Goal: Information Seeking & Learning: Learn about a topic

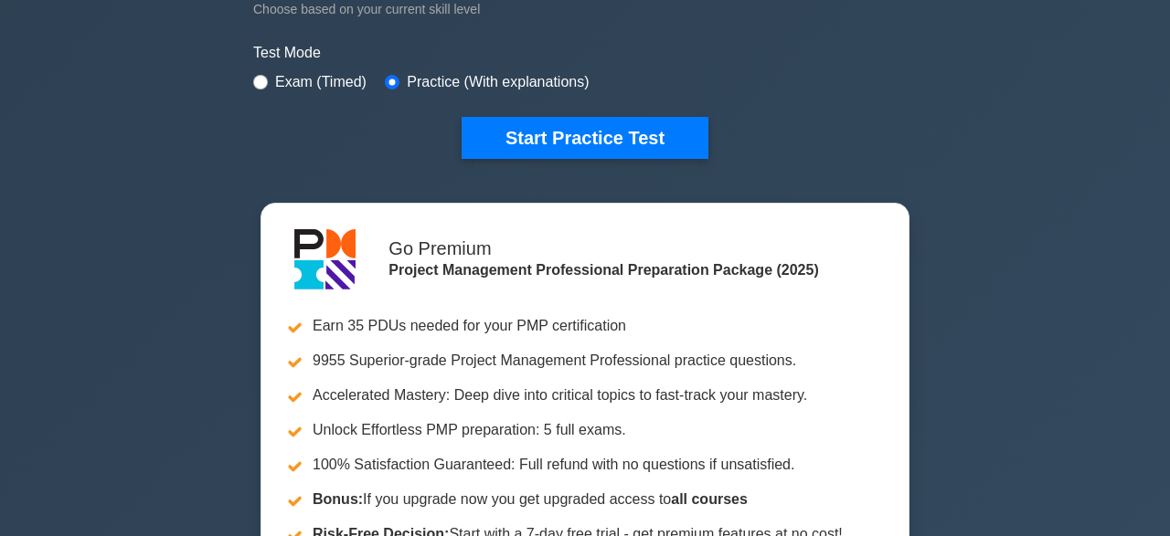
scroll to position [541, 0]
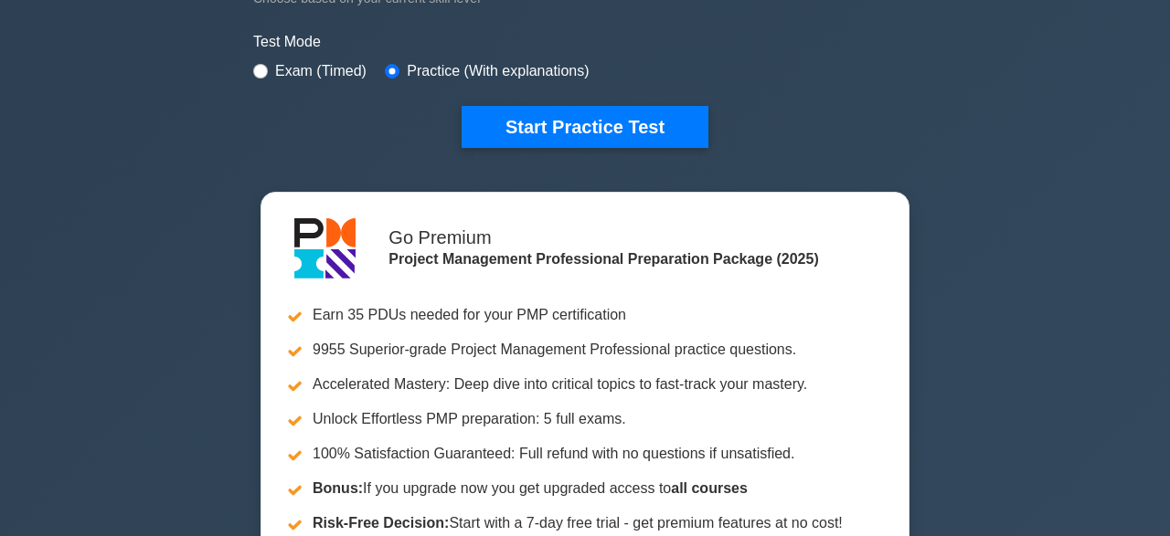
click at [1062, 423] on div "Project Management Professional Customize Your Next Practice Test Topics Scope …" at bounding box center [585, 92] width 1170 height 1150
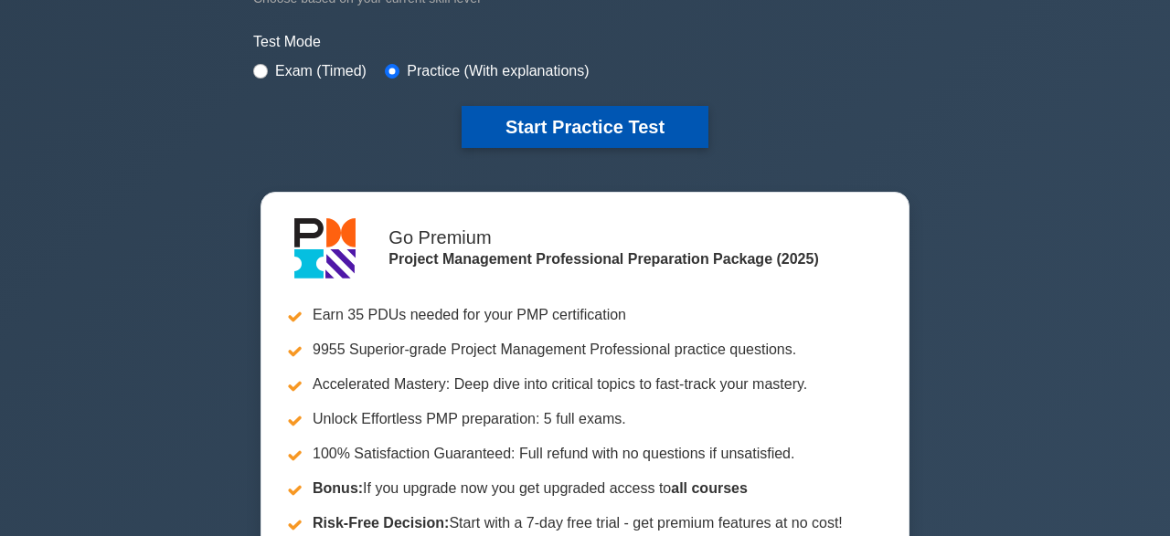
click at [568, 137] on button "Start Practice Test" at bounding box center [585, 127] width 247 height 42
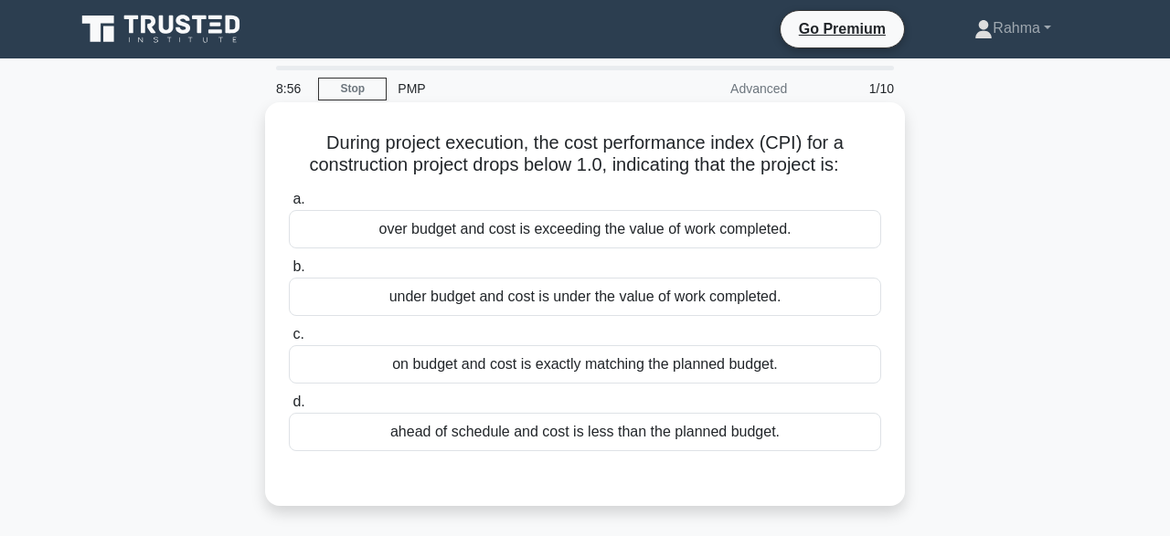
click at [424, 231] on div "over budget and cost is exceeding the value of work completed." at bounding box center [585, 229] width 592 height 38
click at [289, 206] on input "a. over budget and cost is exceeding the value of work completed." at bounding box center [289, 200] width 0 height 12
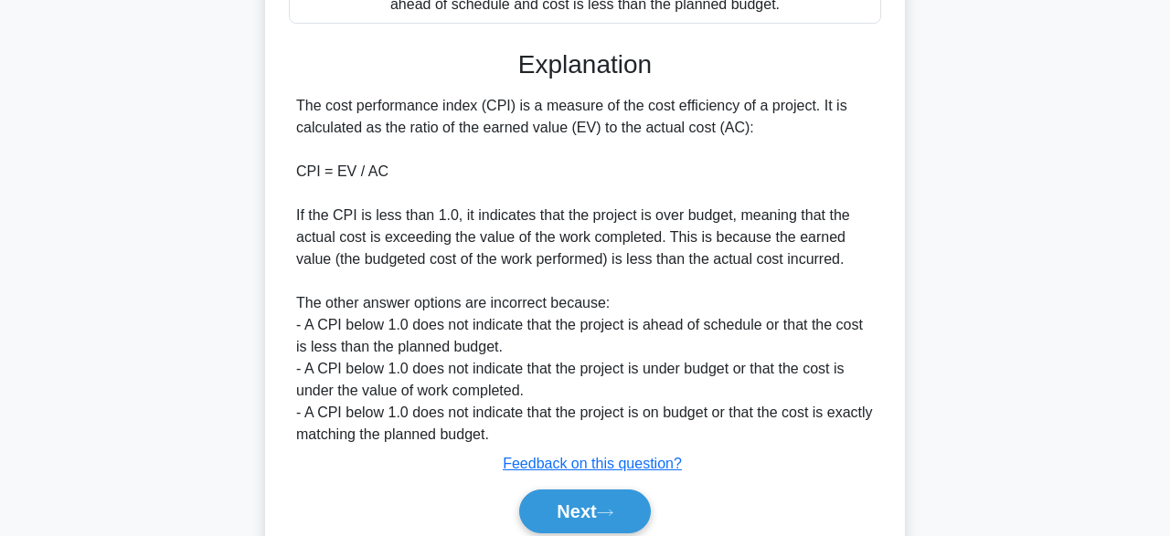
scroll to position [500, 0]
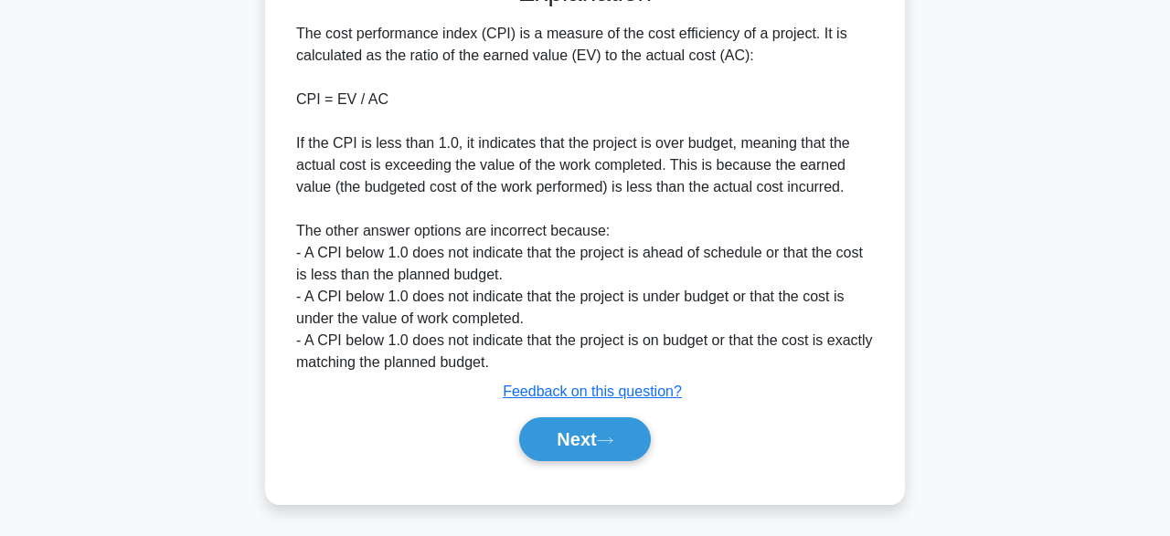
click at [599, 465] on div "Next" at bounding box center [585, 439] width 592 height 58
click at [619, 445] on button "Next" at bounding box center [584, 440] width 131 height 44
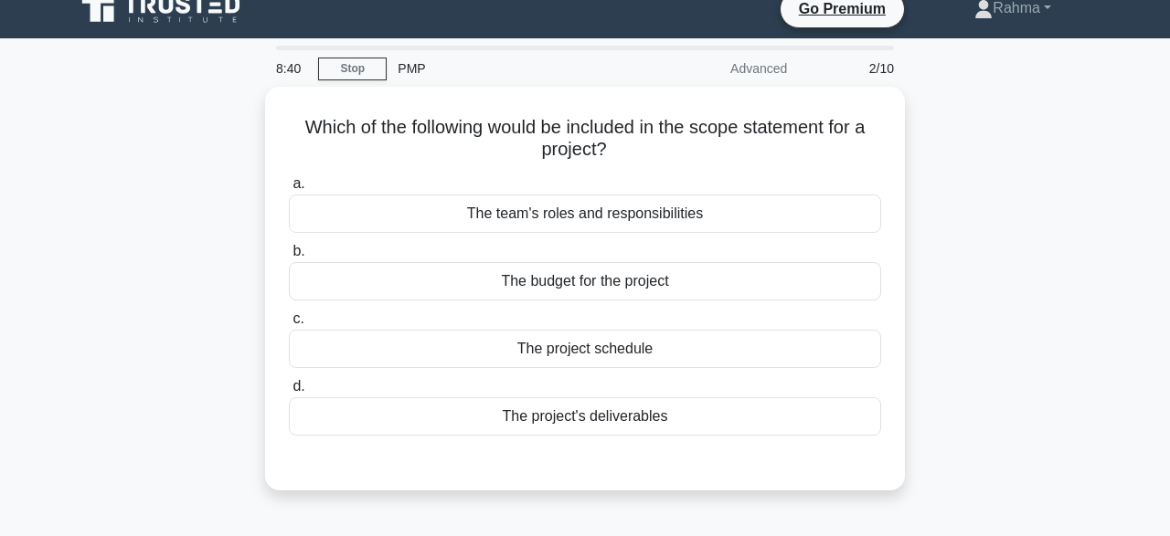
scroll to position [20, 0]
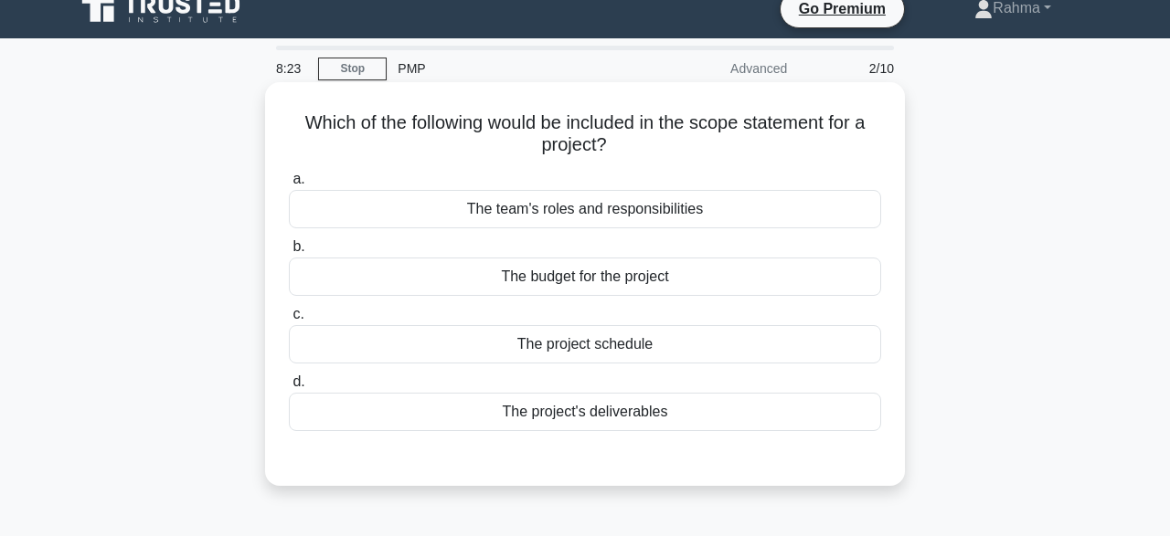
click at [776, 426] on div "The project's deliverables" at bounding box center [585, 412] width 592 height 38
click at [289, 388] on input "d. The project's deliverables" at bounding box center [289, 383] width 0 height 12
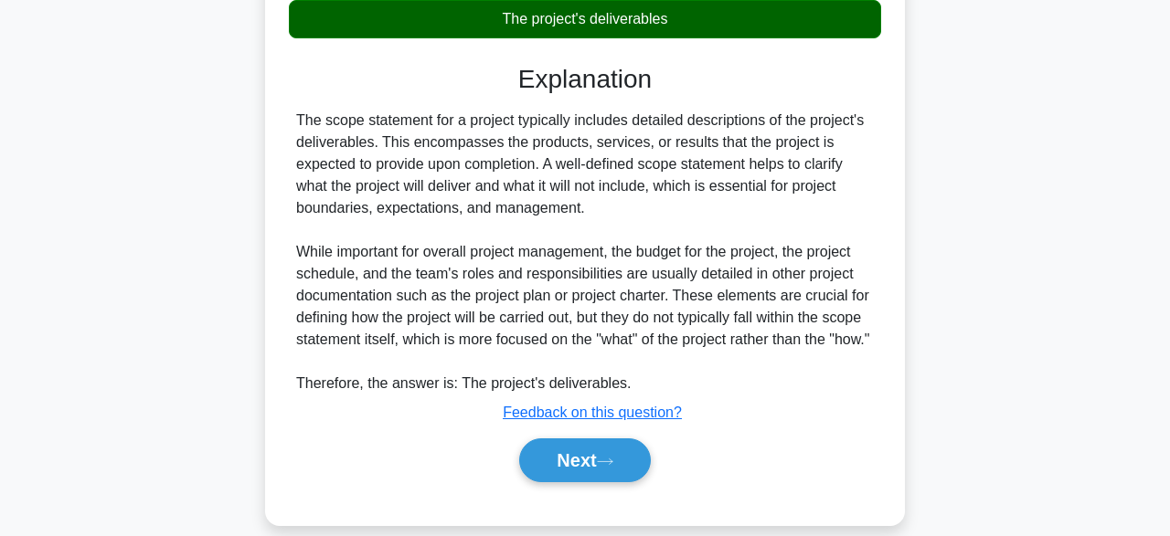
scroll to position [456, 0]
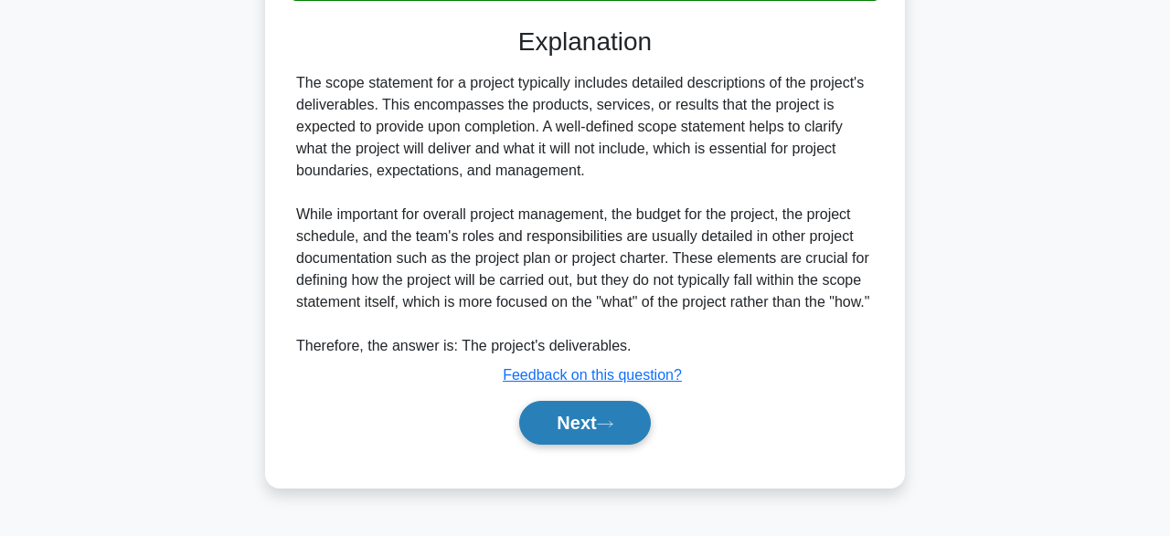
click at [612, 427] on icon at bounding box center [605, 423] width 15 height 5
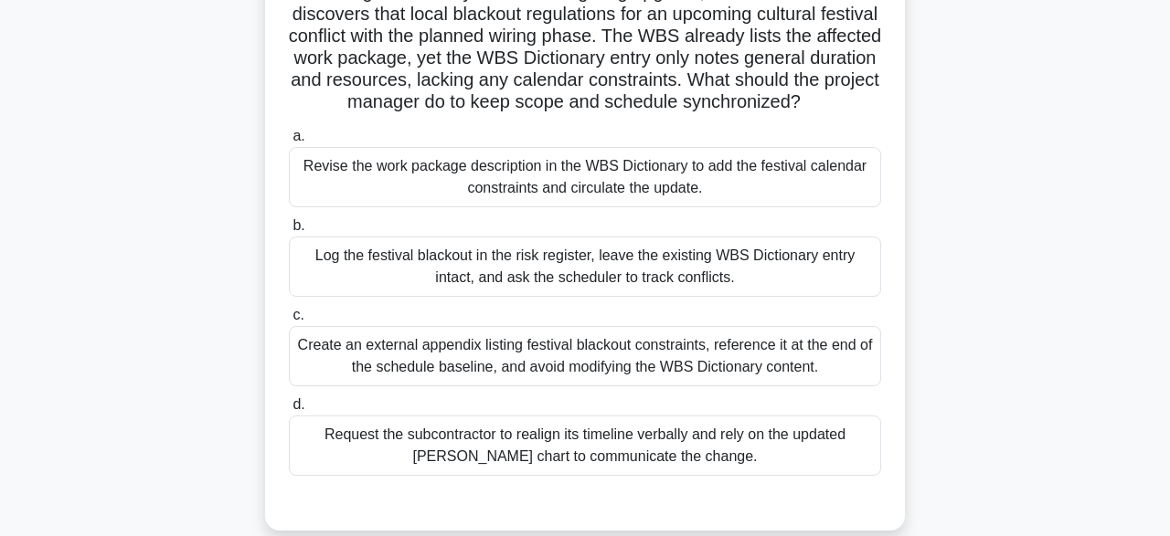
scroll to position [155, 0]
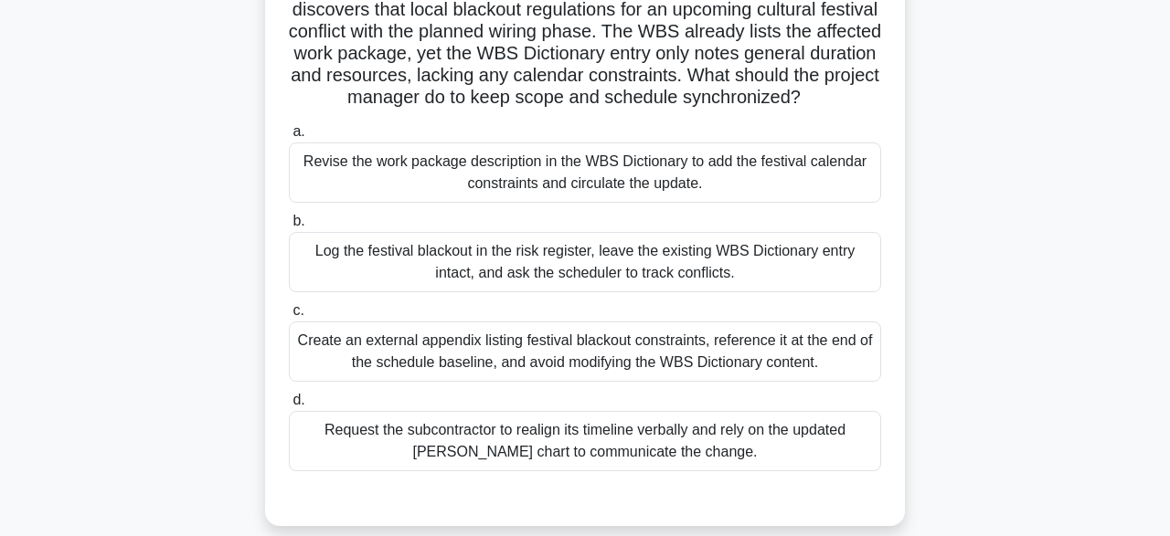
click at [849, 168] on div "Revise the work package description in the WBS Dictionary to add the festival c…" at bounding box center [585, 173] width 592 height 60
click at [289, 138] on input "a. Revise the work package description in the WBS Dictionary to add the festiva…" at bounding box center [289, 132] width 0 height 12
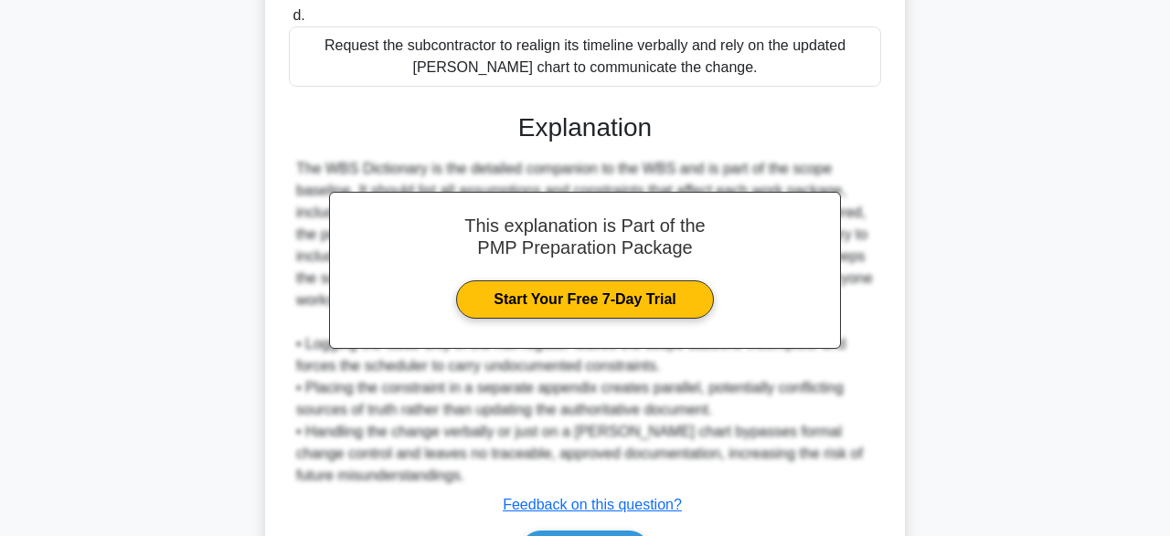
scroll to position [653, 0]
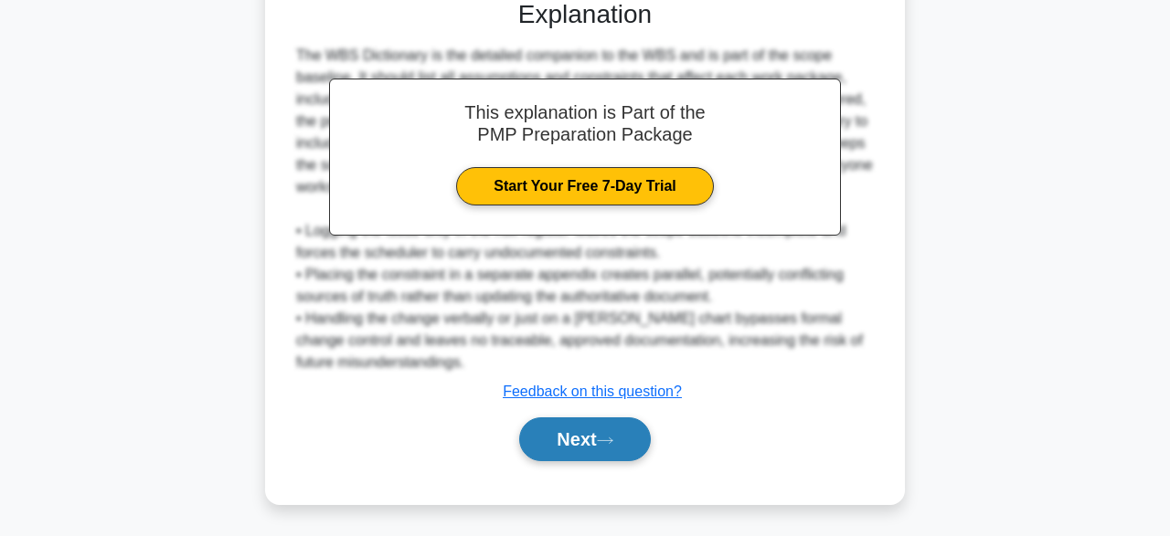
click at [613, 443] on icon at bounding box center [605, 441] width 16 height 10
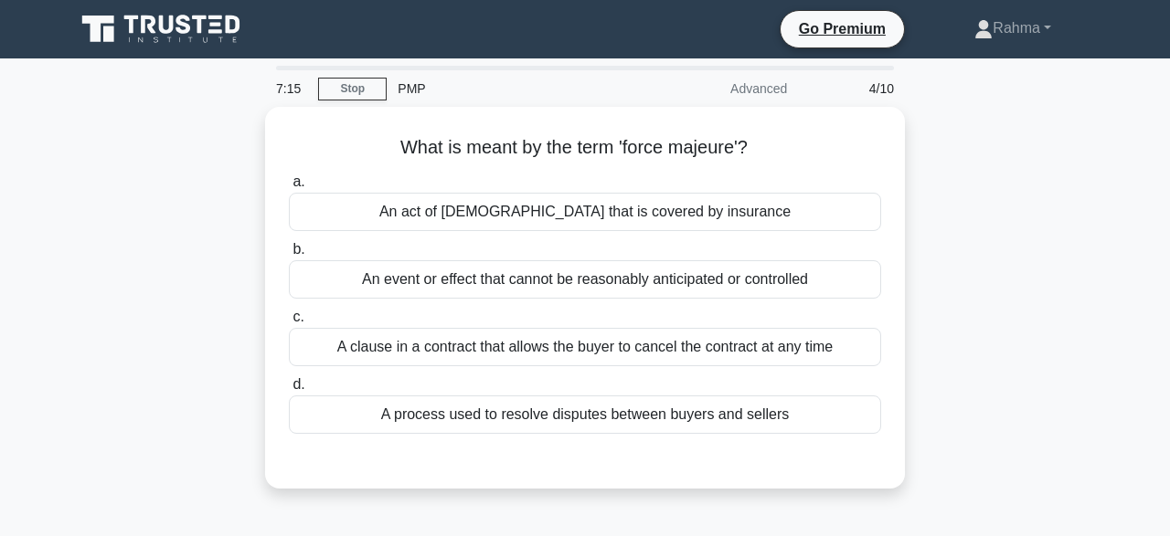
scroll to position [0, 0]
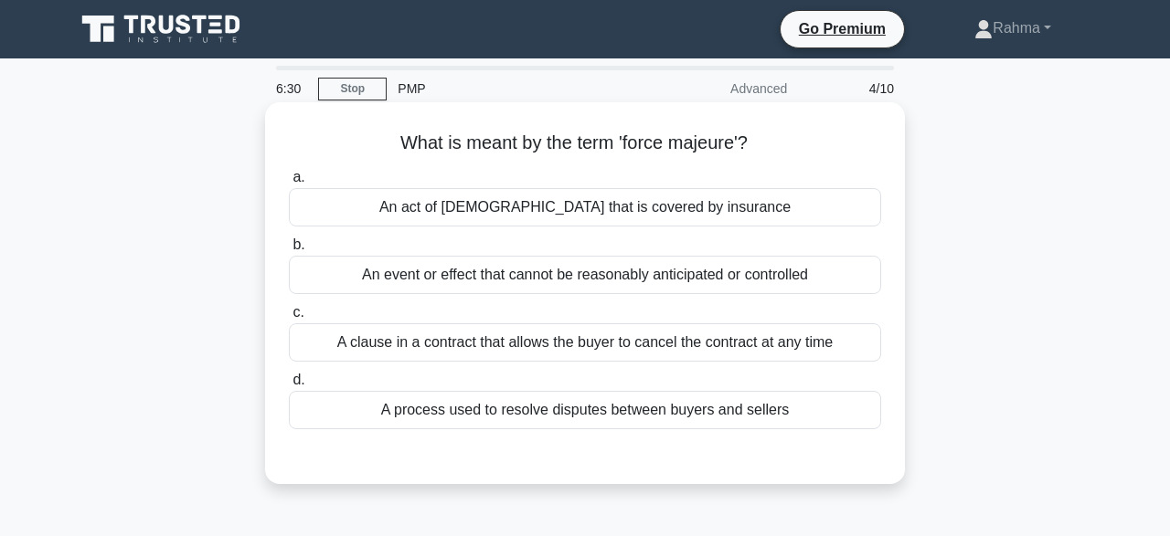
click at [805, 414] on div "A process used to resolve disputes between buyers and sellers" at bounding box center [585, 410] width 592 height 38
click at [289, 387] on input "d. A process used to resolve disputes between buyers and sellers" at bounding box center [289, 381] width 0 height 12
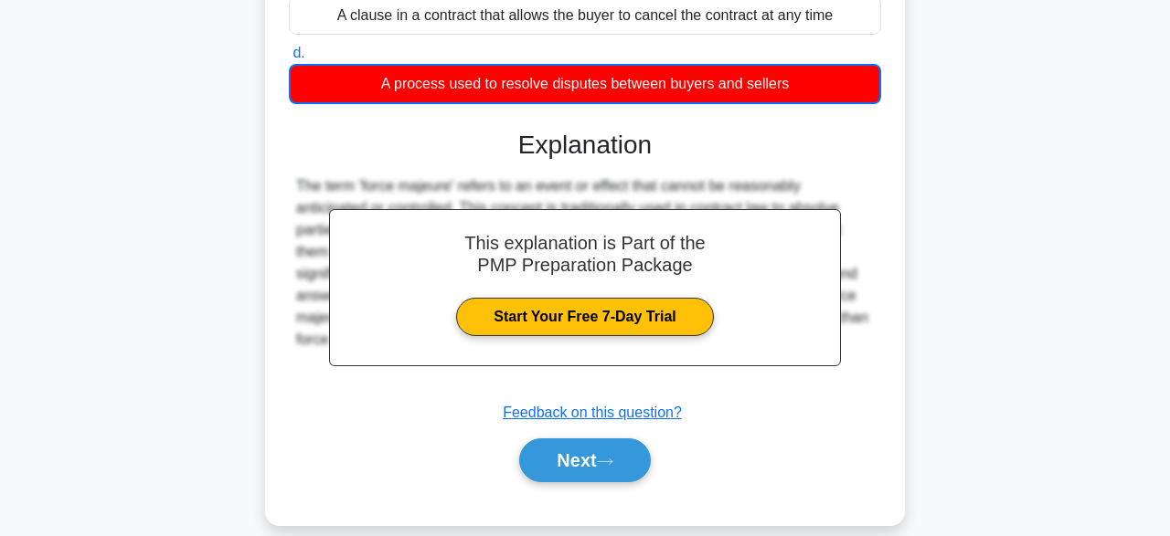
scroll to position [366, 0]
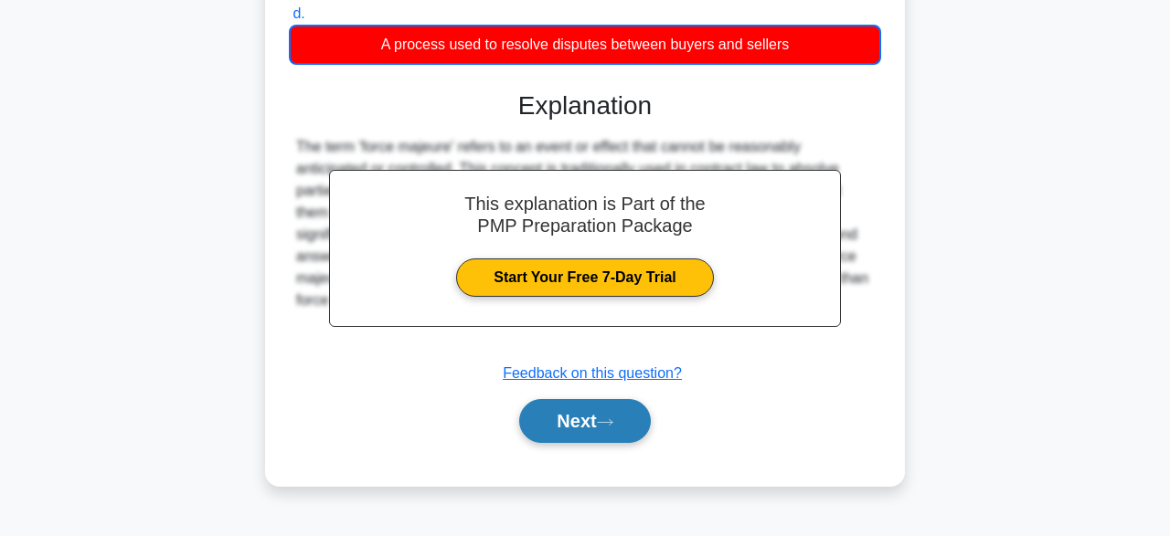
click at [629, 418] on button "Next" at bounding box center [584, 421] width 131 height 44
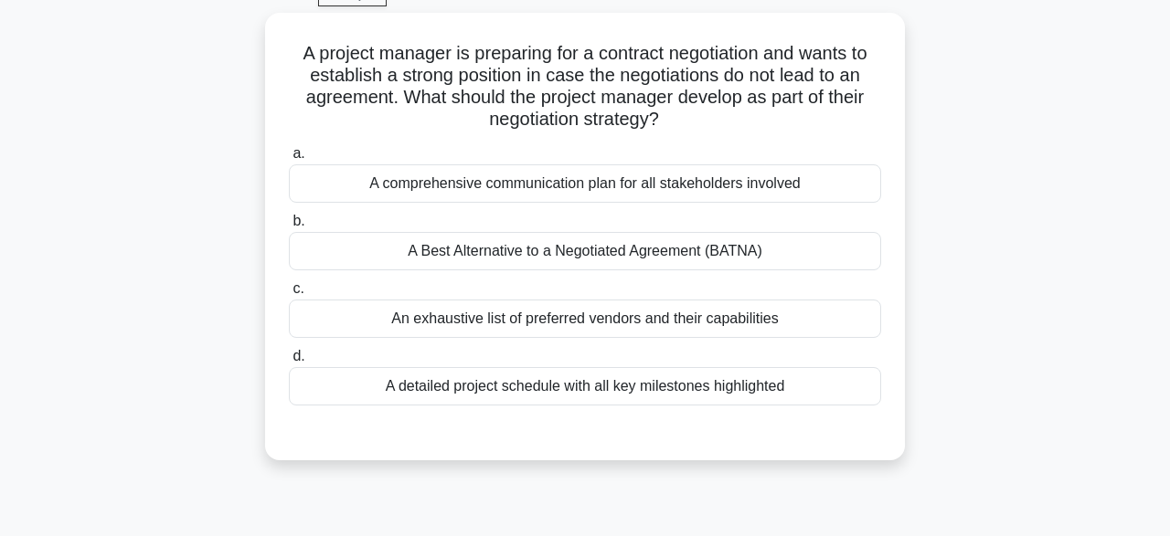
scroll to position [93, 0]
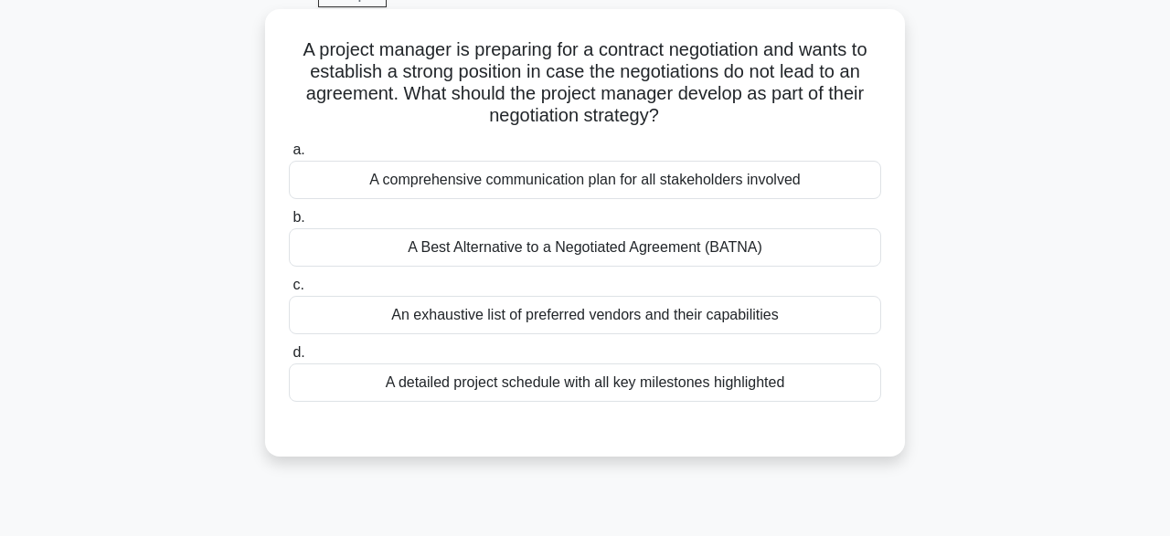
click at [808, 386] on div "A detailed project schedule with all key milestones highlighted" at bounding box center [585, 383] width 592 height 38
click at [289, 359] on input "d. A detailed project schedule with all key milestones highlighted" at bounding box center [289, 353] width 0 height 12
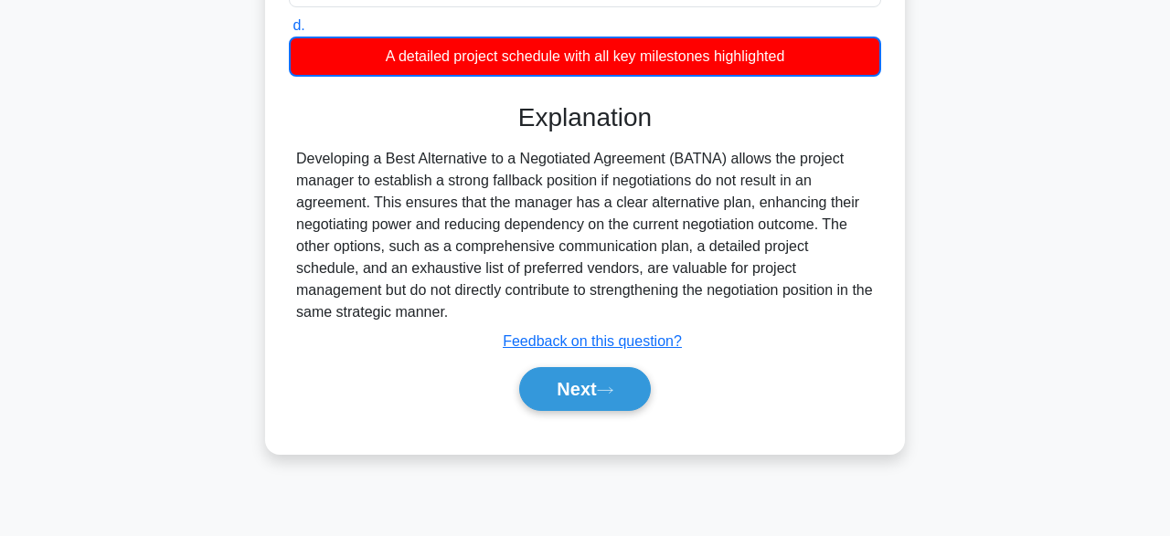
scroll to position [451, 0]
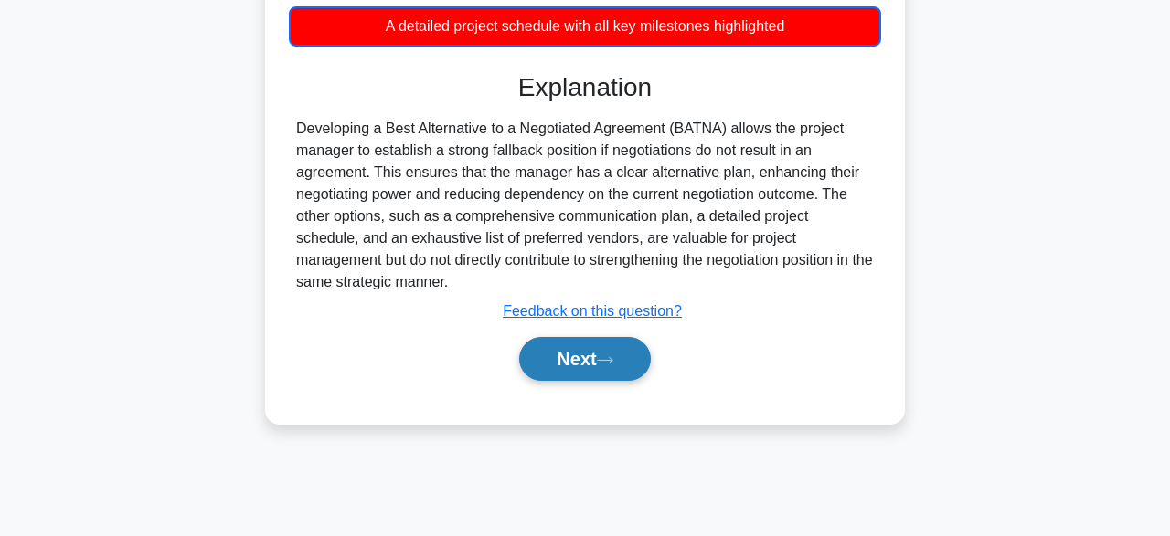
click at [621, 362] on button "Next" at bounding box center [584, 359] width 131 height 44
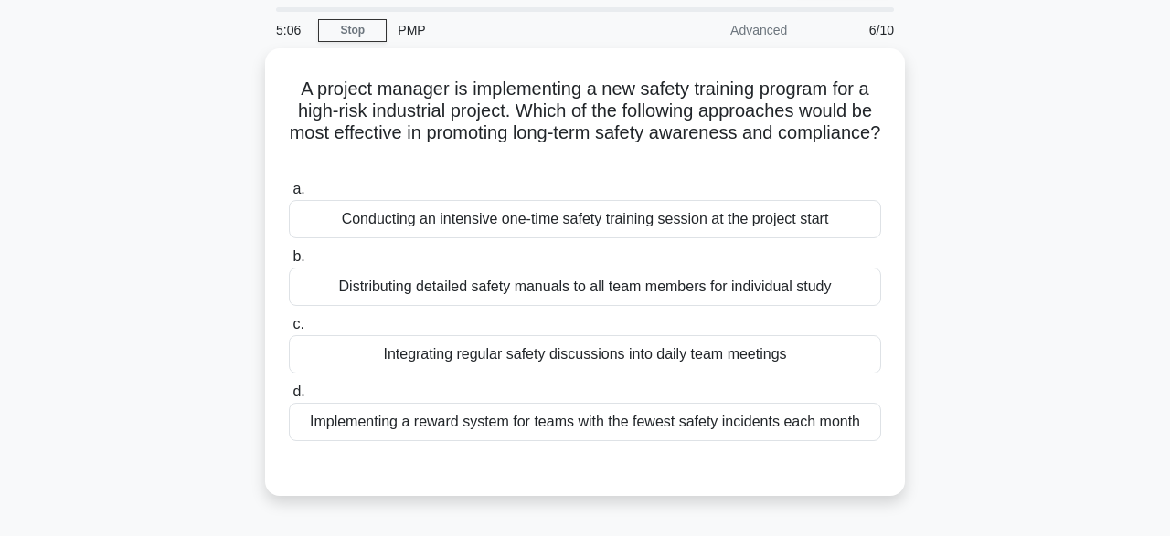
scroll to position [58, 0]
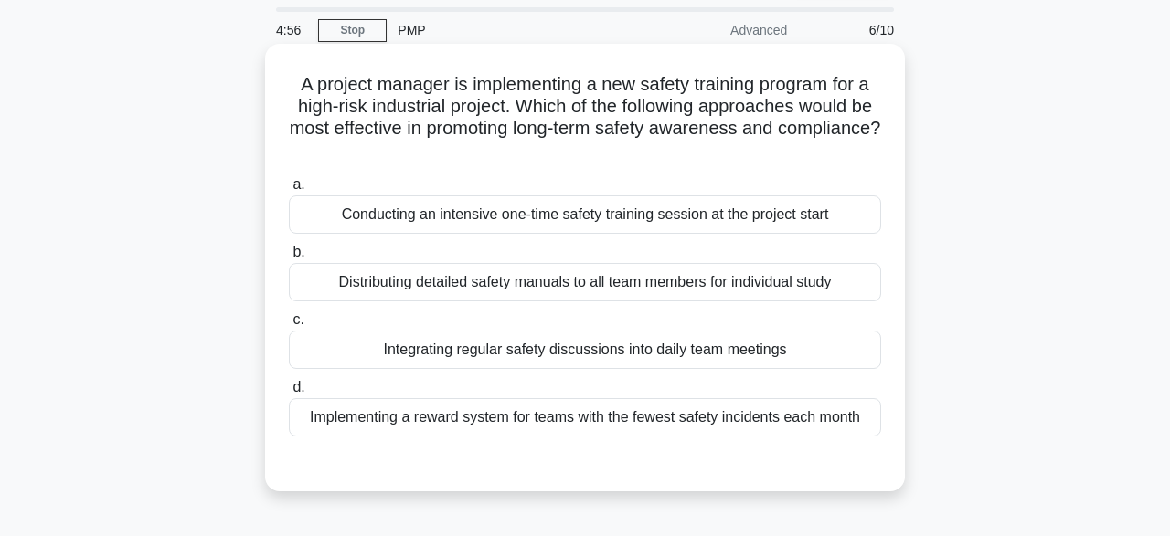
click at [820, 218] on div "Conducting an intensive one-time safety training session at the project start" at bounding box center [585, 215] width 592 height 38
click at [289, 191] on input "a. Conducting an intensive one-time safety training session at the project start" at bounding box center [289, 185] width 0 height 12
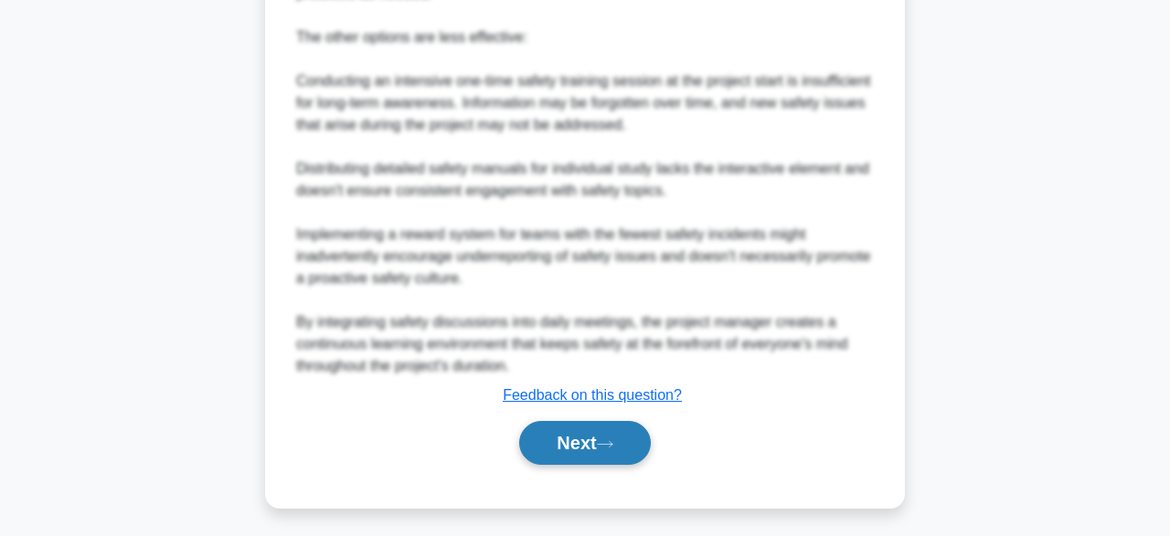
click at [641, 453] on button "Next" at bounding box center [584, 443] width 131 height 44
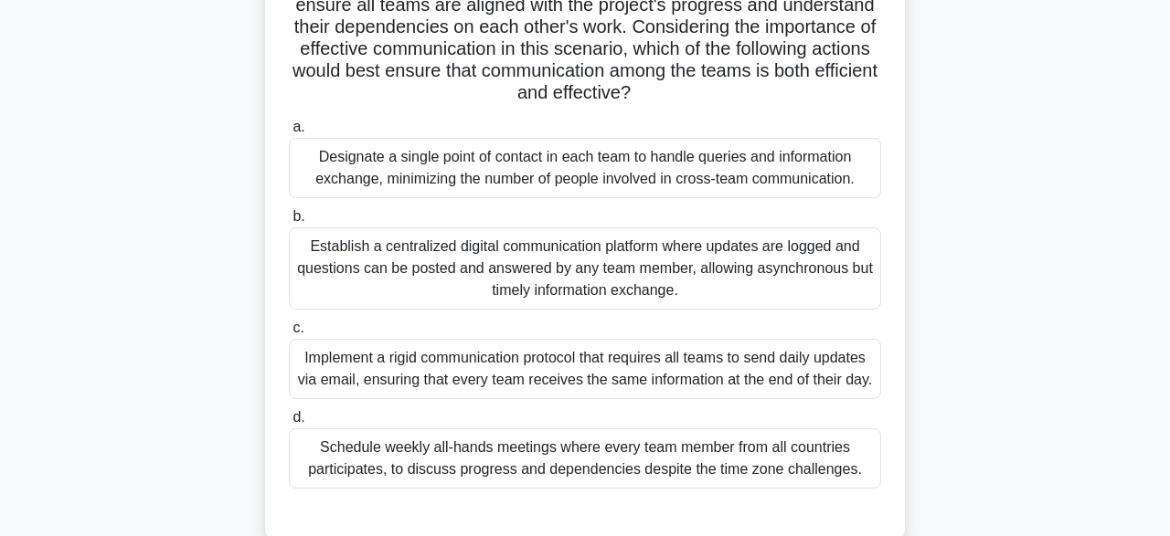
scroll to position [344, 0]
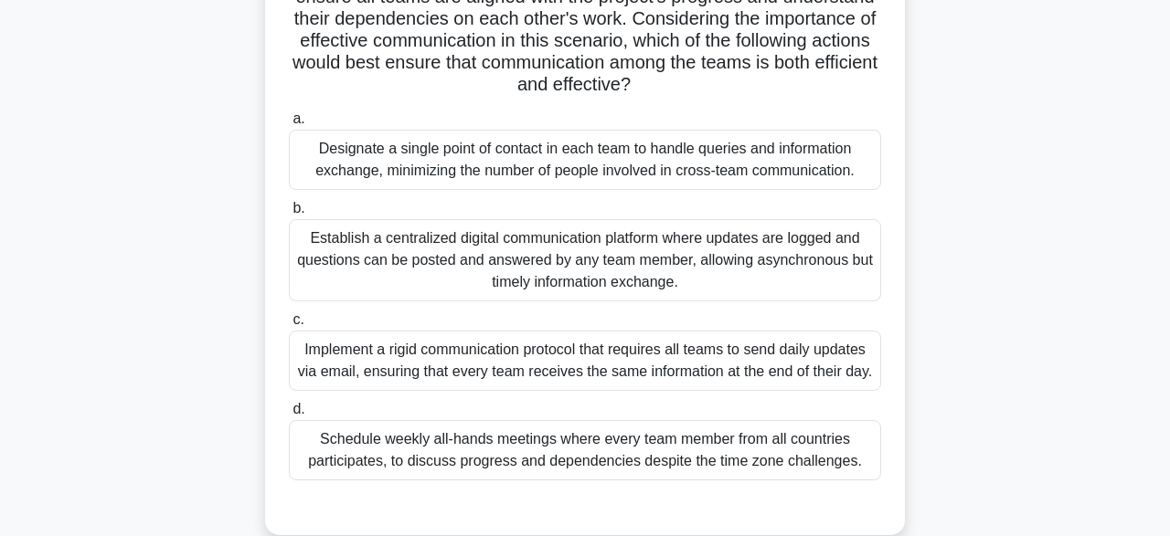
click at [840, 337] on div "Implement a rigid communication protocol that requires all teams to send daily …" at bounding box center [585, 361] width 592 height 60
click at [289, 326] on input "c. Implement a rigid communication protocol that requires all teams to send dai…" at bounding box center [289, 320] width 0 height 12
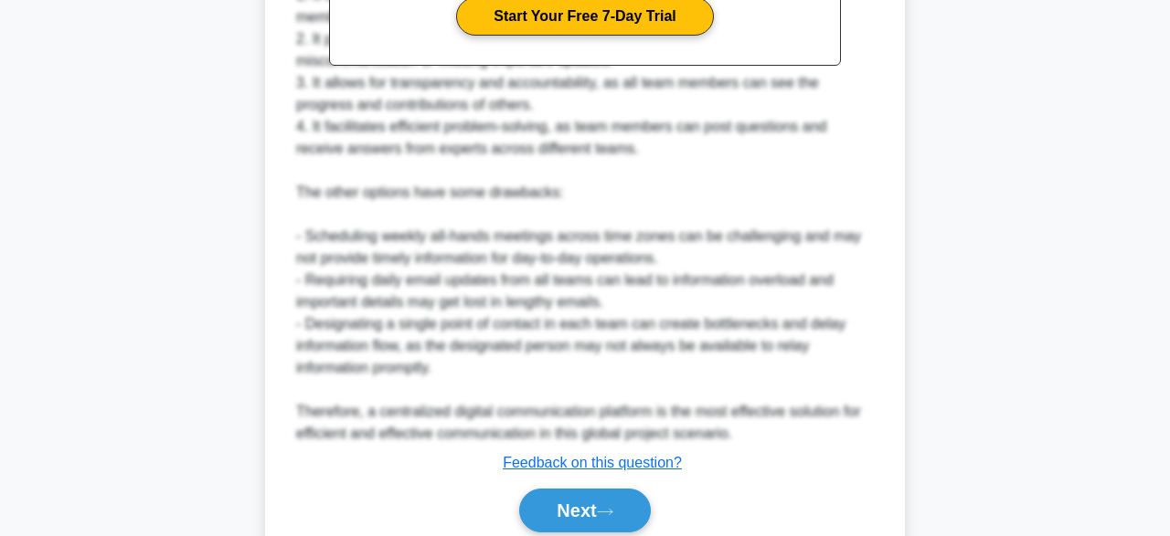
scroll to position [1050, 0]
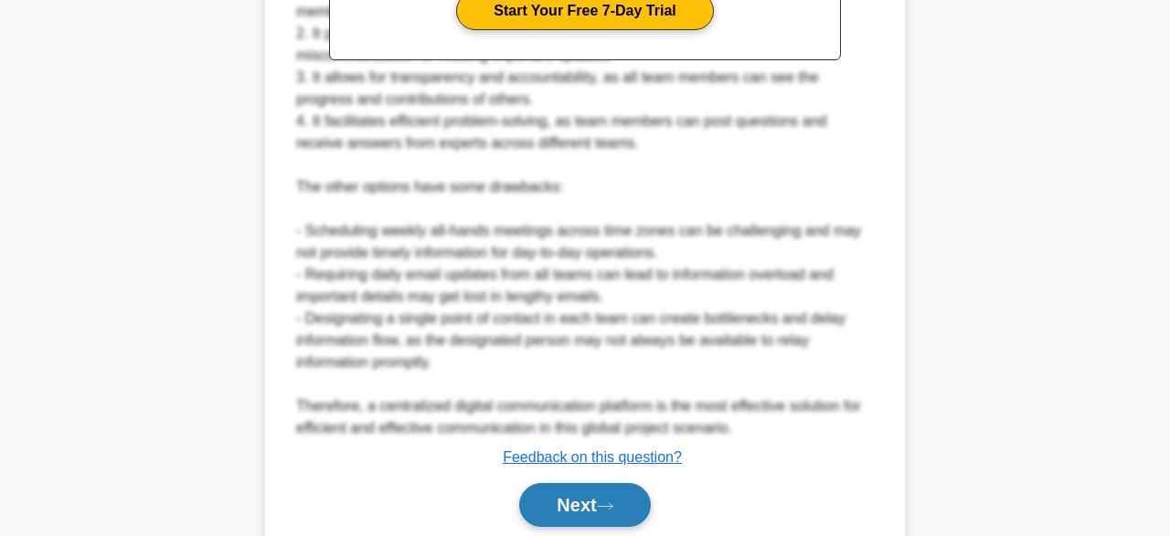
click at [615, 483] on button "Next" at bounding box center [584, 505] width 131 height 44
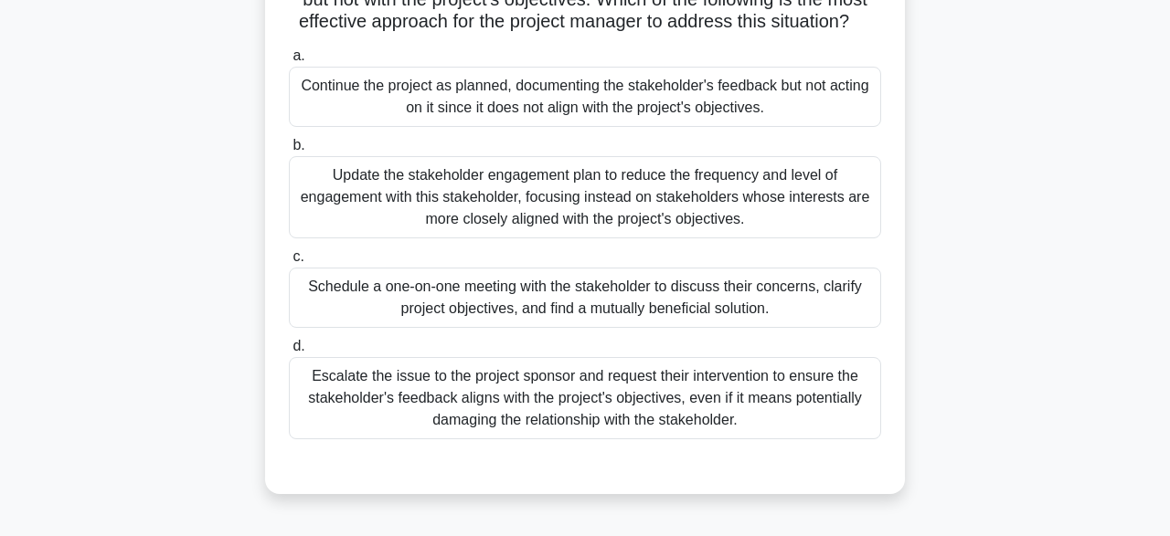
scroll to position [193, 0]
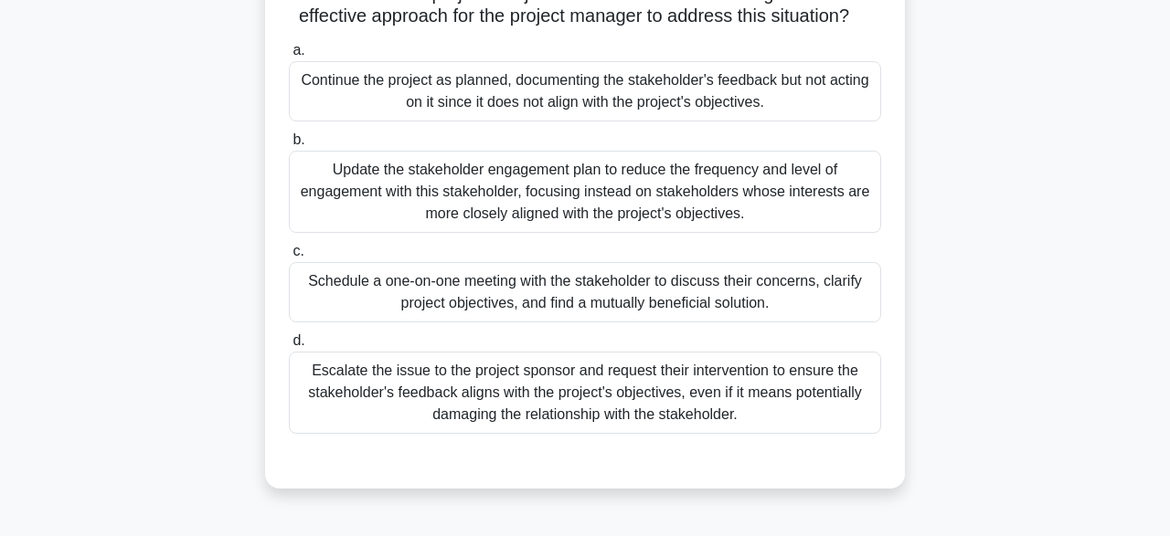
click at [811, 193] on div "Update the stakeholder engagement plan to reduce the frequency and level of eng…" at bounding box center [585, 192] width 592 height 82
click at [289, 146] on input "b. Update the stakeholder engagement plan to reduce the frequency and level of …" at bounding box center [289, 140] width 0 height 12
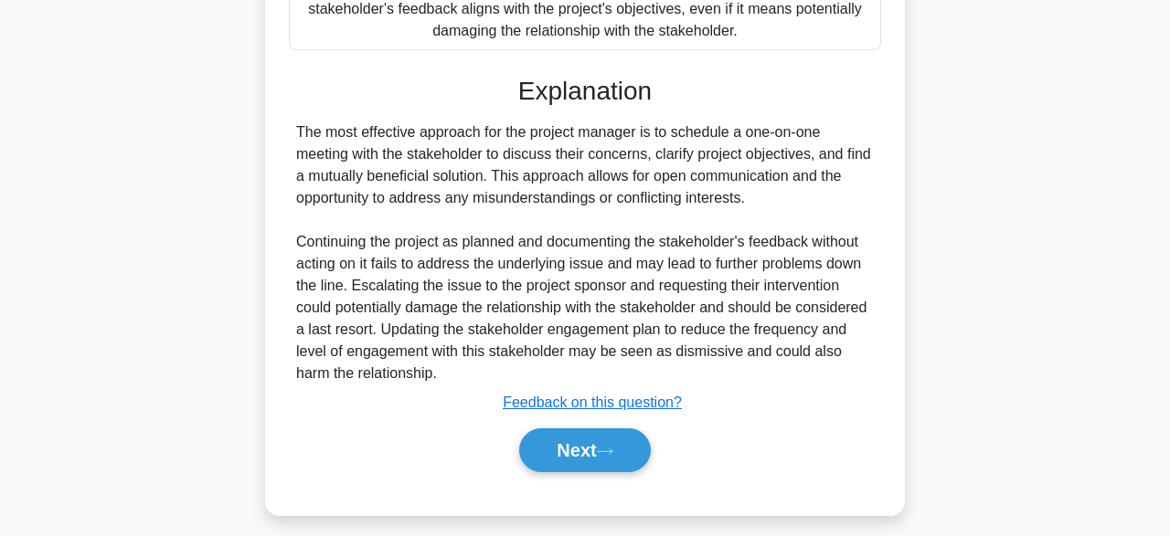
scroll to position [590, 0]
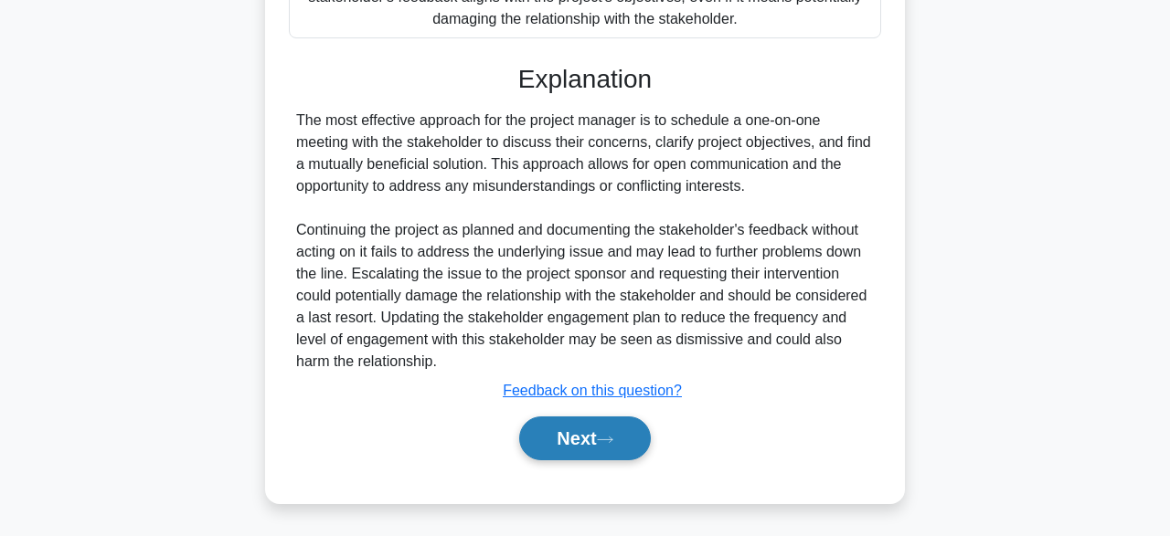
click at [623, 426] on button "Next" at bounding box center [584, 439] width 131 height 44
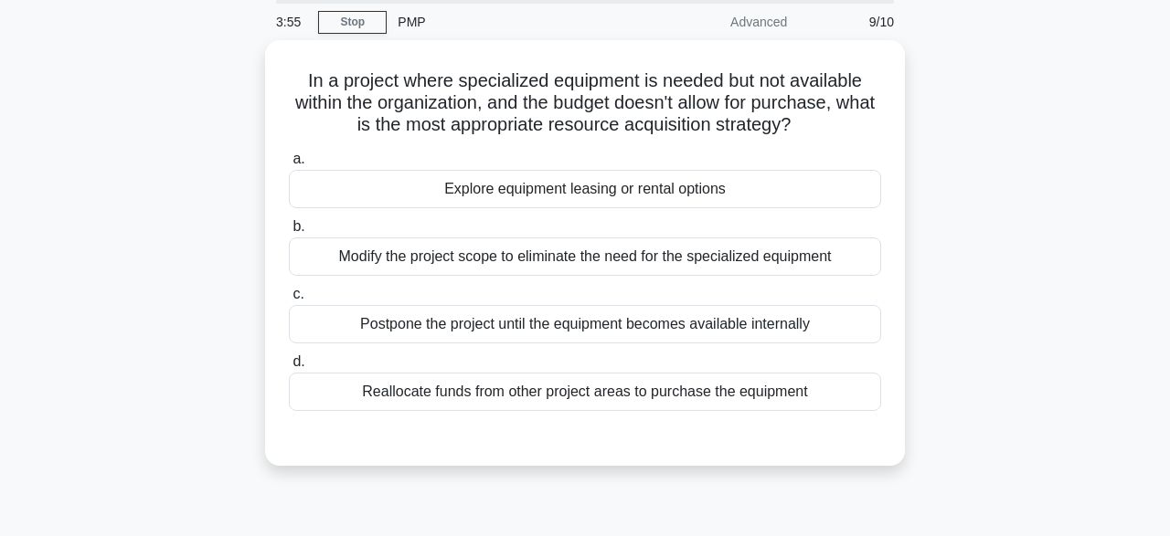
scroll to position [8, 0]
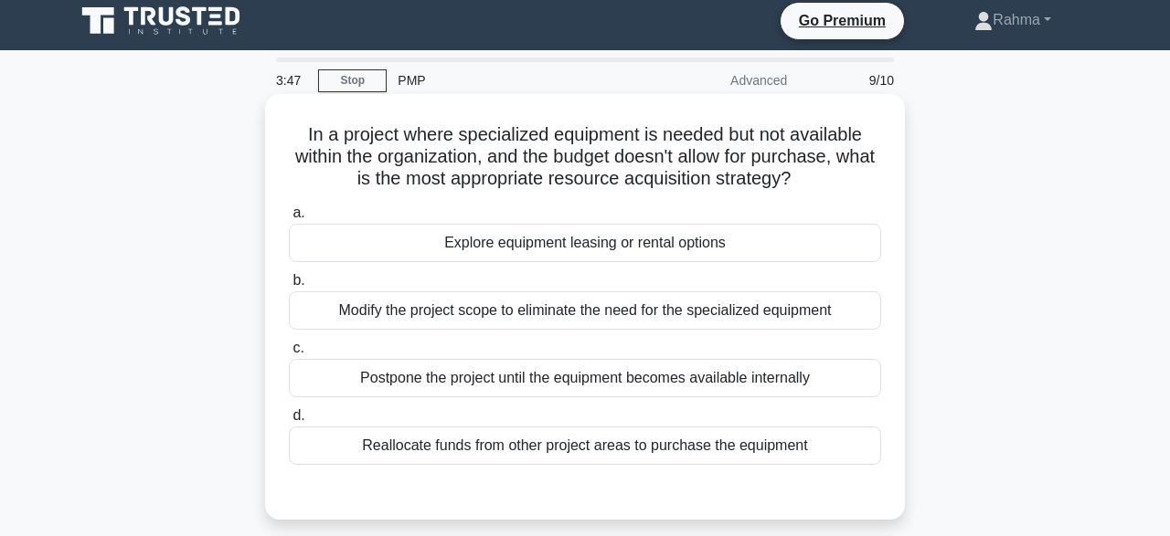
click at [794, 241] on div "Explore equipment leasing or rental options" at bounding box center [585, 243] width 592 height 38
click at [289, 219] on input "a. Explore equipment leasing or rental options" at bounding box center [289, 213] width 0 height 12
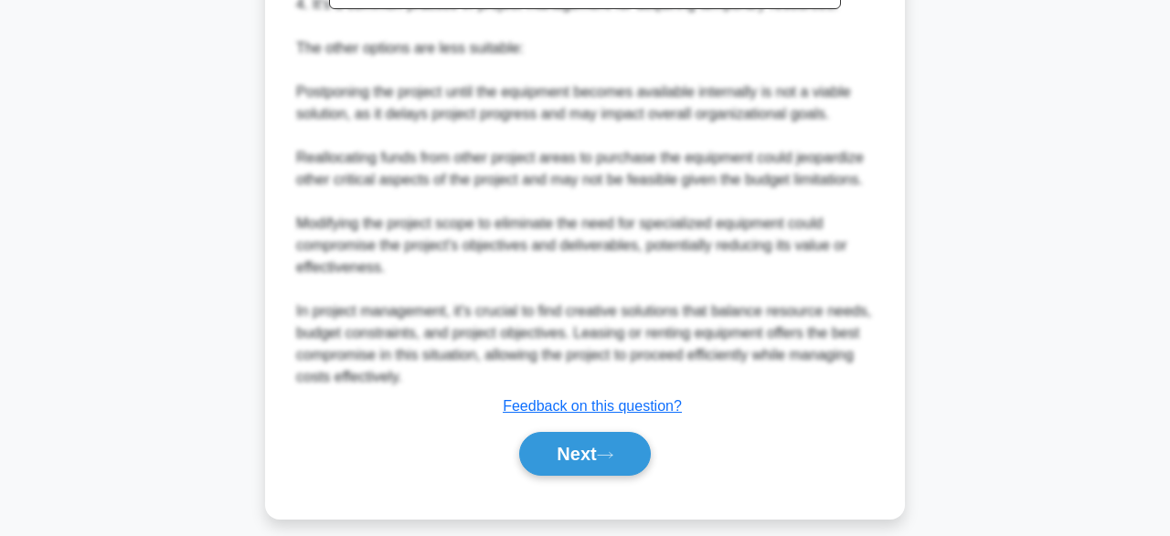
scroll to position [741, 0]
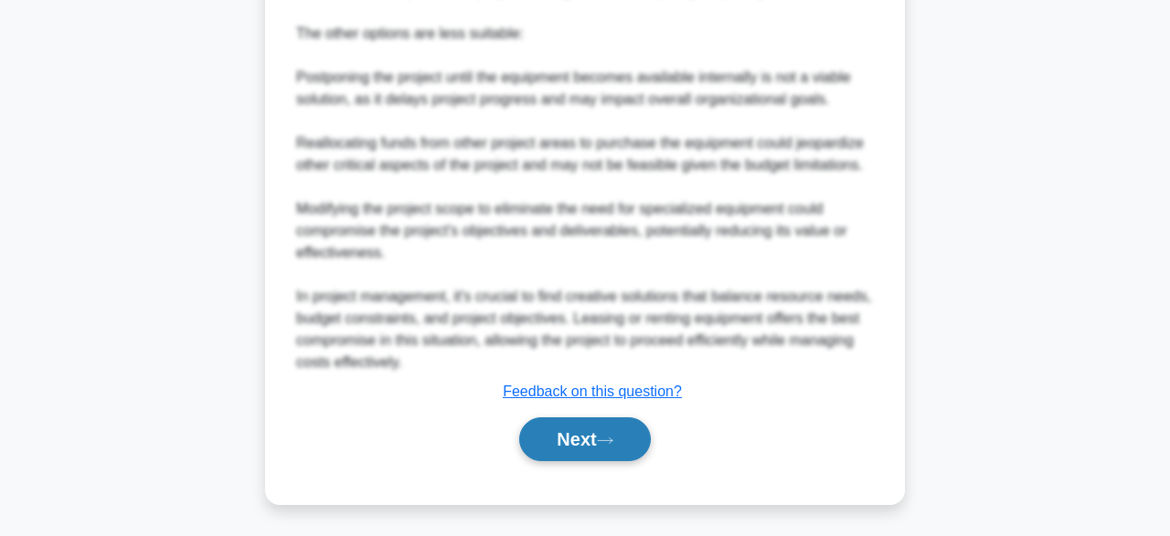
click at [628, 438] on button "Next" at bounding box center [584, 440] width 131 height 44
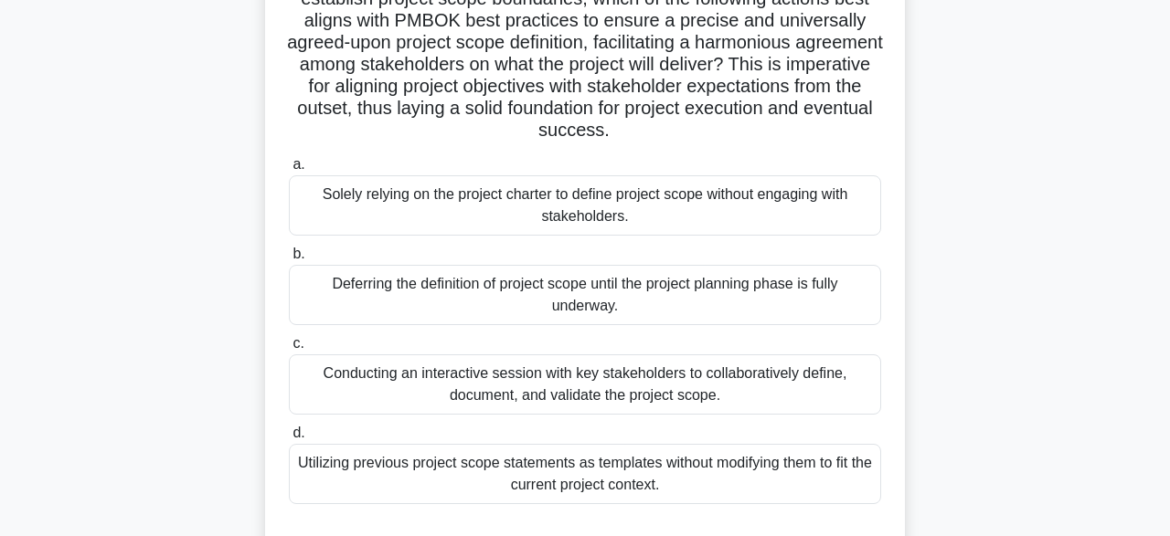
scroll to position [331, 0]
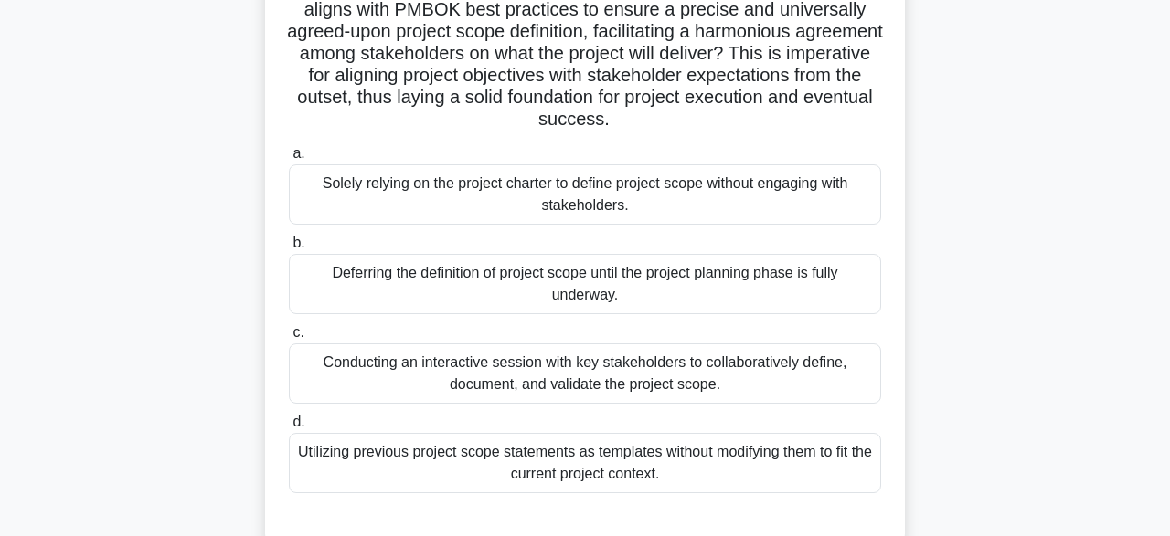
click at [831, 374] on div "Conducting an interactive session with key stakeholders to collaboratively defi…" at bounding box center [585, 374] width 592 height 60
click at [289, 339] on input "c. Conducting an interactive session with key stakeholders to collaboratively d…" at bounding box center [289, 333] width 0 height 12
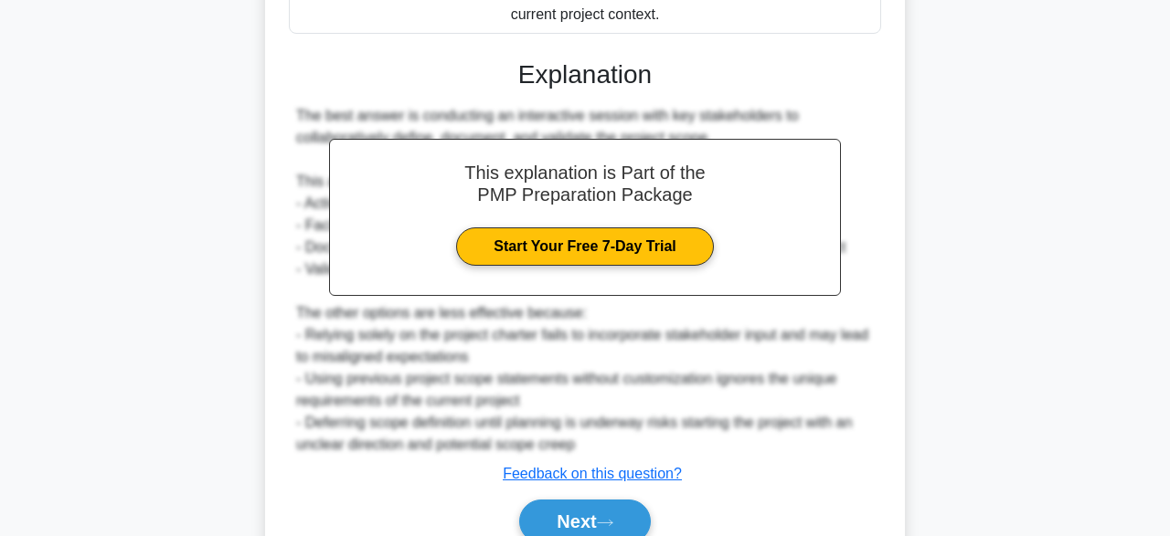
scroll to position [873, 0]
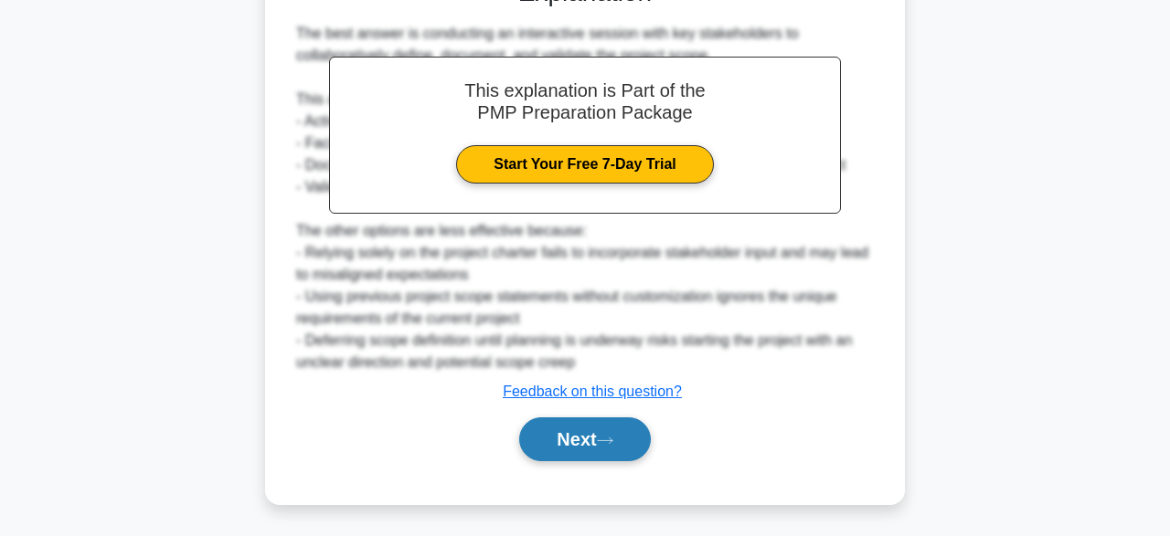
click at [604, 455] on button "Next" at bounding box center [584, 440] width 131 height 44
click at [628, 437] on button "Next" at bounding box center [584, 440] width 131 height 44
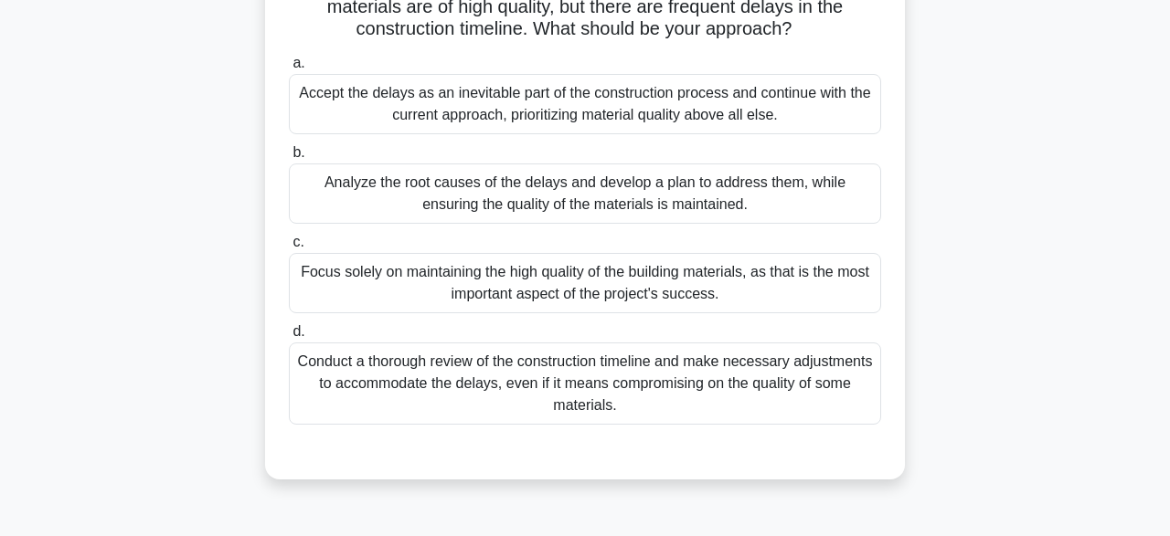
scroll to position [158, 0]
click at [784, 196] on div "Analyze the root causes of the delays and develop a plan to address them, while…" at bounding box center [585, 194] width 592 height 60
click at [289, 159] on input "b. Analyze the root causes of the delays and develop a plan to address them, wh…" at bounding box center [289, 153] width 0 height 12
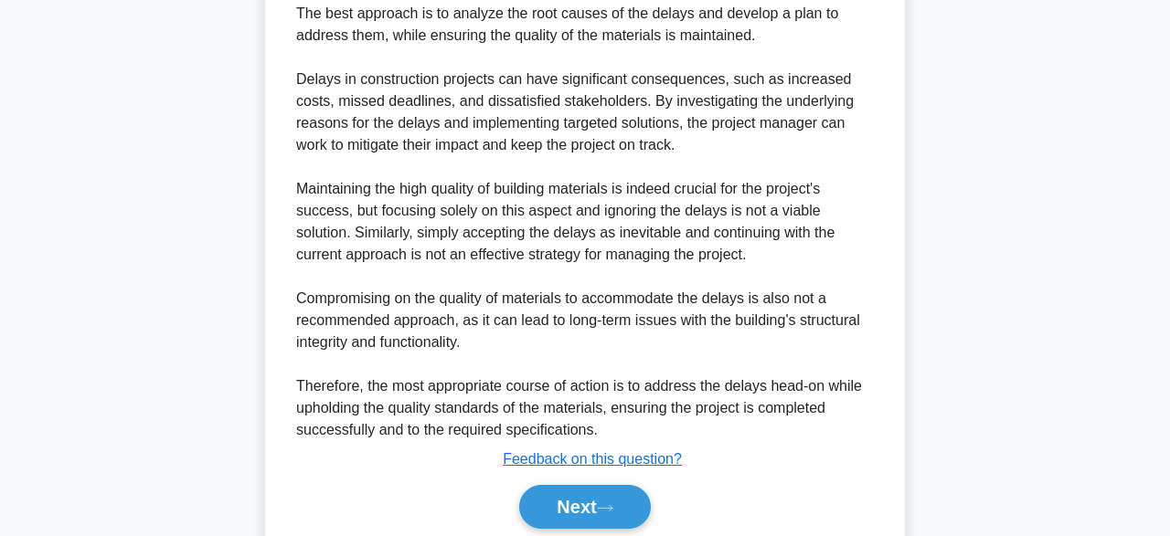
scroll to position [719, 0]
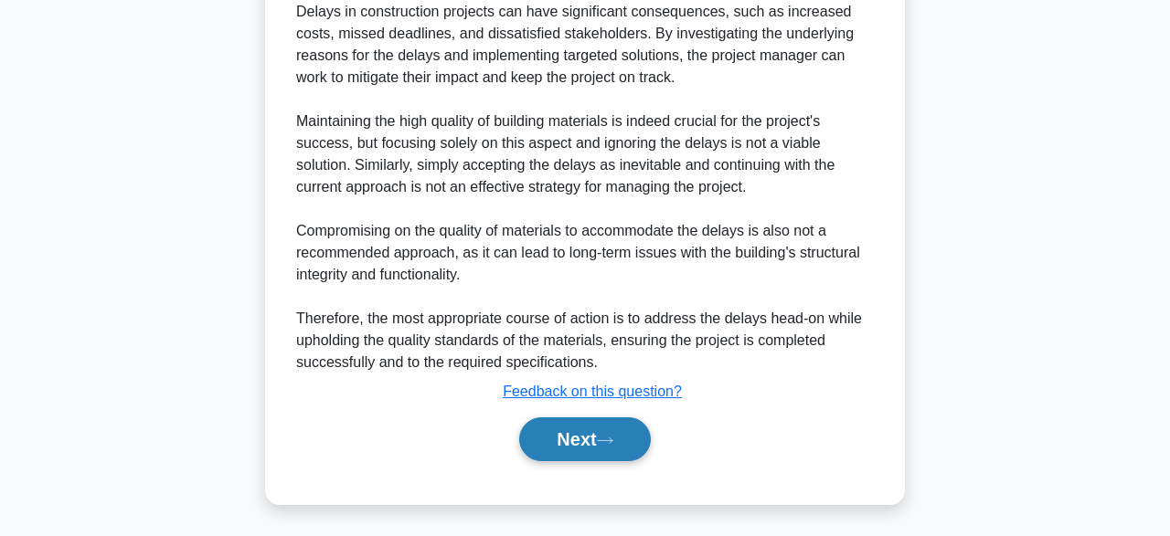
click at [637, 439] on button "Next" at bounding box center [584, 440] width 131 height 44
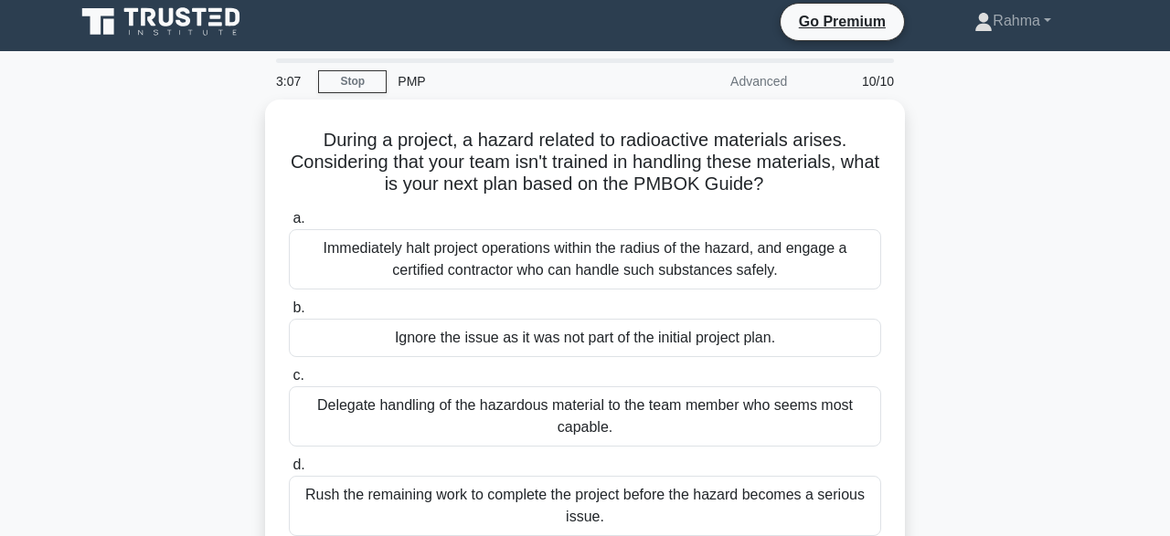
scroll to position [0, 0]
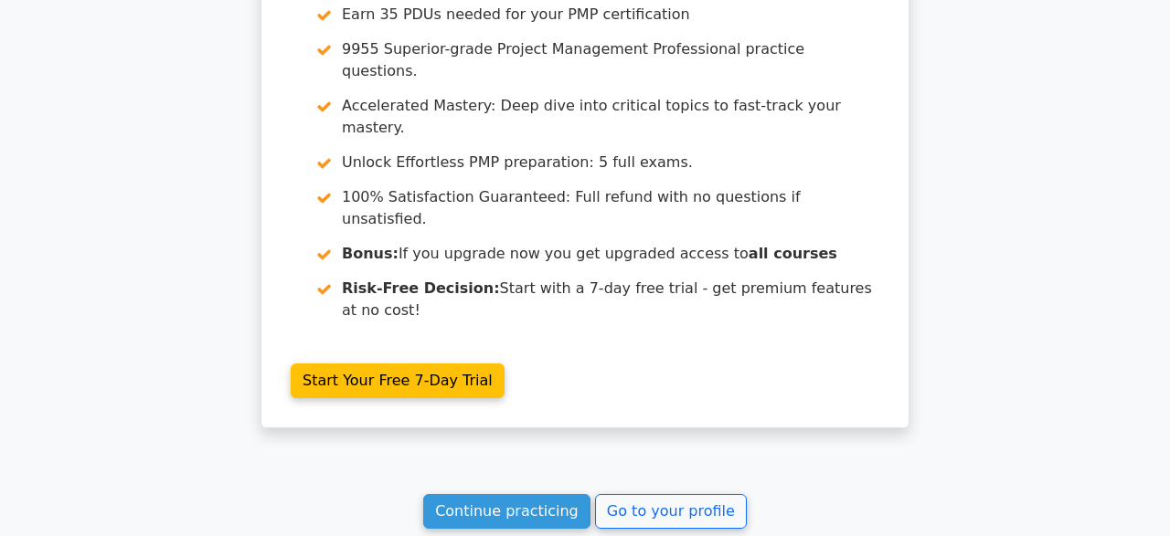
scroll to position [3385, 0]
click at [543, 494] on link "Continue practicing" at bounding box center [506, 511] width 167 height 35
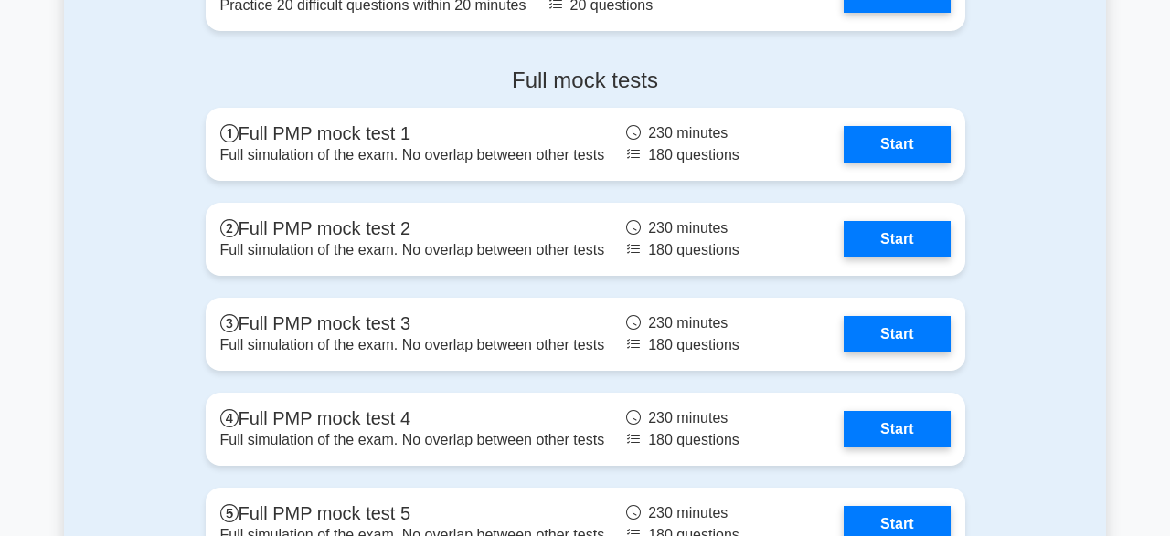
scroll to position [7168, 0]
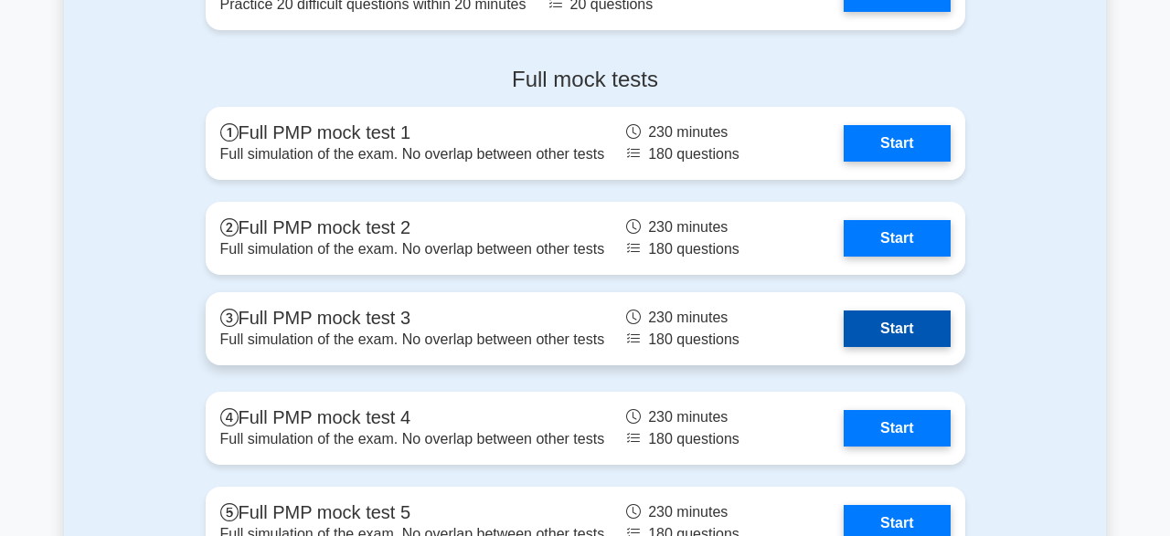
click at [911, 332] on link "Start" at bounding box center [897, 329] width 106 height 37
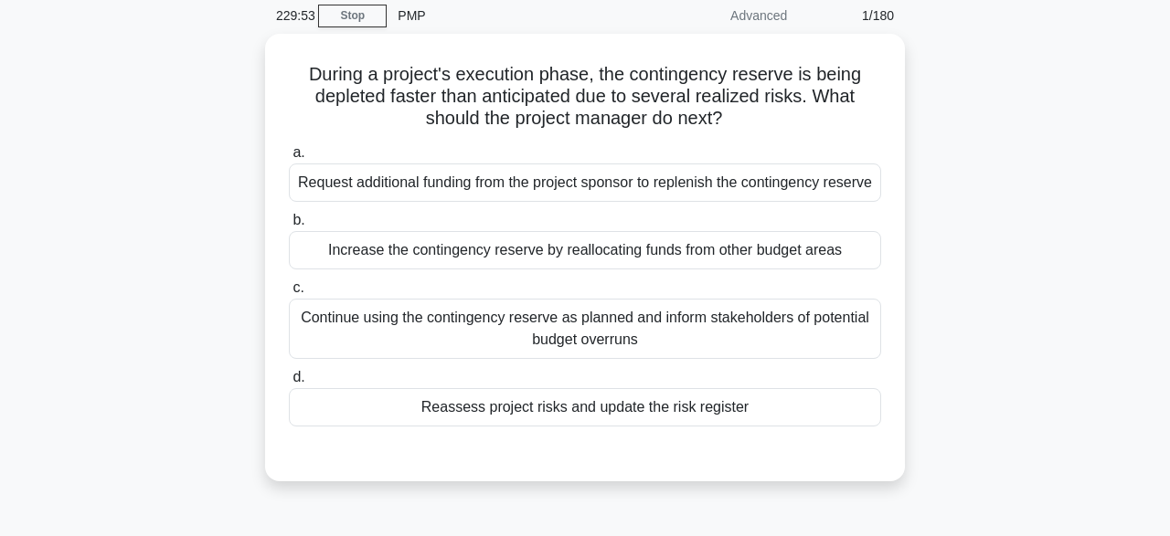
scroll to position [74, 0]
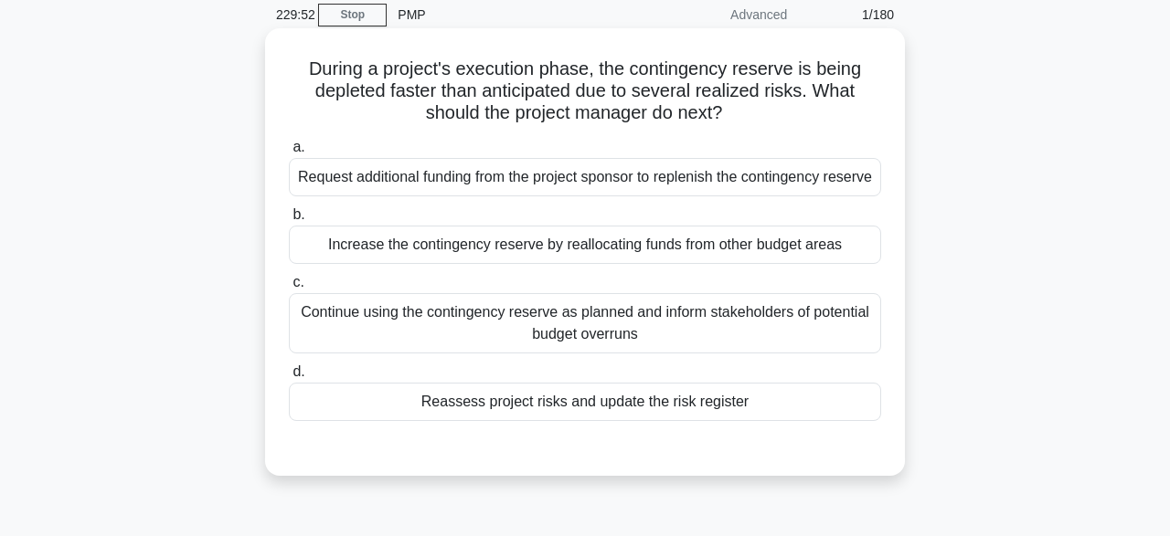
click at [763, 421] on div "Reassess project risks and update the risk register" at bounding box center [585, 402] width 592 height 38
click at [289, 378] on input "d. Reassess project risks and update the risk register" at bounding box center [289, 372] width 0 height 12
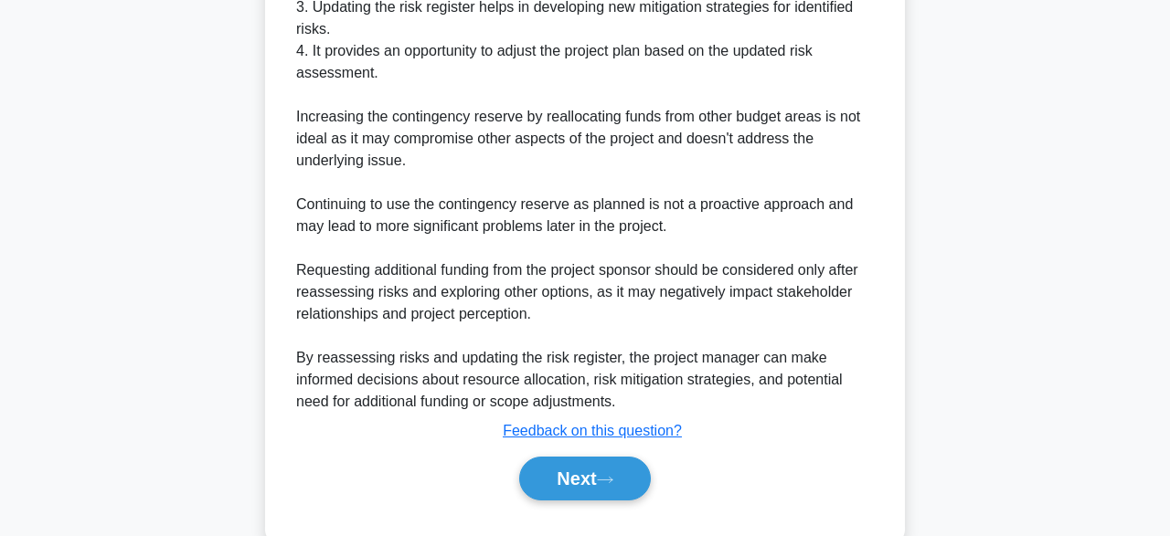
scroll to position [741, 0]
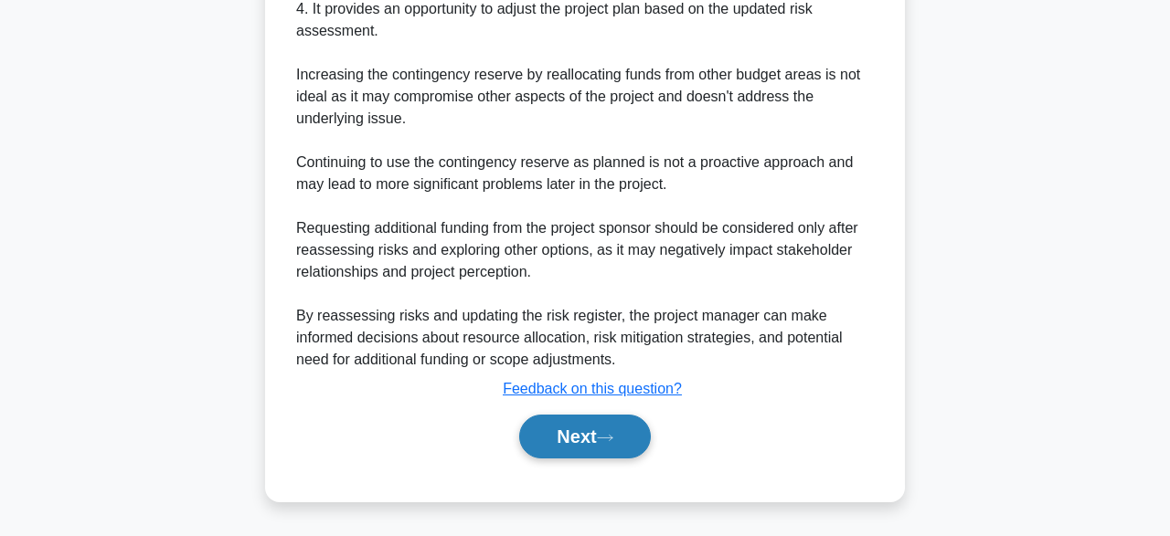
click at [630, 453] on button "Next" at bounding box center [584, 437] width 131 height 44
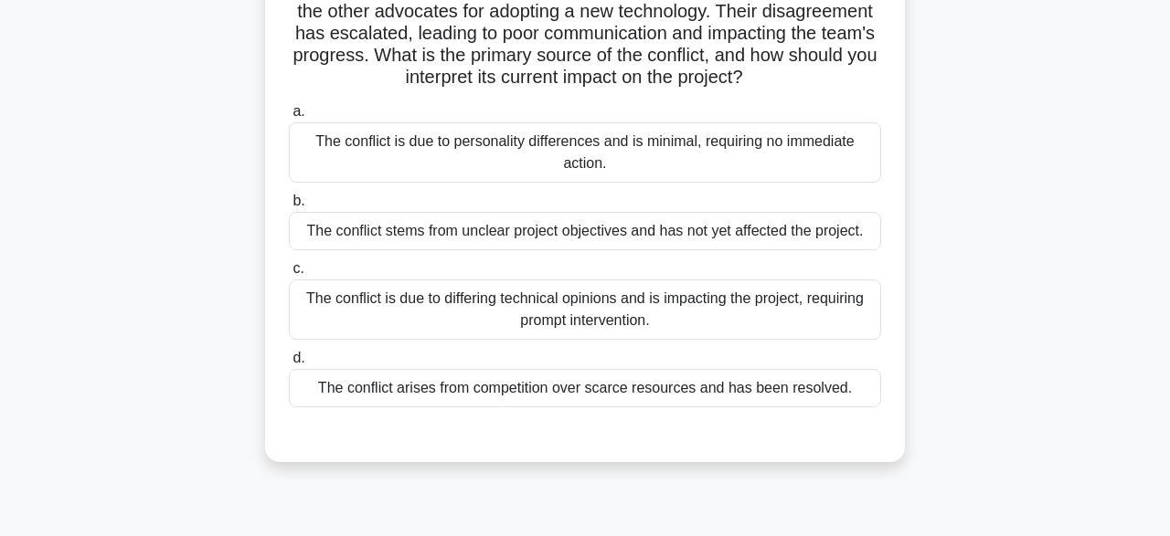
scroll to position [203, 0]
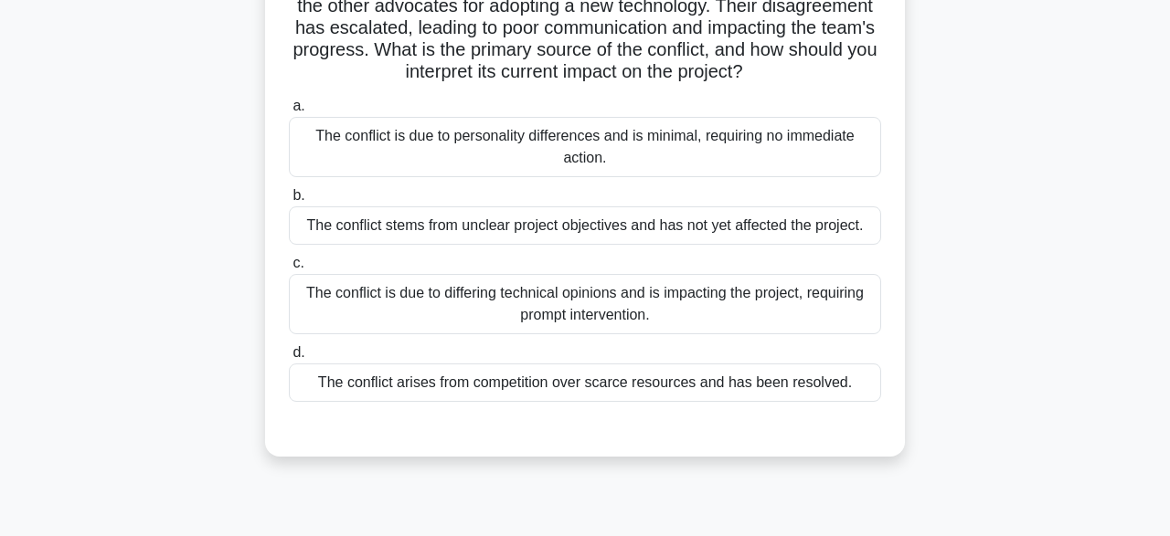
click at [838, 298] on div "The conflict is due to differing technical opinions and is impacting the projec…" at bounding box center [585, 304] width 592 height 60
click at [289, 270] on input "c. The conflict is due to differing technical opinions and is impacting the pro…" at bounding box center [289, 264] width 0 height 12
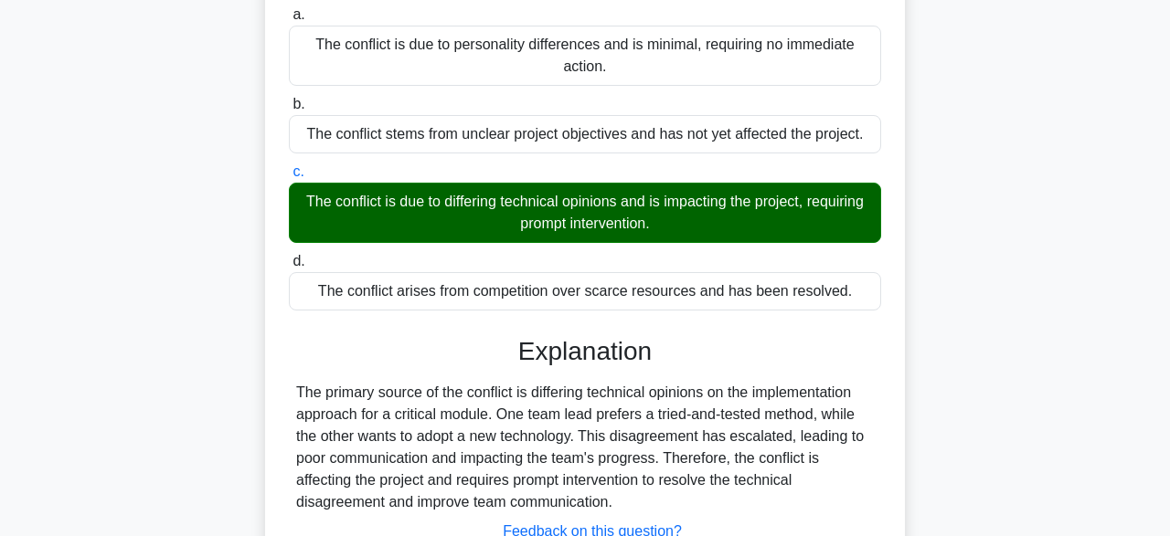
scroll to position [451, 0]
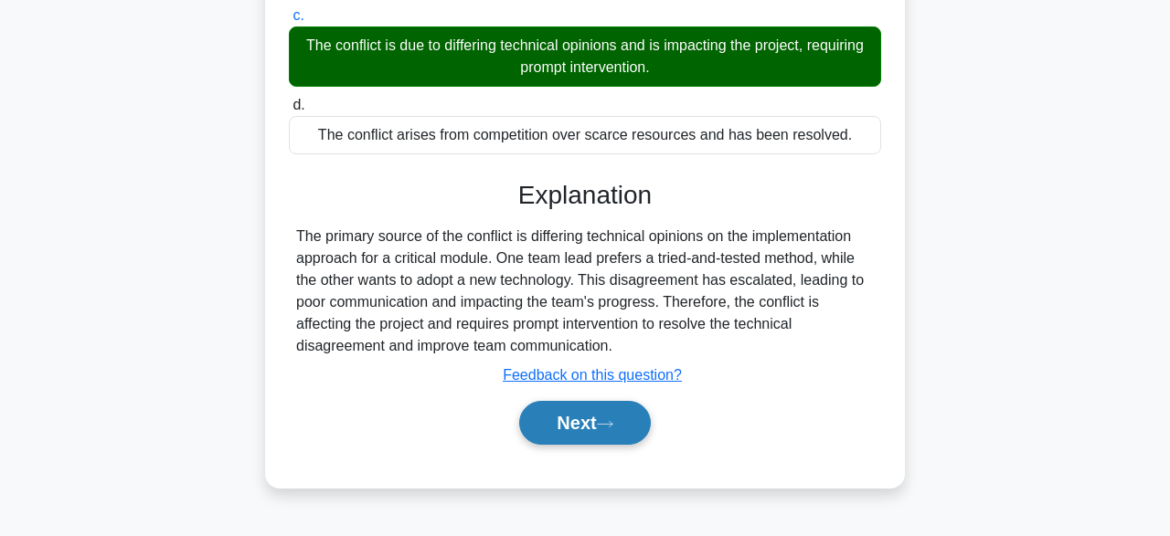
click at [642, 419] on button "Next" at bounding box center [584, 423] width 131 height 44
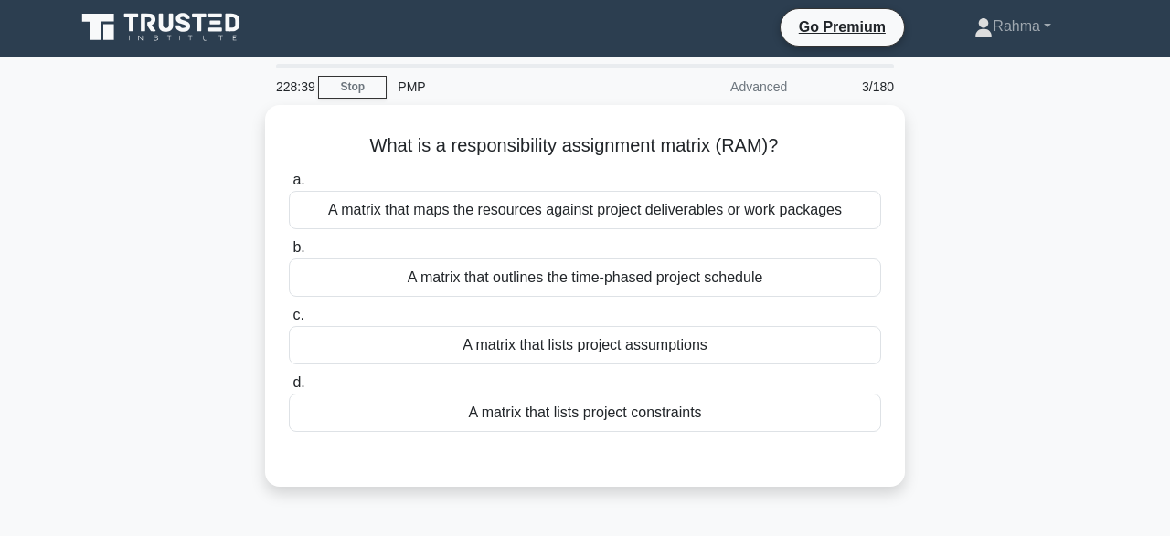
scroll to position [4, 0]
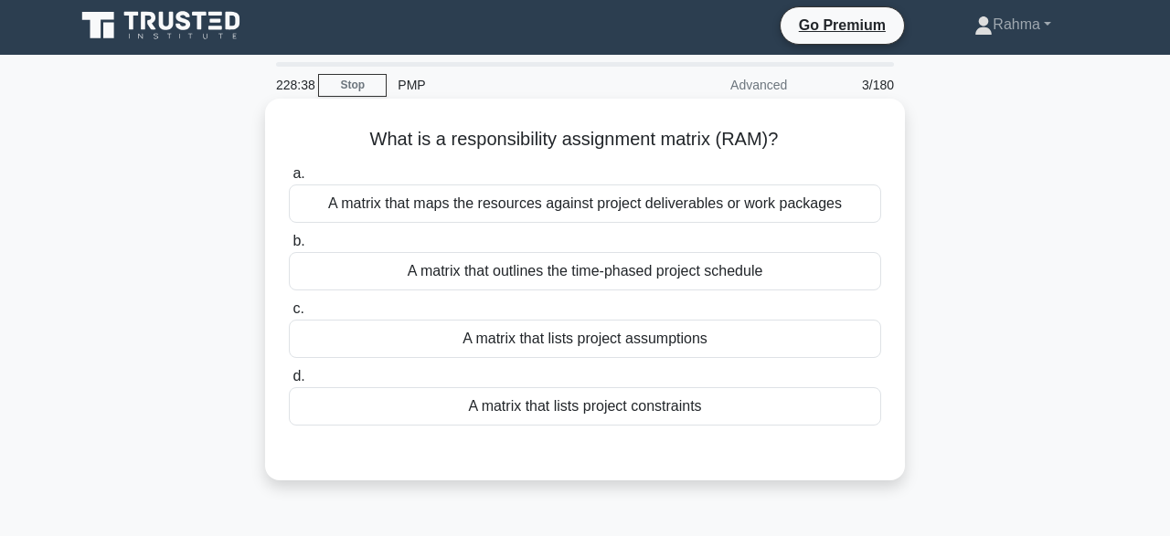
click at [852, 288] on div "A matrix that outlines the time-phased project schedule" at bounding box center [585, 271] width 592 height 38
click at [289, 248] on input "b. A matrix that outlines the time-phased project schedule" at bounding box center [289, 242] width 0 height 12
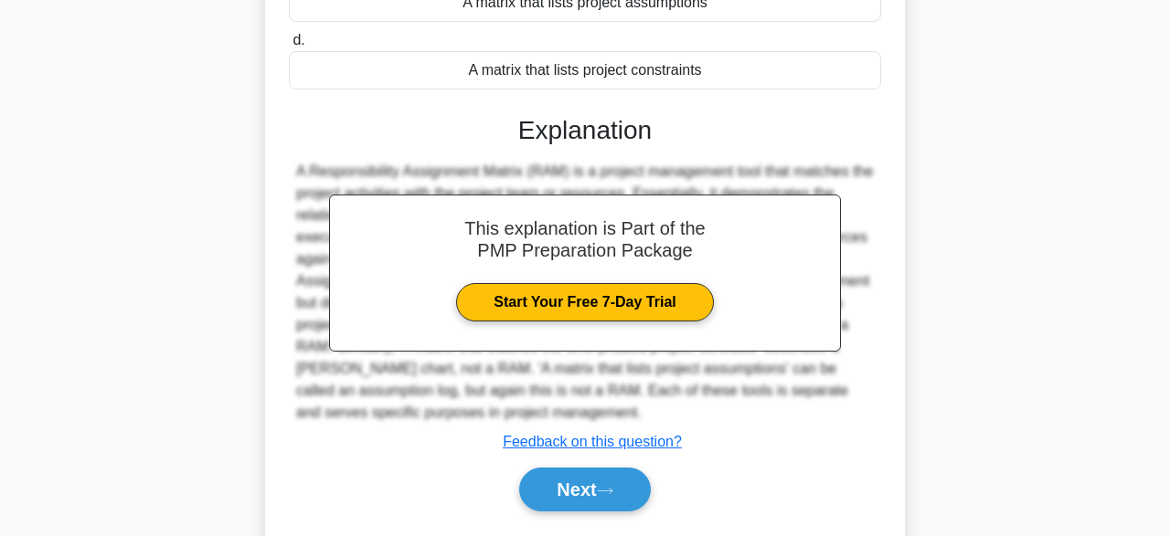
scroll to position [451, 0]
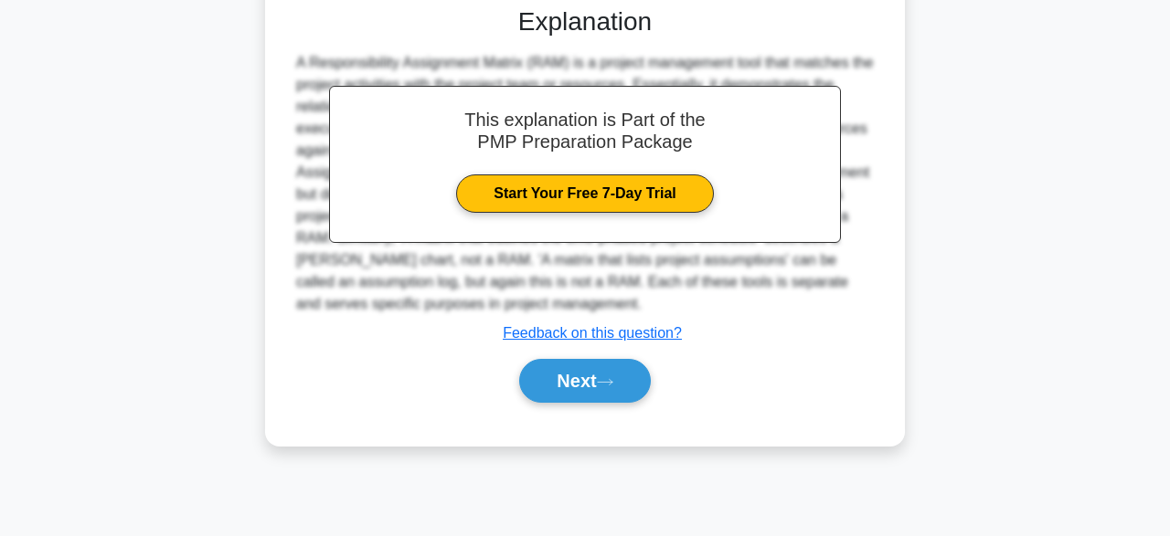
click at [661, 391] on div "Next" at bounding box center [585, 381] width 600 height 44
click at [595, 378] on button "Next" at bounding box center [584, 381] width 131 height 44
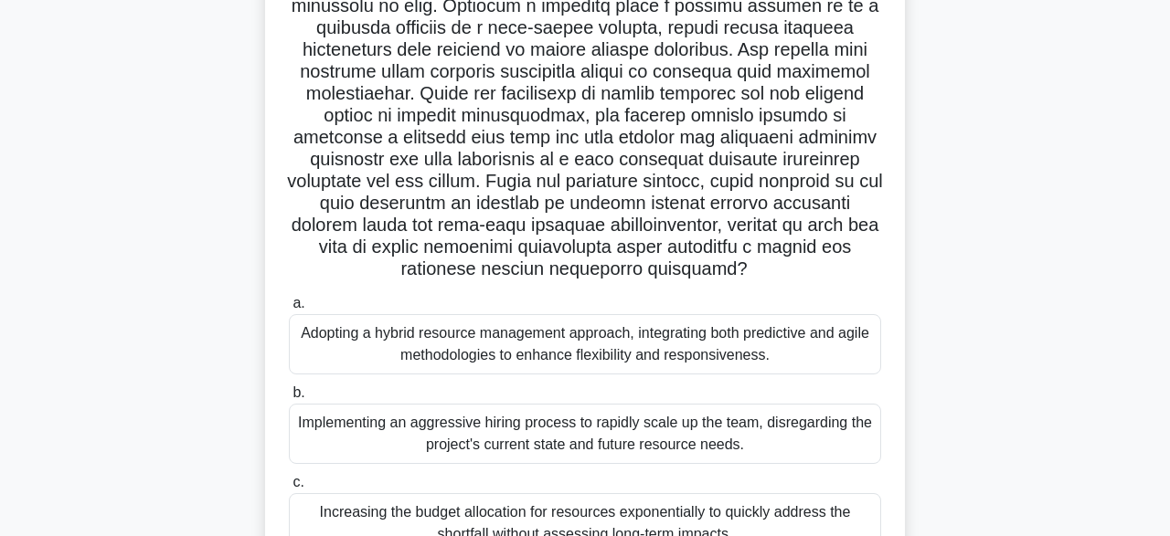
scroll to position [318, 0]
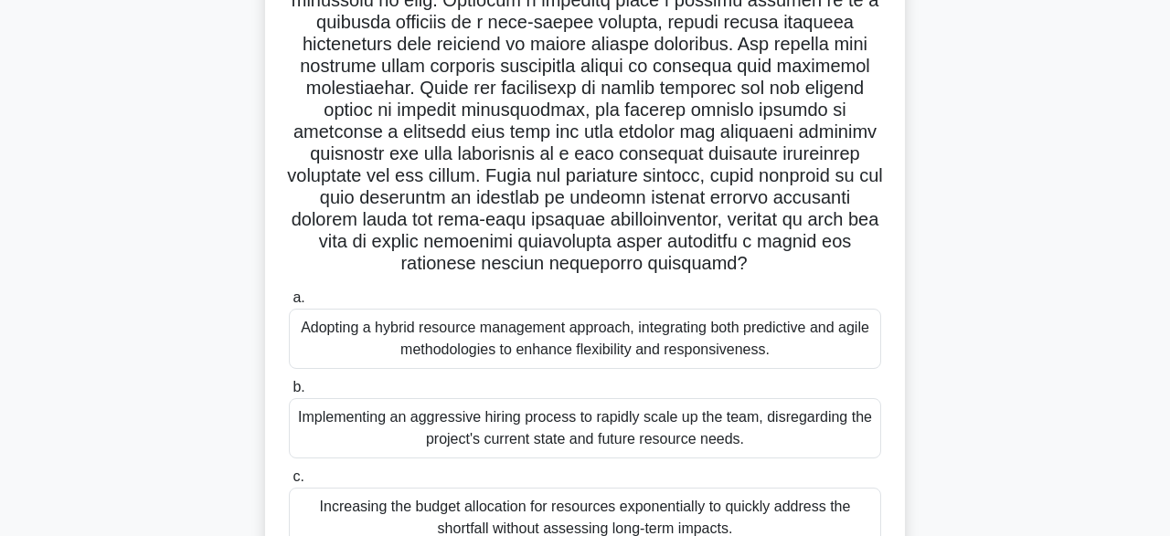
click at [840, 303] on label "a. Adopting a hybrid resource management approach, integrating both predictive …" at bounding box center [585, 328] width 592 height 82
click at [289, 303] on input "a. Adopting a hybrid resource management approach, integrating both predictive …" at bounding box center [289, 298] width 0 height 12
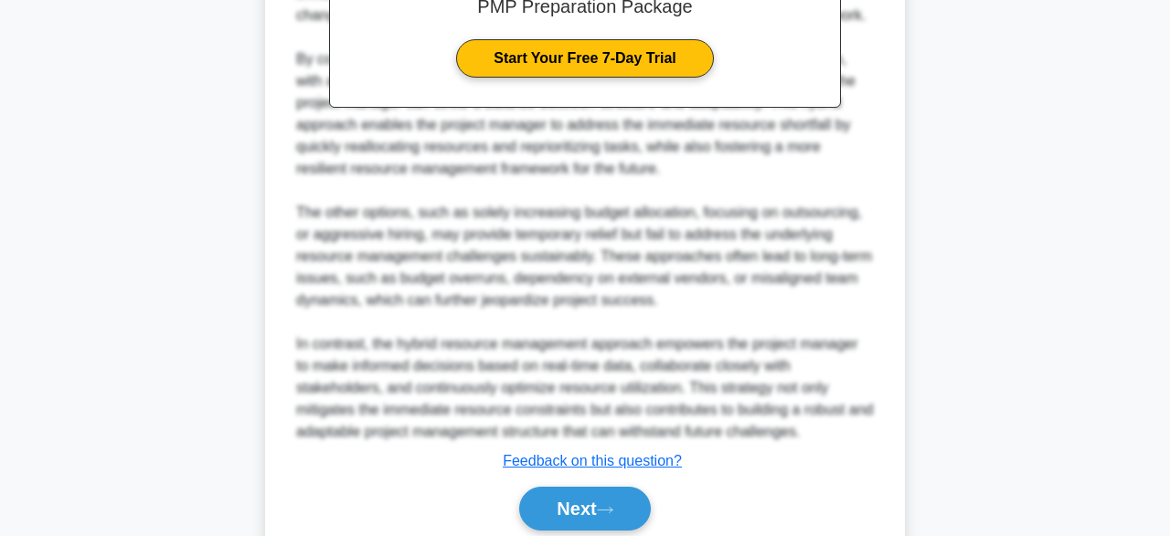
scroll to position [1180, 0]
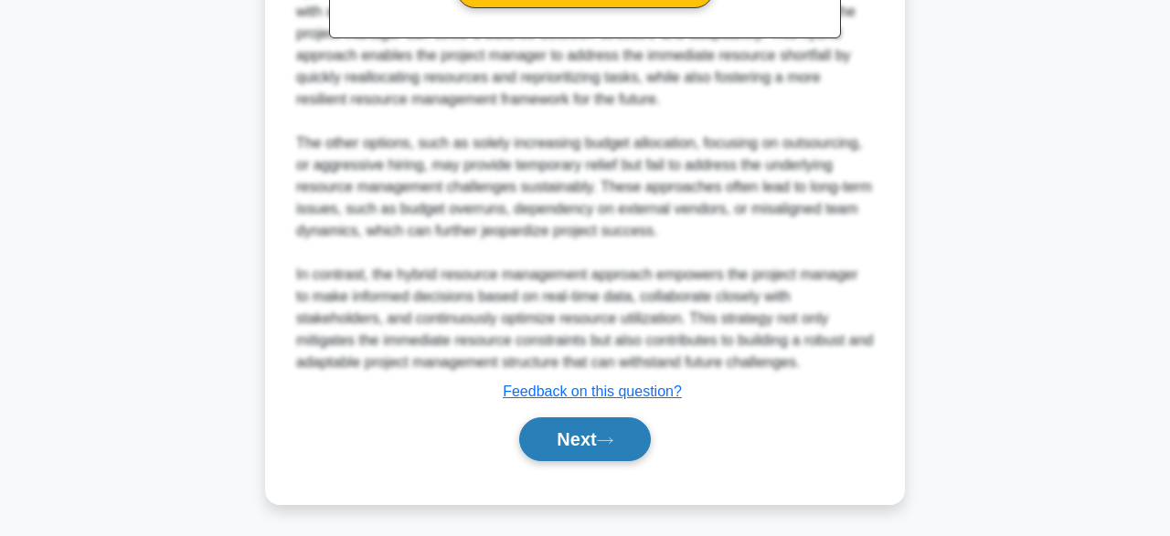
click at [582, 445] on button "Next" at bounding box center [584, 440] width 131 height 44
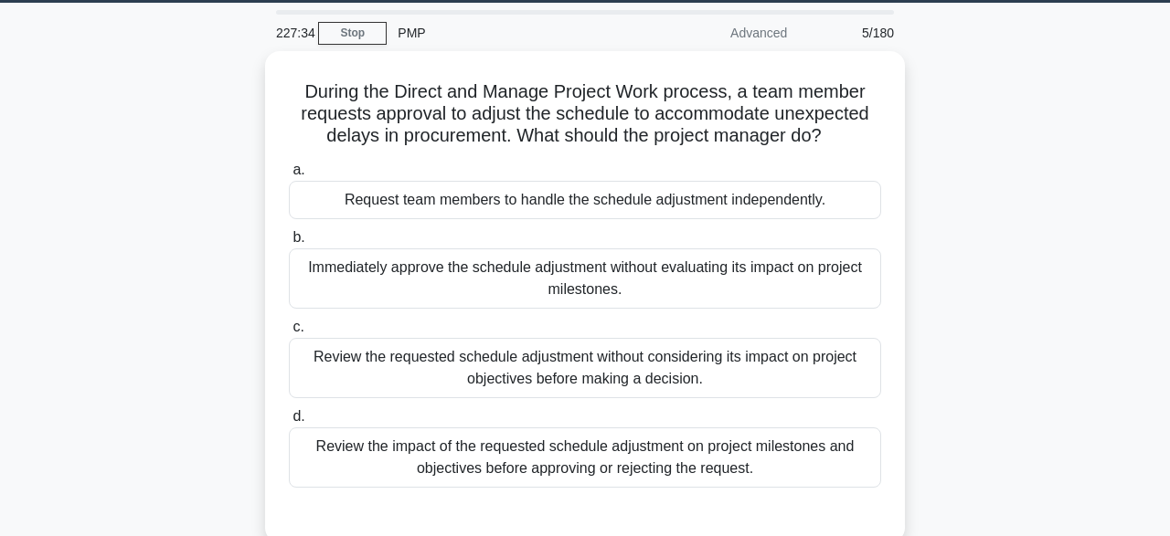
scroll to position [57, 0]
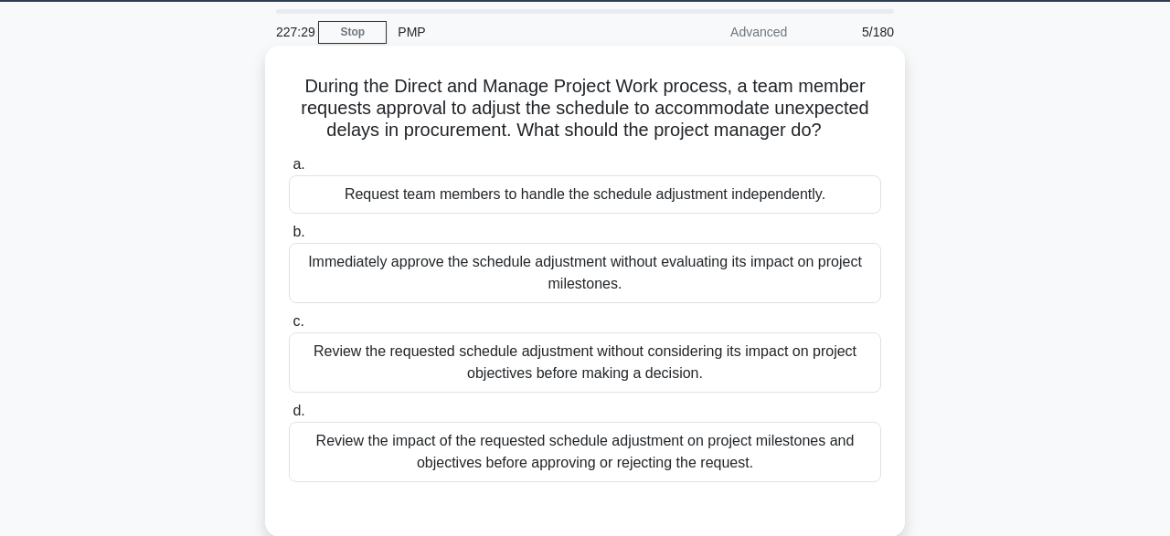
click at [799, 461] on div "Review the impact of the requested schedule adjustment on project milestones an…" at bounding box center [585, 452] width 592 height 60
click at [289, 418] on input "d. Review the impact of the requested schedule adjustment on project milestones…" at bounding box center [289, 412] width 0 height 12
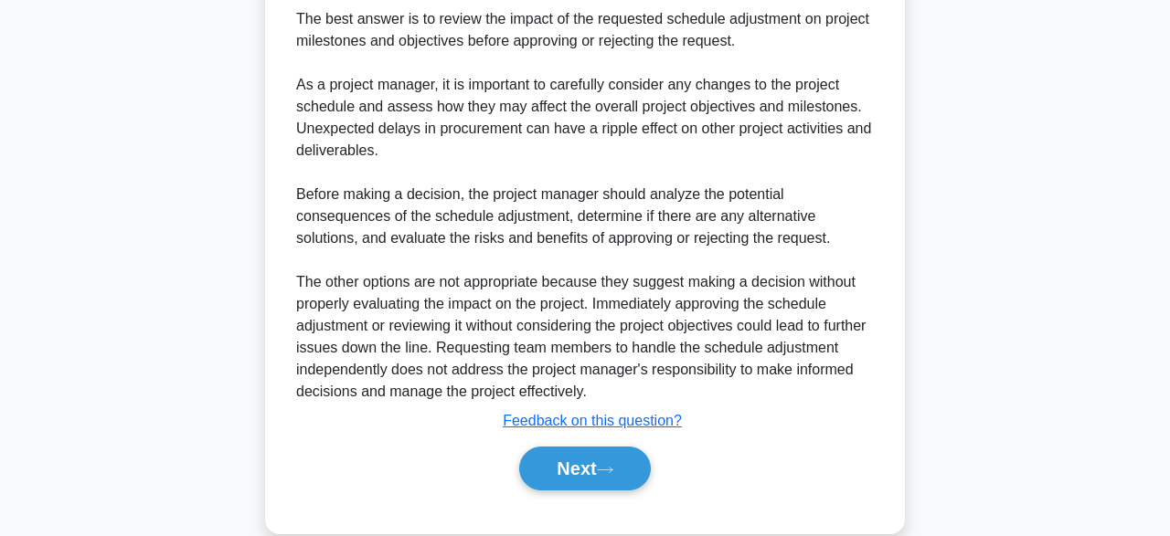
scroll to position [632, 0]
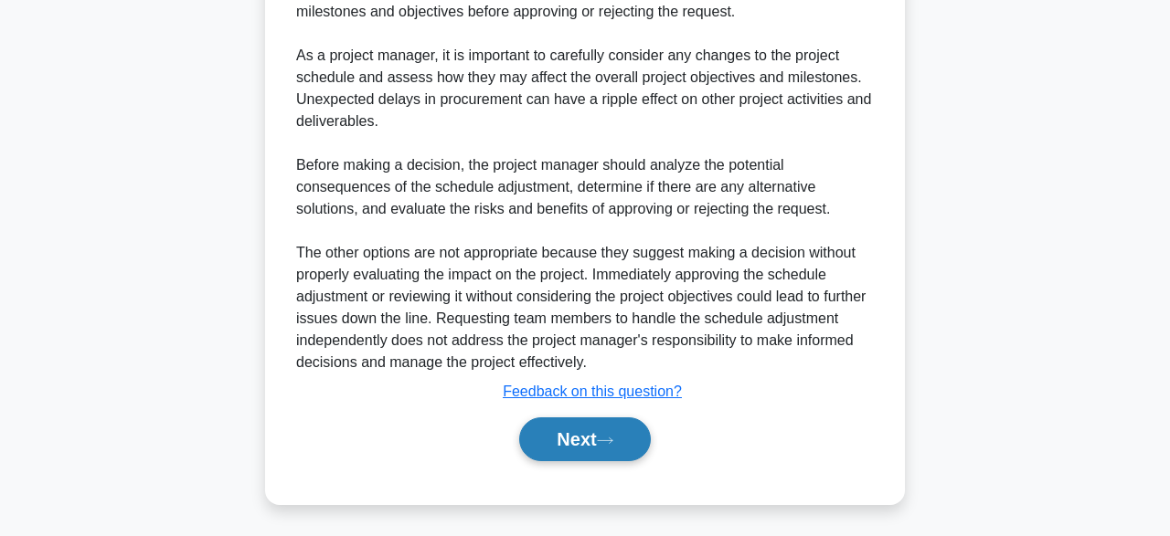
click at [614, 452] on button "Next" at bounding box center [584, 440] width 131 height 44
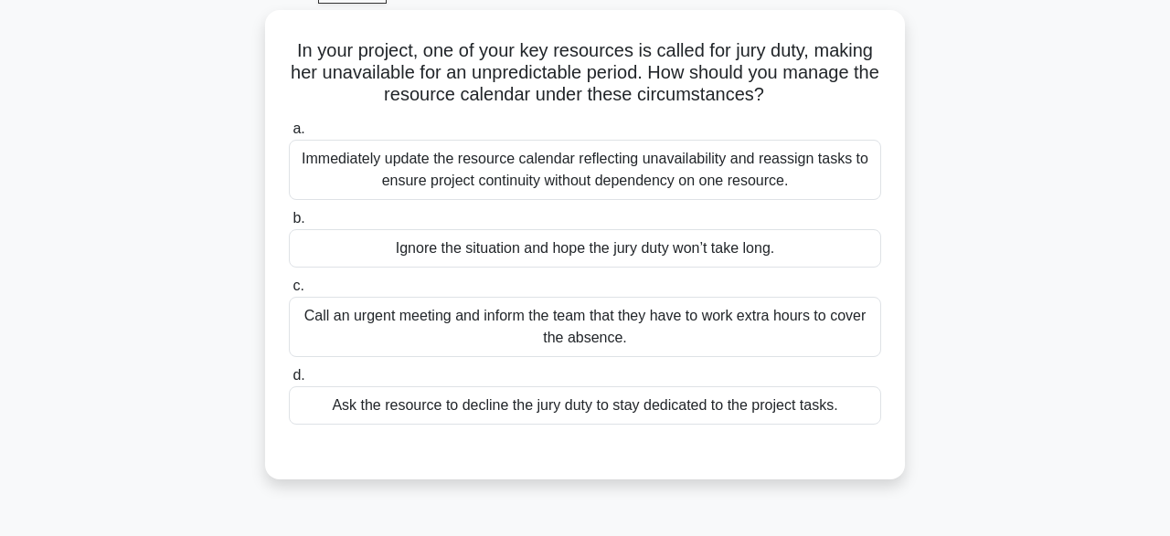
scroll to position [98, 0]
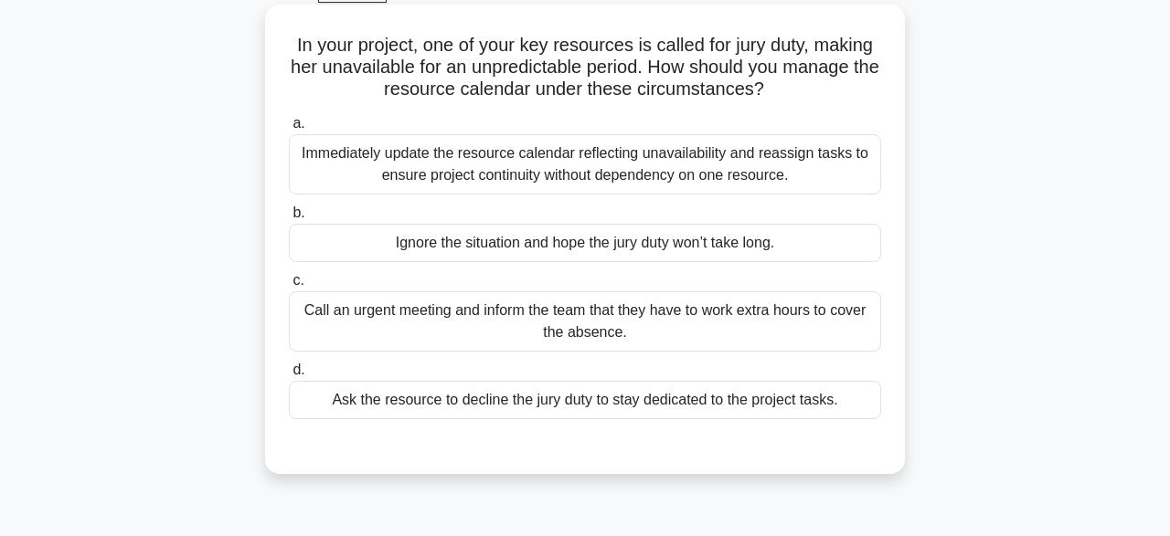
click at [823, 311] on div "Call an urgent meeting and inform the team that they have to work extra hours t…" at bounding box center [585, 322] width 592 height 60
click at [289, 287] on input "c. Call an urgent meeting and inform the team that they have to work extra hour…" at bounding box center [289, 281] width 0 height 12
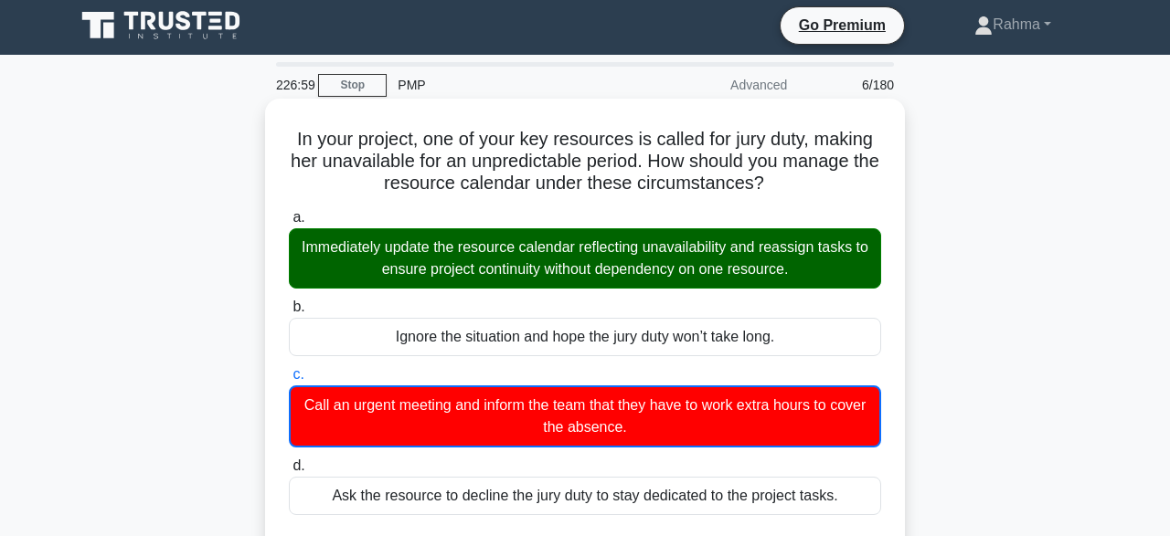
scroll to position [5, 0]
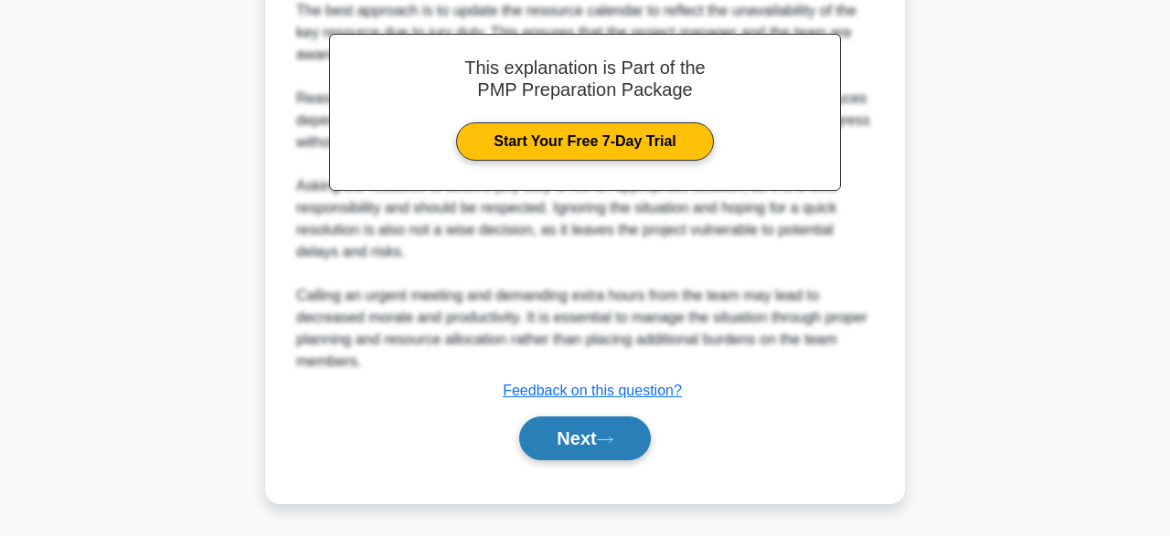
click at [628, 442] on button "Next" at bounding box center [584, 439] width 131 height 44
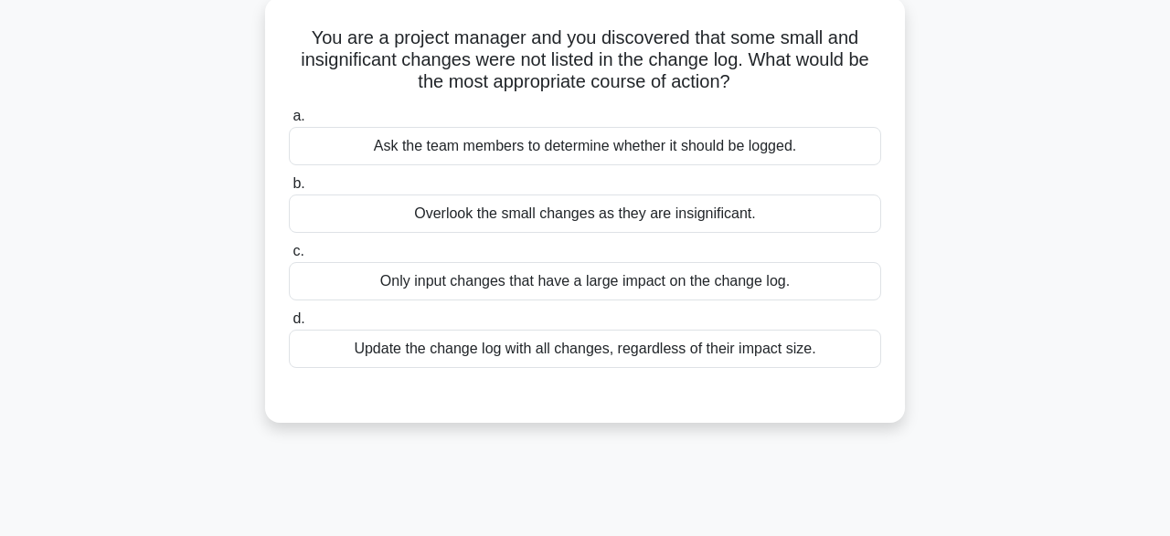
scroll to position [110, 0]
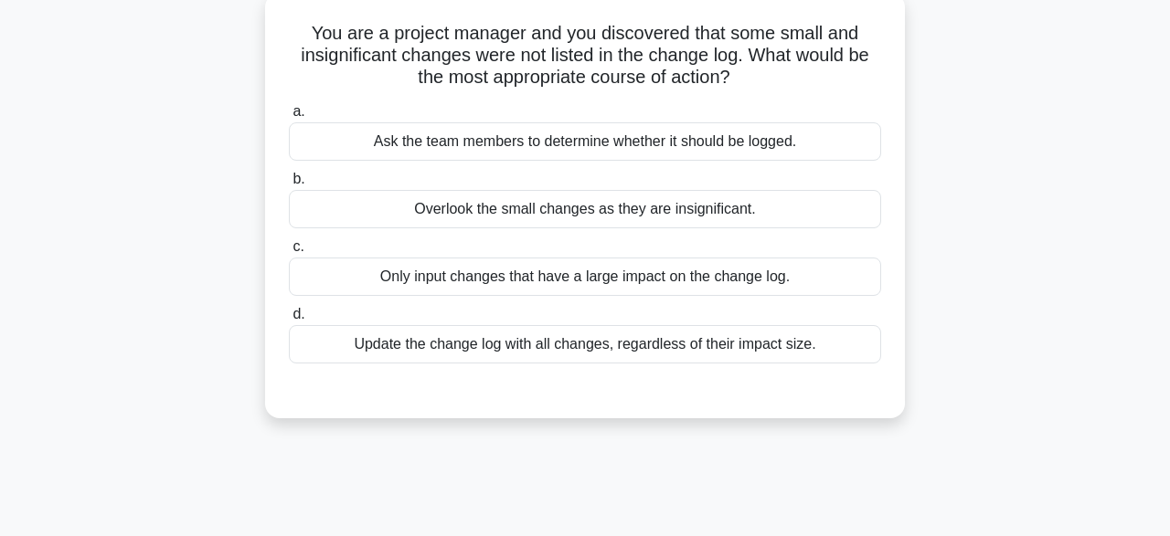
click at [830, 354] on div "Update the change log with all changes, regardless of their impact size." at bounding box center [585, 344] width 592 height 38
click at [289, 321] on input "d. Update the change log with all changes, regardless of their impact size." at bounding box center [289, 315] width 0 height 12
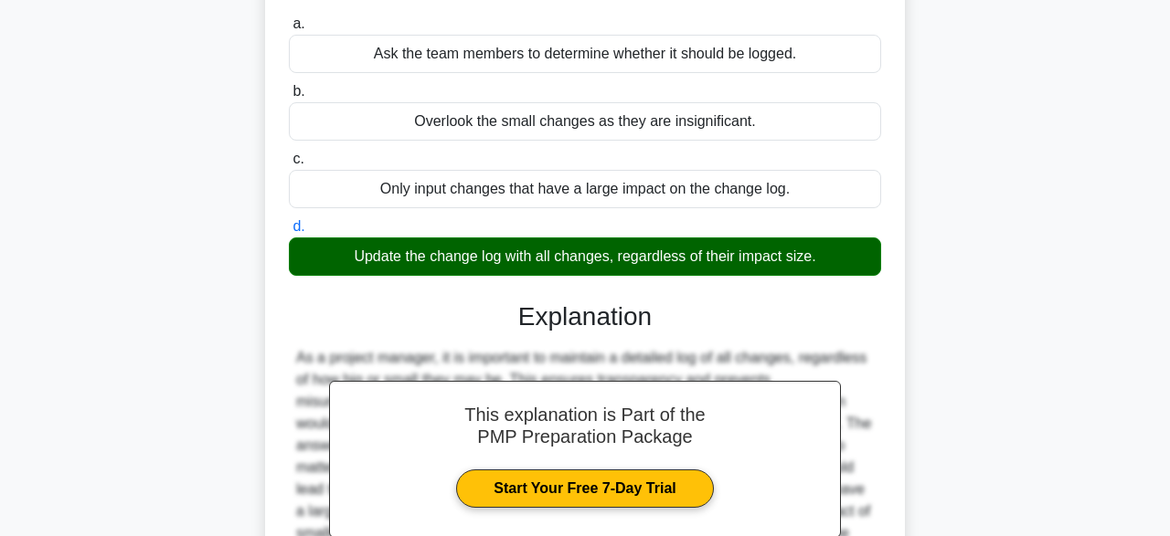
scroll to position [451, 0]
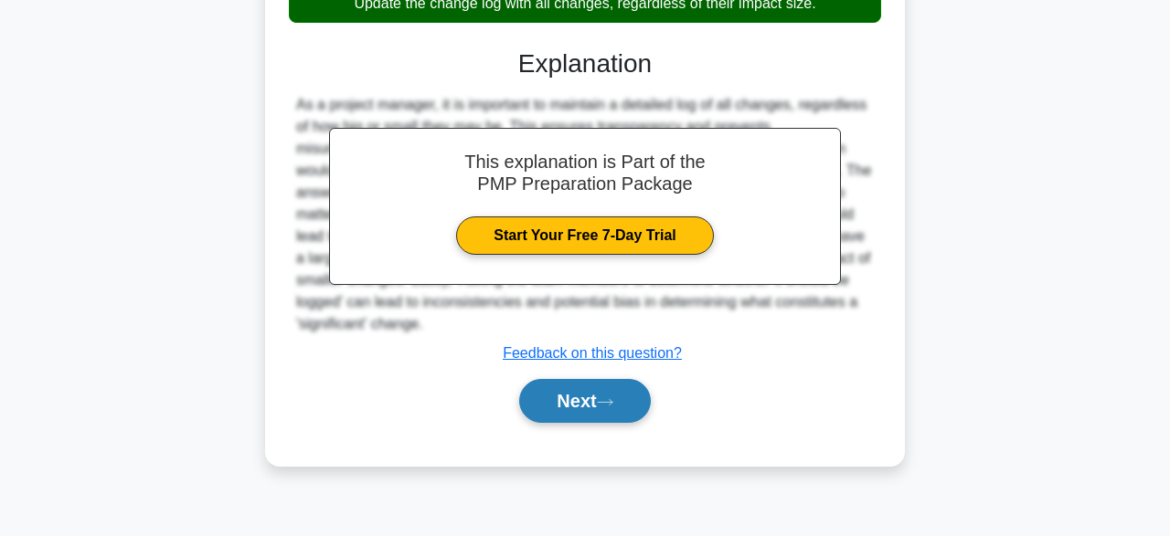
click at [633, 403] on button "Next" at bounding box center [584, 401] width 131 height 44
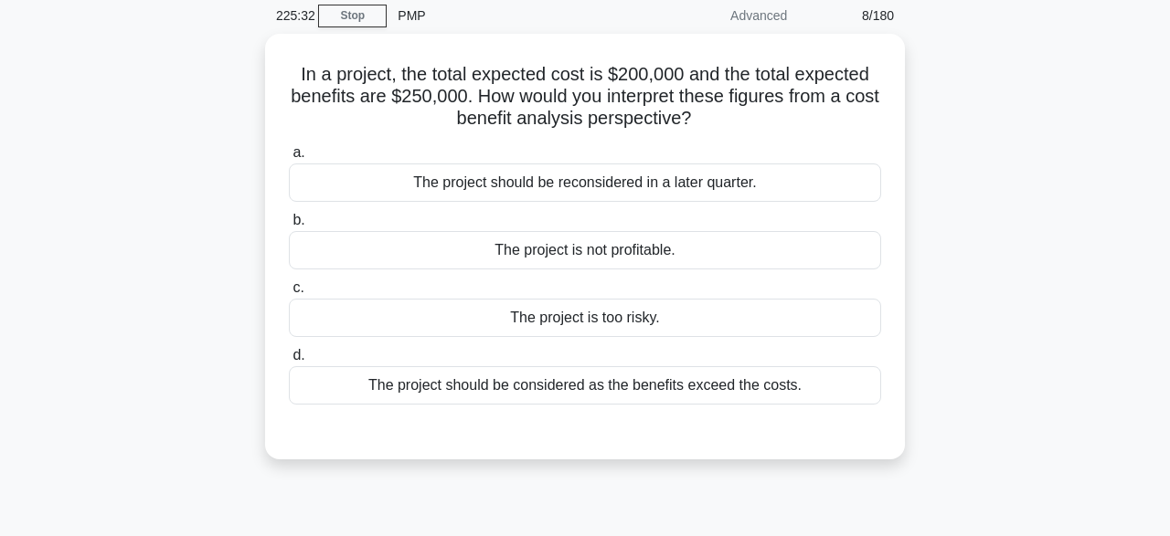
scroll to position [74, 0]
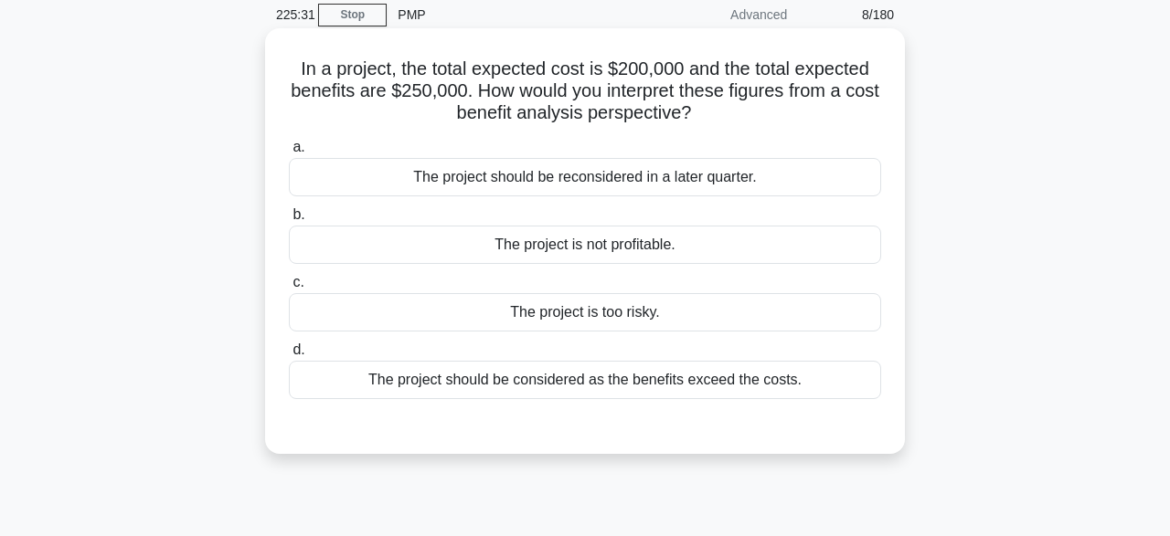
click at [826, 383] on div "The project should be considered as the benefits exceed the costs." at bounding box center [585, 380] width 592 height 38
click at [289, 356] on input "d. The project should be considered as the benefits exceed the costs." at bounding box center [289, 351] width 0 height 12
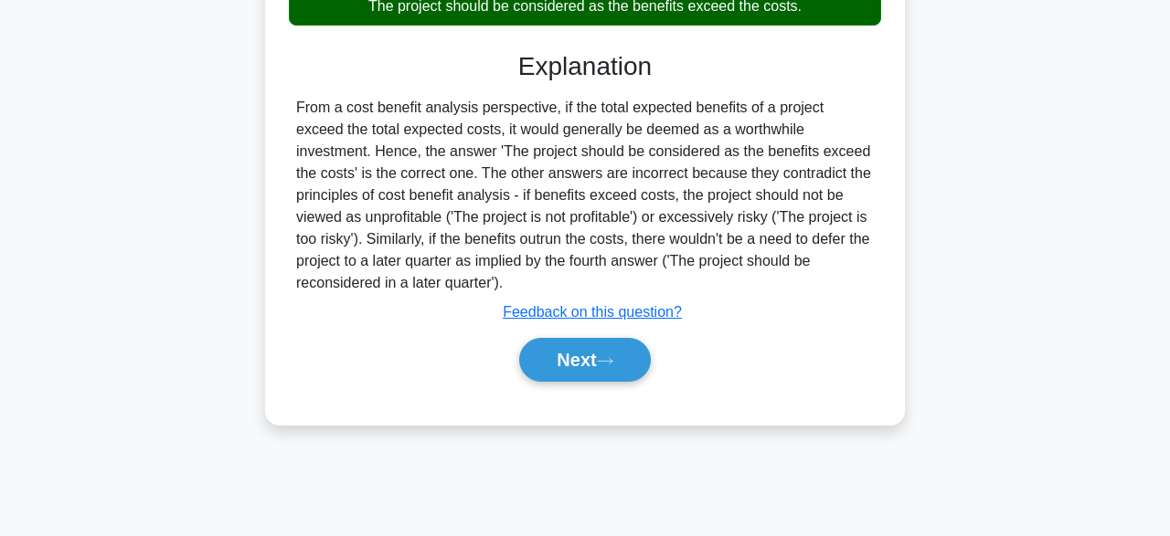
scroll to position [451, 0]
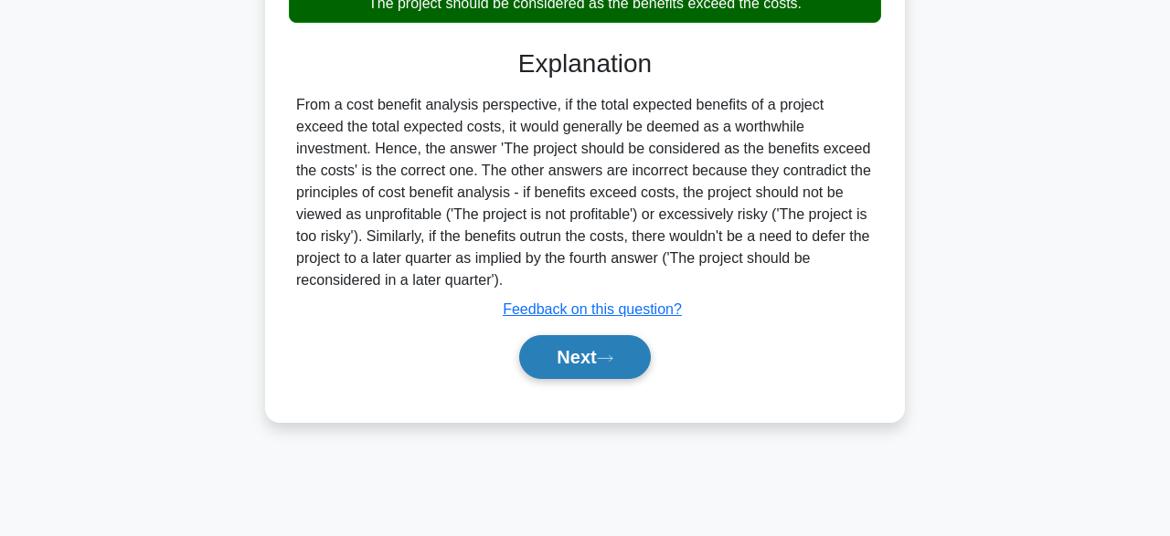
click at [612, 357] on icon at bounding box center [605, 358] width 15 height 5
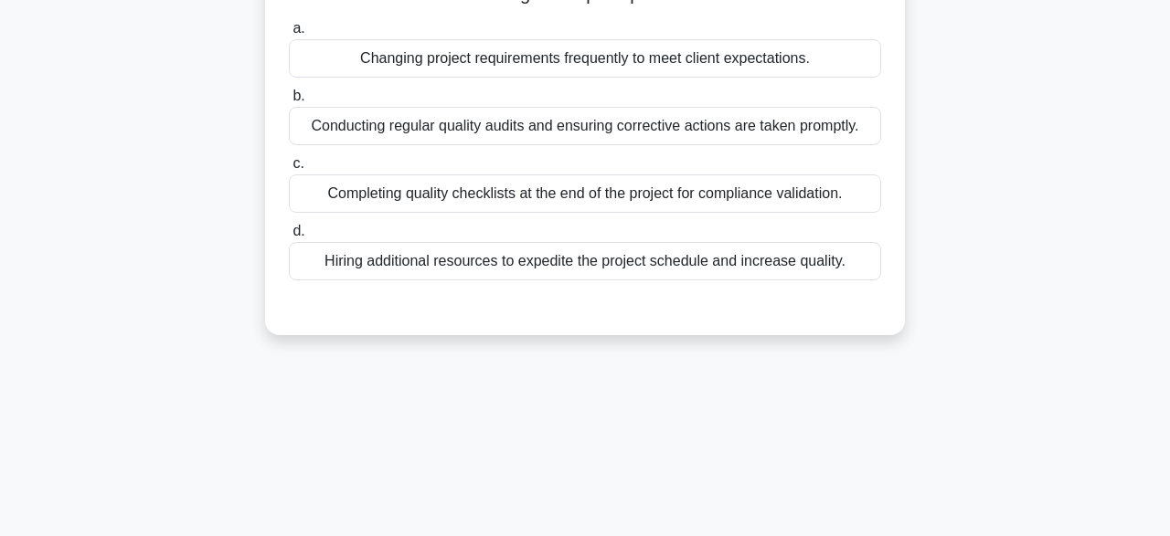
scroll to position [106, 0]
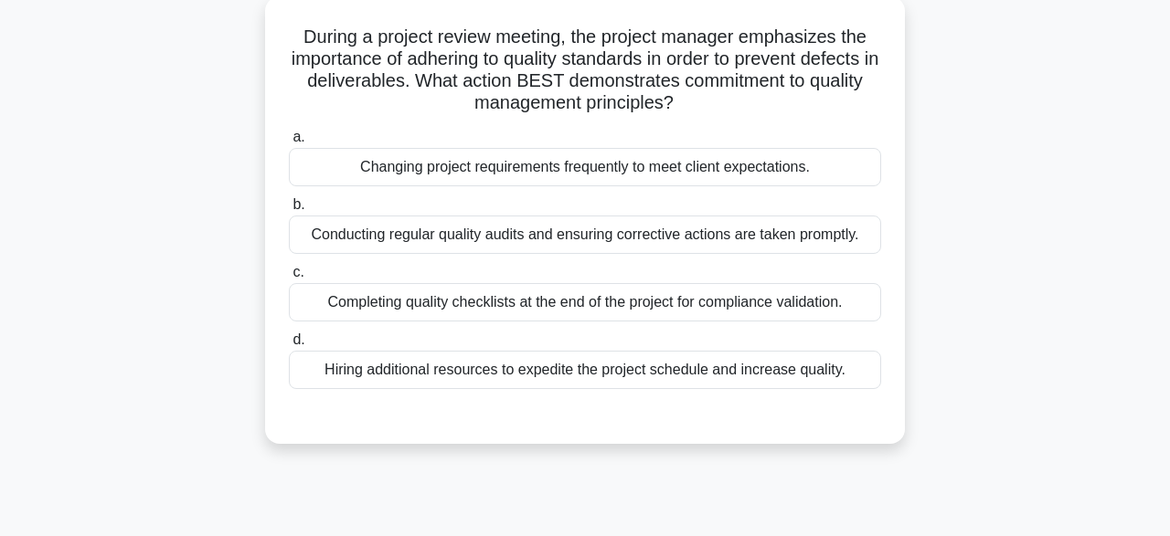
click at [796, 237] on div "Conducting regular quality audits and ensuring corrective actions are taken pro…" at bounding box center [585, 235] width 592 height 38
click at [289, 211] on input "b. Conducting regular quality audits and ensuring corrective actions are taken …" at bounding box center [289, 205] width 0 height 12
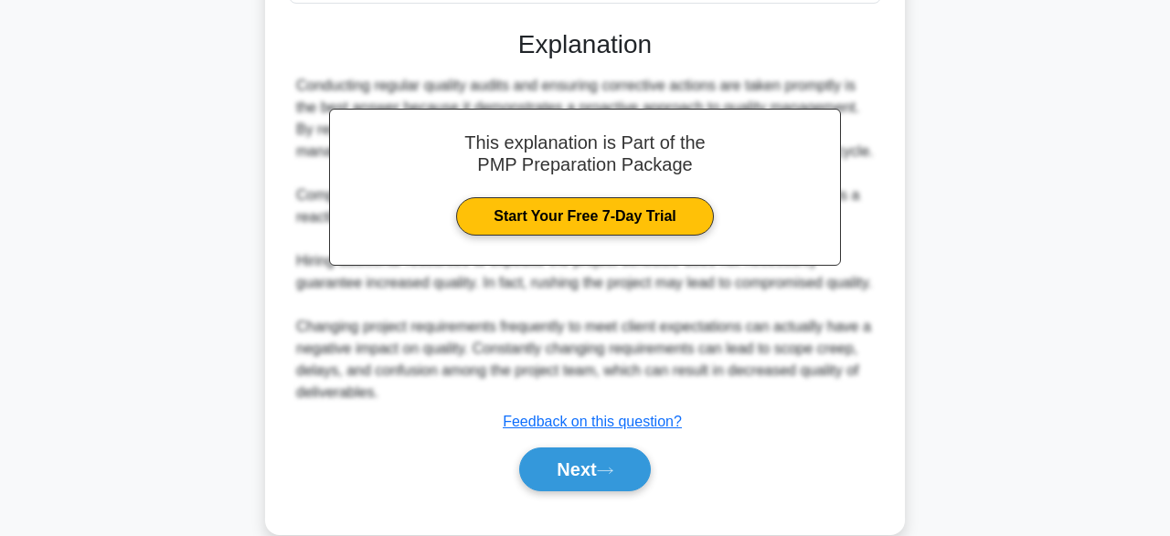
scroll to position [566, 0]
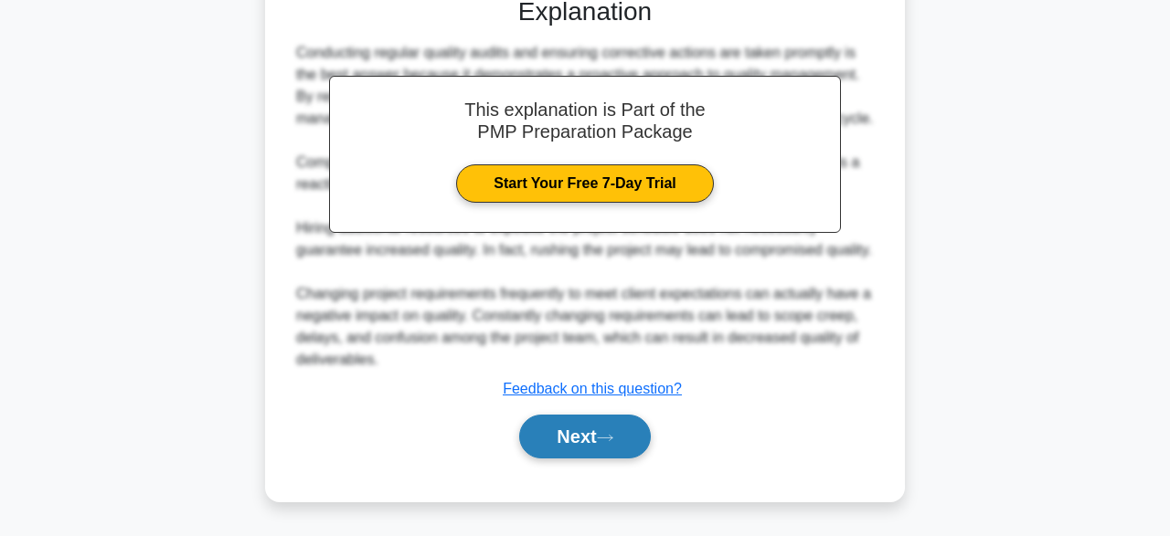
click at [615, 447] on button "Next" at bounding box center [584, 437] width 131 height 44
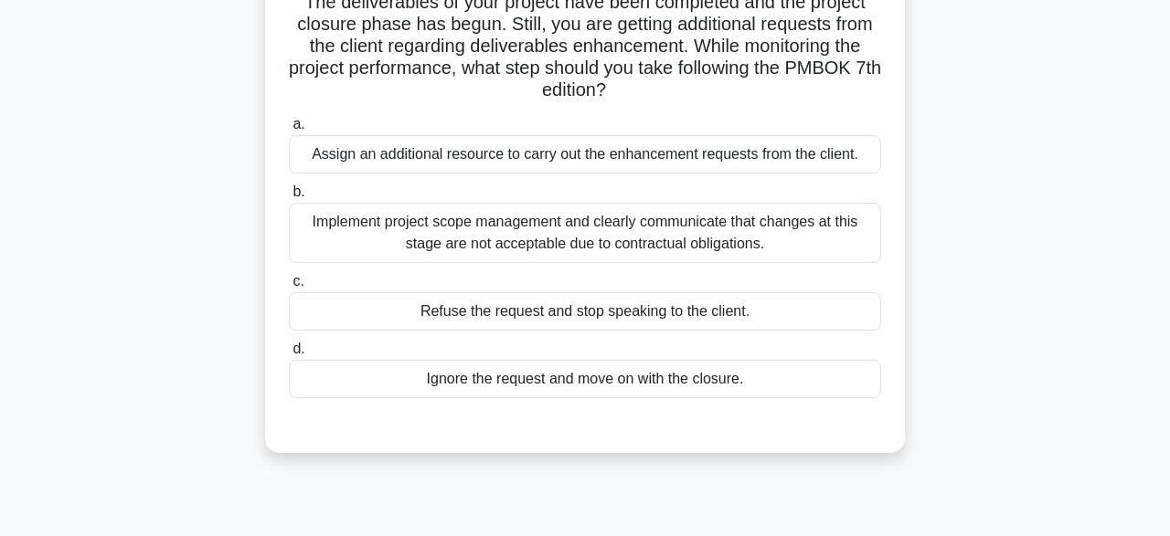
scroll to position [99, 0]
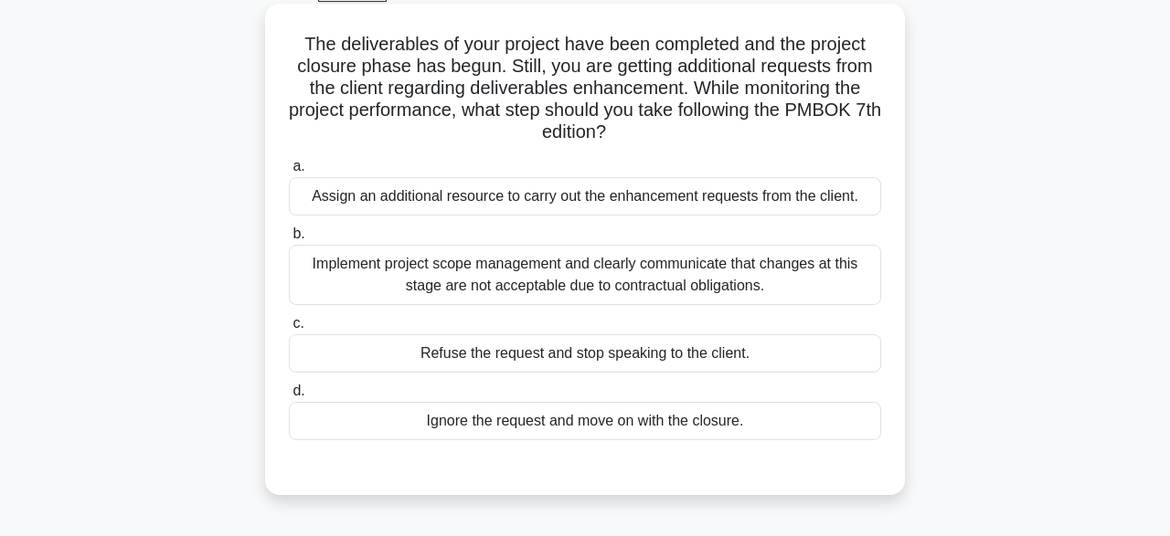
click at [823, 281] on div "Implement project scope management and clearly communicate that changes at this…" at bounding box center [585, 275] width 592 height 60
click at [289, 240] on input "b. Implement project scope management and clearly communicate that changes at t…" at bounding box center [289, 234] width 0 height 12
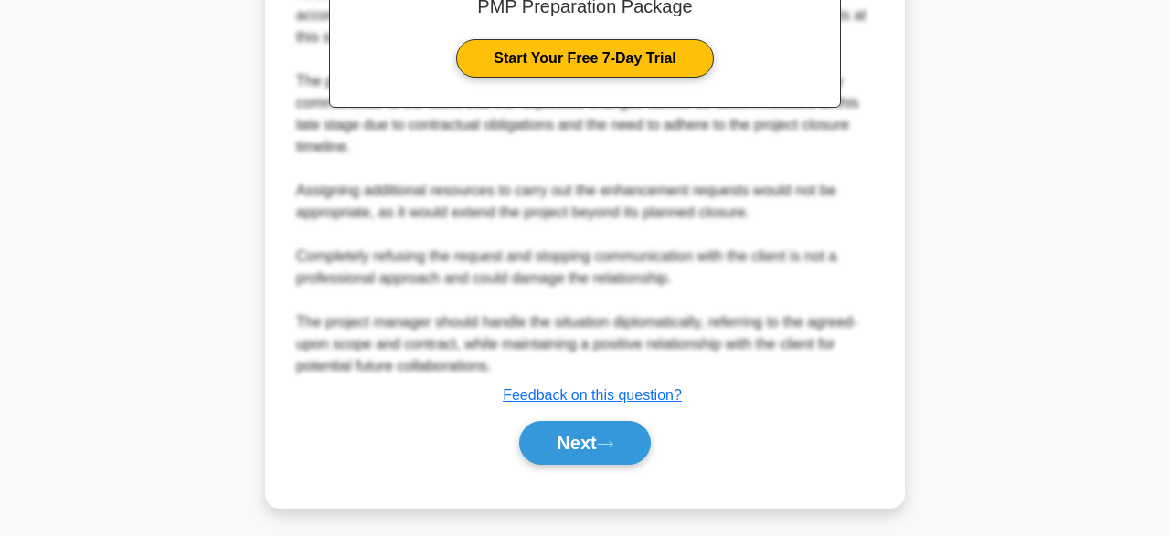
scroll to position [697, 0]
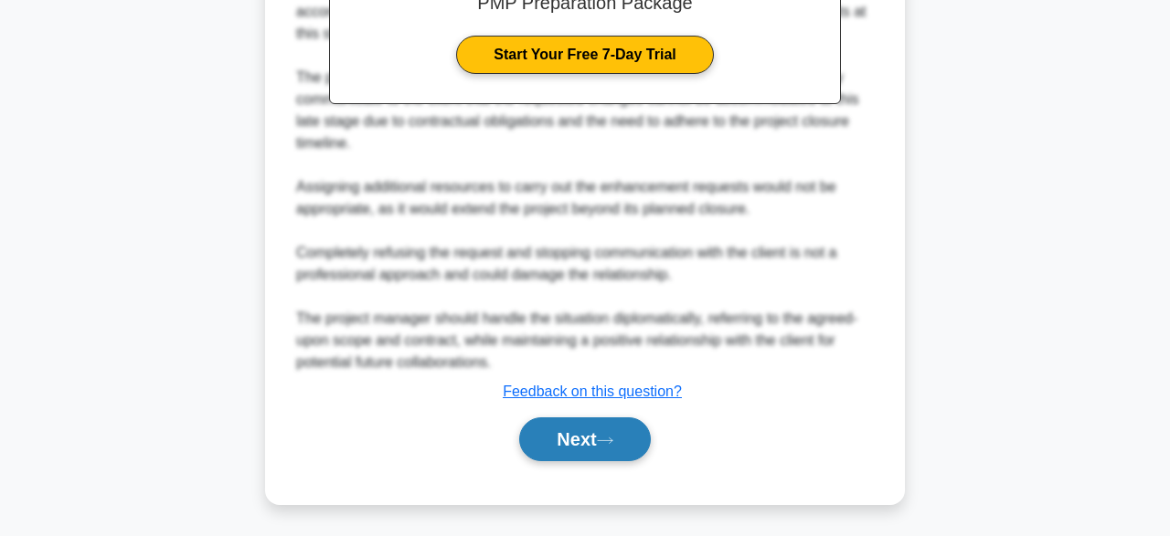
click at [613, 436] on icon at bounding box center [605, 441] width 16 height 10
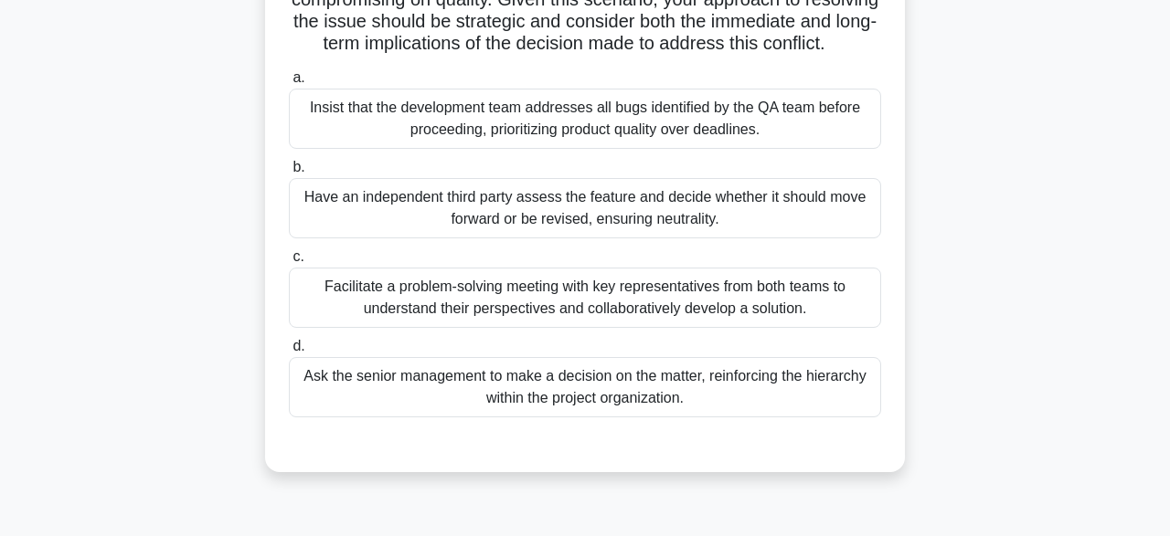
scroll to position [267, 0]
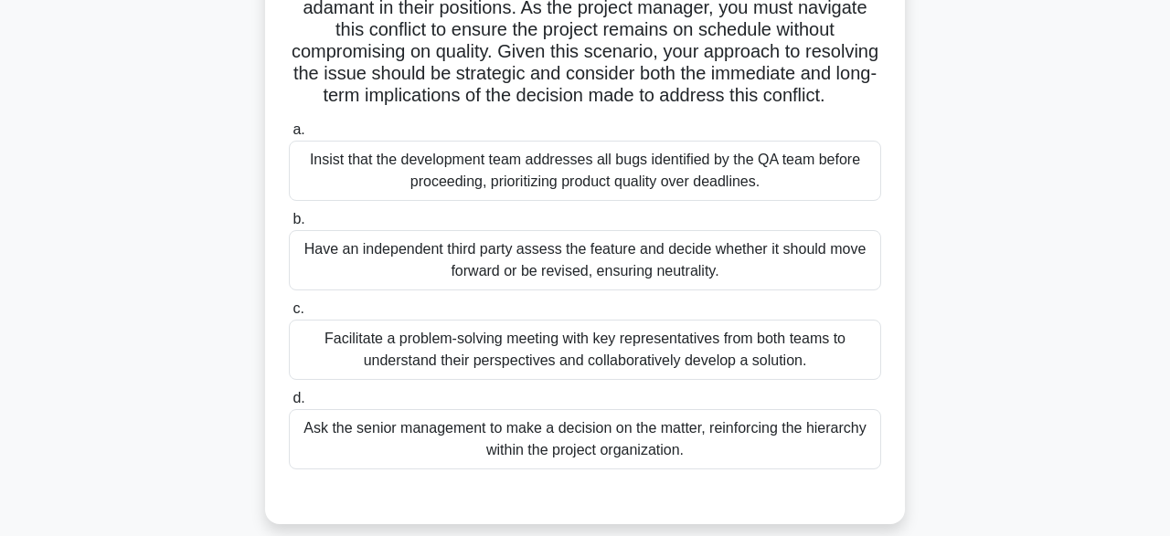
click at [839, 353] on div "Facilitate a problem-solving meeting with key representatives from both teams t…" at bounding box center [585, 350] width 592 height 60
click at [289, 315] on input "c. Facilitate a problem-solving meeting with key representatives from both team…" at bounding box center [289, 309] width 0 height 12
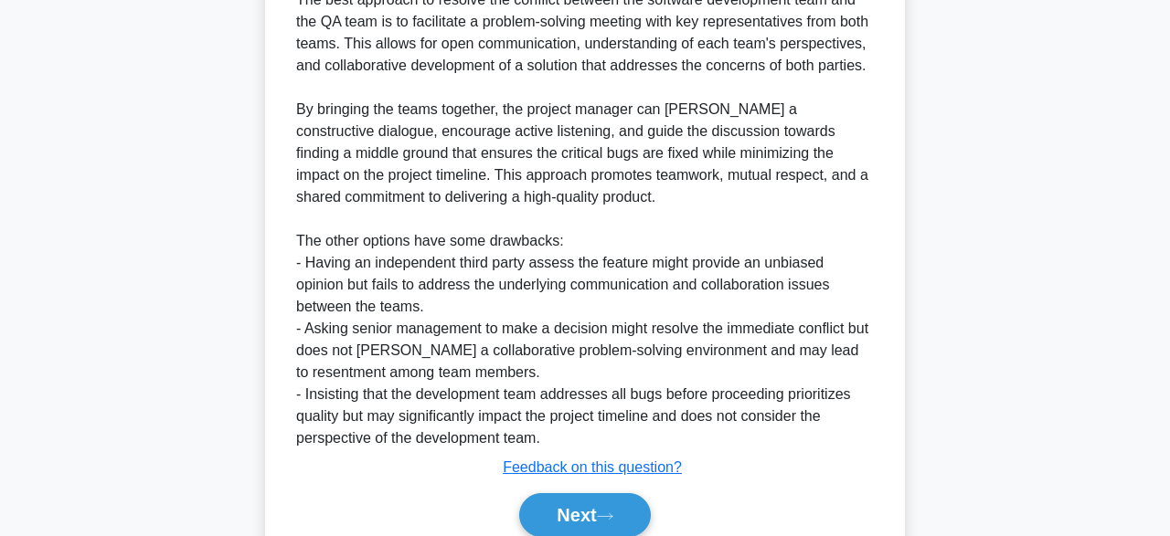
scroll to position [917, 0]
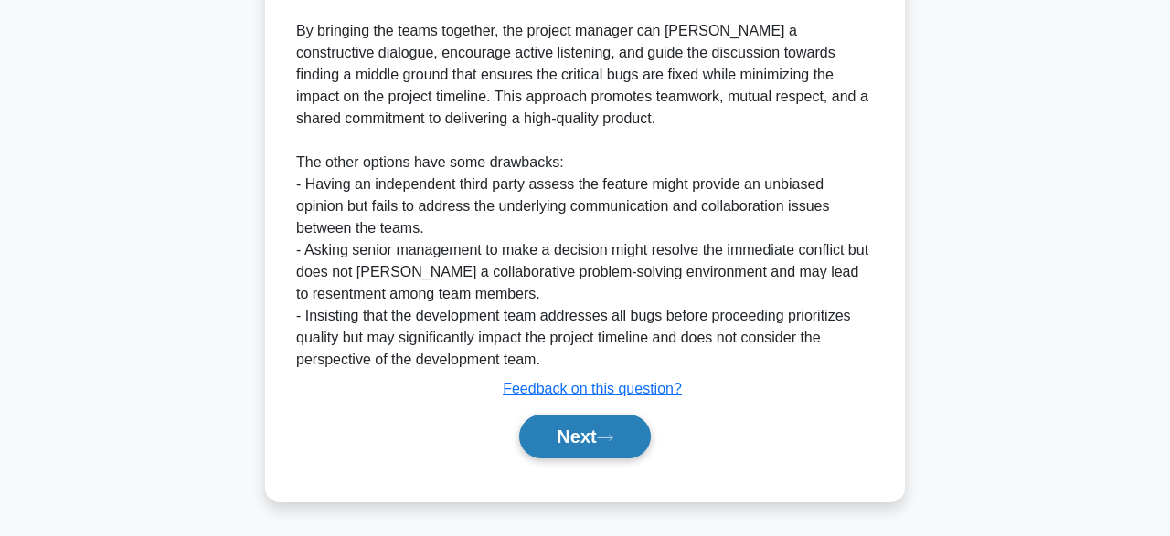
click at [546, 443] on button "Next" at bounding box center [584, 437] width 131 height 44
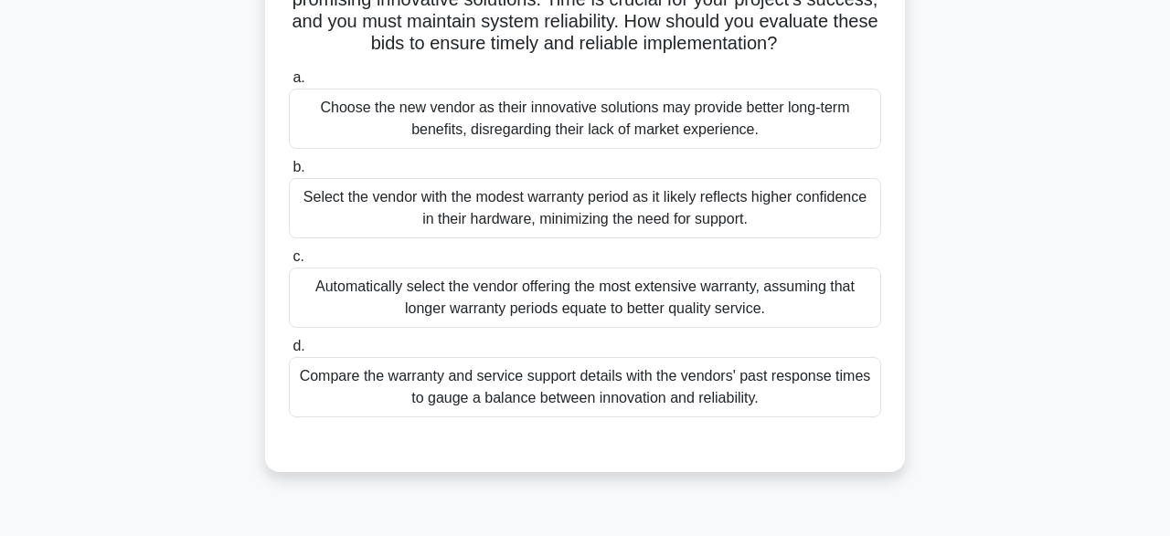
scroll to position [280, 0]
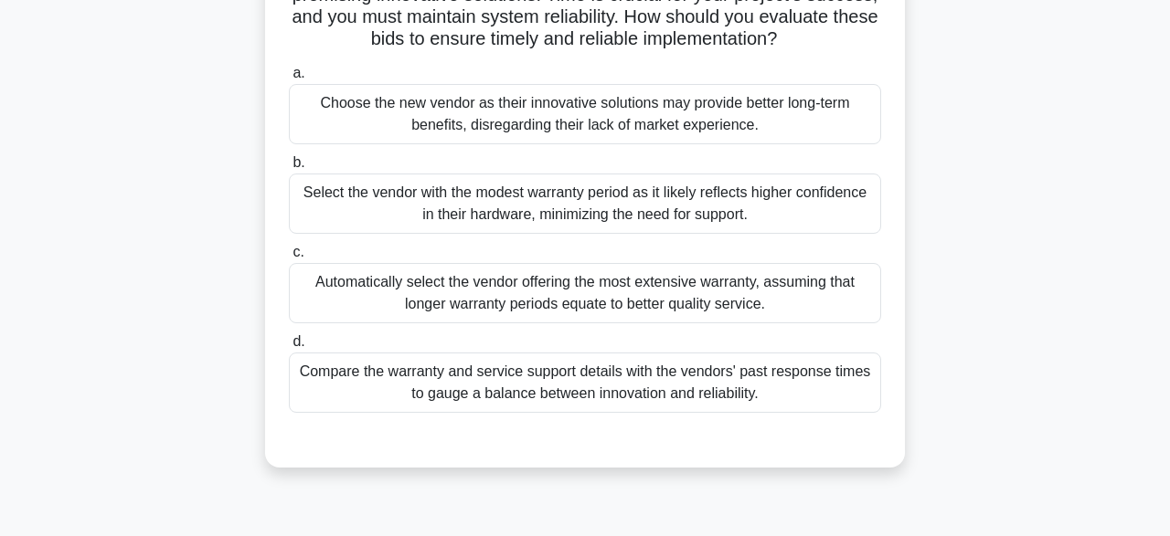
click at [807, 379] on div "Compare the warranty and service support details with the vendors' past respons…" at bounding box center [585, 383] width 592 height 60
click at [289, 348] on input "d. Compare the warranty and service support details with the vendors' past resp…" at bounding box center [289, 342] width 0 height 12
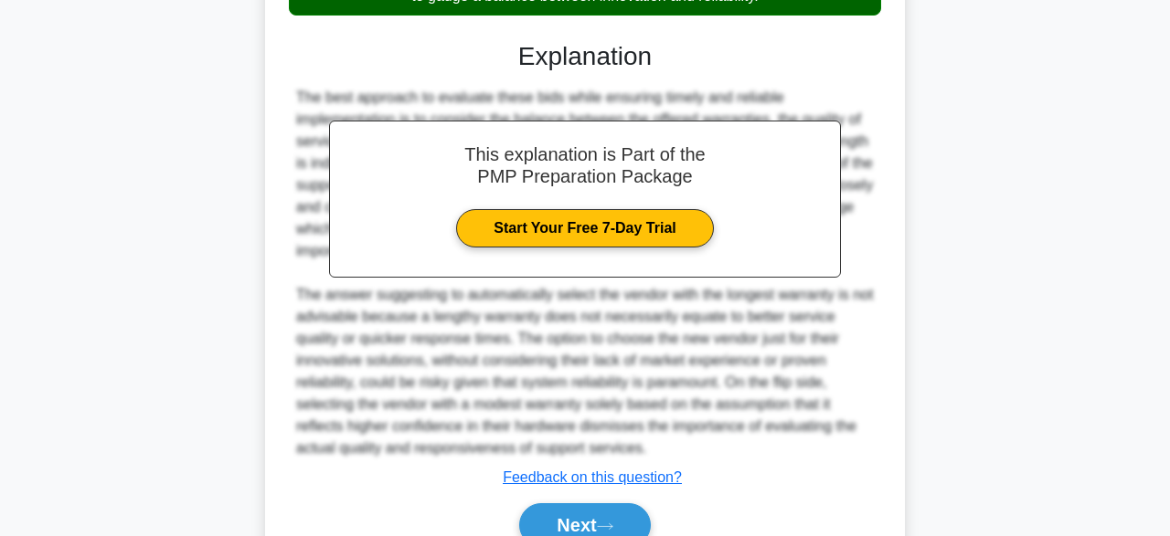
scroll to position [763, 0]
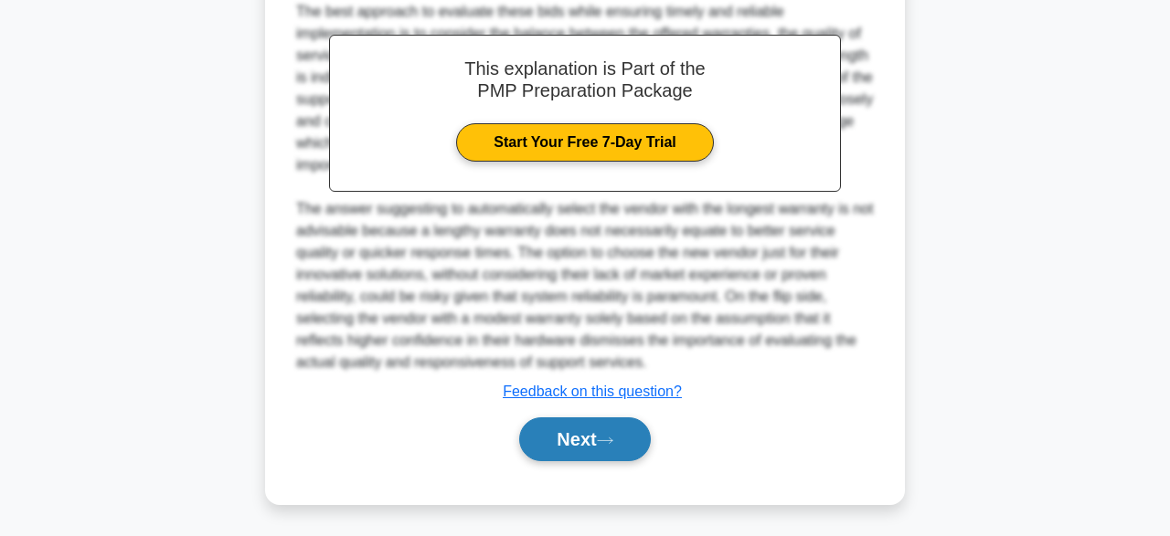
click at [568, 452] on button "Next" at bounding box center [584, 440] width 131 height 44
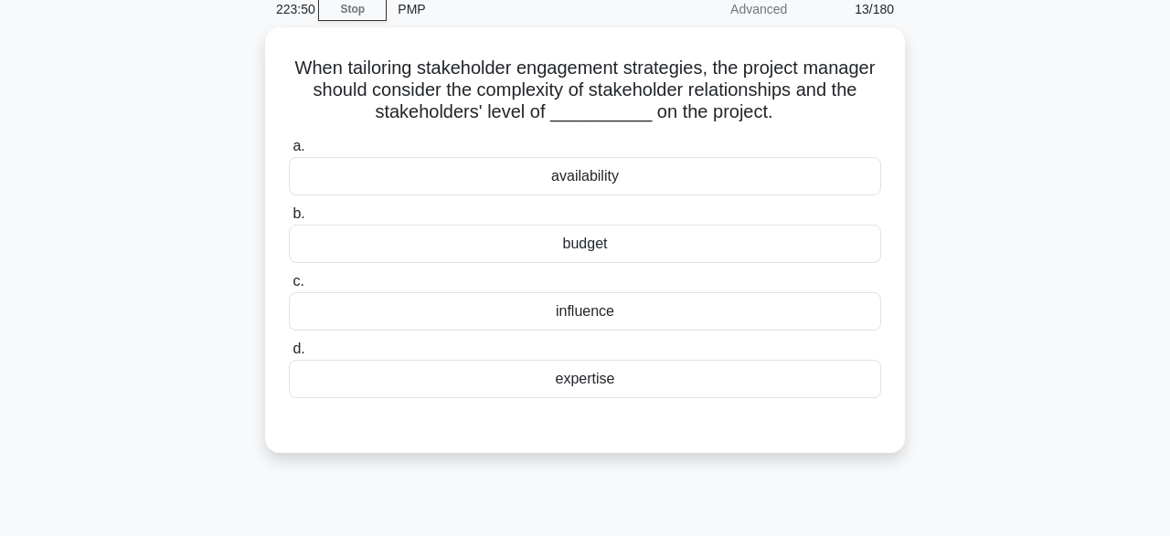
scroll to position [80, 0]
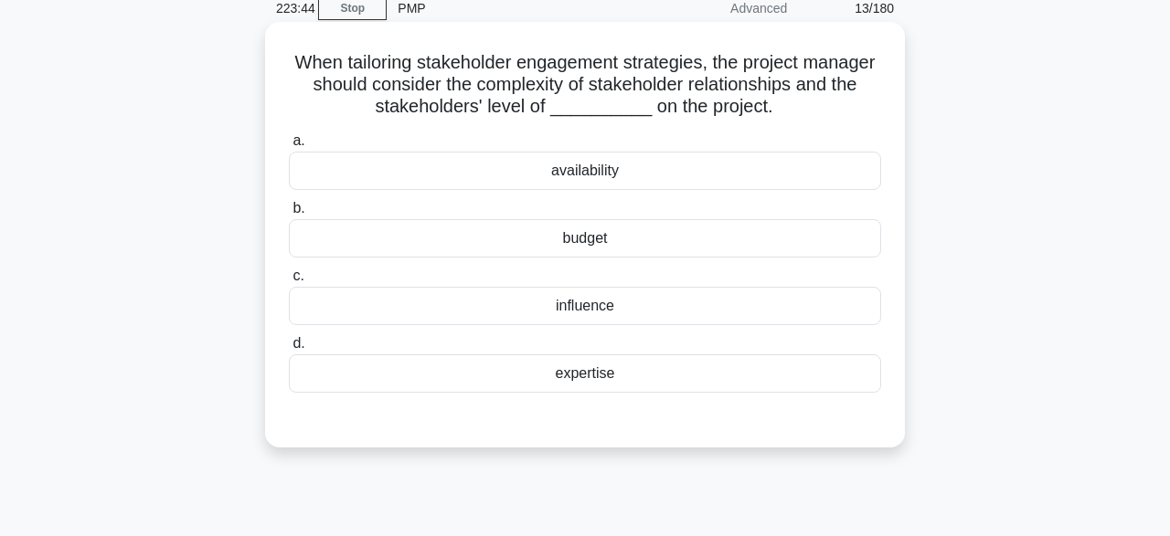
click at [855, 367] on div "expertise" at bounding box center [585, 374] width 592 height 38
click at [289, 350] on input "d. expertise" at bounding box center [289, 344] width 0 height 12
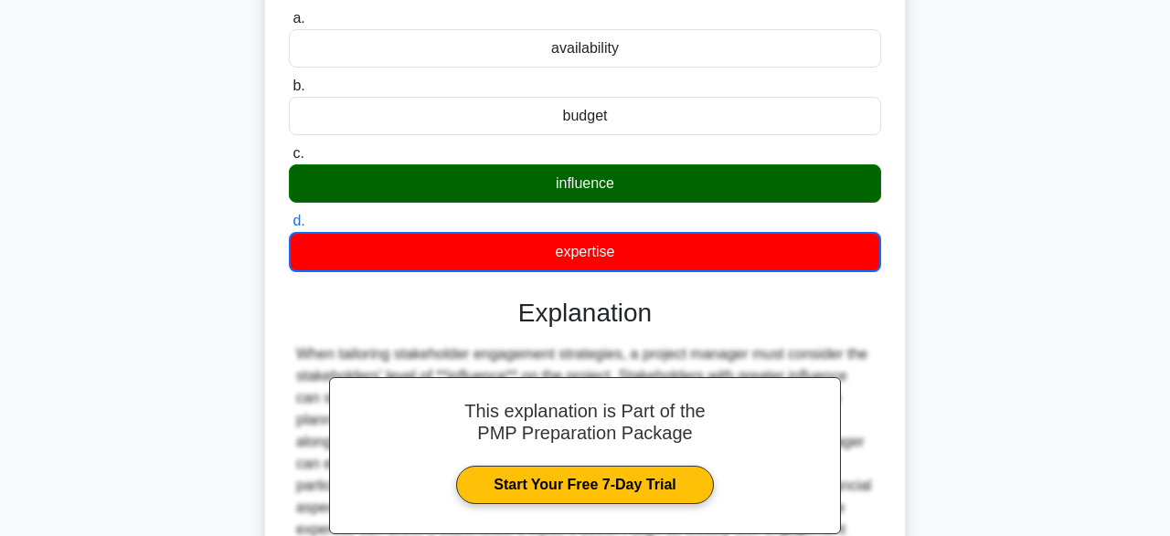
scroll to position [451, 0]
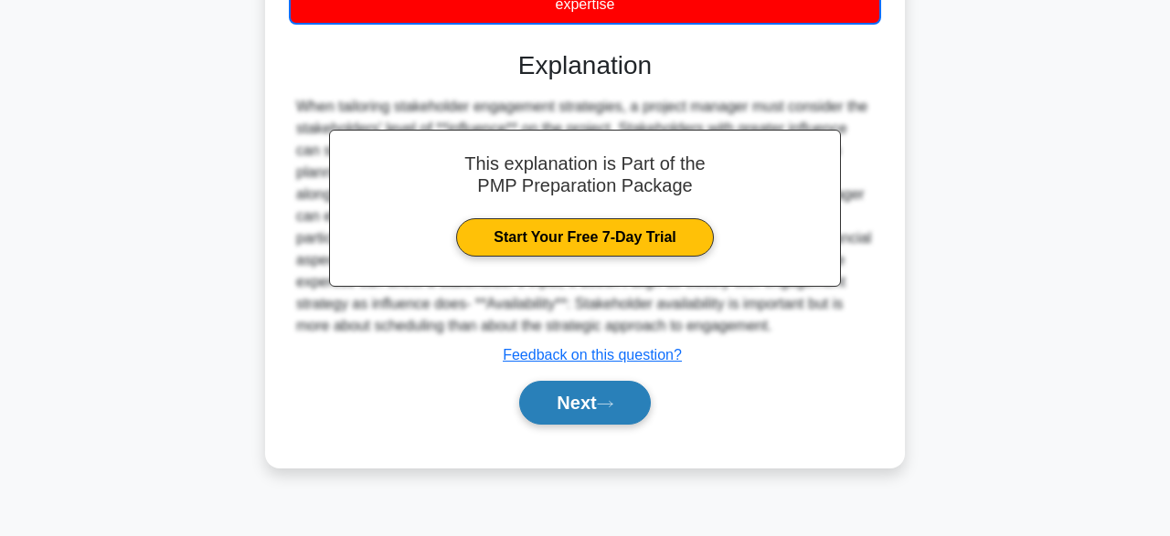
click at [650, 405] on button "Next" at bounding box center [584, 403] width 131 height 44
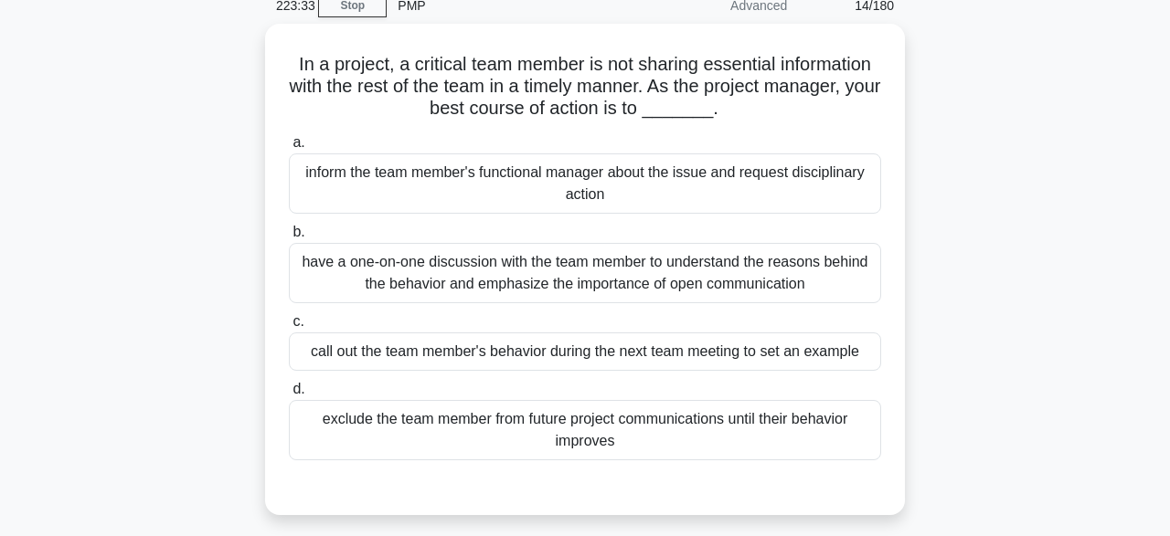
scroll to position [84, 0]
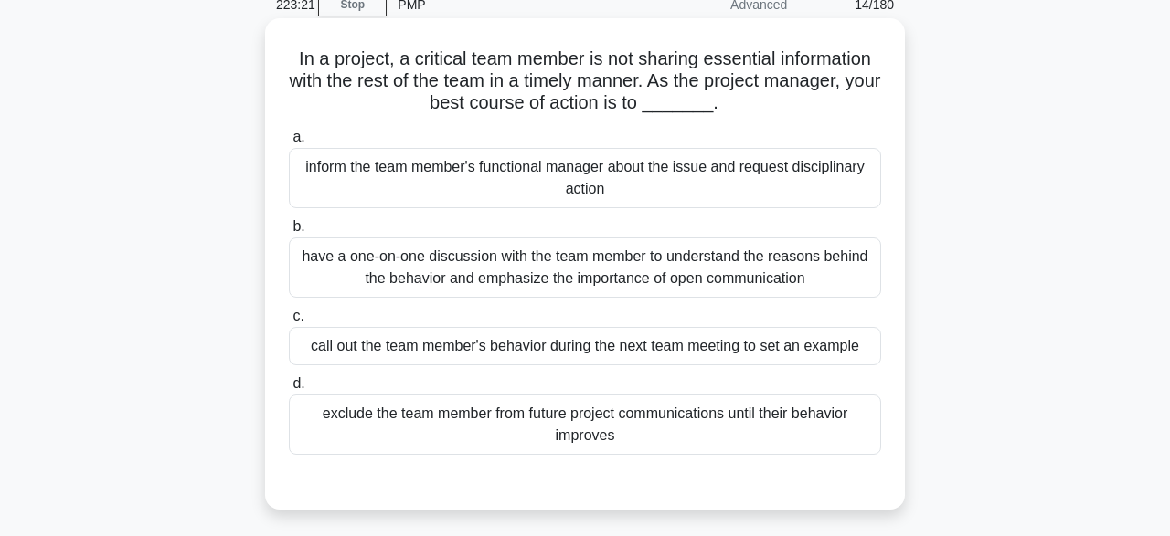
click at [834, 266] on div "have a one-on-one discussion with the team member to understand the reasons beh…" at bounding box center [585, 268] width 592 height 60
click at [289, 233] on input "b. have a one-on-one discussion with the team member to understand the reasons …" at bounding box center [289, 227] width 0 height 12
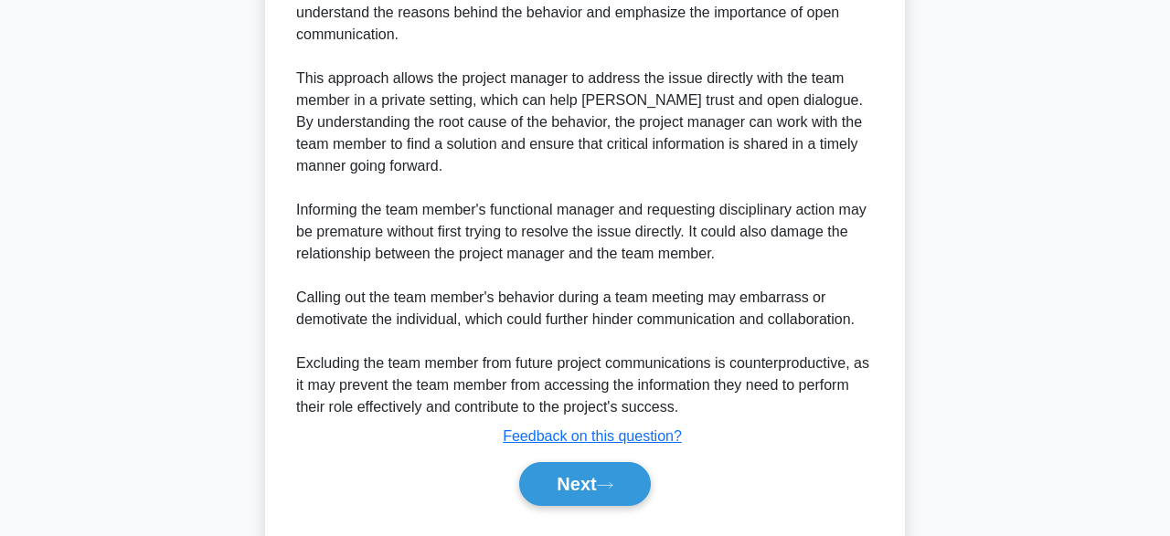
scroll to position [675, 0]
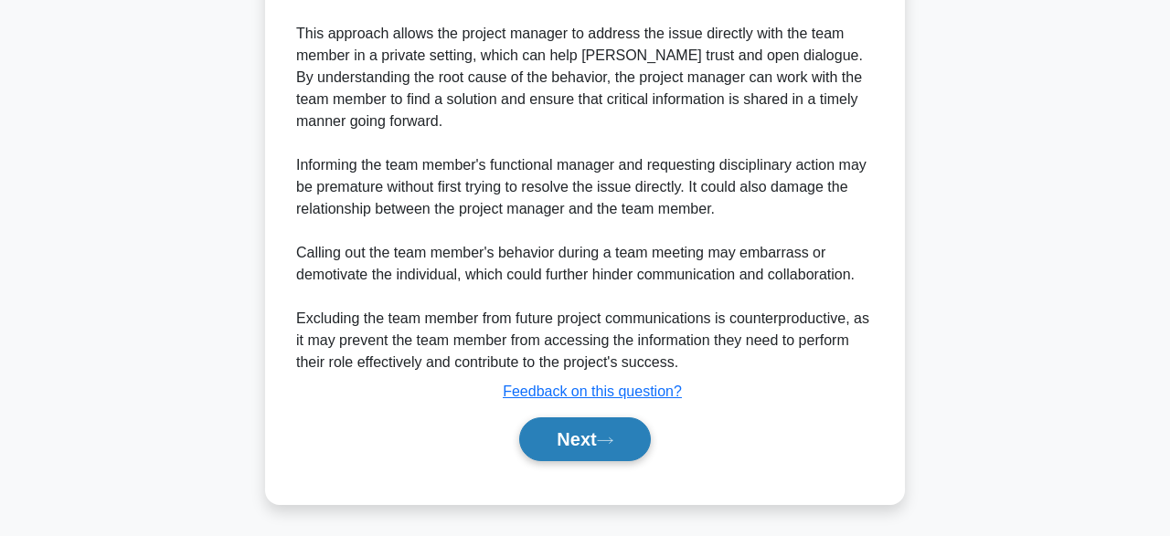
click at [557, 436] on button "Next" at bounding box center [584, 440] width 131 height 44
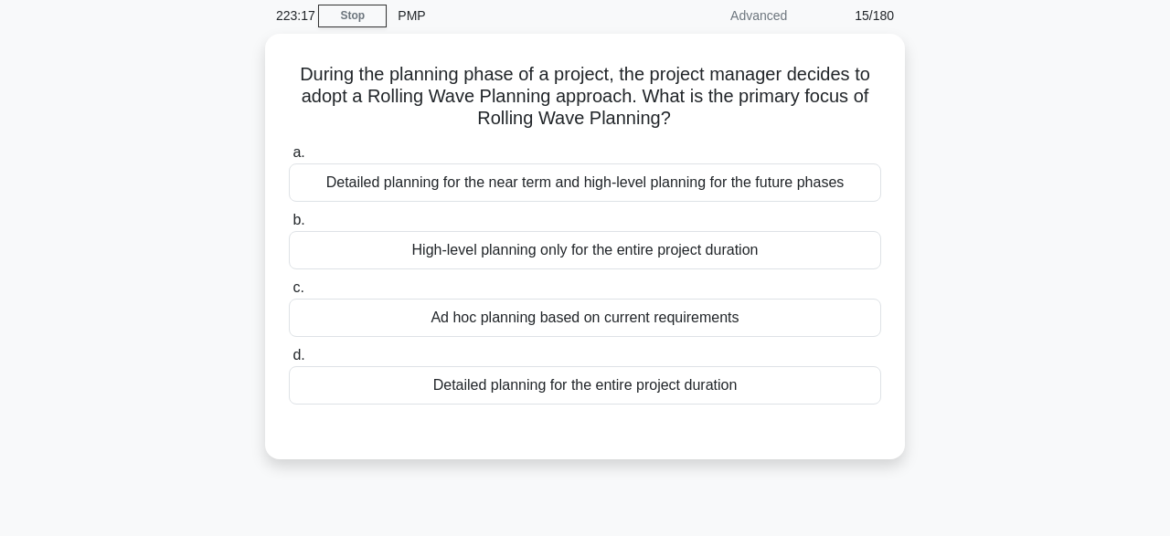
scroll to position [69, 0]
click at [732, 217] on label "b. High-level planning only for the entire project duration" at bounding box center [585, 238] width 592 height 60
click at [289, 217] on input "b. High-level planning only for the entire project duration" at bounding box center [289, 220] width 0 height 12
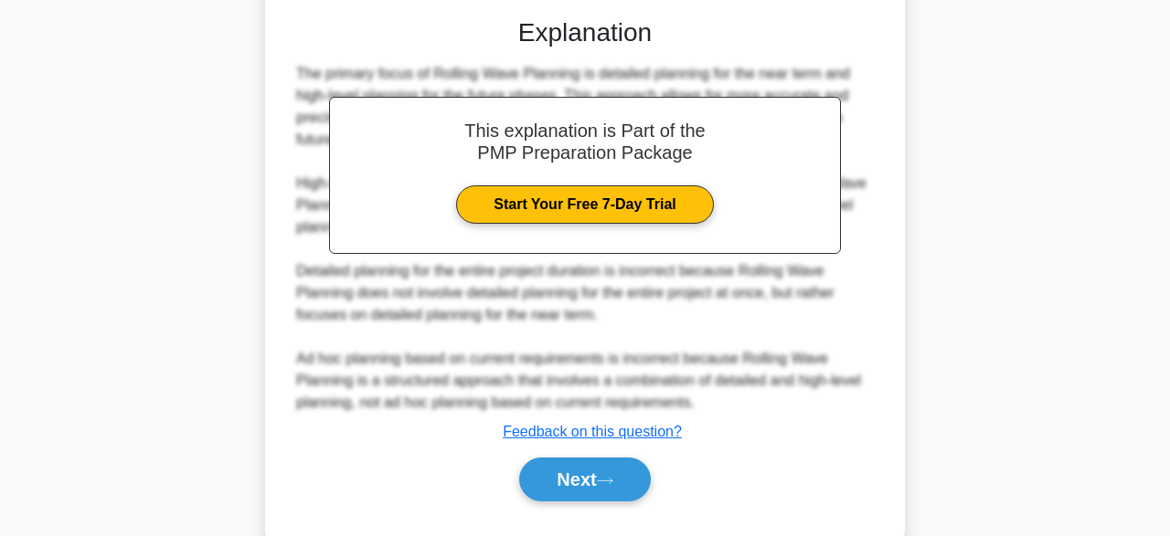
scroll to position [525, 0]
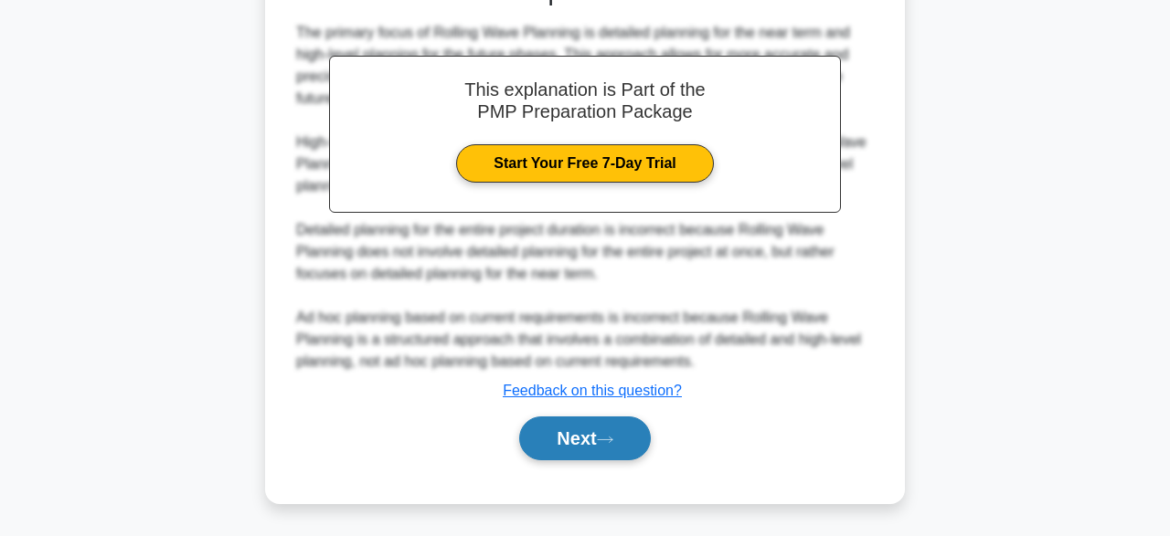
click at [583, 455] on button "Next" at bounding box center [584, 439] width 131 height 44
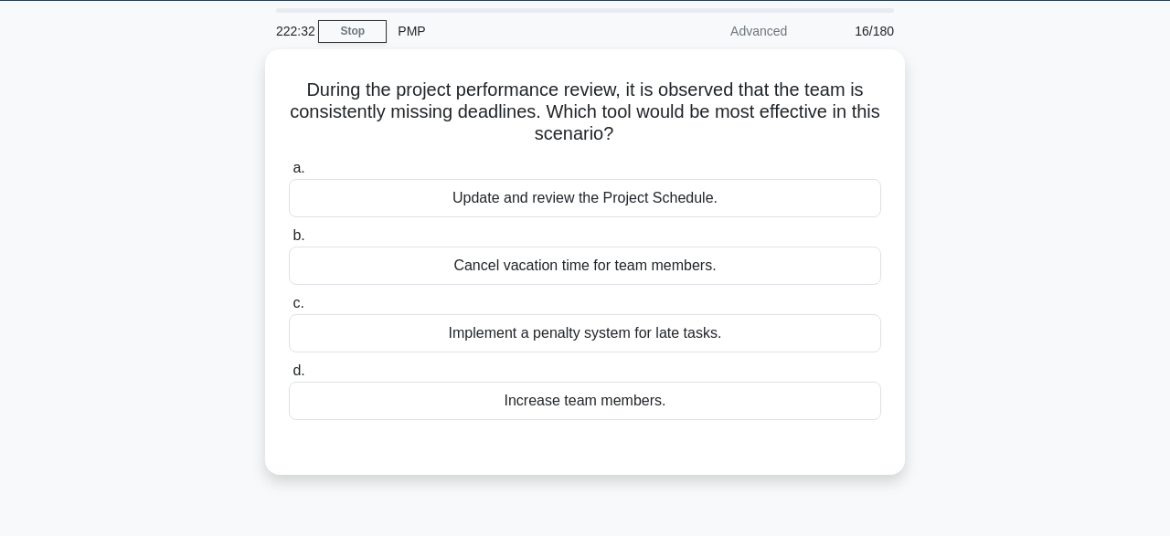
scroll to position [57, 0]
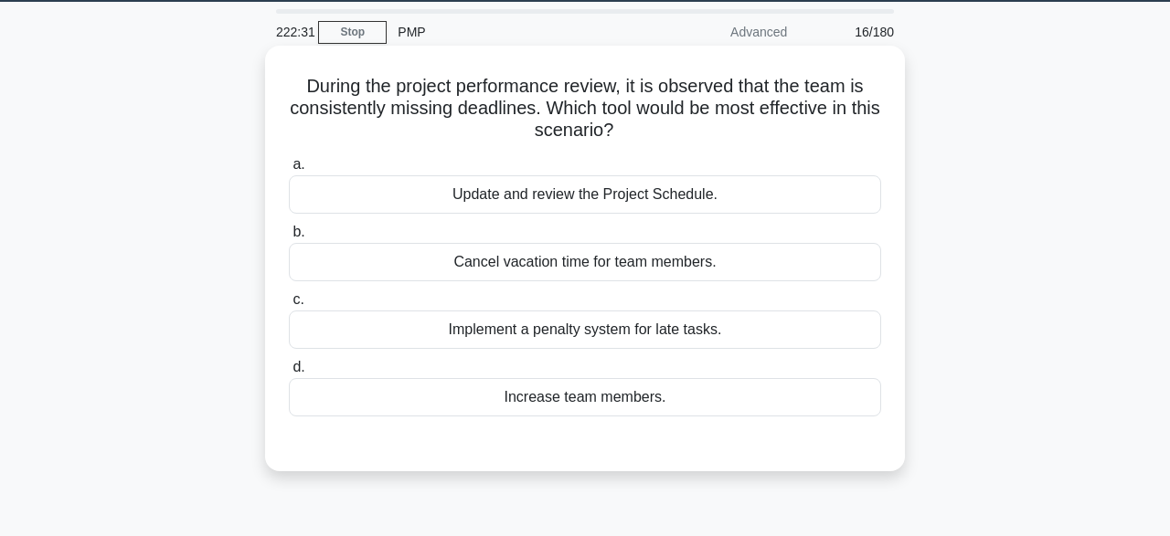
click at [774, 170] on label "a. Update and review the Project Schedule." at bounding box center [585, 184] width 592 height 60
click at [289, 170] on input "a. Update and review the Project Schedule." at bounding box center [289, 165] width 0 height 12
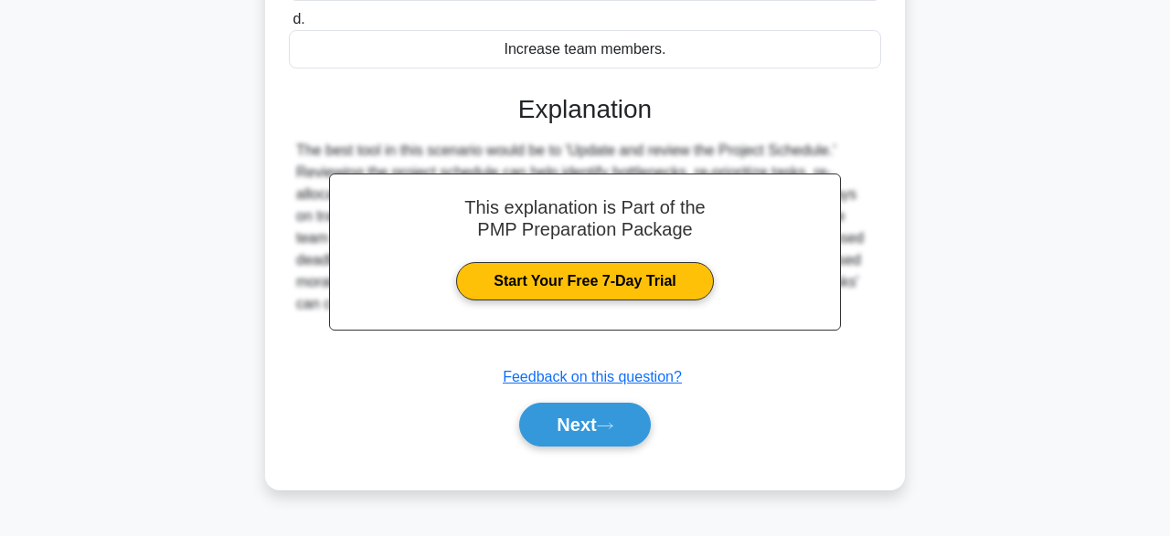
scroll to position [451, 0]
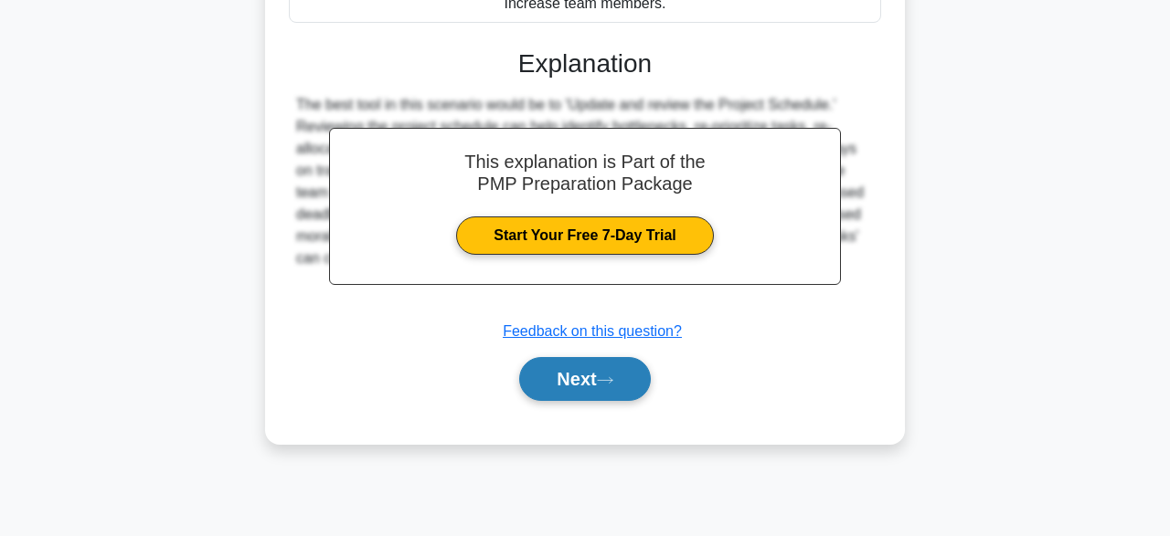
click at [646, 392] on button "Next" at bounding box center [584, 379] width 131 height 44
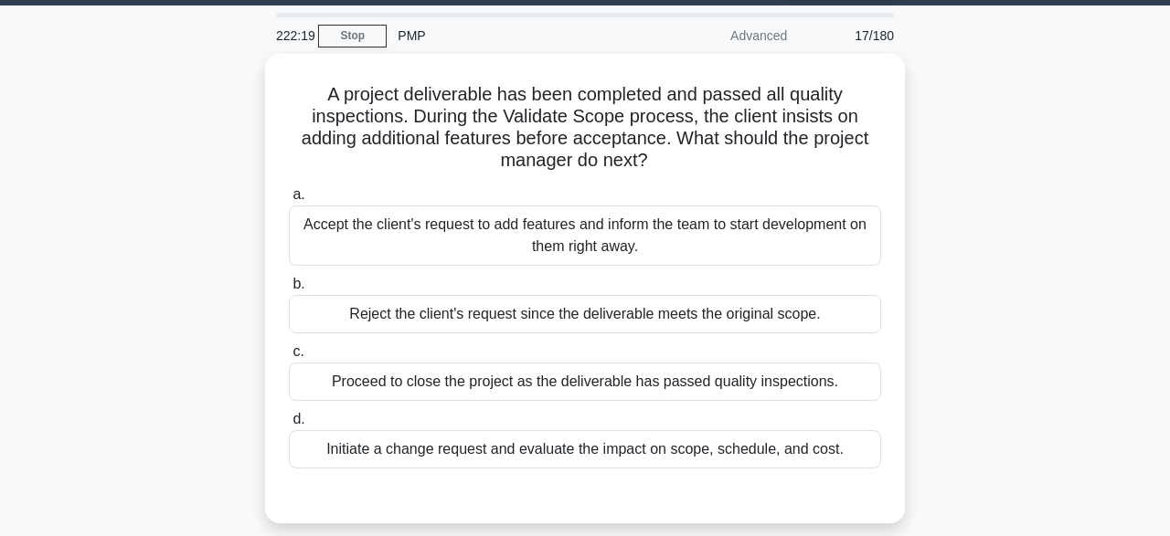
scroll to position [53, 0]
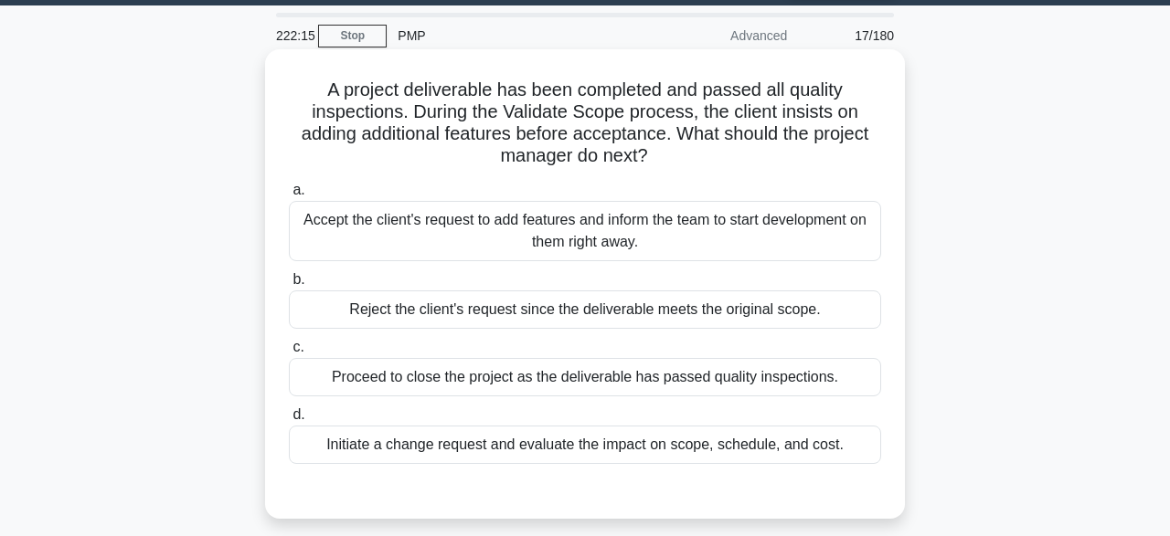
click at [794, 459] on div "Initiate a change request and evaluate the impact on scope, schedule, and cost." at bounding box center [585, 445] width 592 height 38
click at [289, 421] on input "d. Initiate a change request and evaluate the impact on scope, schedule, and co…" at bounding box center [289, 415] width 0 height 12
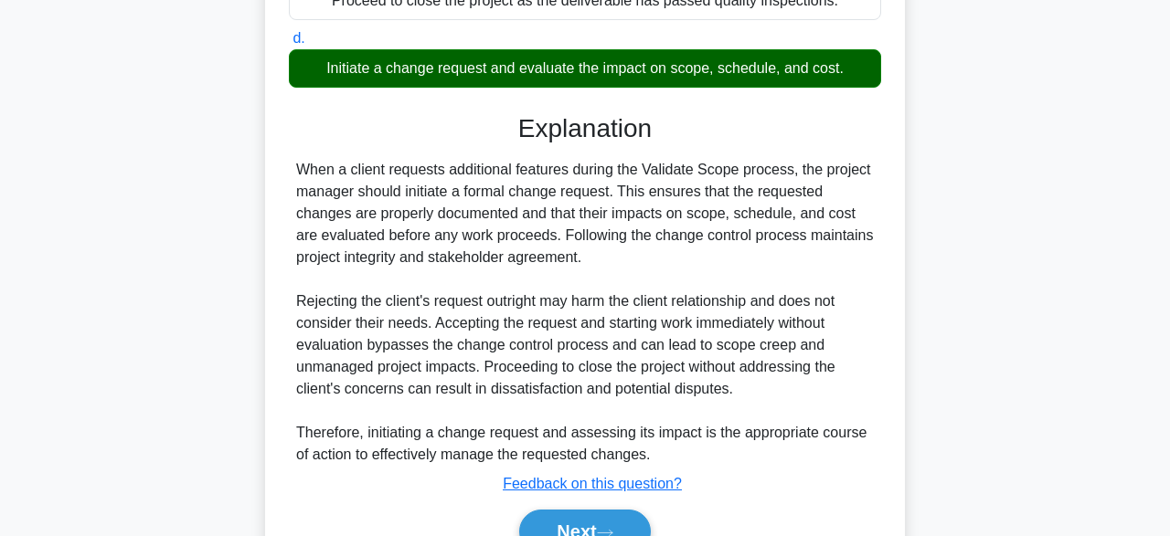
scroll to position [522, 0]
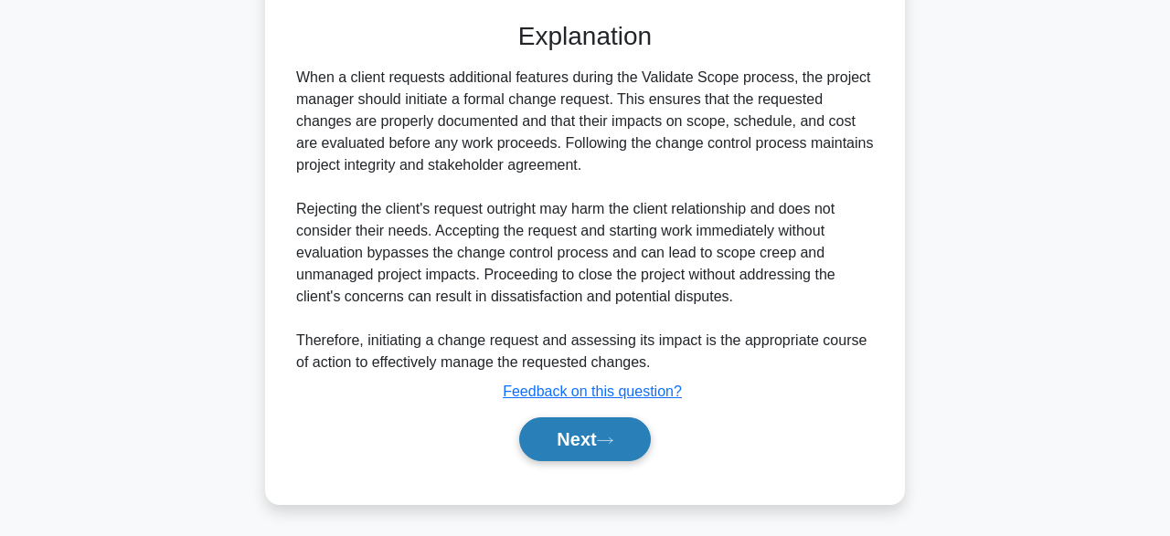
click at [558, 440] on button "Next" at bounding box center [584, 440] width 131 height 44
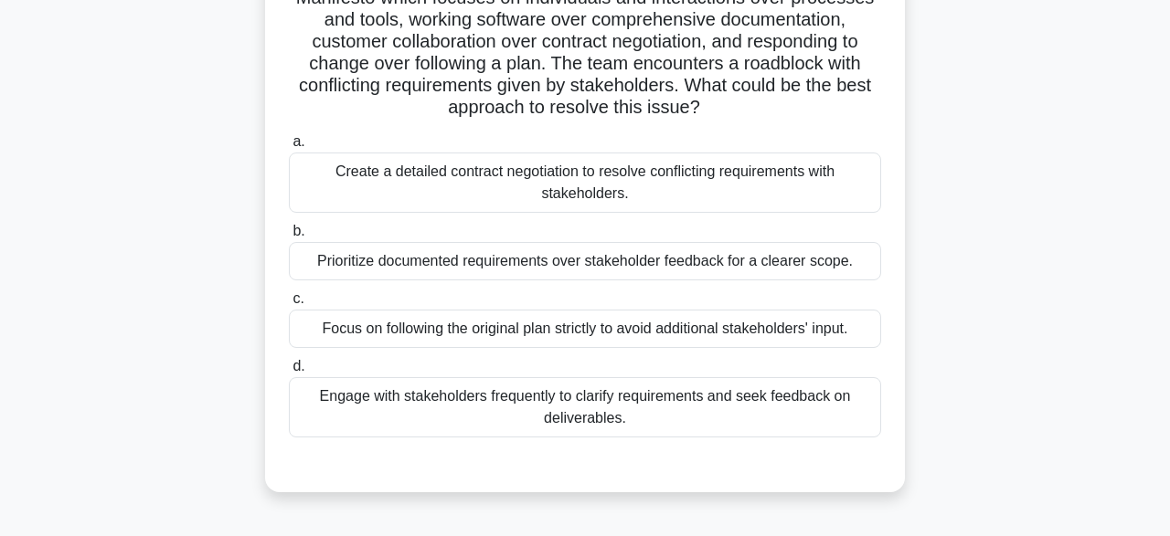
scroll to position [176, 0]
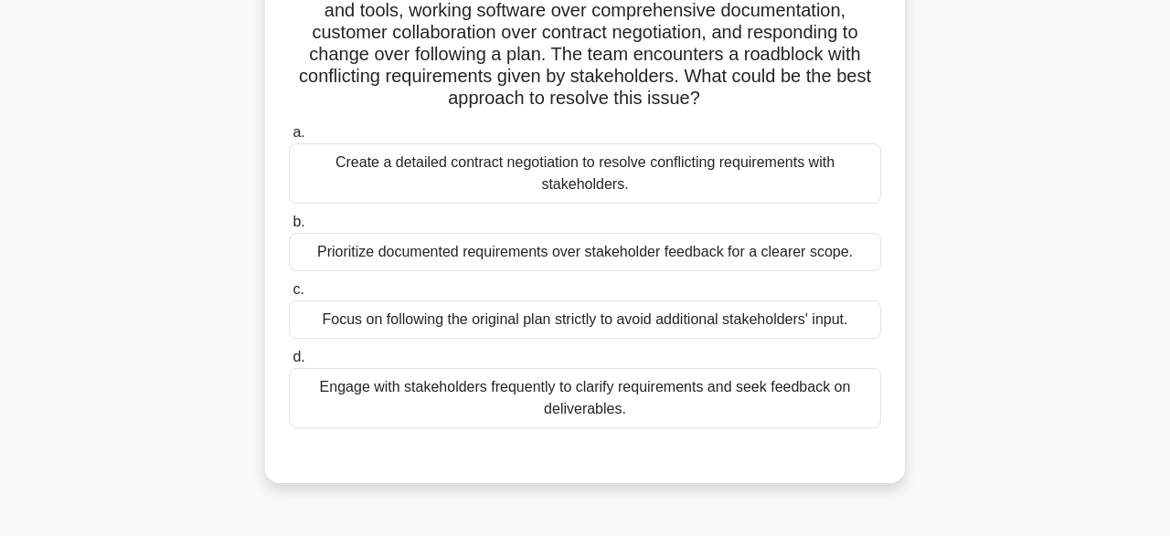
click at [813, 402] on div "Engage with stakeholders frequently to clarify requirements and seek feedback o…" at bounding box center [585, 398] width 592 height 60
click at [289, 364] on input "d. Engage with stakeholders frequently to clarify requirements and seek feedbac…" at bounding box center [289, 358] width 0 height 12
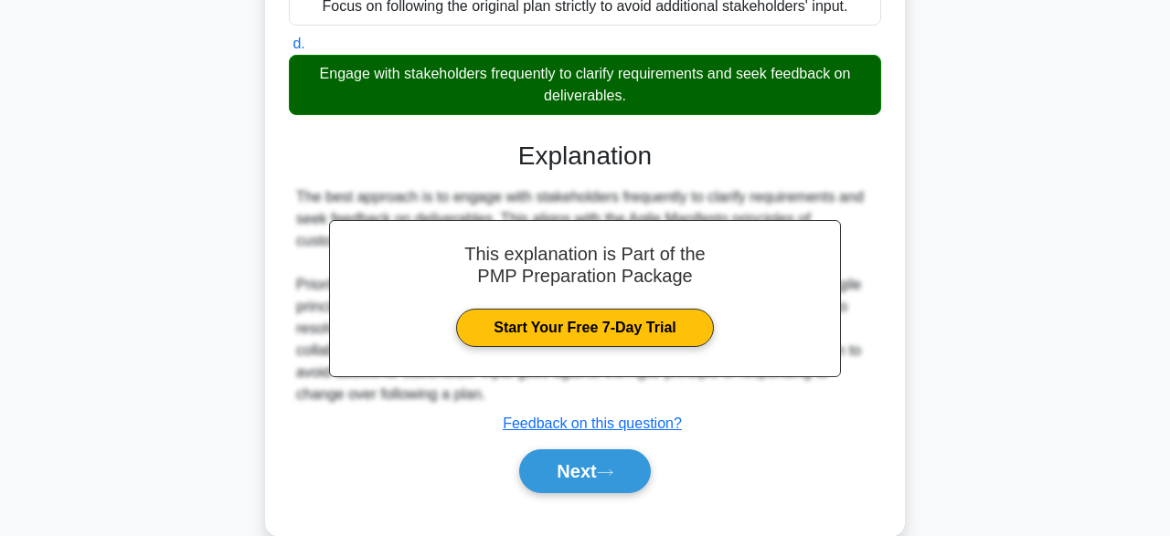
scroll to position [522, 0]
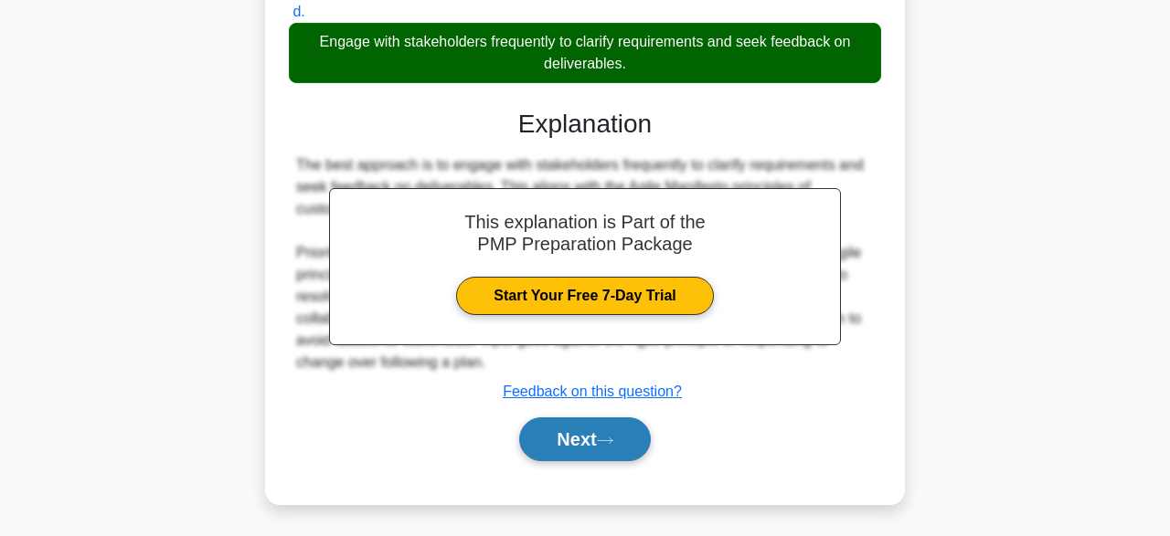
click at [625, 432] on button "Next" at bounding box center [584, 440] width 131 height 44
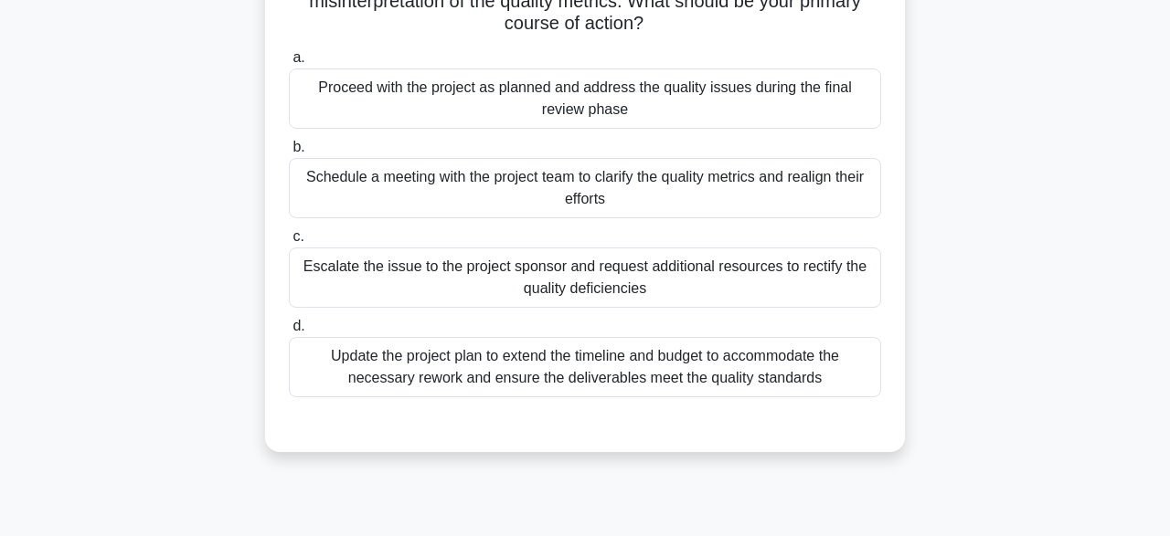
scroll to position [192, 0]
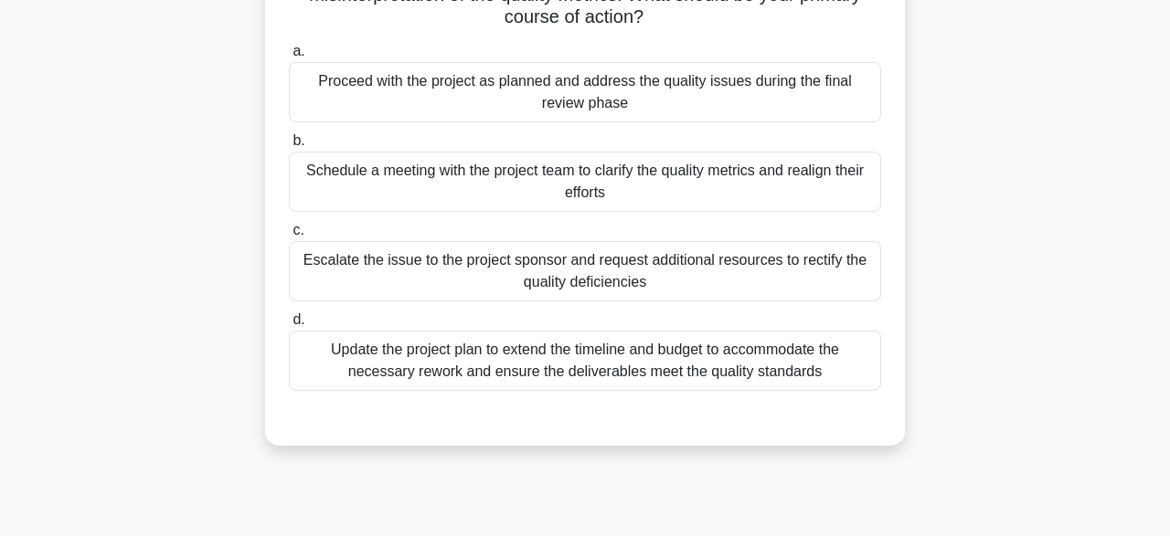
click at [812, 195] on div "Schedule a meeting with the project team to clarify the quality metrics and rea…" at bounding box center [585, 182] width 592 height 60
click at [289, 147] on input "b. Schedule a meeting with the project team to clarify the quality metrics and …" at bounding box center [289, 141] width 0 height 12
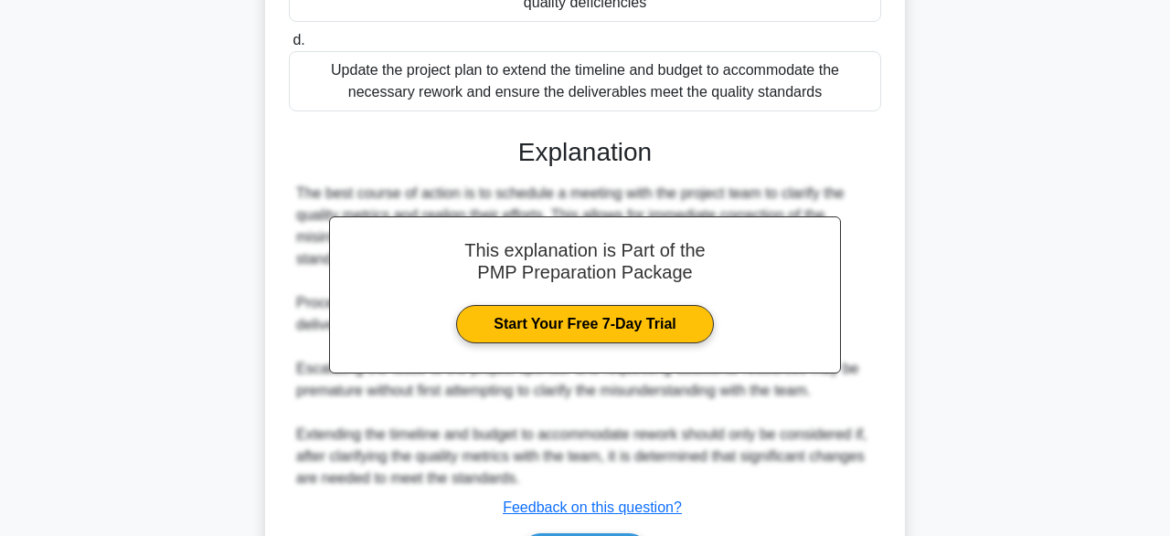
scroll to position [588, 0]
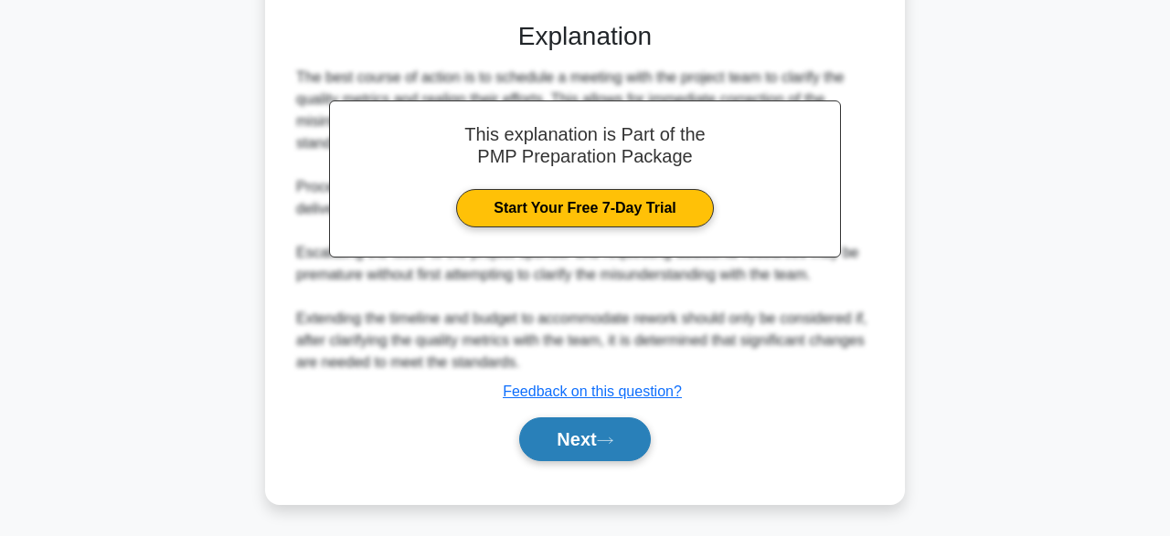
click at [620, 428] on button "Next" at bounding box center [584, 440] width 131 height 44
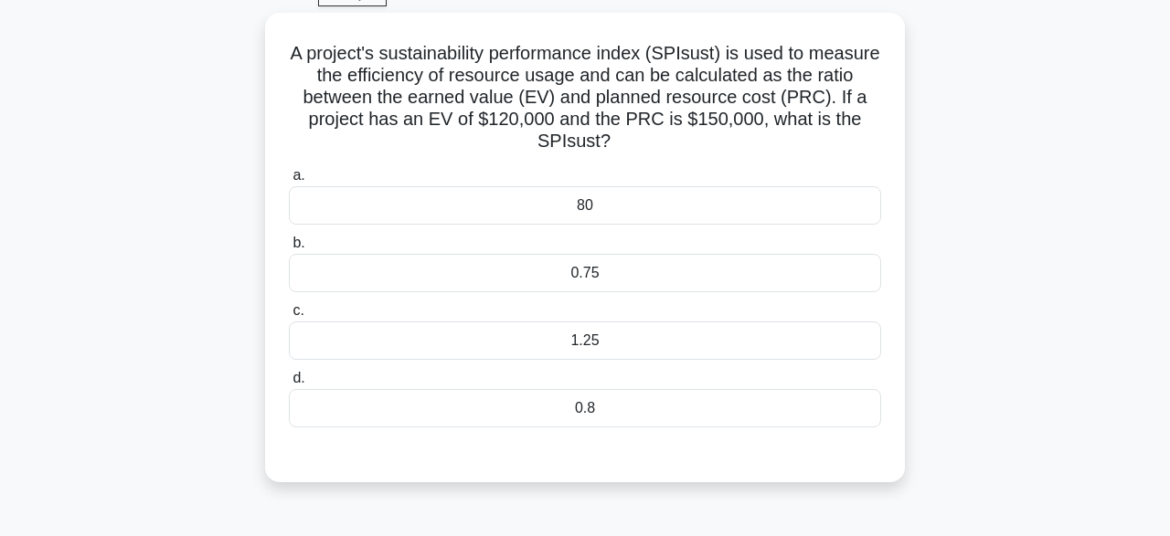
scroll to position [95, 0]
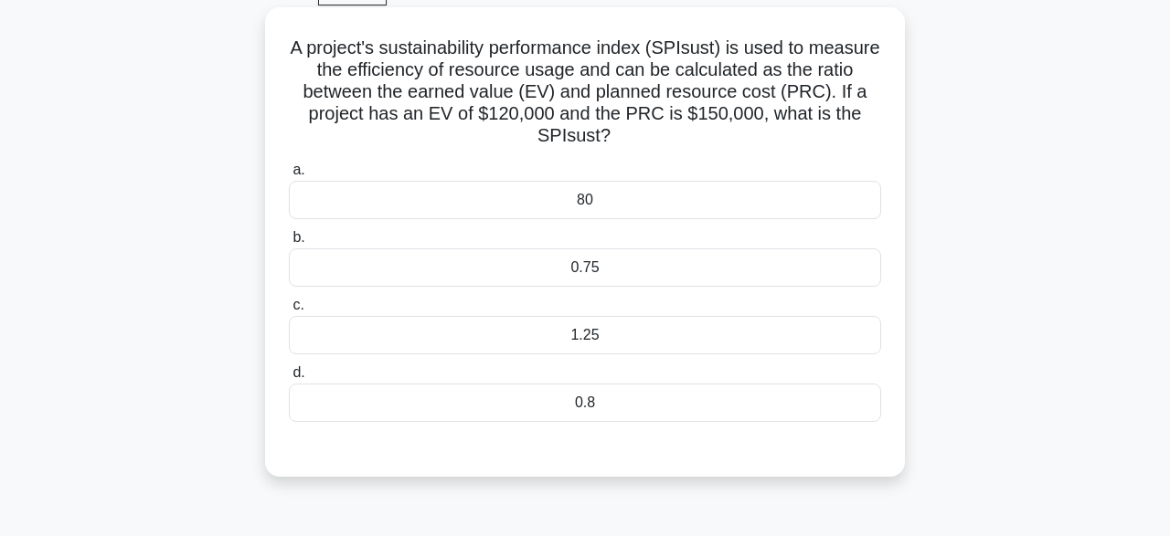
click at [822, 331] on div "1.25" at bounding box center [585, 335] width 592 height 38
click at [289, 312] on input "c. 1.25" at bounding box center [289, 306] width 0 height 12
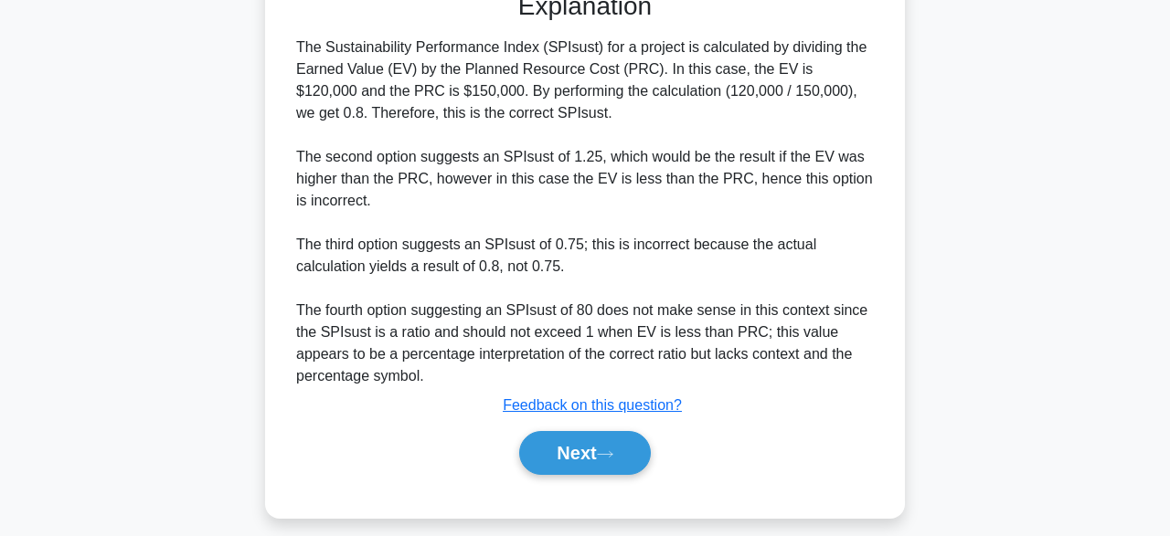
scroll to position [568, 0]
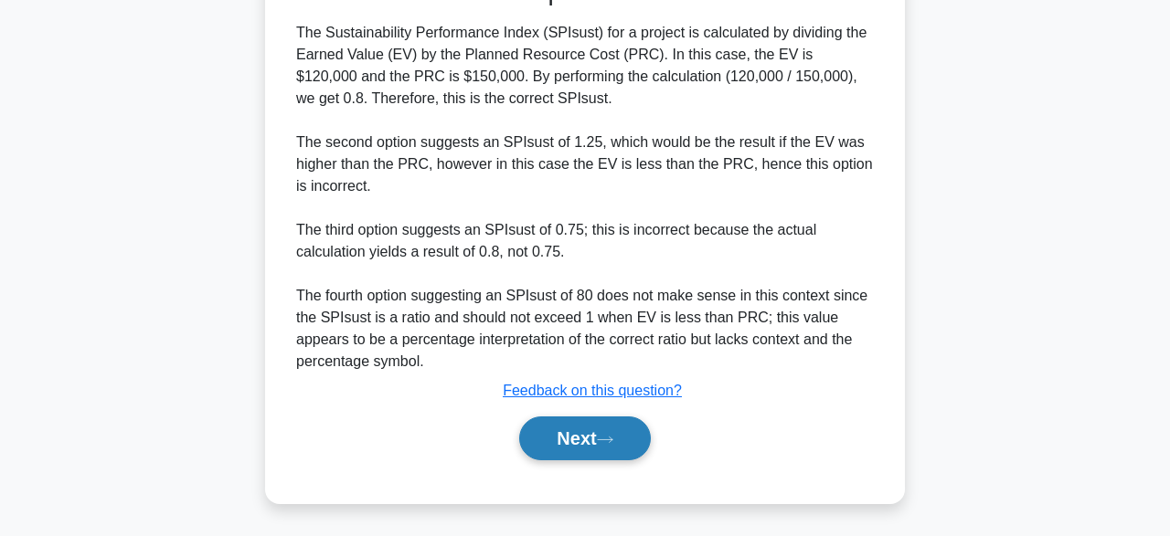
click at [619, 452] on button "Next" at bounding box center [584, 439] width 131 height 44
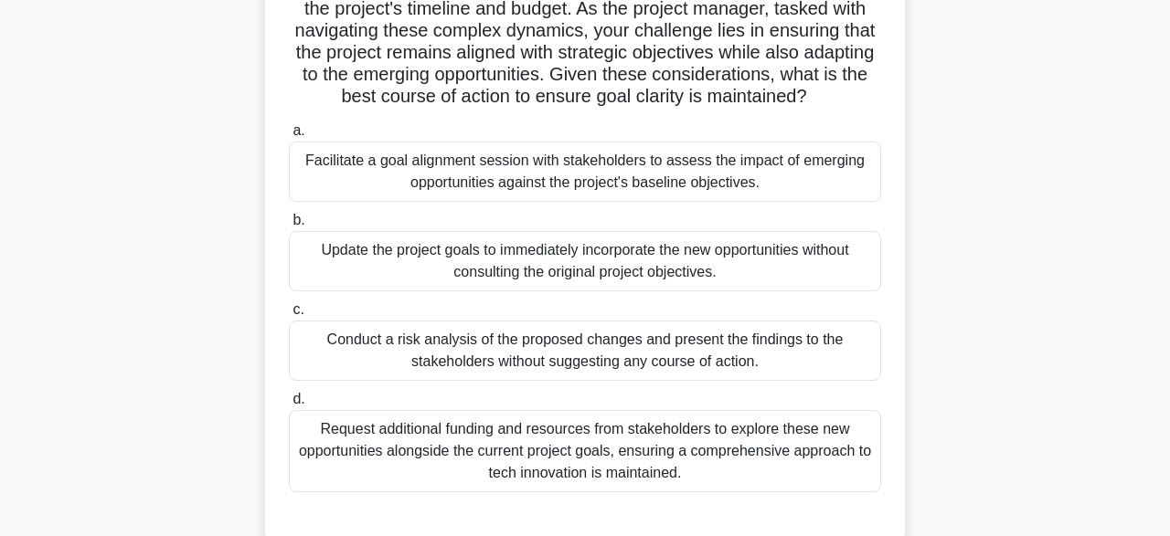
scroll to position [336, 0]
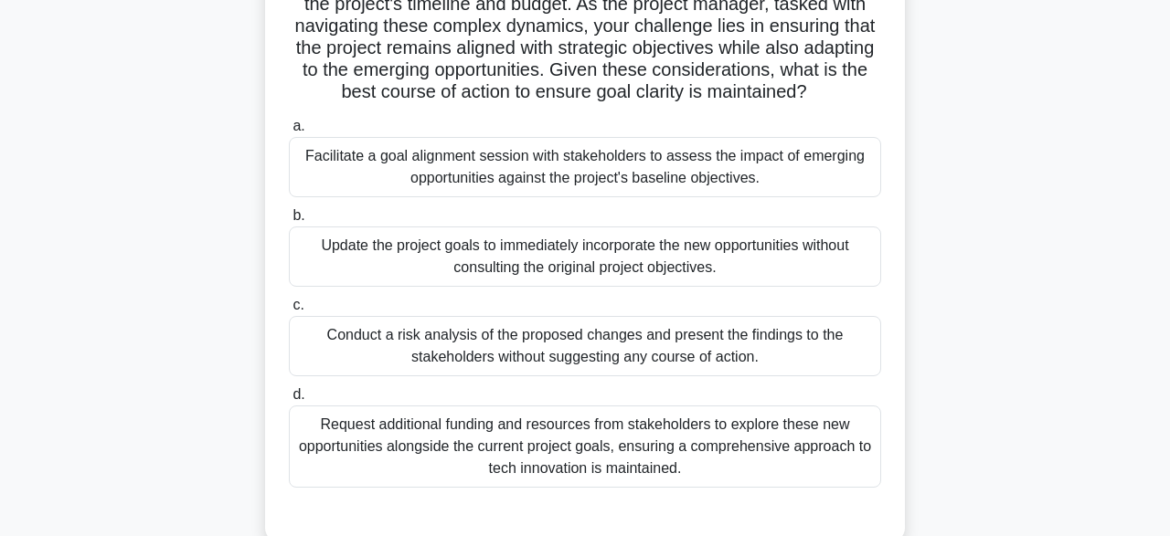
click at [730, 178] on div "Facilitate a goal alignment session with stakeholders to assess the impact of e…" at bounding box center [585, 167] width 592 height 60
click at [289, 133] on input "a. Facilitate a goal alignment session with stakeholders to assess the impact o…" at bounding box center [289, 127] width 0 height 12
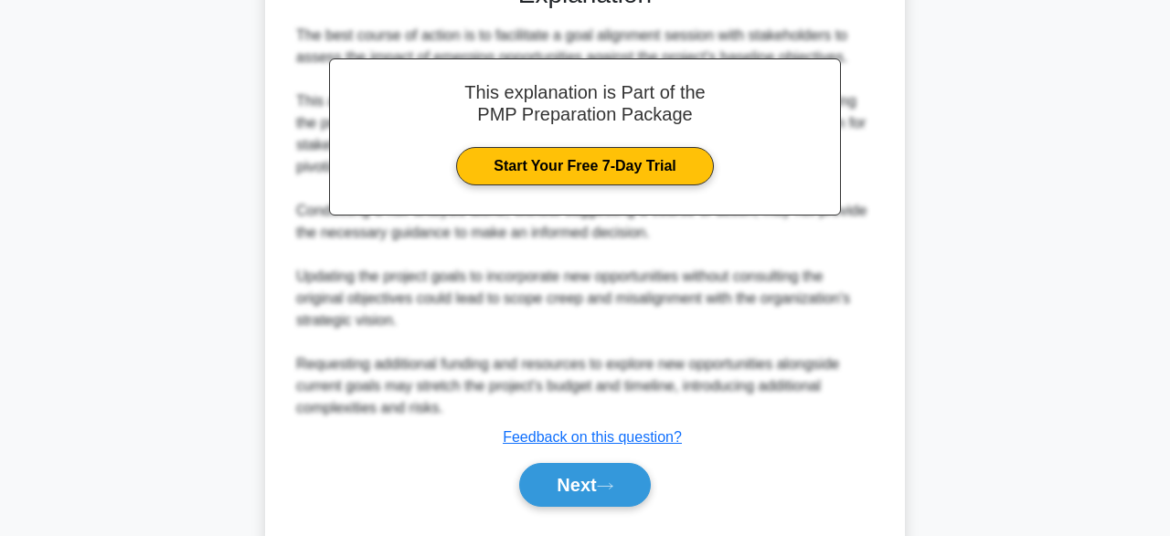
scroll to position [917, 0]
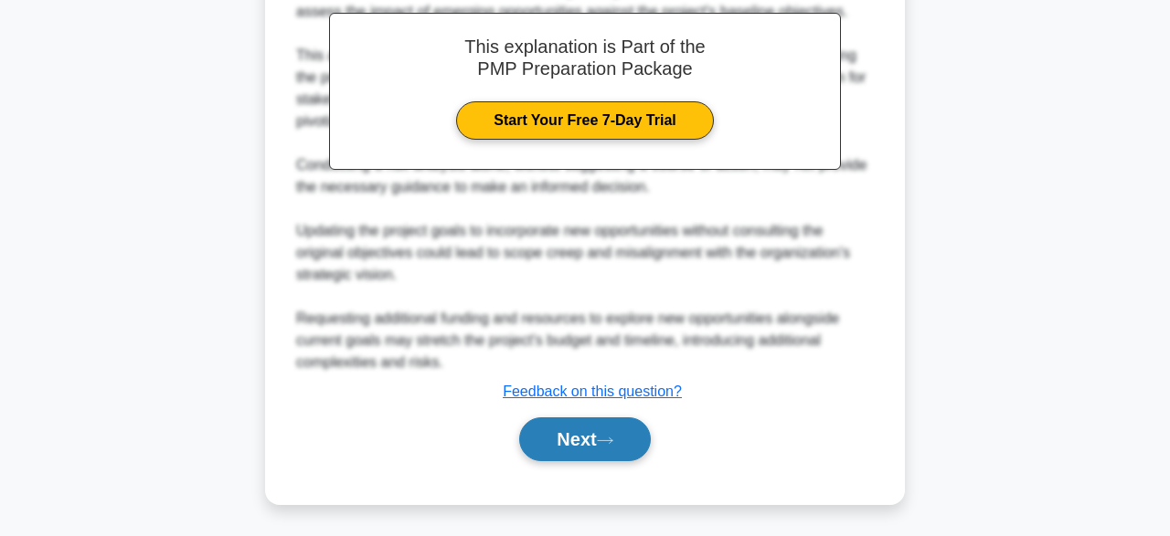
click at [614, 447] on button "Next" at bounding box center [584, 440] width 131 height 44
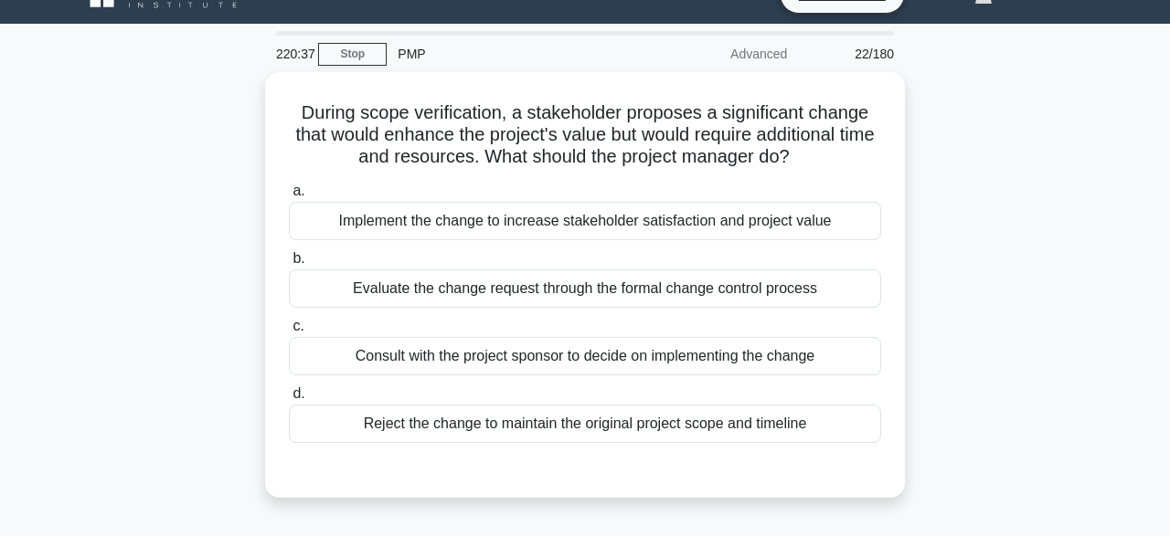
scroll to position [29, 0]
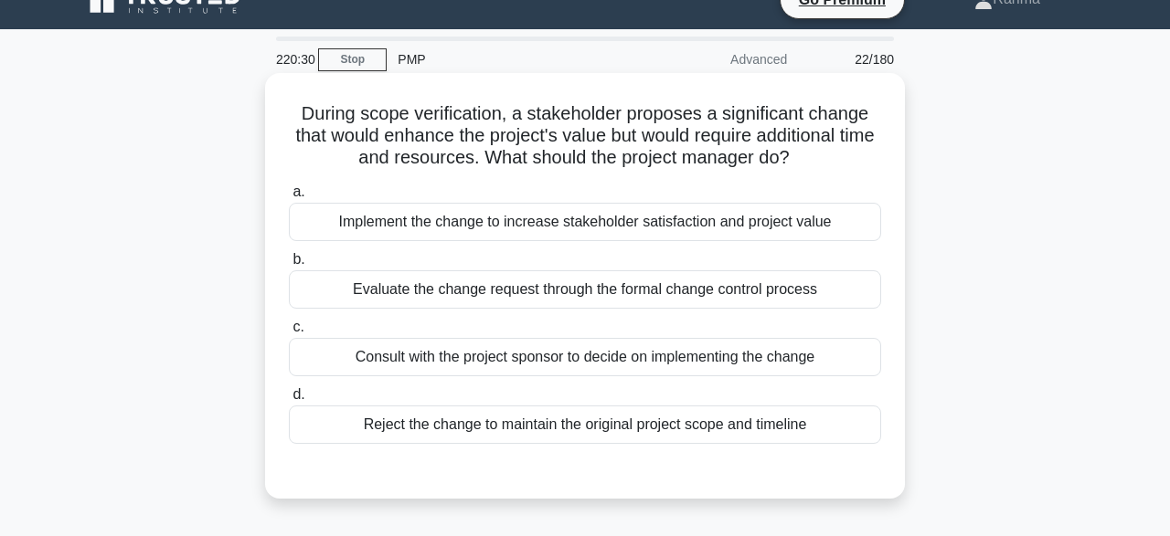
click at [829, 298] on div "Evaluate the change request through the formal change control process" at bounding box center [585, 290] width 592 height 38
click at [289, 266] on input "b. Evaluate the change request through the formal change control process" at bounding box center [289, 260] width 0 height 12
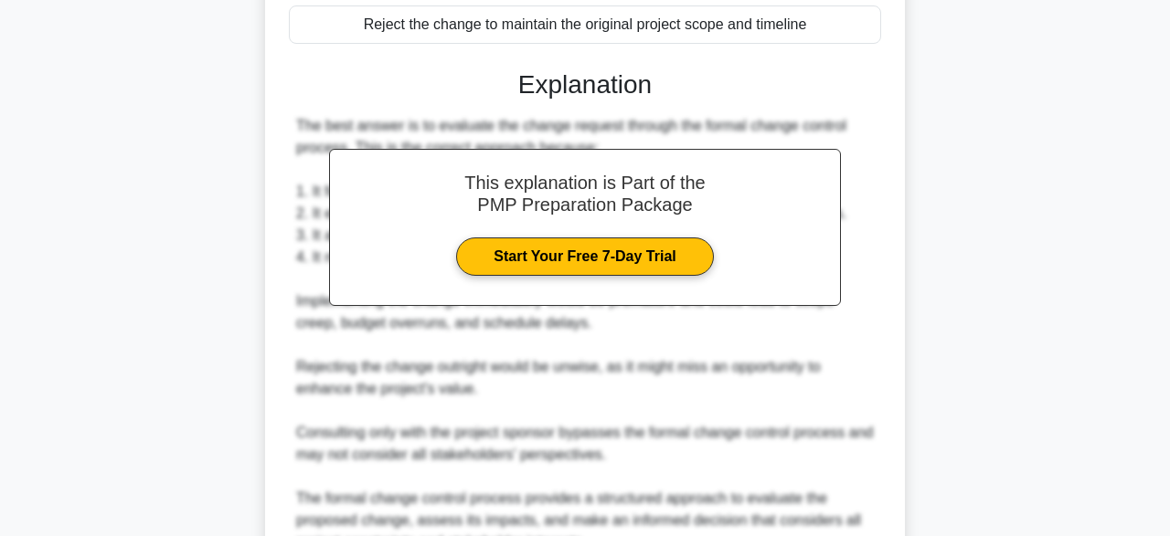
scroll to position [610, 0]
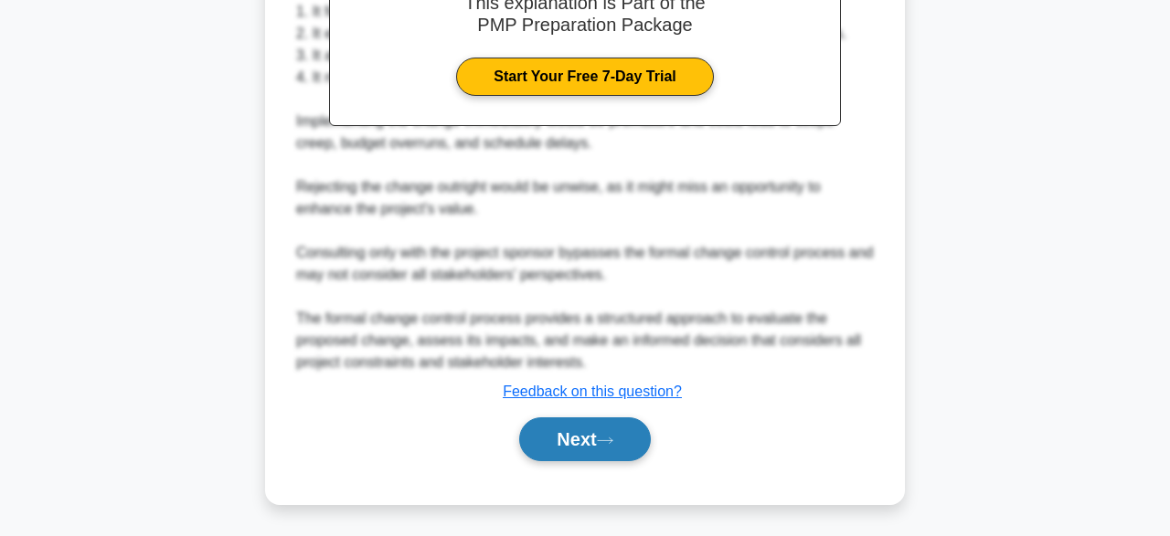
click at [600, 437] on button "Next" at bounding box center [584, 440] width 131 height 44
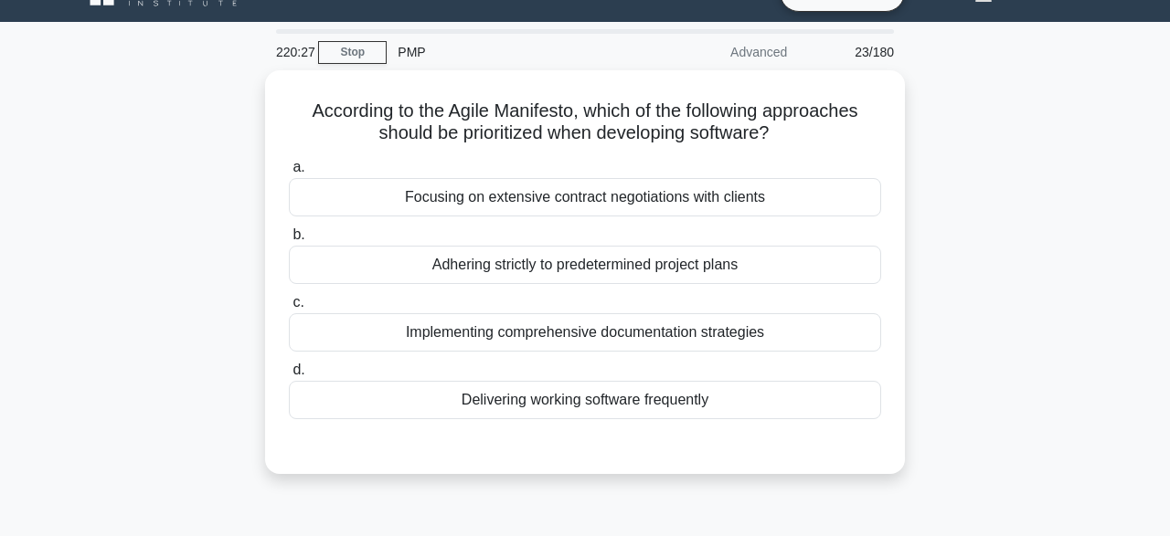
scroll to position [13, 0]
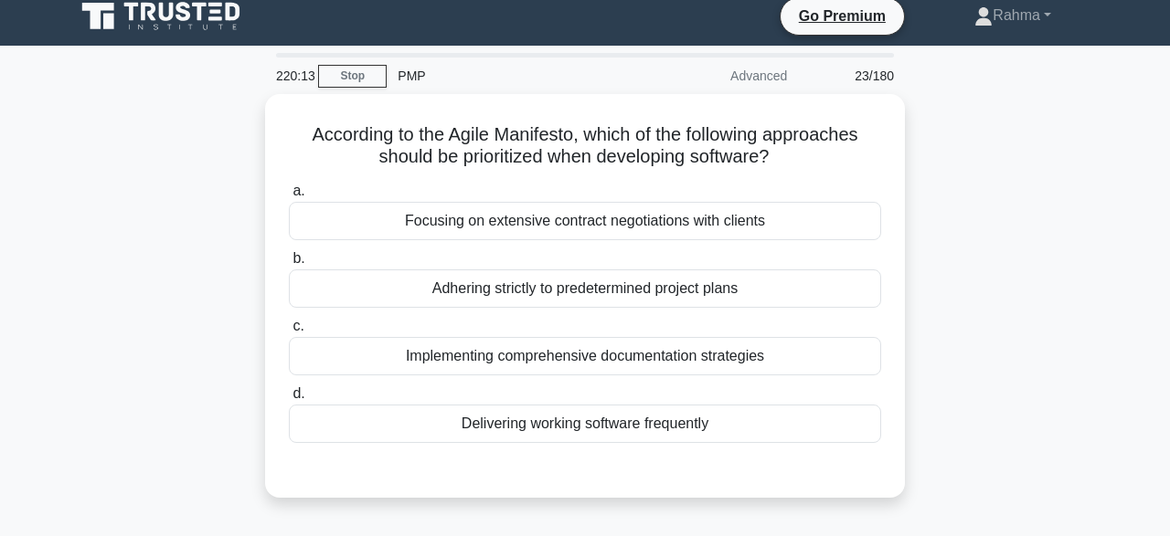
click at [984, 364] on div "According to the Agile Manifesto, which of the following approaches should be p…" at bounding box center [585, 307] width 1042 height 426
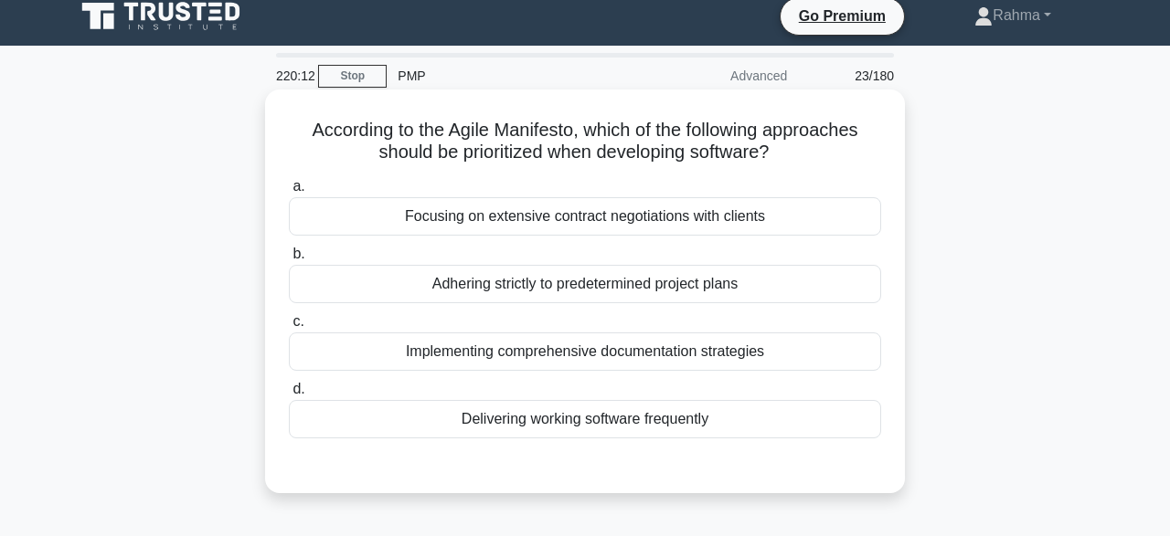
click at [739, 351] on div "Implementing comprehensive documentation strategies" at bounding box center [585, 352] width 592 height 38
click at [289, 328] on input "c. Implementing comprehensive documentation strategies" at bounding box center [289, 322] width 0 height 12
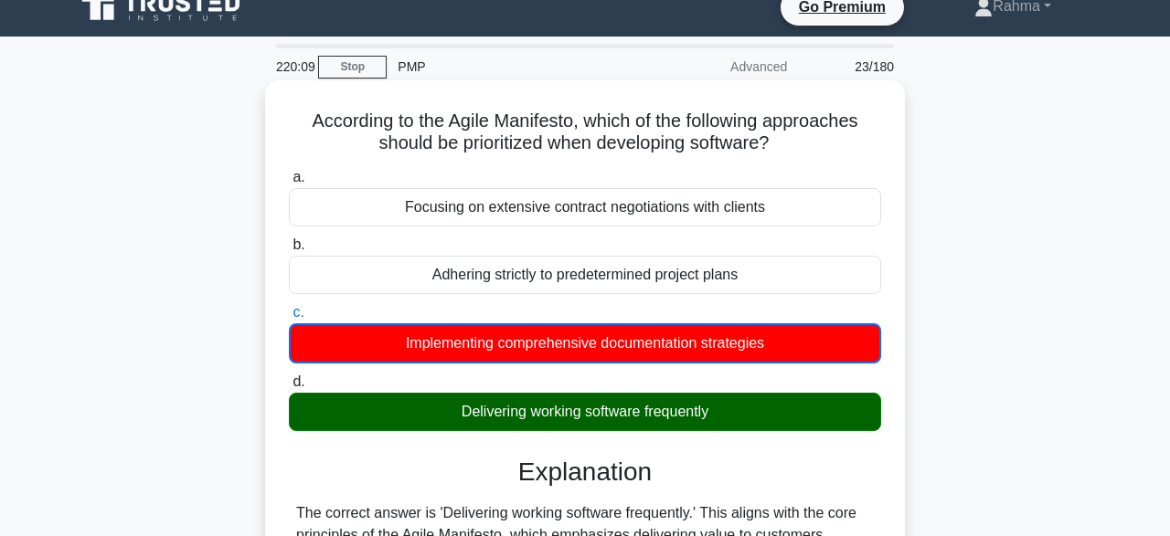
scroll to position [23, 0]
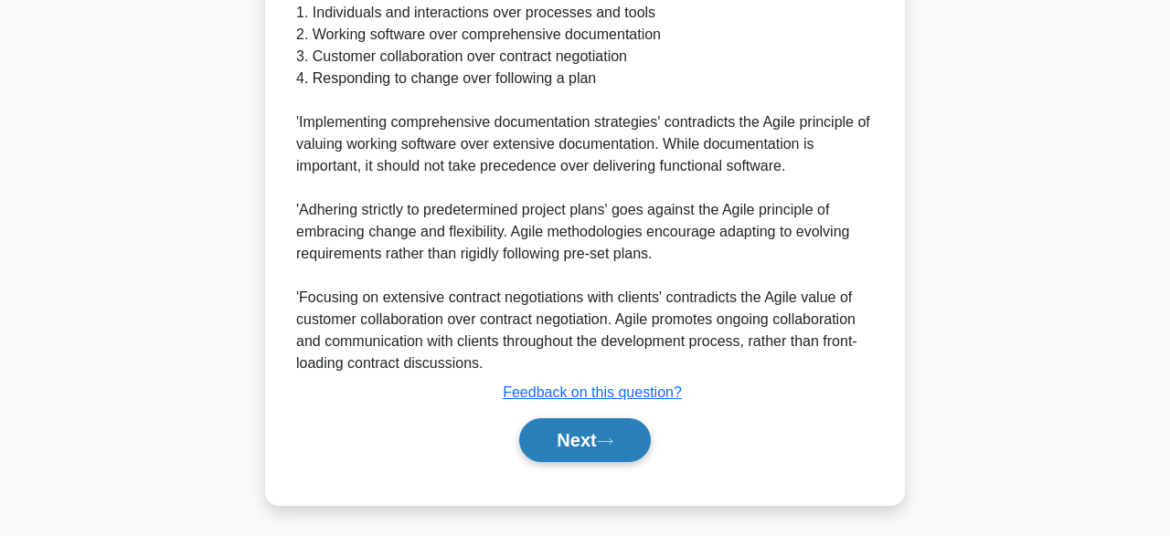
click at [643, 437] on button "Next" at bounding box center [584, 441] width 131 height 44
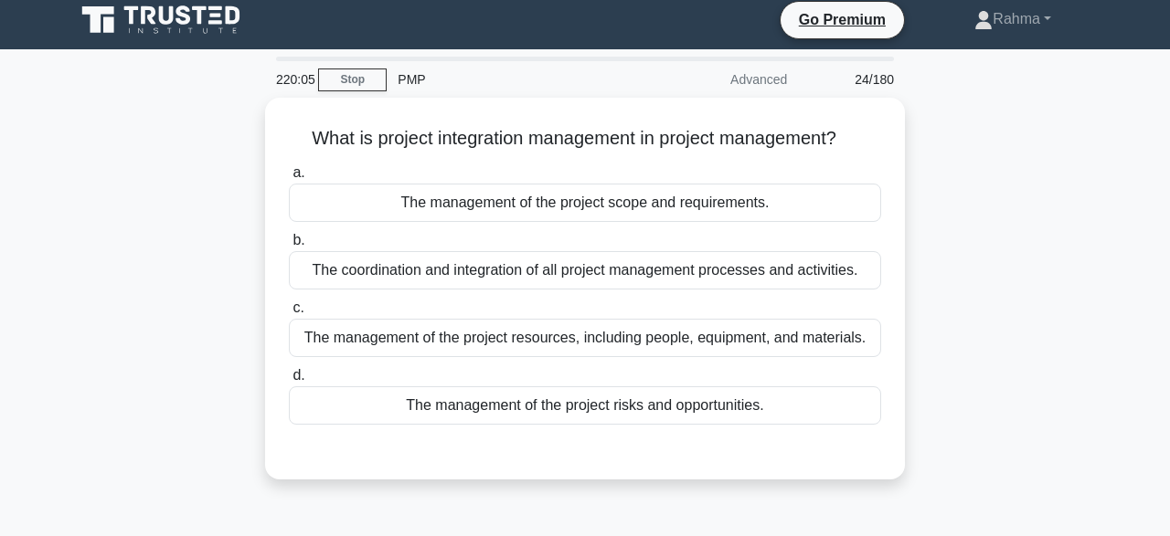
scroll to position [0, 0]
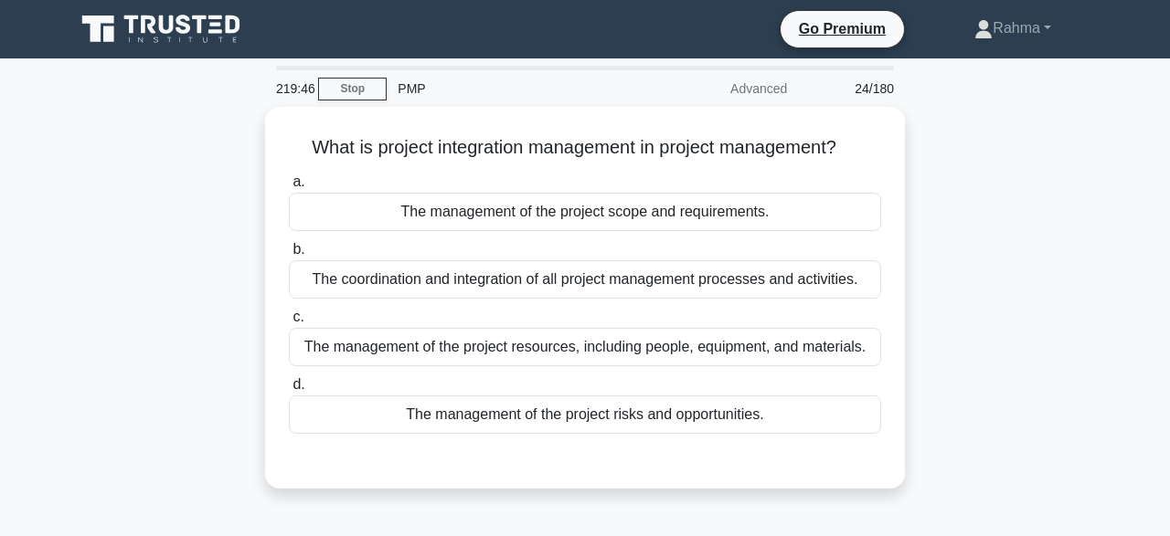
click at [1008, 448] on div "What is project integration management in project management? .spinner_0XTQ{tra…" at bounding box center [585, 309] width 1042 height 404
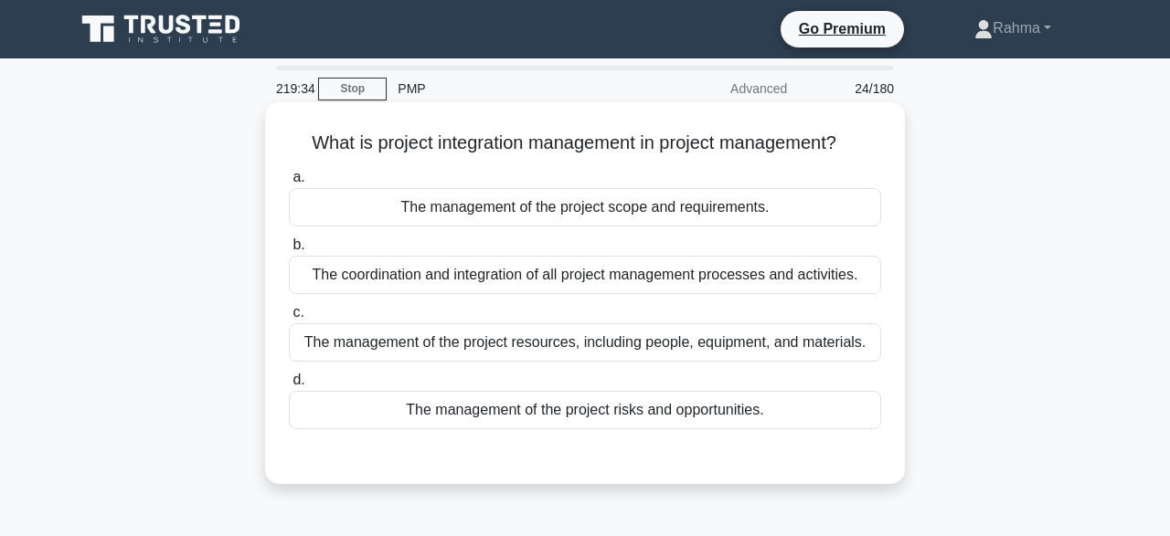
click at [851, 346] on div "The management of the project resources, including people, equipment, and mater…" at bounding box center [585, 343] width 592 height 38
click at [289, 319] on input "c. The management of the project resources, including people, equipment, and ma…" at bounding box center [289, 313] width 0 height 12
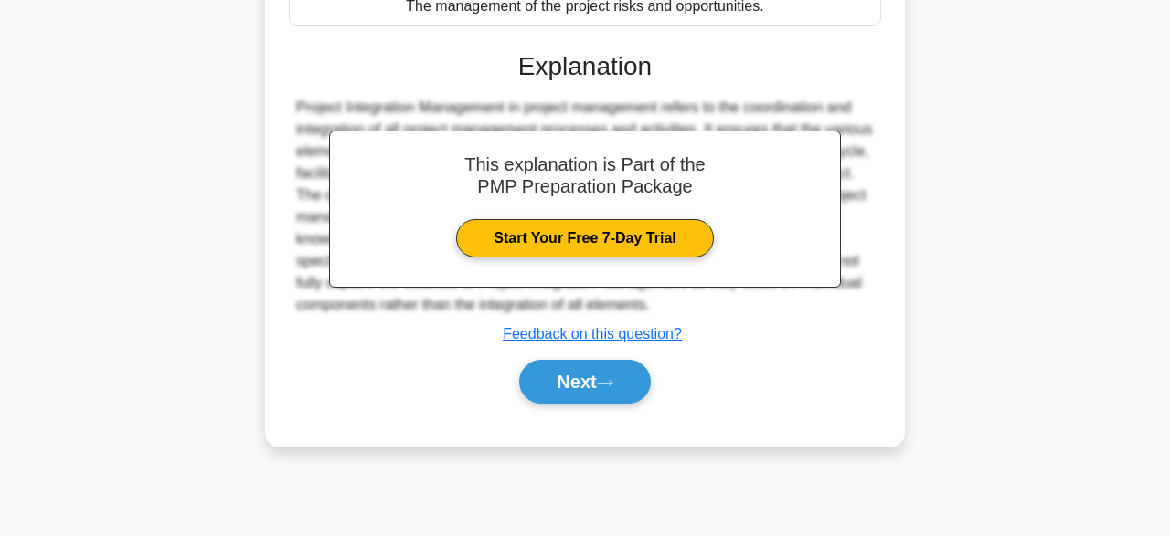
scroll to position [451, 0]
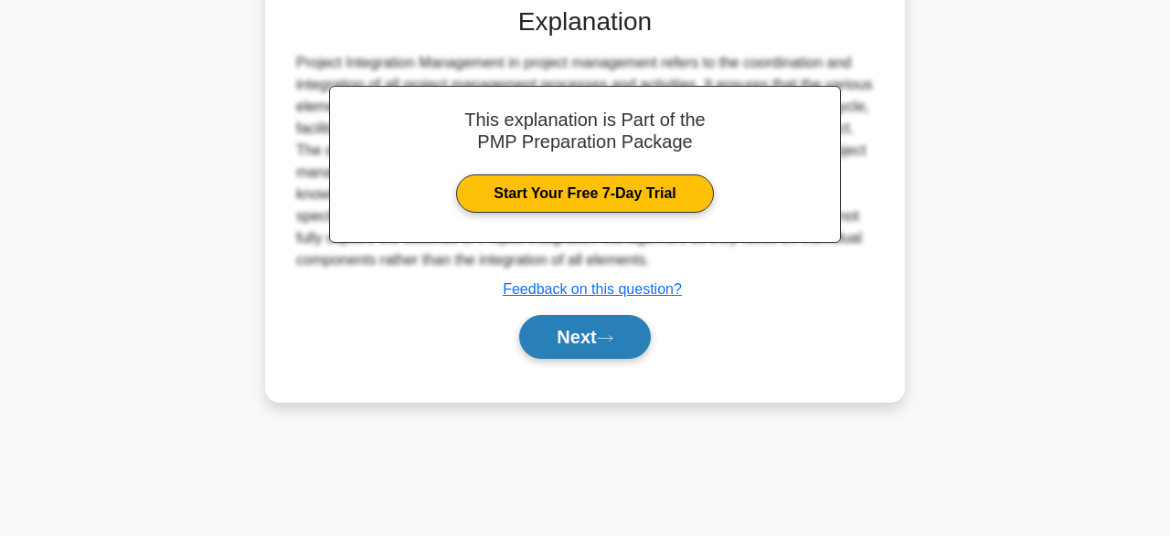
click at [613, 339] on icon at bounding box center [605, 339] width 16 height 10
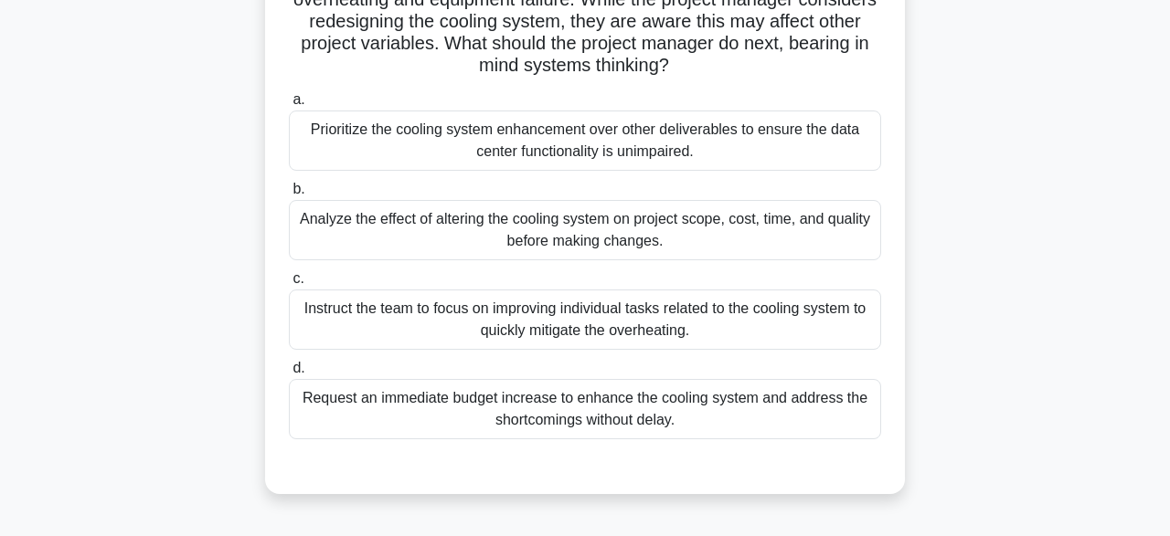
scroll to position [194, 0]
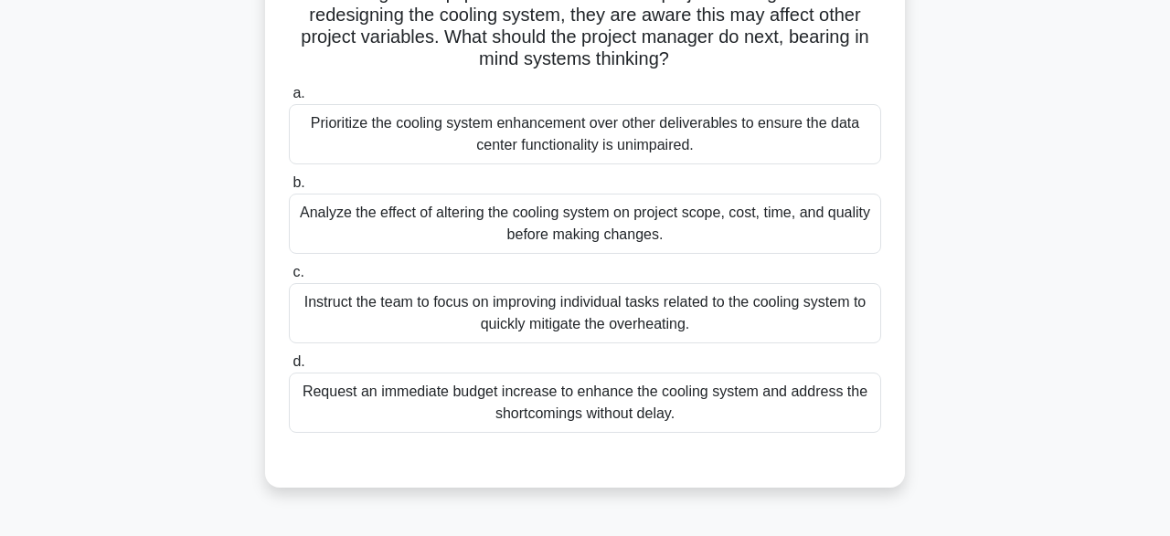
click at [685, 237] on div "Analyze the effect of altering the cooling system on project scope, cost, time,…" at bounding box center [585, 224] width 592 height 60
click at [289, 189] on input "b. Analyze the effect of altering the cooling system on project scope, cost, ti…" at bounding box center [289, 183] width 0 height 12
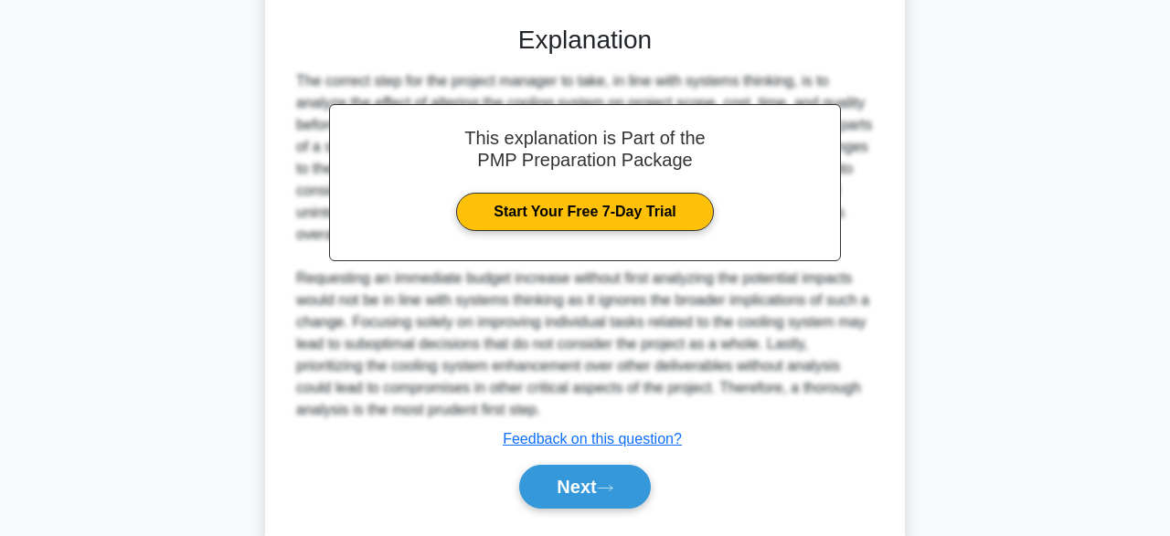
scroll to position [675, 0]
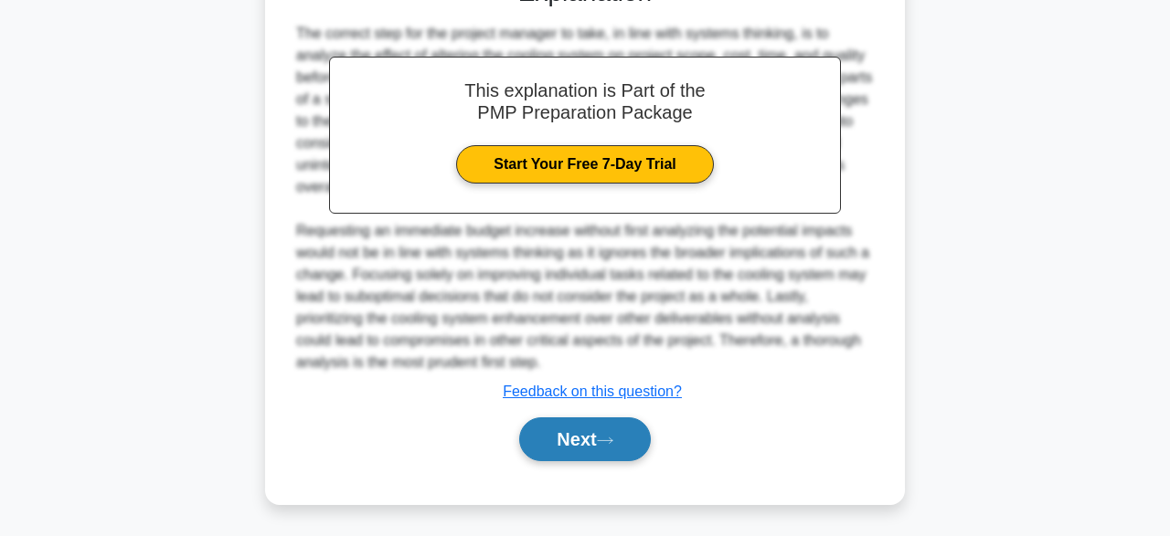
click at [553, 438] on button "Next" at bounding box center [584, 440] width 131 height 44
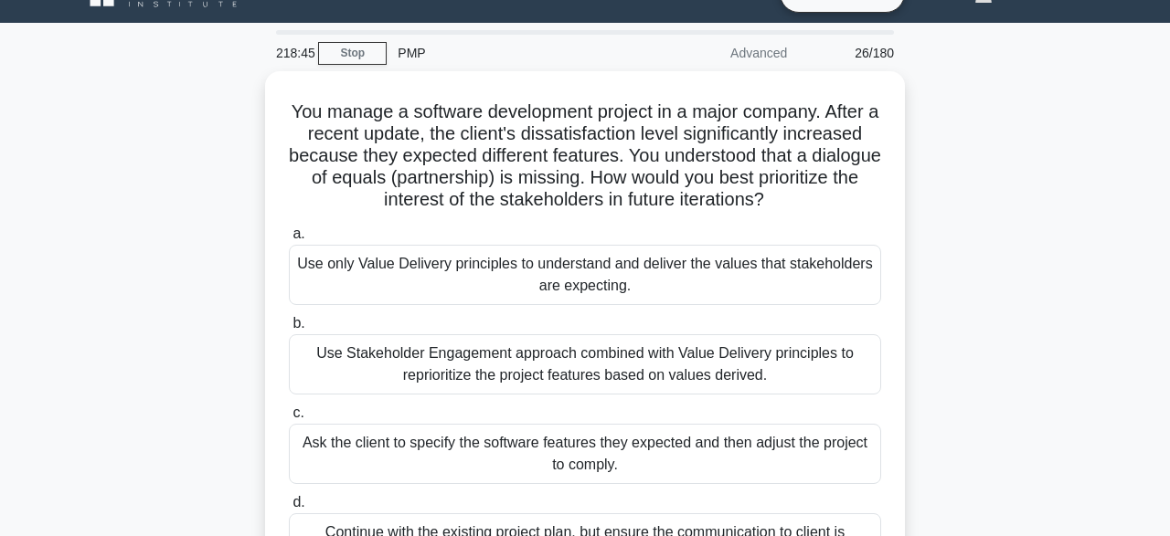
scroll to position [37, 0]
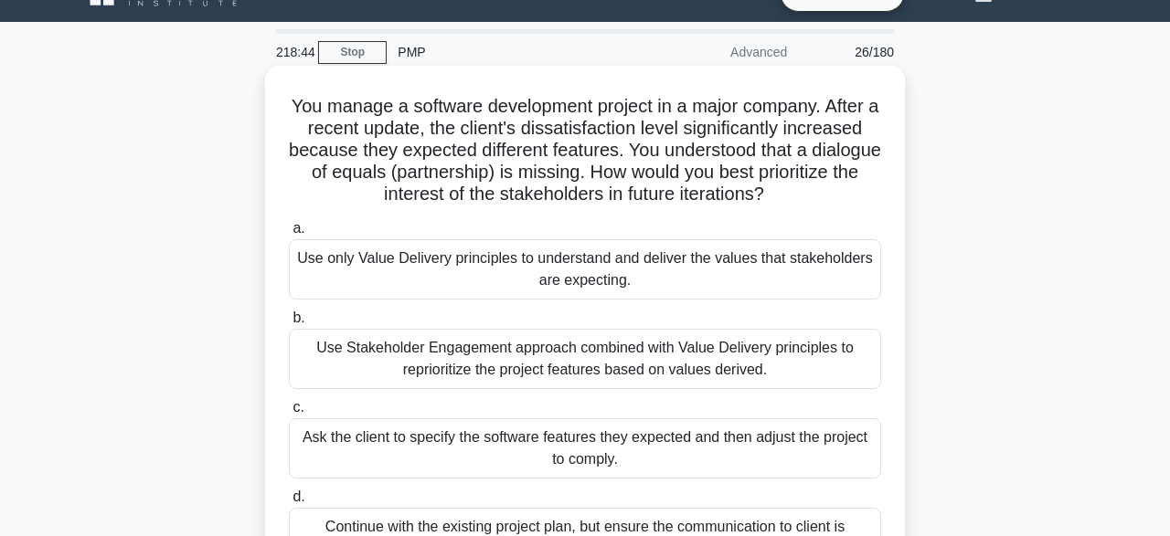
click at [854, 370] on div "Use Stakeholder Engagement approach combined with Value Delivery principles to …" at bounding box center [585, 359] width 592 height 60
click at [289, 324] on input "b. Use Stakeholder Engagement approach combined with Value Delivery principles …" at bounding box center [289, 319] width 0 height 12
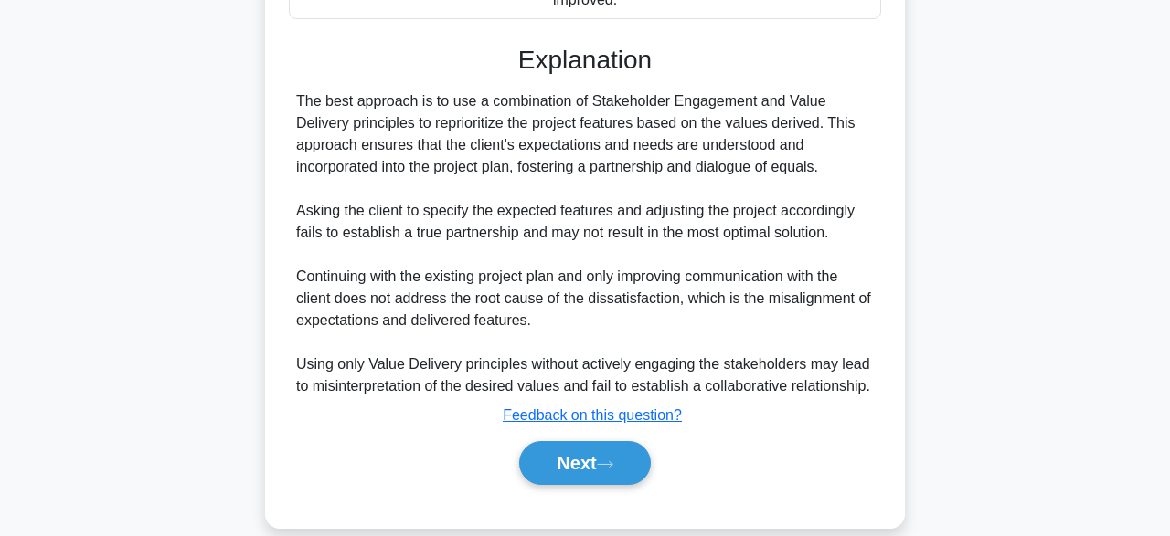
scroll to position [610, 0]
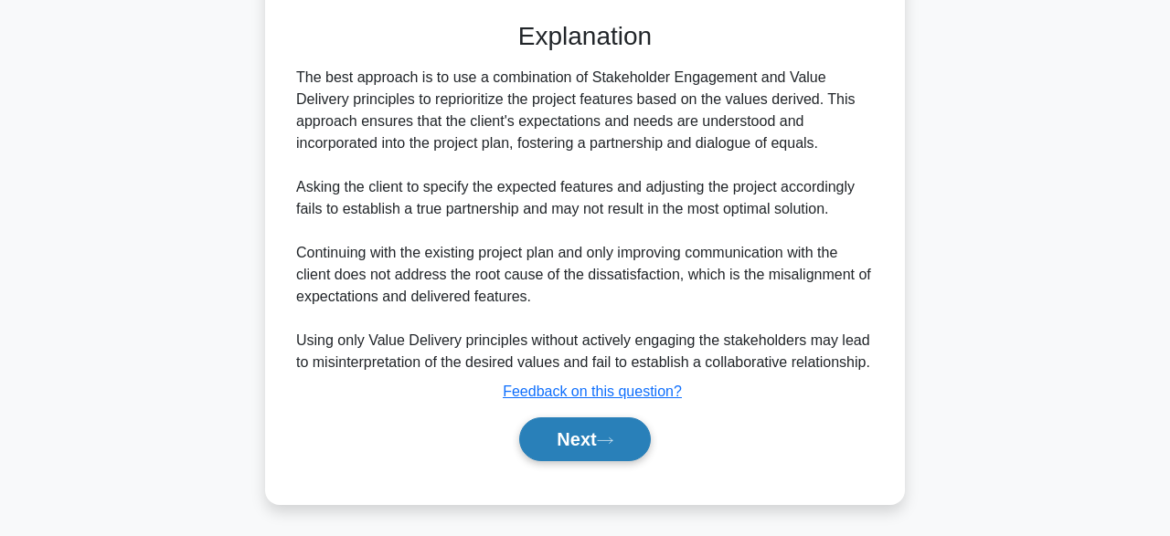
click at [612, 449] on button "Next" at bounding box center [584, 440] width 131 height 44
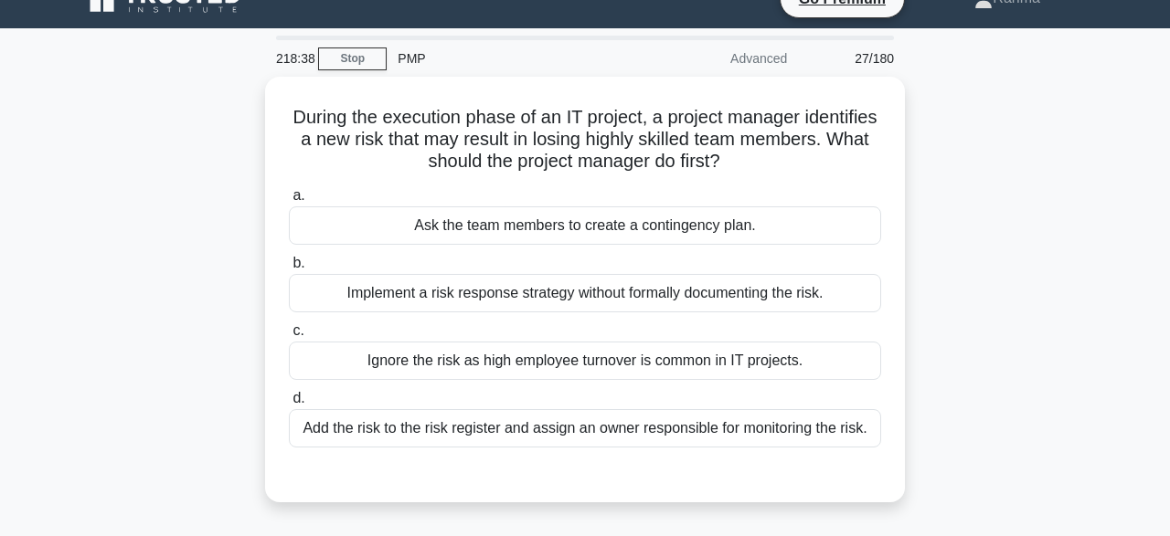
scroll to position [31, 0]
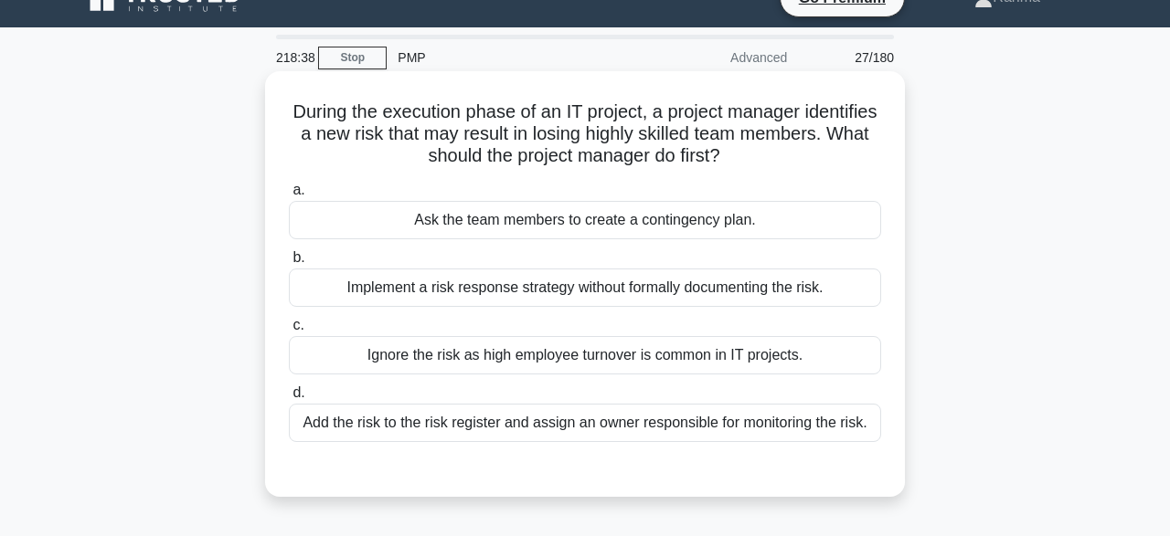
click at [773, 304] on div "Implement a risk response strategy without formally documenting the risk." at bounding box center [585, 288] width 592 height 38
click at [289, 264] on input "b. Implement a risk response strategy without formally documenting the risk." at bounding box center [289, 258] width 0 height 12
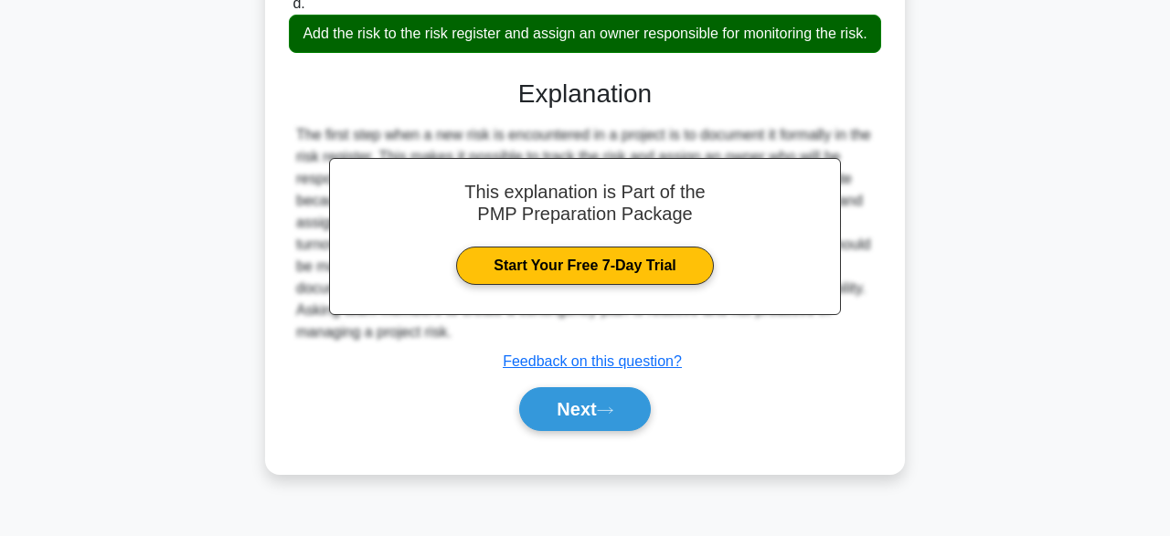
scroll to position [451, 0]
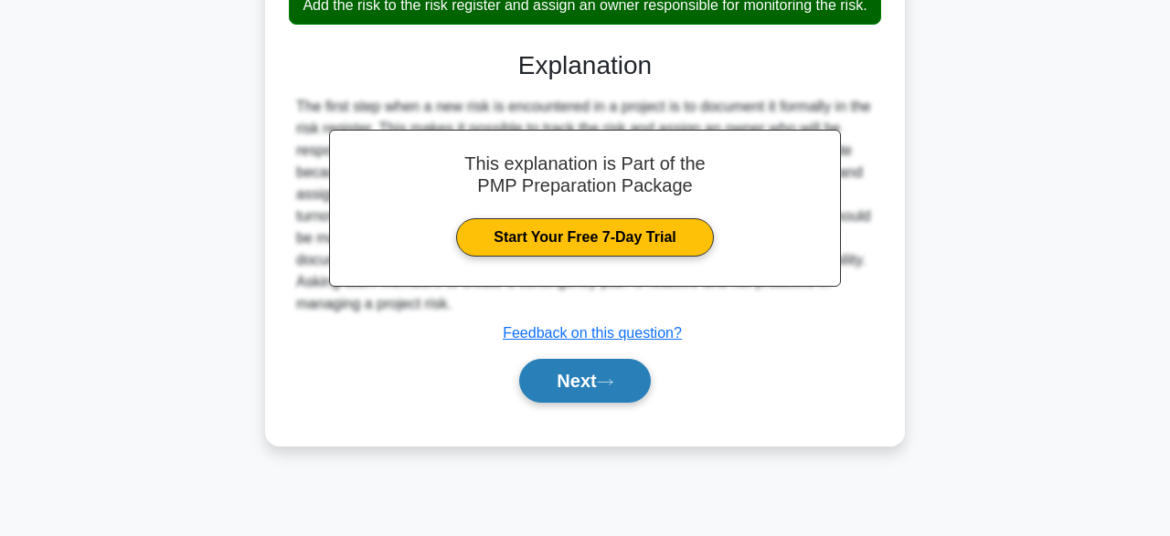
click at [609, 377] on icon at bounding box center [605, 382] width 16 height 10
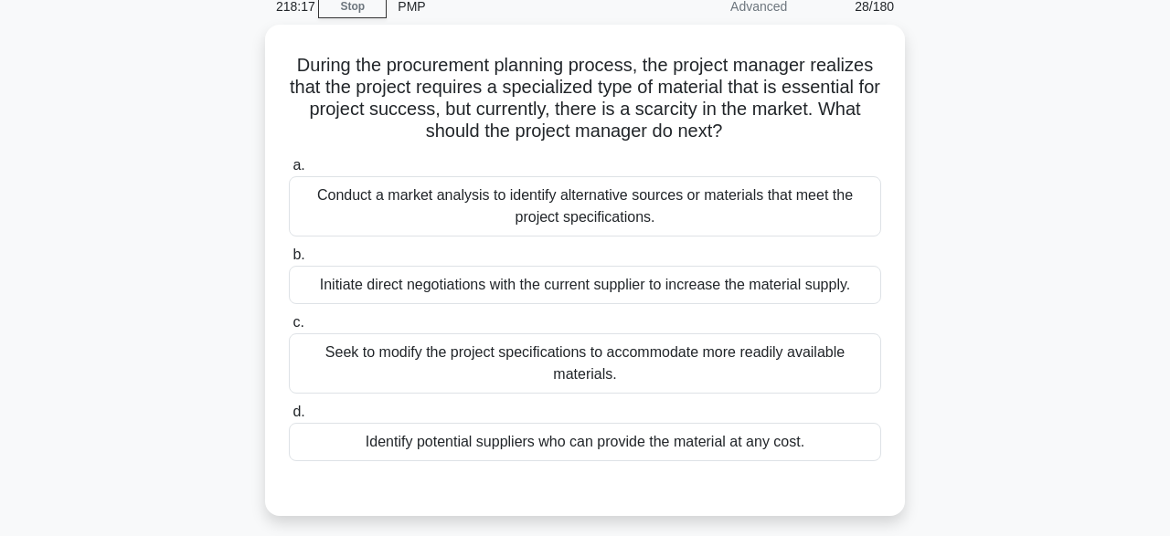
scroll to position [88, 0]
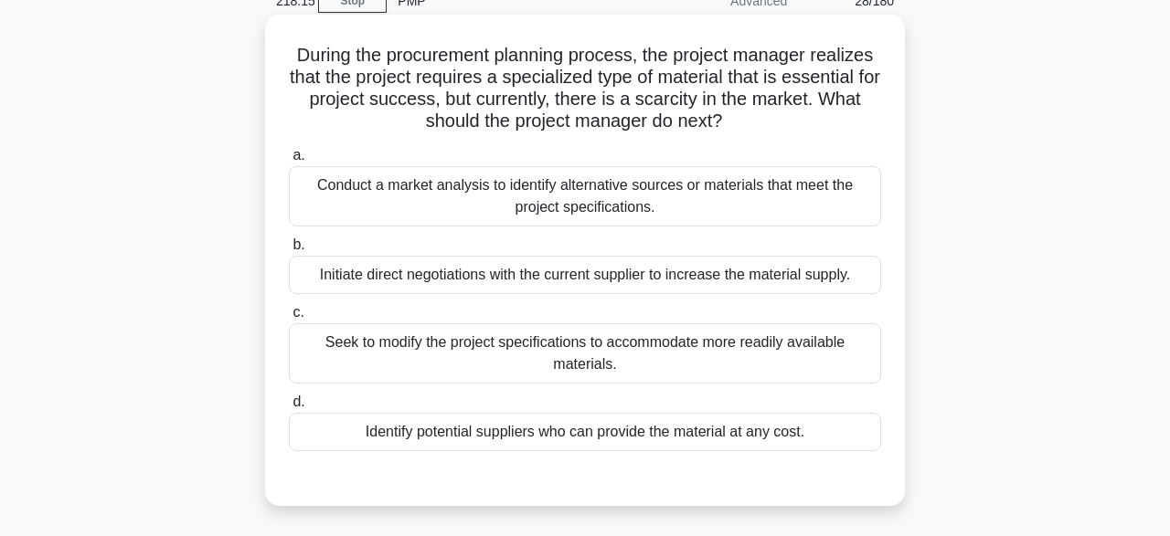
click at [760, 195] on div "Conduct a market analysis to identify alternative sources or materials that mee…" at bounding box center [585, 196] width 592 height 60
click at [289, 162] on input "a. Conduct a market analysis to identify alternative sources or materials that …" at bounding box center [289, 156] width 0 height 12
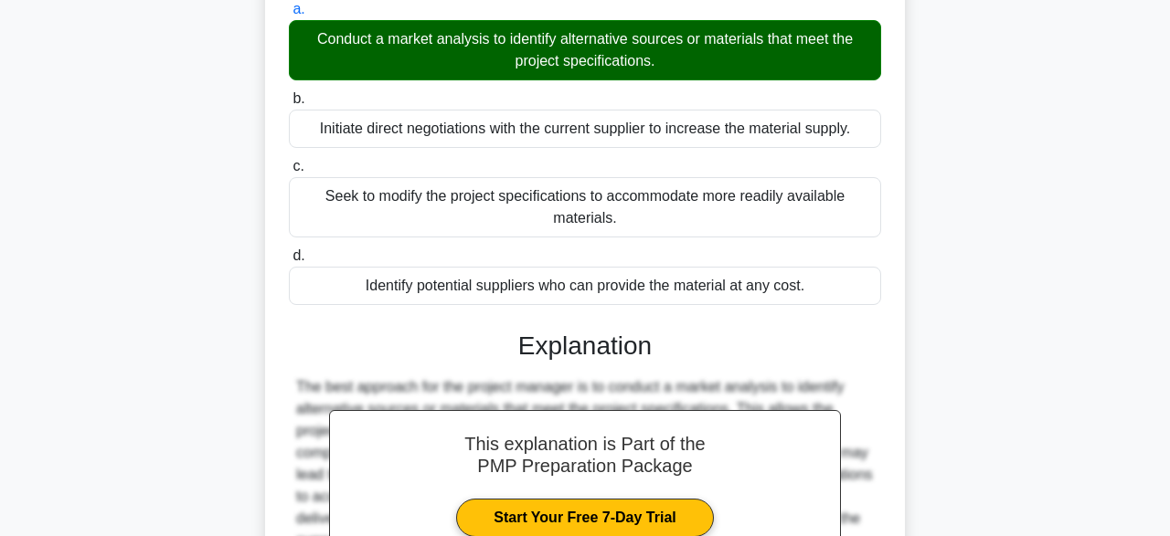
scroll to position [456, 0]
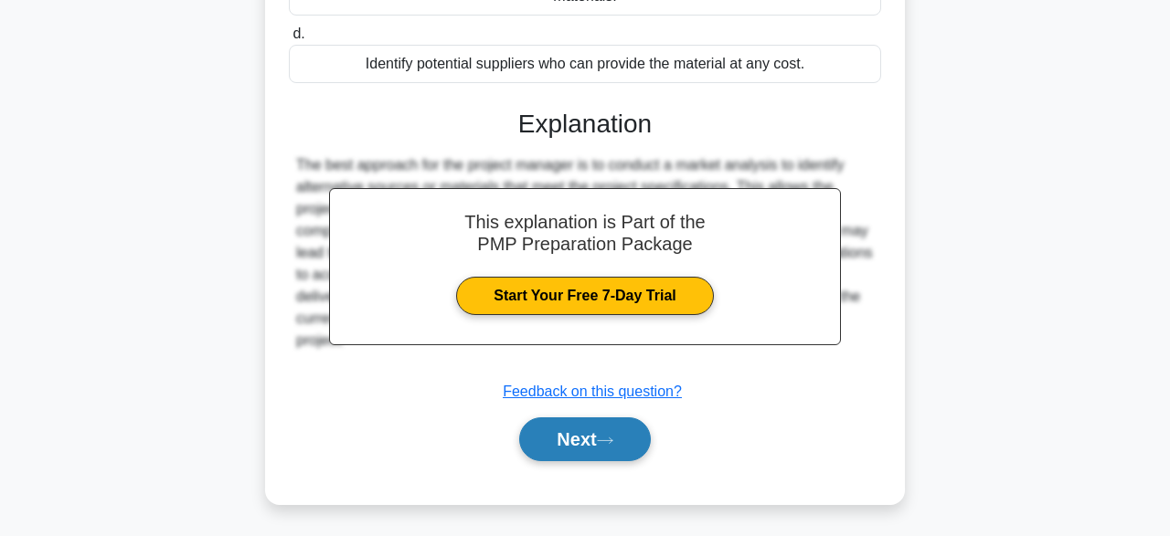
click at [632, 441] on button "Next" at bounding box center [584, 440] width 131 height 44
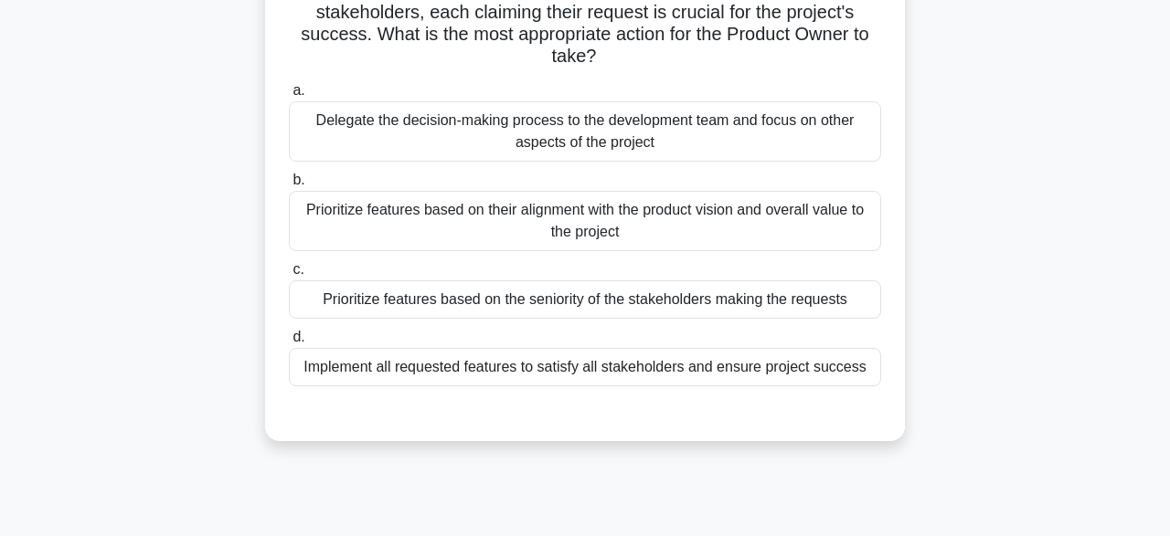
scroll to position [138, 0]
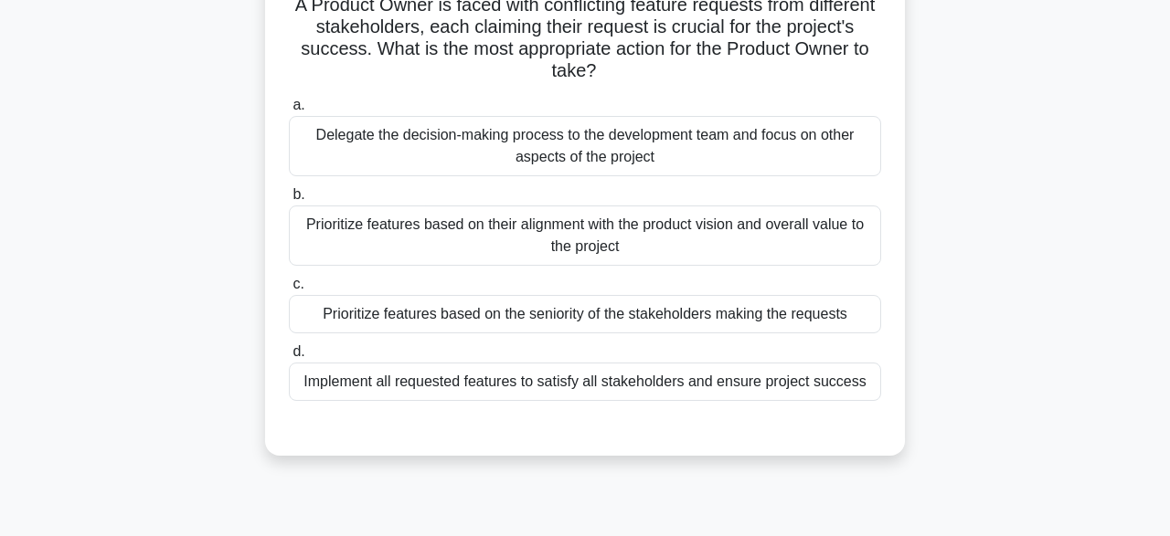
click at [844, 401] on div "Implement all requested features to satisfy all stakeholders and ensure project…" at bounding box center [585, 382] width 592 height 38
click at [289, 358] on input "d. Implement all requested features to satisfy all stakeholders and ensure proj…" at bounding box center [289, 352] width 0 height 12
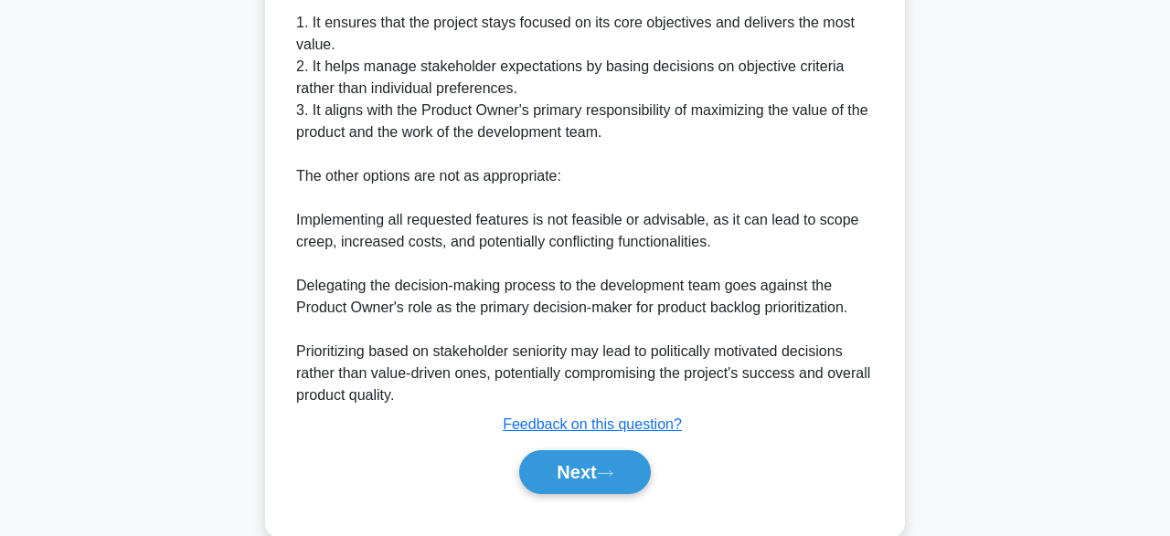
scroll to position [722, 0]
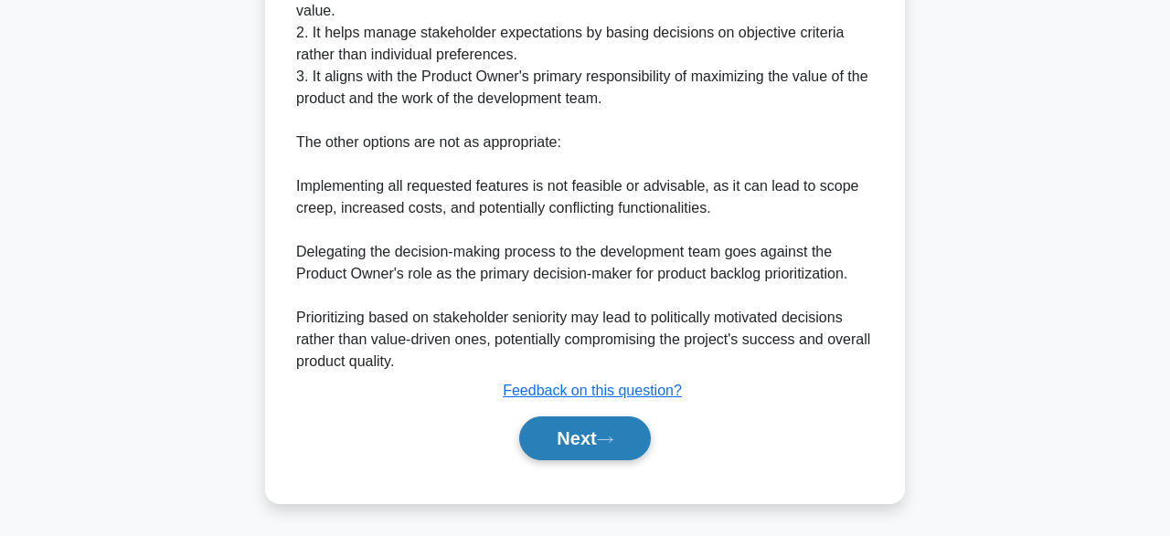
click at [593, 439] on button "Next" at bounding box center [584, 439] width 131 height 44
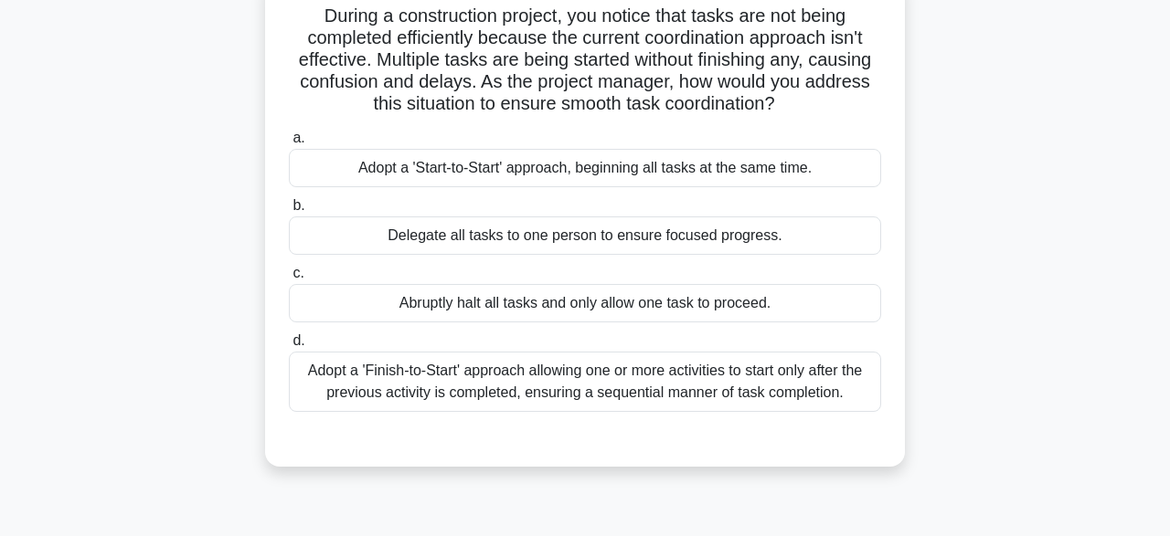
scroll to position [155, 0]
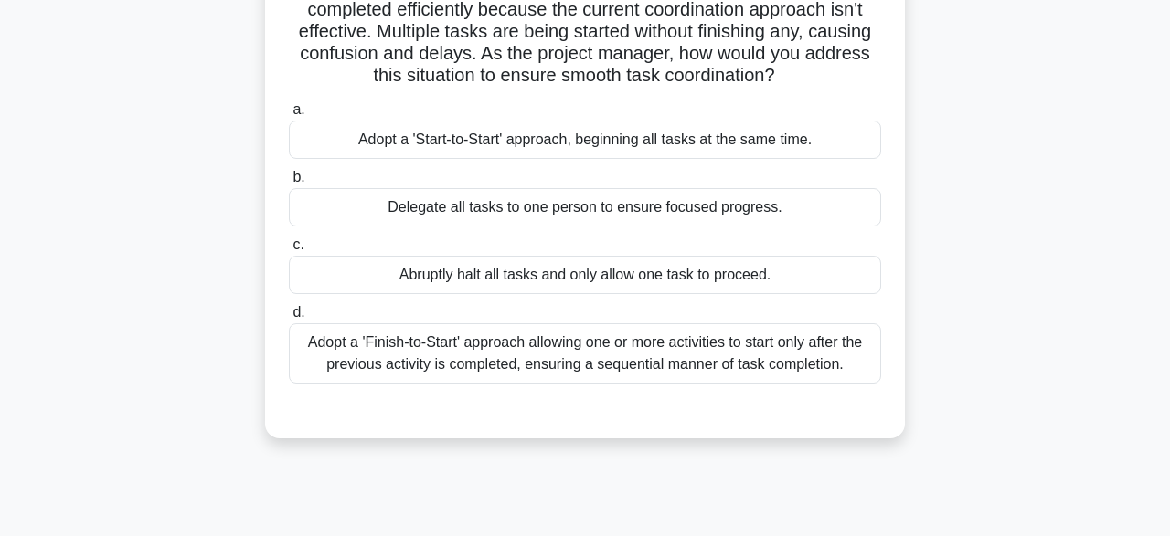
click at [793, 392] on div "a. Adopt a 'Start-to-Start' approach, beginning all tasks at the same time. b. …" at bounding box center [585, 256] width 596 height 322
click at [822, 361] on div "Adopt a 'Finish-to-Start' approach allowing one or more activities to start onl…" at bounding box center [585, 354] width 592 height 60
click at [289, 319] on input "d. Adopt a 'Finish-to-Start' approach allowing one or more activities to start …" at bounding box center [289, 313] width 0 height 12
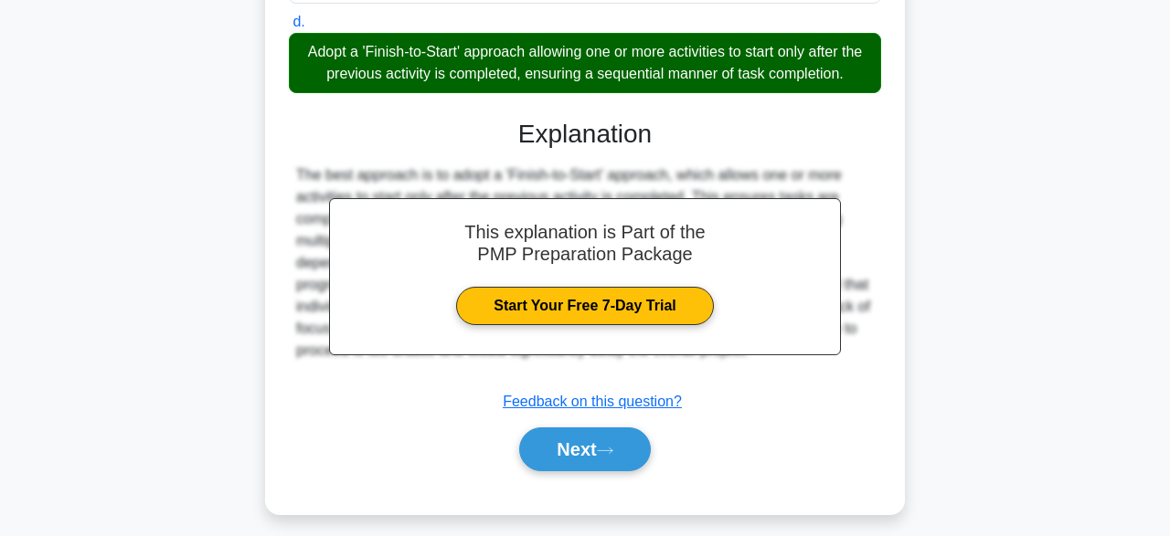
scroll to position [456, 0]
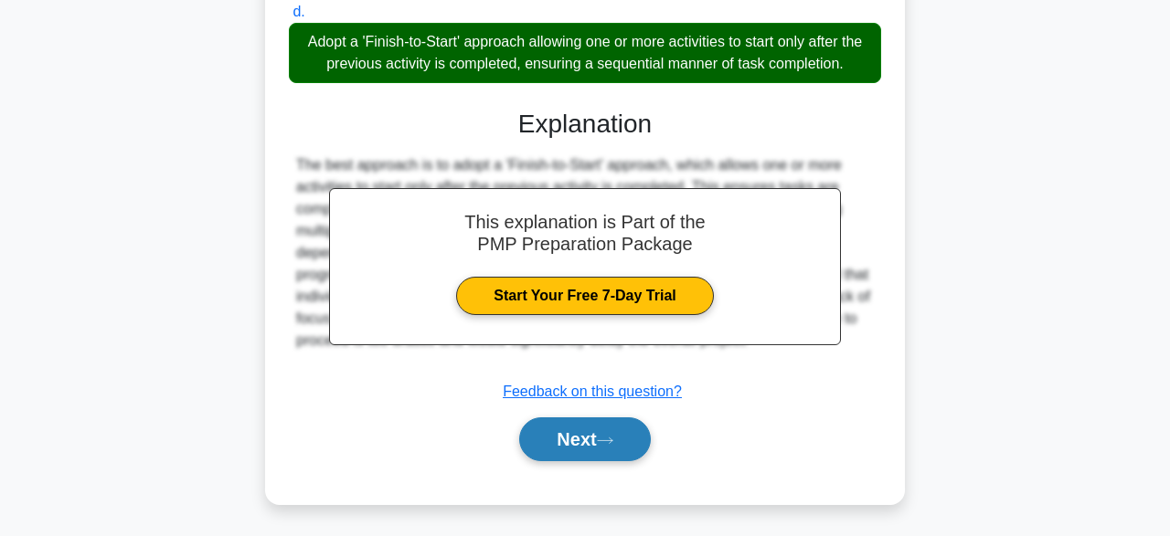
click at [597, 443] on button "Next" at bounding box center [584, 440] width 131 height 44
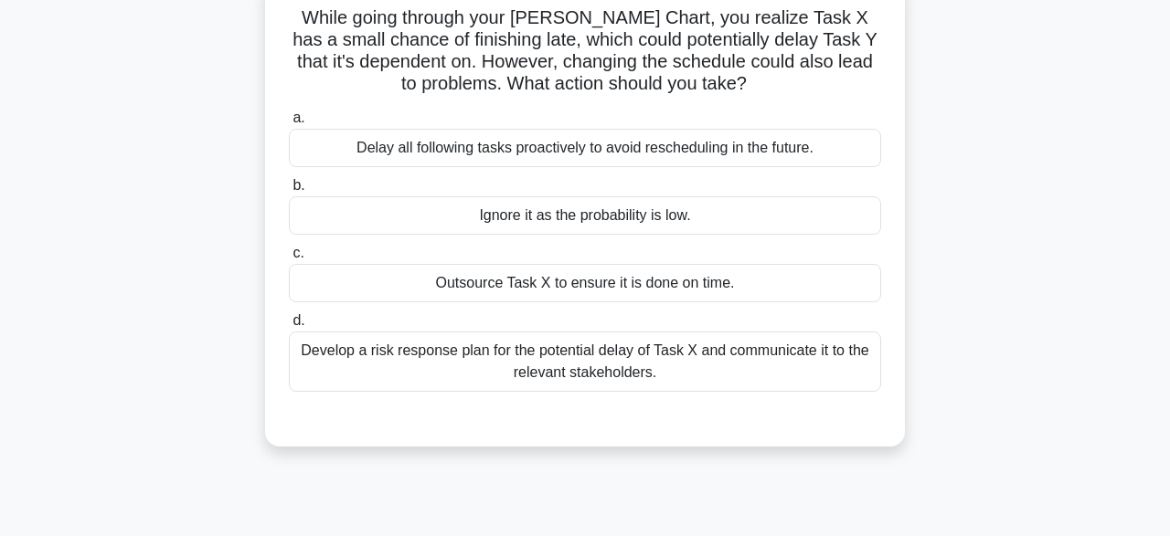
scroll to position [139, 0]
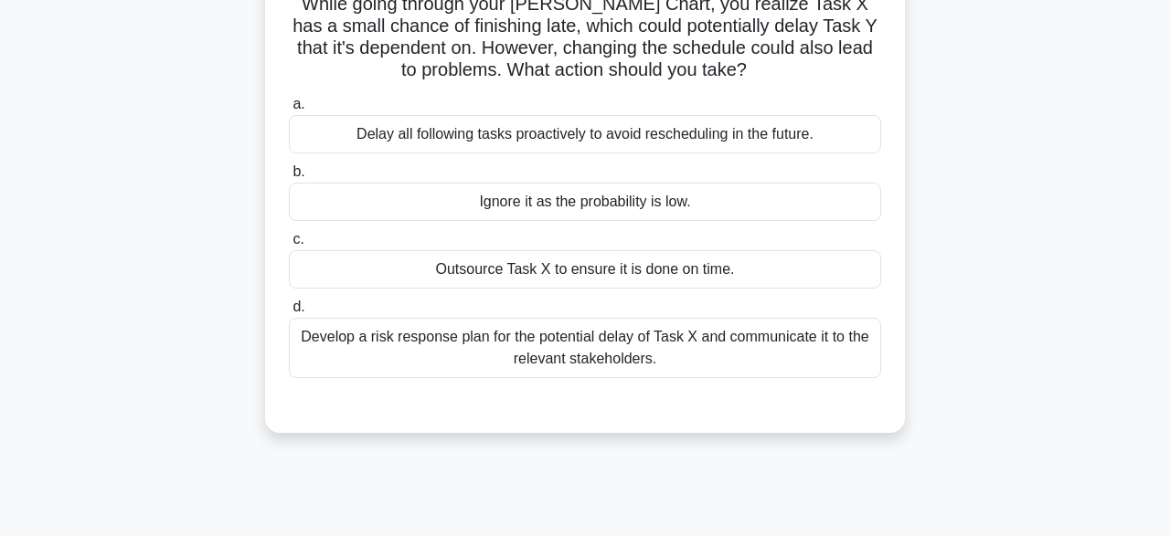
click at [825, 355] on div "Develop a risk response plan for the potential delay of Task X and communicate …" at bounding box center [585, 348] width 592 height 60
click at [289, 313] on input "d. Develop a risk response plan for the potential delay of Task X and communica…" at bounding box center [289, 308] width 0 height 12
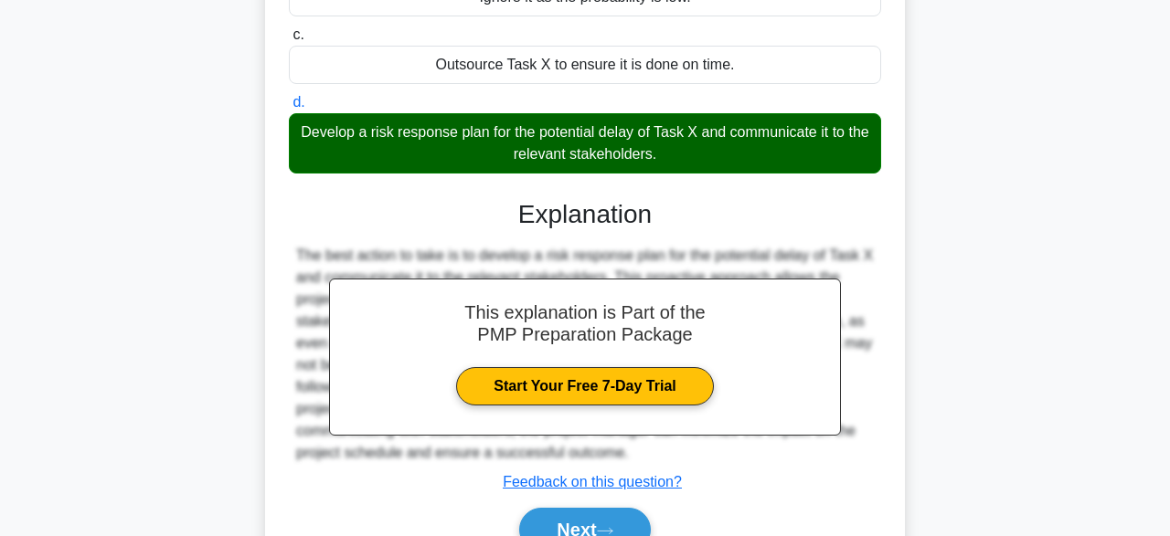
scroll to position [451, 0]
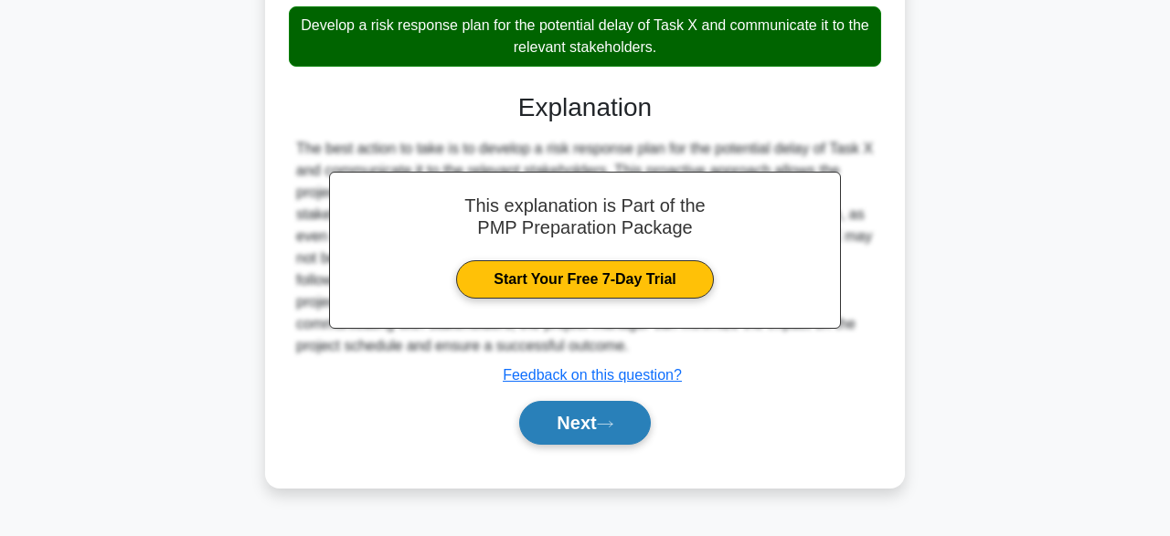
click at [588, 437] on button "Next" at bounding box center [584, 423] width 131 height 44
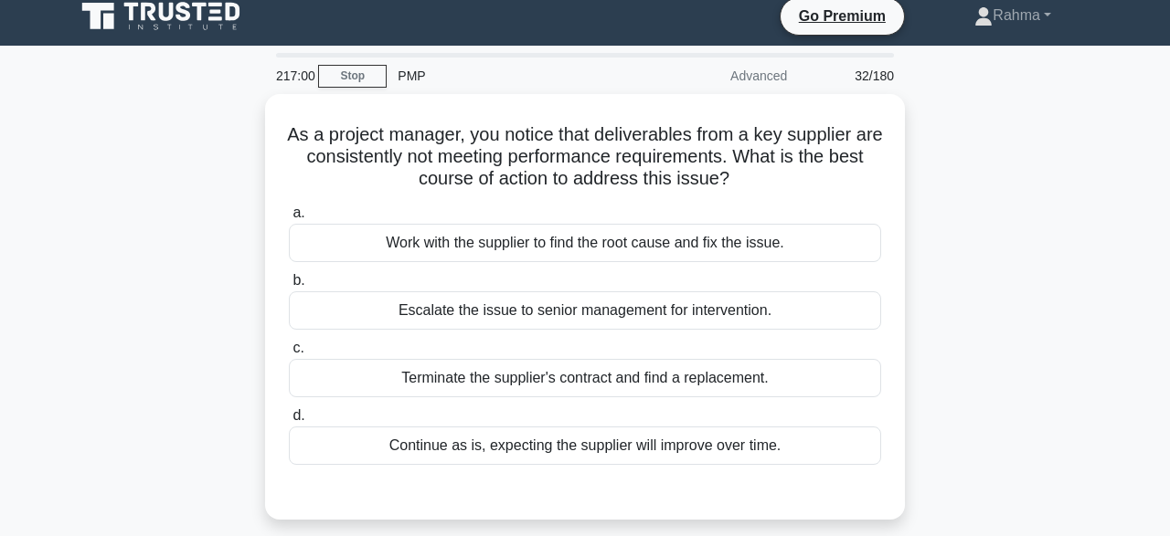
scroll to position [16, 0]
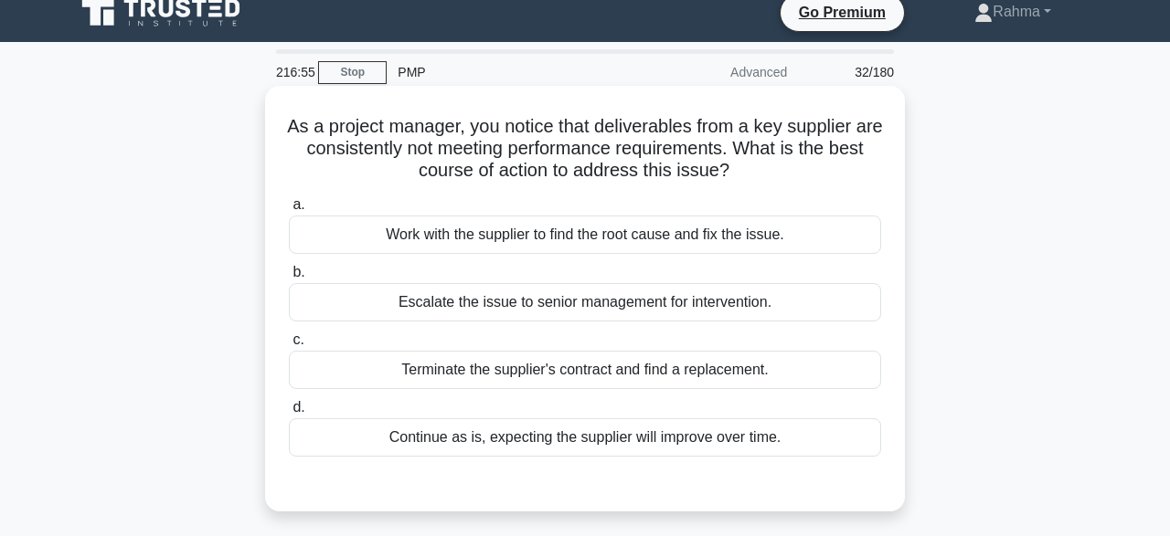
click at [789, 229] on div "Work with the supplier to find the root cause and fix the issue." at bounding box center [585, 235] width 592 height 38
click at [289, 211] on input "a. Work with the supplier to find the root cause and fix the issue." at bounding box center [289, 205] width 0 height 12
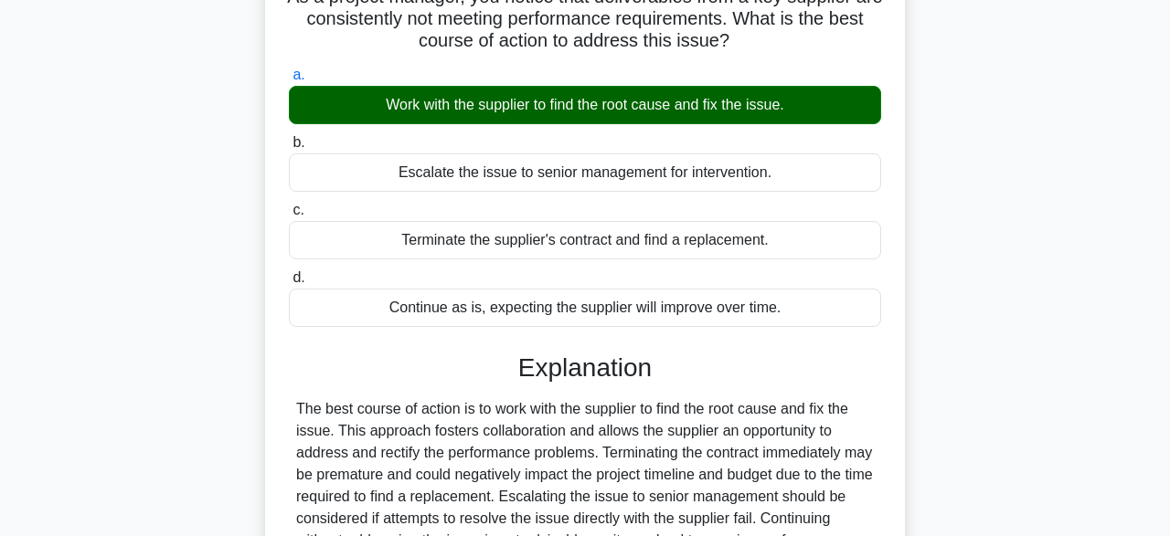
scroll to position [451, 0]
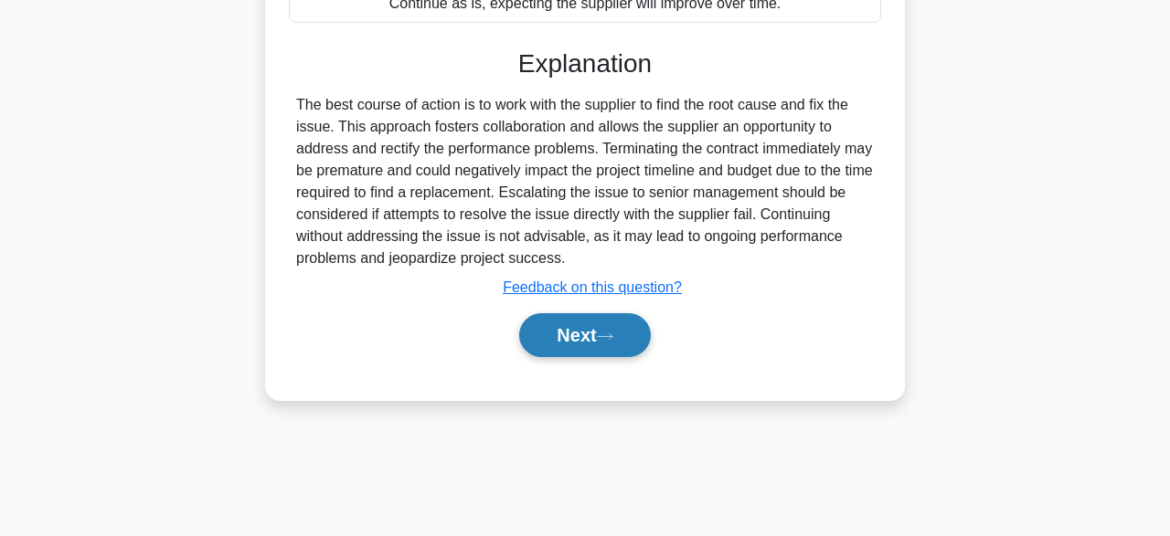
click at [600, 341] on button "Next" at bounding box center [584, 335] width 131 height 44
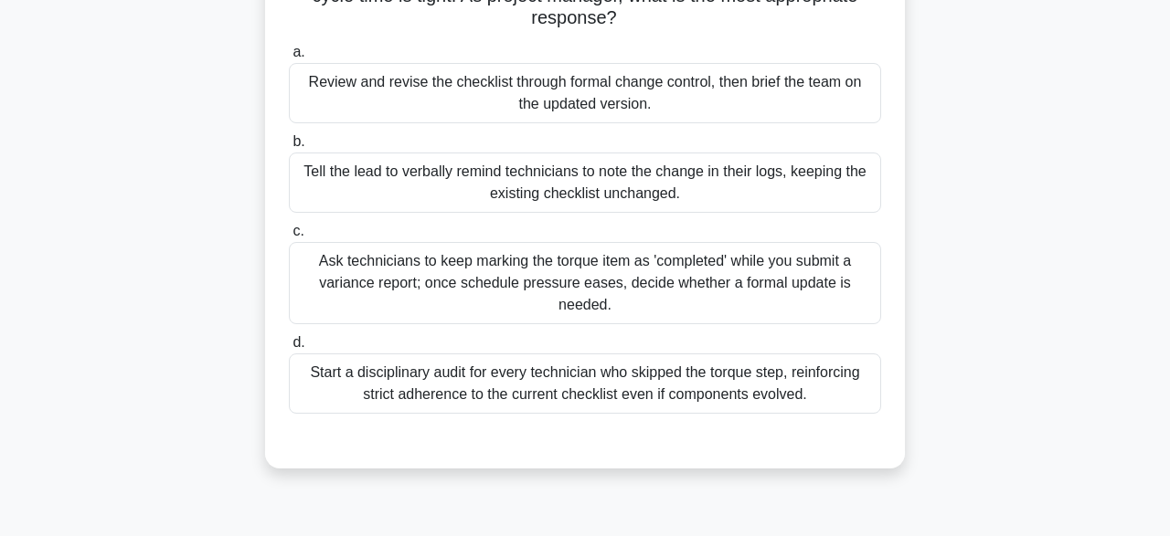
scroll to position [243, 0]
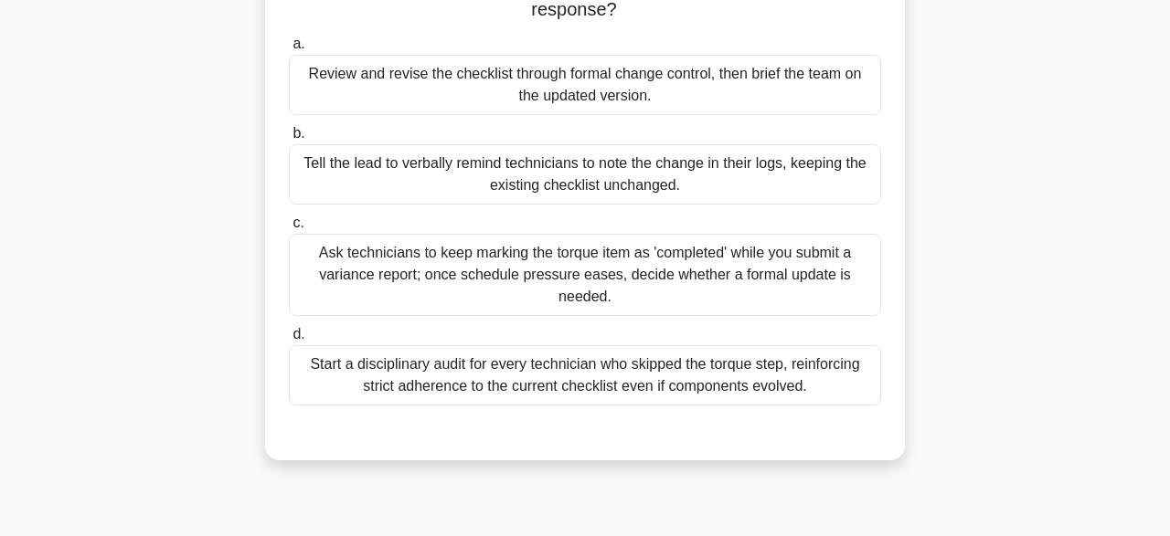
click at [834, 373] on div "Start a disciplinary audit for every technician who skipped the torque step, re…" at bounding box center [585, 375] width 592 height 60
click at [289, 341] on input "d. Start a disciplinary audit for every technician who skipped the torque step,…" at bounding box center [289, 335] width 0 height 12
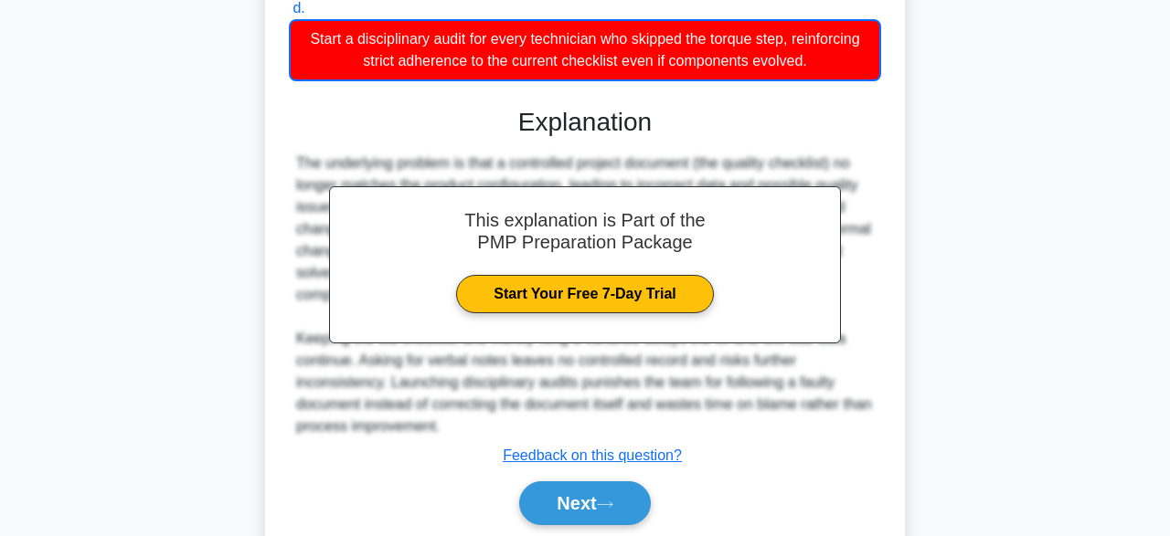
scroll to position [634, 0]
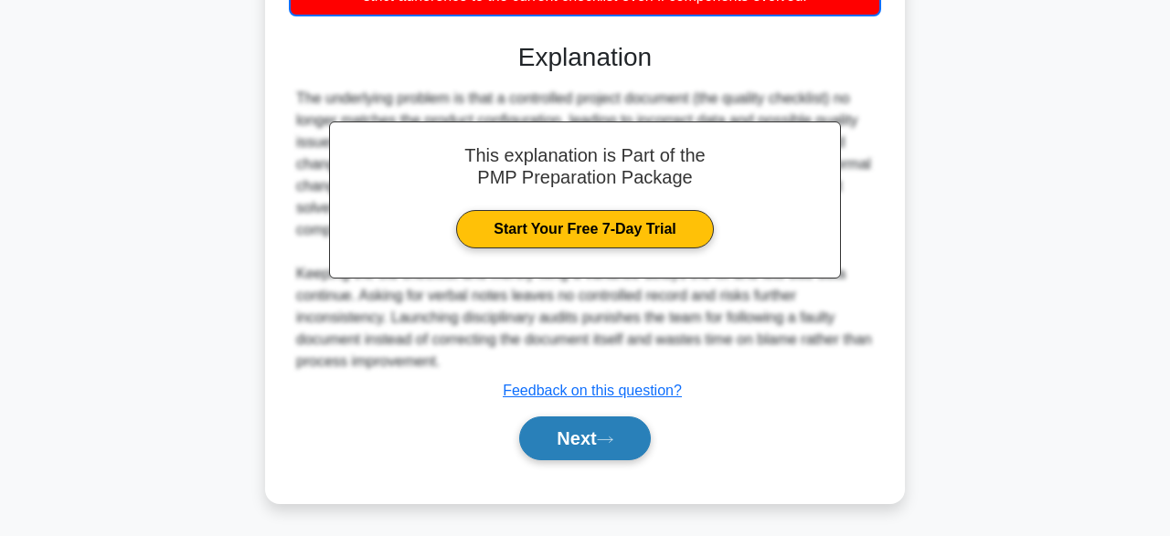
click at [569, 435] on button "Next" at bounding box center [584, 439] width 131 height 44
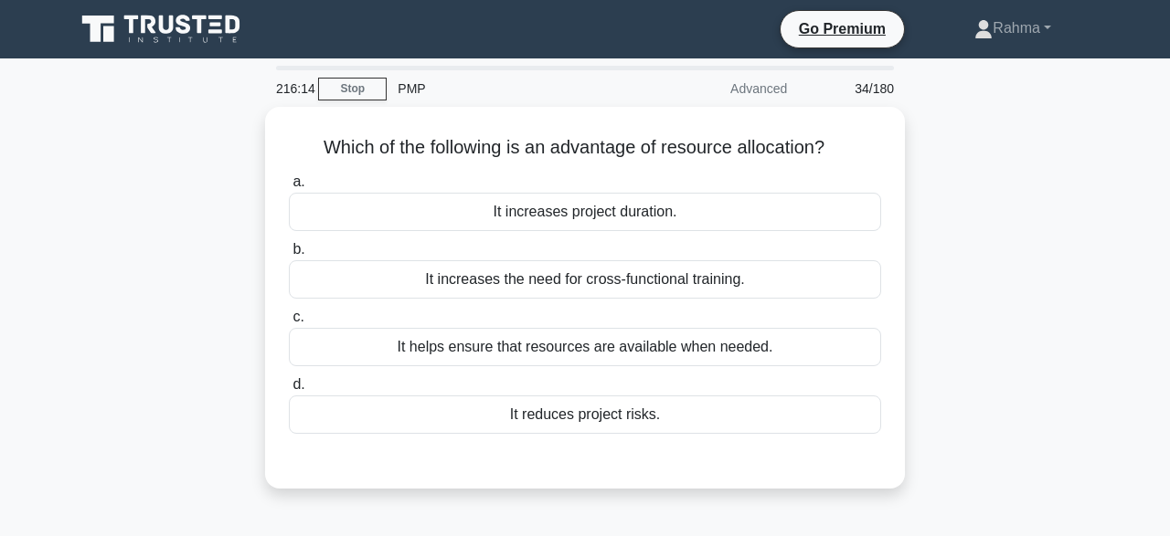
scroll to position [4, 0]
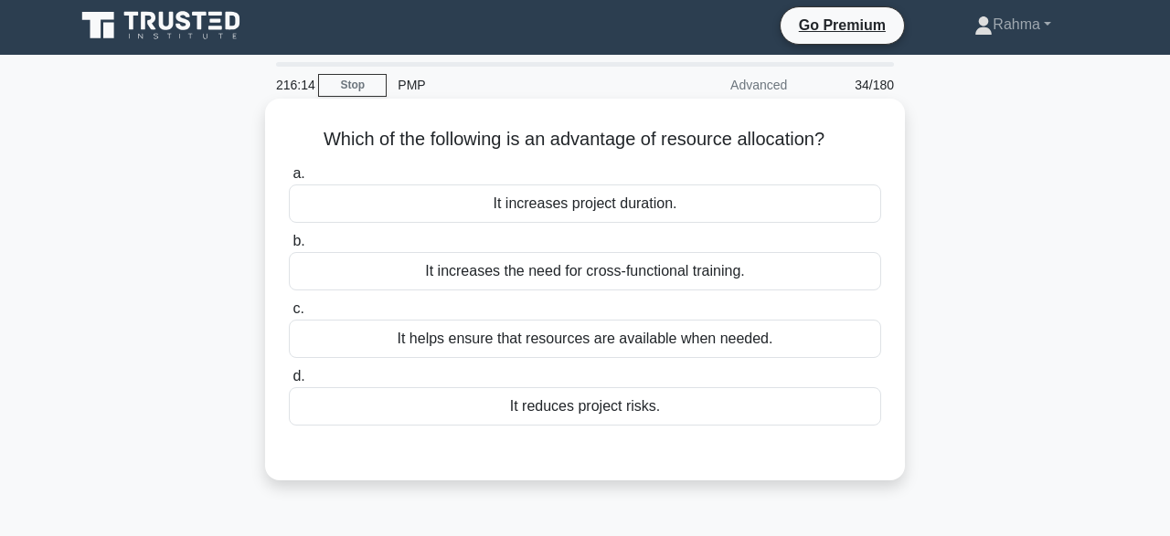
click at [811, 345] on div "It helps ensure that resources are available when needed." at bounding box center [585, 339] width 592 height 38
click at [289, 315] on input "c. It helps ensure that resources are available when needed." at bounding box center [289, 309] width 0 height 12
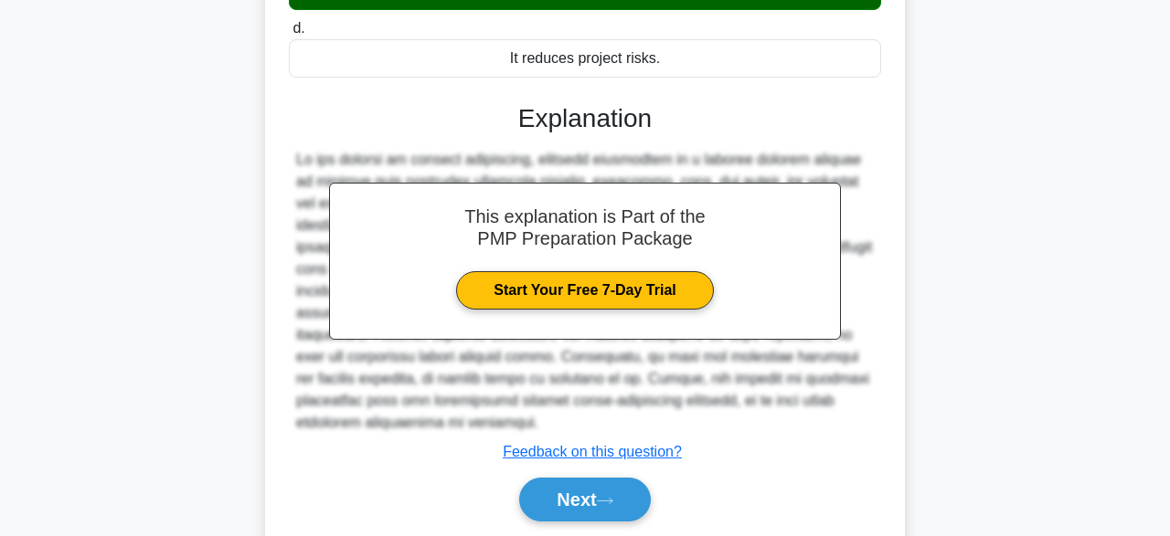
scroll to position [451, 0]
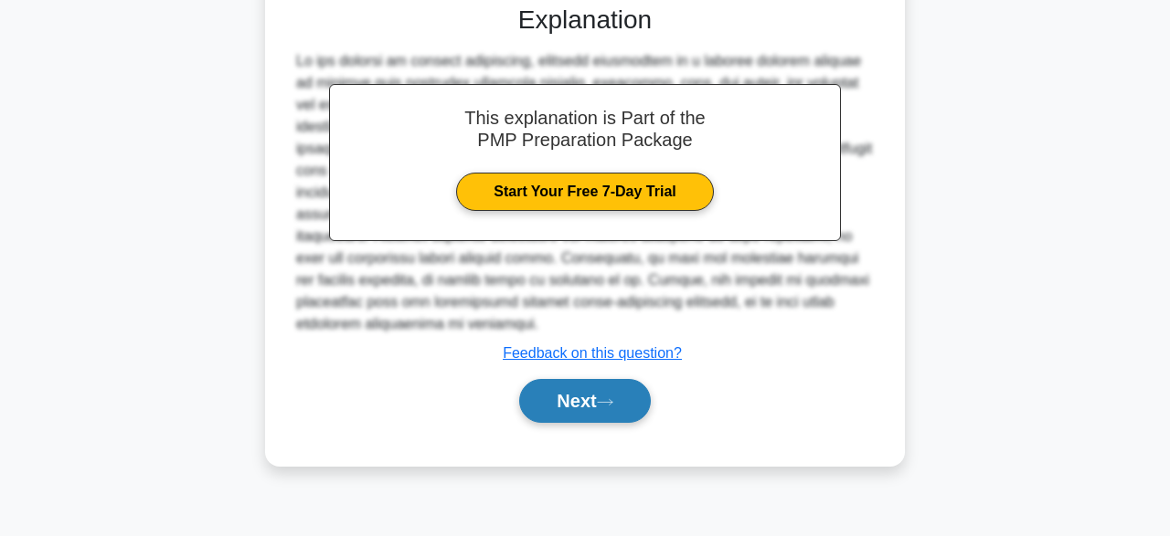
click at [640, 409] on button "Next" at bounding box center [584, 401] width 131 height 44
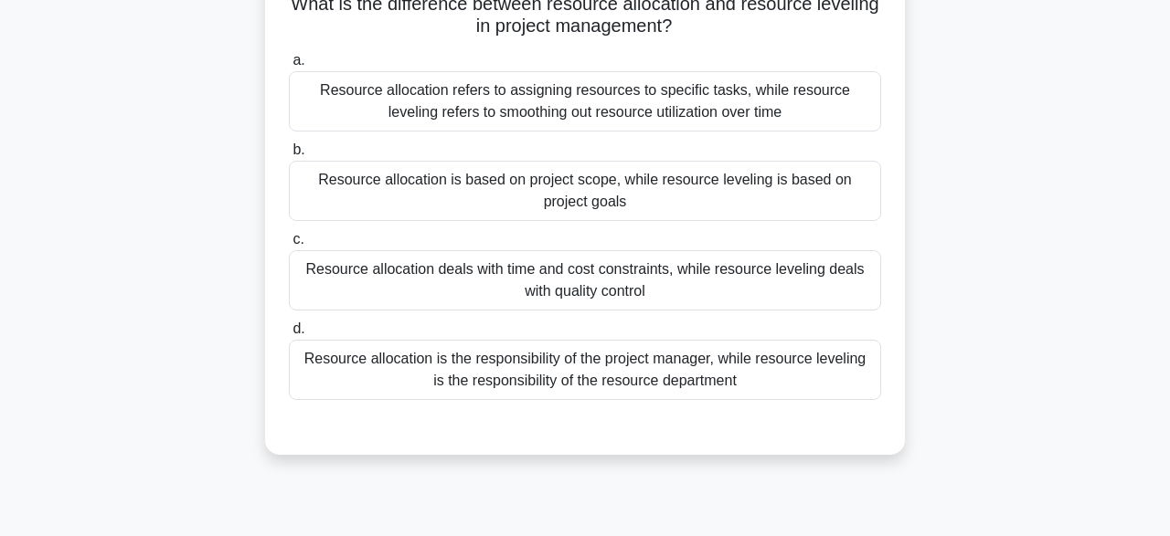
scroll to position [146, 0]
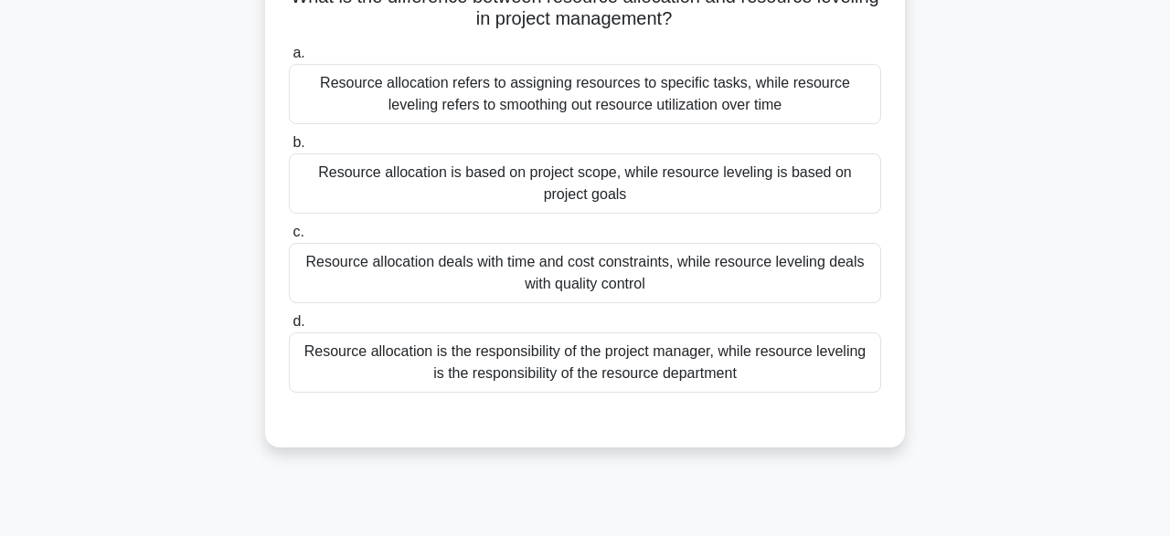
click at [811, 221] on div "a. Resource allocation refers to assigning resources to specific tasks, while r…" at bounding box center [585, 217] width 614 height 358
click at [825, 191] on div "Resource allocation is based on project scope, while resource leveling is based…" at bounding box center [585, 184] width 592 height 60
click at [289, 149] on input "b. Resource allocation is based on project scope, while resource leveling is ba…" at bounding box center [289, 143] width 0 height 12
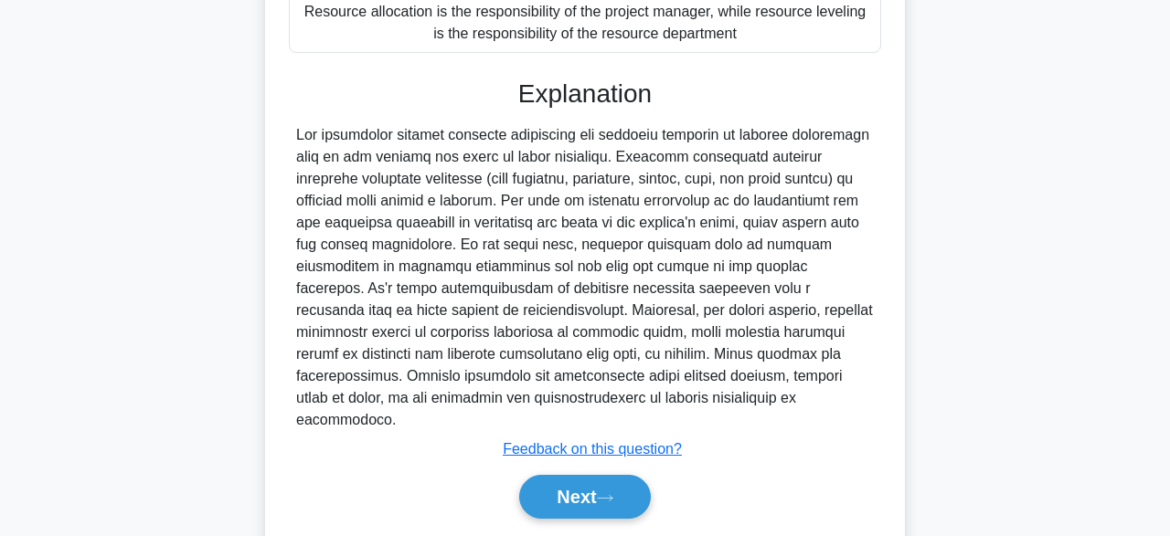
scroll to position [525, 0]
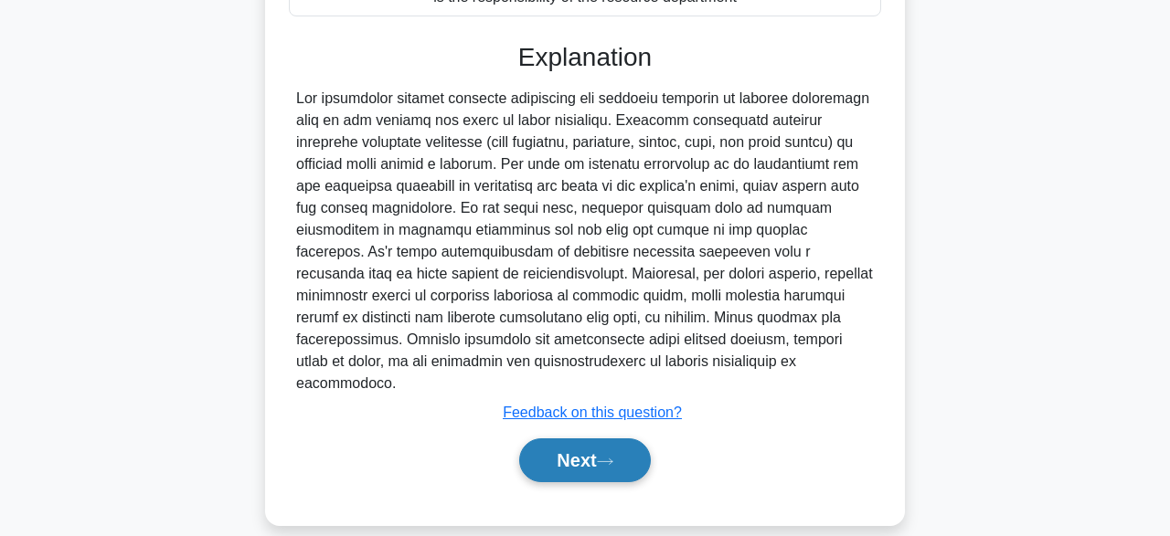
click at [581, 440] on button "Next" at bounding box center [584, 461] width 131 height 44
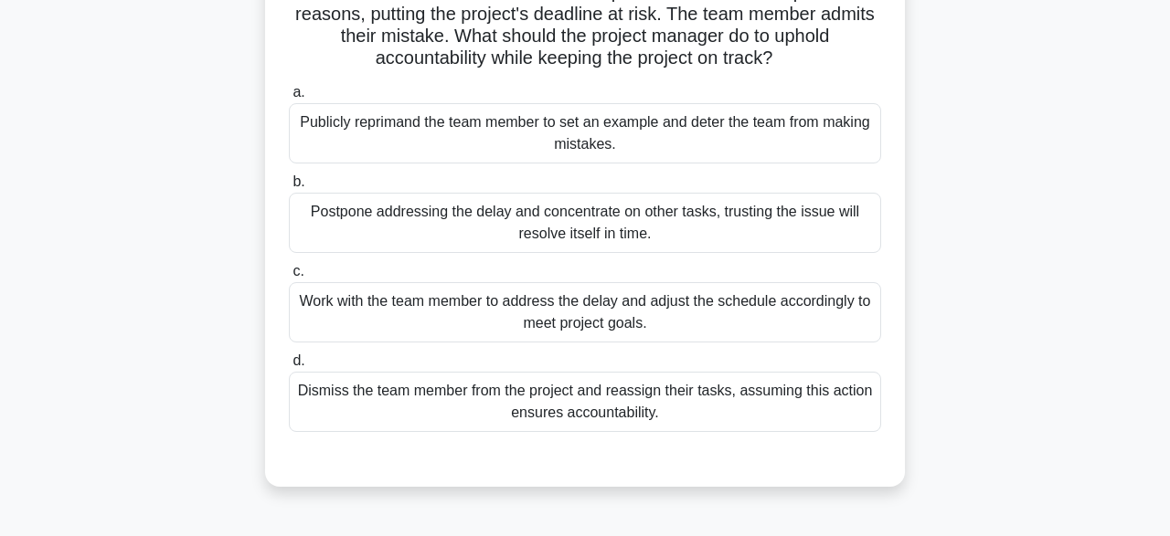
scroll to position [178, 0]
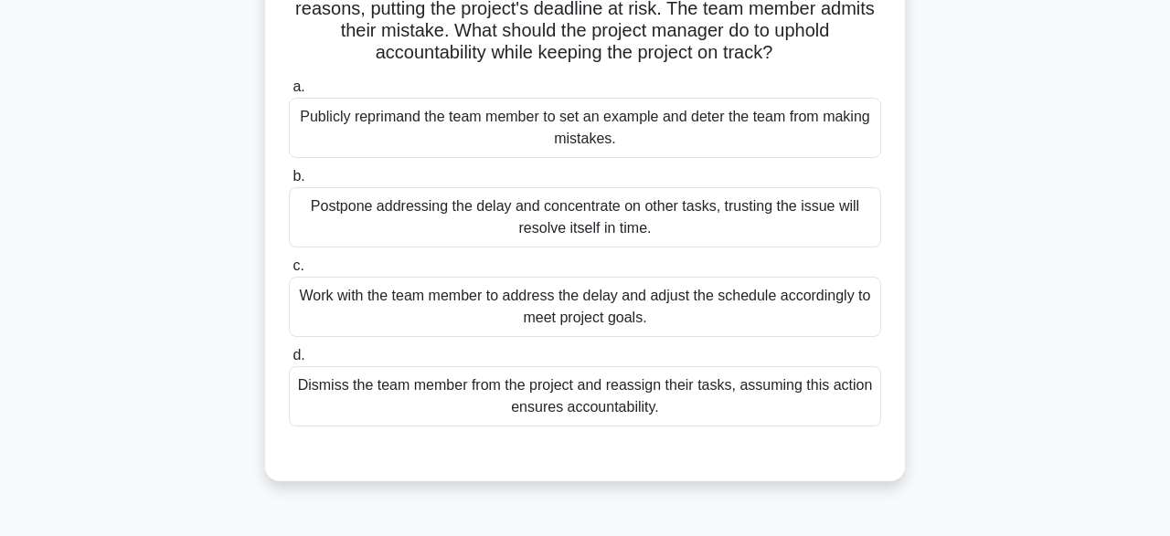
click at [735, 304] on div "Work with the team member to address the delay and adjust the schedule accordin…" at bounding box center [585, 307] width 592 height 60
click at [289, 272] on input "c. Work with the team member to address the delay and adjust the schedule accor…" at bounding box center [289, 266] width 0 height 12
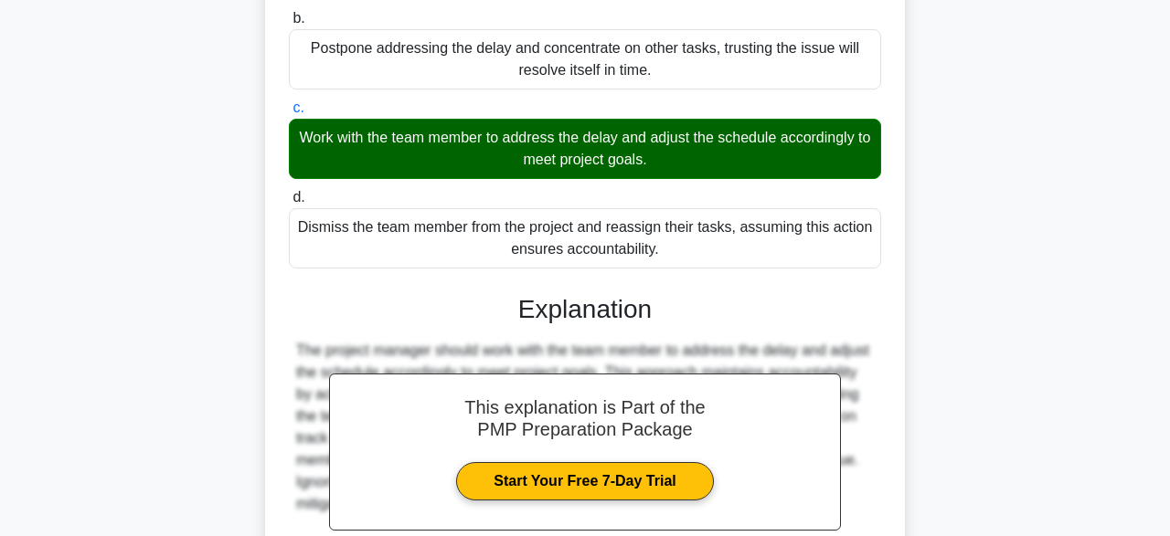
scroll to position [522, 0]
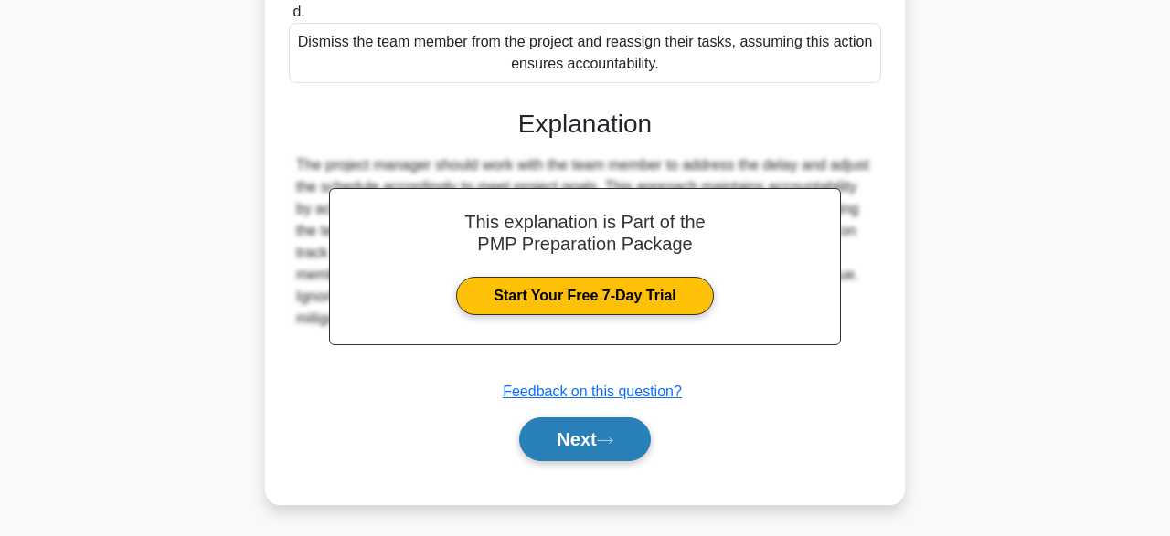
click at [617, 454] on button "Next" at bounding box center [584, 440] width 131 height 44
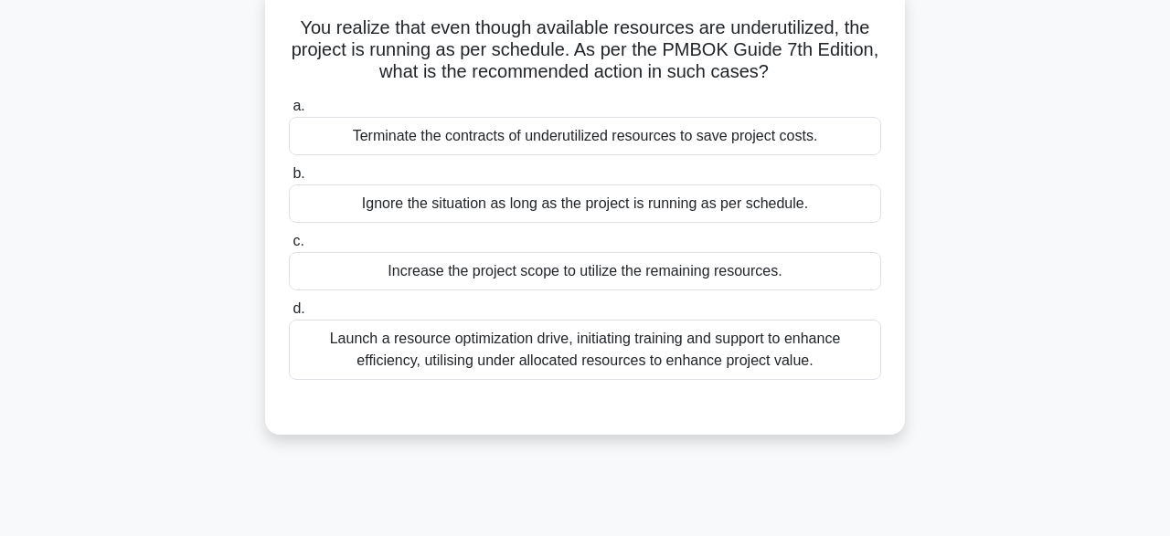
scroll to position [118, 0]
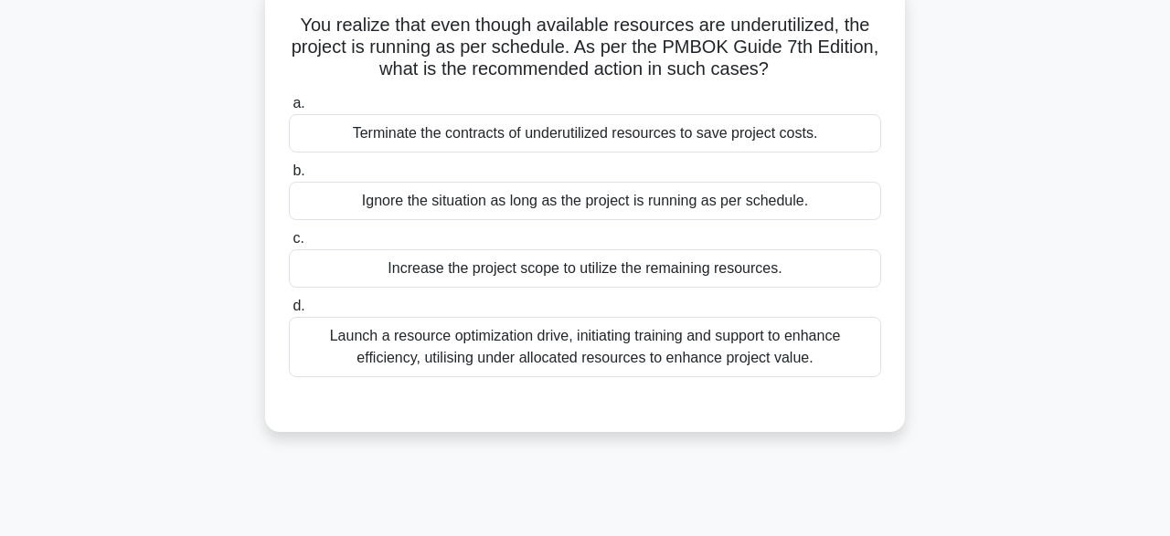
click at [723, 345] on div "Launch a resource optimization drive, initiating training and support to enhanc…" at bounding box center [585, 347] width 592 height 60
click at [289, 313] on input "d. Launch a resource optimization drive, initiating training and support to enh…" at bounding box center [289, 307] width 0 height 12
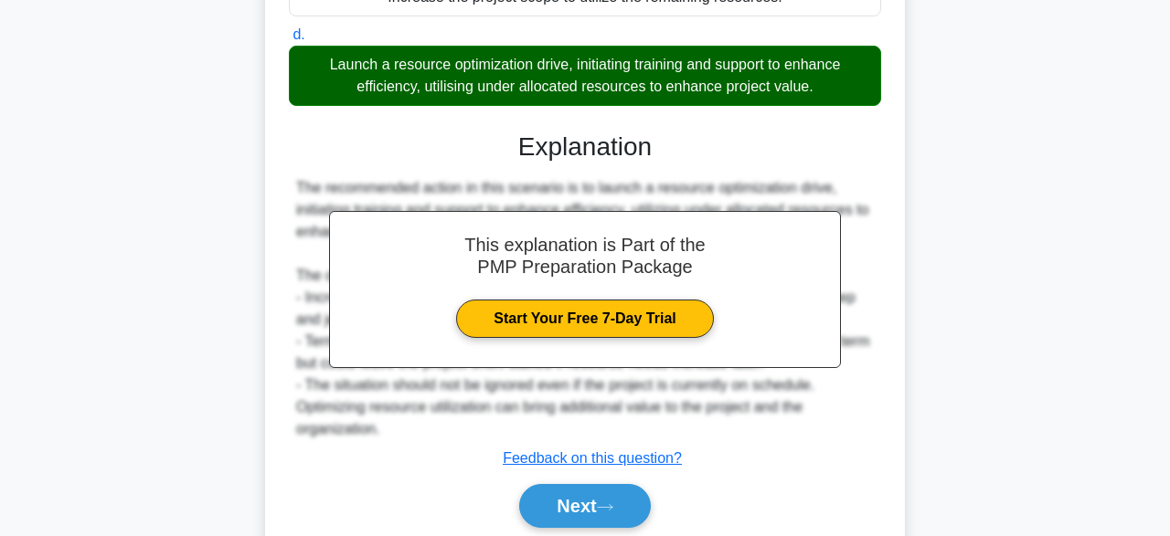
scroll to position [456, 0]
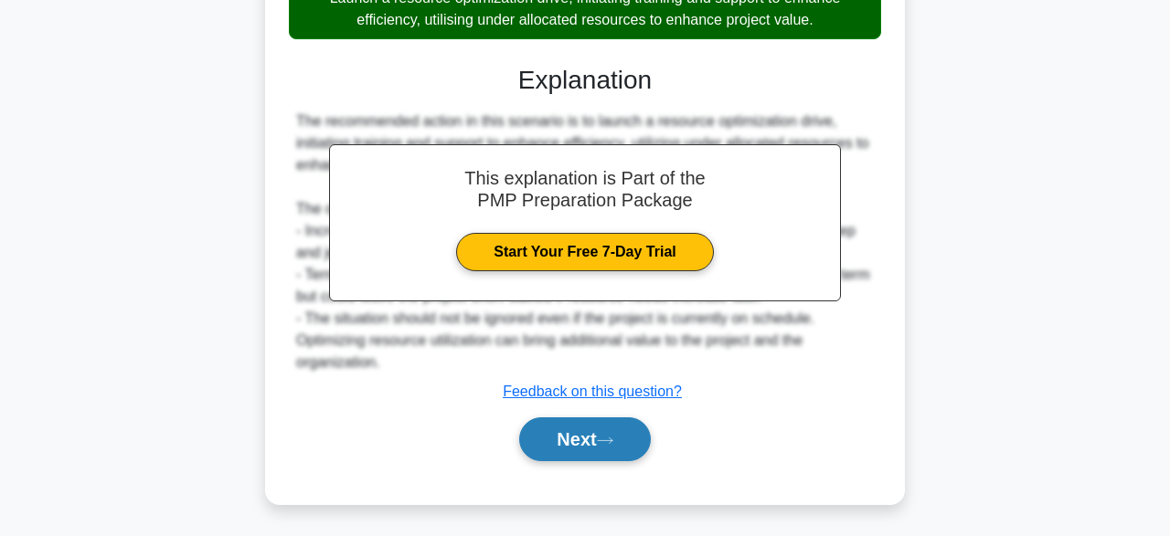
click at [643, 445] on button "Next" at bounding box center [584, 440] width 131 height 44
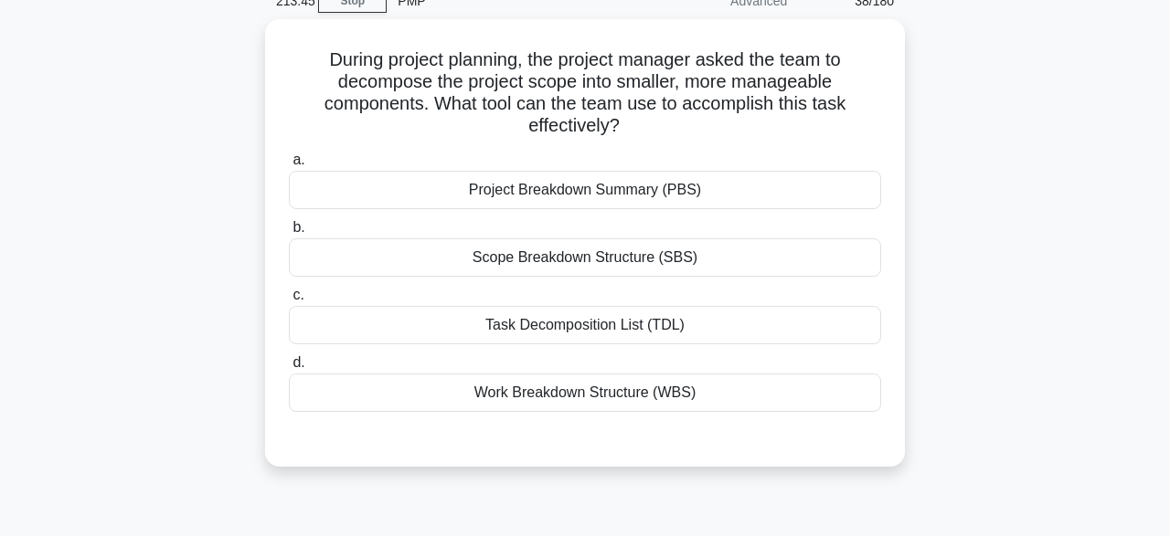
scroll to position [84, 0]
click at [765, 401] on div "Work Breakdown Structure (WBS)" at bounding box center [585, 392] width 592 height 38
click at [289, 368] on input "d. Work Breakdown Structure (WBS)" at bounding box center [289, 362] width 0 height 12
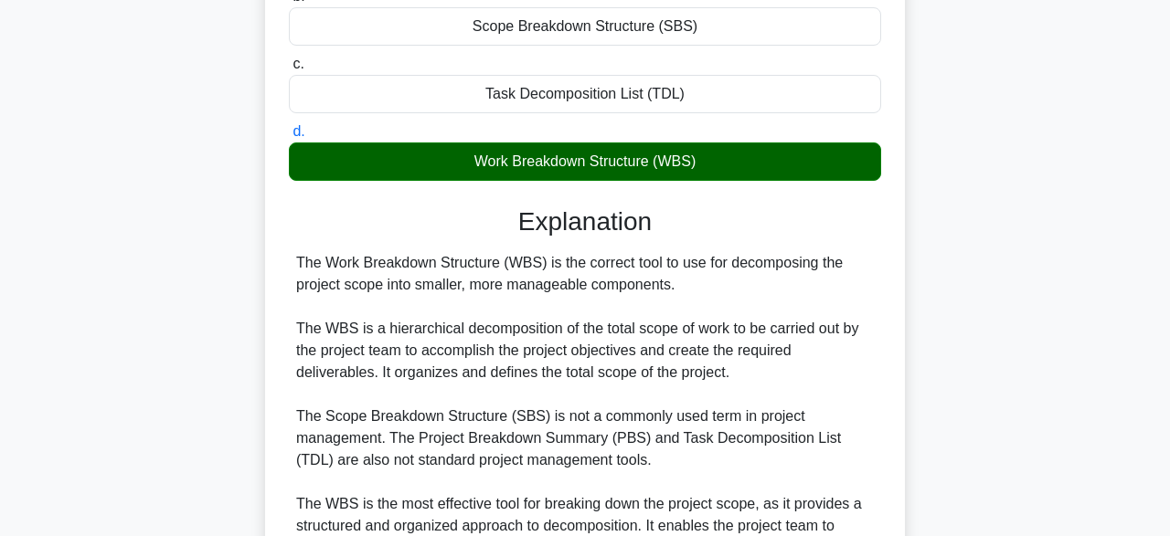
scroll to position [522, 0]
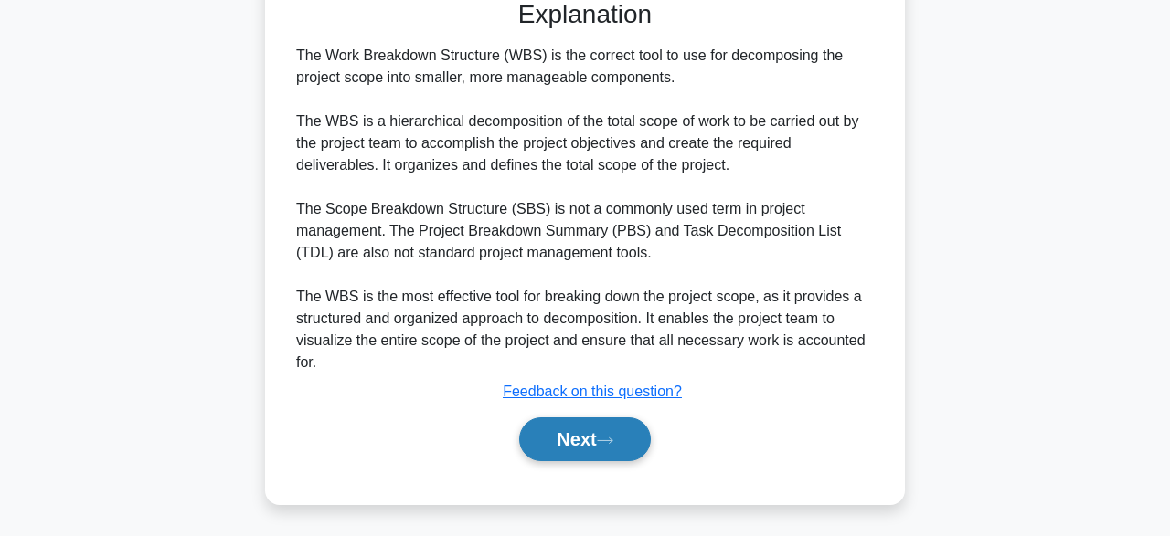
click at [585, 436] on button "Next" at bounding box center [584, 440] width 131 height 44
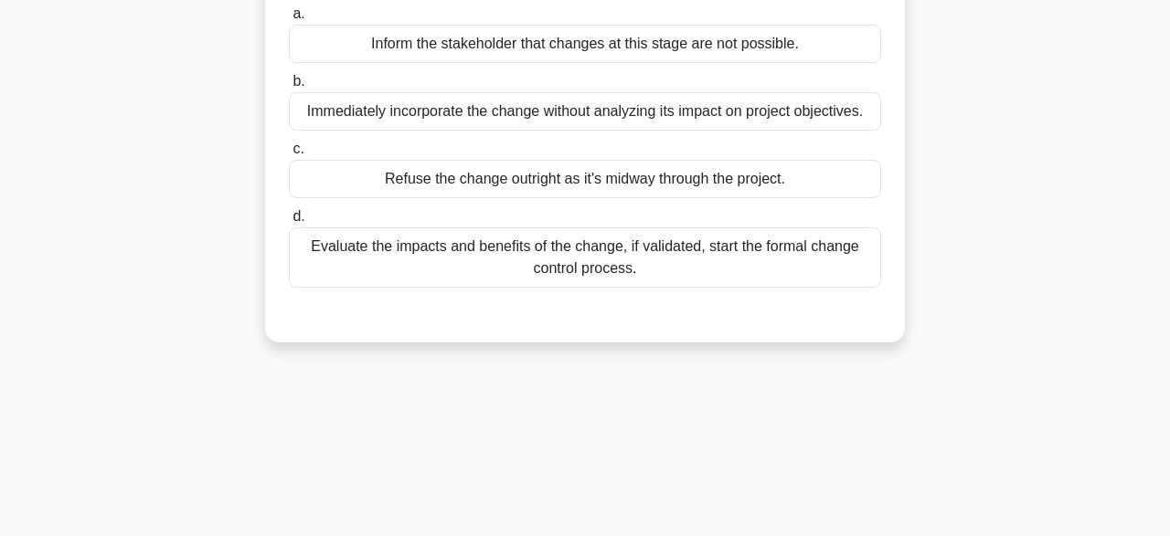
scroll to position [232, 0]
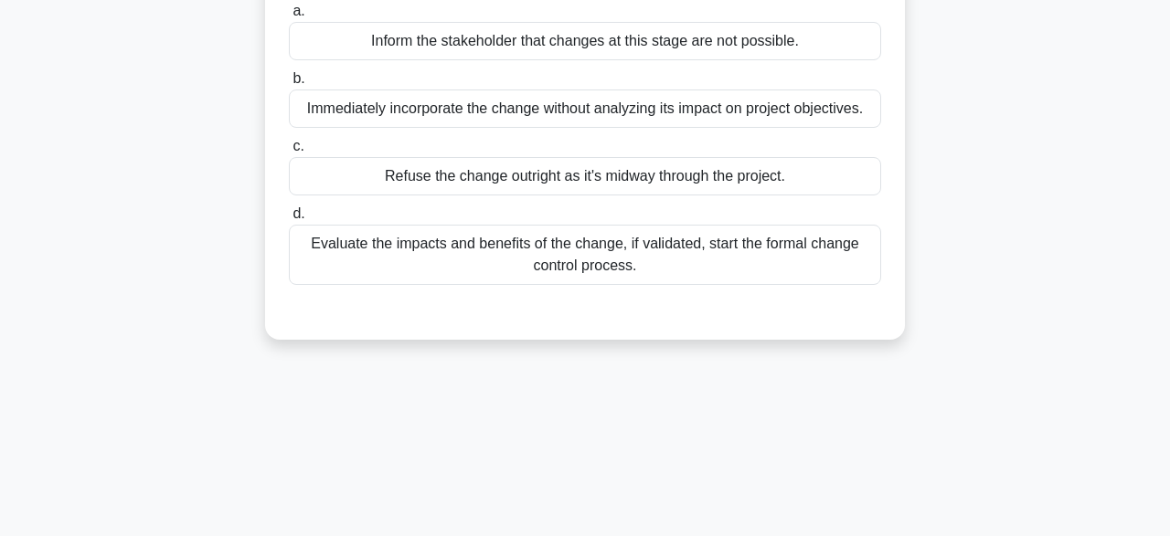
click at [520, 274] on div "Evaluate the impacts and benefits of the change, if validated, start the formal…" at bounding box center [585, 255] width 592 height 60
click at [289, 220] on input "d. Evaluate the impacts and benefits of the change, if validated, start the for…" at bounding box center [289, 214] width 0 height 12
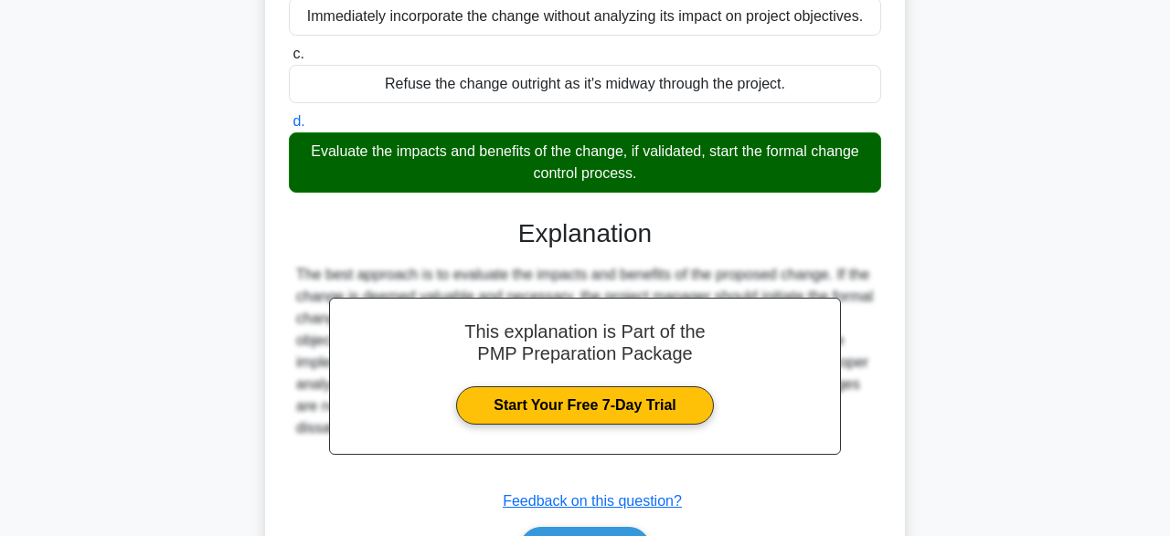
scroll to position [451, 0]
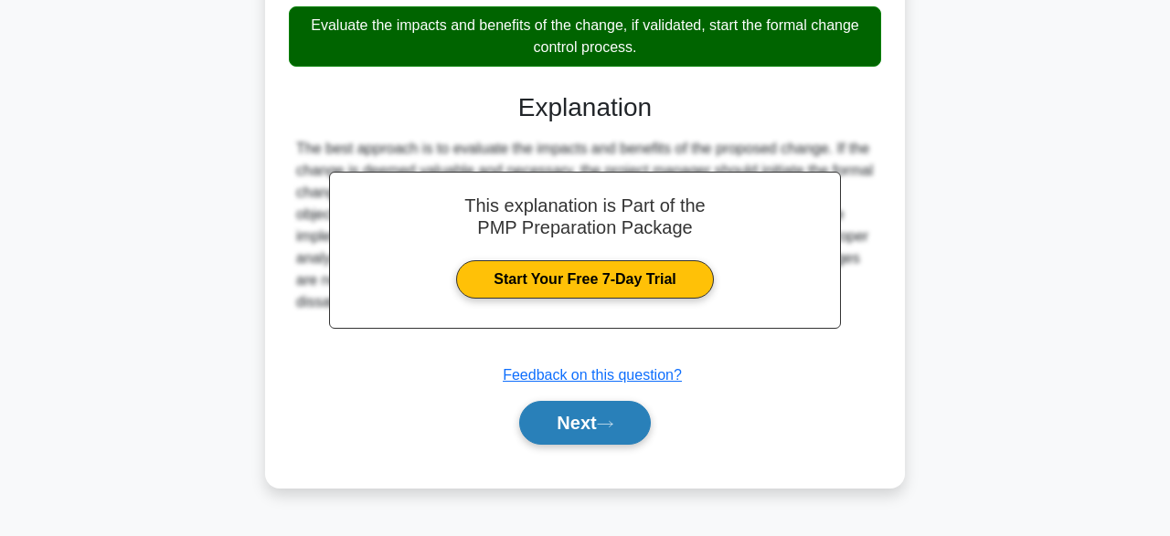
click at [645, 422] on button "Next" at bounding box center [584, 423] width 131 height 44
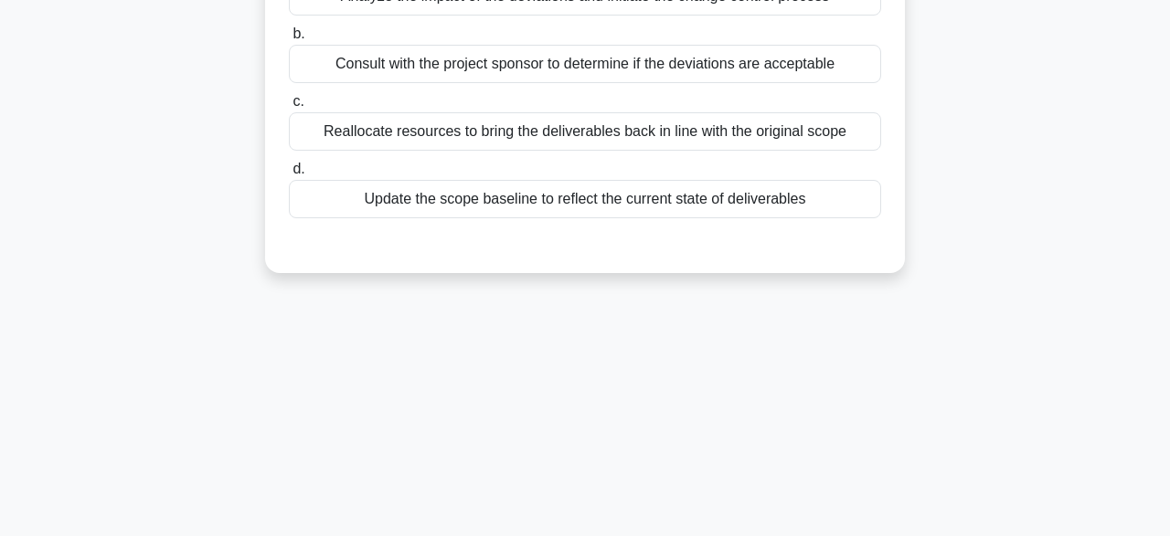
scroll to position [149, 0]
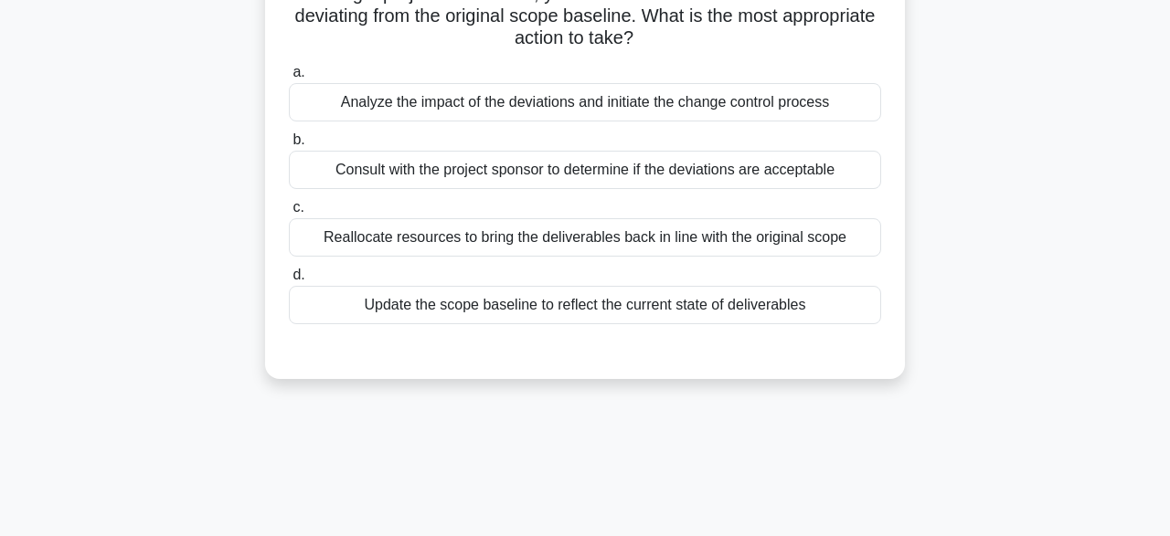
click at [551, 116] on div "Analyze the impact of the deviations and initiate the change control process" at bounding box center [585, 102] width 592 height 38
click at [289, 79] on input "a. Analyze the impact of the deviations and initiate the change control process" at bounding box center [289, 73] width 0 height 12
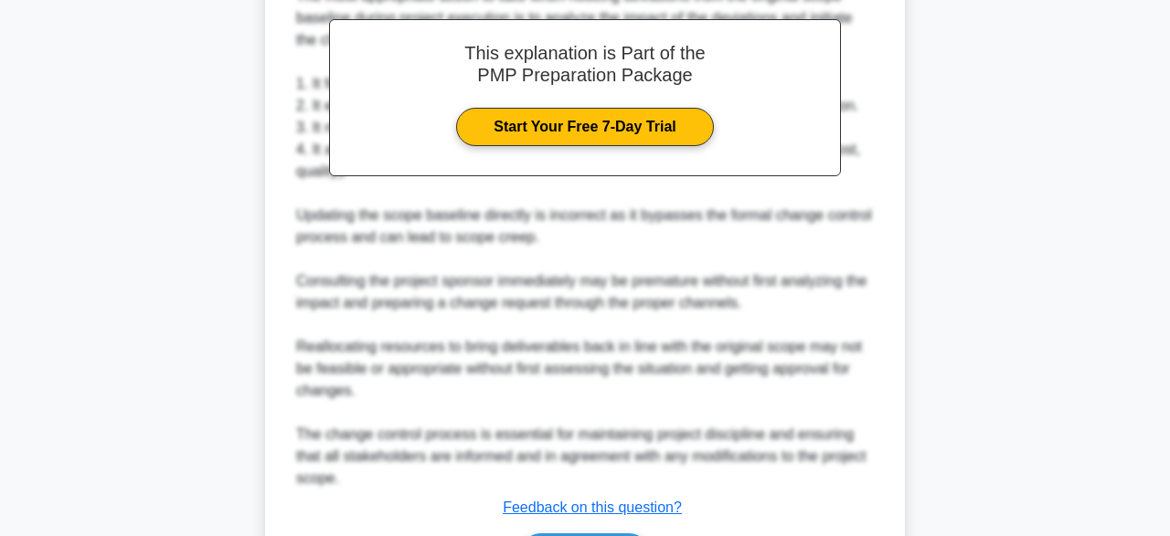
scroll to position [675, 0]
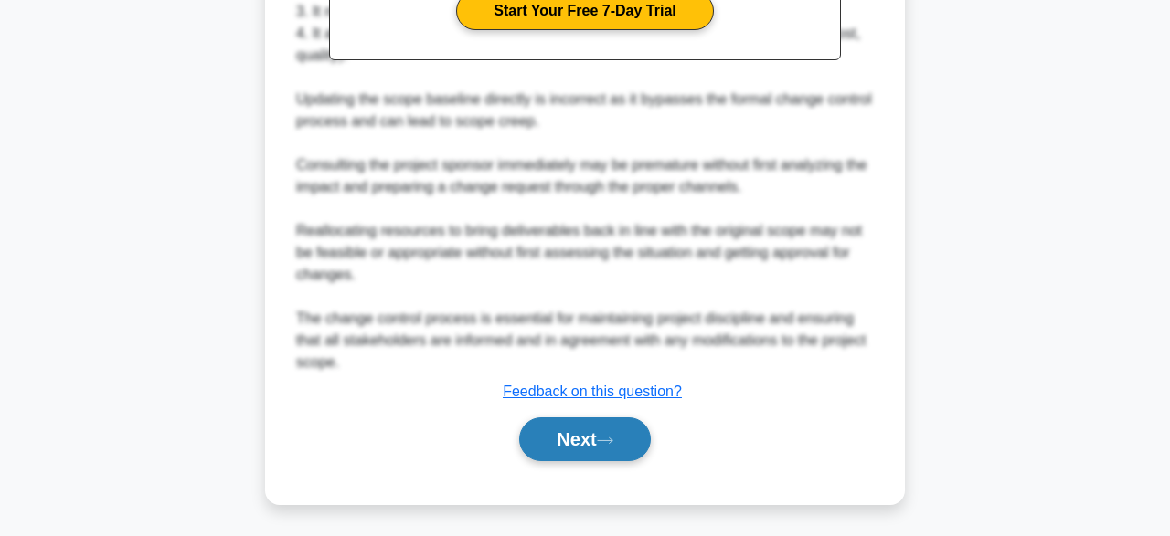
click at [564, 441] on button "Next" at bounding box center [584, 440] width 131 height 44
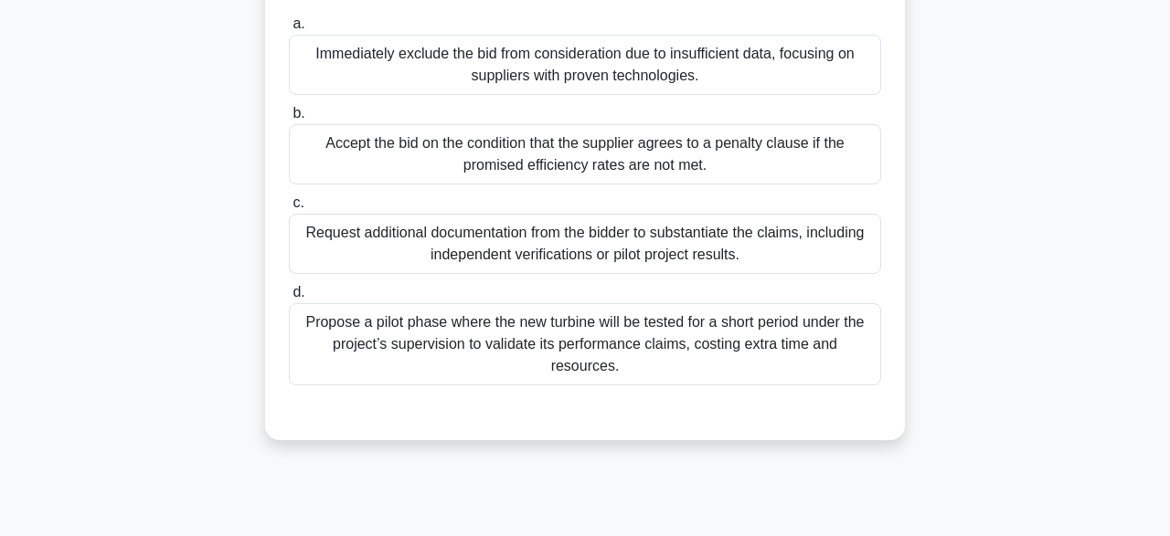
scroll to position [332, 0]
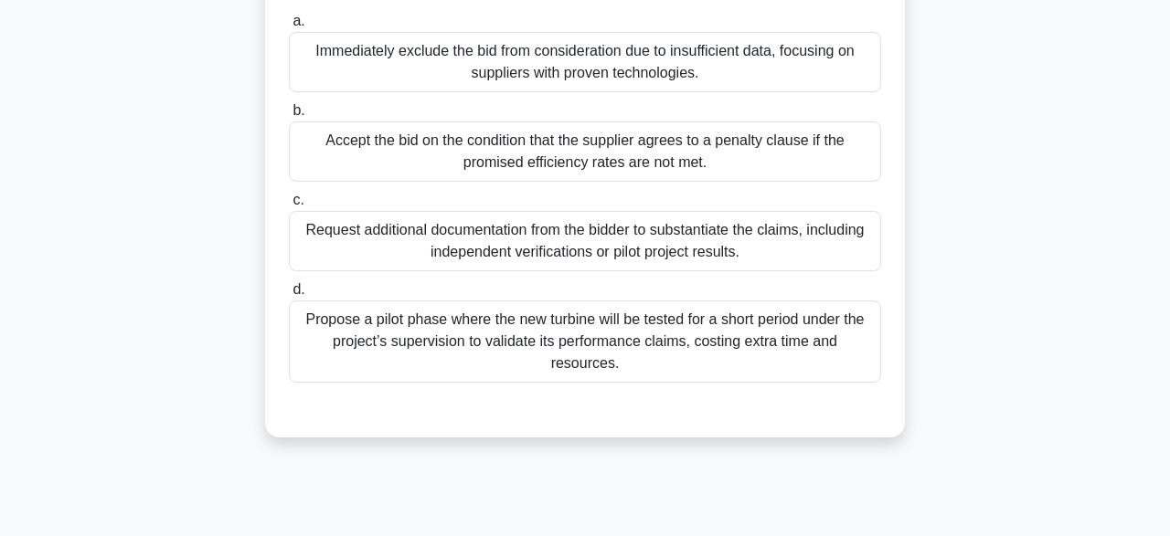
click at [427, 227] on div "Request additional documentation from the bidder to substantiate the claims, in…" at bounding box center [585, 241] width 592 height 60
click at [289, 207] on input "c. Request additional documentation from the bidder to substantiate the claims,…" at bounding box center [289, 201] width 0 height 12
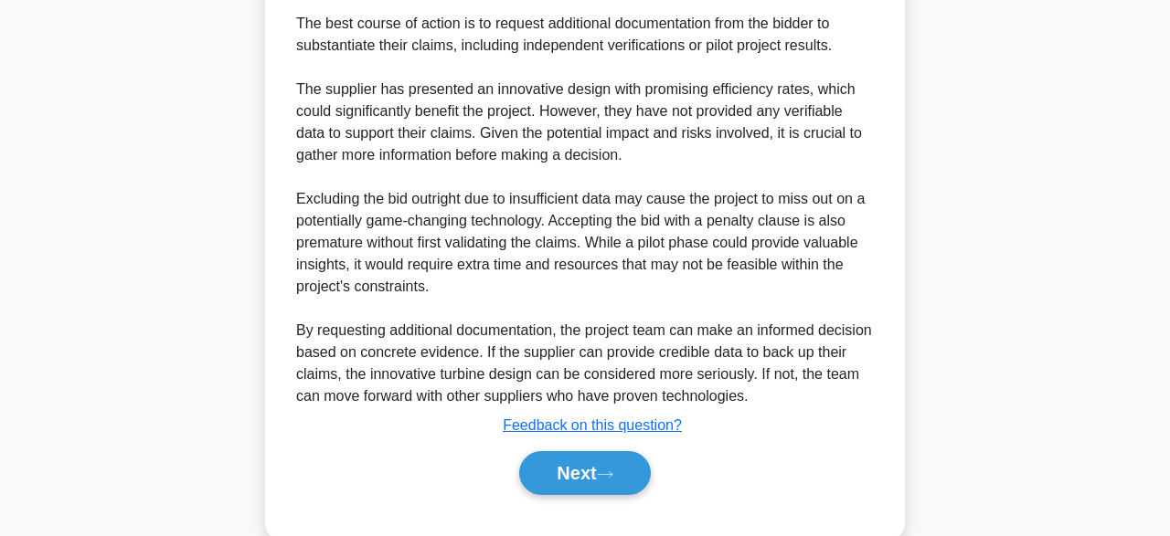
scroll to position [785, 0]
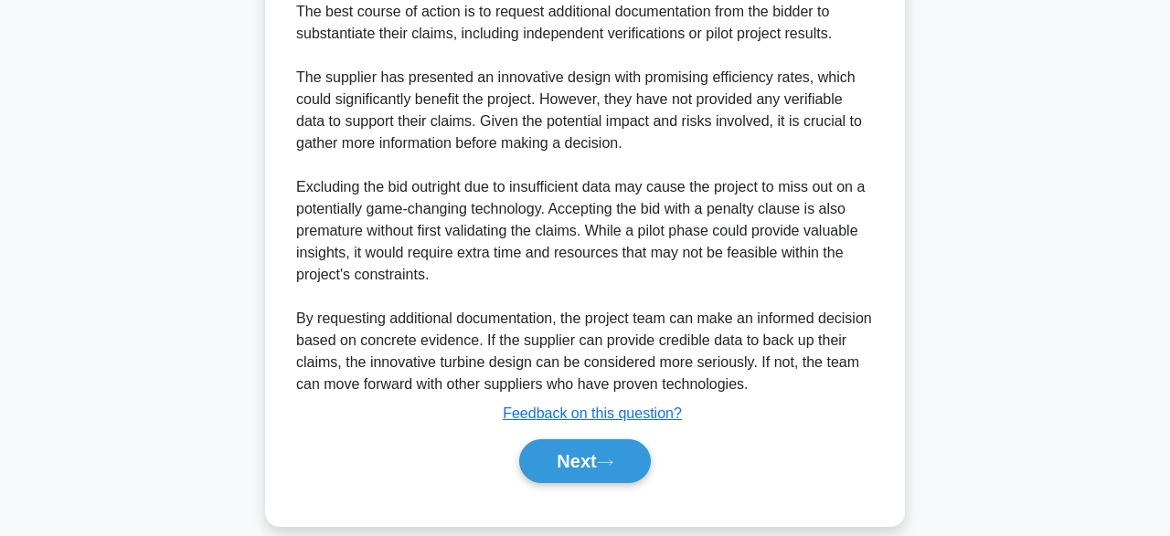
click at [566, 432] on div "Next" at bounding box center [585, 461] width 592 height 58
click at [569, 442] on button "Next" at bounding box center [584, 462] width 131 height 44
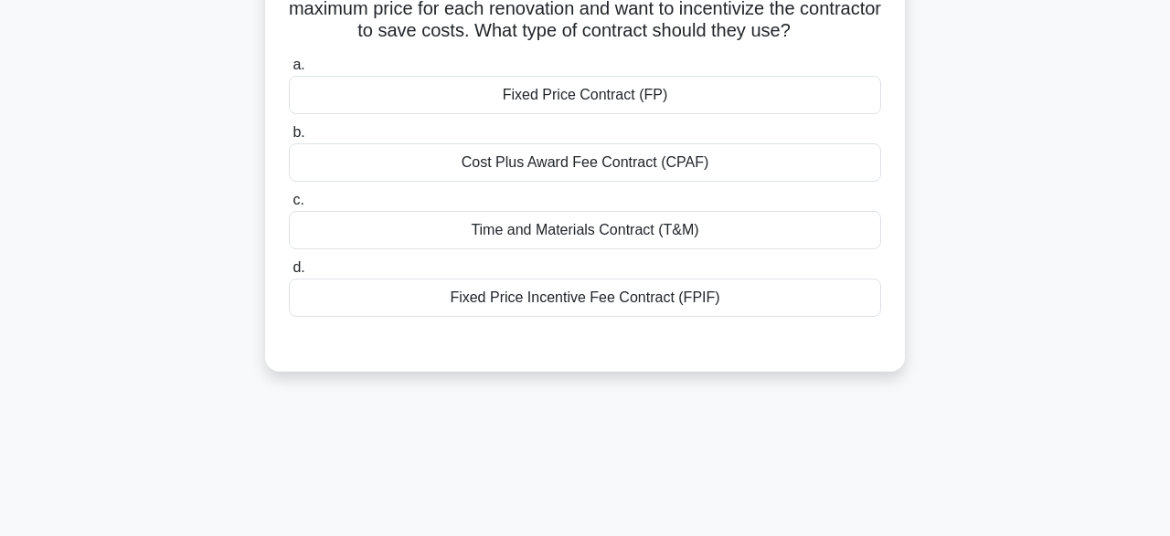
scroll to position [122, 0]
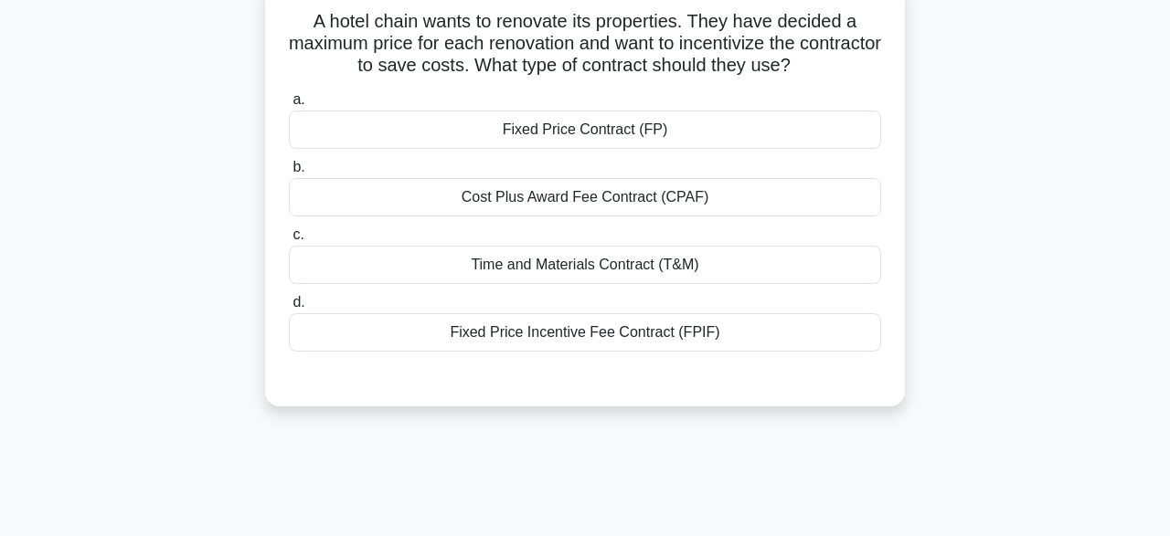
click at [647, 147] on div "Fixed Price Contract (FP)" at bounding box center [585, 130] width 592 height 38
click at [289, 106] on input "a. Fixed Price Contract (FP)" at bounding box center [289, 100] width 0 height 12
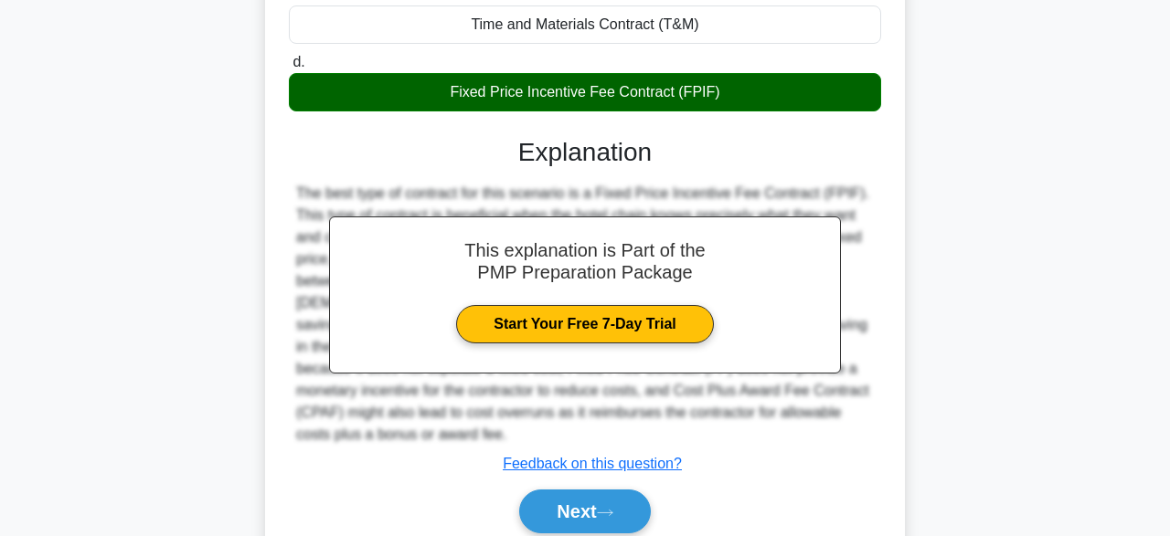
scroll to position [451, 0]
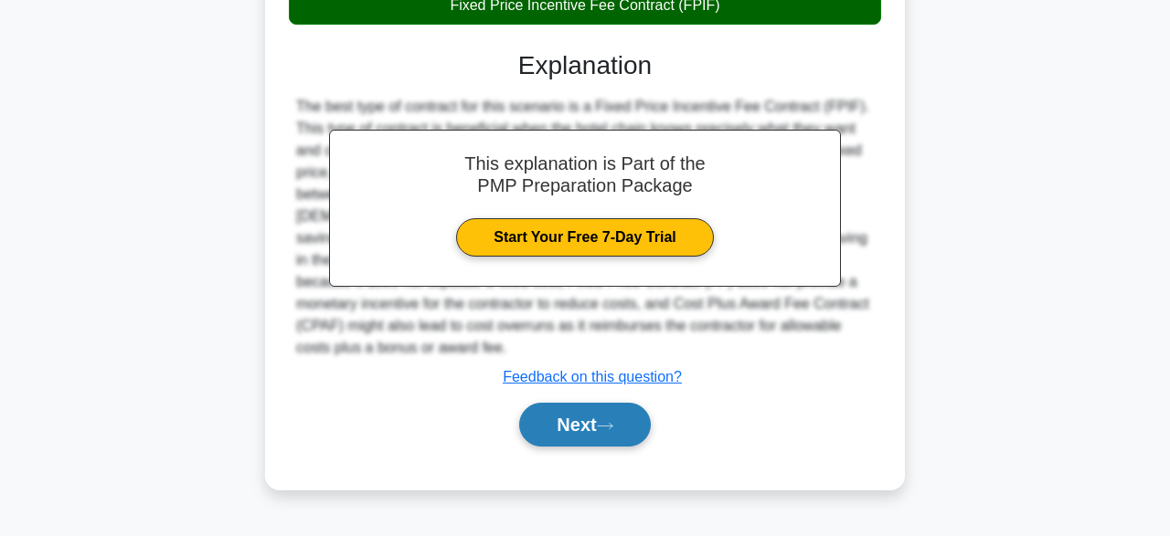
click at [599, 419] on button "Next" at bounding box center [584, 425] width 131 height 44
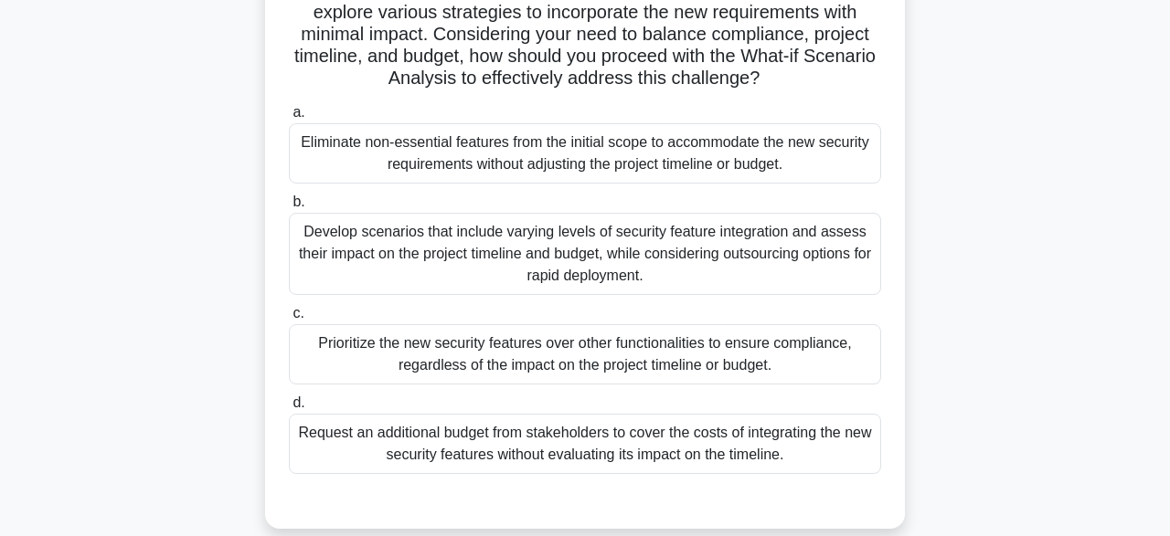
scroll to position [311, 0]
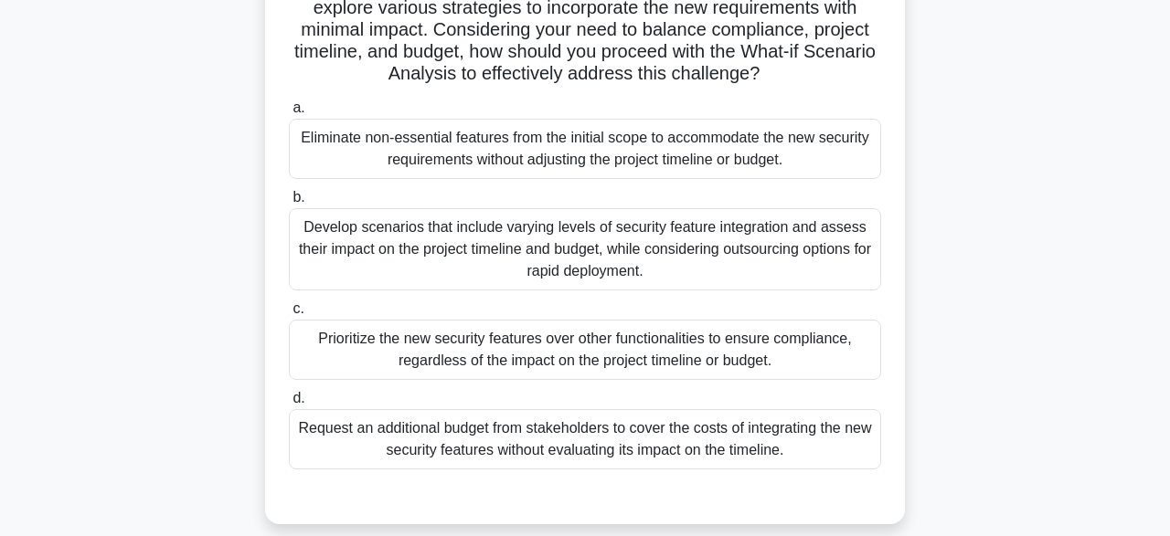
click at [465, 247] on div "Develop scenarios that include varying levels of security feature integration a…" at bounding box center [585, 249] width 592 height 82
click at [289, 204] on input "b. Develop scenarios that include varying levels of security feature integratio…" at bounding box center [289, 198] width 0 height 12
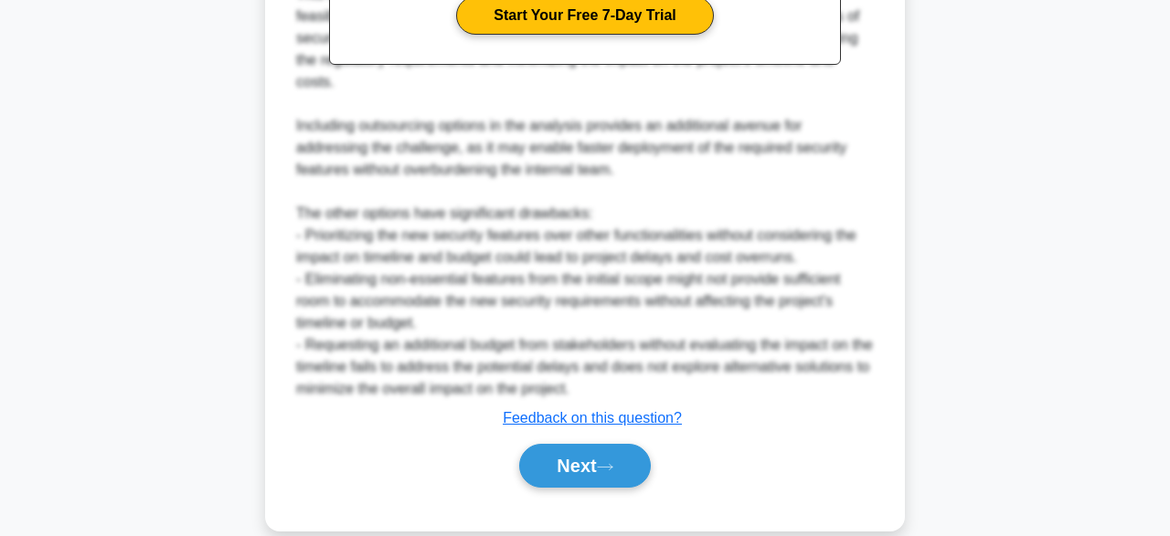
scroll to position [1004, 0]
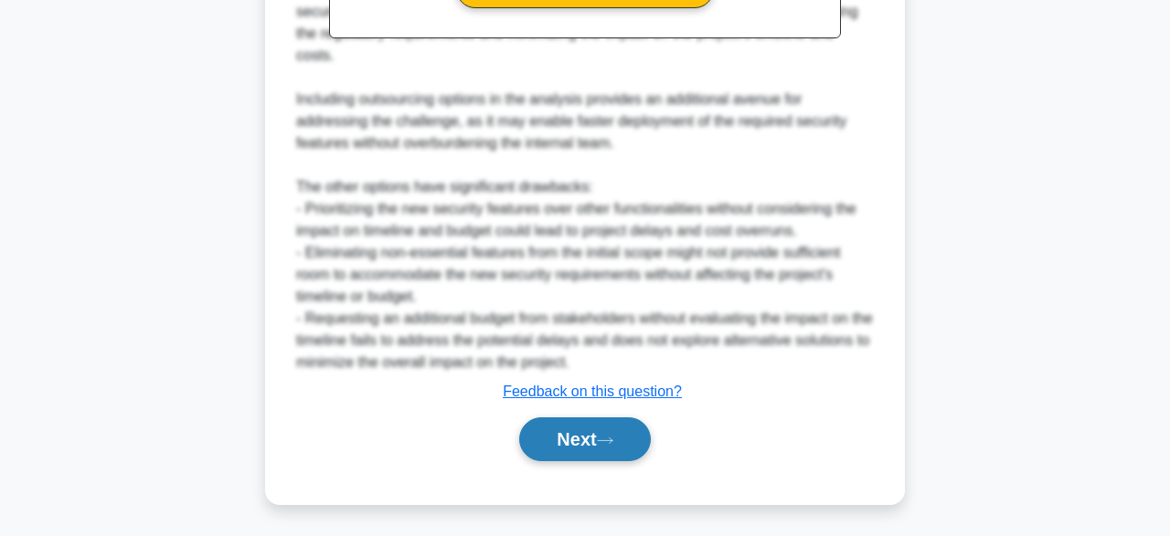
click at [613, 441] on icon at bounding box center [605, 441] width 16 height 10
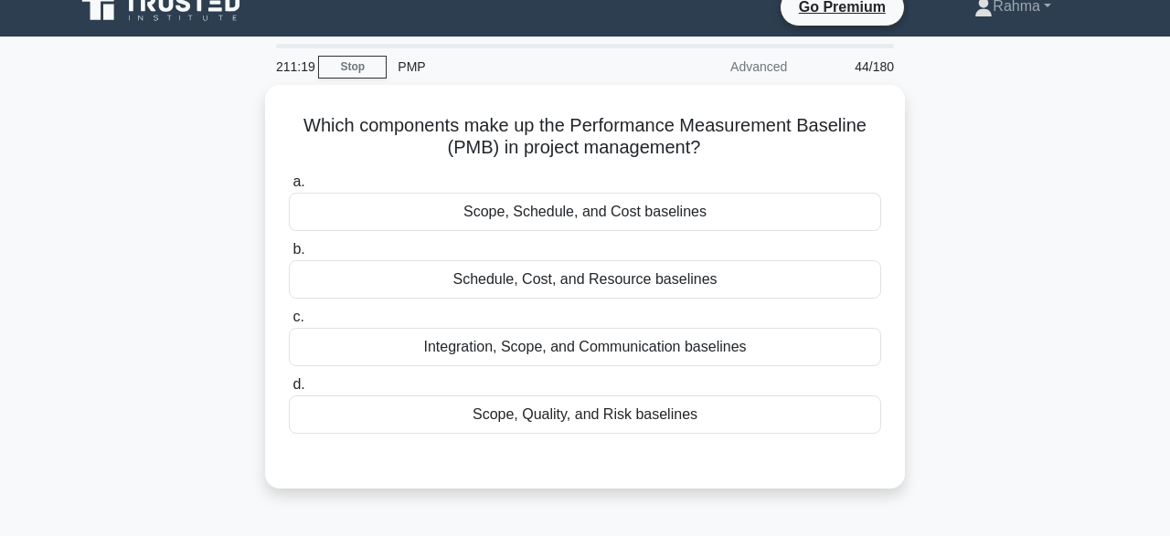
scroll to position [0, 0]
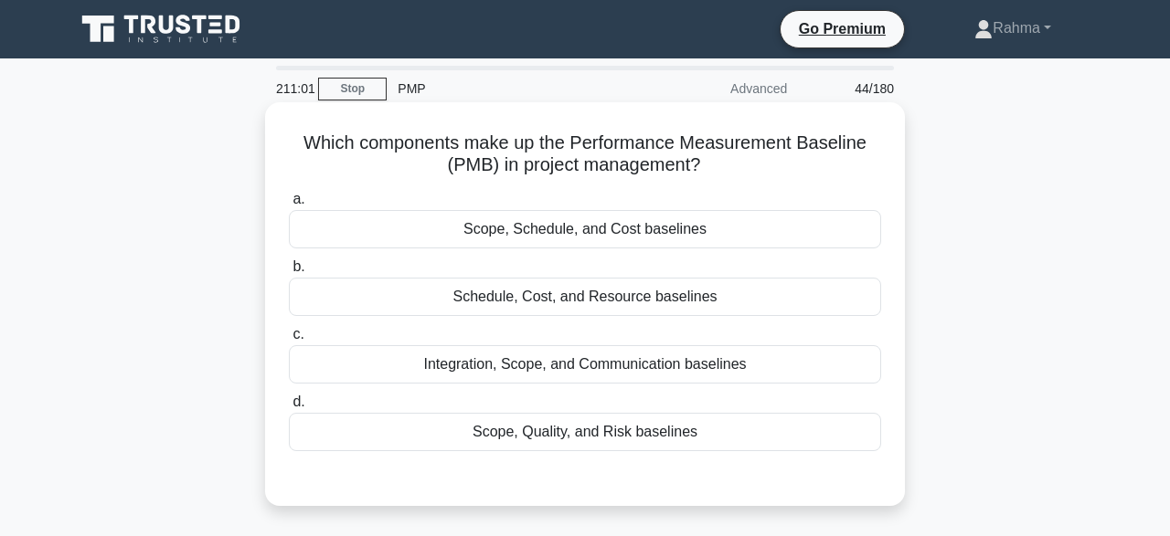
click at [774, 239] on div "Scope, Schedule, and Cost baselines" at bounding box center [585, 229] width 592 height 38
click at [289, 206] on input "a. Scope, Schedule, and Cost baselines" at bounding box center [289, 200] width 0 height 12
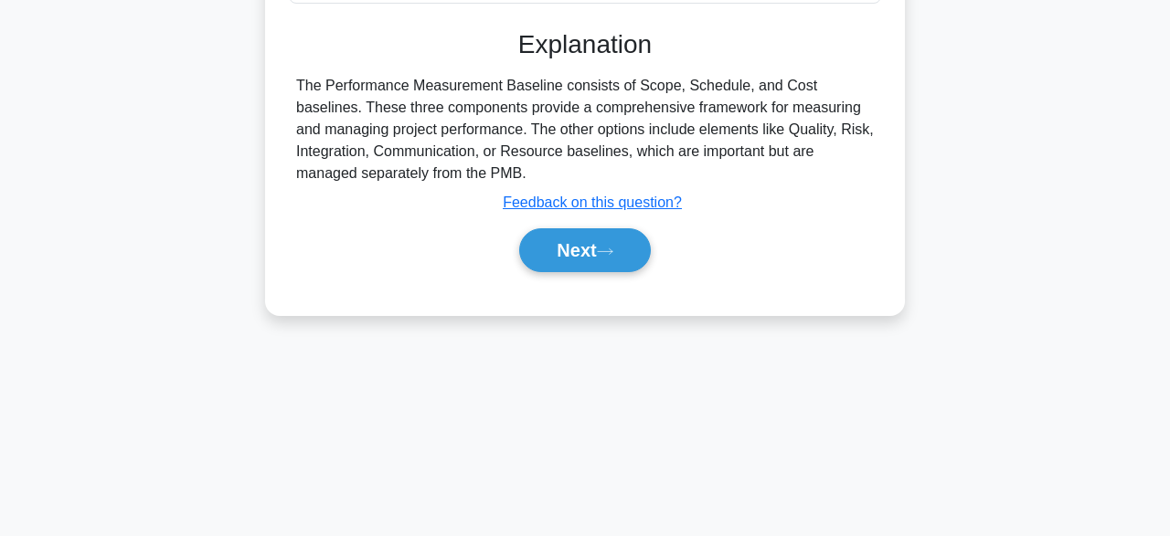
scroll to position [451, 0]
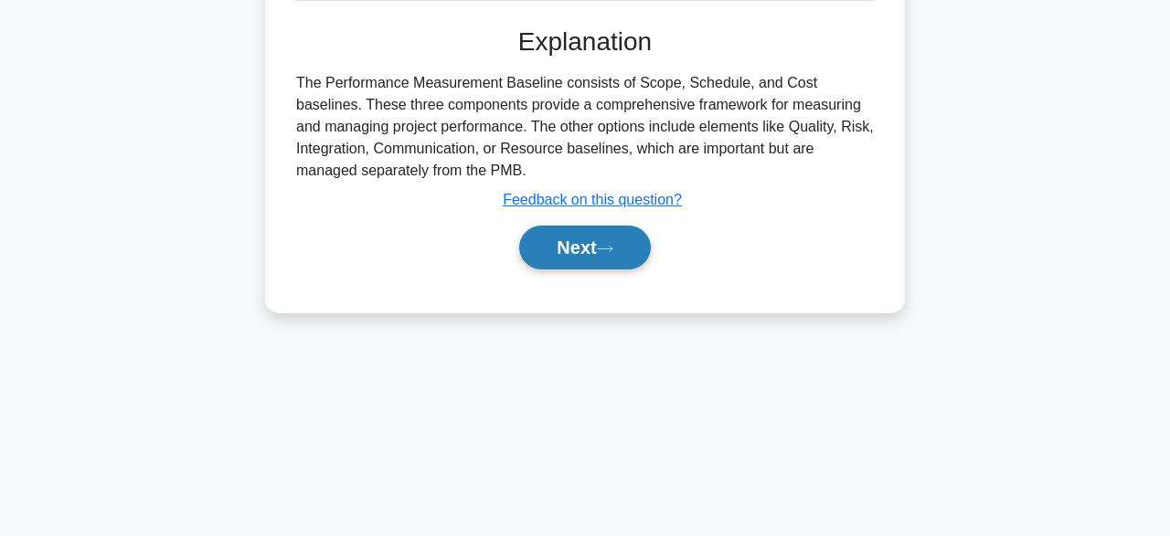
click at [619, 257] on button "Next" at bounding box center [584, 248] width 131 height 44
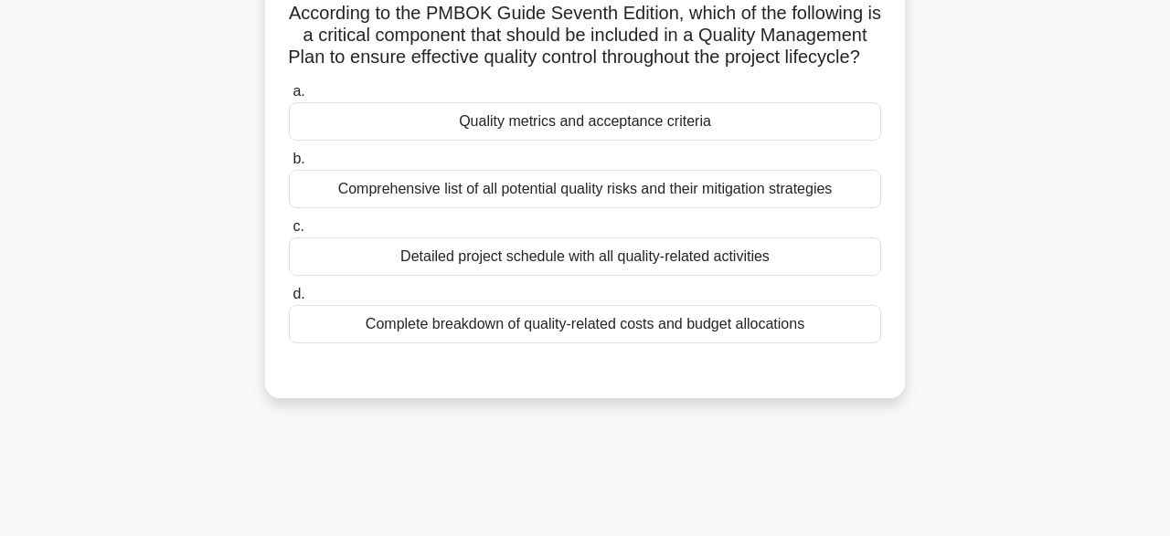
scroll to position [130, 0]
click at [709, 139] on div "Quality metrics and acceptance criteria" at bounding box center [585, 121] width 592 height 38
click at [289, 98] on input "a. Quality metrics and acceptance criteria" at bounding box center [289, 92] width 0 height 12
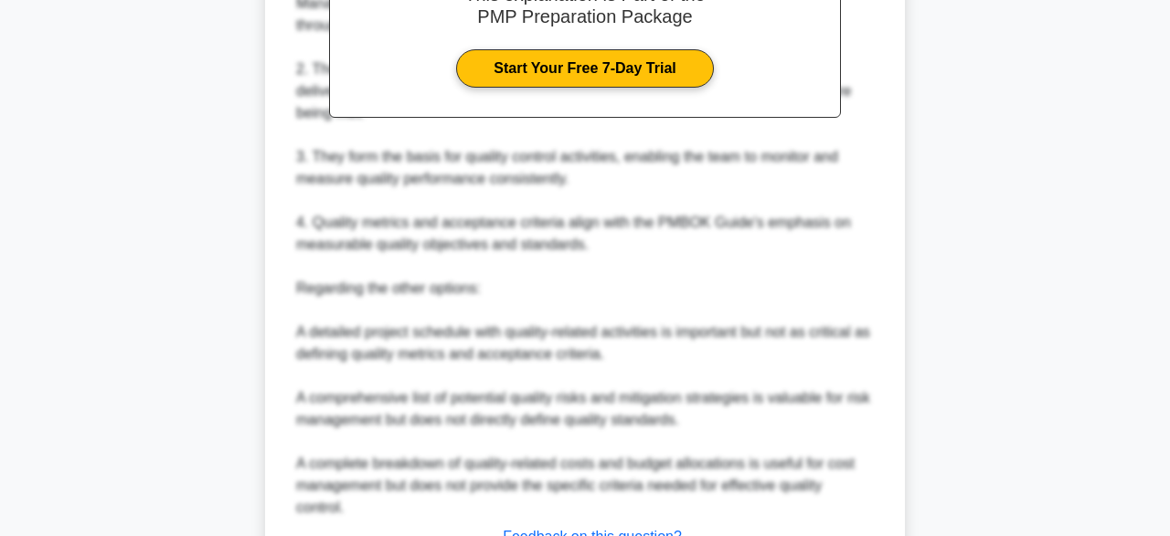
scroll to position [763, 0]
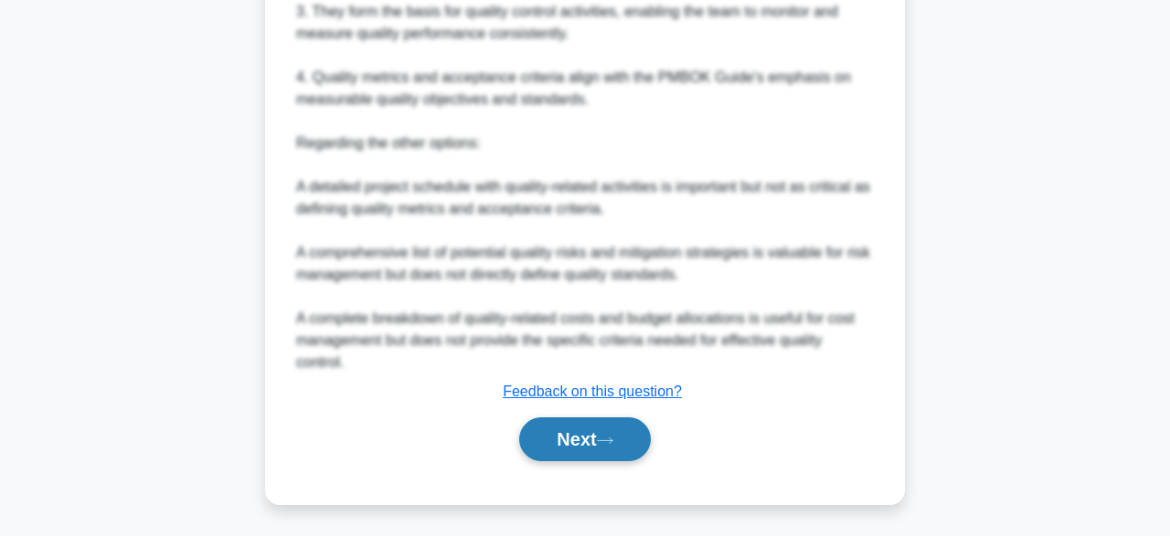
click at [607, 454] on button "Next" at bounding box center [584, 440] width 131 height 44
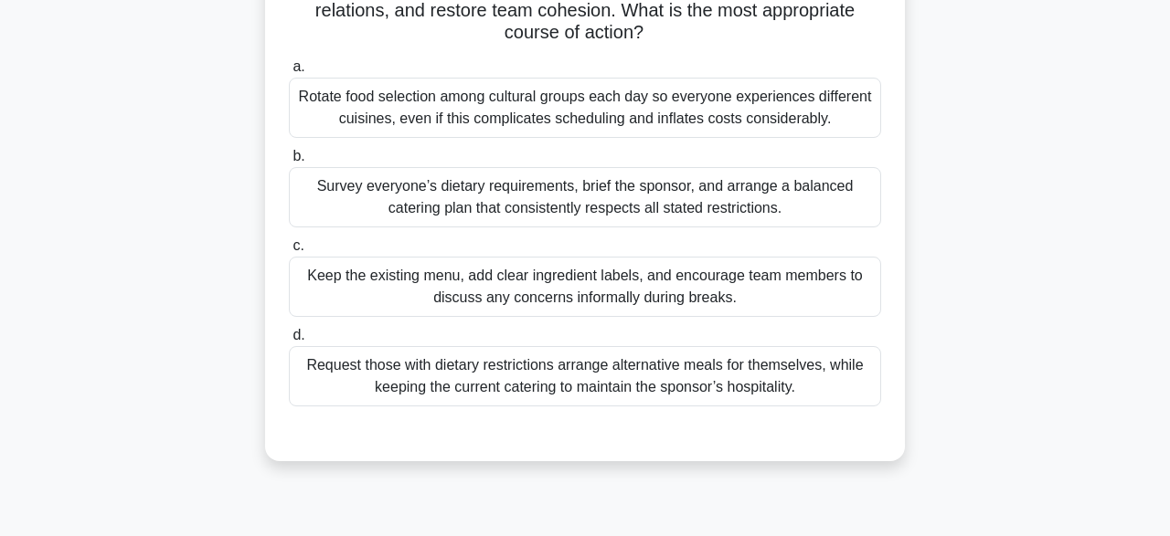
scroll to position [279, 0]
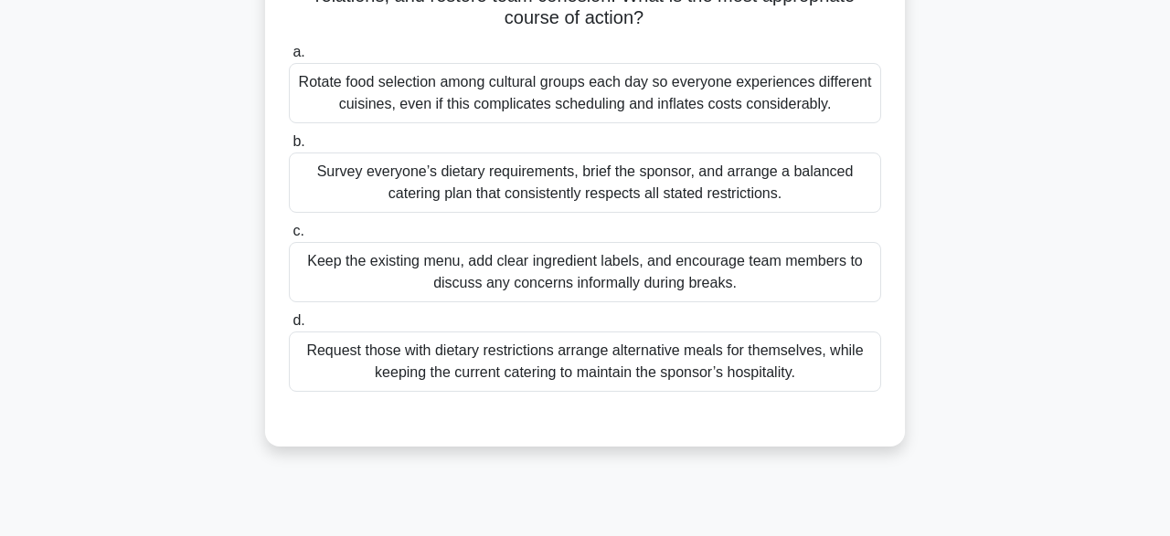
click at [844, 357] on div "Request those with dietary restrictions arrange alternative meals for themselve…" at bounding box center [585, 362] width 592 height 60
click at [289, 327] on input "d. Request those with dietary restrictions arrange alternative meals for themse…" at bounding box center [289, 321] width 0 height 12
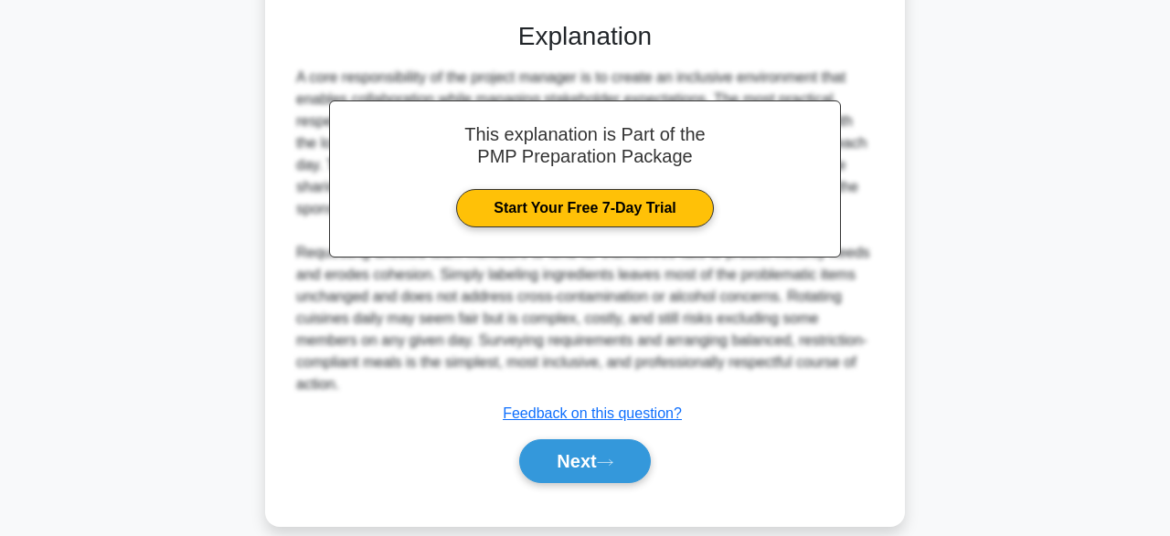
scroll to position [678, 0]
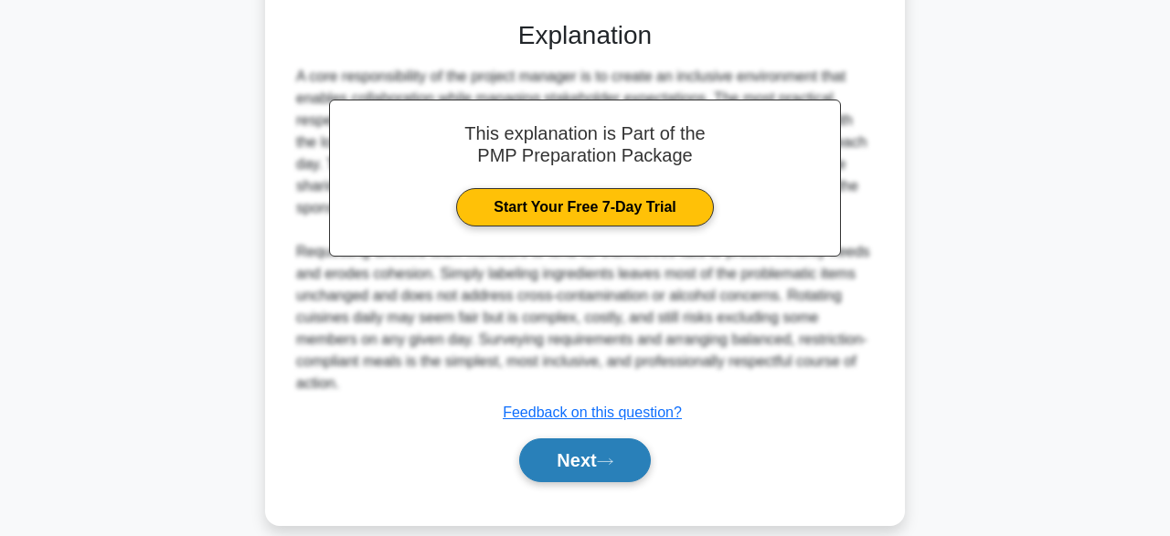
click at [612, 439] on button "Next" at bounding box center [584, 461] width 131 height 44
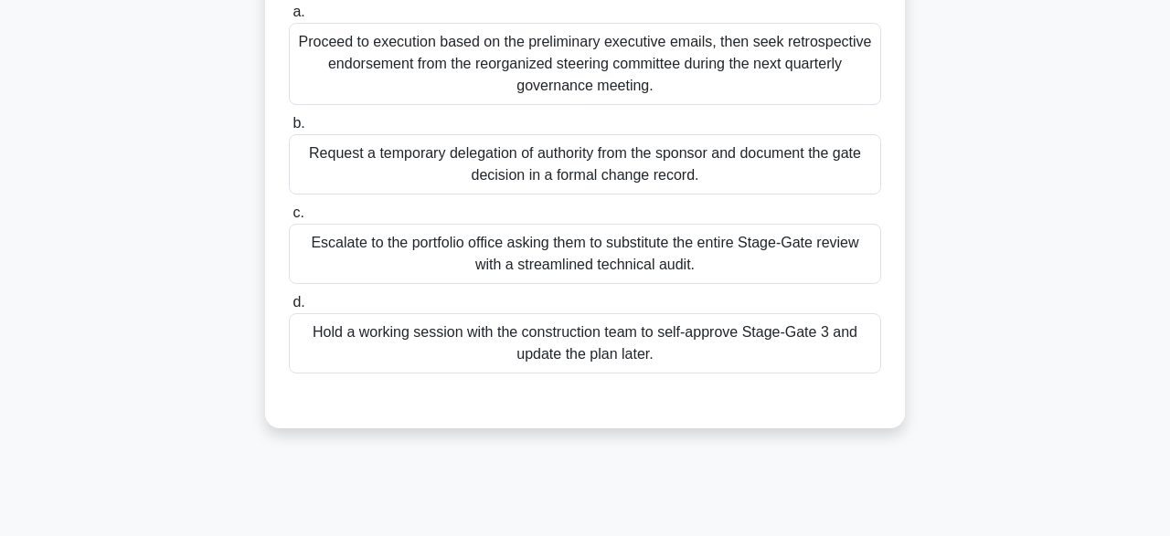
scroll to position [278, 0]
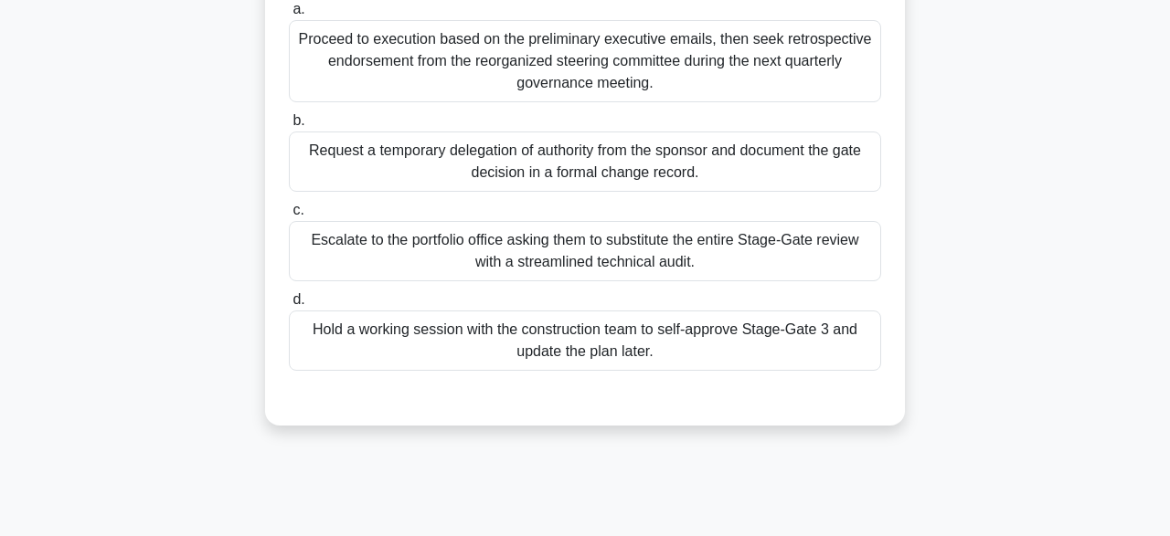
click at [747, 184] on div "Request a temporary delegation of authority from the sponsor and document the g…" at bounding box center [585, 162] width 592 height 60
click at [289, 127] on input "b. Request a temporary delegation of authority from the sponsor and document th…" at bounding box center [289, 121] width 0 height 12
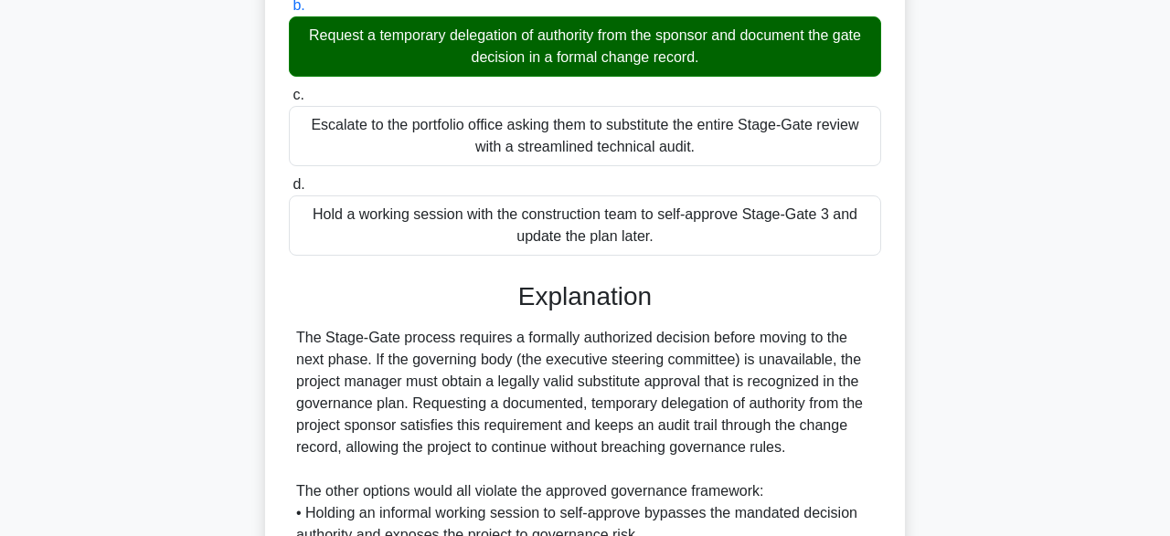
scroll to position [675, 0]
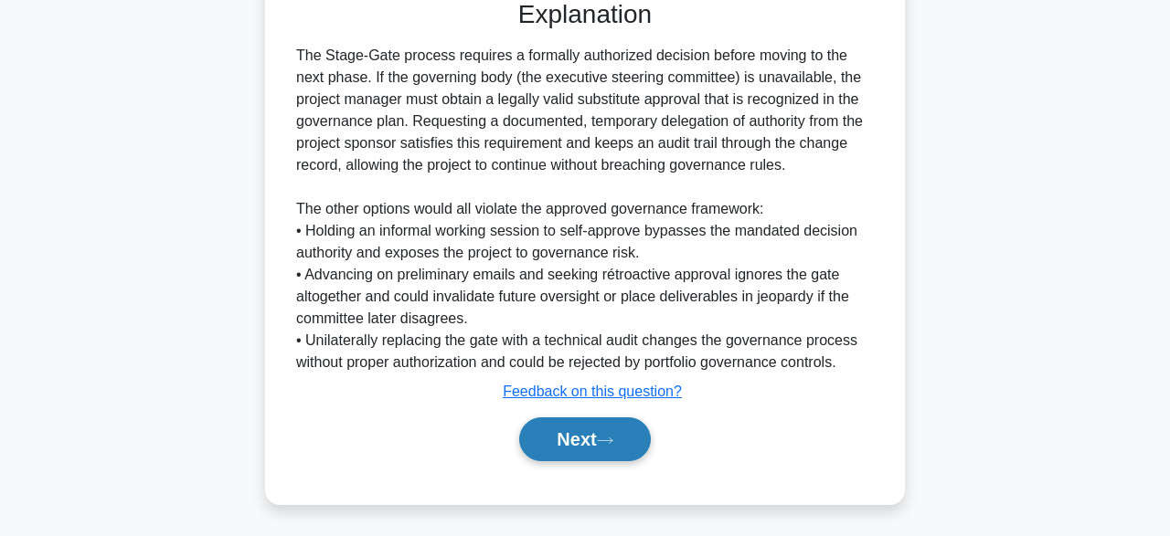
click at [602, 456] on button "Next" at bounding box center [584, 440] width 131 height 44
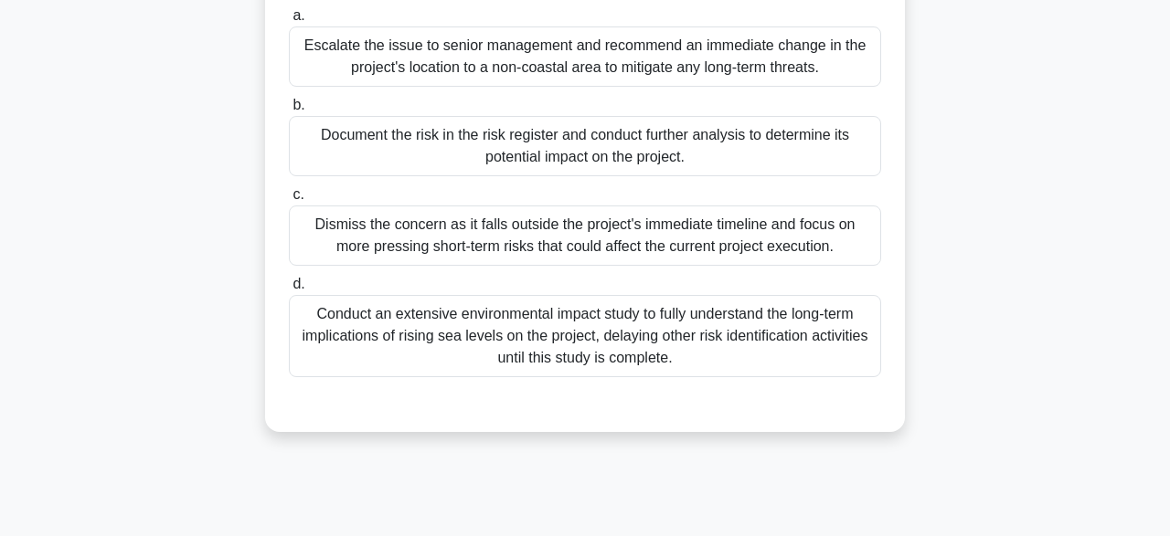
scroll to position [300, 0]
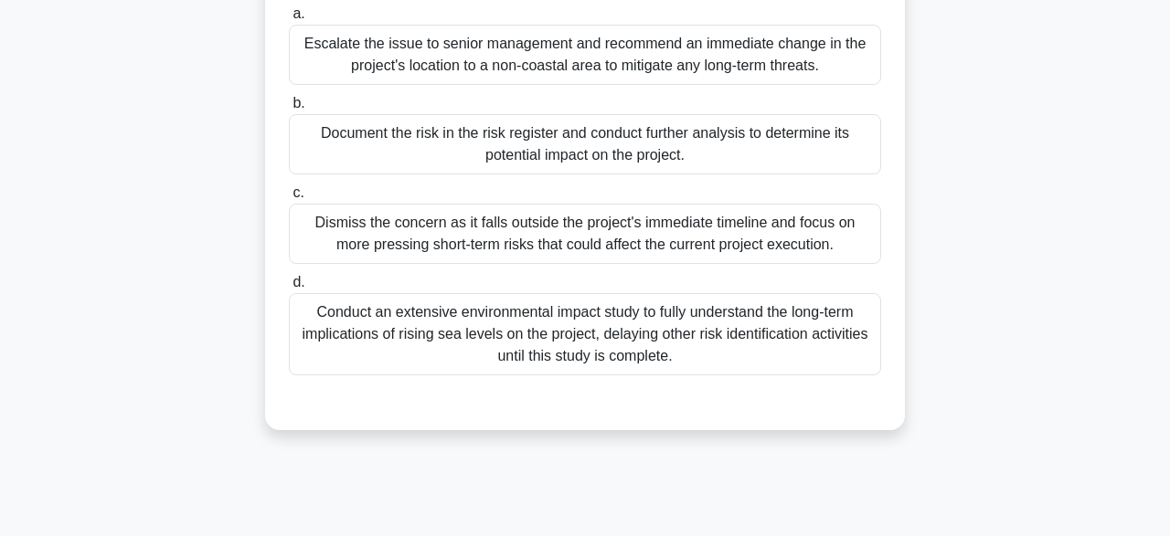
click at [580, 343] on div "Conduct an extensive environmental impact study to fully understand the long-te…" at bounding box center [585, 334] width 592 height 82
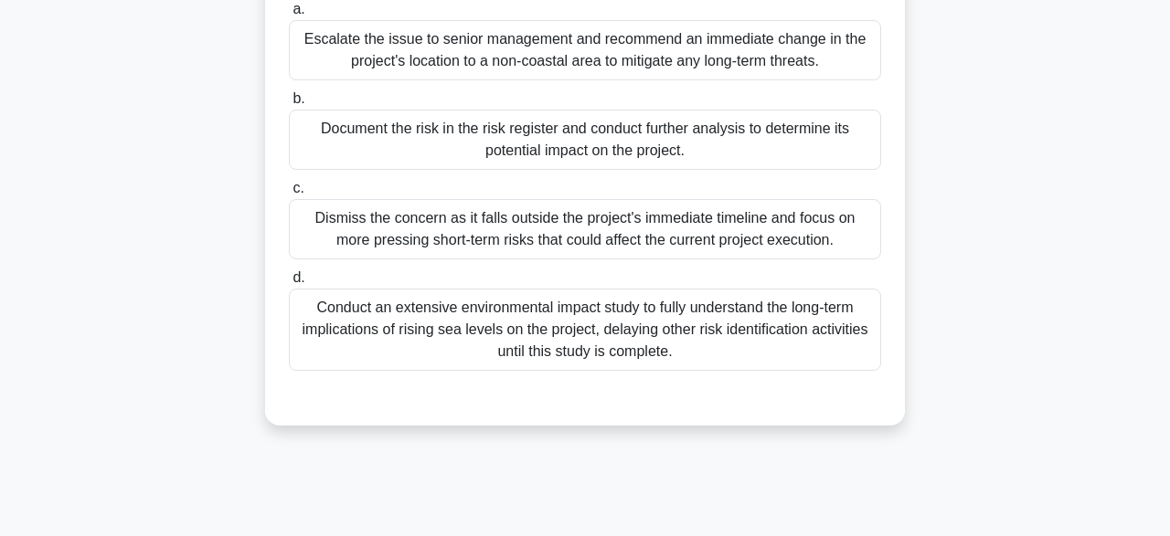
click at [289, 284] on input "d. Conduct an extensive environmental impact study to fully understand the long…" at bounding box center [289, 278] width 0 height 12
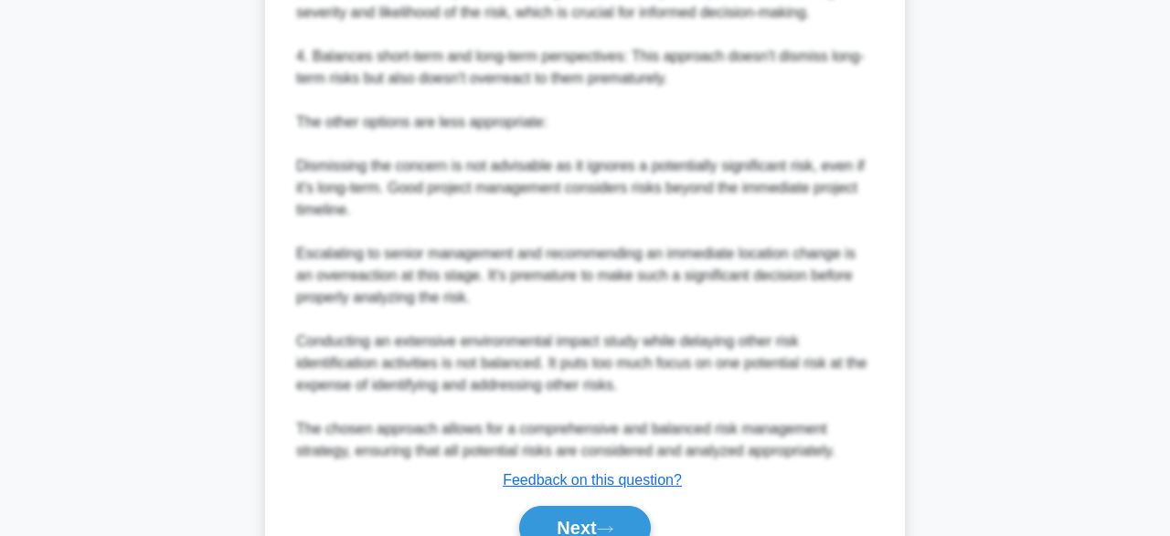
scroll to position [1095, 0]
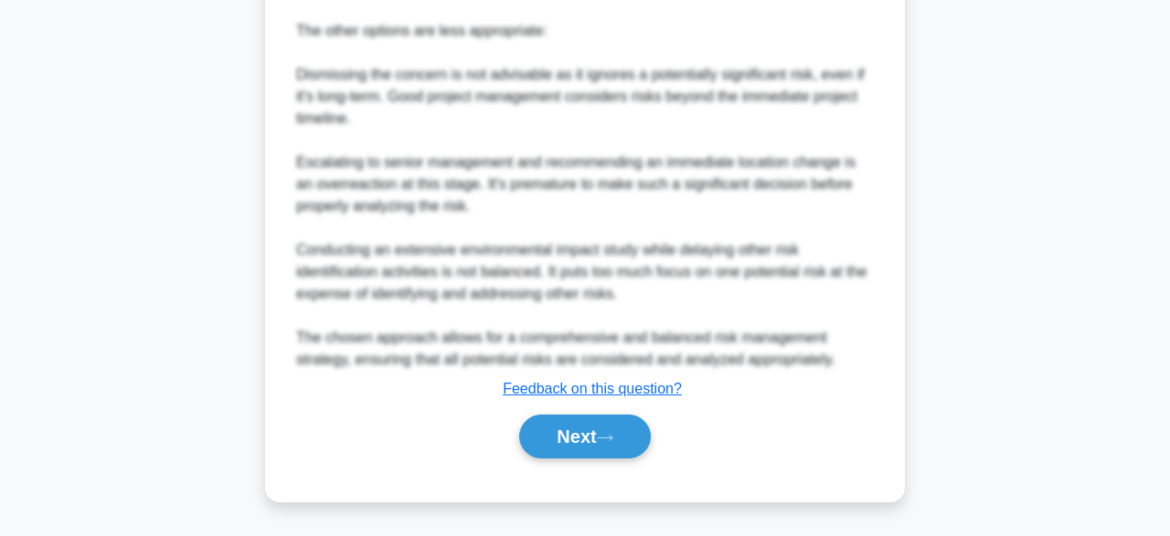
click at [626, 415] on div "Next" at bounding box center [585, 437] width 592 height 58
click at [628, 451] on button "Next" at bounding box center [584, 437] width 131 height 44
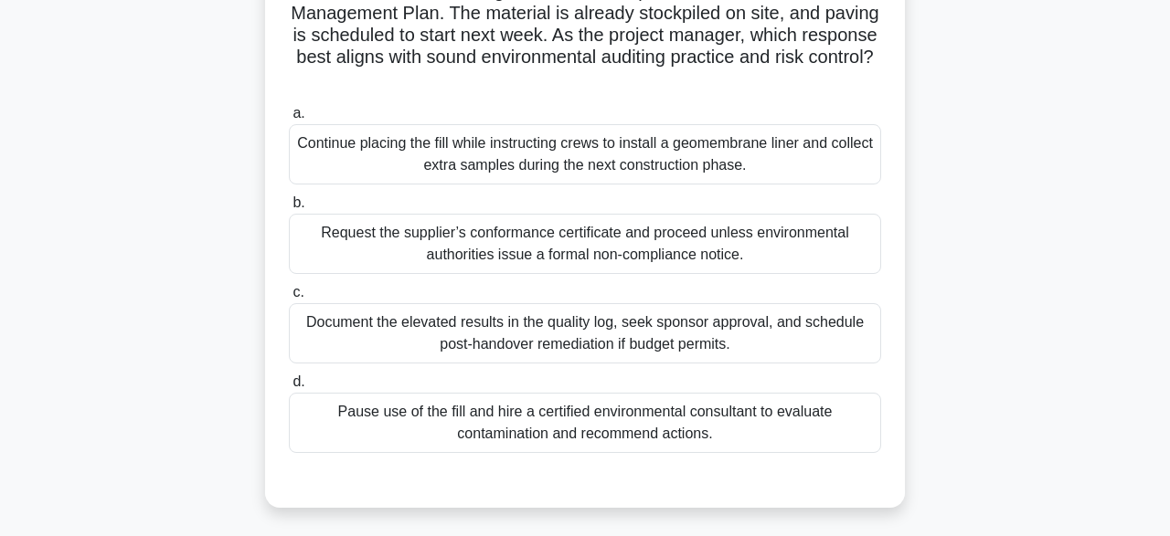
scroll to position [197, 0]
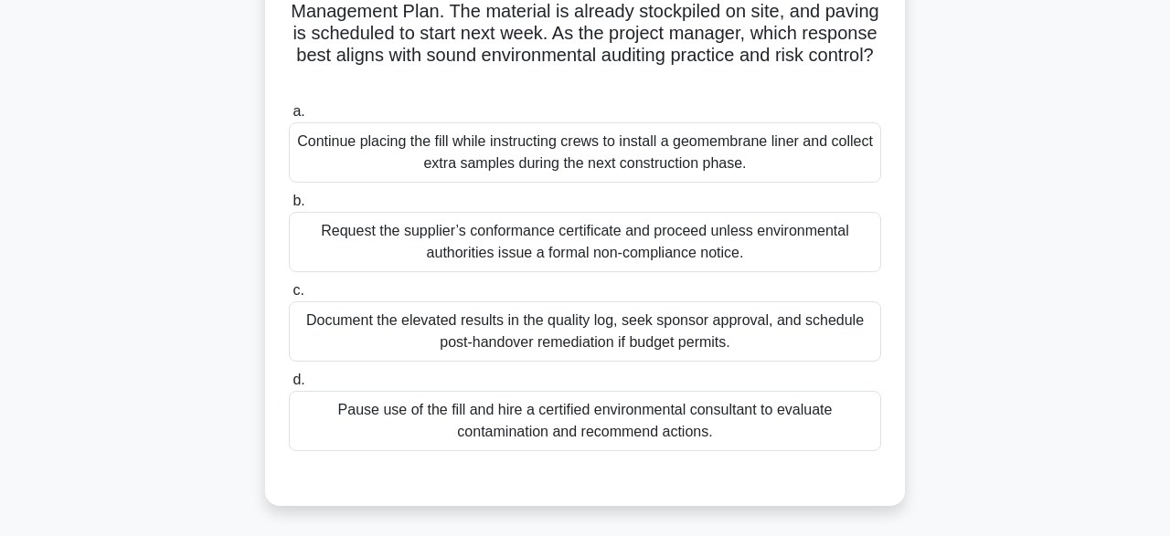
click at [820, 248] on div "Request the supplier’s conformance certificate and proceed unless environmental…" at bounding box center [585, 242] width 592 height 60
click at [289, 207] on input "b. Request the supplier’s conformance certificate and proceed unless environmen…" at bounding box center [289, 202] width 0 height 12
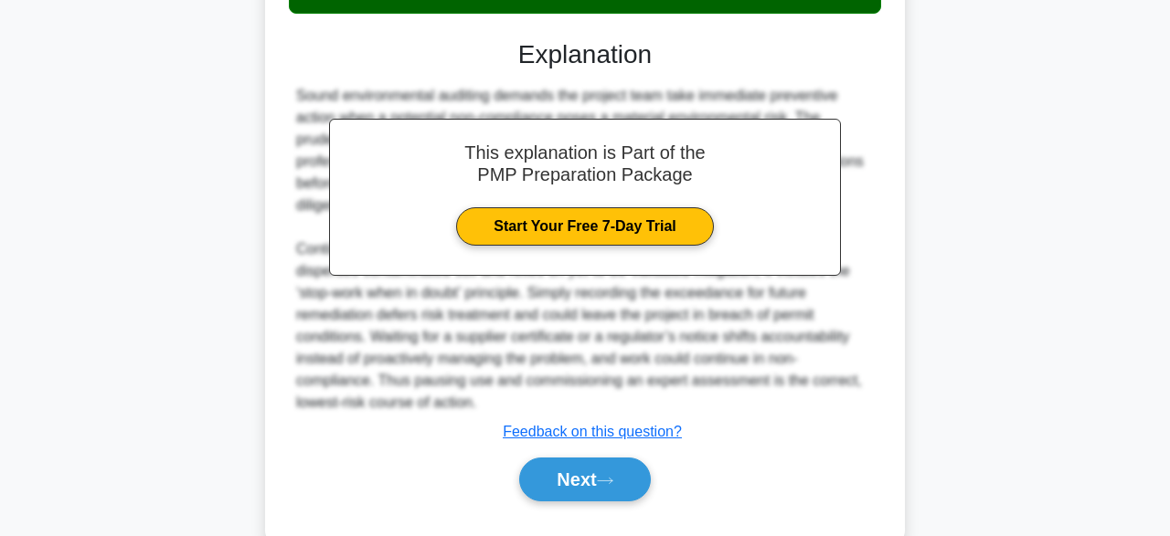
scroll to position [678, 0]
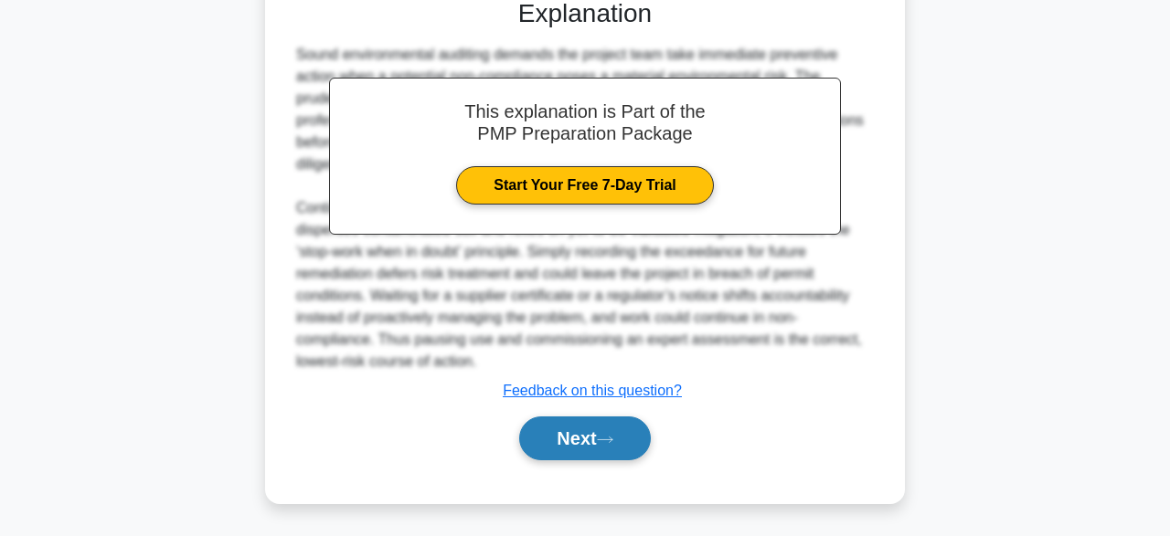
click at [622, 441] on button "Next" at bounding box center [584, 439] width 131 height 44
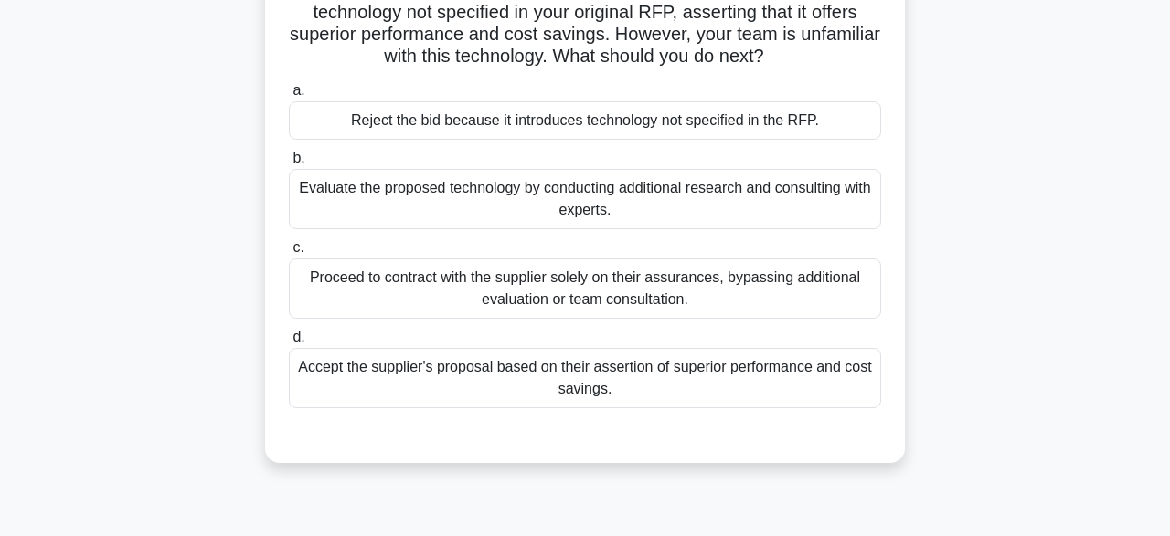
scroll to position [143, 0]
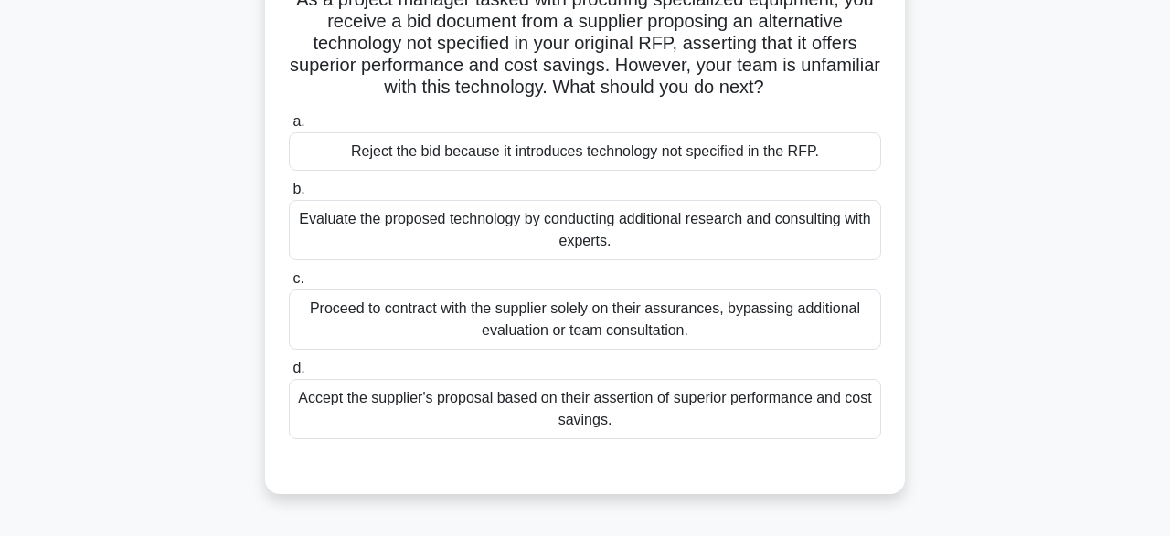
click at [686, 227] on div "Evaluate the proposed technology by conducting additional research and consulti…" at bounding box center [585, 230] width 592 height 60
click at [289, 196] on input "b. Evaluate the proposed technology by conducting additional research and consu…" at bounding box center [289, 190] width 0 height 12
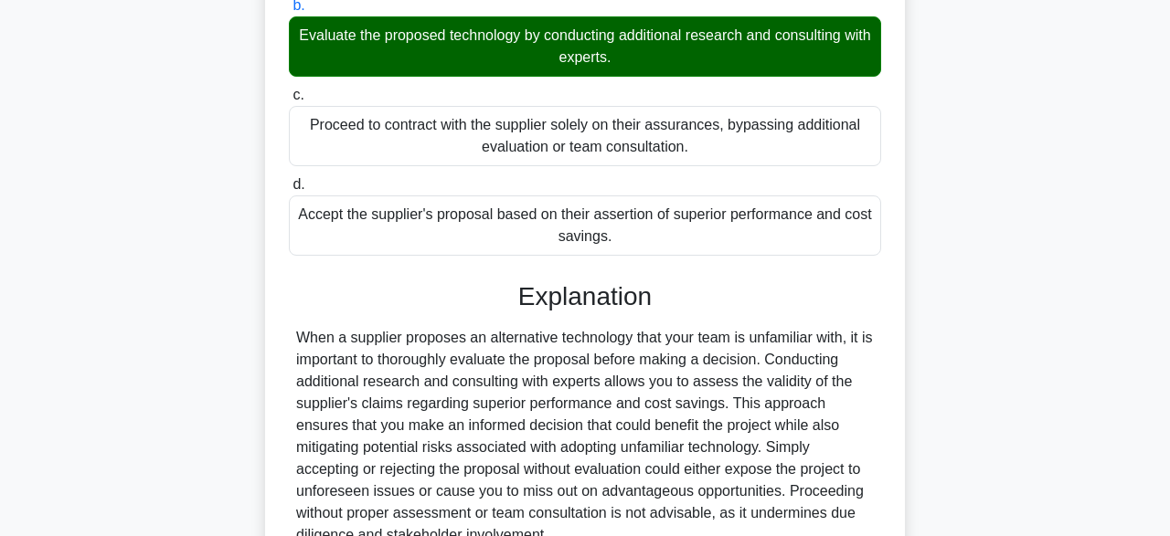
scroll to position [500, 0]
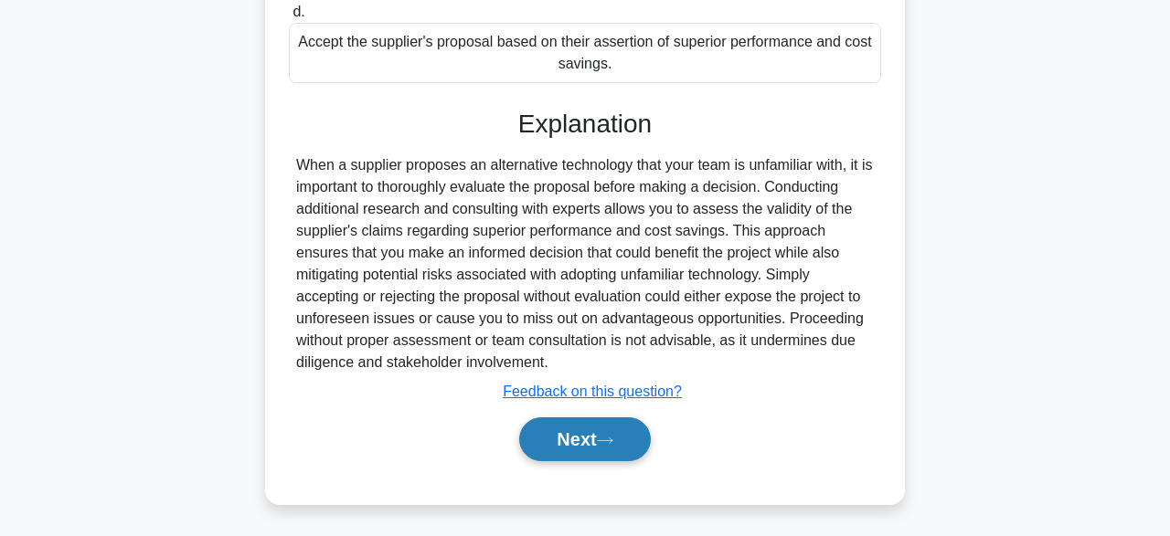
click at [572, 441] on button "Next" at bounding box center [584, 440] width 131 height 44
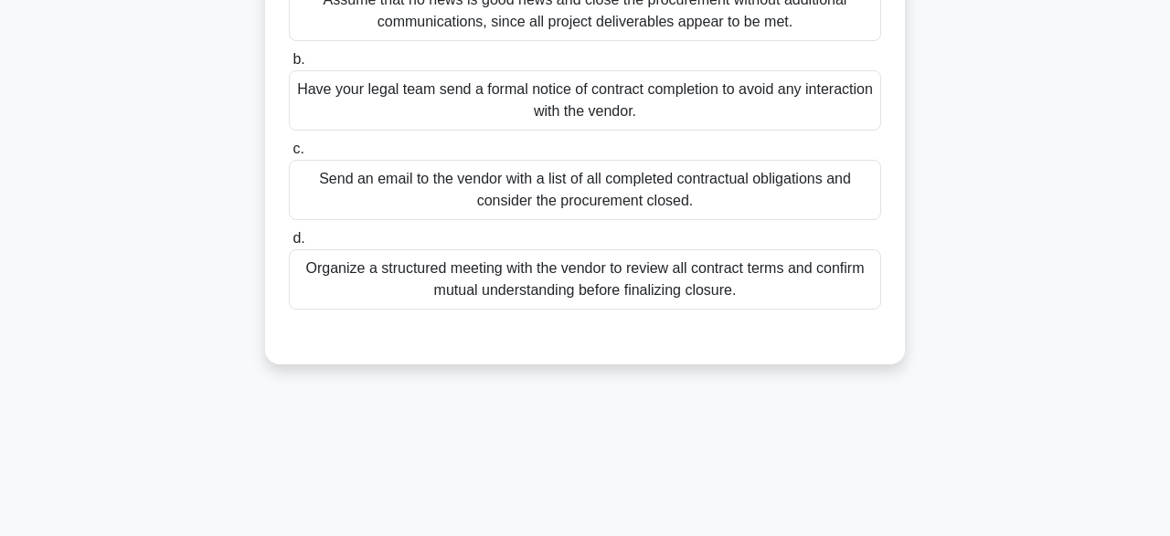
scroll to position [248, 0]
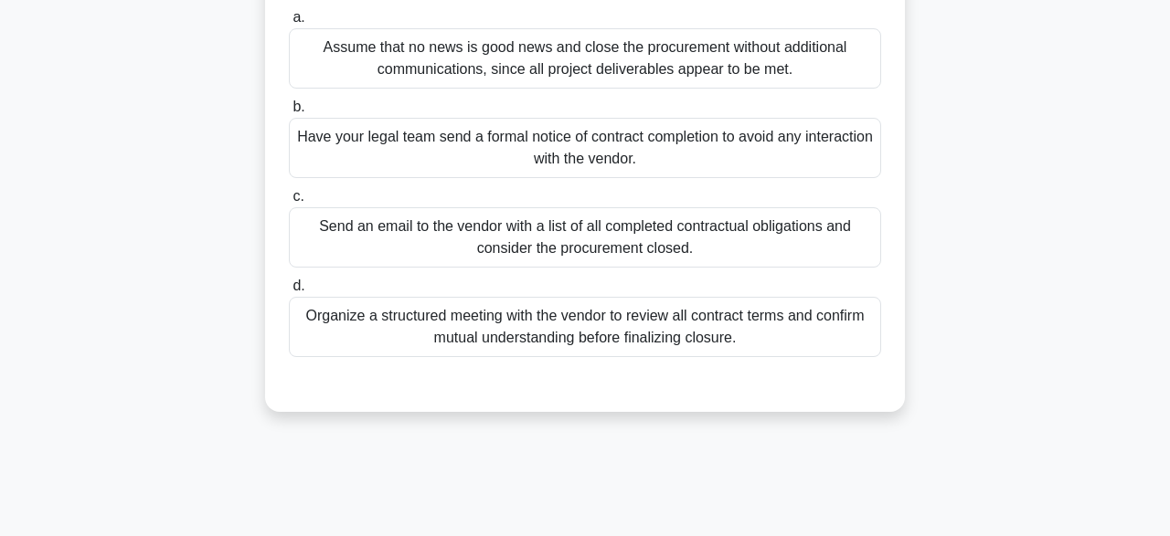
click at [789, 324] on div "Organize a structured meeting with the vendor to review all contract terms and …" at bounding box center [585, 327] width 592 height 60
click at [289, 292] on input "d. Organize a structured meeting with the vendor to review all contract terms a…" at bounding box center [289, 287] width 0 height 12
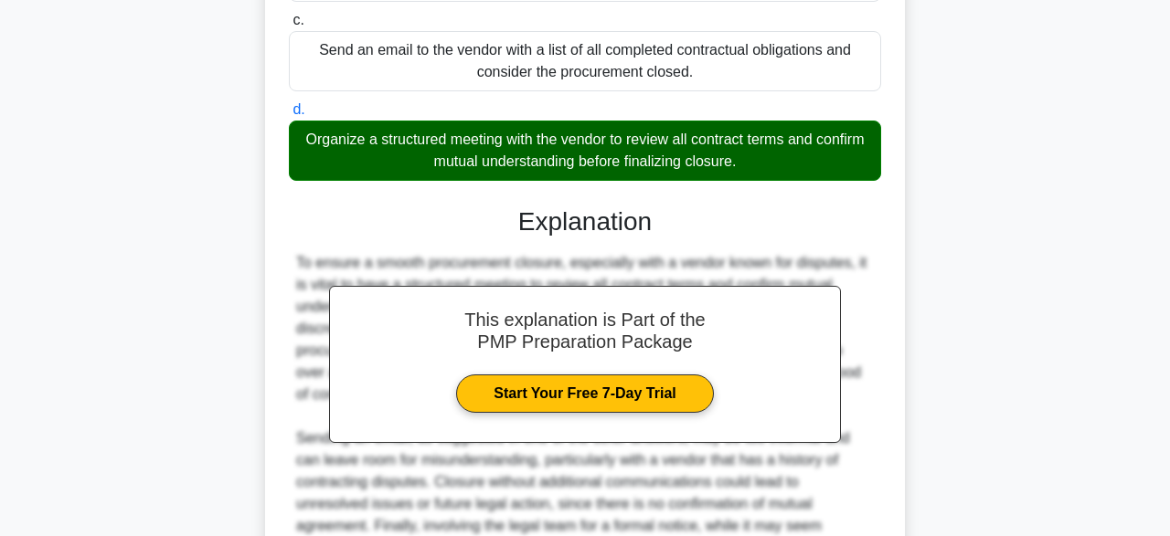
scroll to position [653, 0]
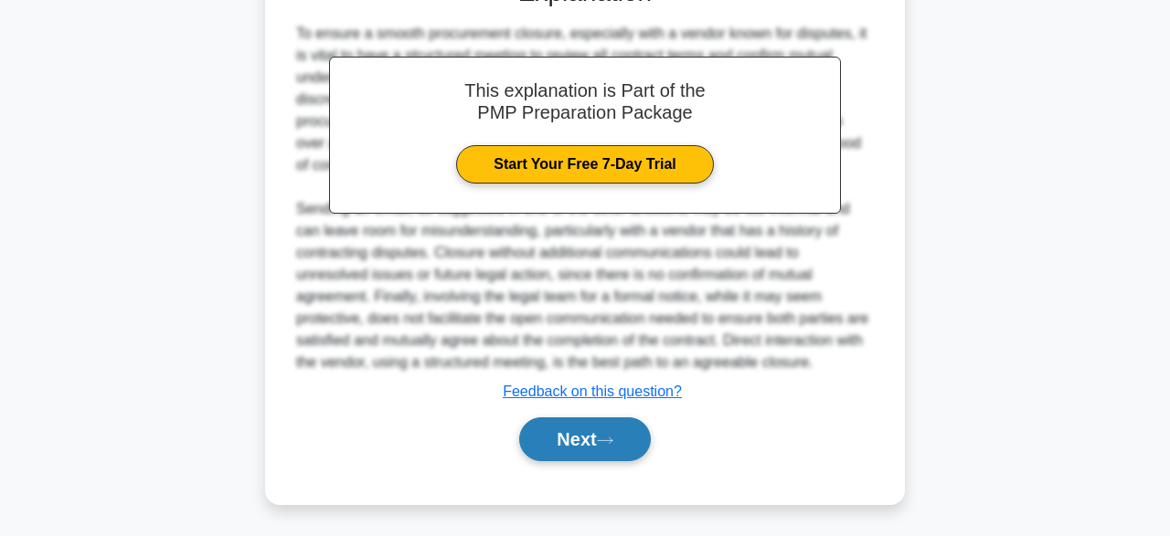
click at [586, 447] on button "Next" at bounding box center [584, 440] width 131 height 44
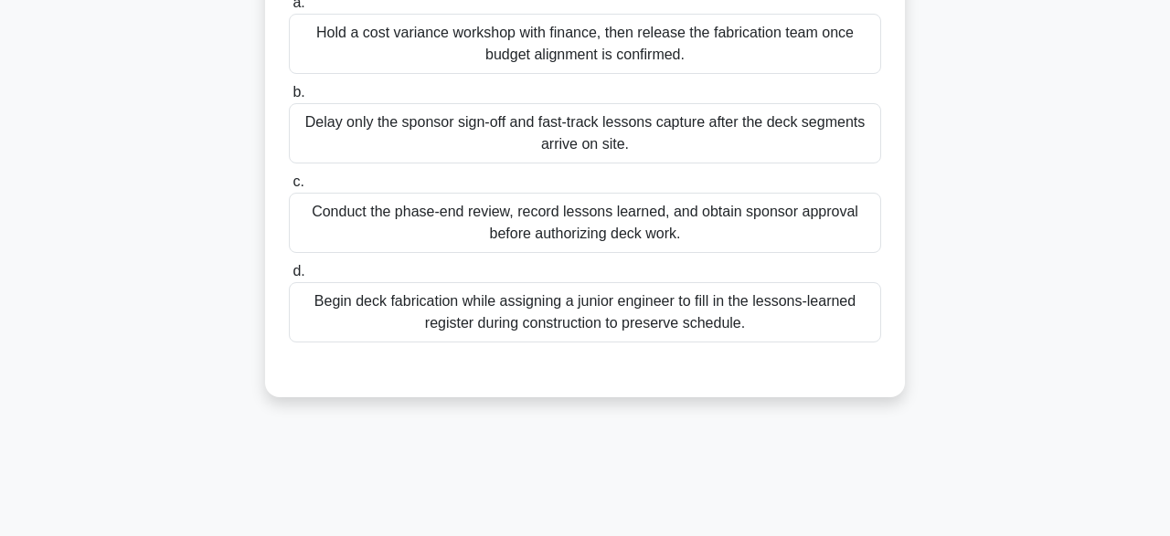
scroll to position [289, 0]
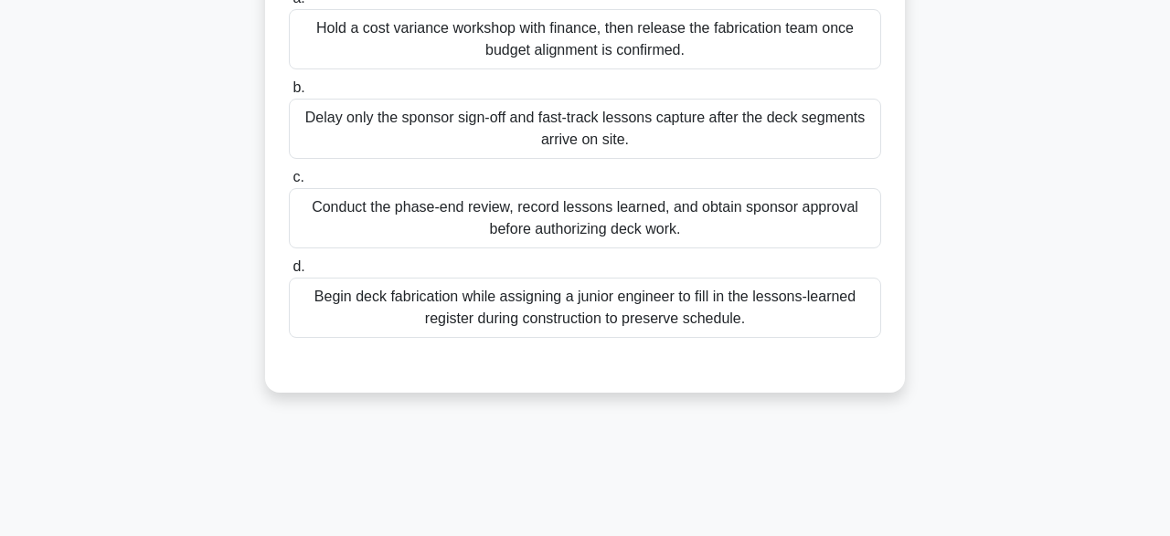
click at [723, 234] on div "Conduct the phase-end review, record lessons learned, and obtain sponsor approv…" at bounding box center [585, 218] width 592 height 60
click at [289, 184] on input "c. Conduct the phase-end review, record lessons learned, and obtain sponsor app…" at bounding box center [289, 178] width 0 height 12
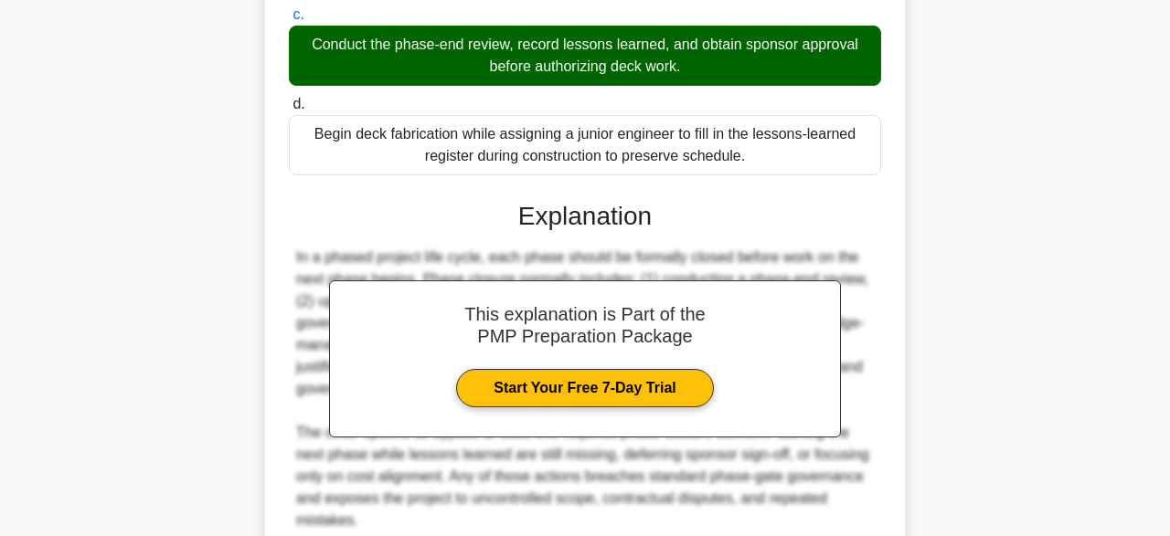
scroll to position [610, 0]
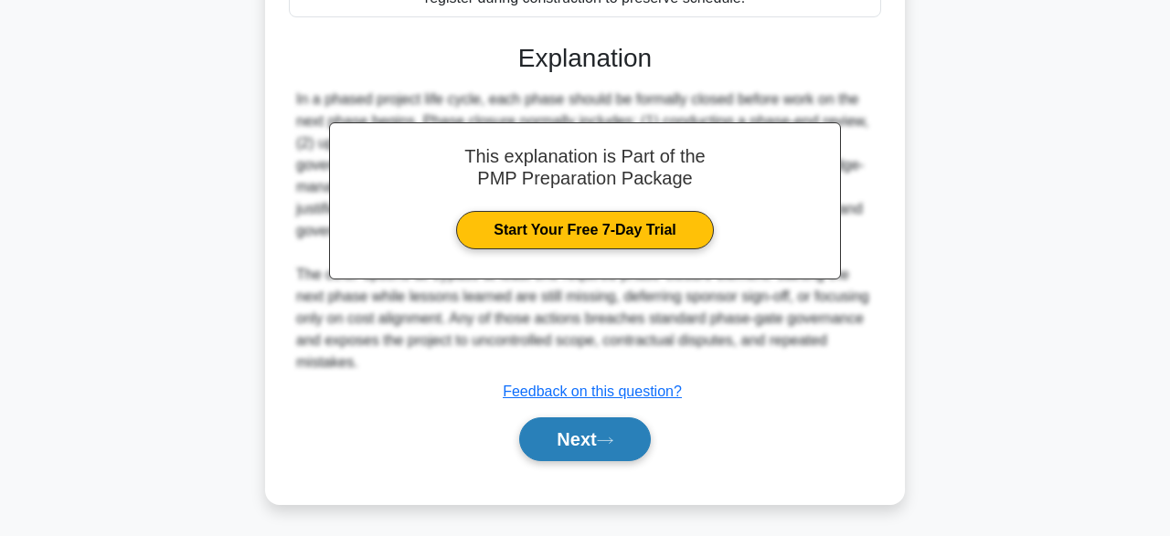
click at [602, 441] on button "Next" at bounding box center [584, 440] width 131 height 44
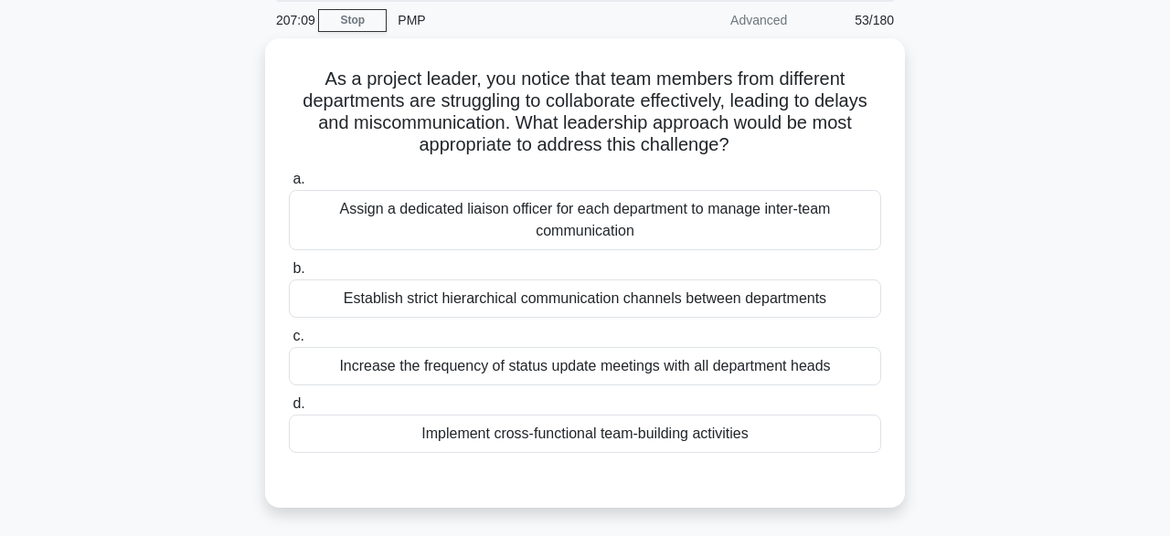
scroll to position [64, 0]
click at [663, 318] on div "Establish strict hierarchical communication channels between departments" at bounding box center [585, 299] width 592 height 38
click at [289, 275] on input "b. Establish strict hierarchical communication channels between departments" at bounding box center [289, 269] width 0 height 12
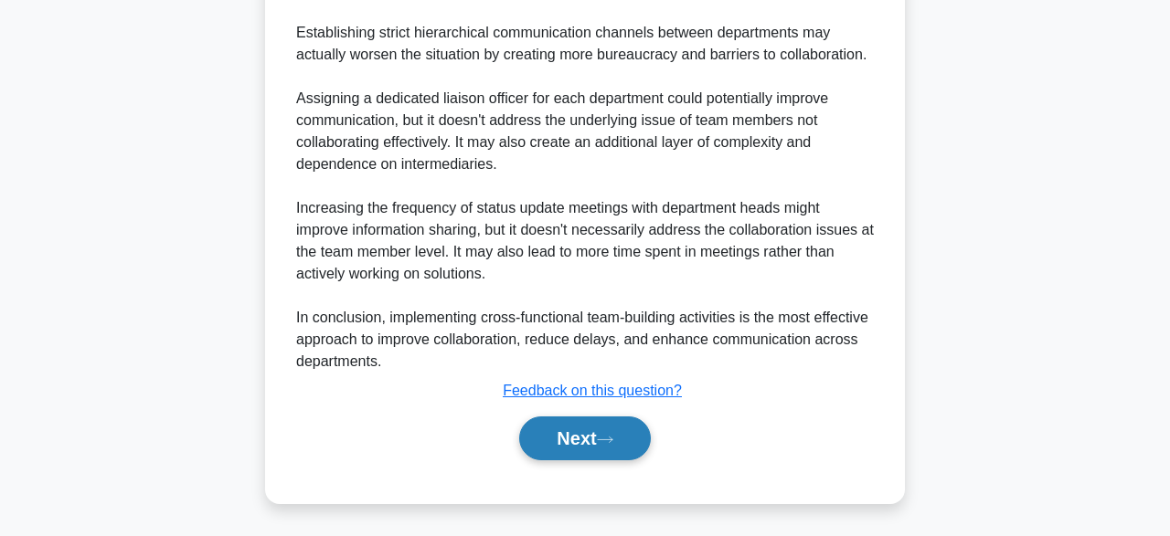
click at [613, 441] on icon at bounding box center [605, 440] width 16 height 10
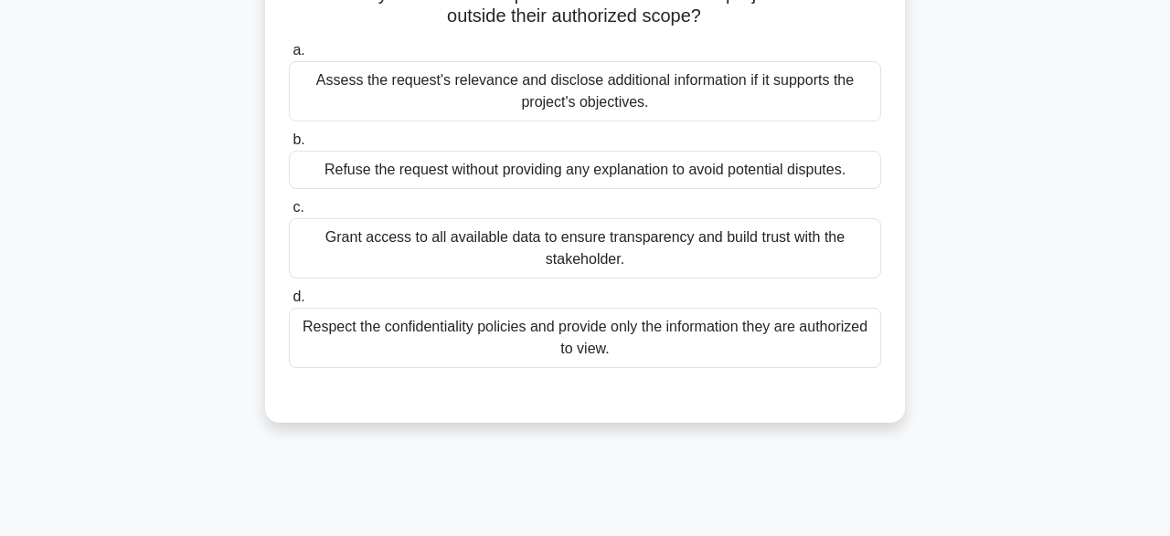
scroll to position [171, 0]
click at [750, 83] on div "Assess the request's relevance and disclose additional information if it suppor…" at bounding box center [585, 91] width 592 height 60
click at [289, 57] on input "a. Assess the request's relevance and disclose additional information if it sup…" at bounding box center [289, 51] width 0 height 12
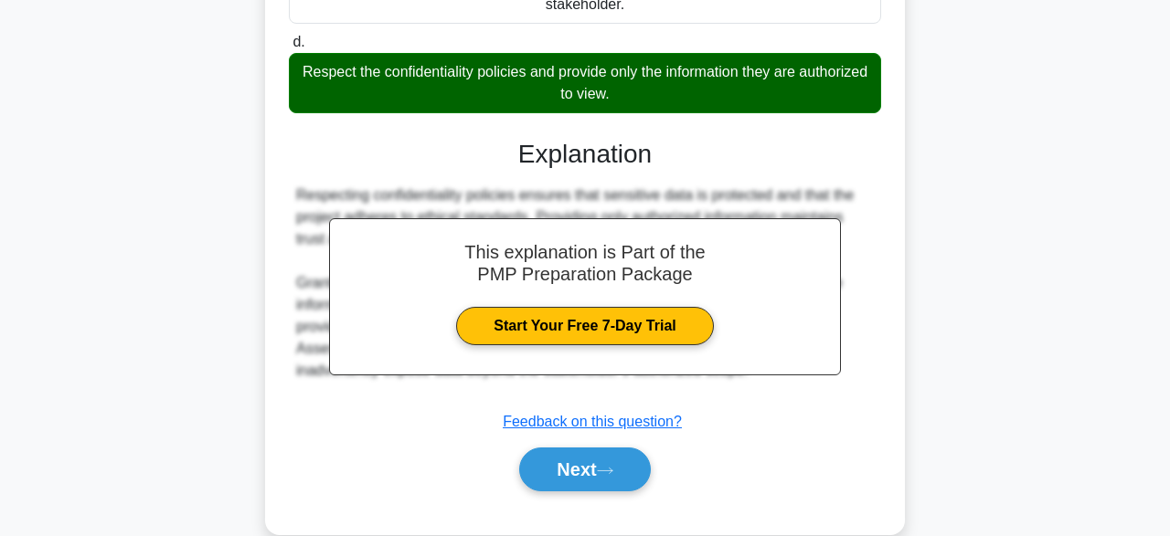
scroll to position [459, 0]
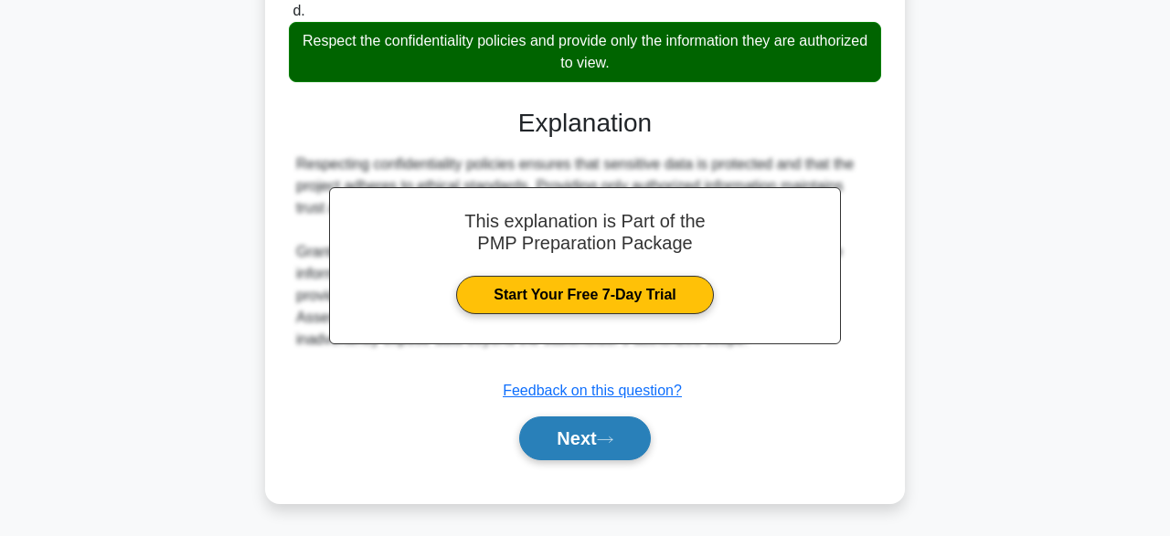
click at [603, 441] on button "Next" at bounding box center [584, 439] width 131 height 44
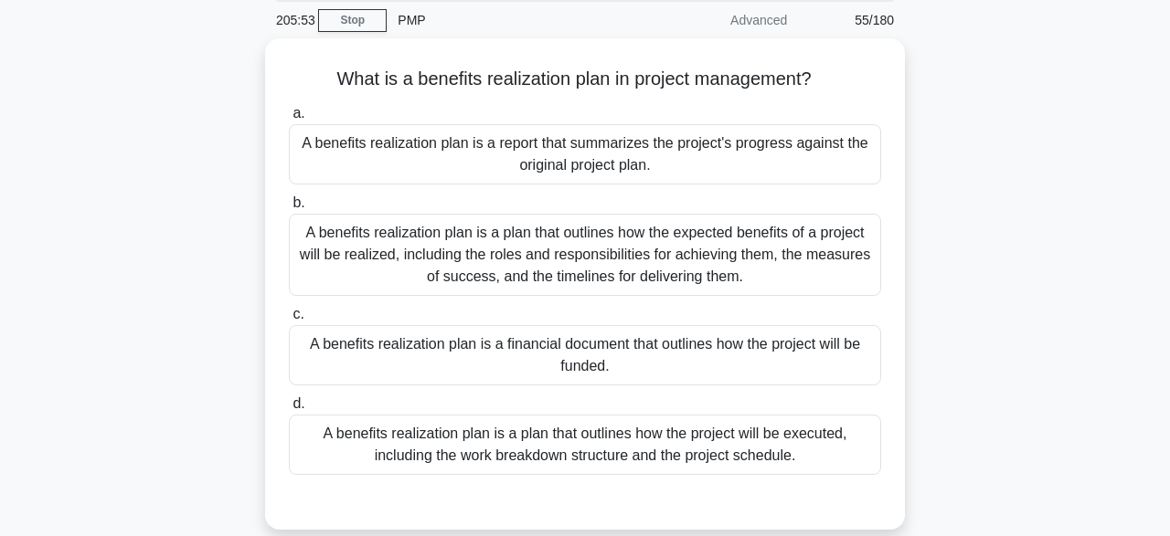
scroll to position [75, 0]
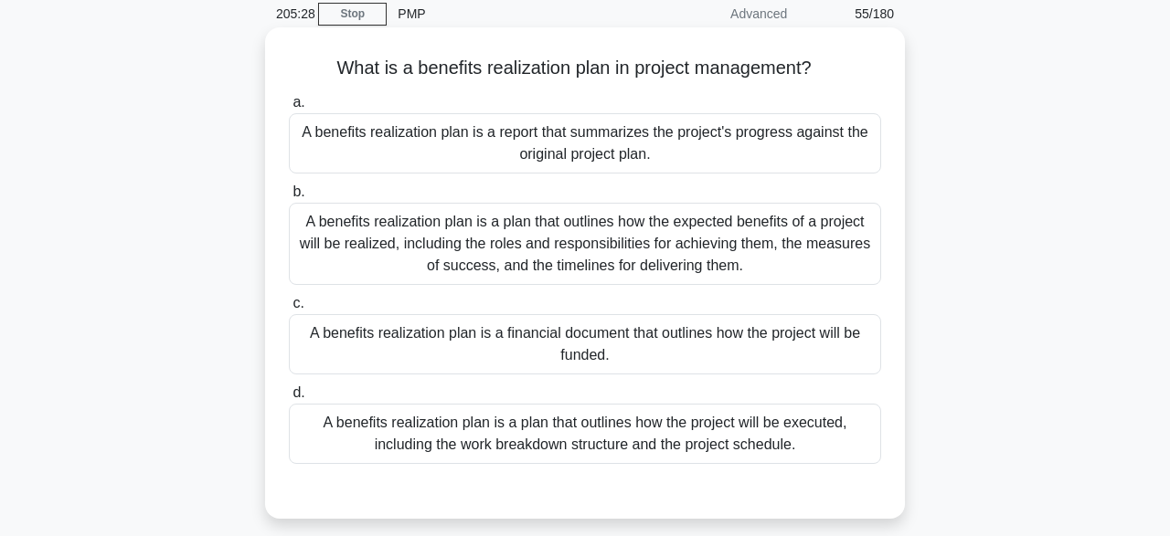
click at [653, 244] on div "A benefits realization plan is a plan that outlines how the expected benefits o…" at bounding box center [585, 244] width 592 height 82
click at [289, 198] on input "b. A benefits realization plan is a plan that outlines how the expected benefit…" at bounding box center [289, 192] width 0 height 12
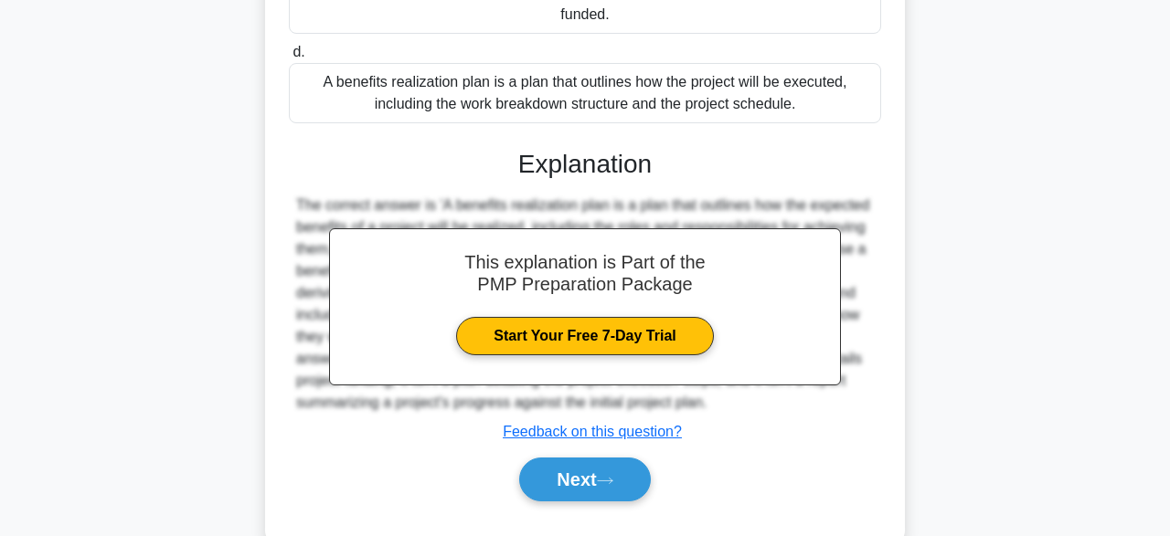
scroll to position [456, 0]
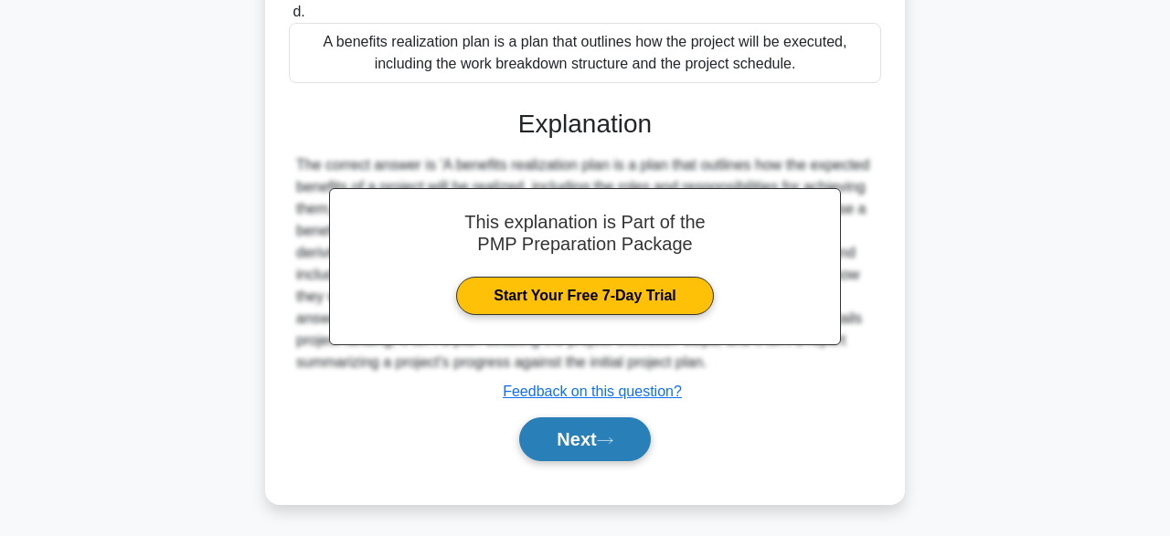
click at [601, 441] on button "Next" at bounding box center [584, 440] width 131 height 44
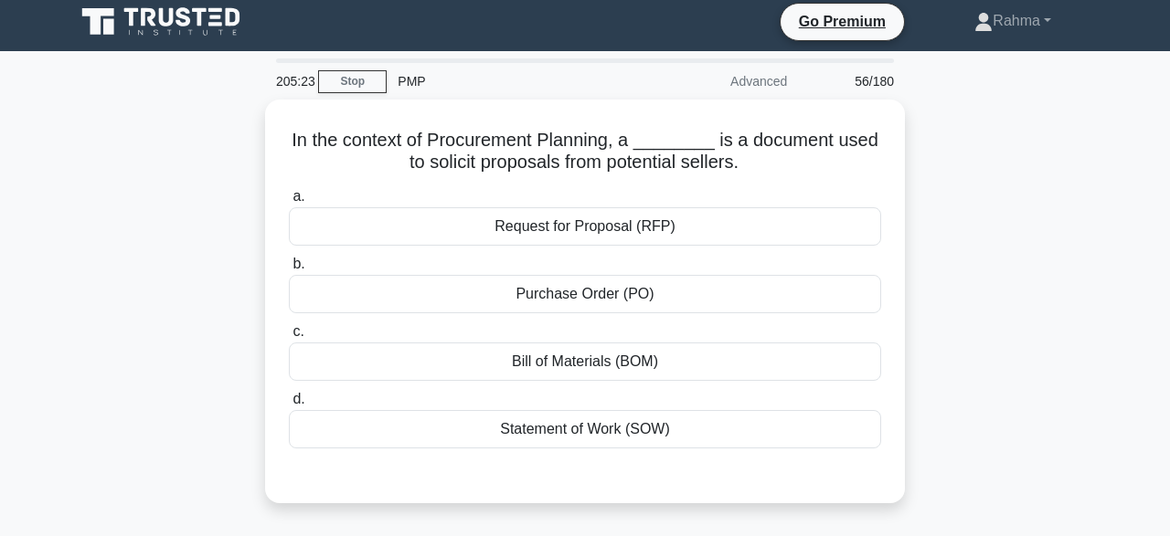
scroll to position [0, 0]
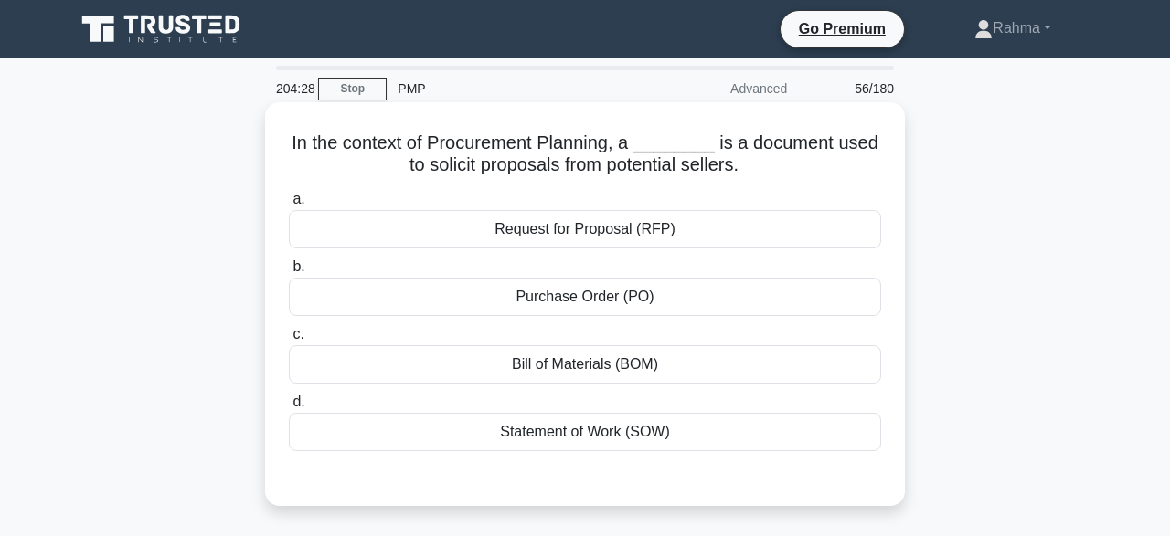
click at [560, 304] on div "Purchase Order (PO)" at bounding box center [585, 297] width 592 height 38
click at [289, 273] on input "b. Purchase Order (PO)" at bounding box center [289, 267] width 0 height 12
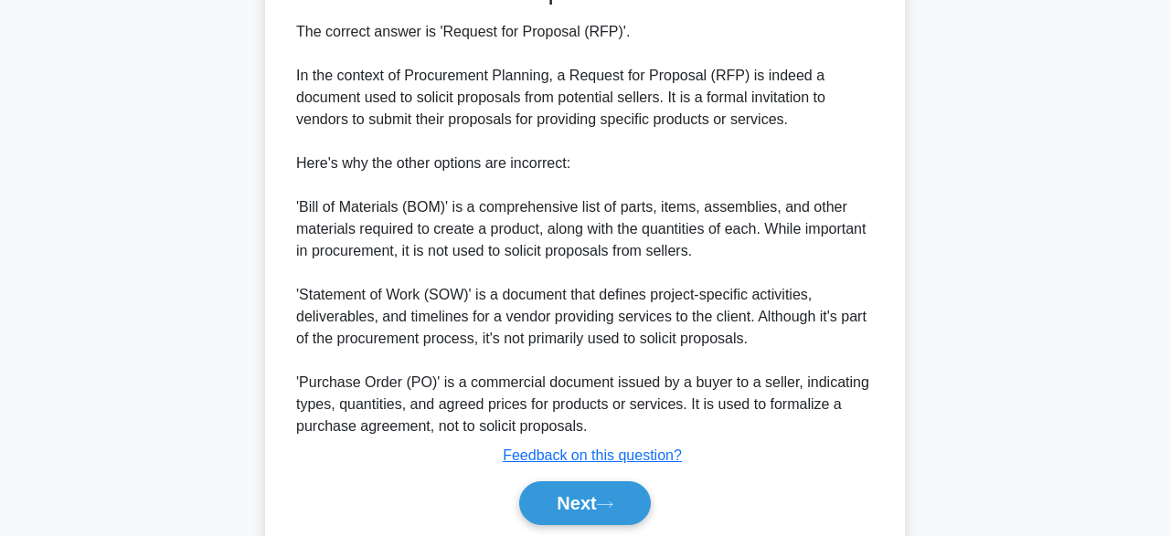
scroll to position [568, 0]
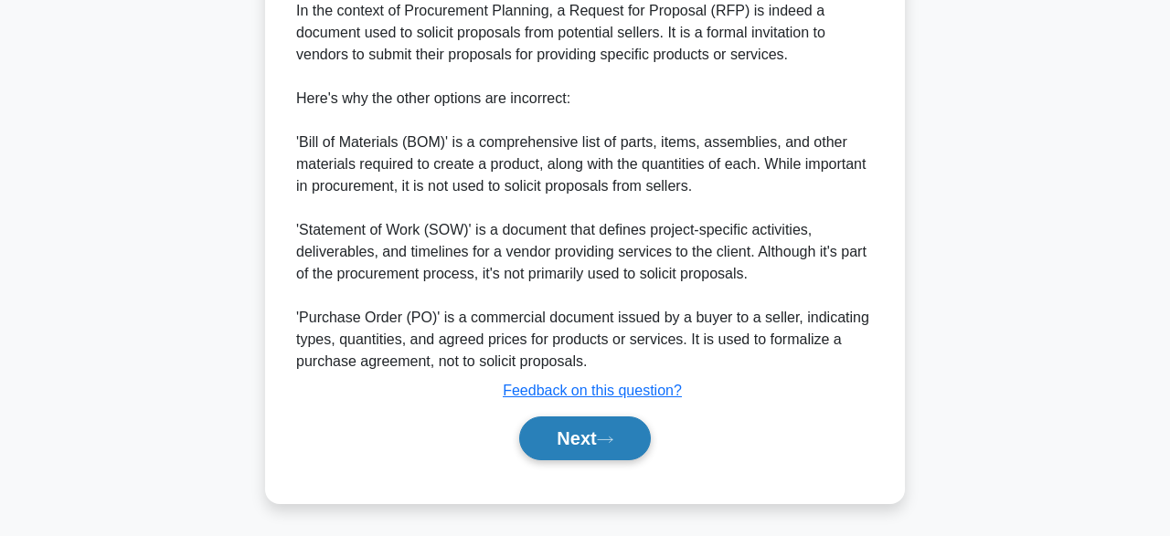
click at [604, 435] on icon at bounding box center [605, 440] width 16 height 10
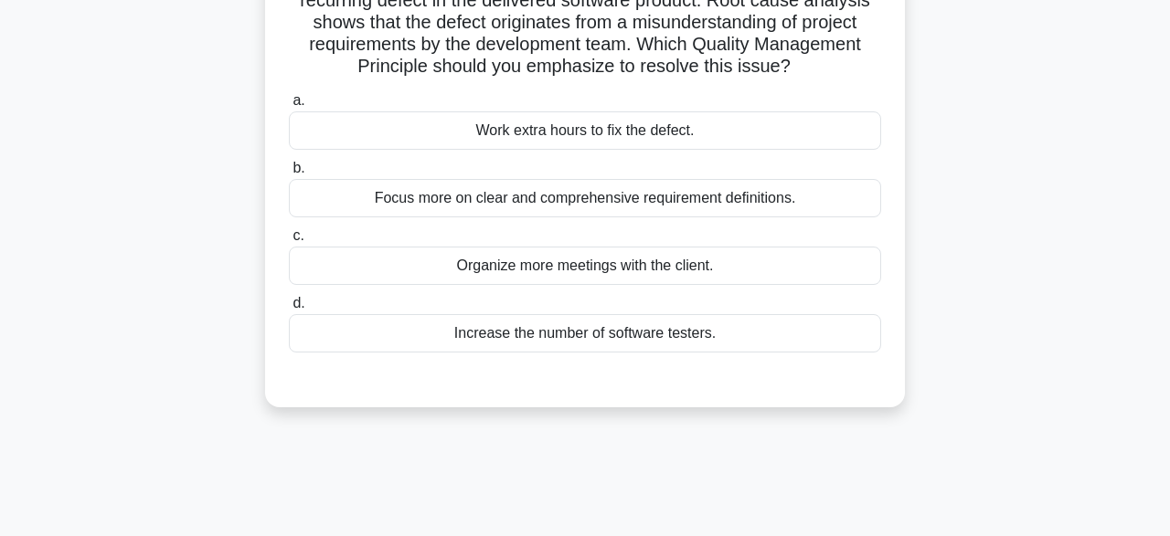
scroll to position [85, 0]
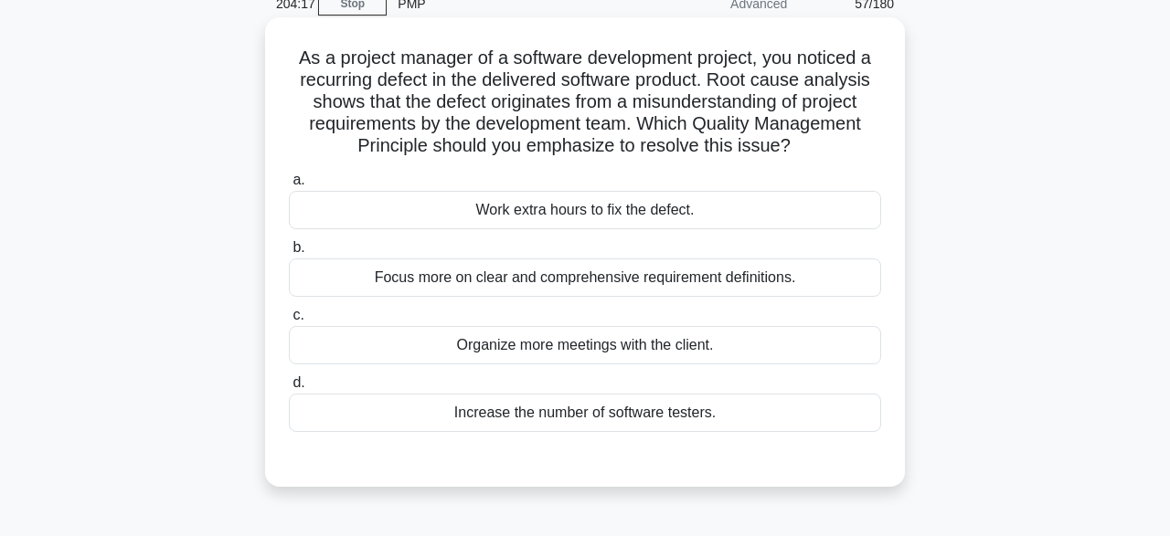
click at [691, 341] on div "Organize more meetings with the client." at bounding box center [585, 345] width 592 height 38
click at [289, 322] on input "c. Organize more meetings with the client." at bounding box center [289, 316] width 0 height 12
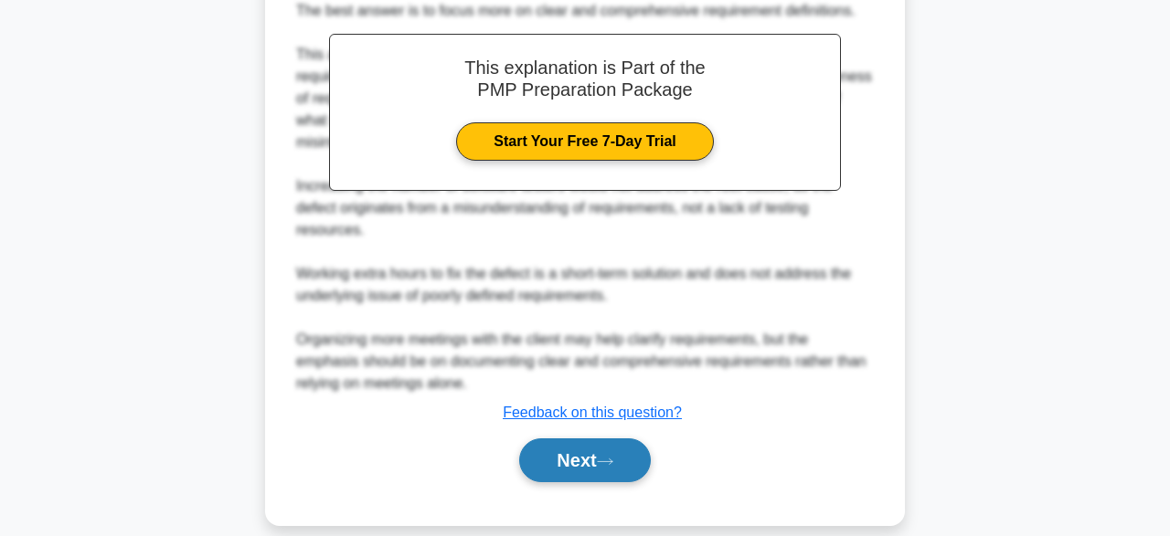
click at [613, 457] on icon at bounding box center [605, 462] width 16 height 10
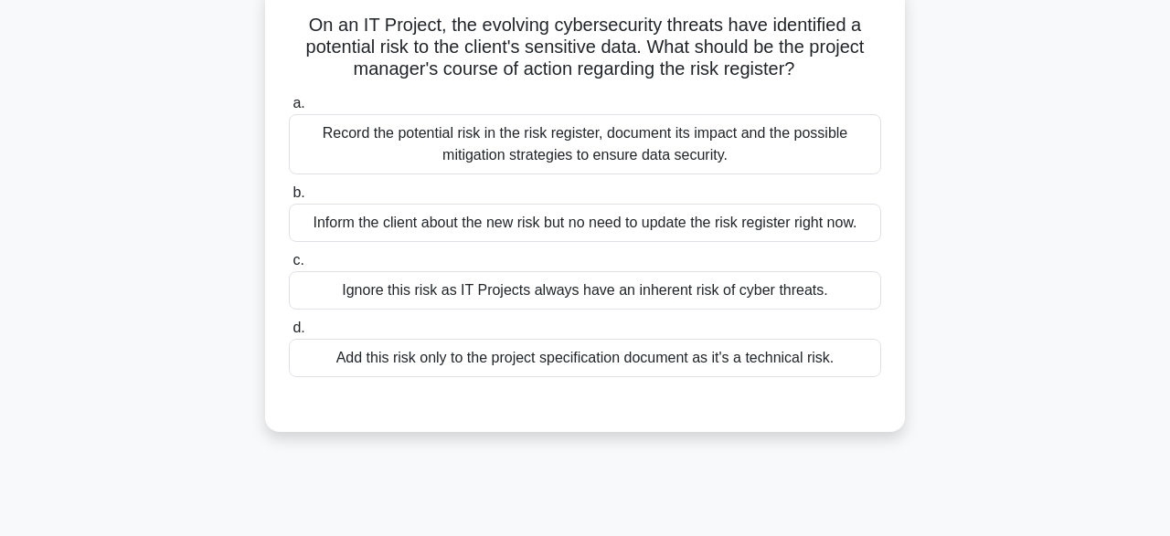
scroll to position [109, 0]
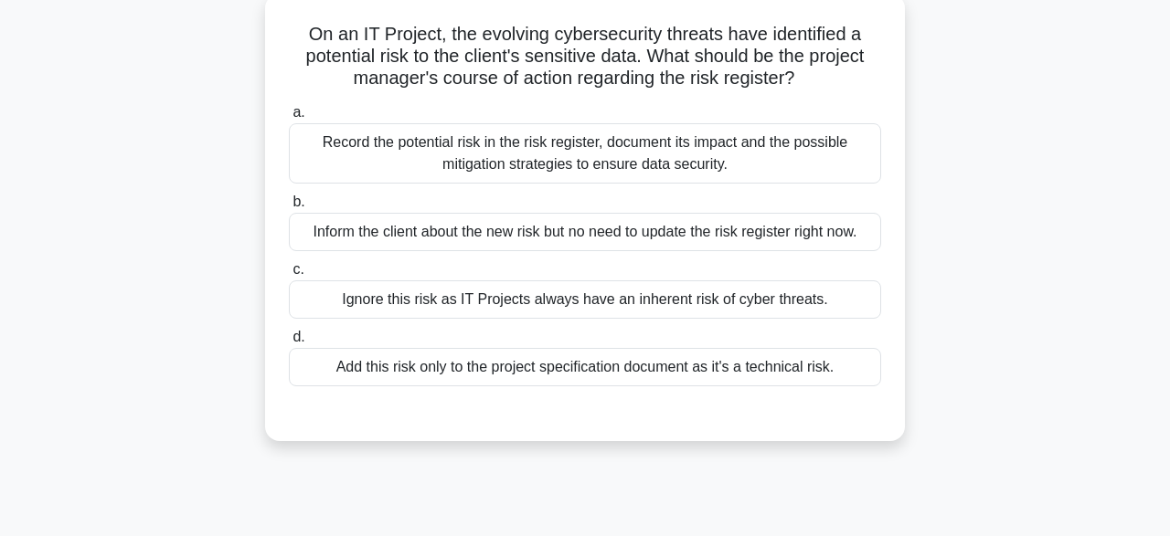
click at [549, 164] on div "Record the potential risk in the risk register, document its impact and the pos…" at bounding box center [585, 153] width 592 height 60
click at [289, 119] on input "a. Record the potential risk in the risk register, document its impact and the …" at bounding box center [289, 113] width 0 height 12
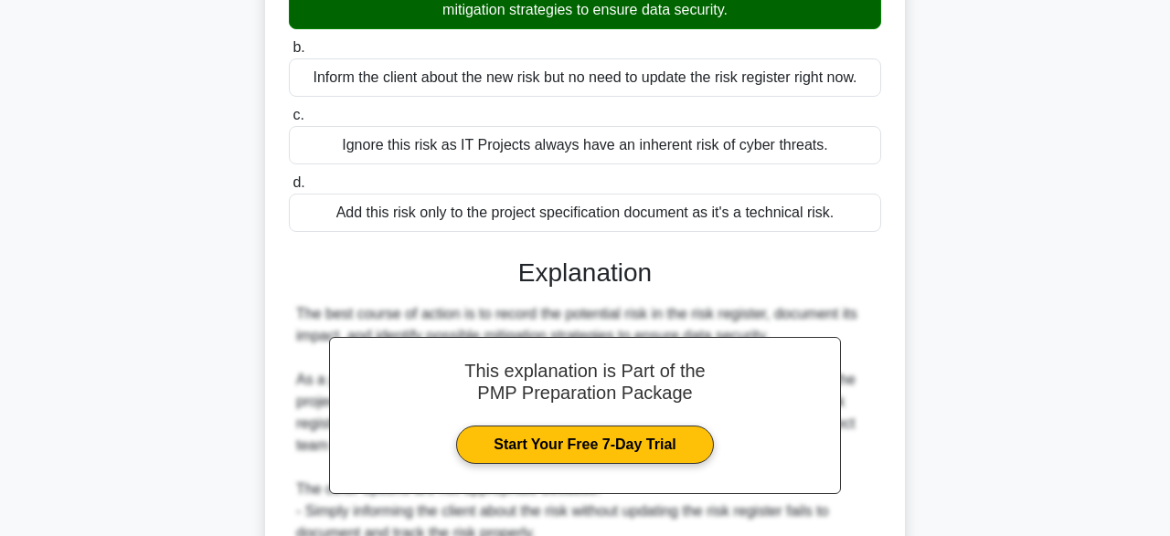
scroll to position [522, 0]
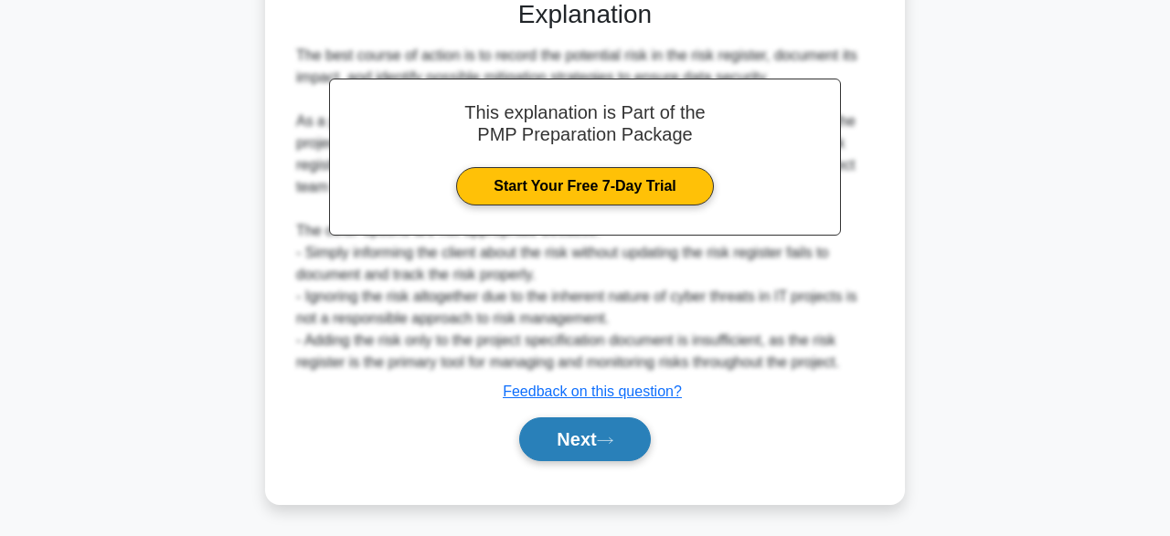
click at [579, 441] on button "Next" at bounding box center [584, 440] width 131 height 44
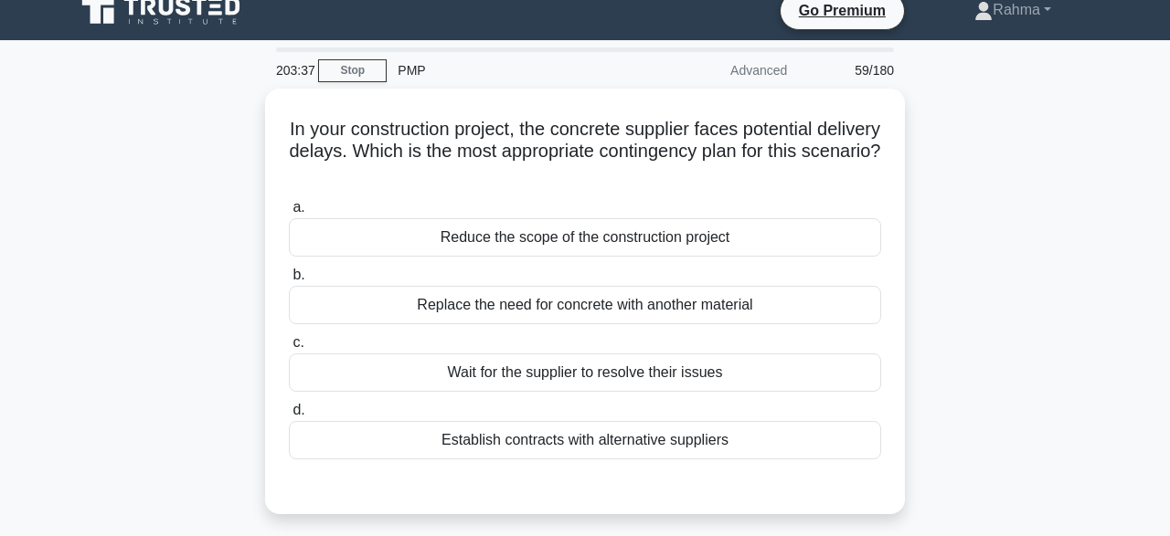
scroll to position [30, 0]
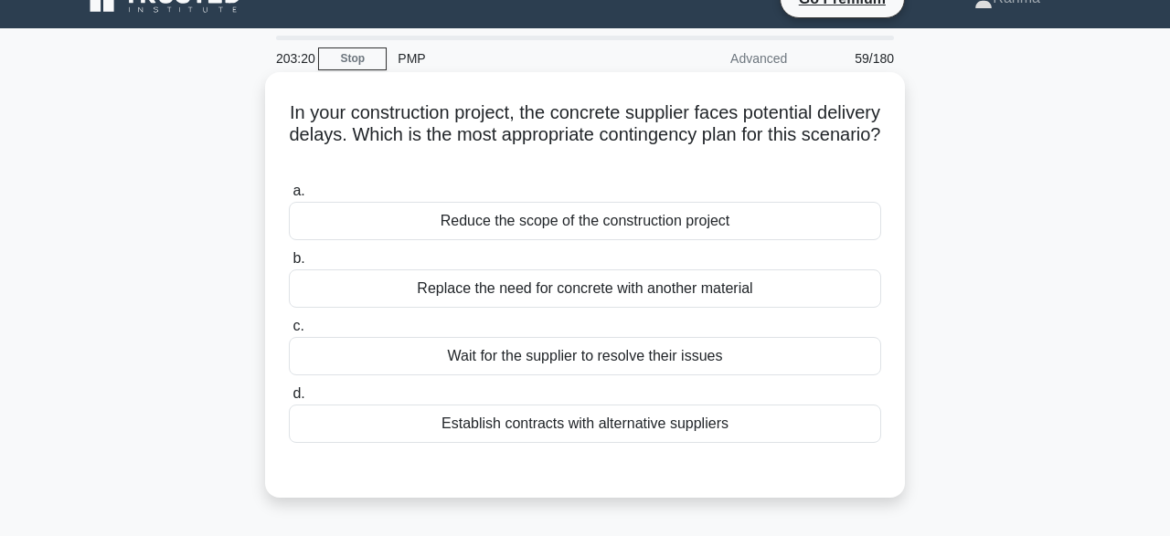
click at [614, 464] on div at bounding box center [585, 461] width 592 height 15
click at [622, 426] on div "Establish contracts with alternative suppliers" at bounding box center [585, 424] width 592 height 38
click at [289, 400] on input "d. Establish contracts with alternative suppliers" at bounding box center [289, 394] width 0 height 12
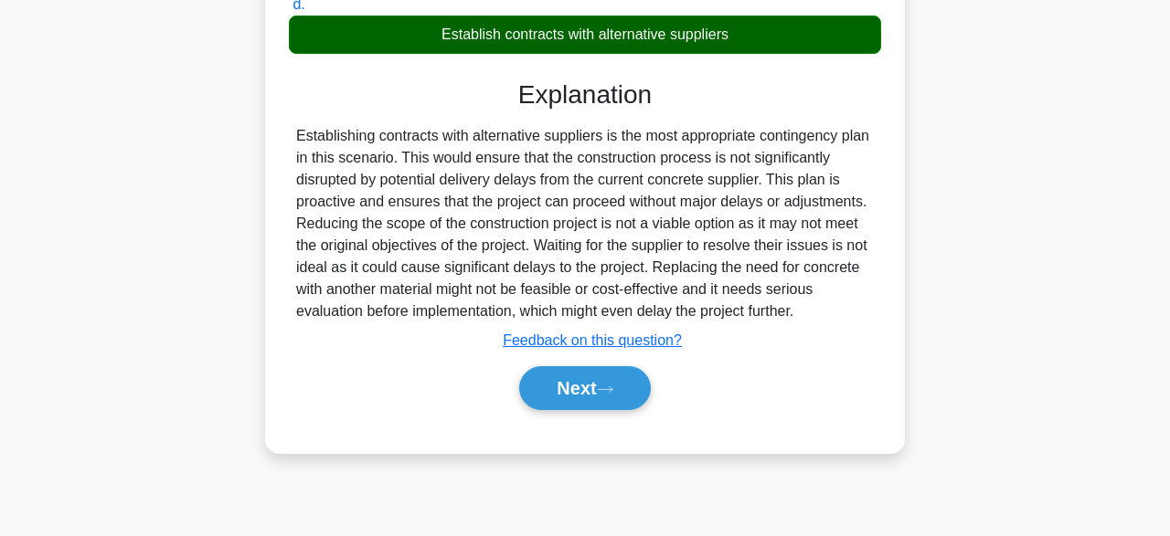
scroll to position [451, 0]
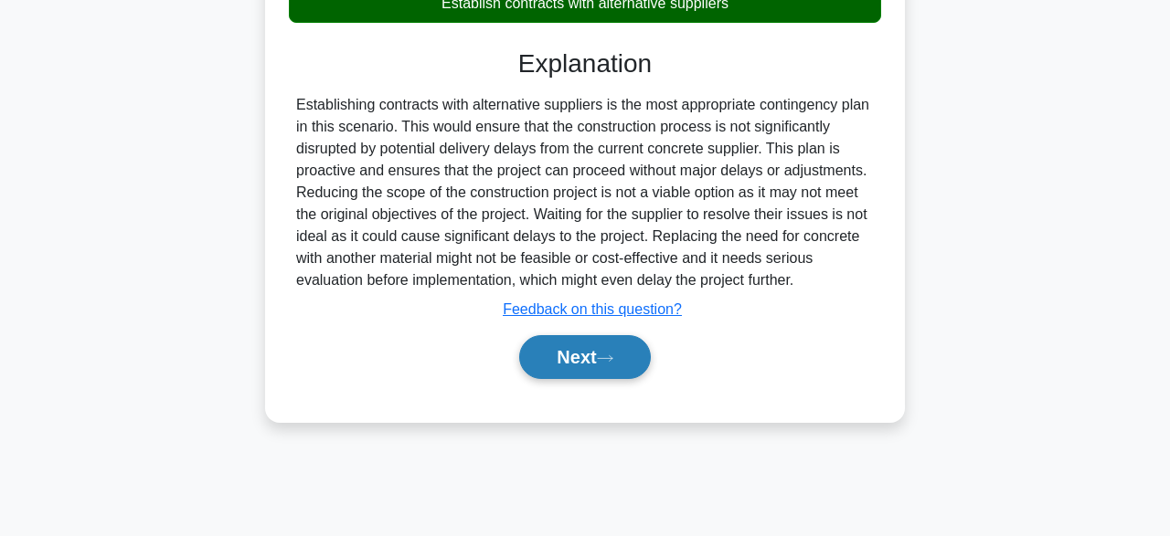
click at [610, 359] on icon at bounding box center [605, 359] width 16 height 10
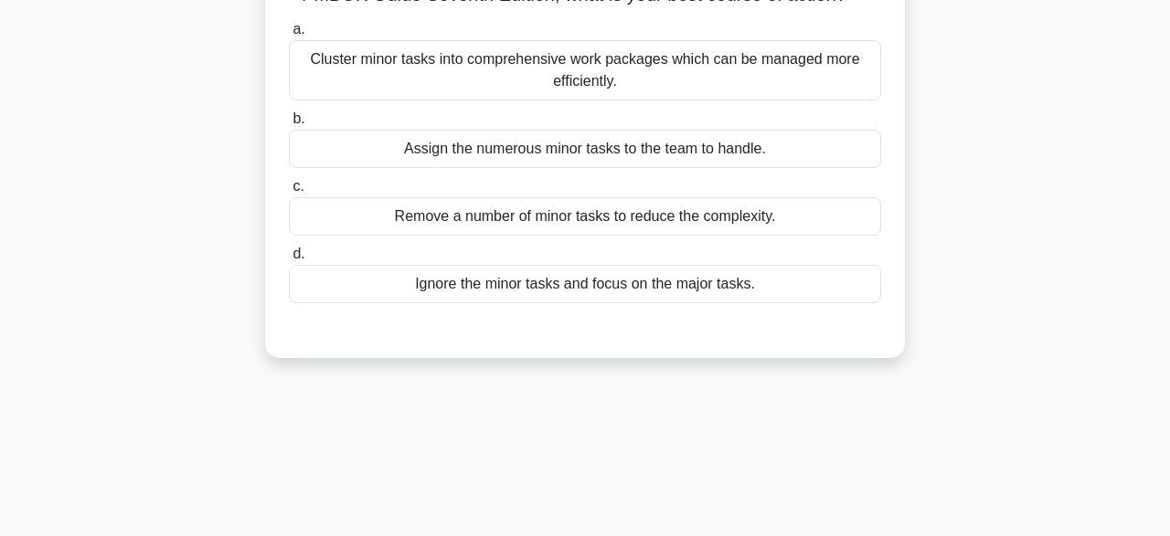
scroll to position [218, 0]
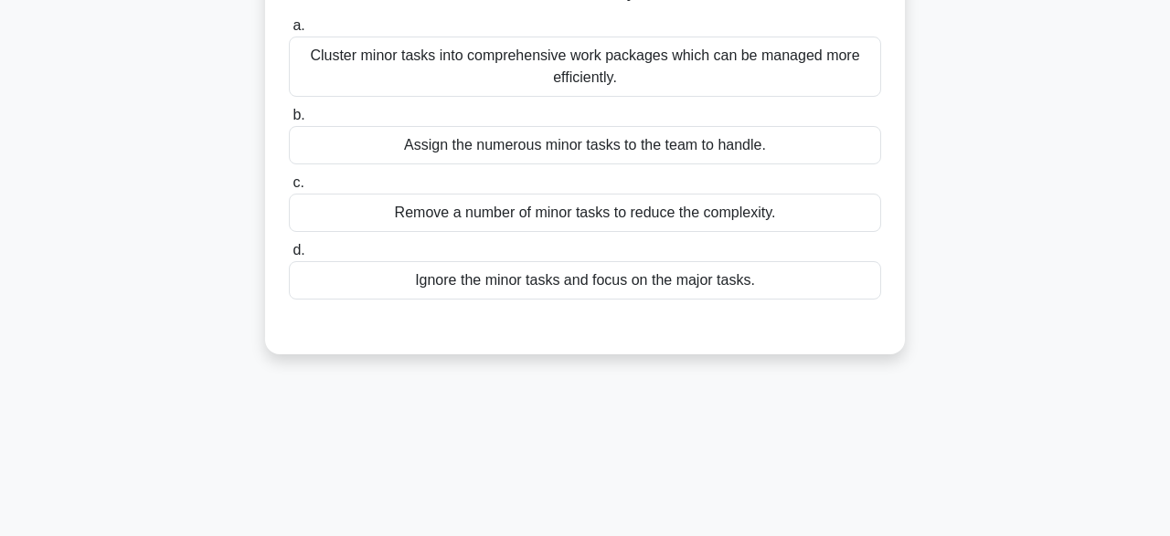
click at [750, 68] on div "Cluster minor tasks into comprehensive work packages which can be managed more …" at bounding box center [585, 67] width 592 height 60
click at [289, 32] on input "a. Cluster minor tasks into comprehensive work packages which can be managed mo…" at bounding box center [289, 26] width 0 height 12
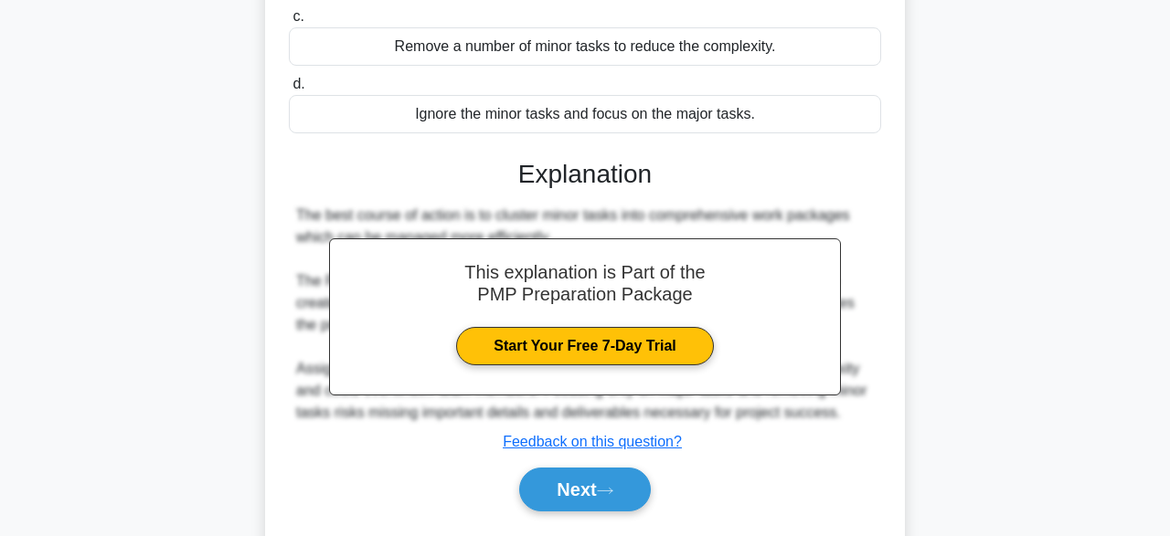
scroll to position [451, 0]
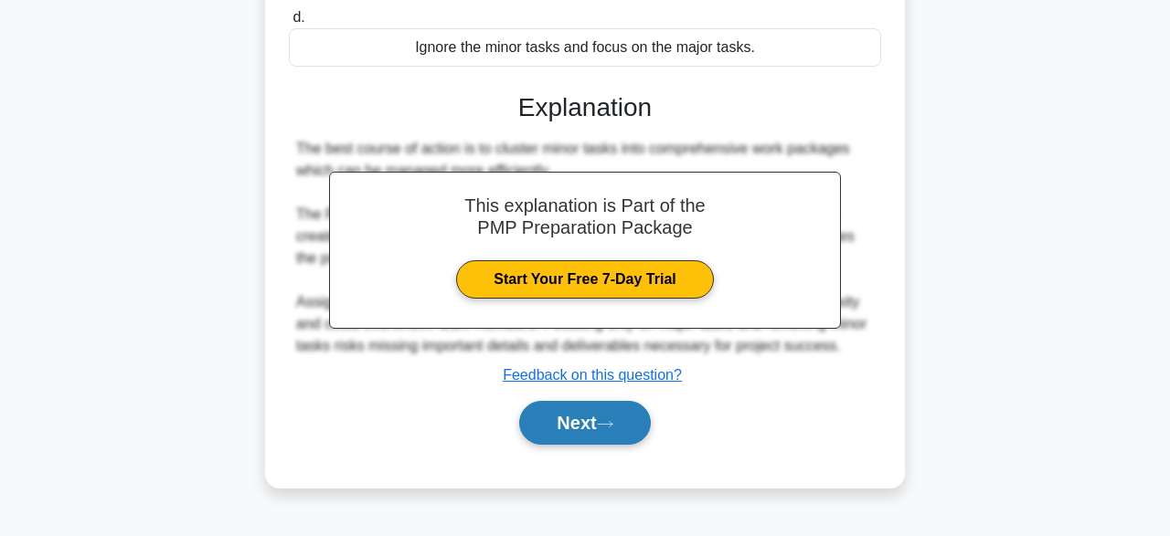
click at [639, 423] on button "Next" at bounding box center [584, 423] width 131 height 44
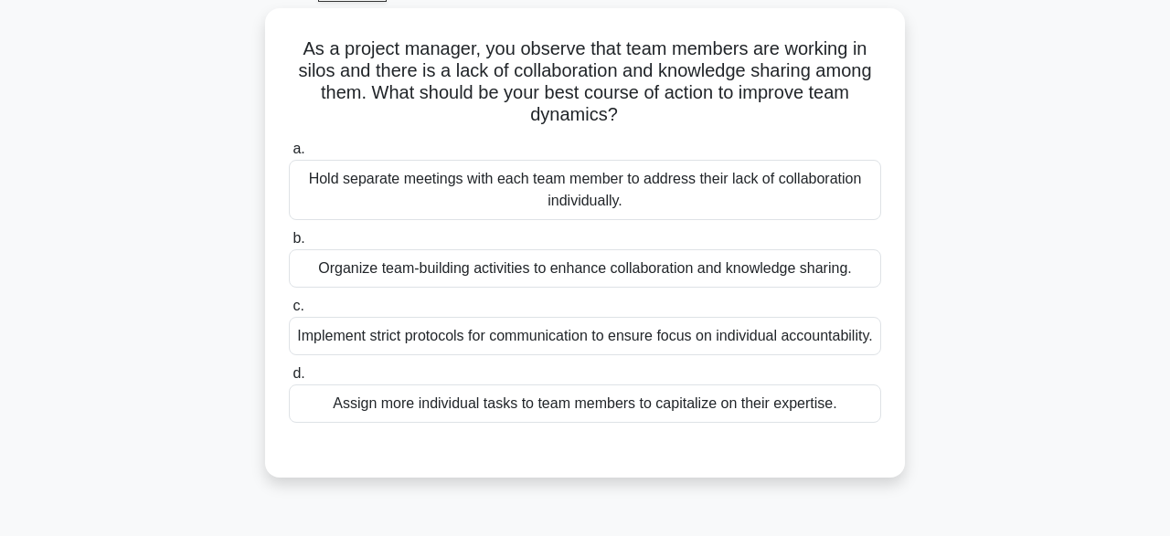
scroll to position [97, 0]
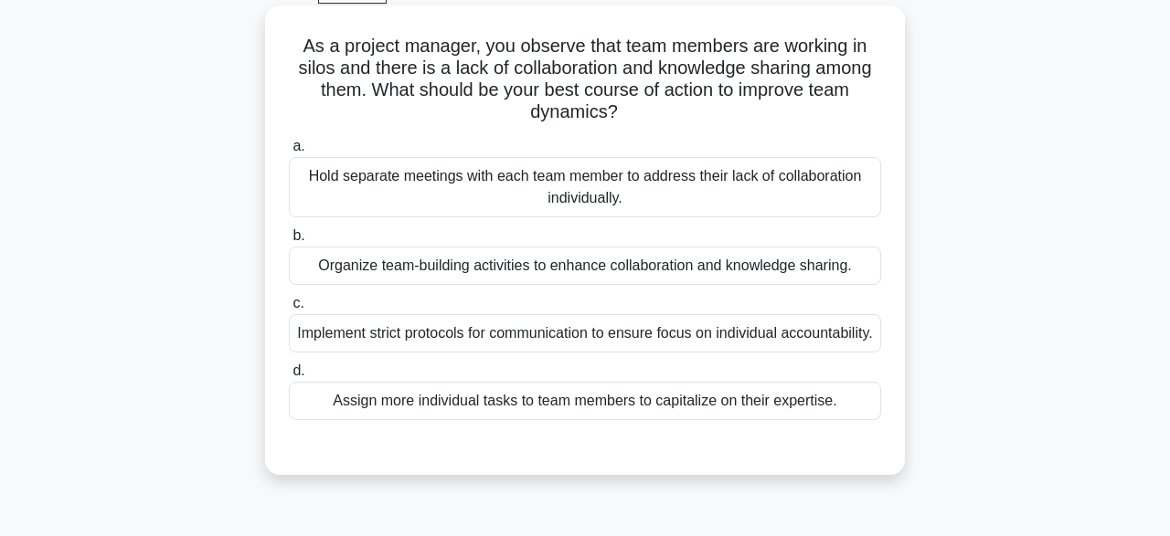
click at [515, 353] on div "Implement strict protocols for communication to ensure focus on individual acco…" at bounding box center [585, 333] width 592 height 38
click at [289, 310] on input "c. Implement strict protocols for communication to ensure focus on individual a…" at bounding box center [289, 304] width 0 height 12
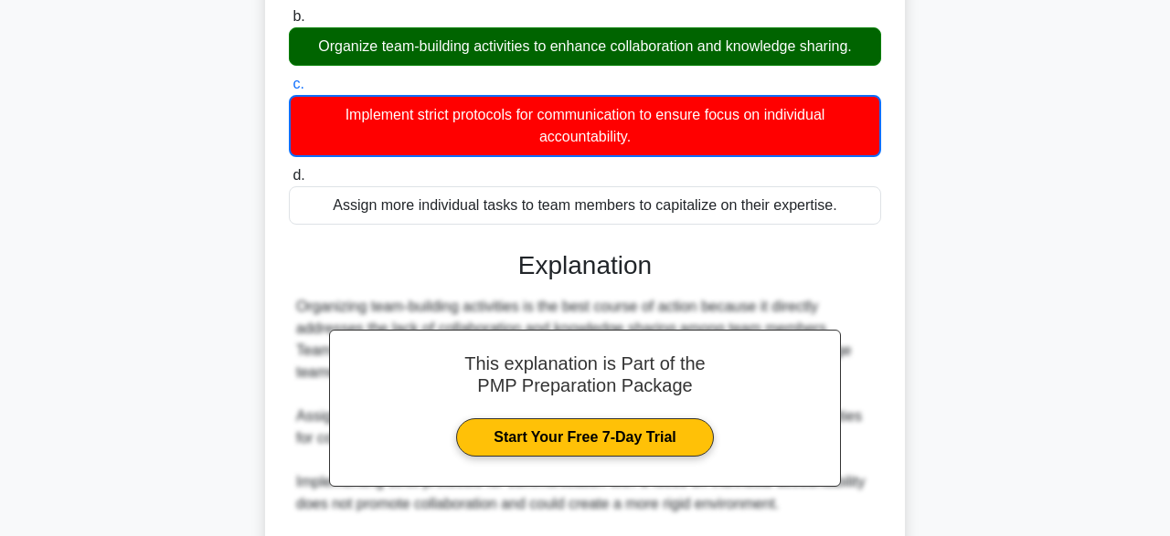
scroll to position [547, 0]
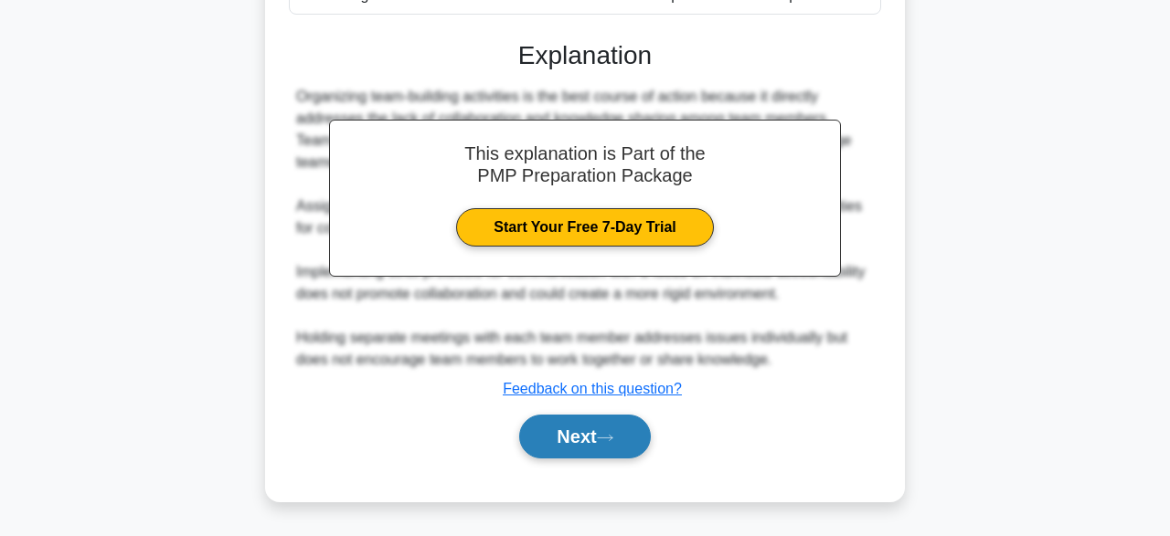
click at [608, 447] on button "Next" at bounding box center [584, 437] width 131 height 44
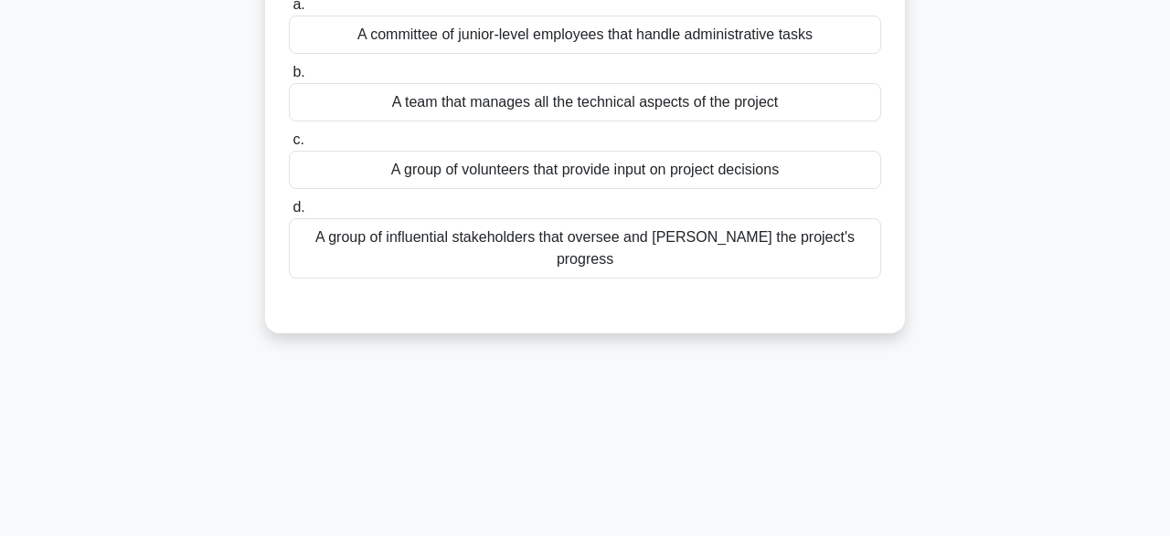
scroll to position [71, 0]
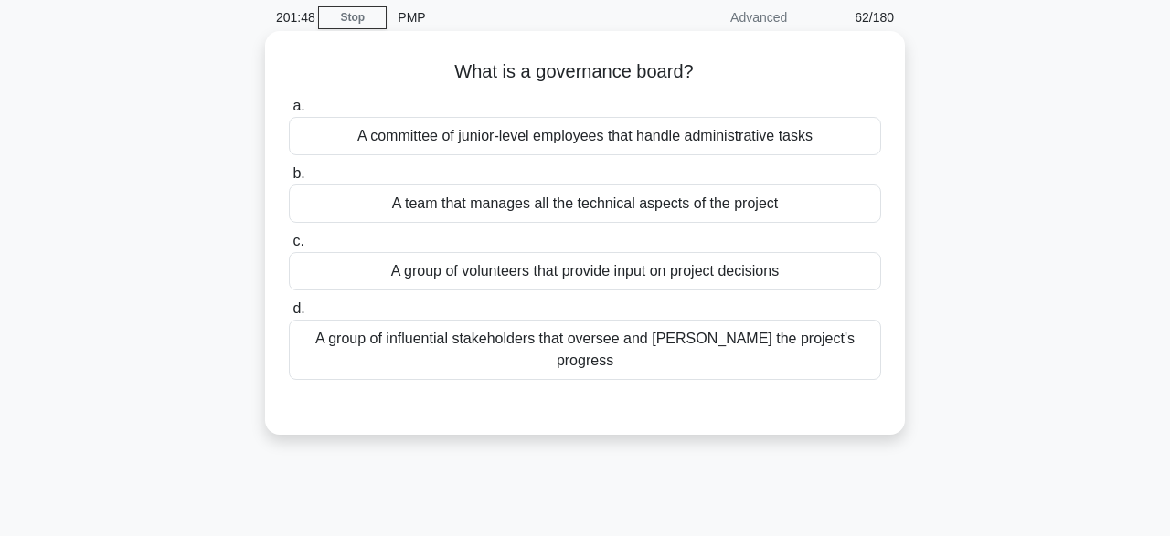
click at [776, 343] on div "A group of influential stakeholders that oversee and [PERSON_NAME] the project'…" at bounding box center [585, 350] width 592 height 60
click at [289, 315] on input "d. A group of influential stakeholders that oversee and steer the project's pro…" at bounding box center [289, 309] width 0 height 12
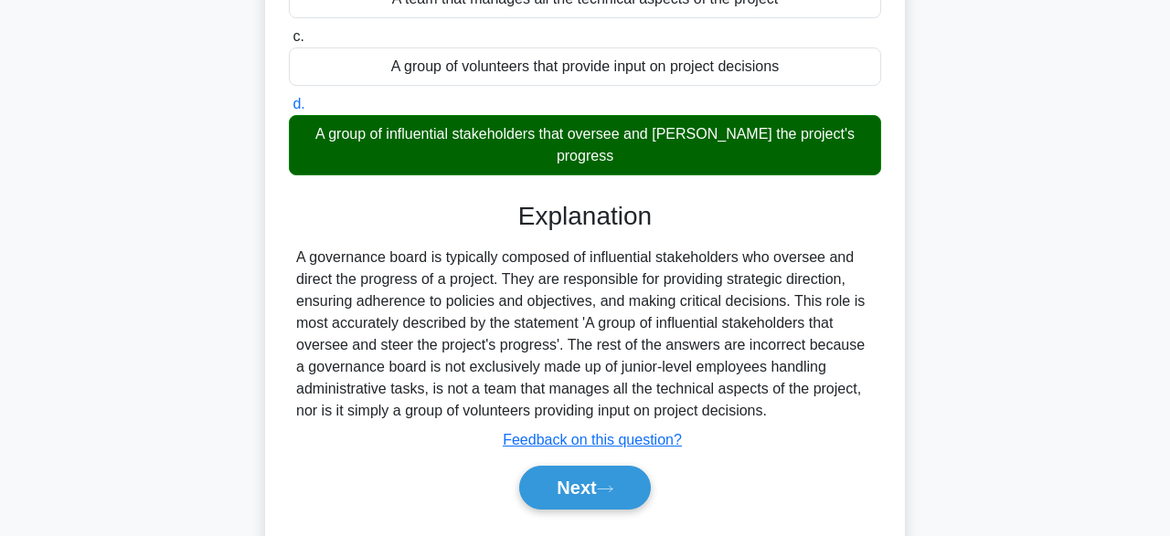
scroll to position [451, 0]
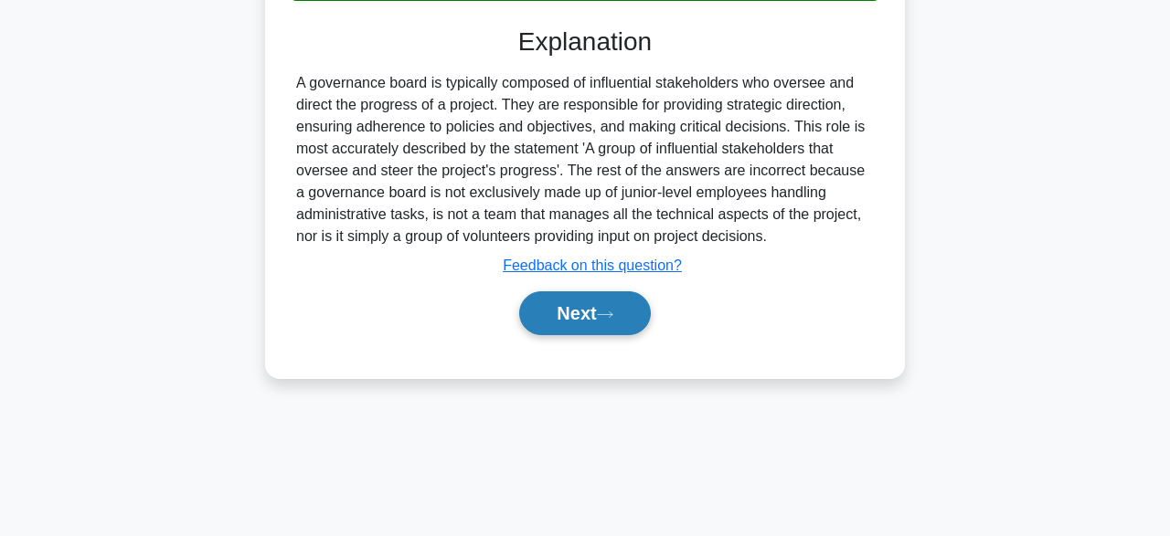
click at [617, 304] on button "Next" at bounding box center [584, 314] width 131 height 44
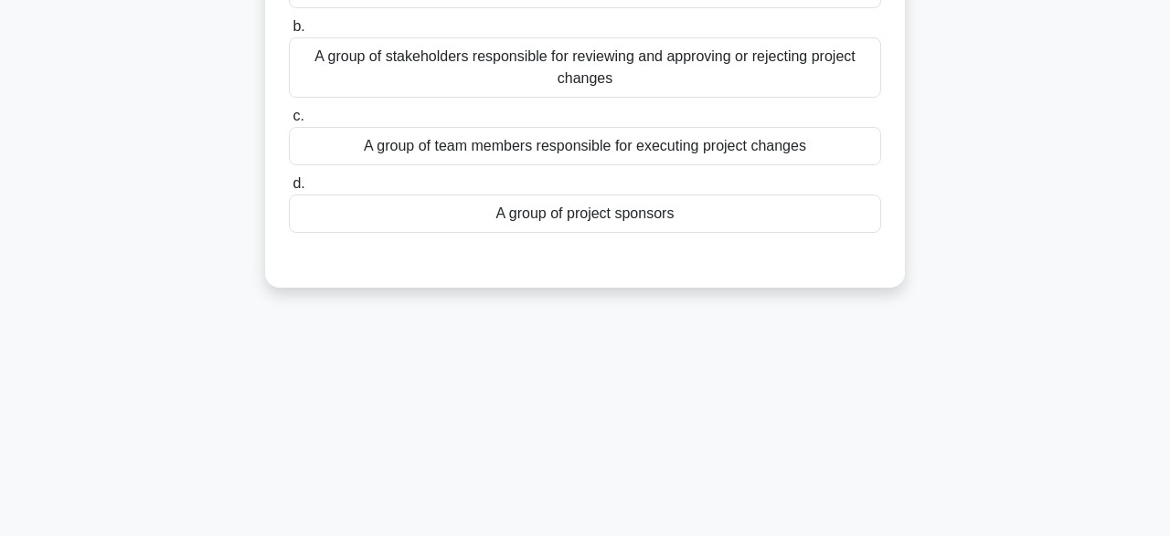
scroll to position [104, 0]
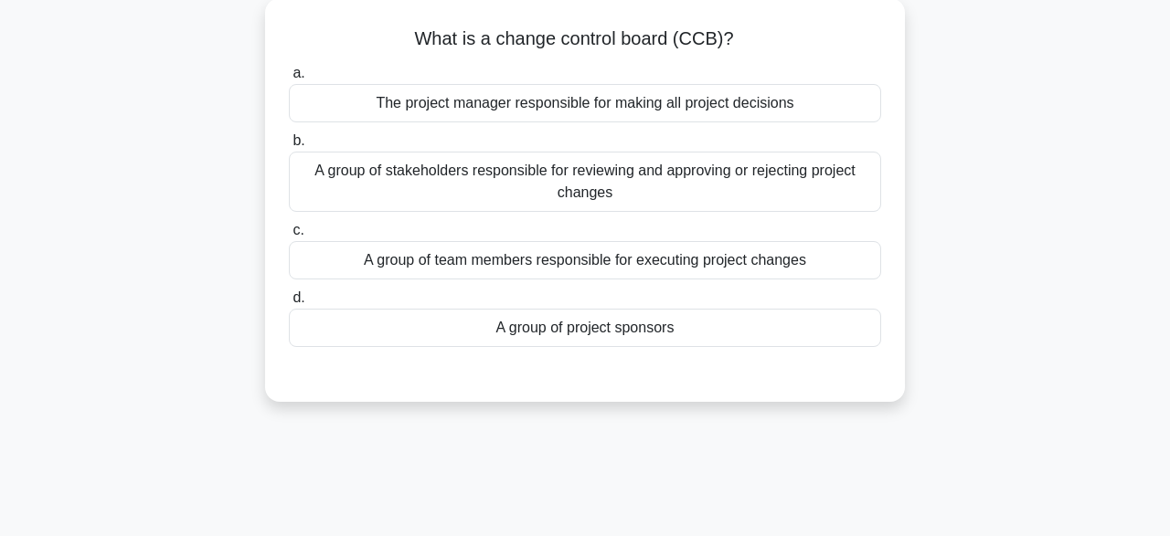
click at [558, 194] on div "A group of stakeholders responsible for reviewing and approving or rejecting pr…" at bounding box center [585, 182] width 592 height 60
click at [289, 147] on input "b. A group of stakeholders responsible for reviewing and approving or rejecting…" at bounding box center [289, 141] width 0 height 12
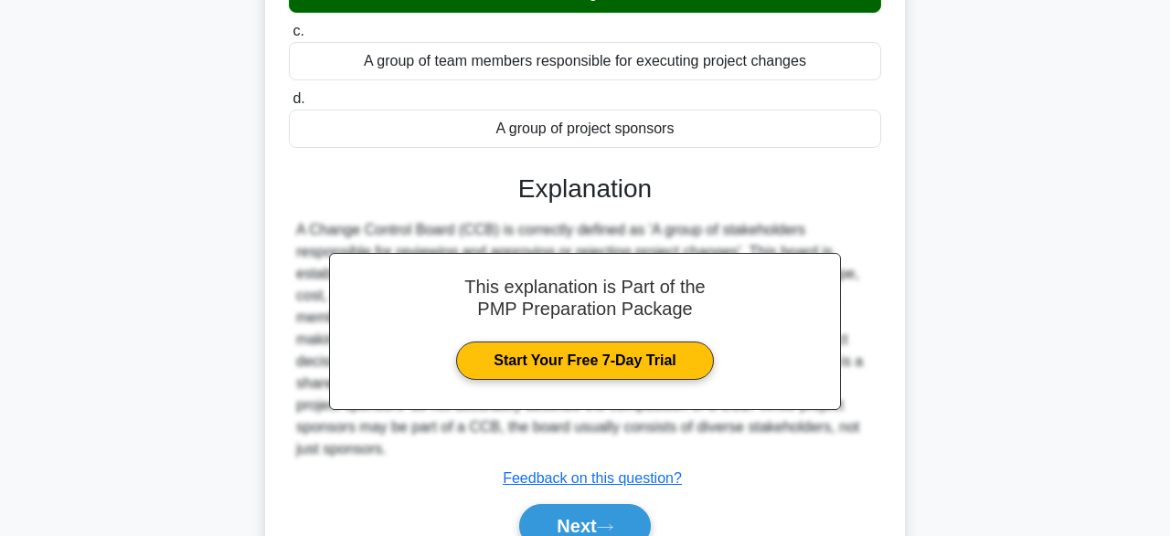
scroll to position [451, 0]
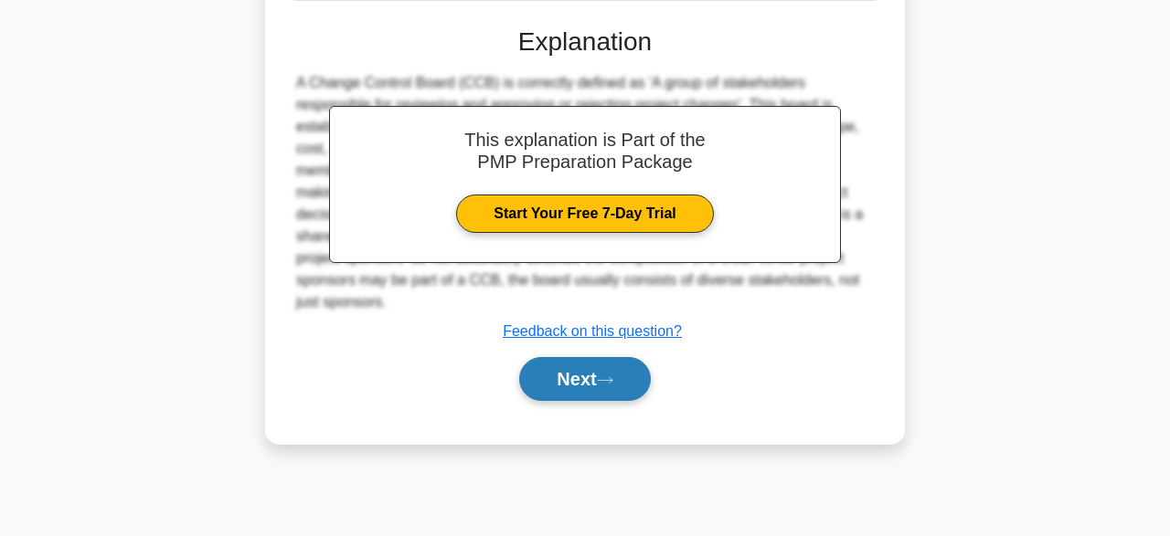
click at [613, 381] on icon at bounding box center [605, 381] width 16 height 10
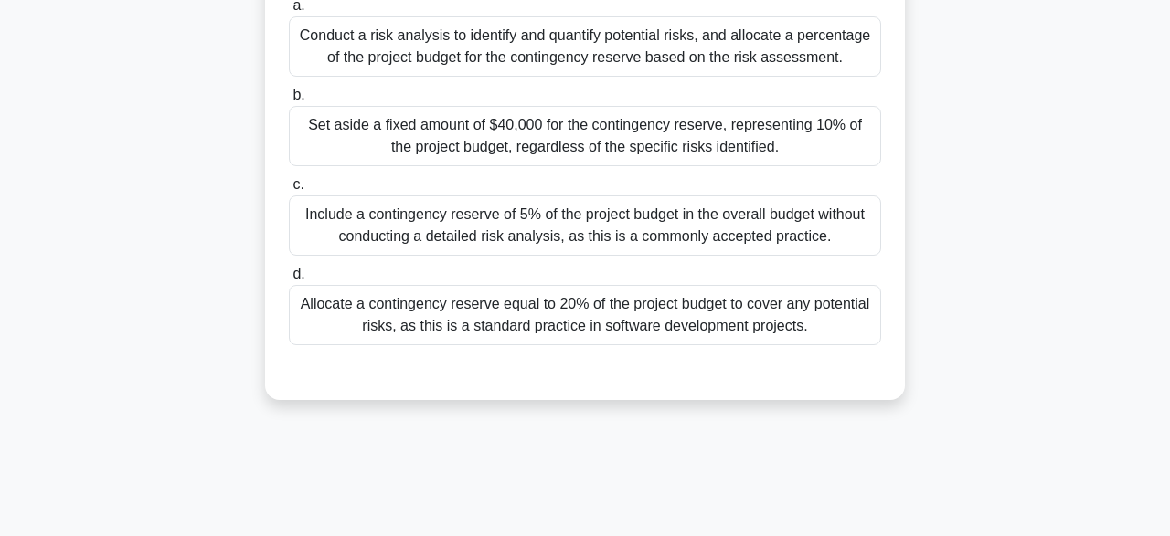
scroll to position [263, 0]
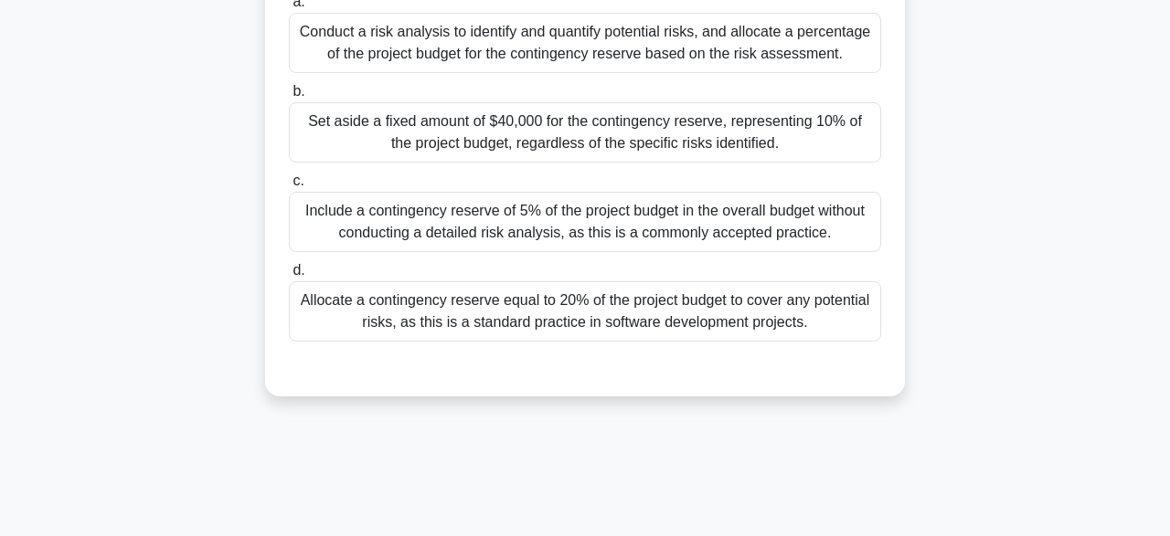
click at [551, 56] on div "Conduct a risk analysis to identify and quantify potential risks, and allocate …" at bounding box center [585, 43] width 592 height 60
click at [289, 8] on input "a. Conduct a risk analysis to identify and quantify potential risks, and alloca…" at bounding box center [289, 2] width 0 height 12
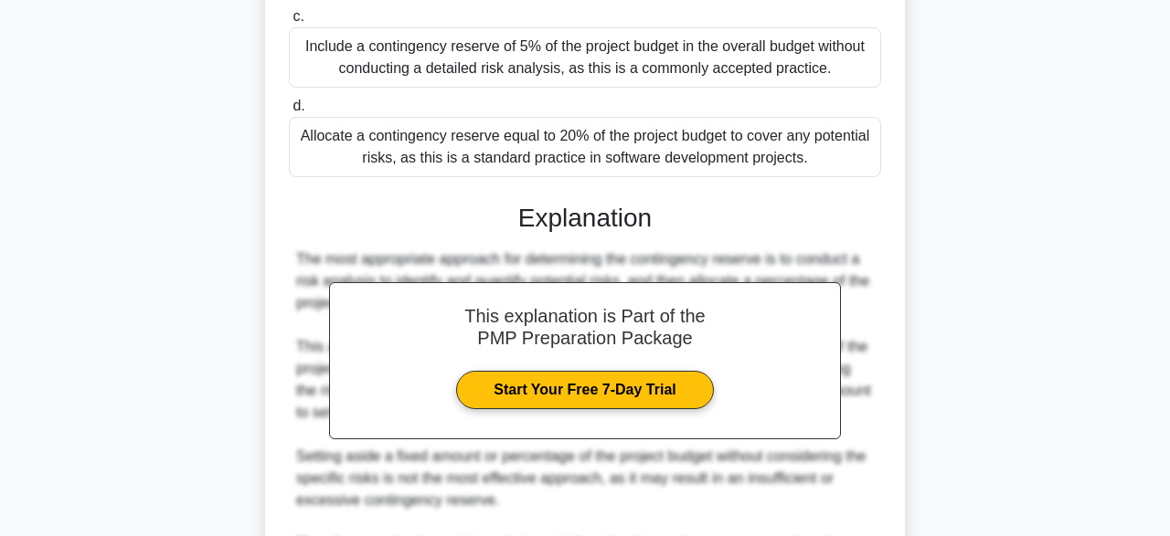
scroll to position [653, 0]
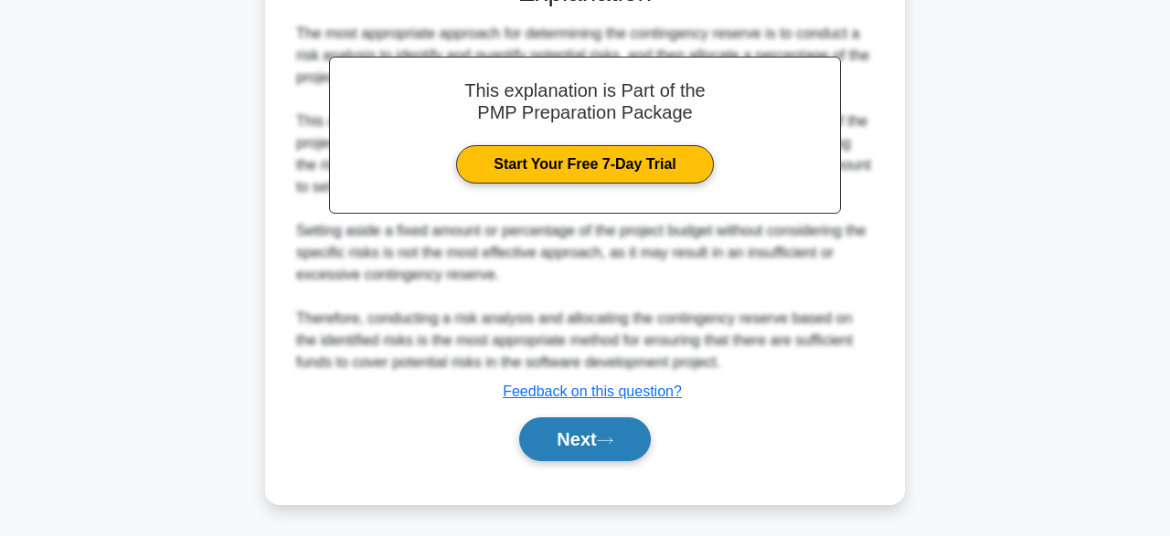
click at [597, 430] on button "Next" at bounding box center [584, 440] width 131 height 44
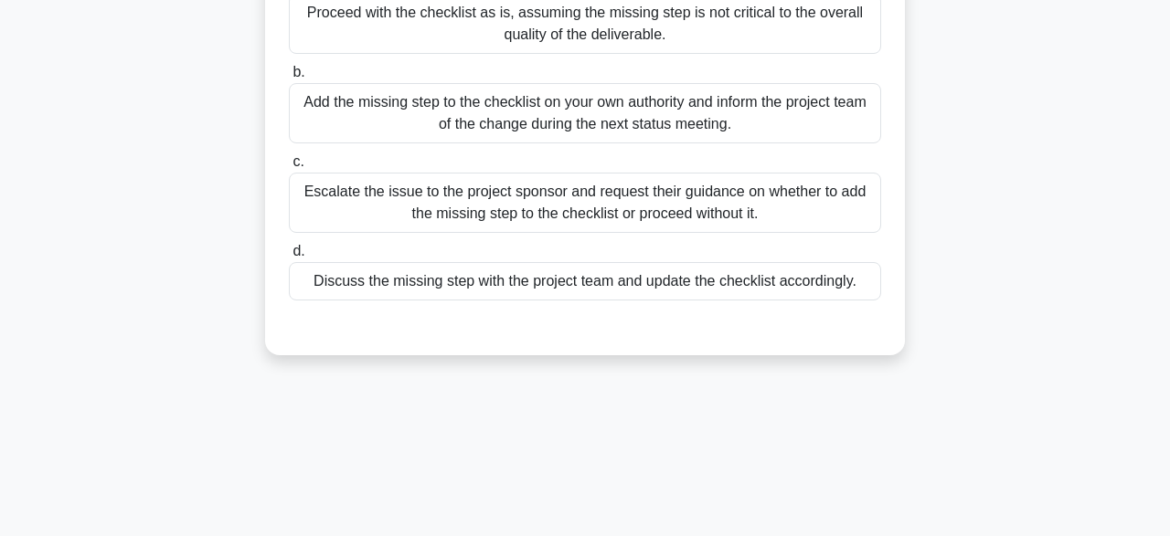
scroll to position [160, 0]
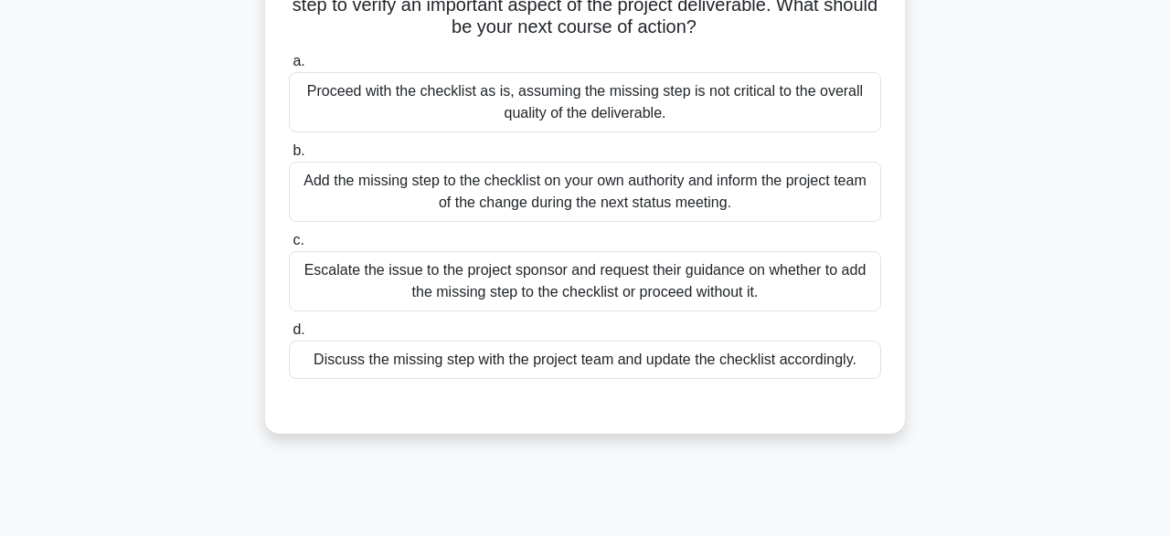
click at [402, 379] on div "Discuss the missing step with the project team and update the checklist accordi…" at bounding box center [585, 360] width 592 height 38
click at [289, 336] on input "d. Discuss the missing step with the project team and update the checklist acco…" at bounding box center [289, 330] width 0 height 12
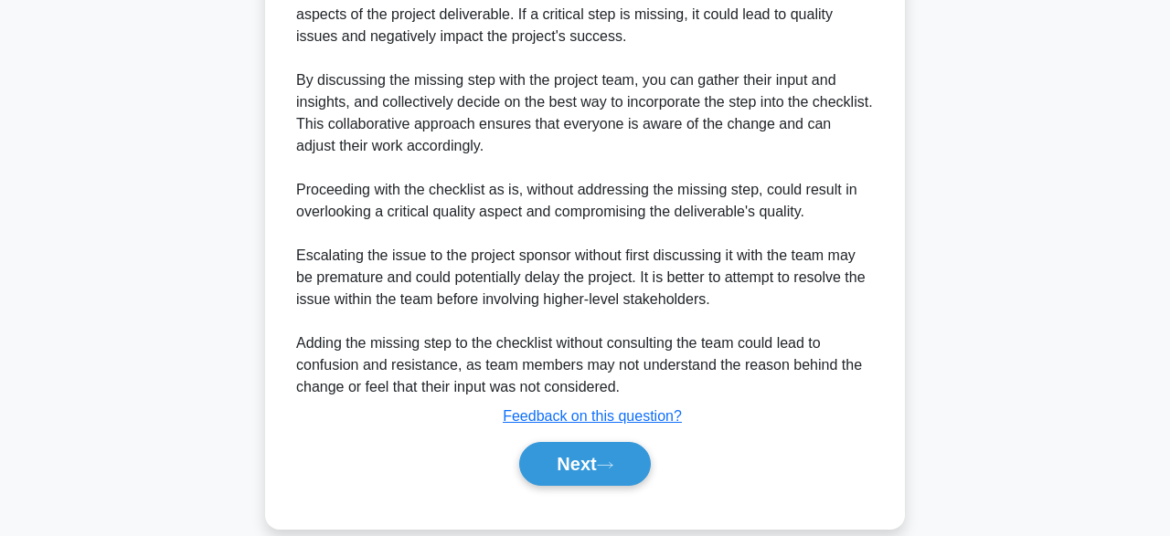
scroll to position [719, 0]
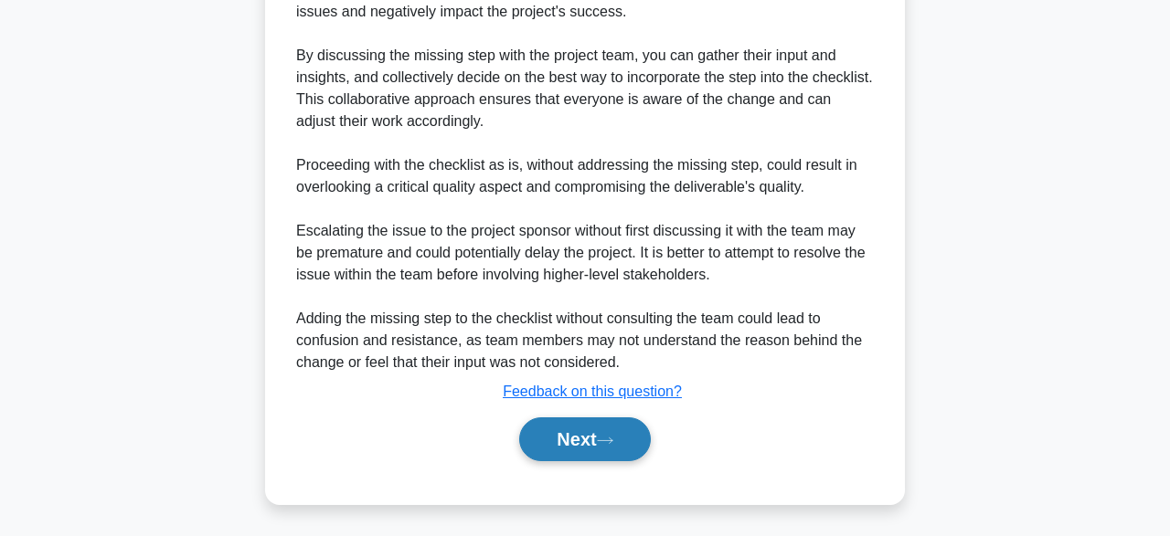
click at [603, 449] on button "Next" at bounding box center [584, 440] width 131 height 44
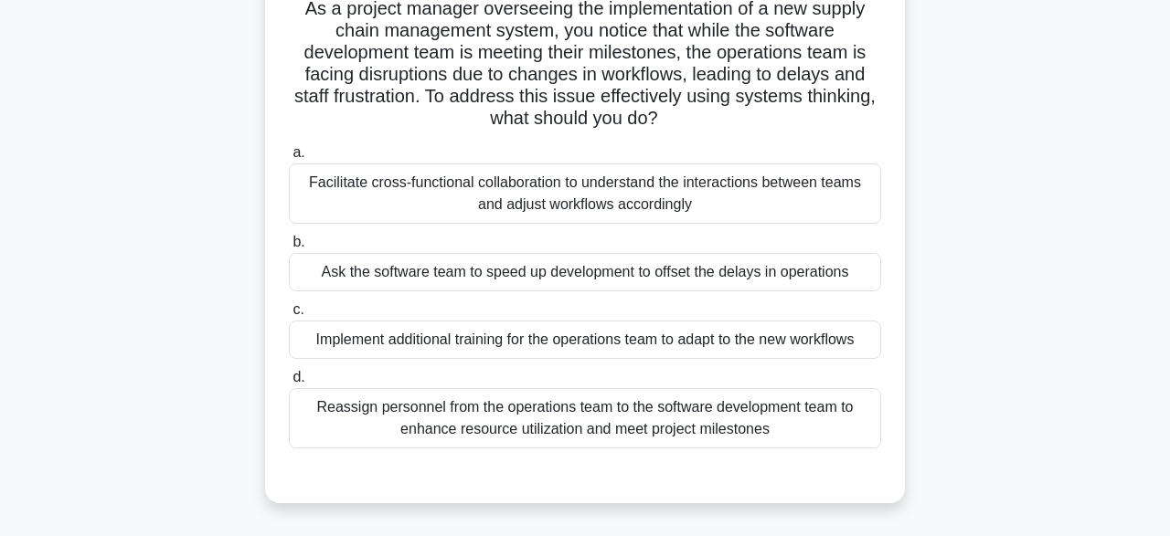
scroll to position [132, 0]
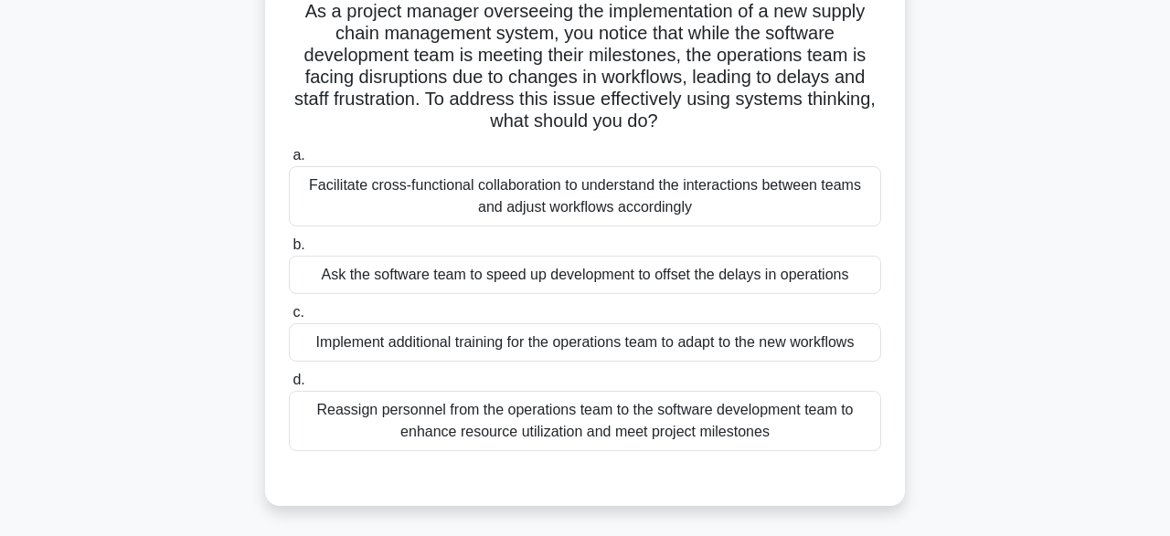
click at [664, 207] on div "Facilitate cross-functional collaboration to understand the interactions betwee…" at bounding box center [585, 196] width 592 height 60
click at [289, 162] on input "a. Facilitate cross-functional collaboration to understand the interactions bet…" at bounding box center [289, 156] width 0 height 12
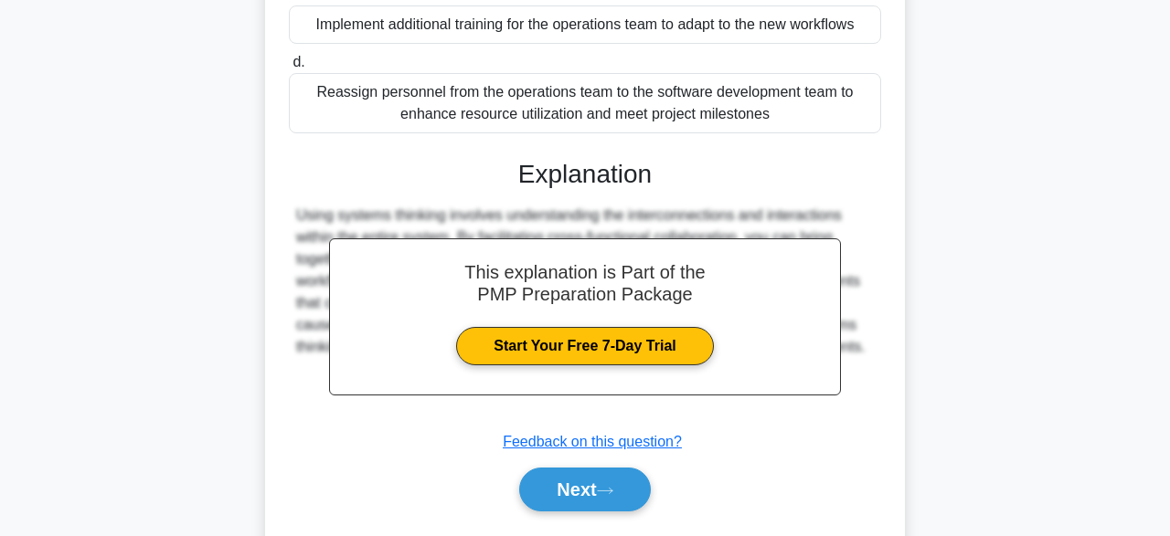
scroll to position [500, 0]
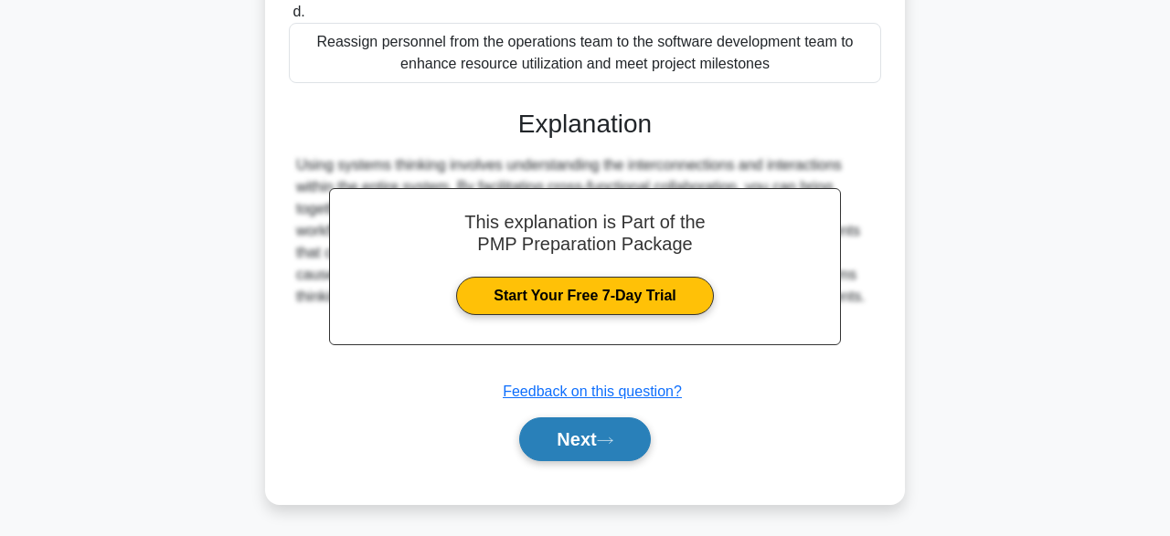
click at [593, 440] on button "Next" at bounding box center [584, 440] width 131 height 44
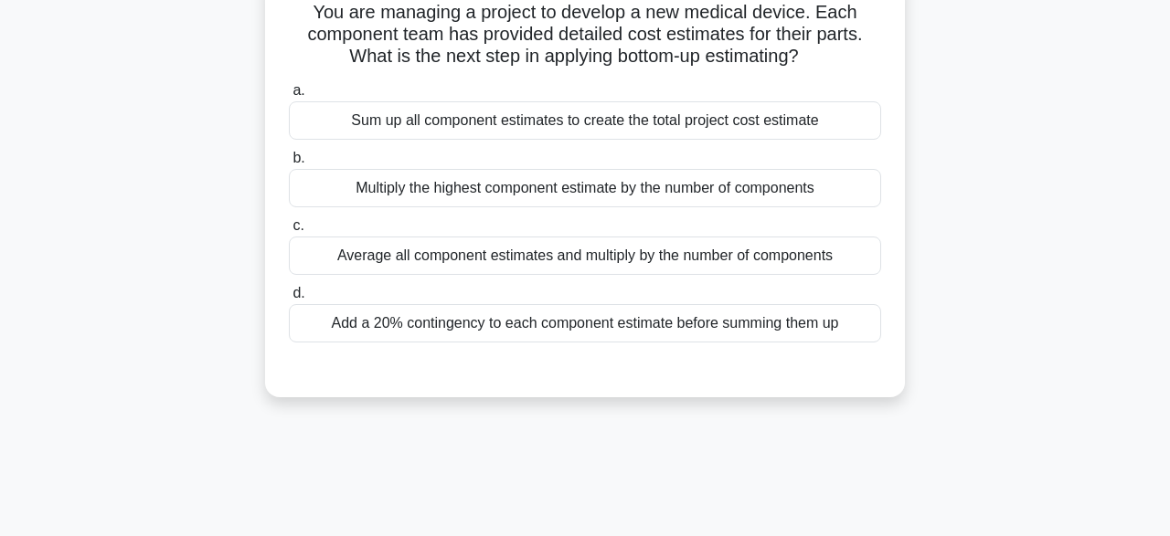
scroll to position [114, 0]
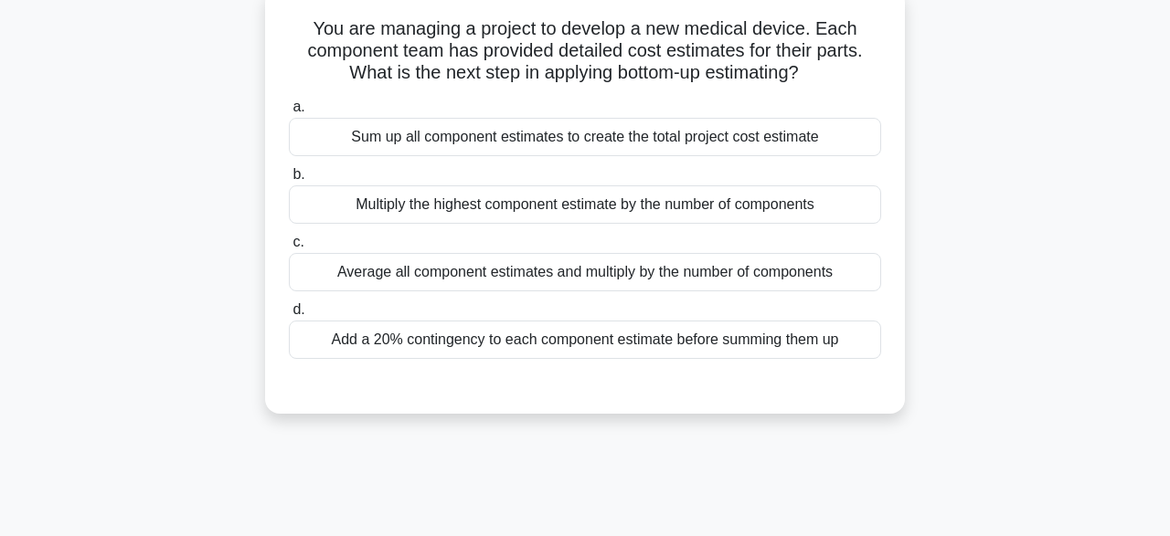
click at [575, 348] on div "Add a 20% contingency to each component estimate before summing them up" at bounding box center [585, 340] width 592 height 38
click at [289, 316] on input "d. Add a 20% contingency to each component estimate before summing them up" at bounding box center [289, 310] width 0 height 12
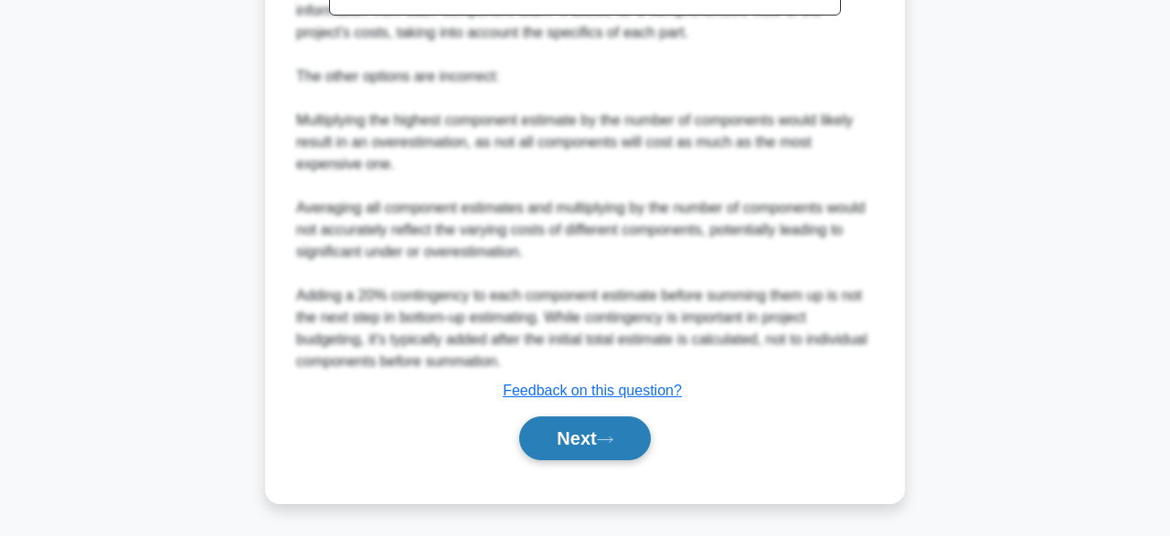
click at [570, 448] on button "Next" at bounding box center [584, 439] width 131 height 44
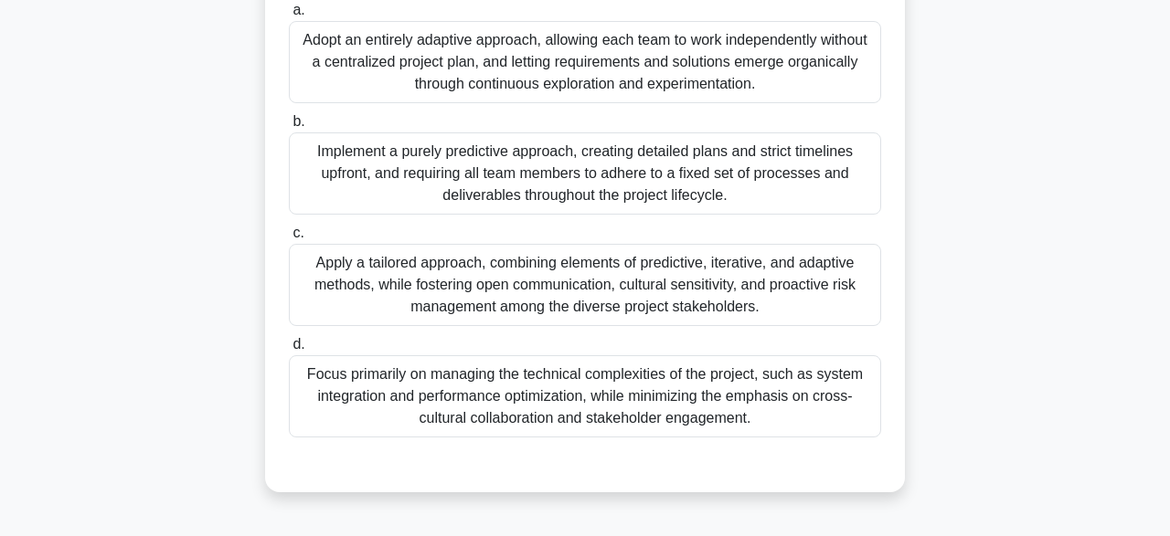
scroll to position [349, 0]
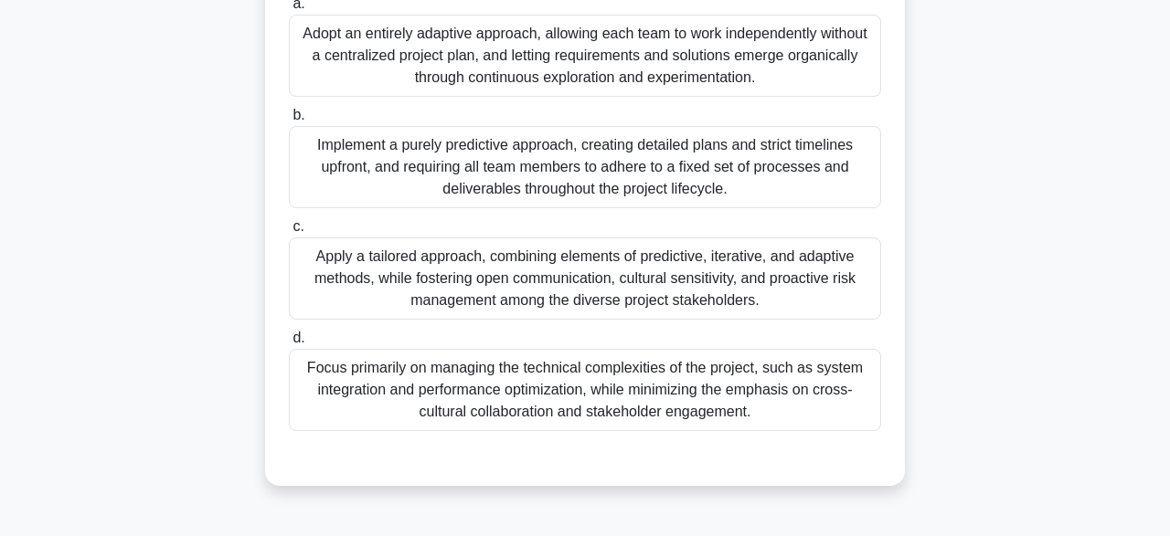
click at [580, 182] on div "Implement a purely predictive approach, creating detailed plans and strict time…" at bounding box center [585, 167] width 592 height 82
click at [289, 122] on input "b. Implement a purely predictive approach, creating detailed plans and strict t…" at bounding box center [289, 116] width 0 height 12
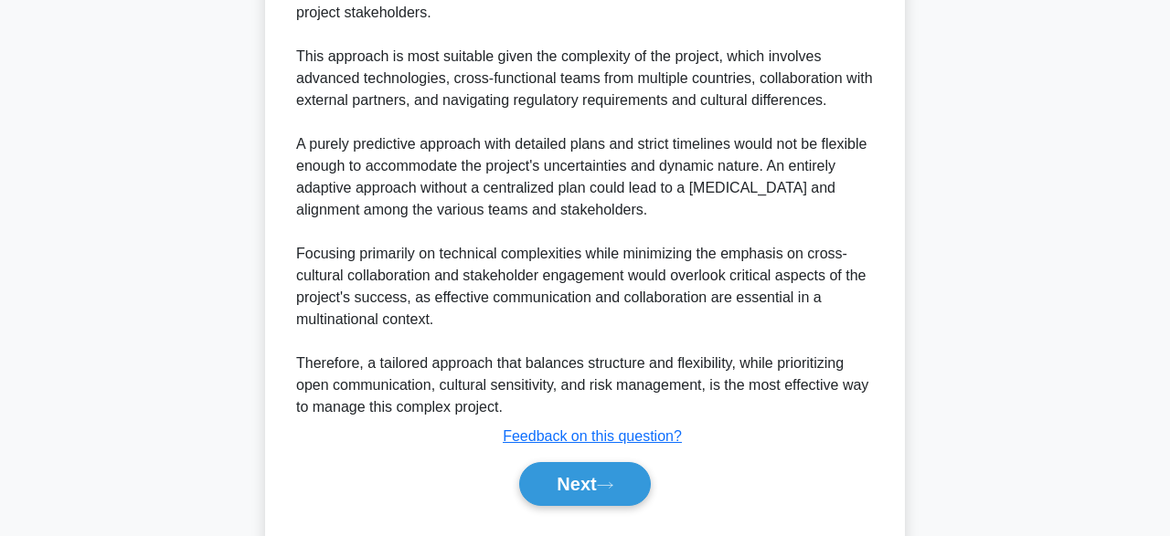
scroll to position [963, 0]
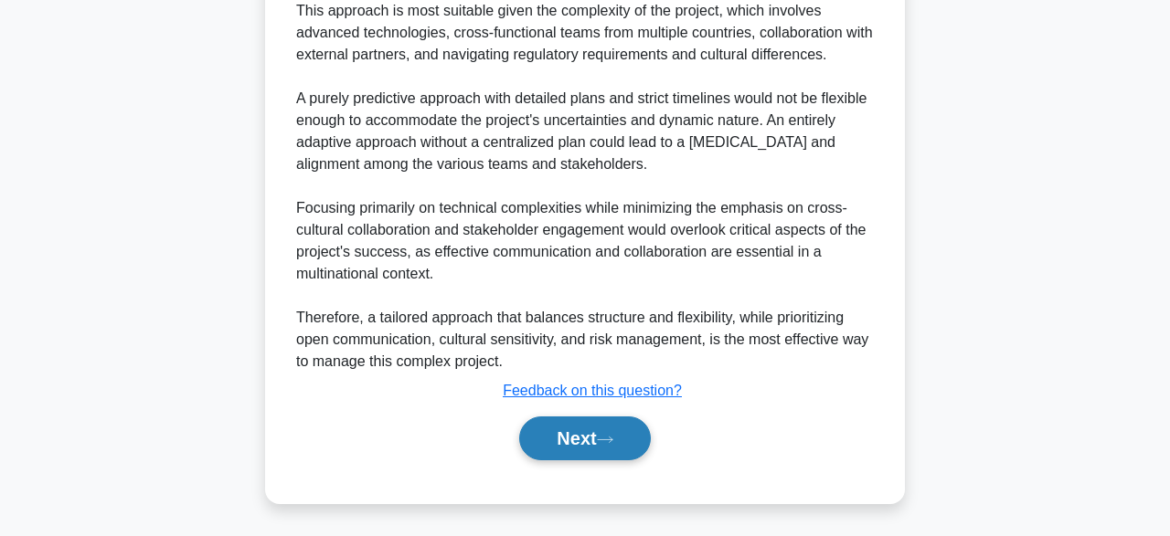
click at [600, 432] on button "Next" at bounding box center [584, 439] width 131 height 44
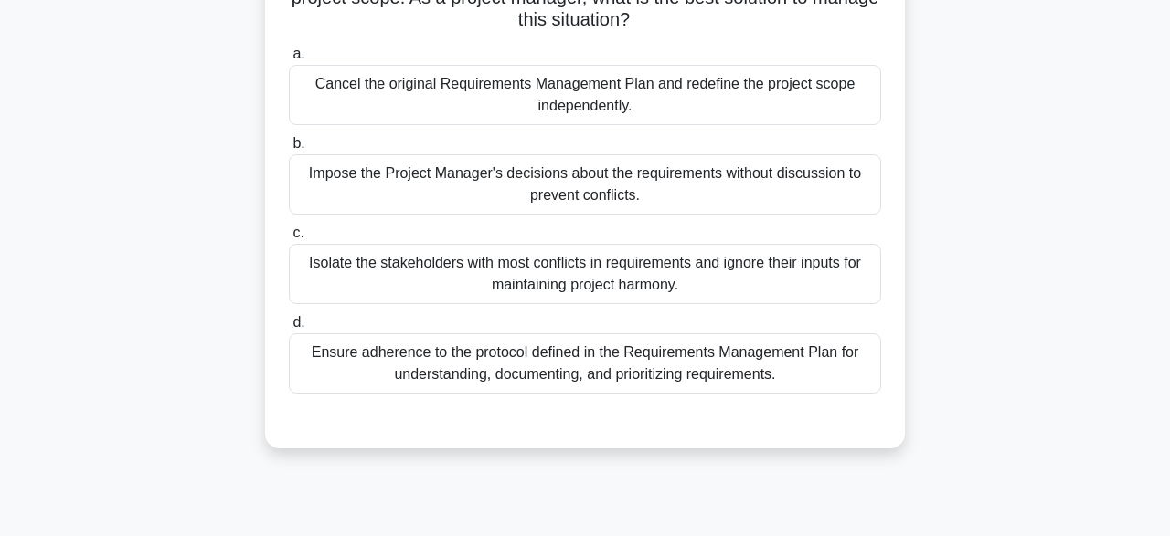
scroll to position [215, 0]
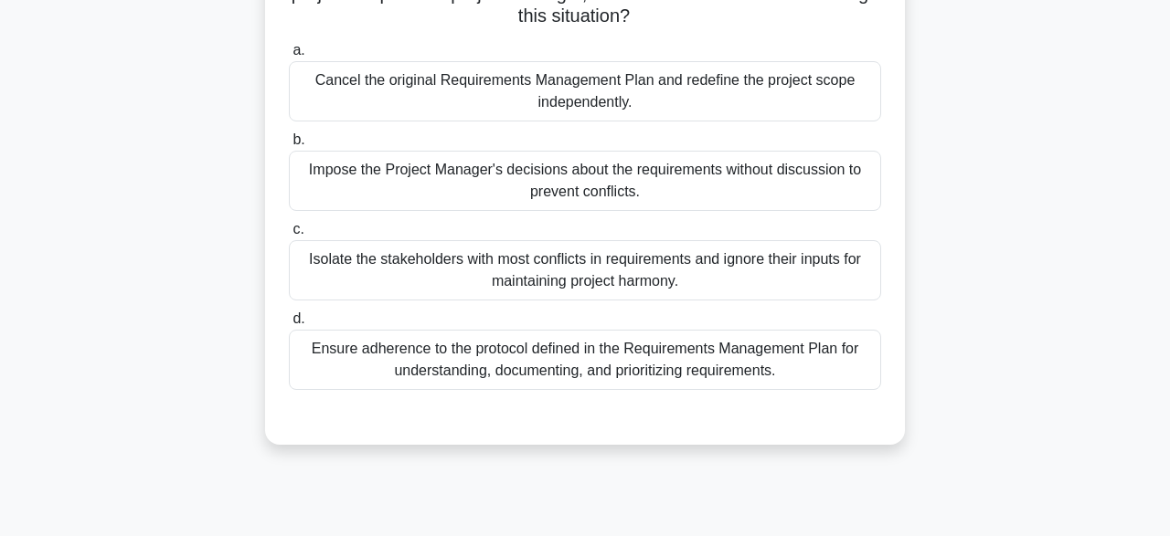
click at [668, 187] on div "Impose the Project Manager's decisions about the requirements without discussio…" at bounding box center [585, 181] width 592 height 60
click at [289, 146] on input "b. Impose the Project Manager's decisions about the requirements without discus…" at bounding box center [289, 140] width 0 height 12
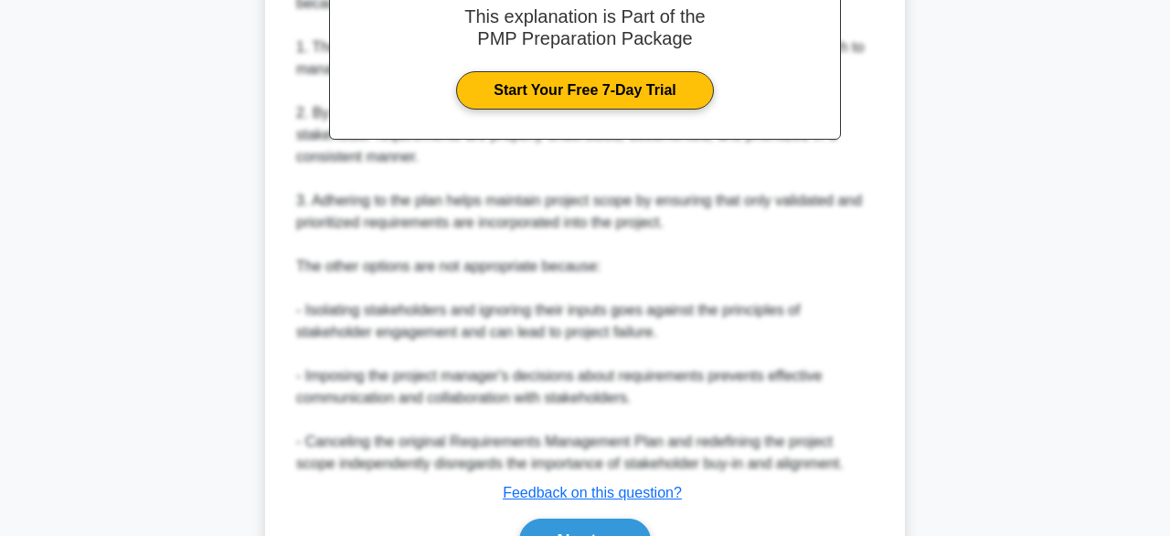
scroll to position [832, 0]
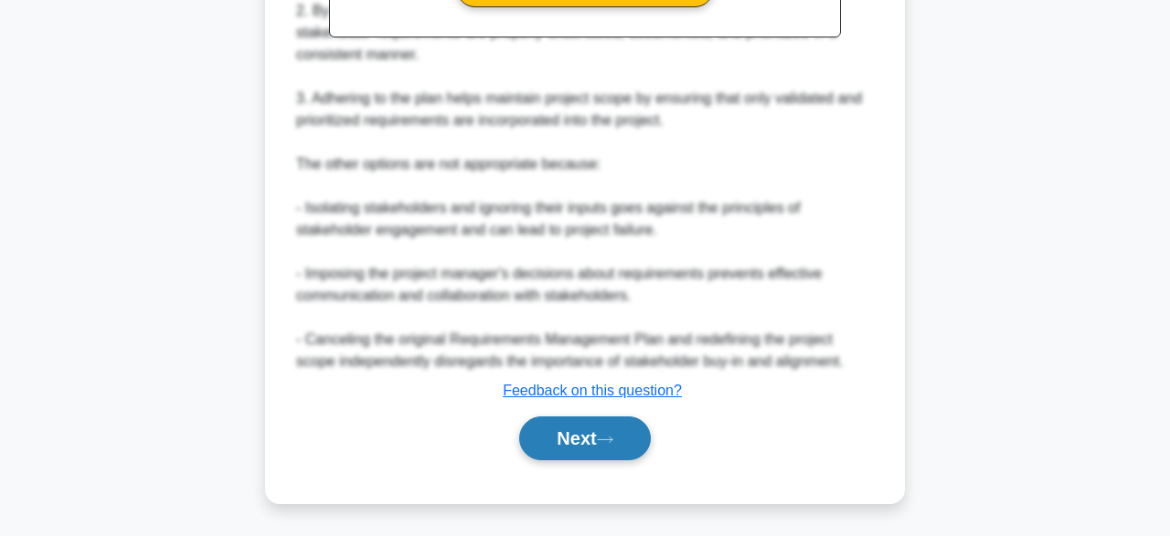
click at [589, 443] on button "Next" at bounding box center [584, 439] width 131 height 44
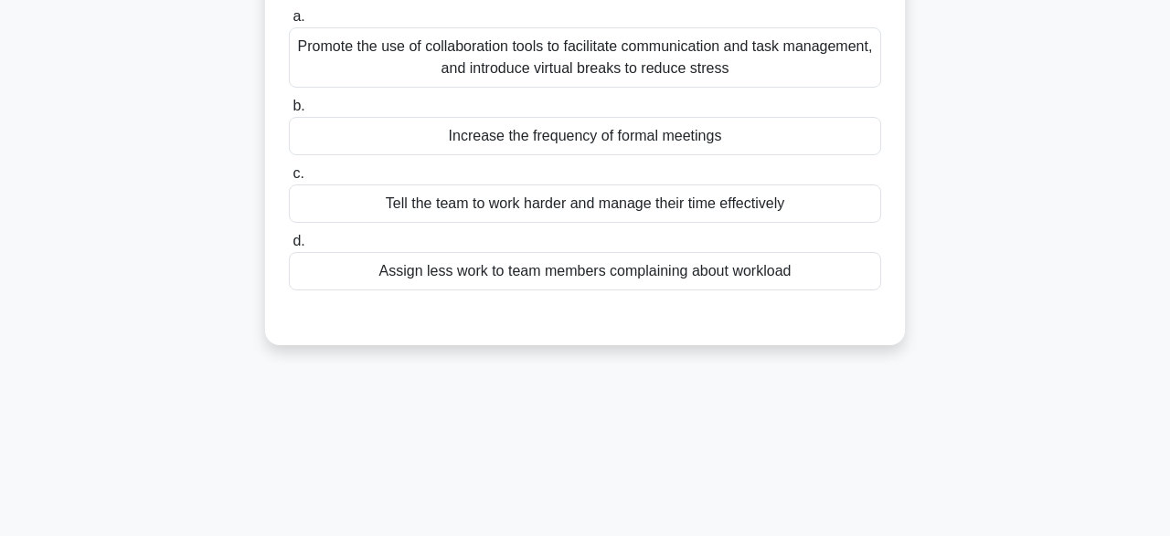
scroll to position [230, 0]
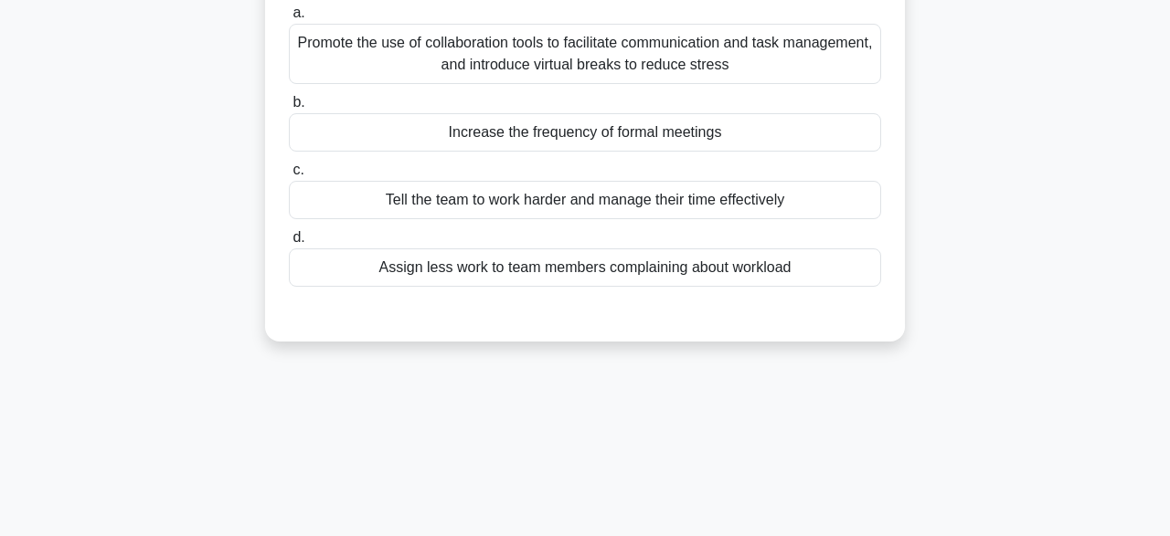
click at [590, 67] on div "Promote the use of collaboration tools to facilitate communication and task man…" at bounding box center [585, 54] width 592 height 60
click at [289, 19] on input "a. Promote the use of collaboration tools to facilitate communication and task …" at bounding box center [289, 13] width 0 height 12
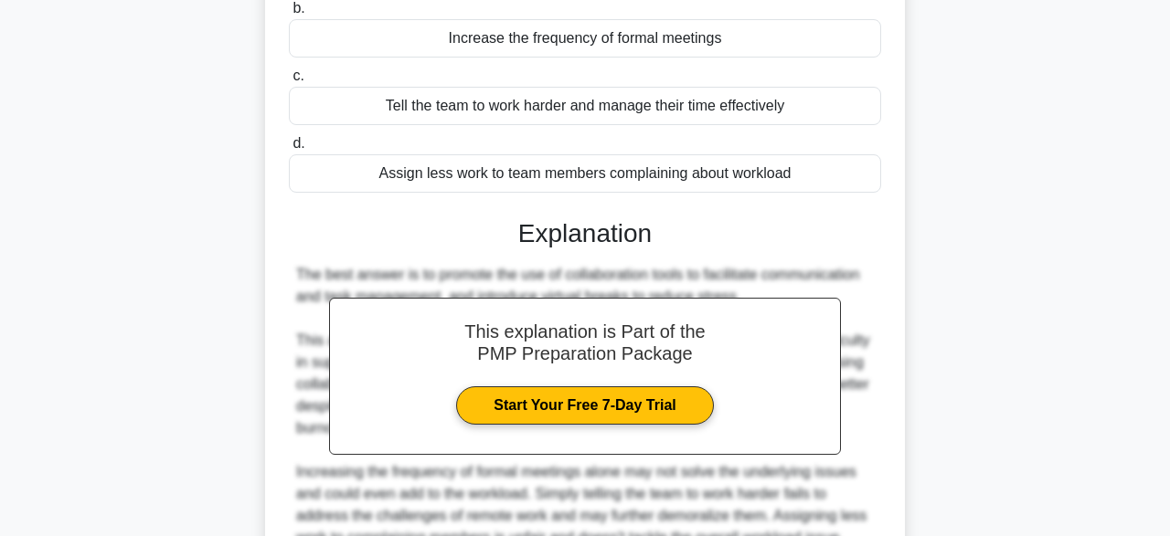
scroll to position [500, 0]
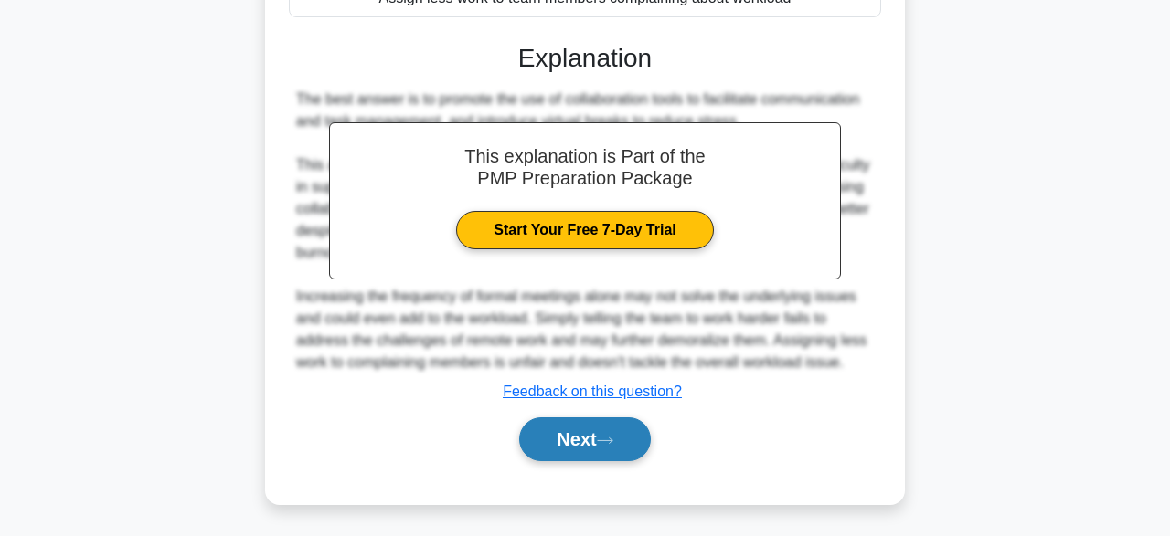
click at [613, 429] on button "Next" at bounding box center [584, 440] width 131 height 44
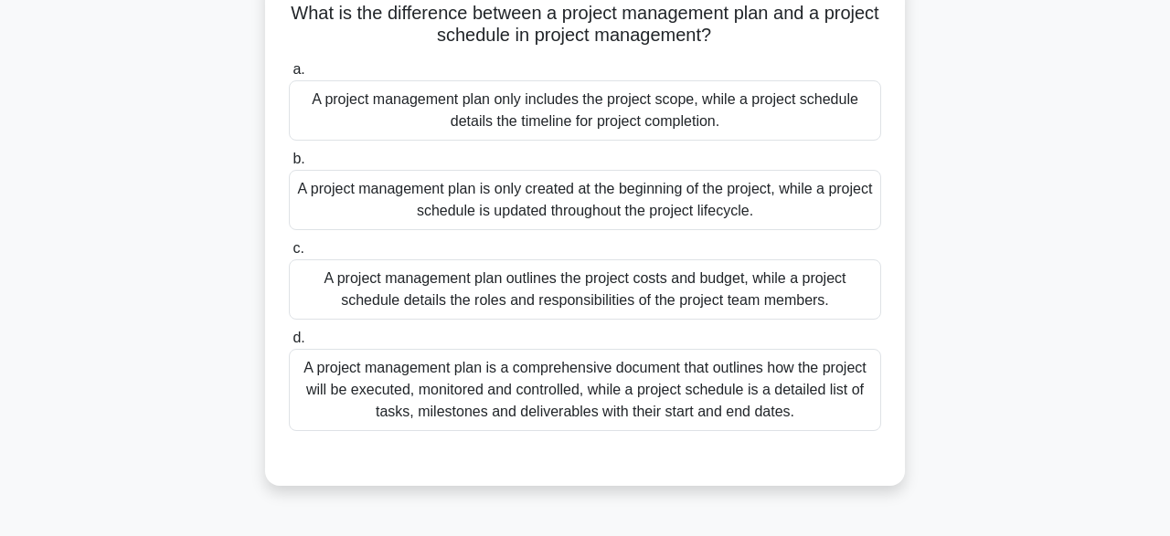
scroll to position [135, 0]
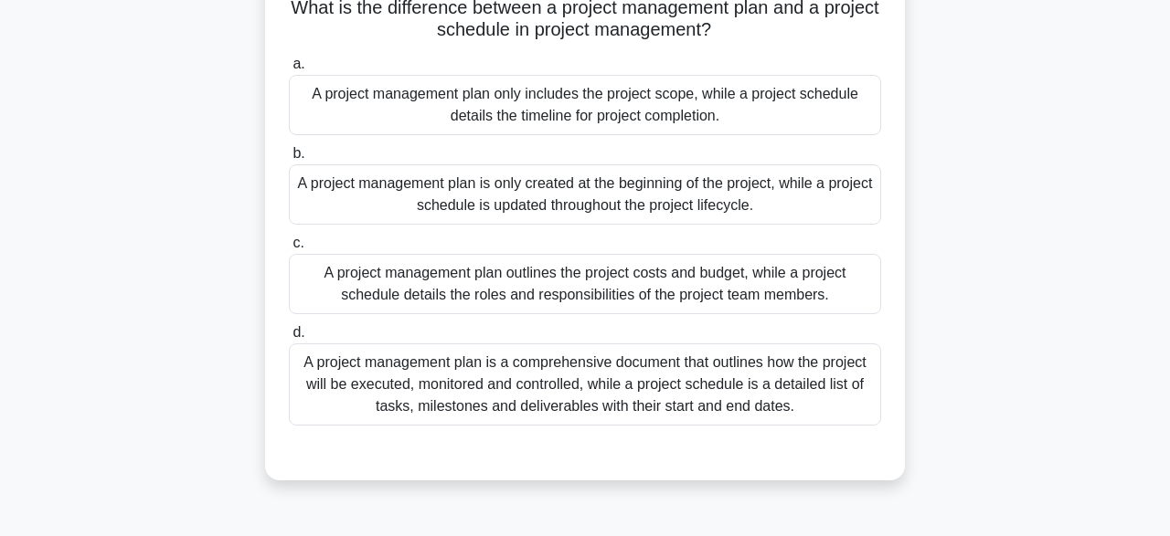
click at [783, 224] on div "A project management plan is only created at the beginning of the project, whil…" at bounding box center [585, 195] width 592 height 60
click at [289, 160] on input "b. A project management plan is only created at the beginning of the project, w…" at bounding box center [289, 154] width 0 height 12
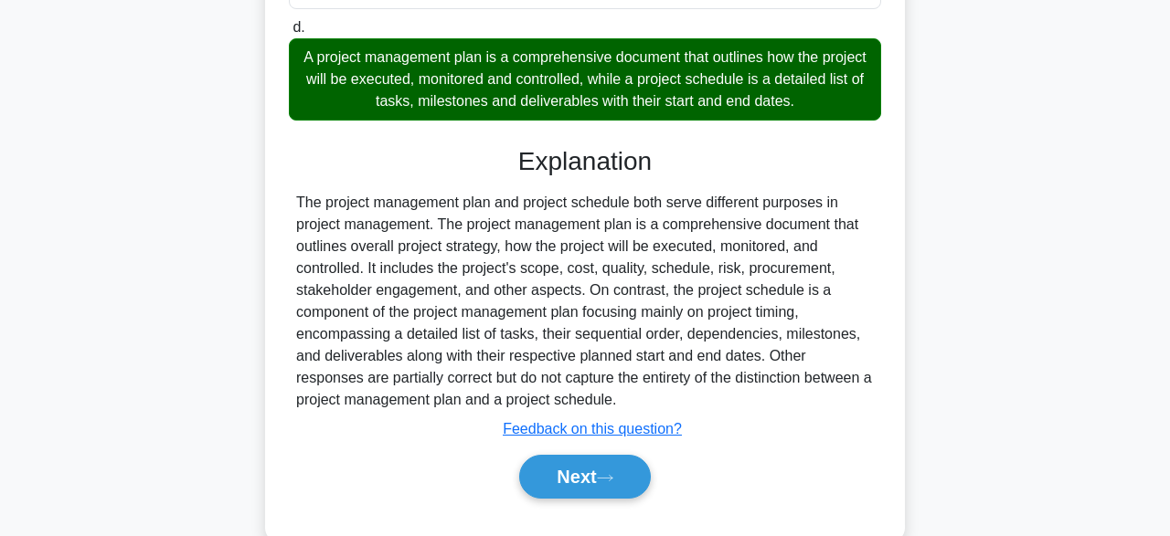
scroll to position [481, 0]
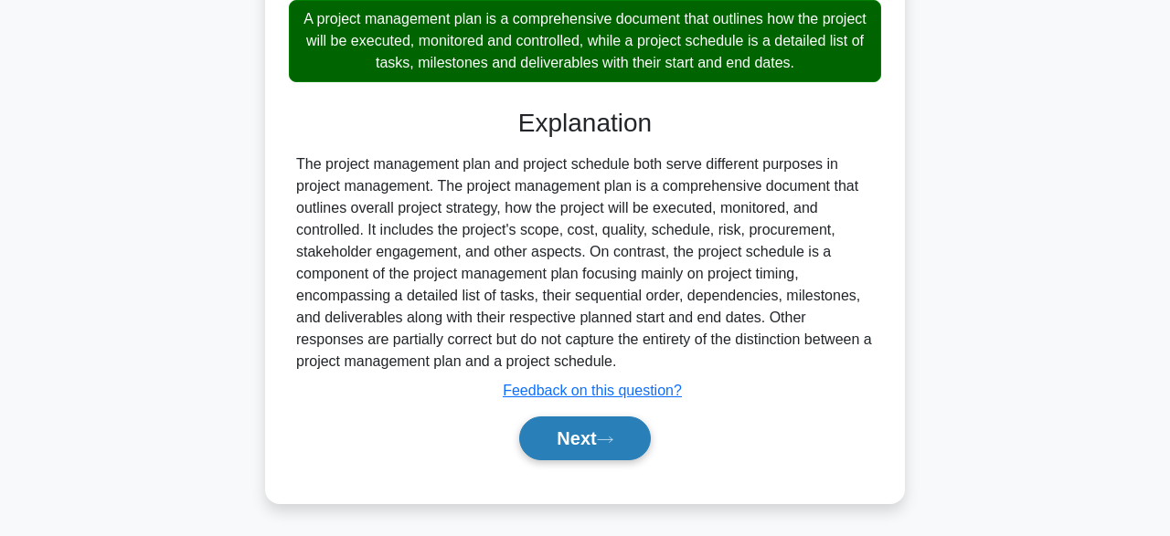
click at [568, 441] on button "Next" at bounding box center [584, 439] width 131 height 44
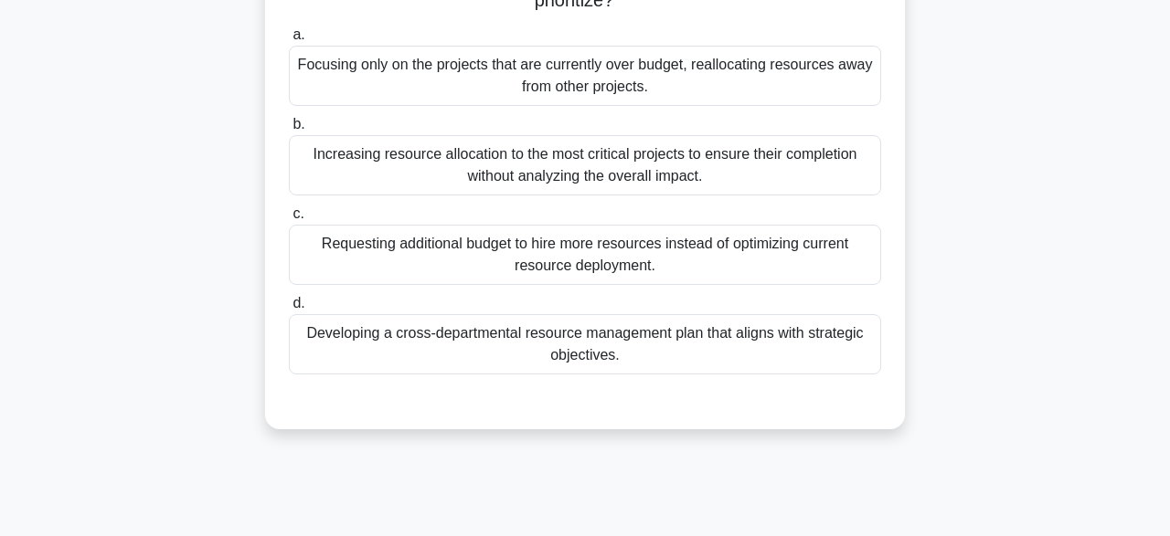
scroll to position [256, 0]
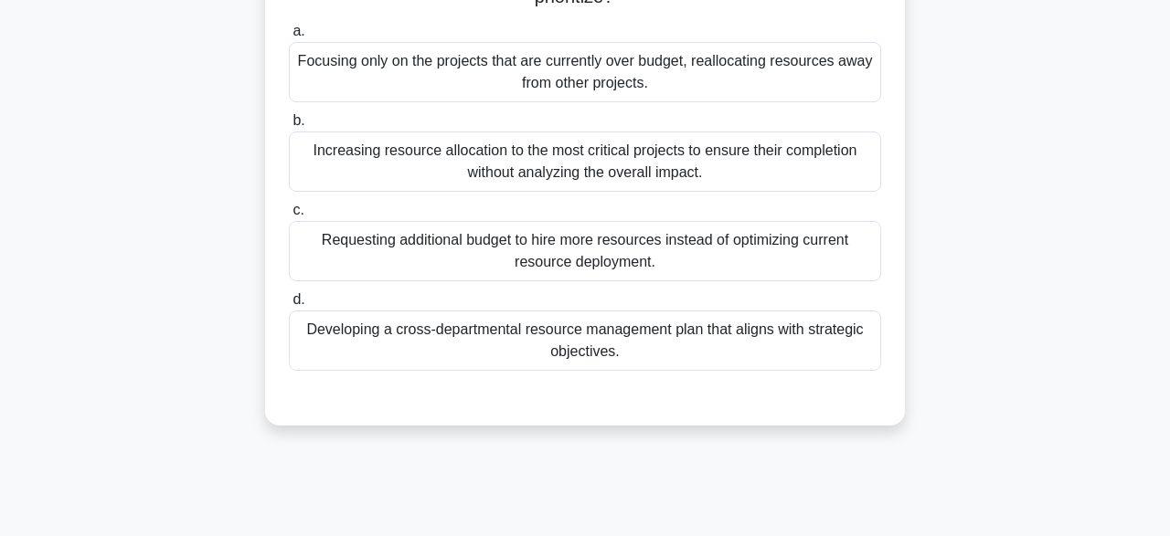
click at [598, 249] on div "Requesting additional budget to hire more resources instead of optimizing curre…" at bounding box center [585, 251] width 592 height 60
click at [289, 217] on input "c. Requesting additional budget to hire more resources instead of optimizing cu…" at bounding box center [289, 211] width 0 height 12
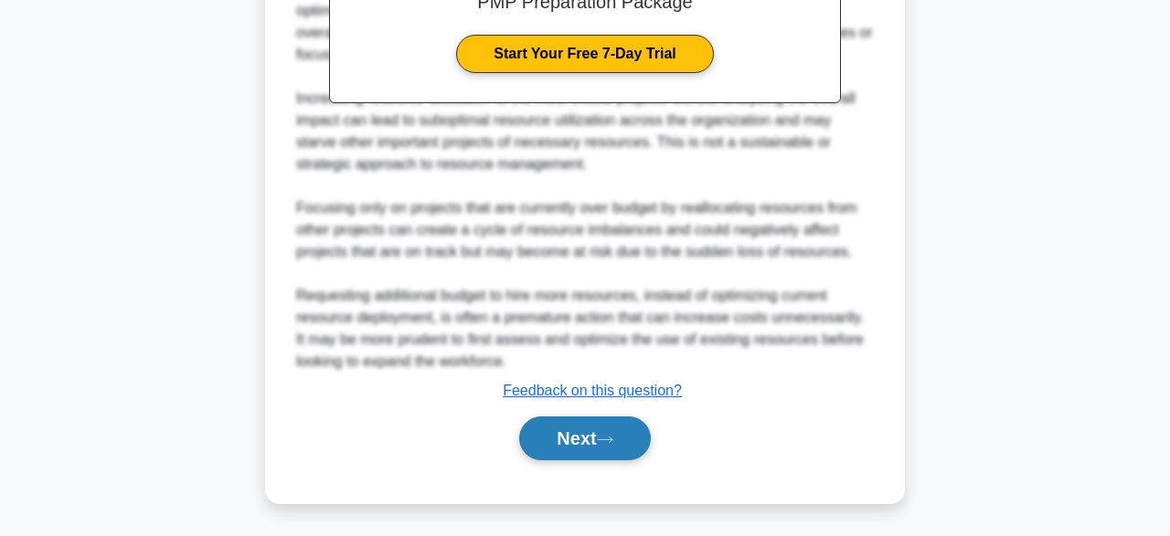
click at [571, 443] on button "Next" at bounding box center [584, 439] width 131 height 44
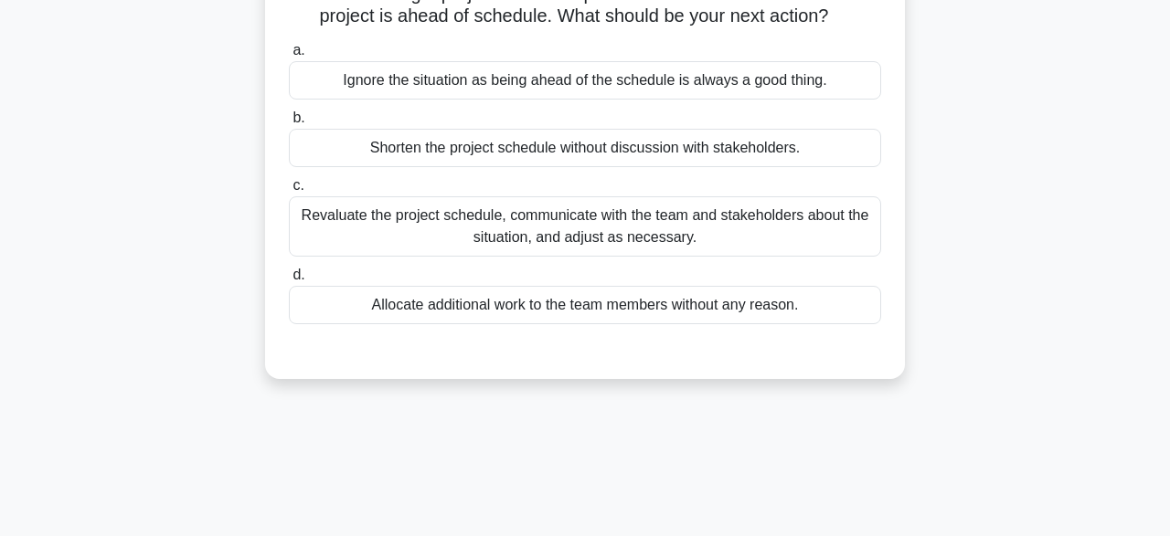
scroll to position [154, 0]
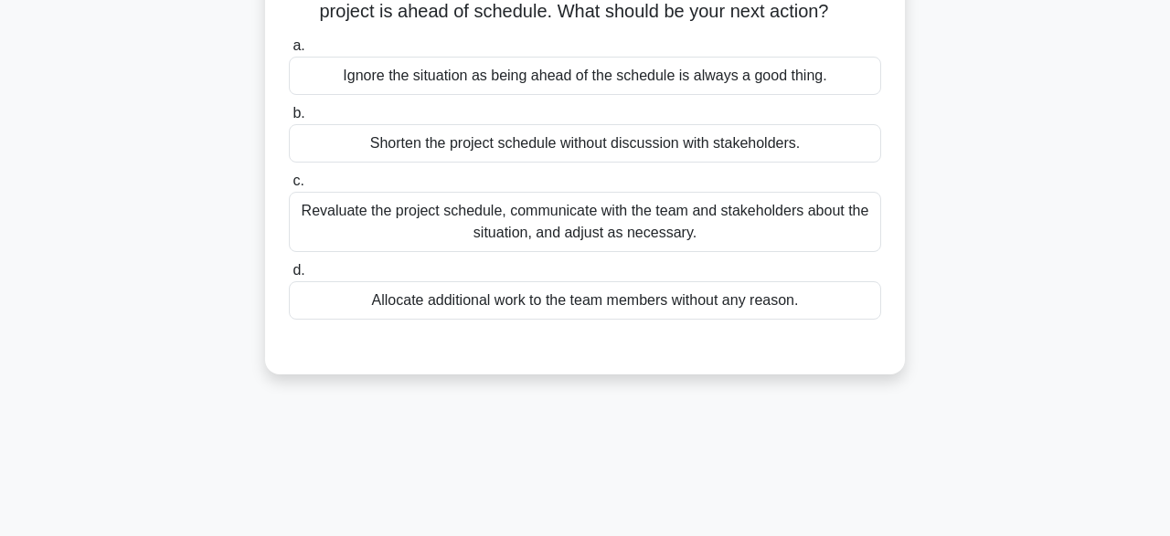
click at [569, 226] on div "Revaluate the project schedule, communicate with the team and stakeholders abou…" at bounding box center [585, 222] width 592 height 60
click at [289, 187] on input "c. Revaluate the project schedule, communicate with the team and stakeholders a…" at bounding box center [289, 181] width 0 height 12
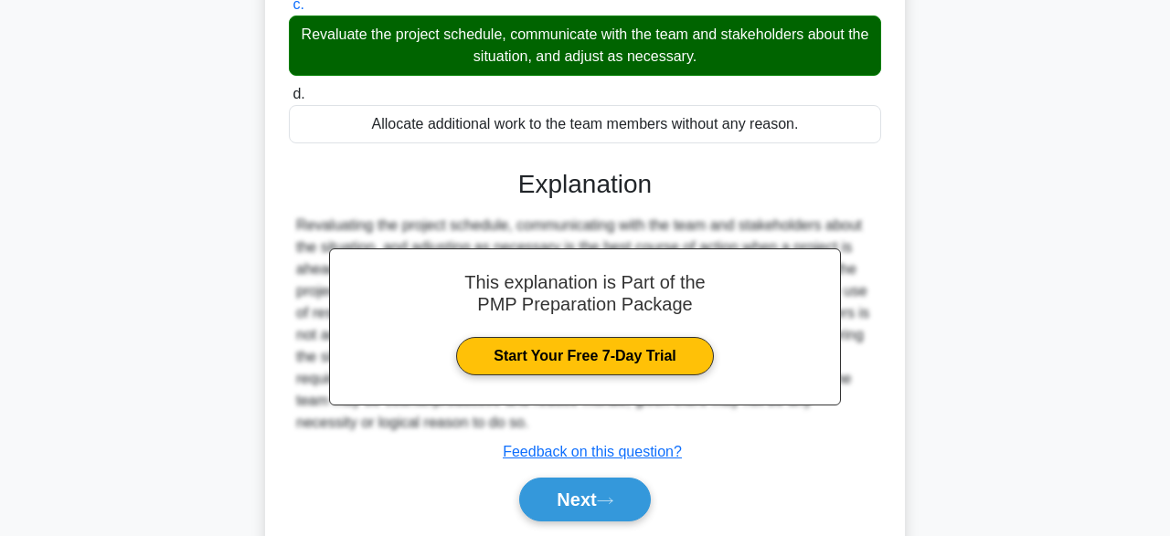
scroll to position [451, 0]
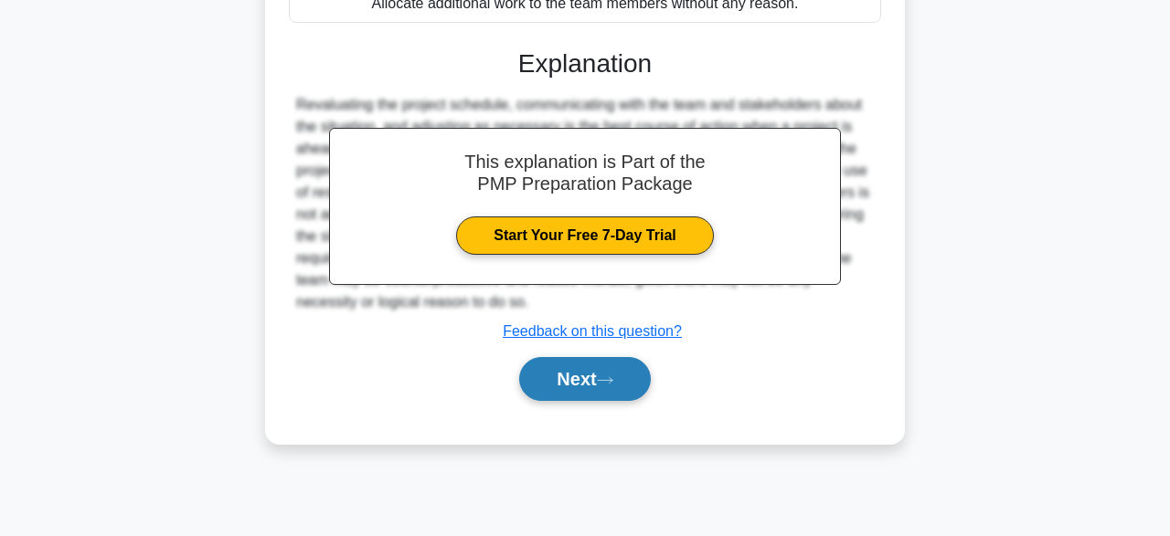
click at [597, 392] on button "Next" at bounding box center [584, 379] width 131 height 44
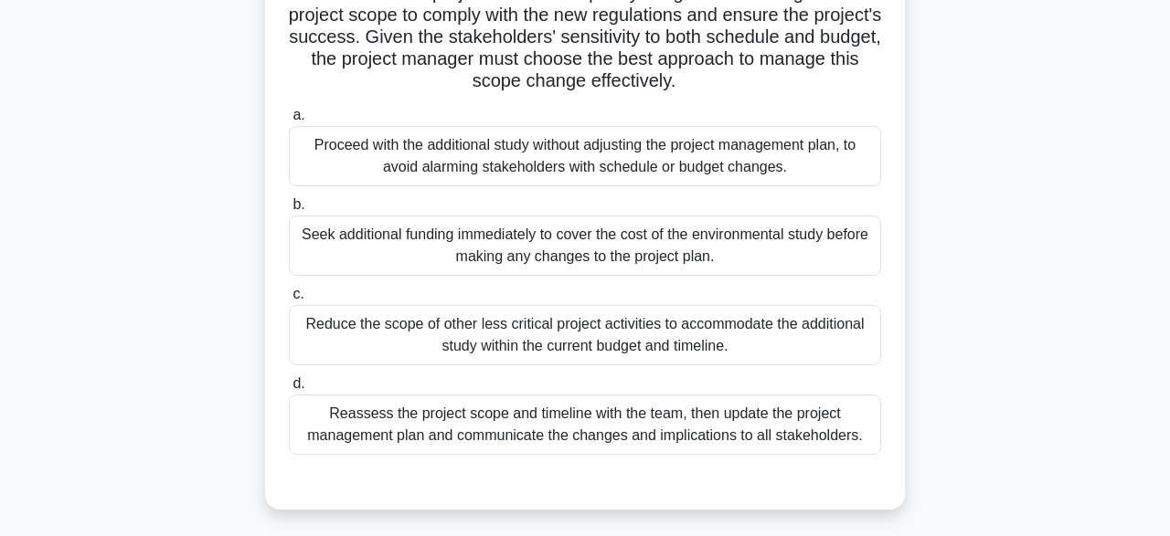
scroll to position [320, 0]
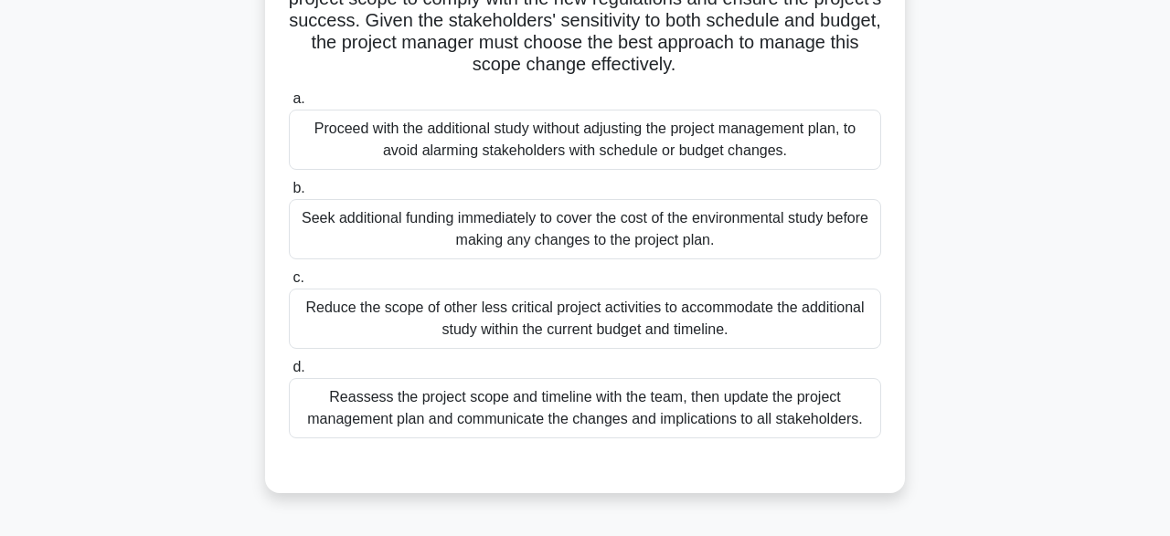
click at [624, 407] on div "Reassess the project scope and timeline with the team, then update the project …" at bounding box center [585, 408] width 592 height 60
click at [289, 374] on input "d. Reassess the project scope and timeline with the team, then update the proje…" at bounding box center [289, 368] width 0 height 12
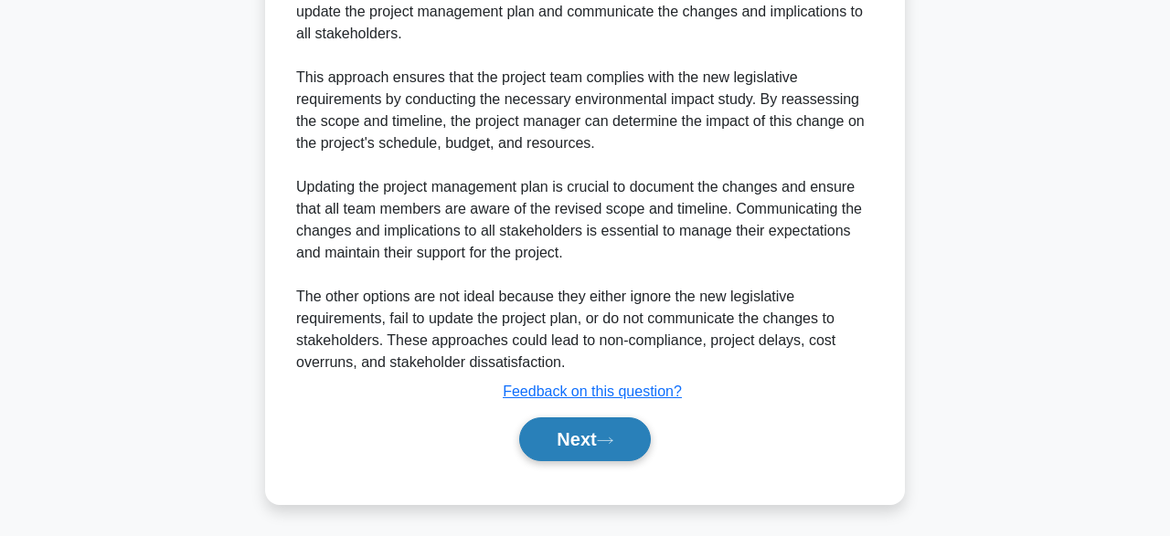
click at [599, 447] on button "Next" at bounding box center [584, 440] width 131 height 44
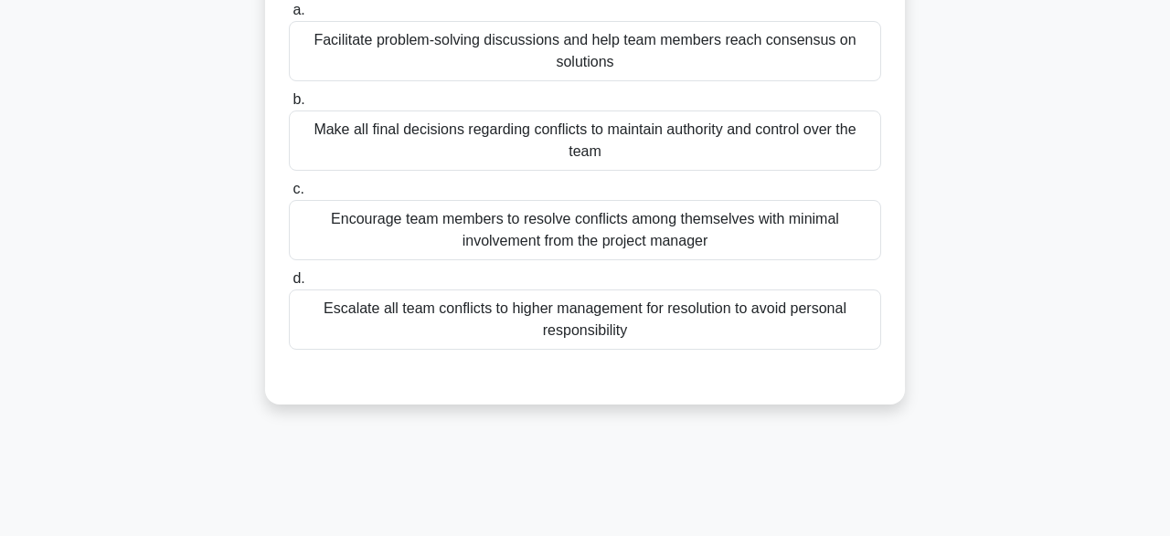
scroll to position [189, 0]
click at [683, 50] on div "Facilitate problem-solving discussions and help team members reach consensus on…" at bounding box center [585, 51] width 592 height 60
click at [289, 16] on input "a. Facilitate problem-solving discussions and help team members reach consensus…" at bounding box center [289, 11] width 0 height 12
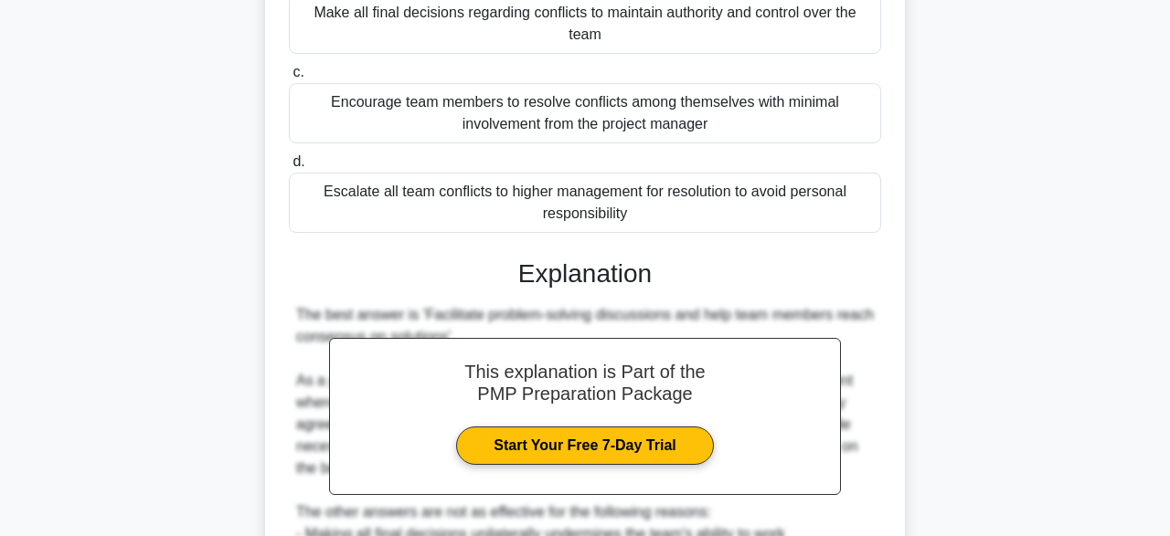
scroll to position [588, 0]
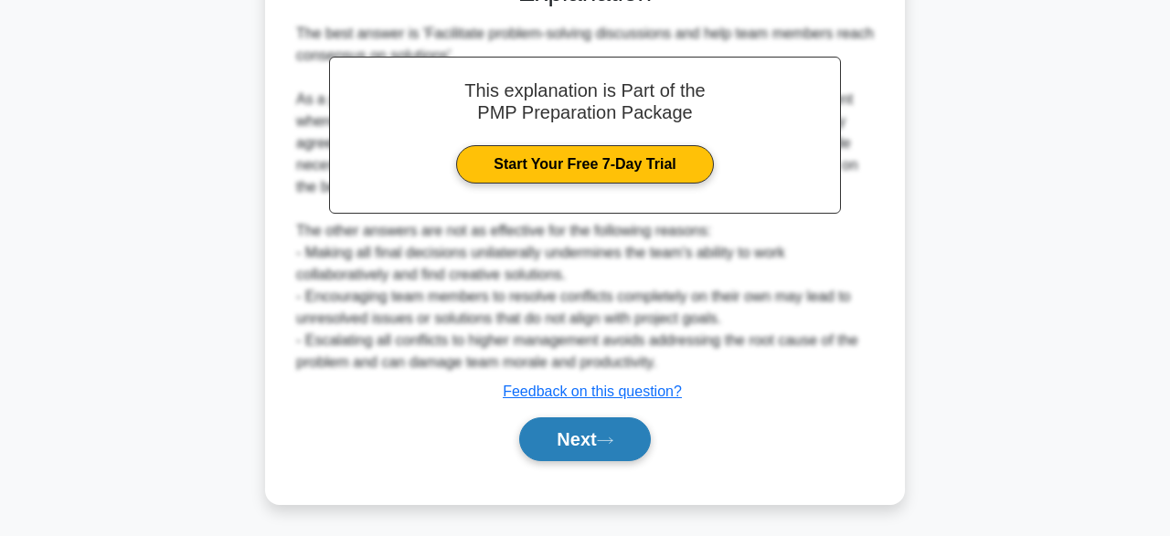
click at [600, 440] on button "Next" at bounding box center [584, 440] width 131 height 44
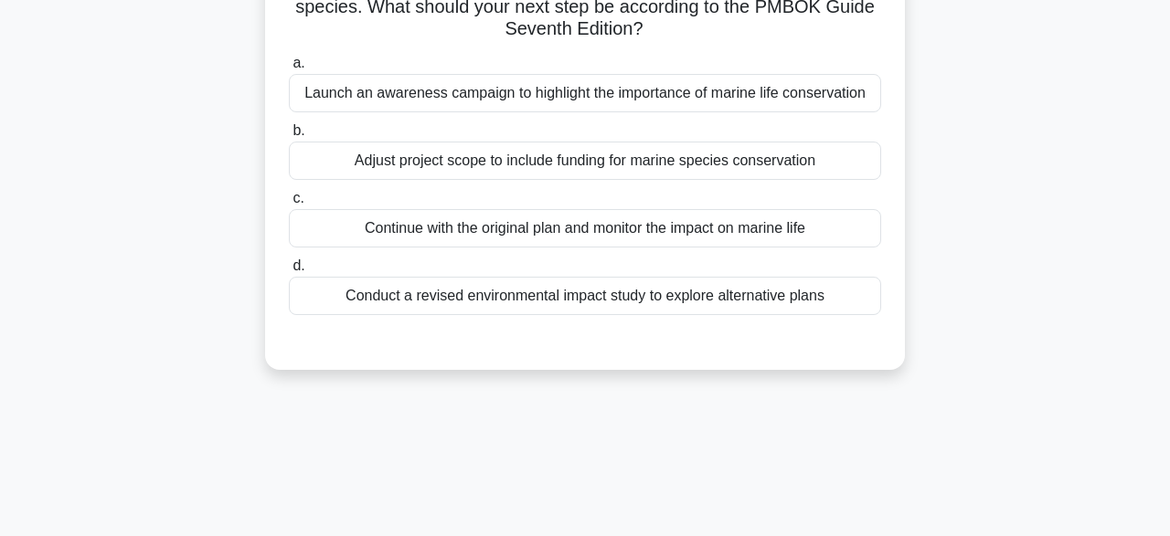
scroll to position [203, 0]
click at [598, 303] on div "Conduct a revised environmental impact study to explore alternative plans" at bounding box center [585, 295] width 592 height 38
click at [289, 271] on input "d. Conduct a revised environmental impact study to explore alternative plans" at bounding box center [289, 266] width 0 height 12
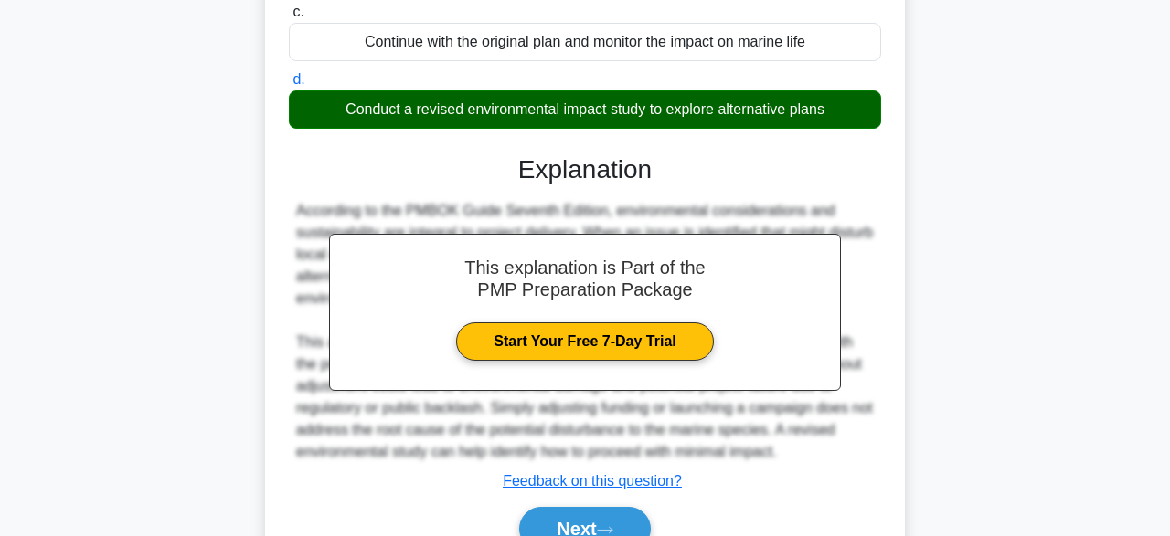
scroll to position [478, 0]
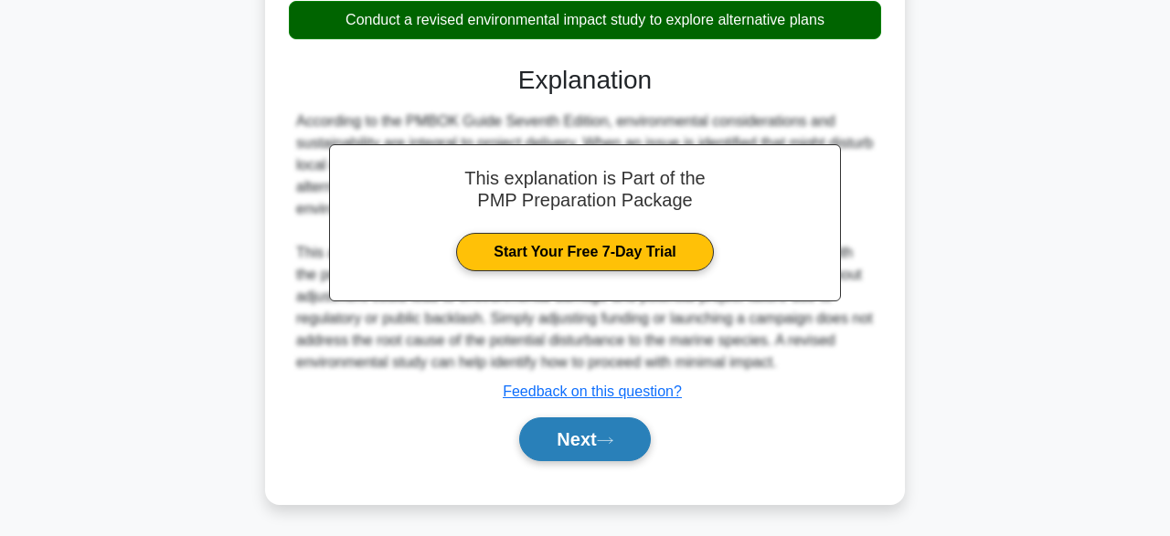
click at [599, 446] on button "Next" at bounding box center [584, 440] width 131 height 44
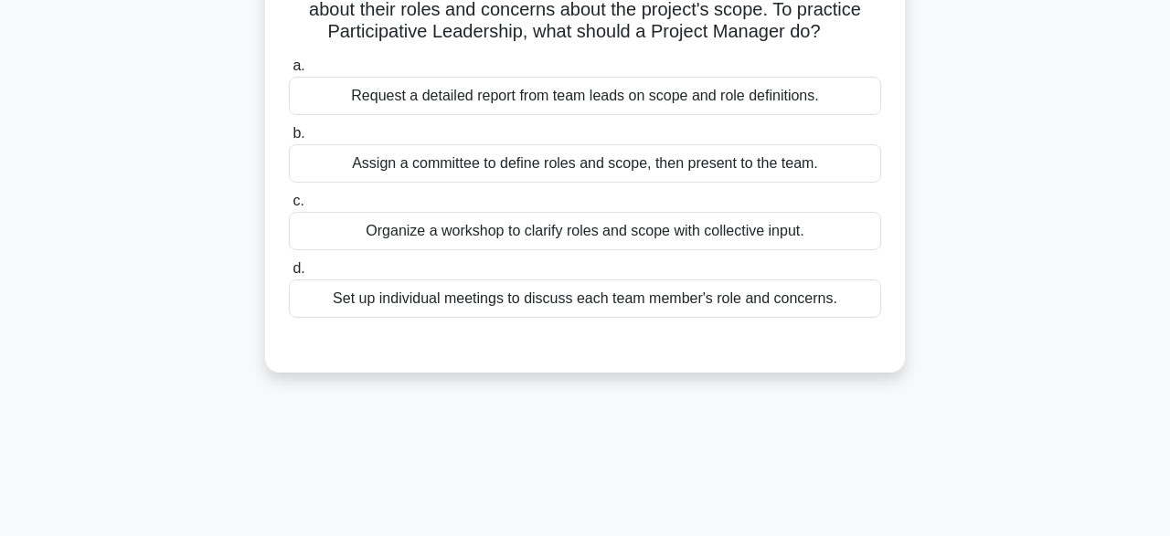
scroll to position [151, 0]
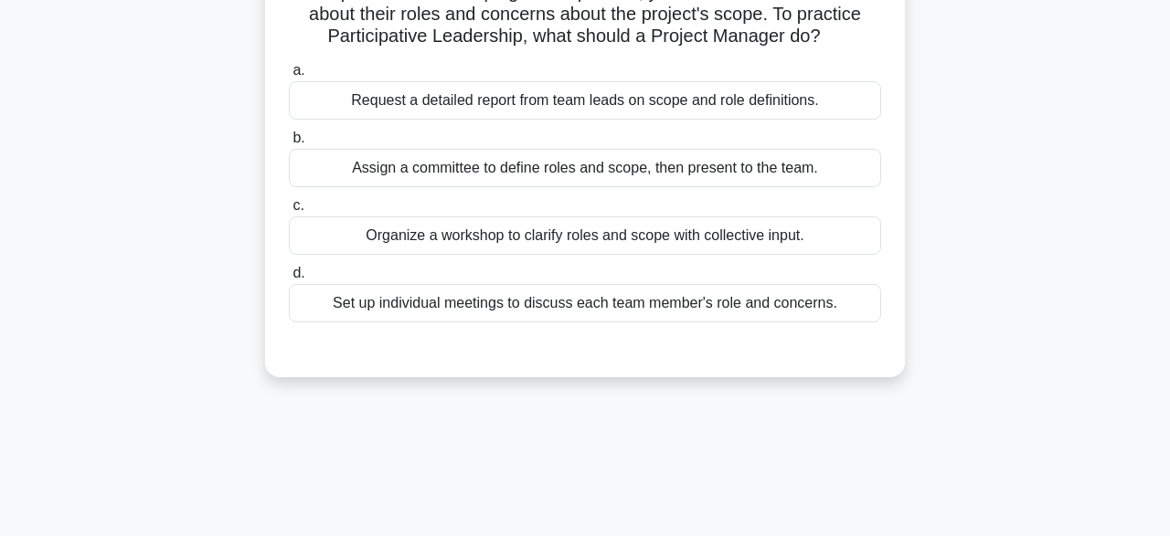
click at [626, 105] on div "Request a detailed report from team leads on scope and role definitions." at bounding box center [585, 100] width 592 height 38
click at [289, 77] on input "a. Request a detailed report from team leads on scope and role definitions." at bounding box center [289, 71] width 0 height 12
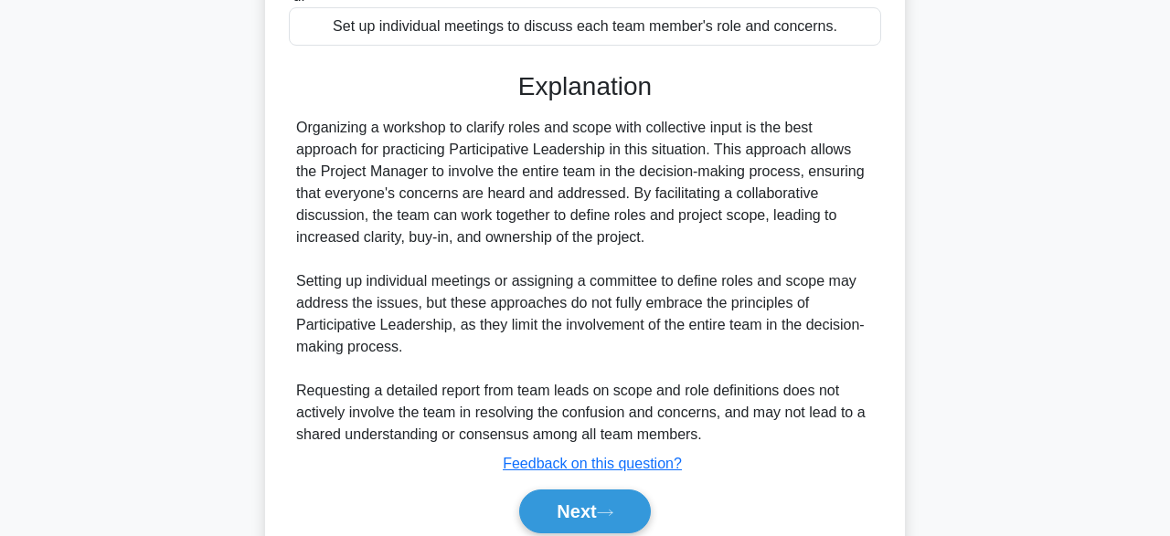
scroll to position [503, 0]
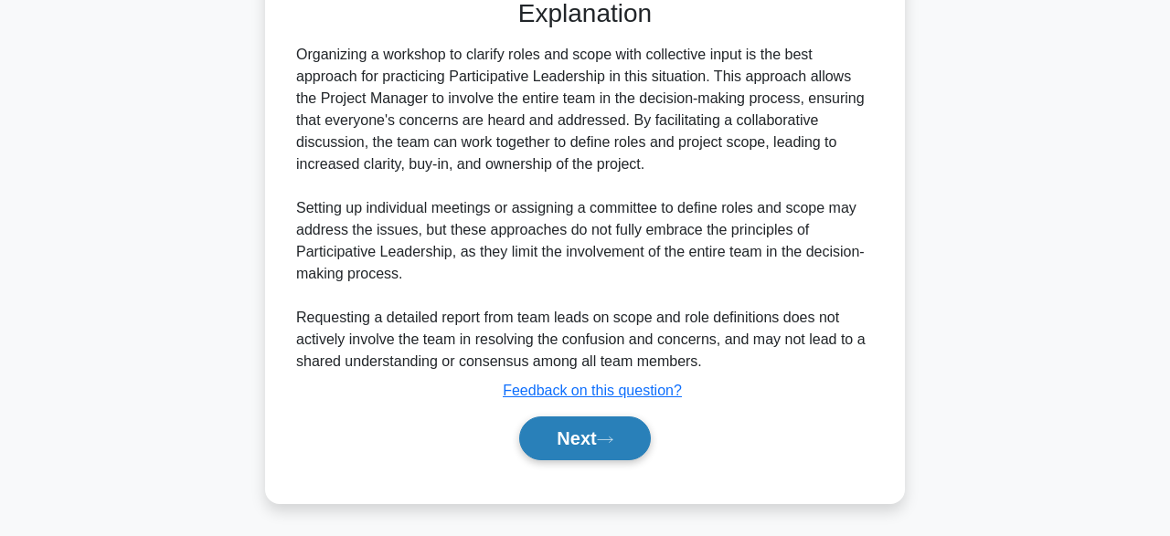
click at [613, 438] on icon at bounding box center [605, 440] width 16 height 10
click at [611, 438] on icon at bounding box center [605, 440] width 16 height 10
click at [569, 448] on button "Next" at bounding box center [584, 439] width 131 height 44
click at [564, 440] on button "Next" at bounding box center [584, 439] width 131 height 44
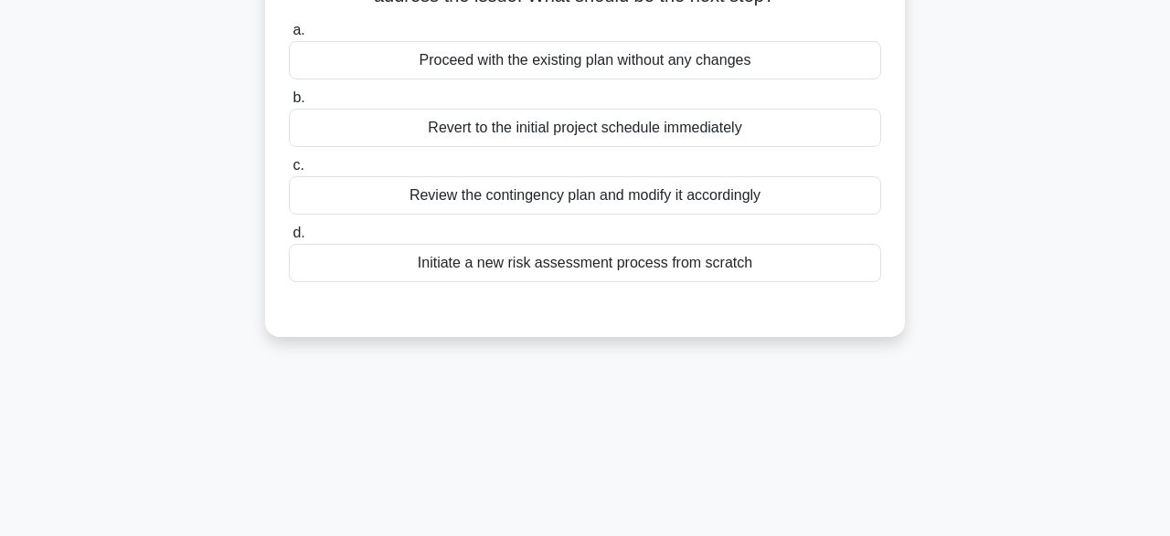
scroll to position [88, 0]
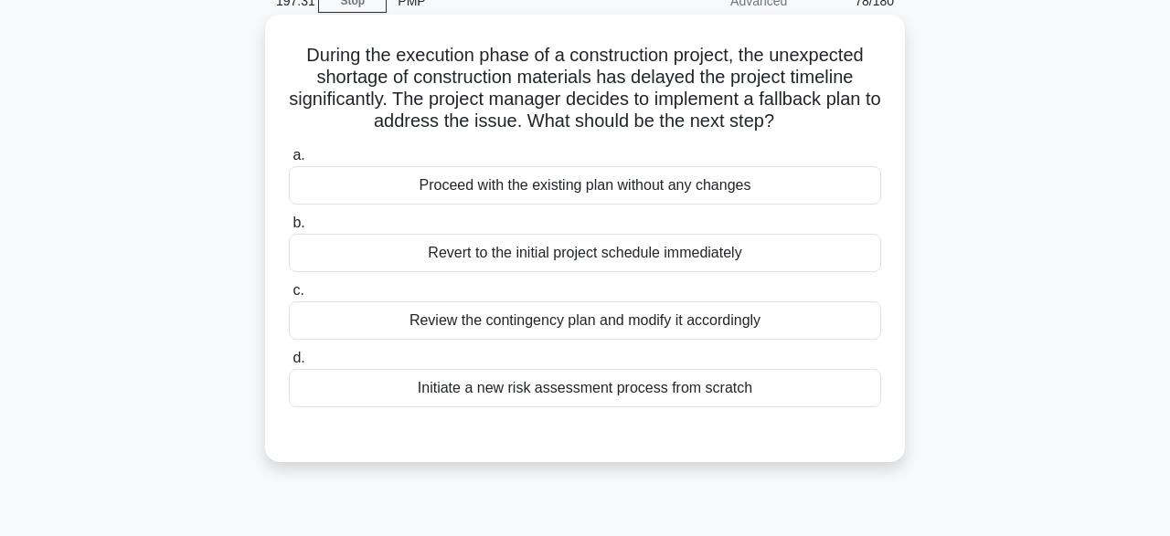
click at [633, 307] on div "Review the contingency plan and modify it accordingly" at bounding box center [585, 321] width 592 height 38
click at [289, 297] on input "c. Review the contingency plan and modify it accordingly" at bounding box center [289, 291] width 0 height 12
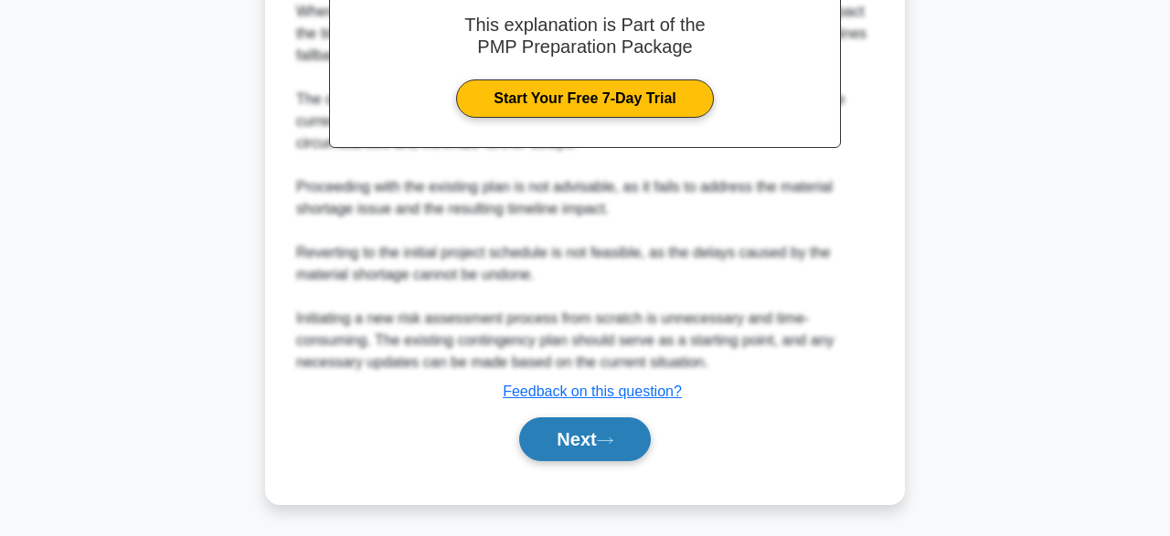
click at [572, 434] on button "Next" at bounding box center [584, 440] width 131 height 44
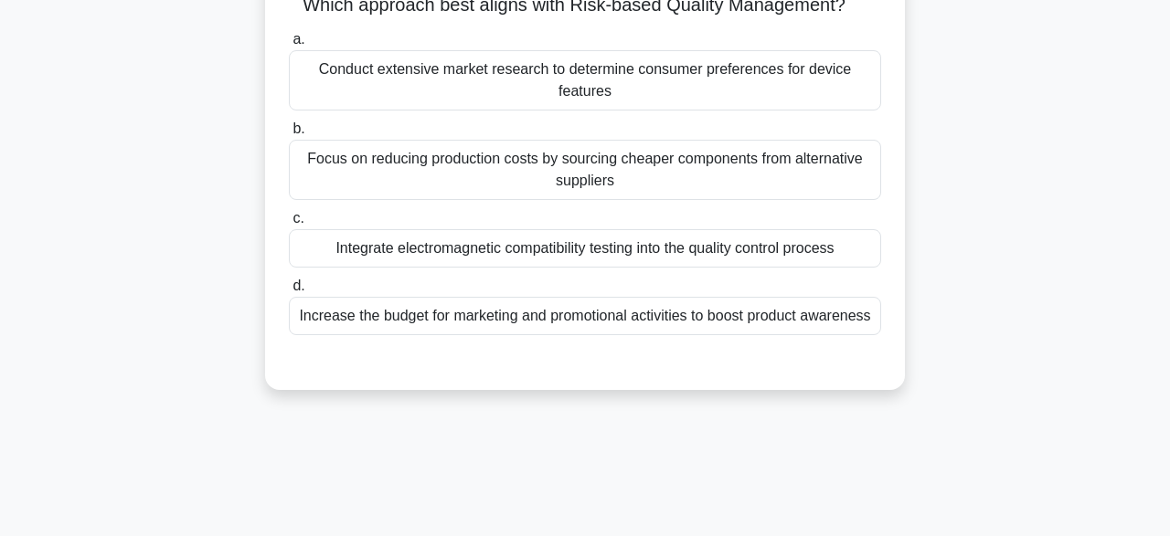
scroll to position [186, 0]
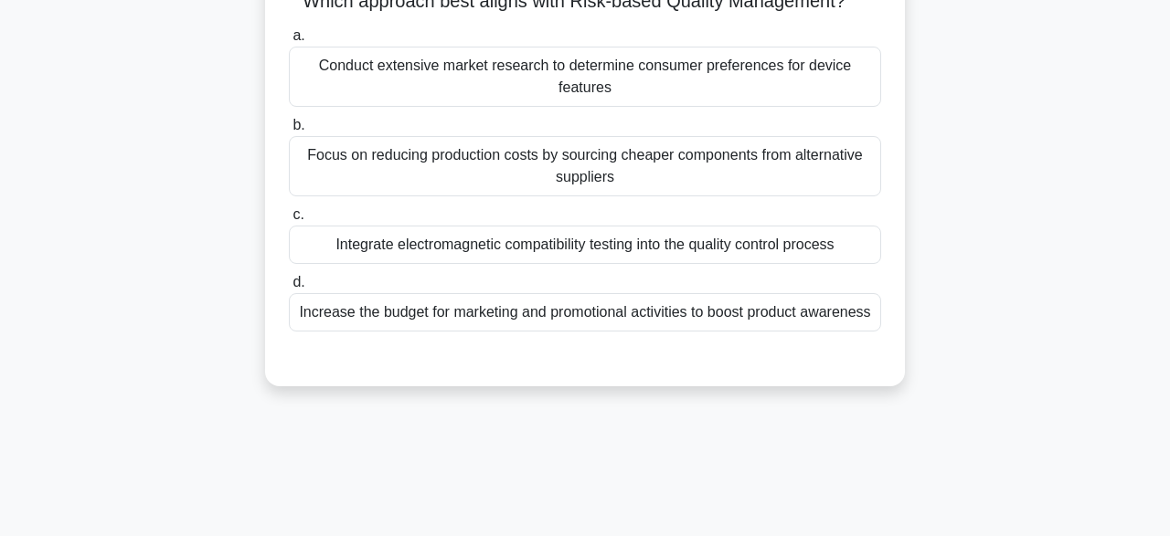
click at [498, 69] on div "Conduct extensive market research to determine consumer preferences for device …" at bounding box center [585, 77] width 592 height 60
click at [289, 42] on input "a. Conduct extensive market research to determine consumer preferences for devi…" at bounding box center [289, 36] width 0 height 12
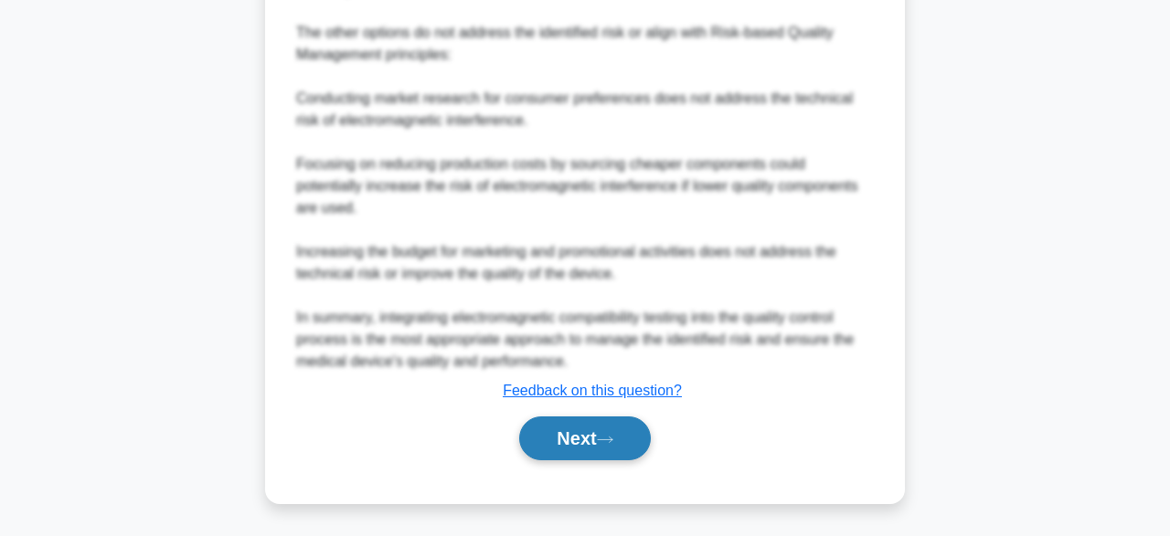
click at [601, 432] on button "Next" at bounding box center [584, 439] width 131 height 44
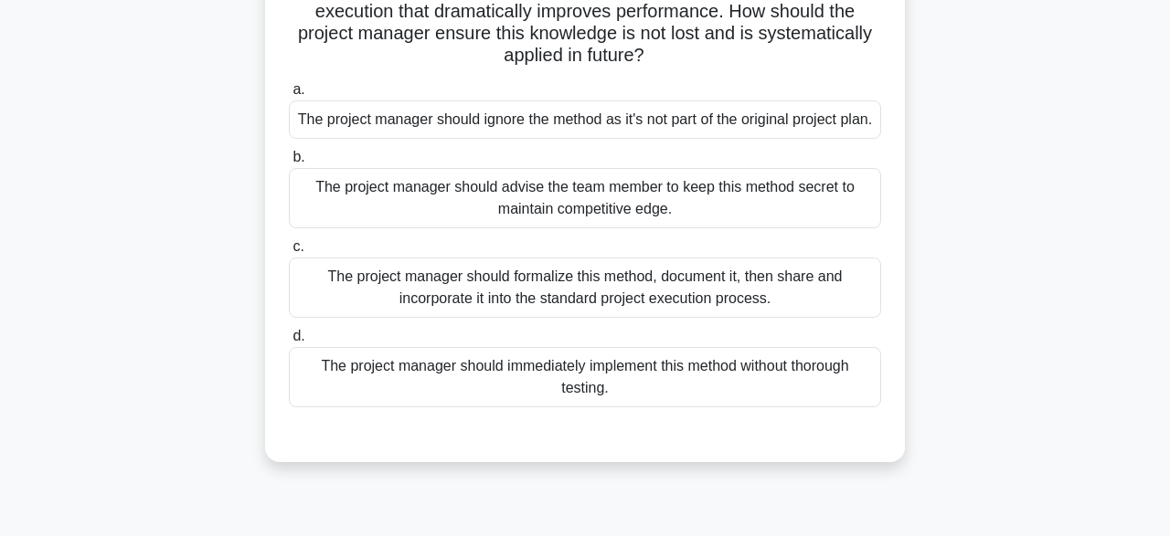
scroll to position [159, 0]
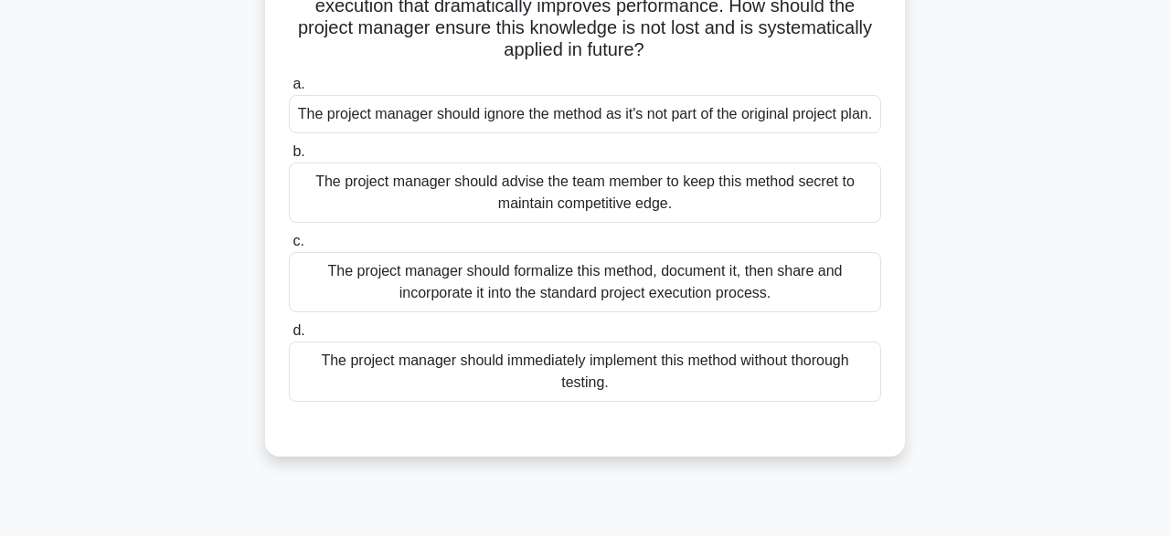
click at [639, 223] on div "The project manager should advise the team member to keep this method secret to…" at bounding box center [585, 193] width 592 height 60
click at [289, 158] on input "b. The project manager should advise the team member to keep this method secret…" at bounding box center [289, 152] width 0 height 12
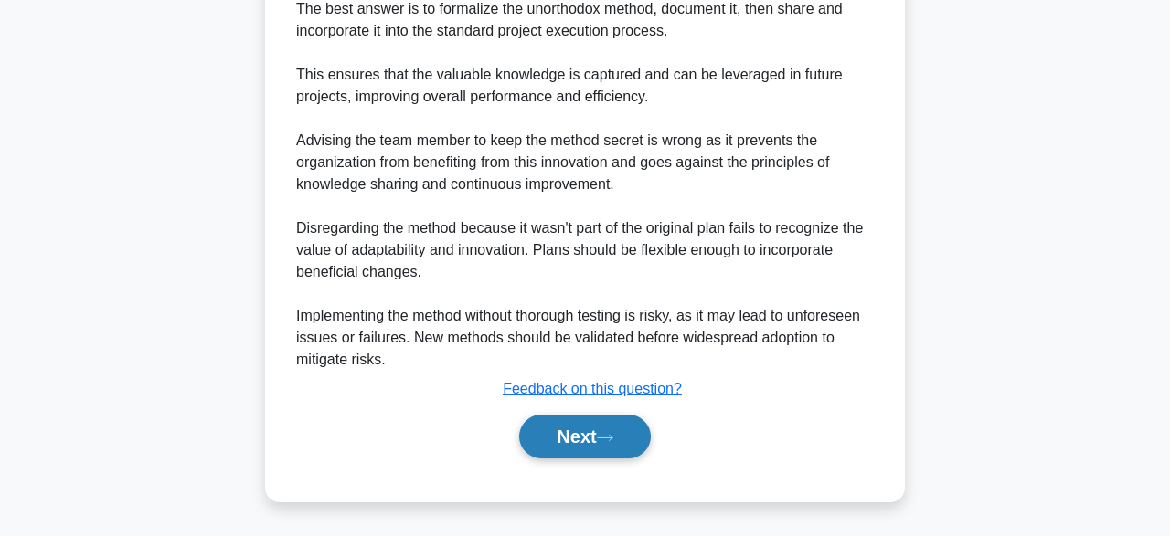
click at [575, 453] on button "Next" at bounding box center [584, 437] width 131 height 44
click at [593, 440] on button "Next" at bounding box center [584, 437] width 131 height 44
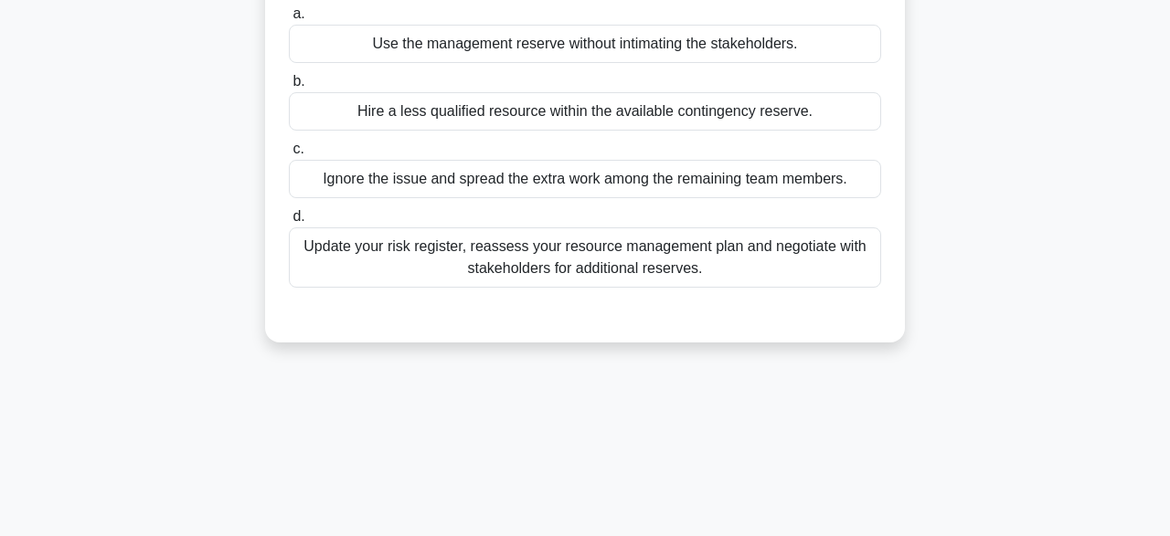
scroll to position [200, 0]
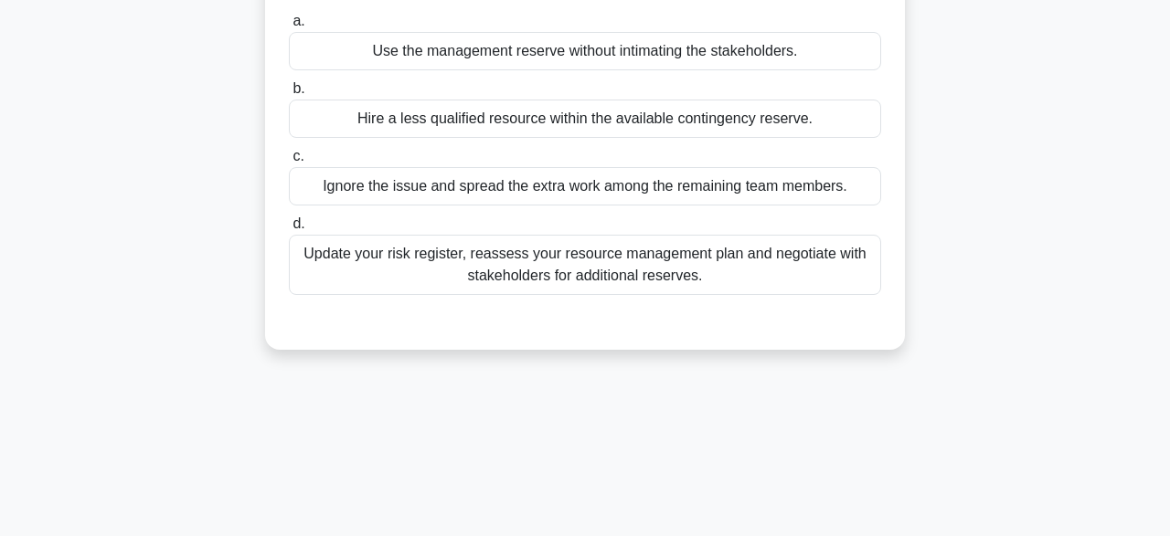
click at [684, 260] on div "Update your risk register, reassess your resource management plan and negotiate…" at bounding box center [585, 265] width 592 height 60
click at [289, 230] on input "d. Update your risk register, reassess your resource management plan and negoti…" at bounding box center [289, 224] width 0 height 12
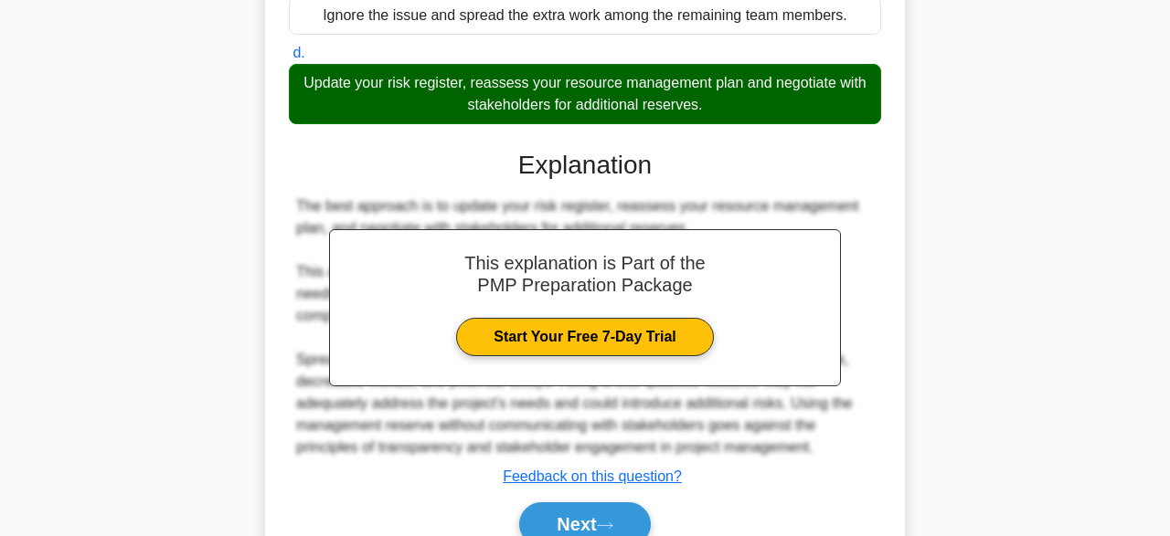
scroll to position [456, 0]
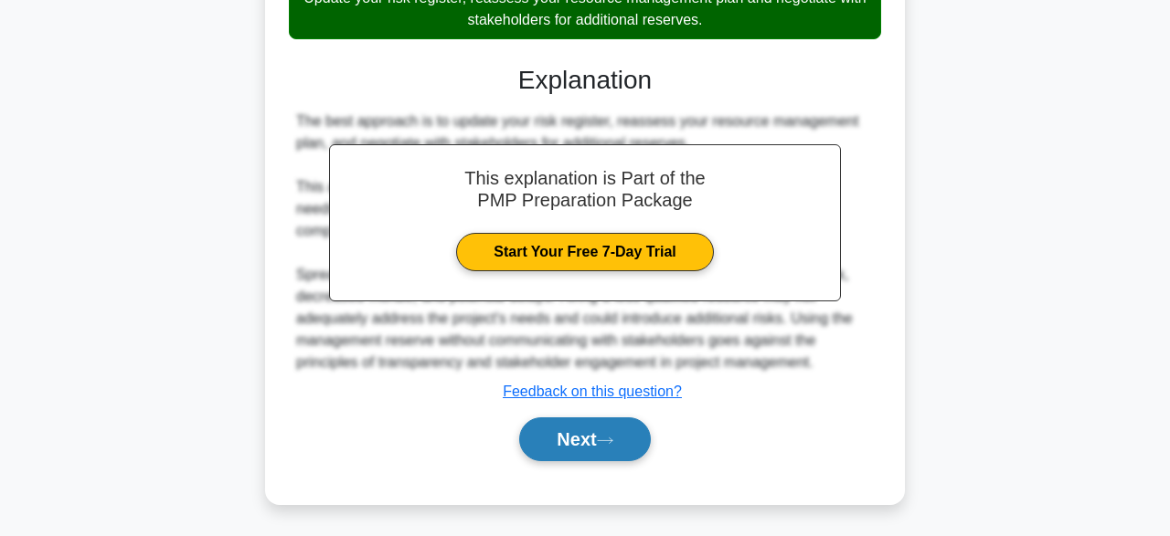
click at [597, 446] on button "Next" at bounding box center [584, 440] width 131 height 44
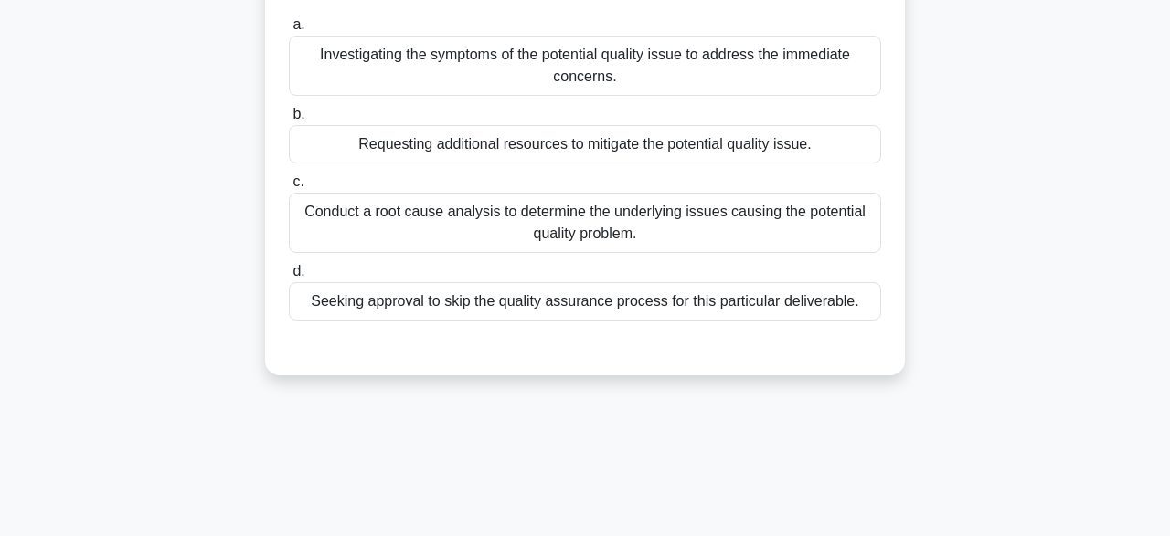
scroll to position [170, 0]
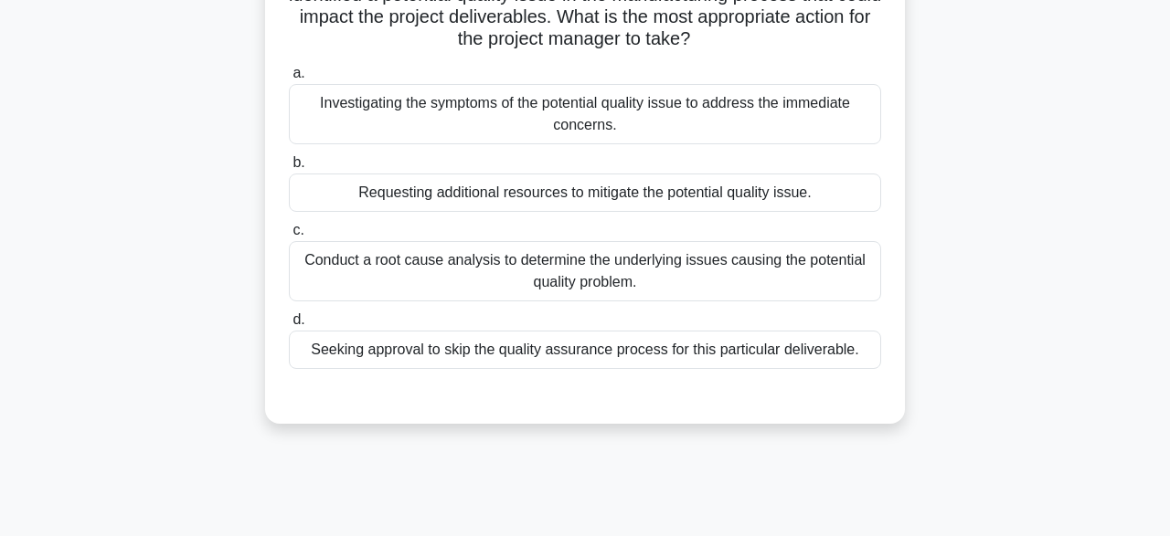
click at [605, 291] on div "Conduct a root cause analysis to determine the underlying issues causing the po…" at bounding box center [585, 271] width 592 height 60
click at [289, 237] on input "c. Conduct a root cause analysis to determine the underlying issues causing the…" at bounding box center [289, 231] width 0 height 12
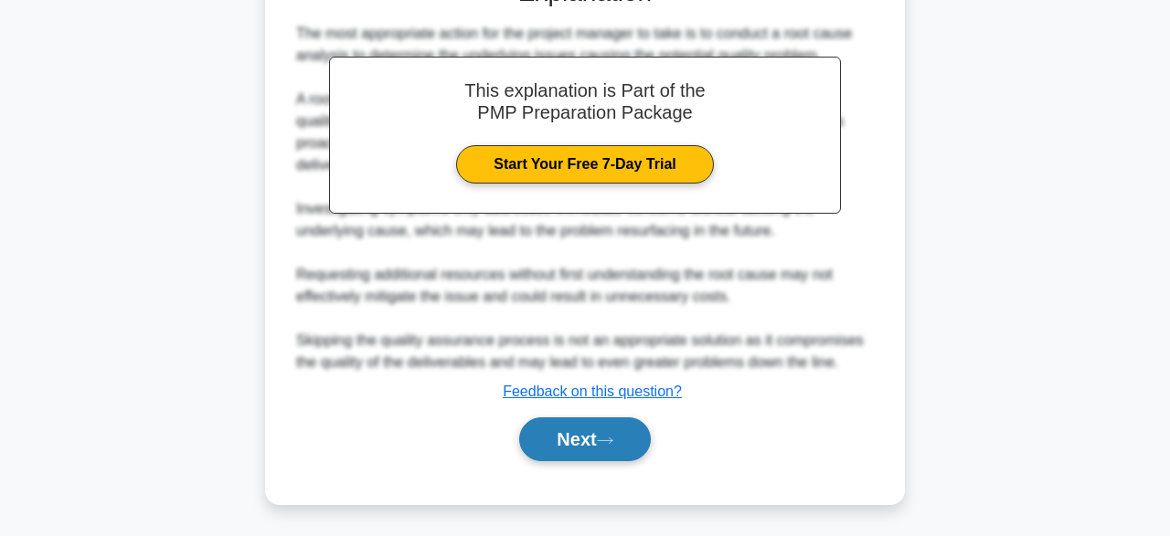
click at [553, 440] on button "Next" at bounding box center [584, 440] width 131 height 44
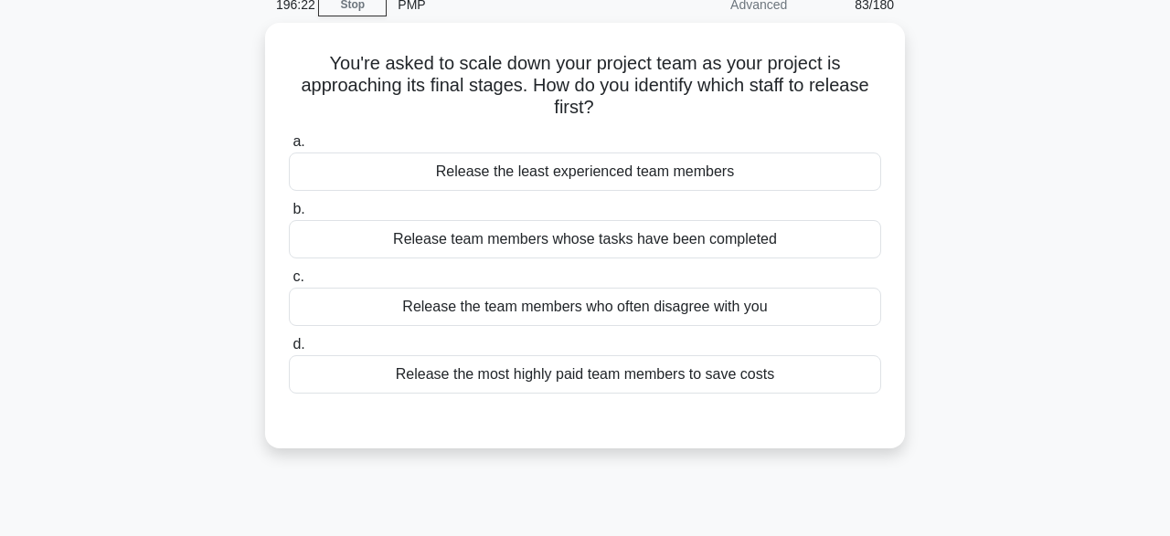
scroll to position [68, 0]
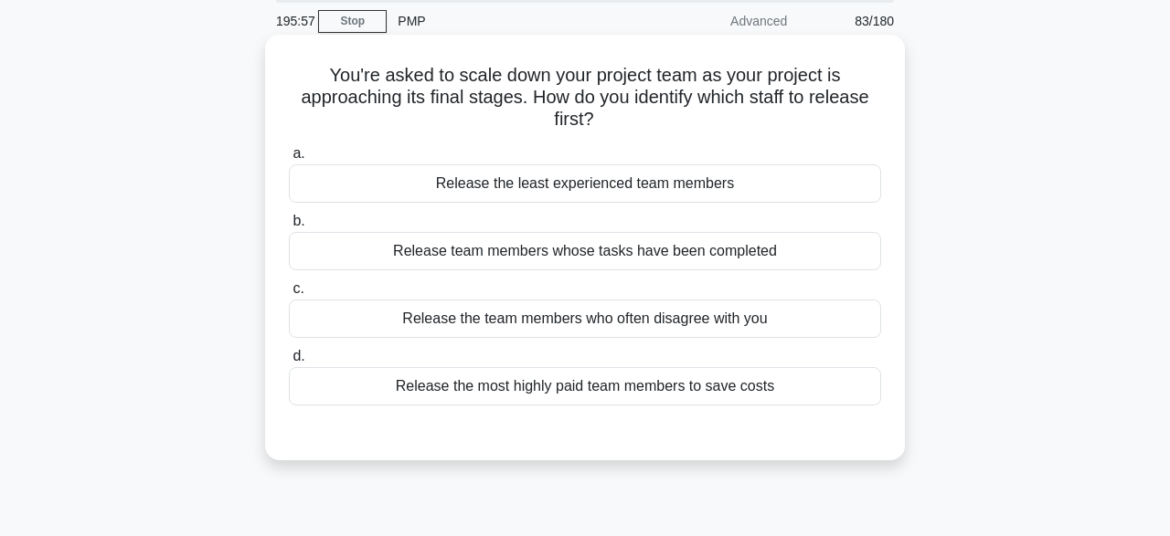
click at [797, 257] on div "Release team members whose tasks have been completed" at bounding box center [585, 251] width 592 height 38
click at [289, 228] on input "b. Release team members whose tasks have been completed" at bounding box center [289, 222] width 0 height 12
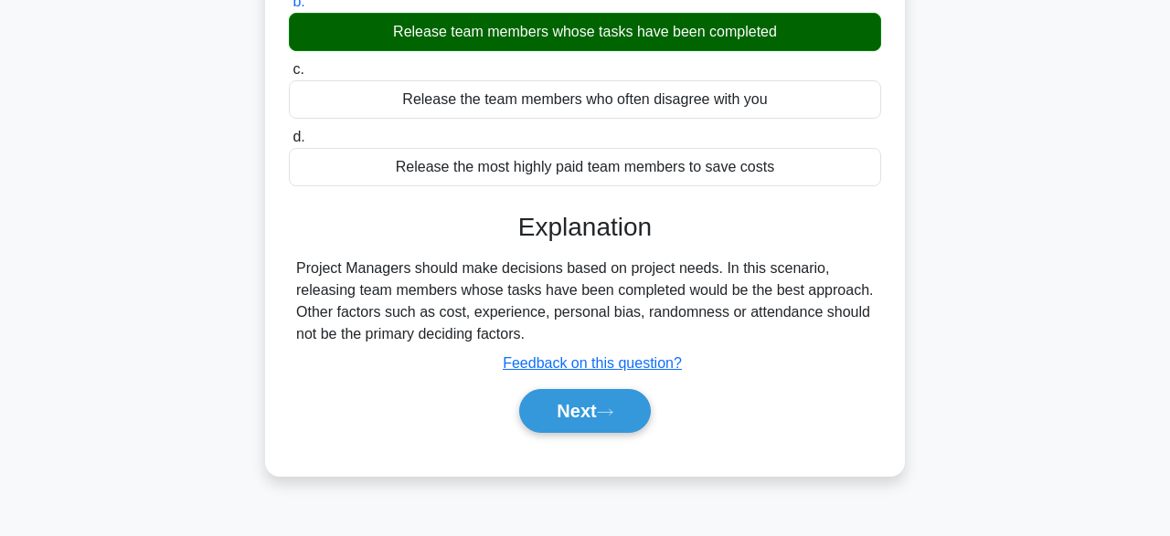
scroll to position [451, 0]
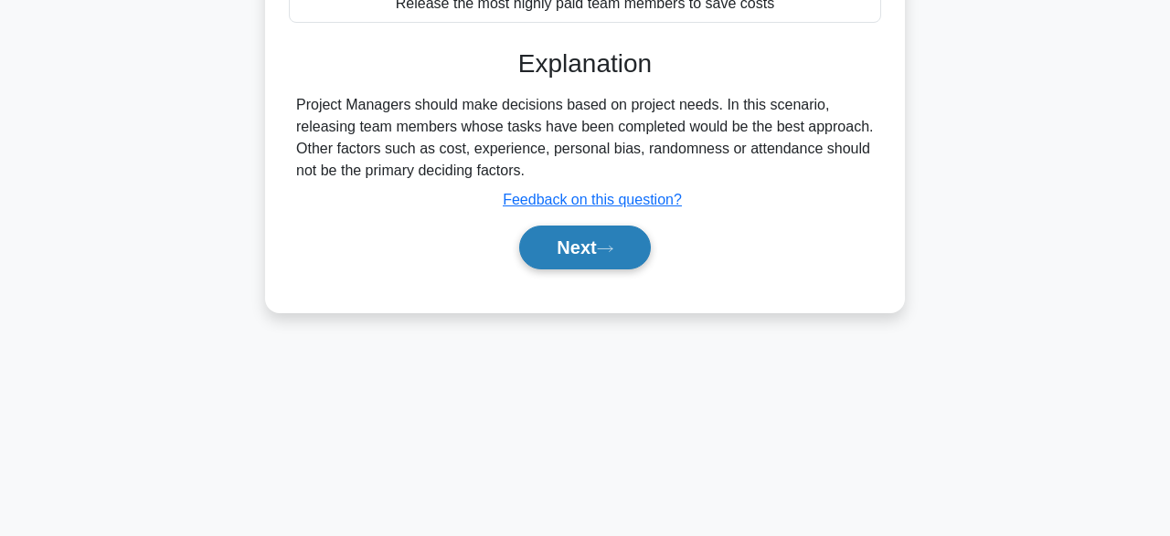
click at [606, 257] on button "Next" at bounding box center [584, 248] width 131 height 44
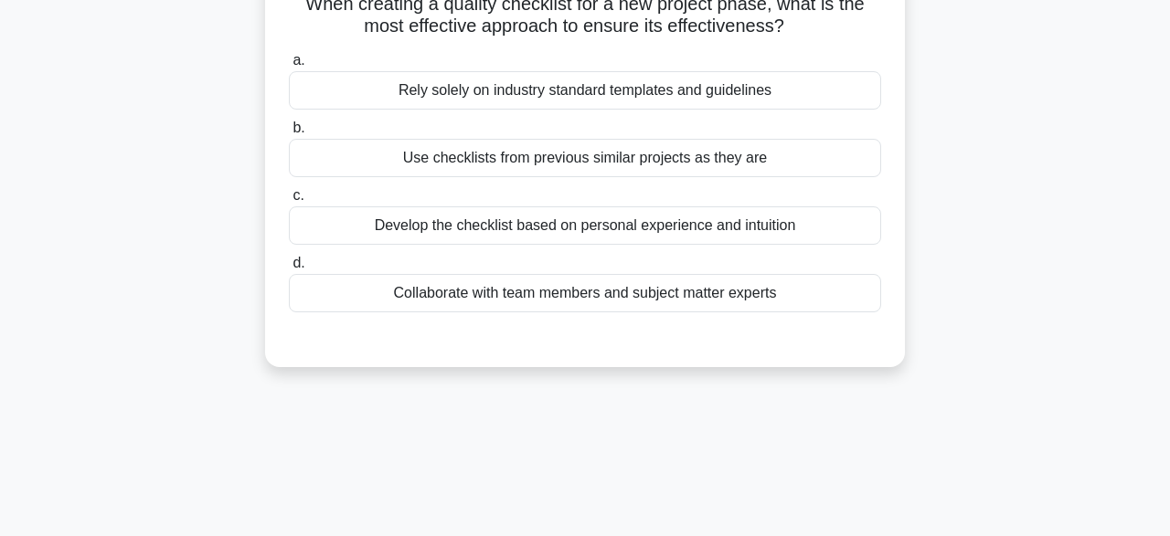
scroll to position [72, 0]
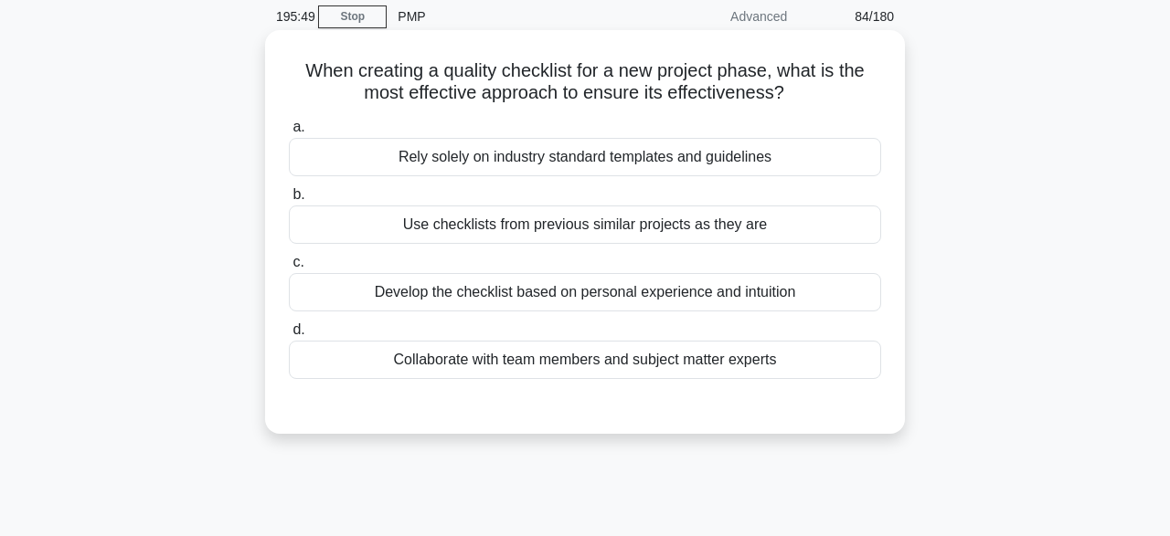
click at [611, 377] on div "Collaborate with team members and subject matter experts" at bounding box center [585, 360] width 592 height 38
click at [289, 336] on input "d. Collaborate with team members and subject matter experts" at bounding box center [289, 330] width 0 height 12
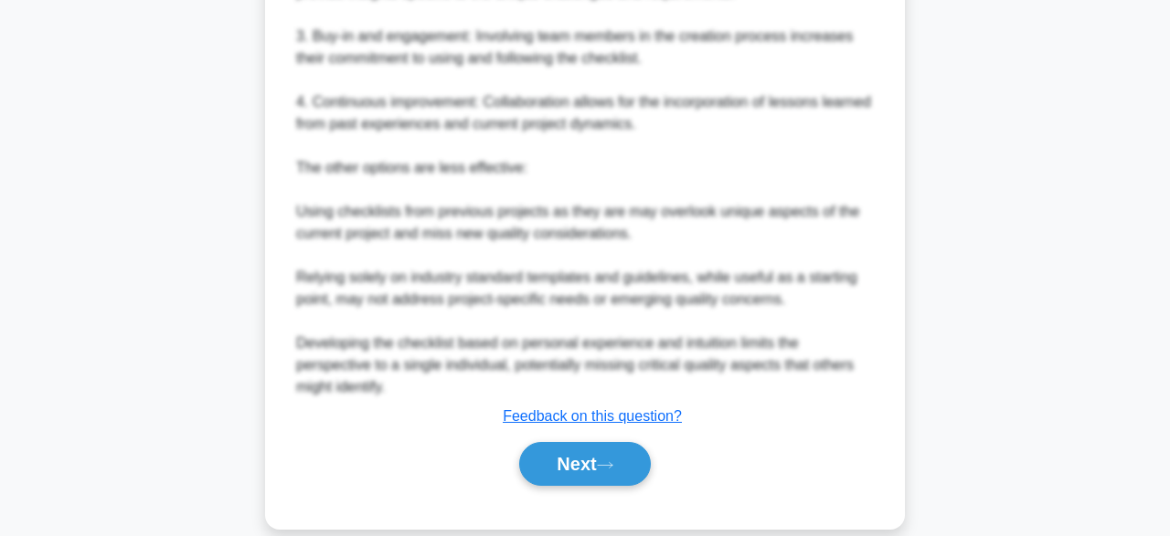
scroll to position [741, 0]
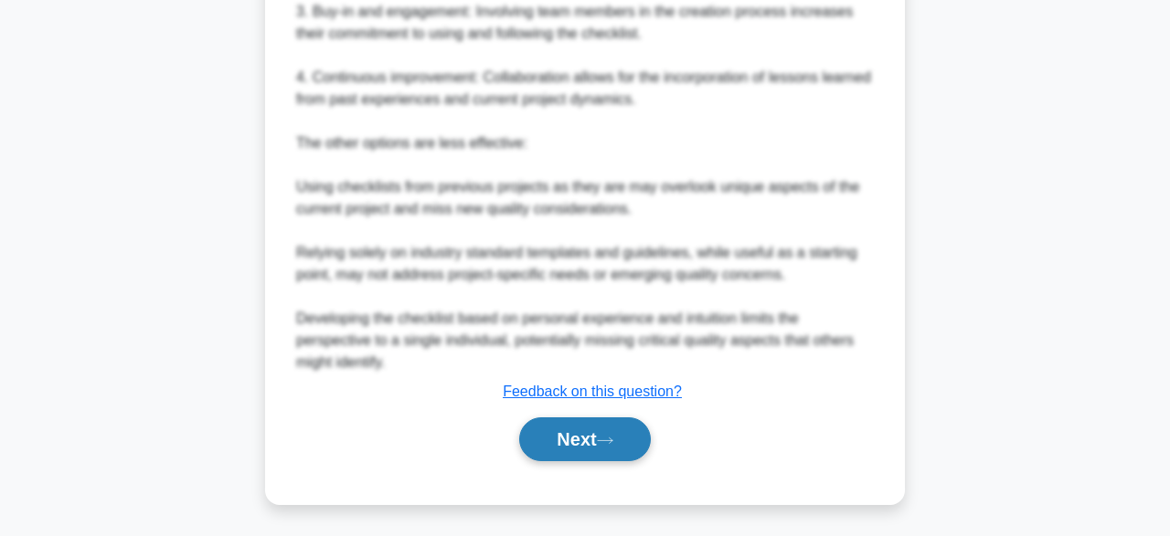
click at [577, 431] on button "Next" at bounding box center [584, 440] width 131 height 44
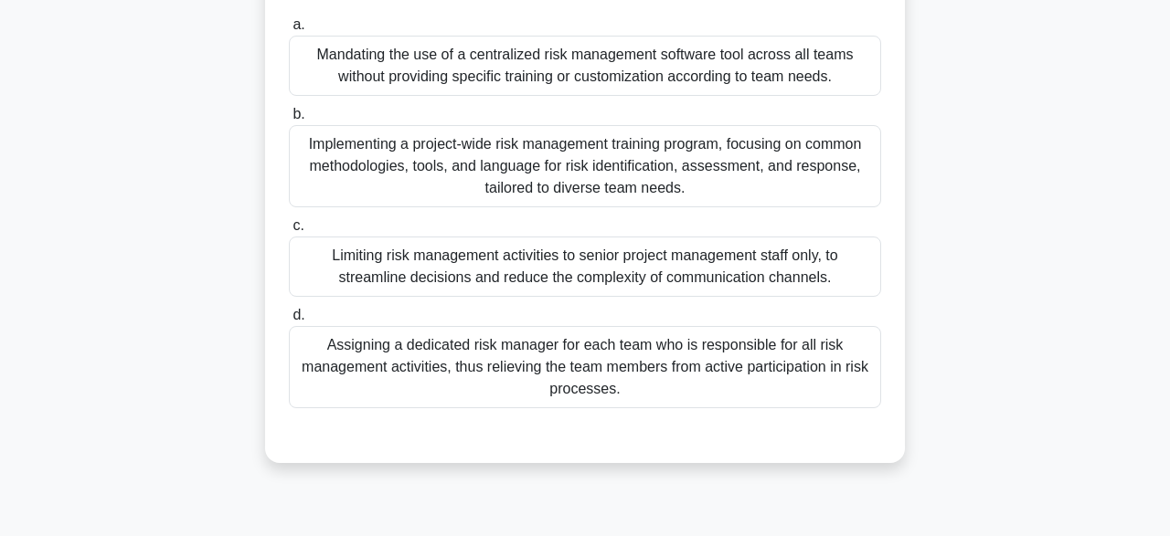
scroll to position [449, 0]
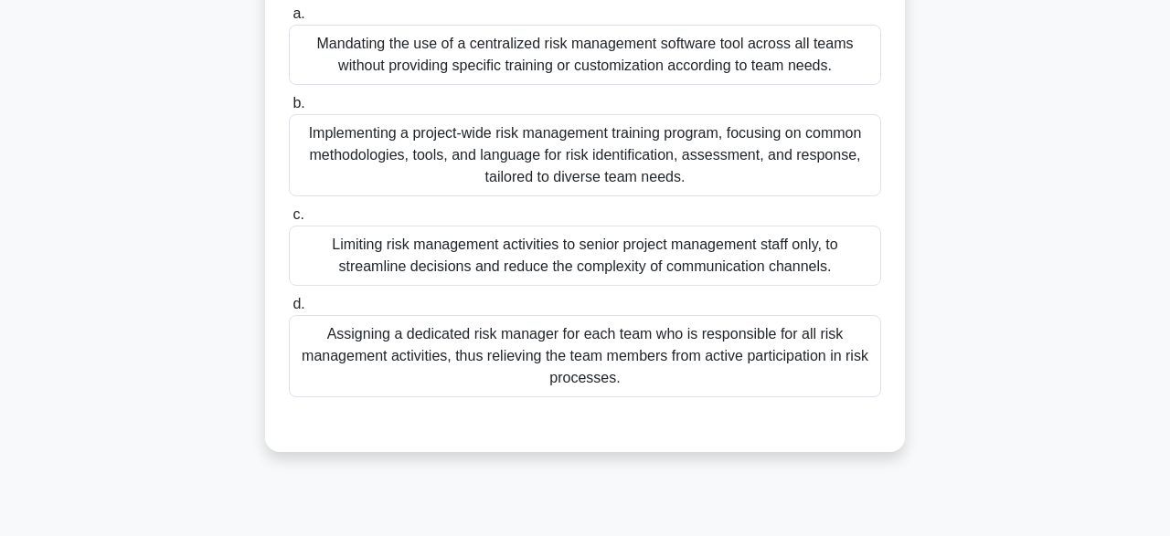
click at [731, 149] on div "Implementing a project-wide risk management training program, focusing on commo…" at bounding box center [585, 155] width 592 height 82
click at [289, 110] on input "b. Implementing a project-wide risk management training program, focusing on co…" at bounding box center [289, 104] width 0 height 12
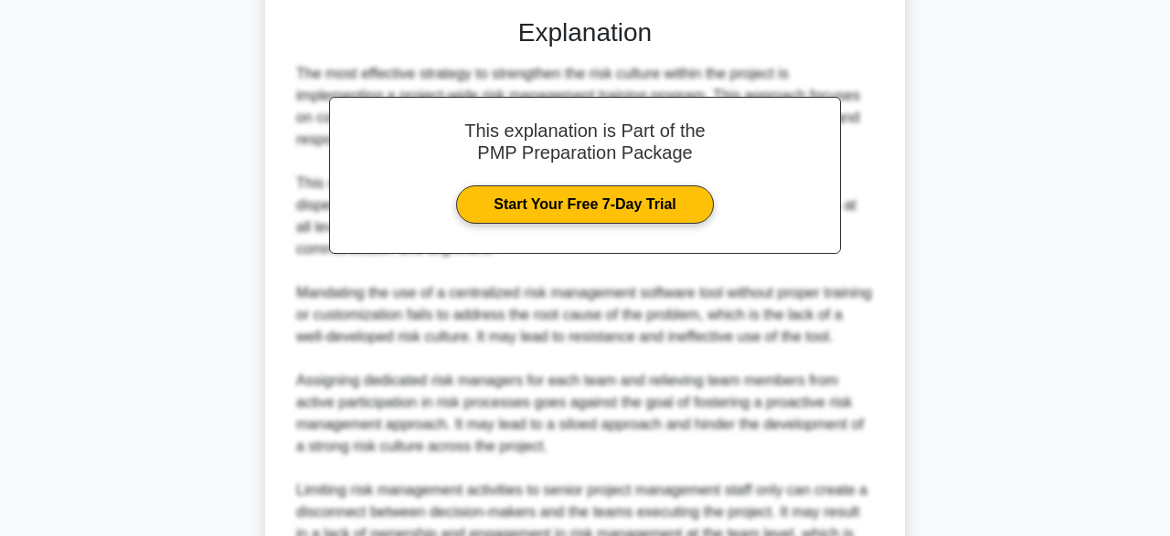
scroll to position [1048, 0]
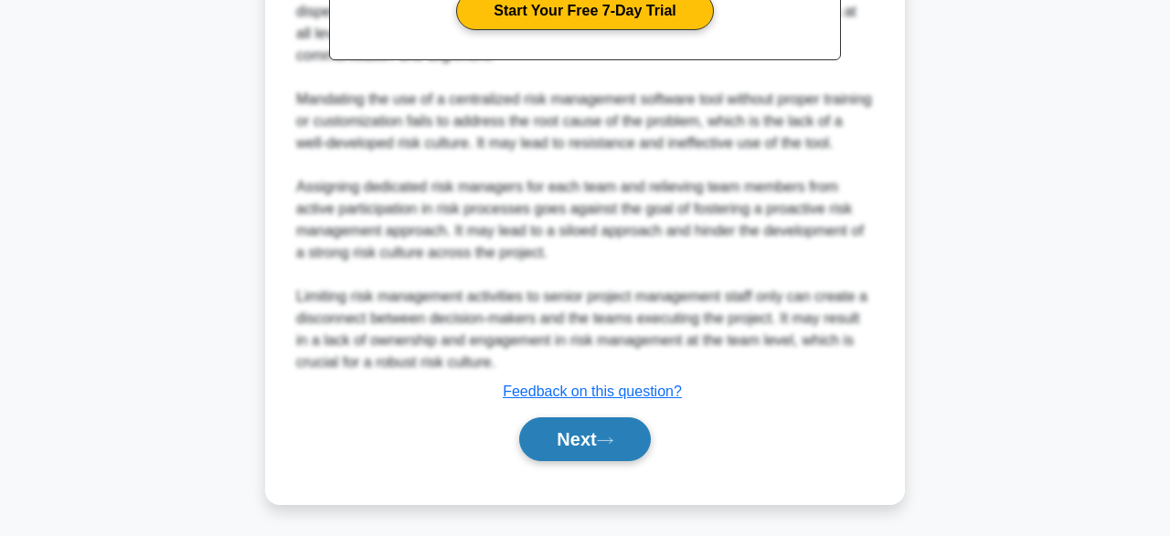
click at [586, 447] on button "Next" at bounding box center [584, 440] width 131 height 44
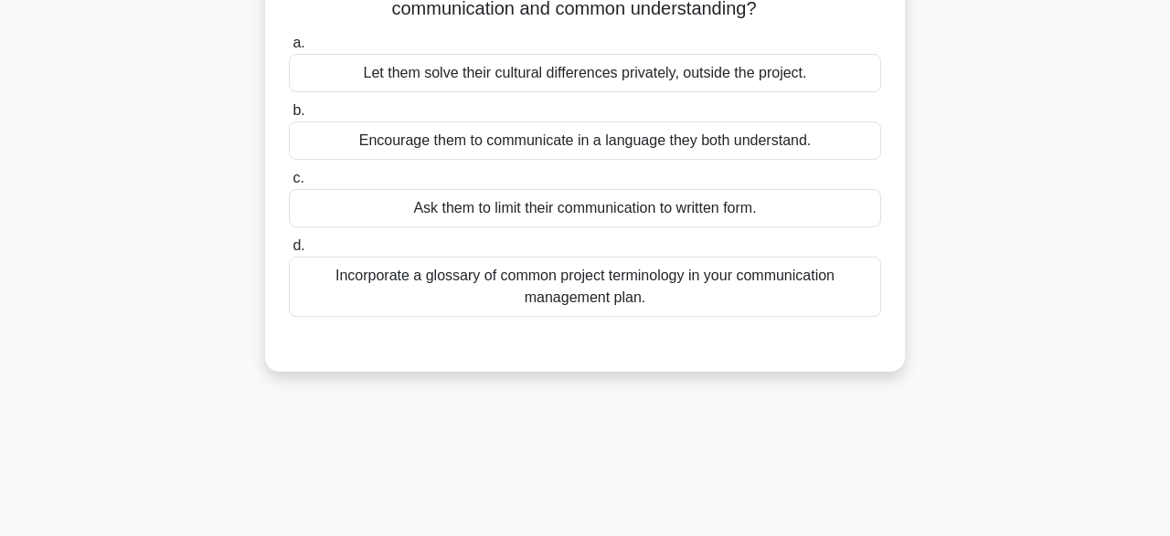
scroll to position [111, 0]
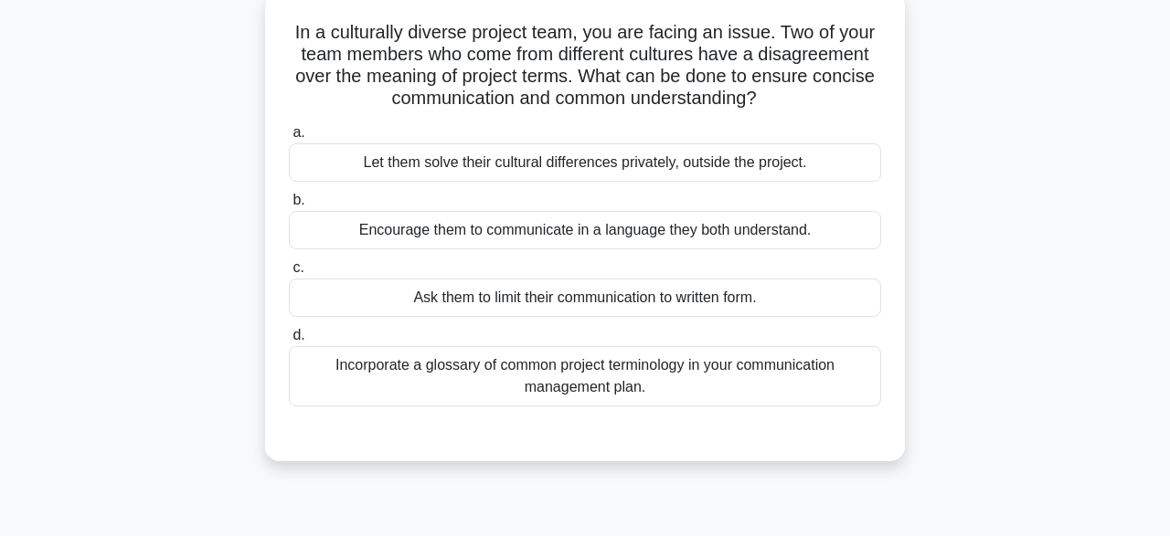
click at [532, 243] on div "Encourage them to communicate in a language they both understand." at bounding box center [585, 230] width 592 height 38
click at [289, 207] on input "b. Encourage them to communicate in a language they both understand." at bounding box center [289, 201] width 0 height 12
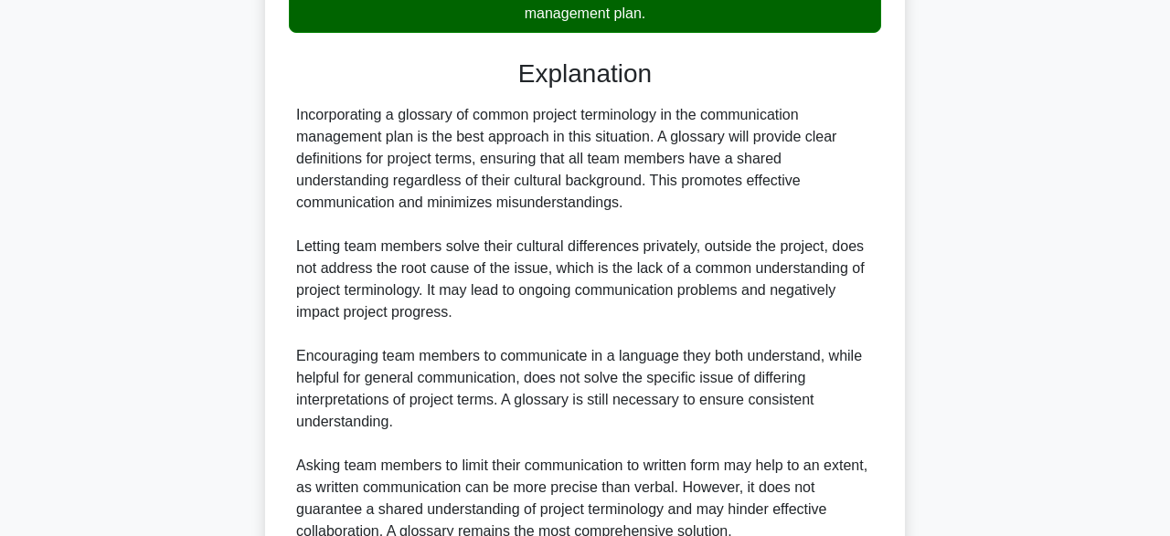
scroll to position [656, 0]
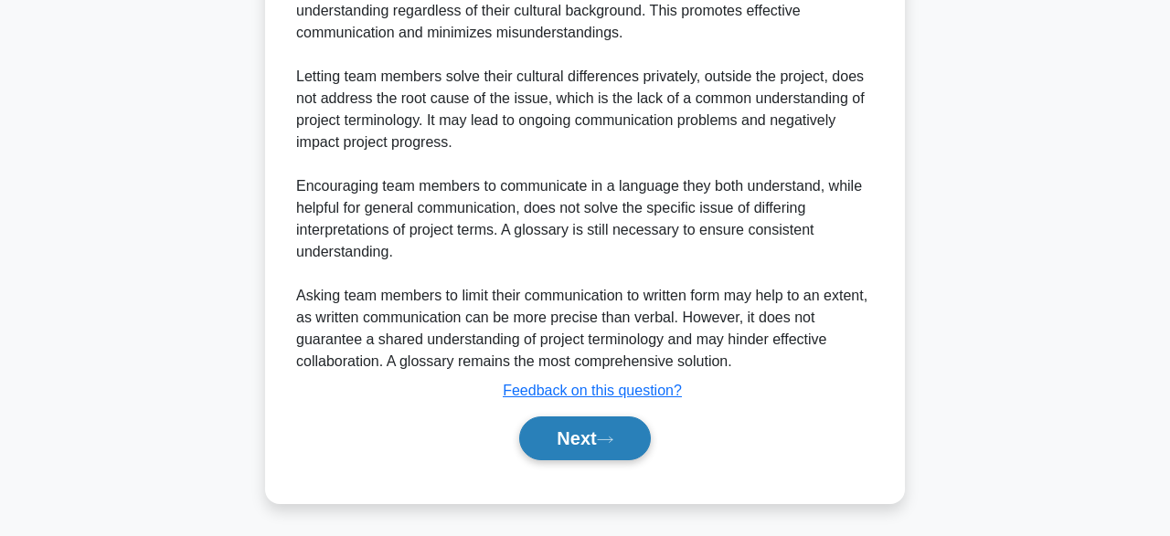
click at [571, 441] on button "Next" at bounding box center [584, 439] width 131 height 44
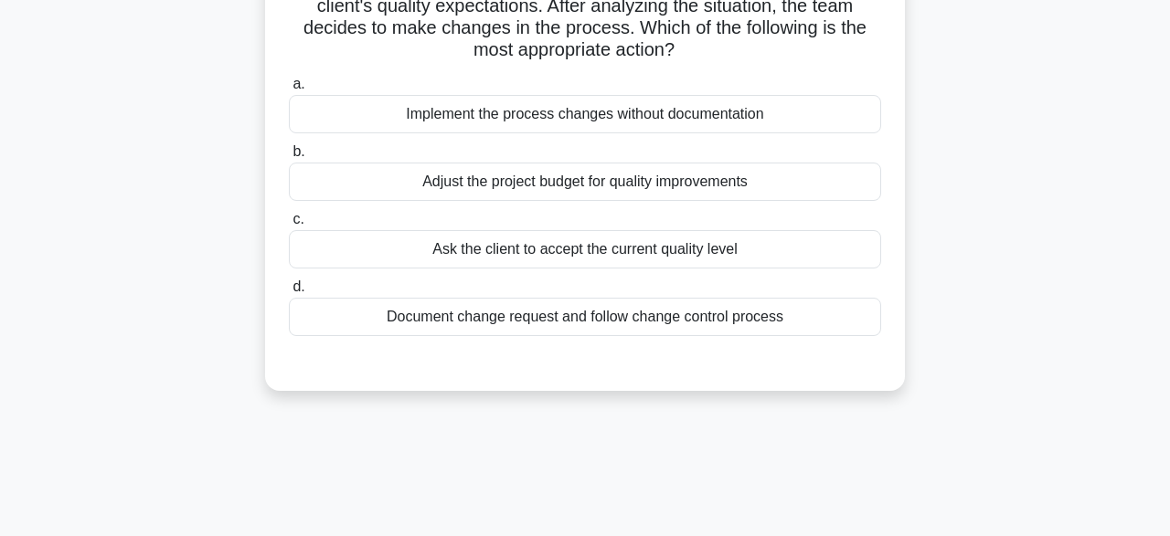
scroll to position [163, 0]
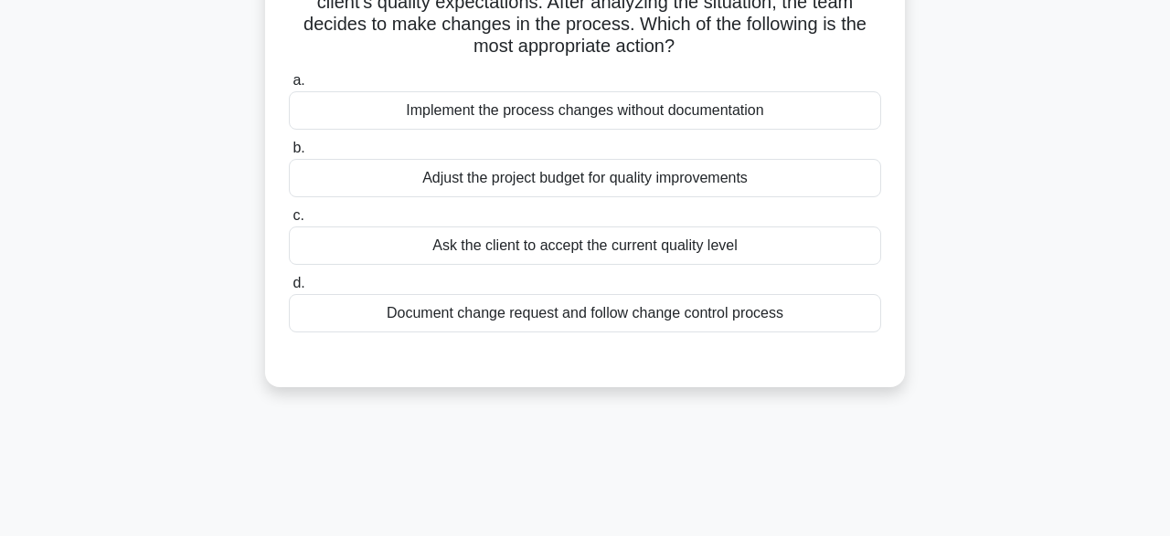
click at [681, 123] on div "Implement the process changes without documentation" at bounding box center [585, 110] width 592 height 38
click at [289, 87] on input "a. Implement the process changes without documentation" at bounding box center [289, 81] width 0 height 12
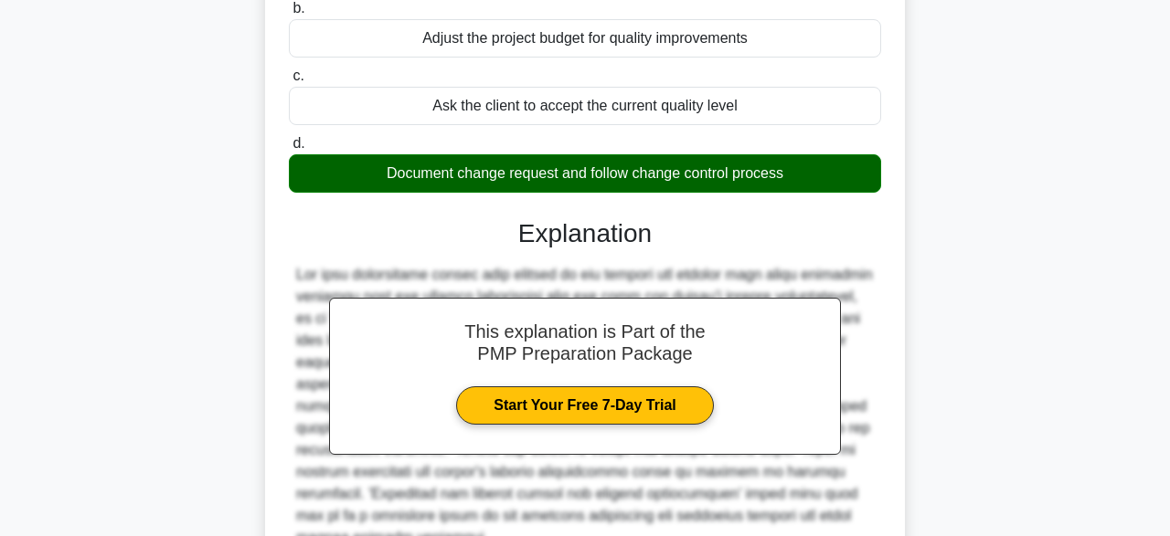
scroll to position [481, 0]
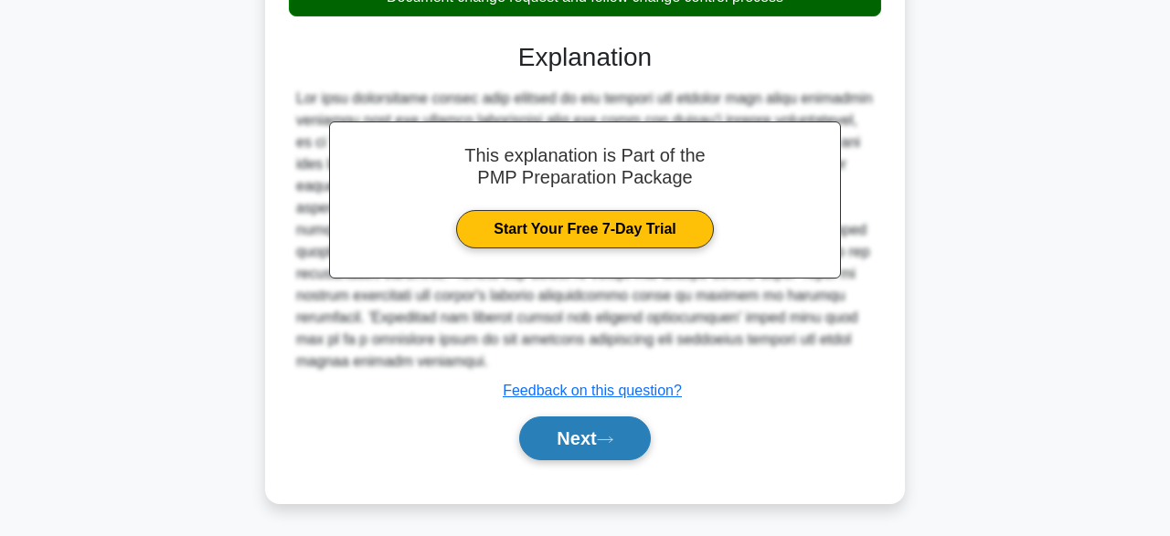
click at [576, 441] on button "Next" at bounding box center [584, 439] width 131 height 44
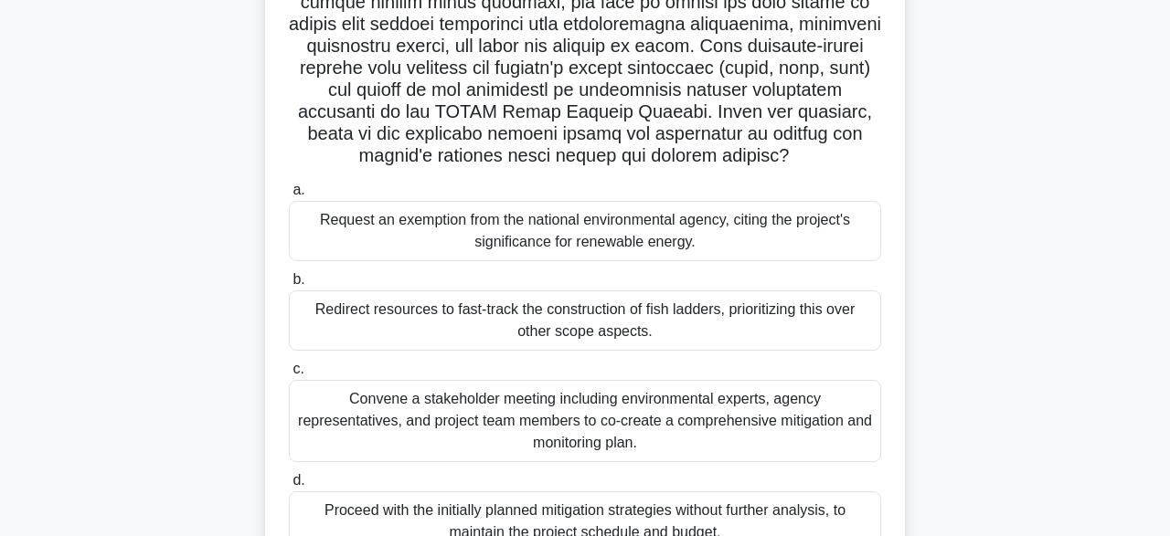
scroll to position [528, 0]
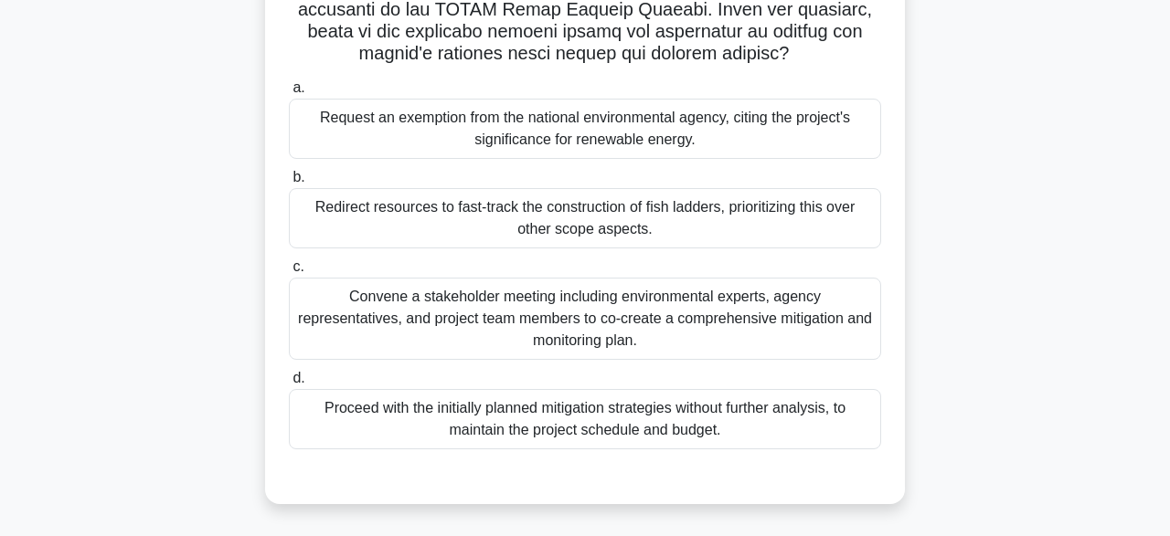
click at [566, 228] on div "Redirect resources to fast-track the construction of fish ladders, prioritizing…" at bounding box center [585, 218] width 592 height 60
click at [289, 184] on input "b. Redirect resources to fast-track the construction of fish ladders, prioritiz…" at bounding box center [289, 178] width 0 height 12
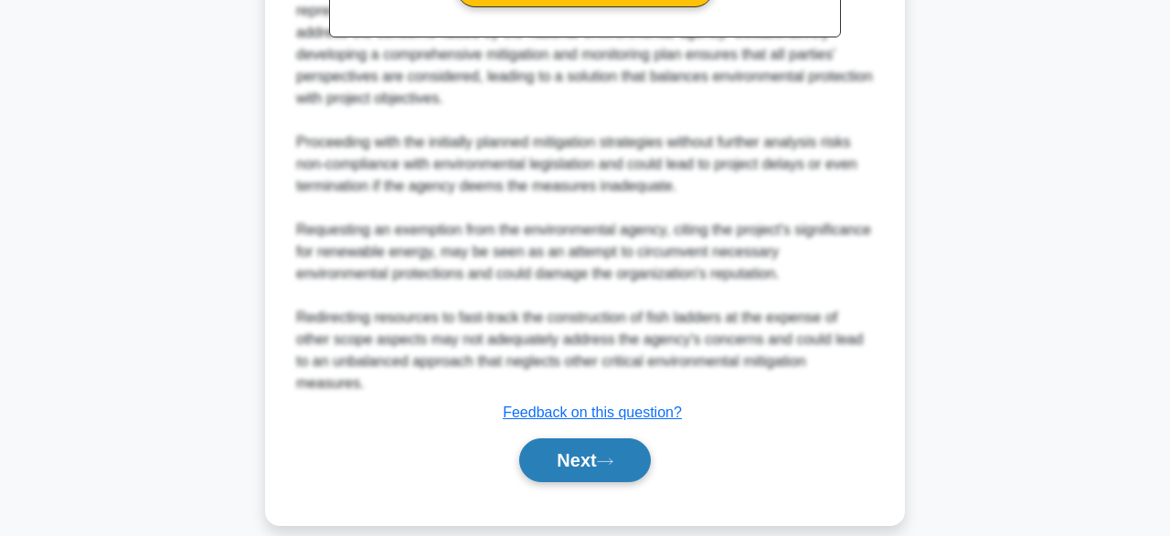
click at [568, 439] on button "Next" at bounding box center [584, 461] width 131 height 44
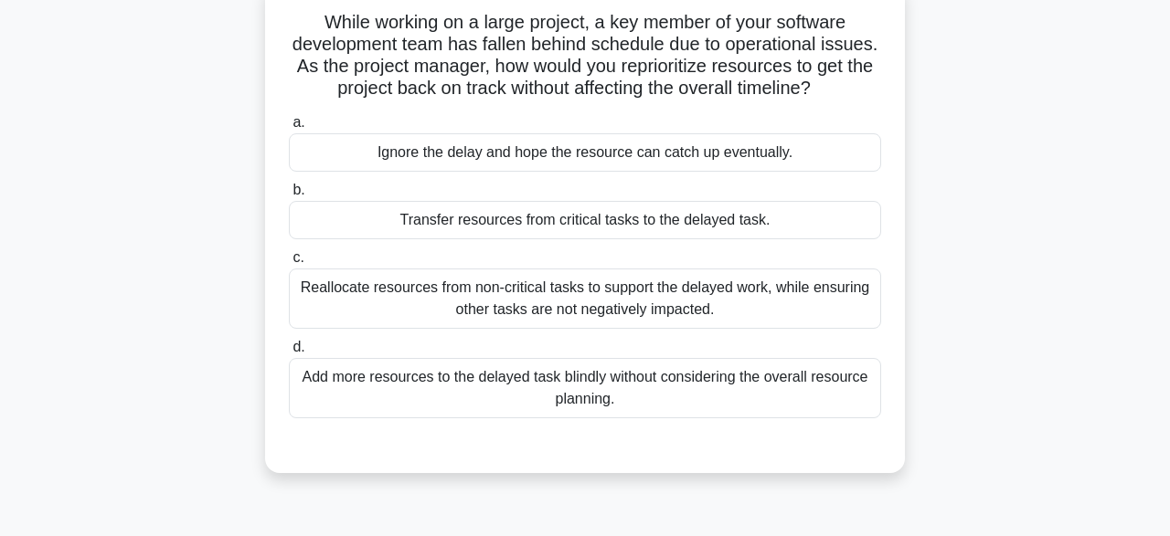
scroll to position [124, 0]
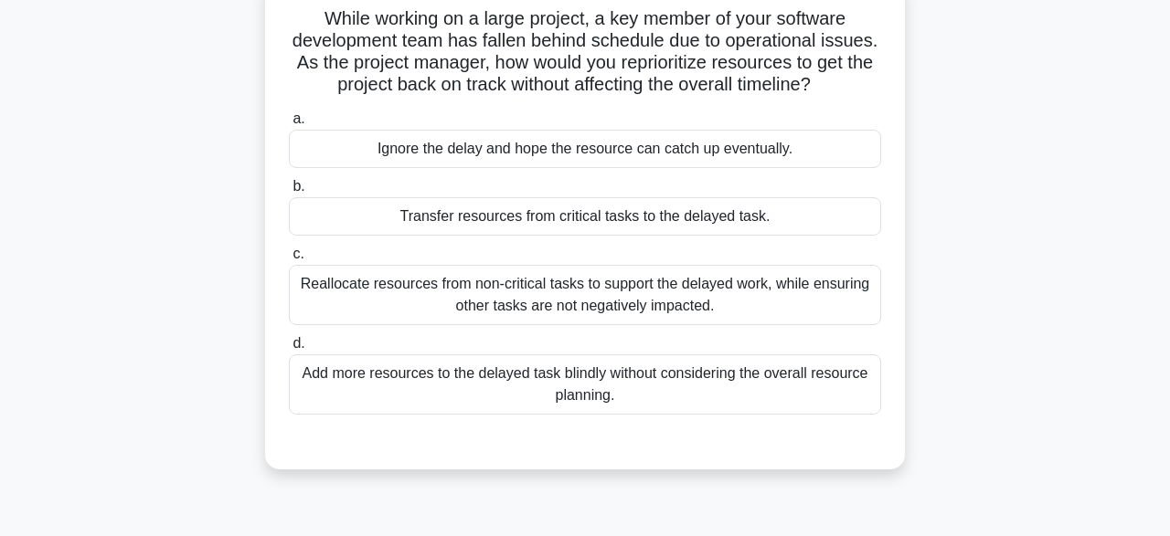
click at [550, 292] on div "Reallocate resources from non-critical tasks to support the delayed work, while…" at bounding box center [585, 295] width 592 height 60
click at [289, 260] on input "c. Reallocate resources from non-critical tasks to support the delayed work, wh…" at bounding box center [289, 255] width 0 height 12
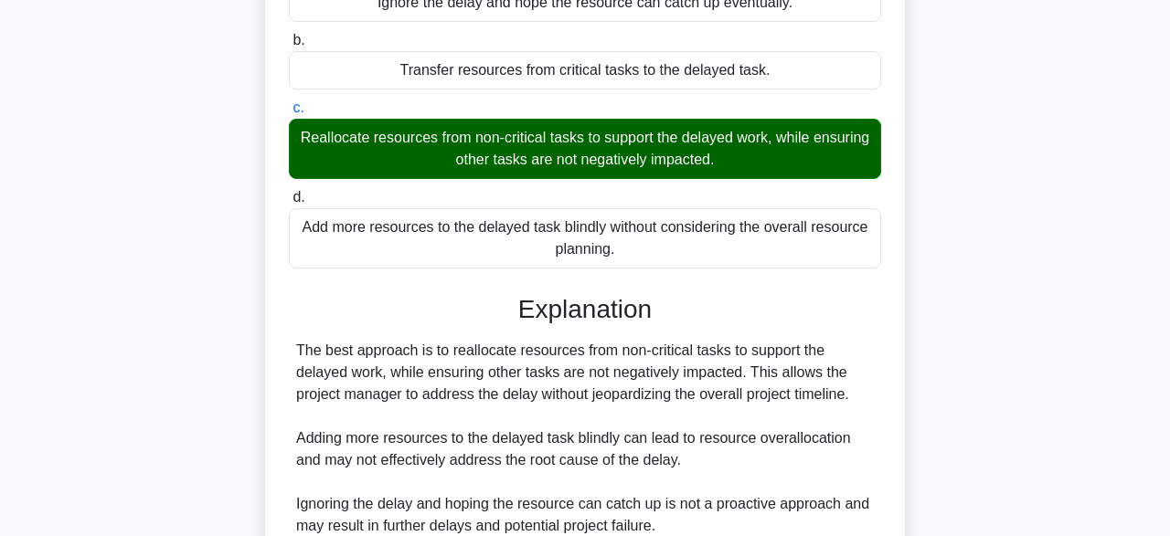
scroll to position [500, 0]
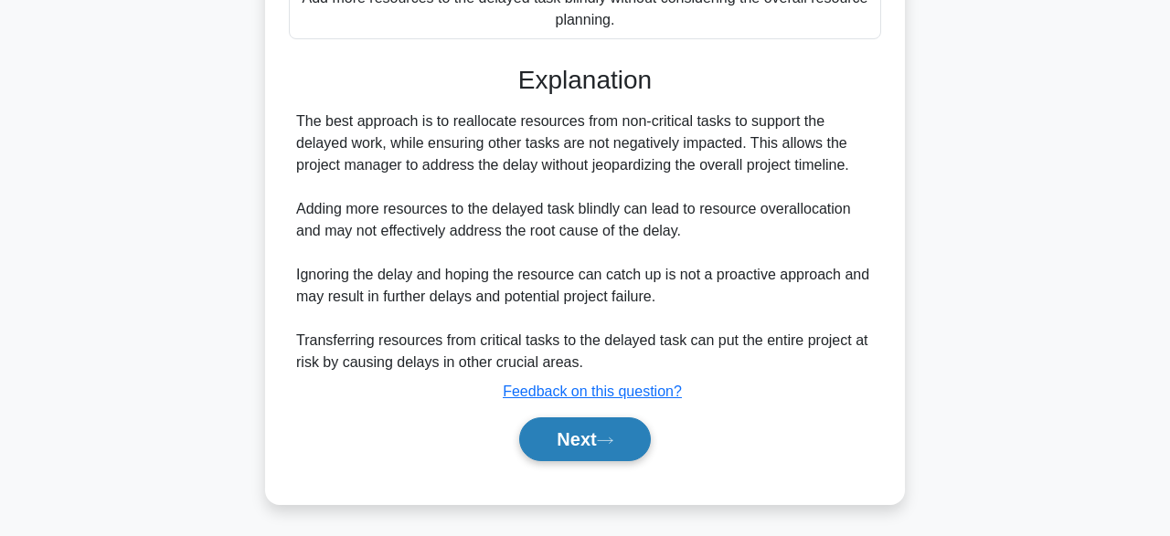
click at [612, 441] on icon at bounding box center [605, 440] width 15 height 5
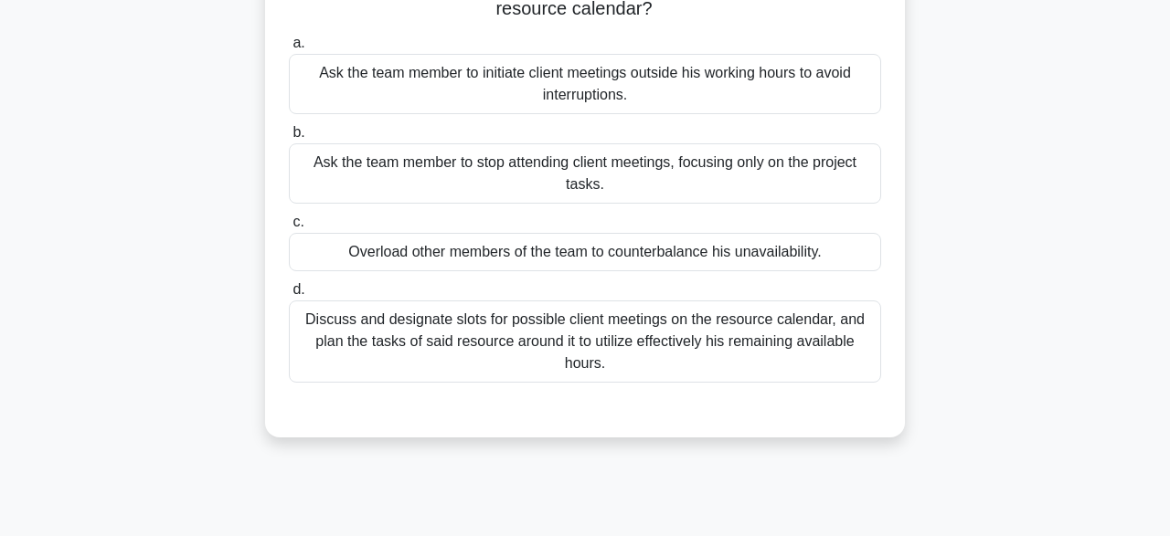
scroll to position [204, 0]
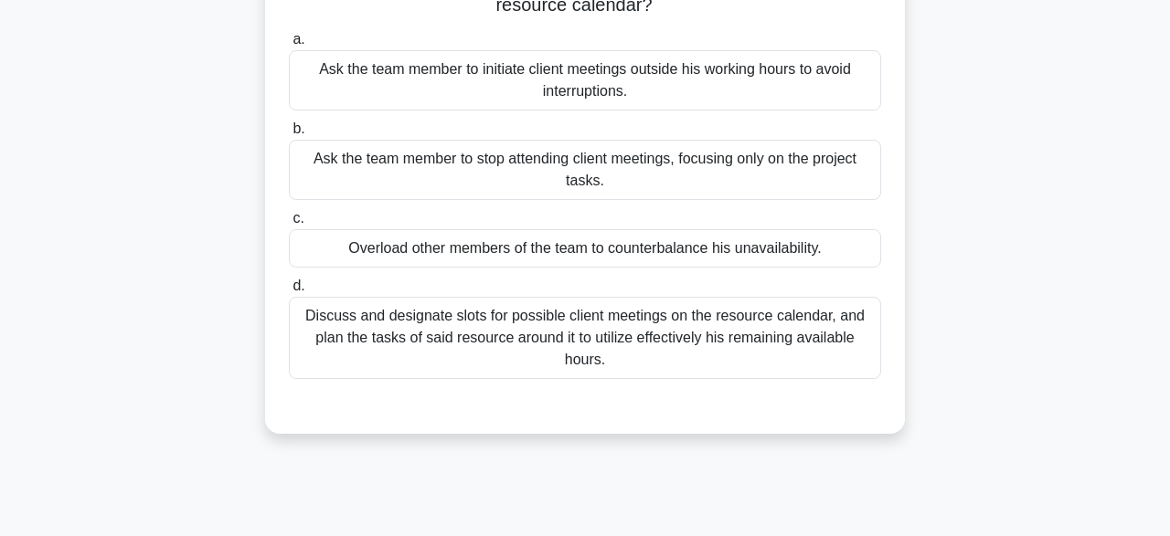
click at [602, 325] on div "Discuss and designate slots for possible client meetings on the resource calend…" at bounding box center [585, 338] width 592 height 82
click at [289, 292] on input "d. Discuss and designate slots for possible client meetings on the resource cal…" at bounding box center [289, 287] width 0 height 12
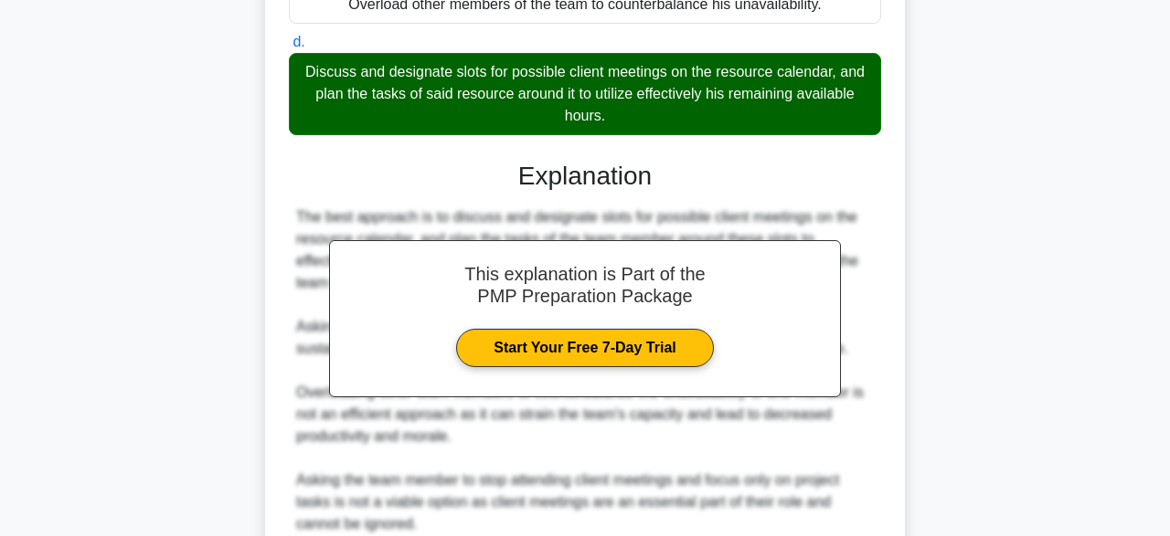
scroll to position [610, 0]
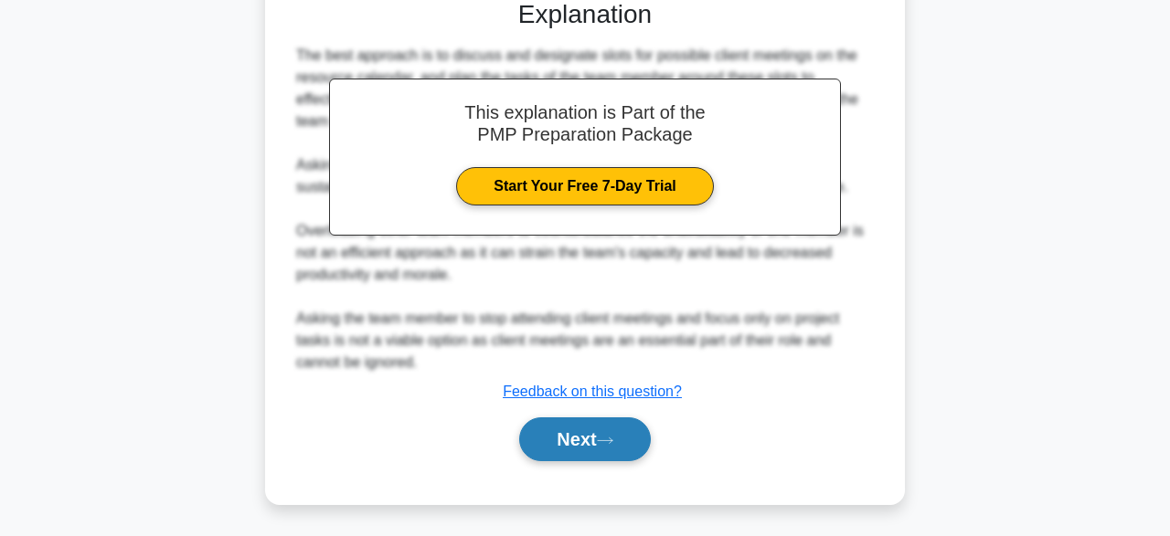
click at [584, 435] on button "Next" at bounding box center [584, 440] width 131 height 44
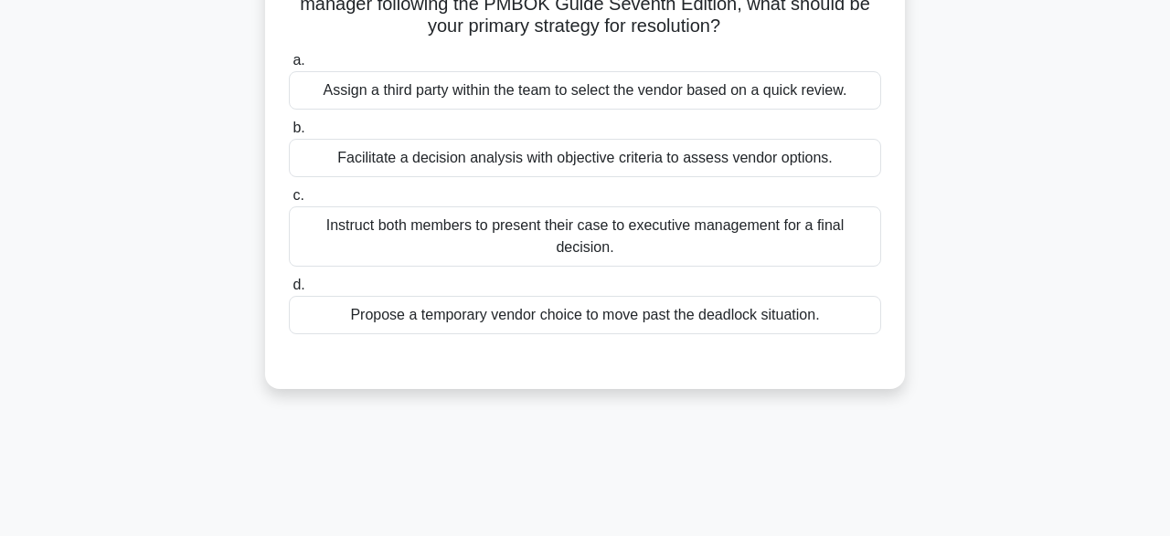
scroll to position [186, 0]
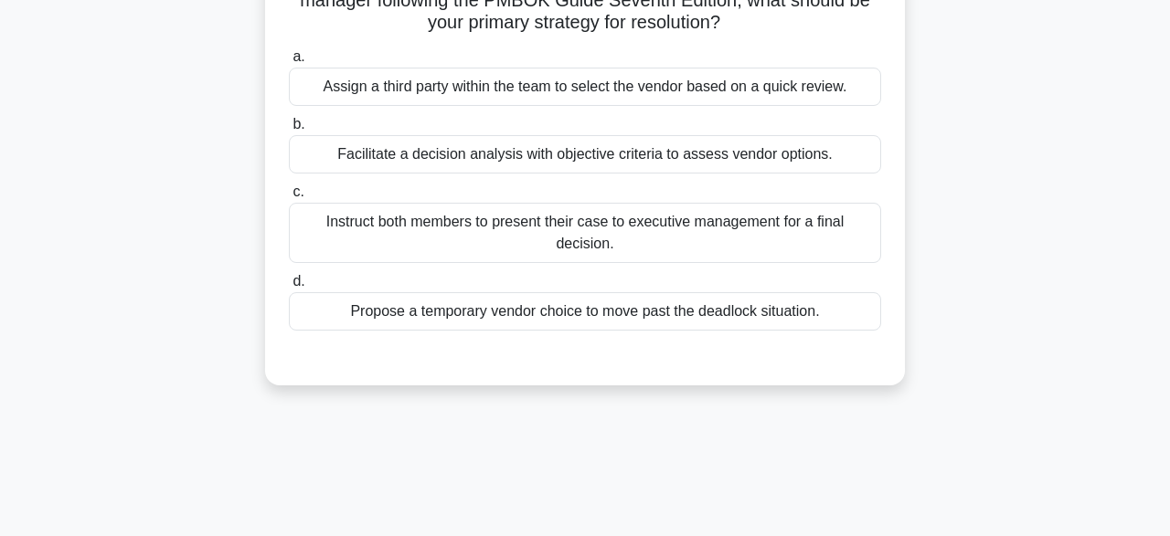
click at [522, 166] on div "Facilitate a decision analysis with objective criteria to assess vendor options." at bounding box center [585, 154] width 592 height 38
click at [289, 131] on input "b. Facilitate a decision analysis with objective criteria to assess vendor opti…" at bounding box center [289, 125] width 0 height 12
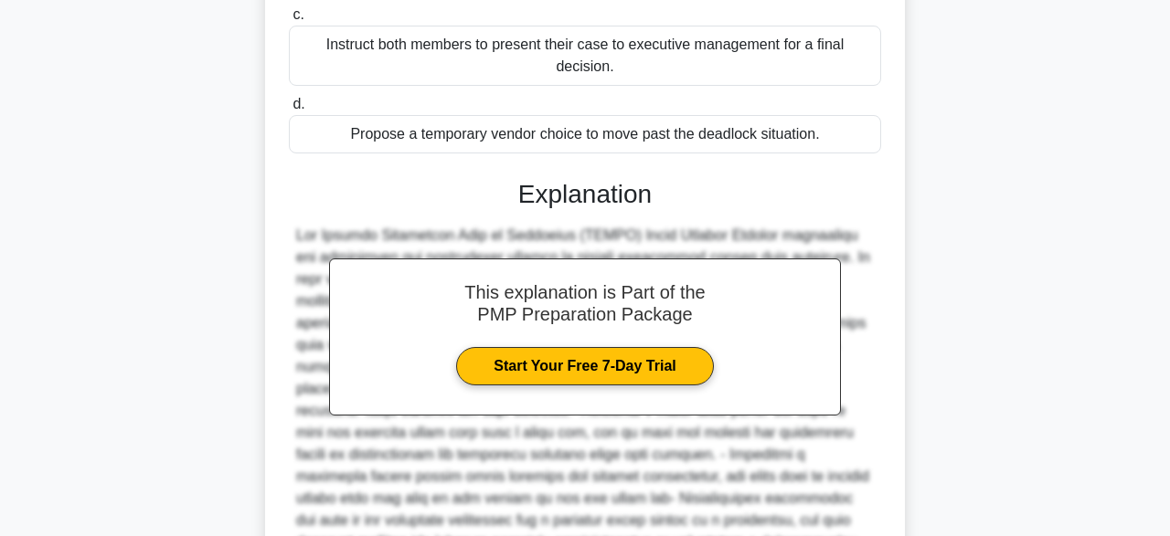
scroll to position [566, 0]
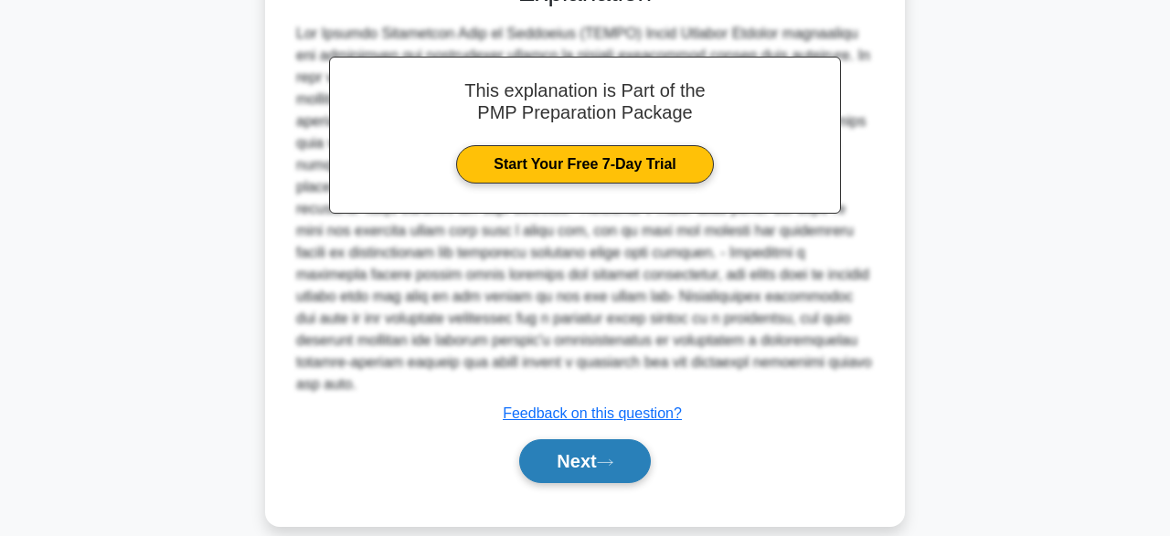
click at [580, 445] on button "Next" at bounding box center [584, 462] width 131 height 44
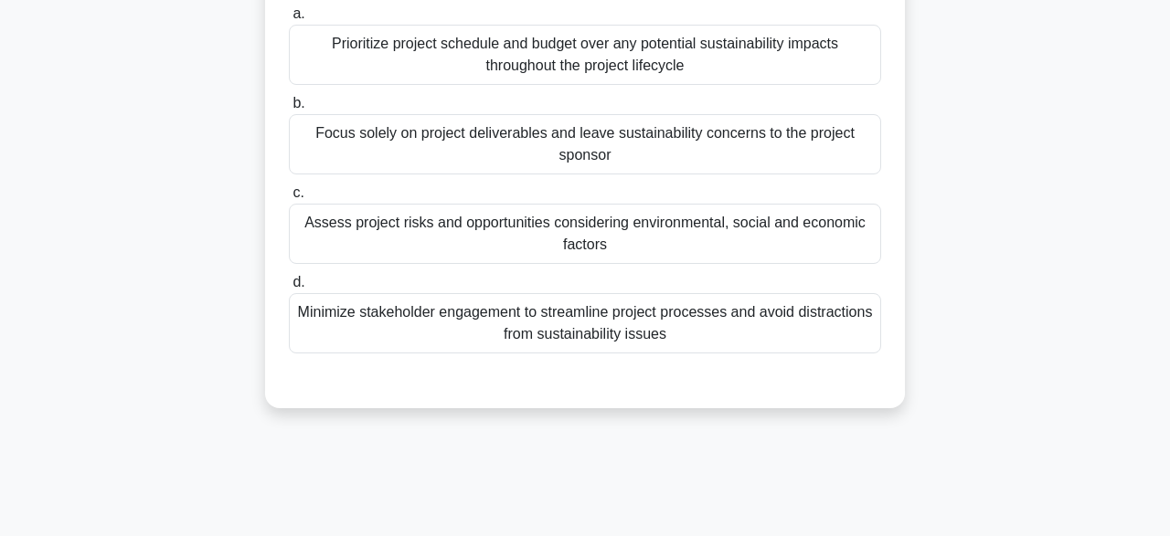
scroll to position [186, 0]
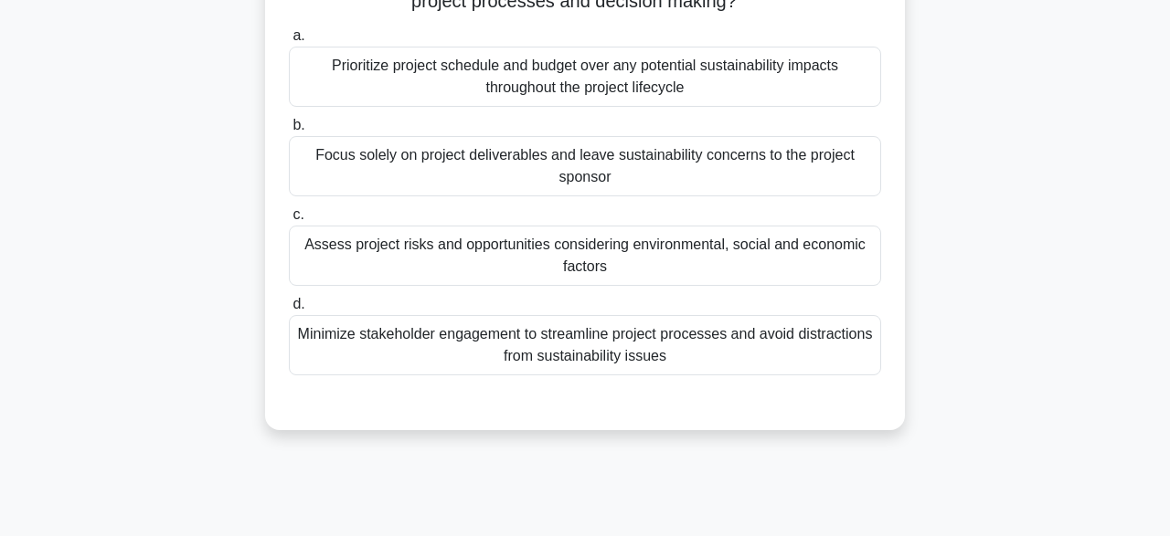
click at [551, 266] on div "Assess project risks and opportunities considering environmental, social and ec…" at bounding box center [585, 256] width 592 height 60
click at [289, 221] on input "c. Assess project risks and opportunities considering environmental, social and…" at bounding box center [289, 215] width 0 height 12
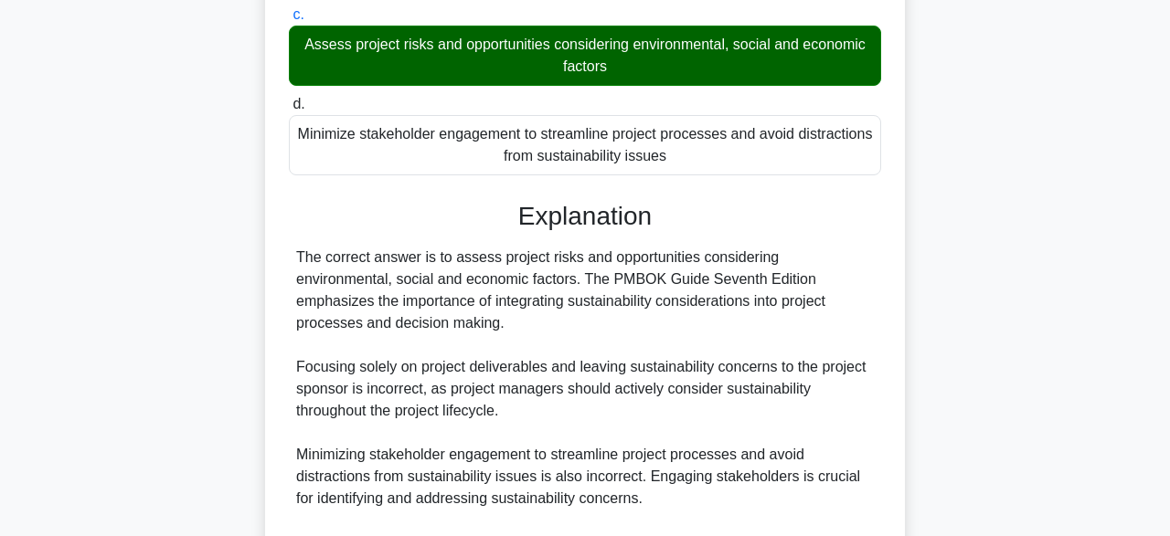
scroll to position [610, 0]
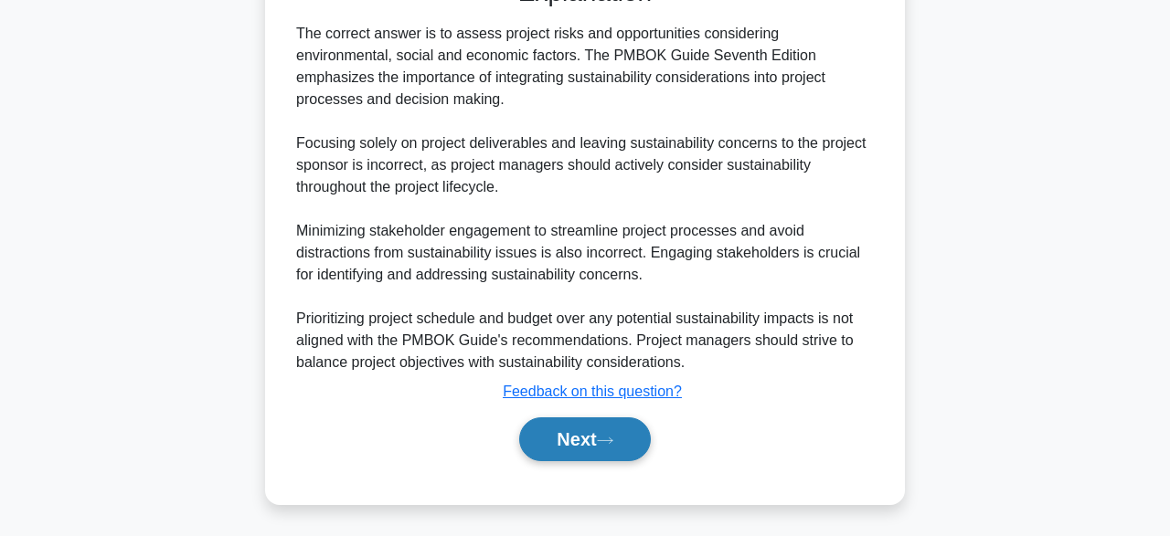
click at [610, 445] on button "Next" at bounding box center [584, 440] width 131 height 44
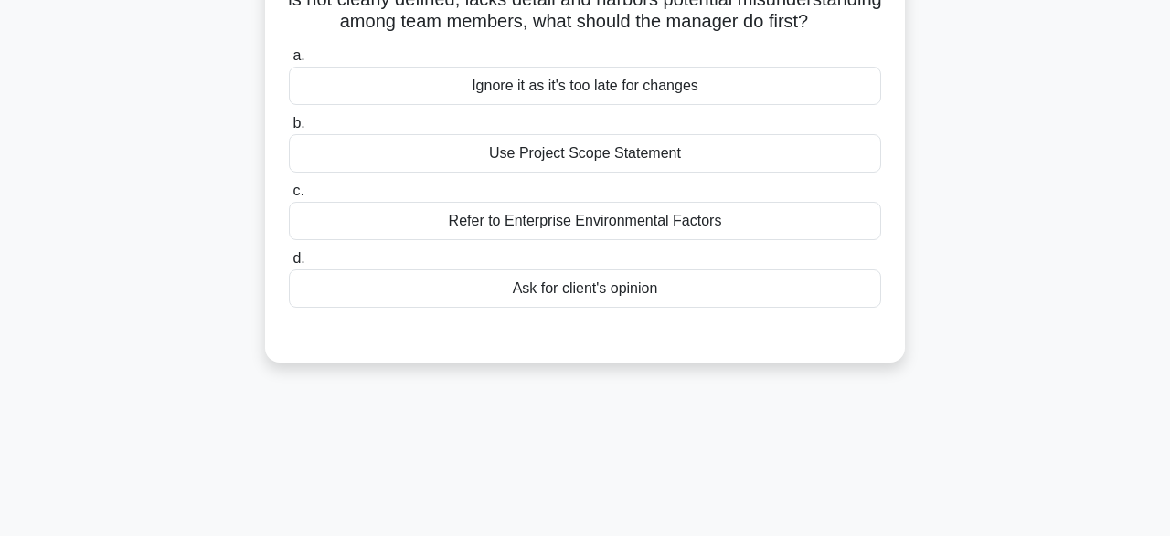
scroll to position [88, 0]
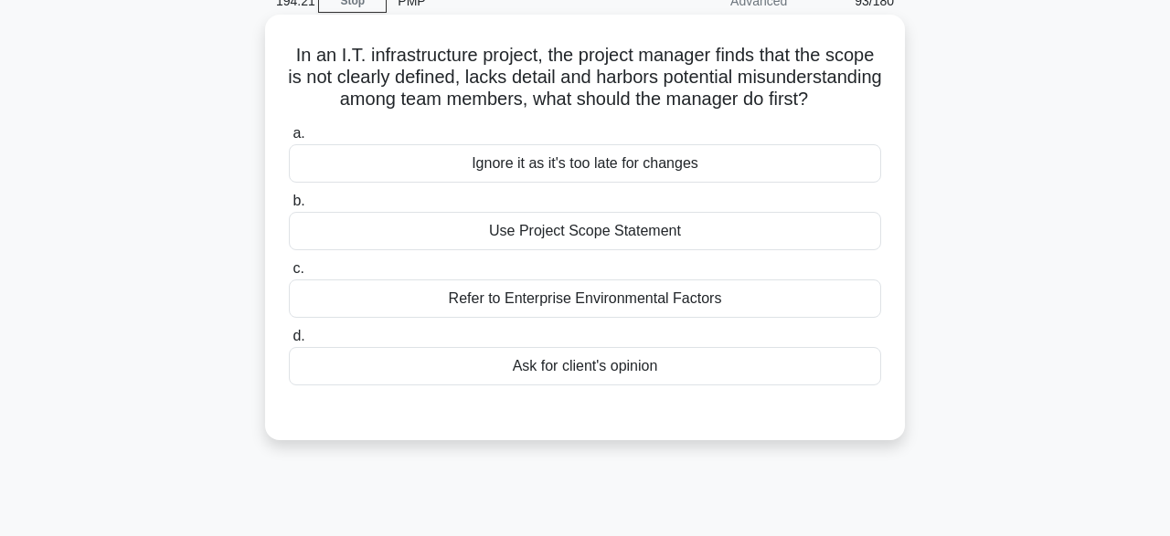
click at [602, 290] on div "Refer to Enterprise Environmental Factors" at bounding box center [585, 299] width 592 height 38
click at [289, 275] on input "c. Refer to Enterprise Environmental Factors" at bounding box center [289, 269] width 0 height 12
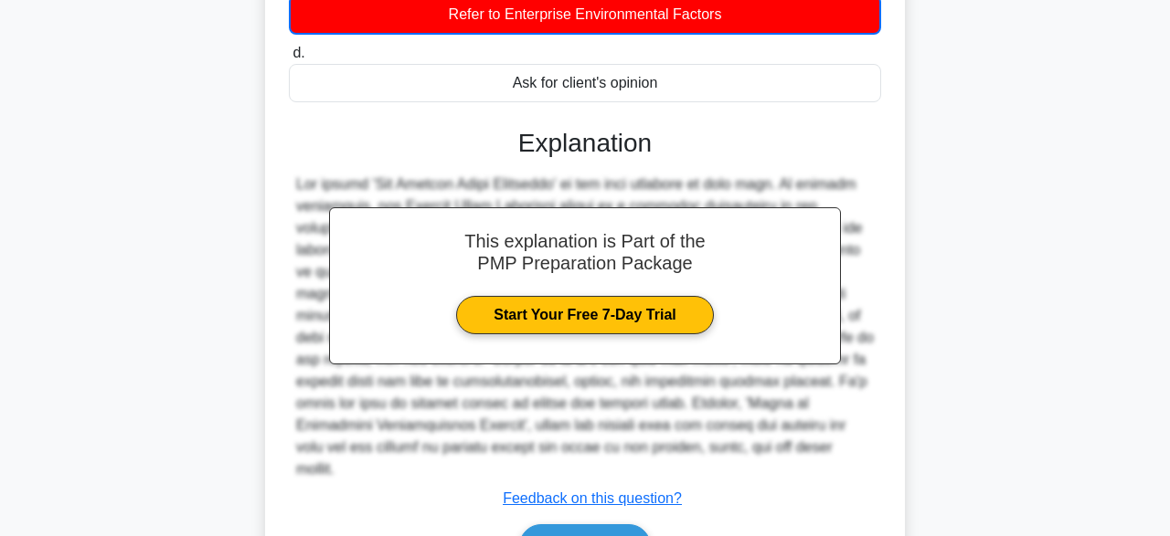
scroll to position [459, 0]
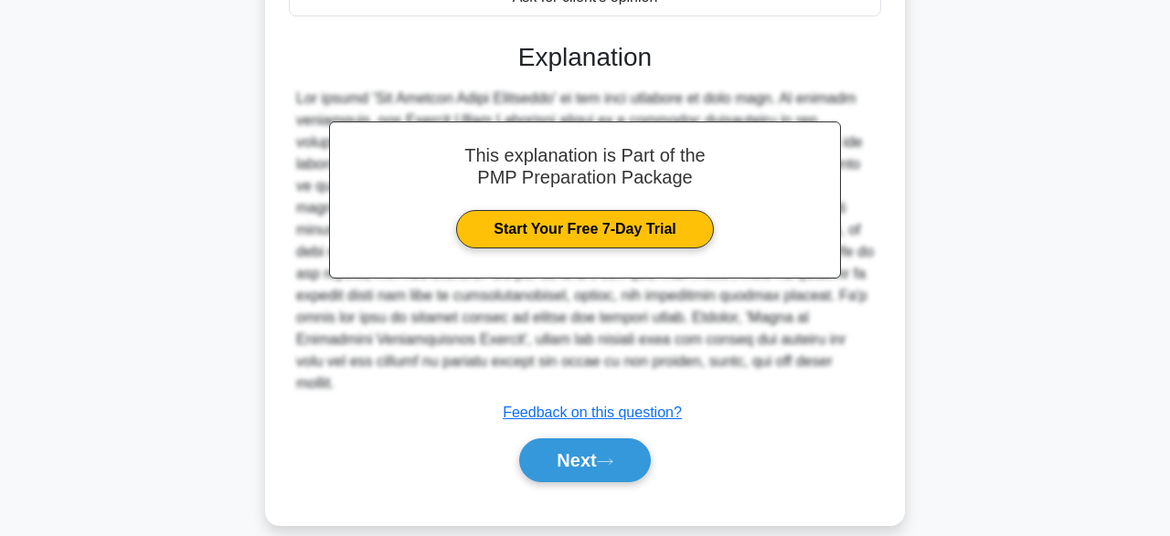
click at [593, 461] on div "Next" at bounding box center [585, 460] width 592 height 58
click at [589, 441] on button "Next" at bounding box center [584, 461] width 131 height 44
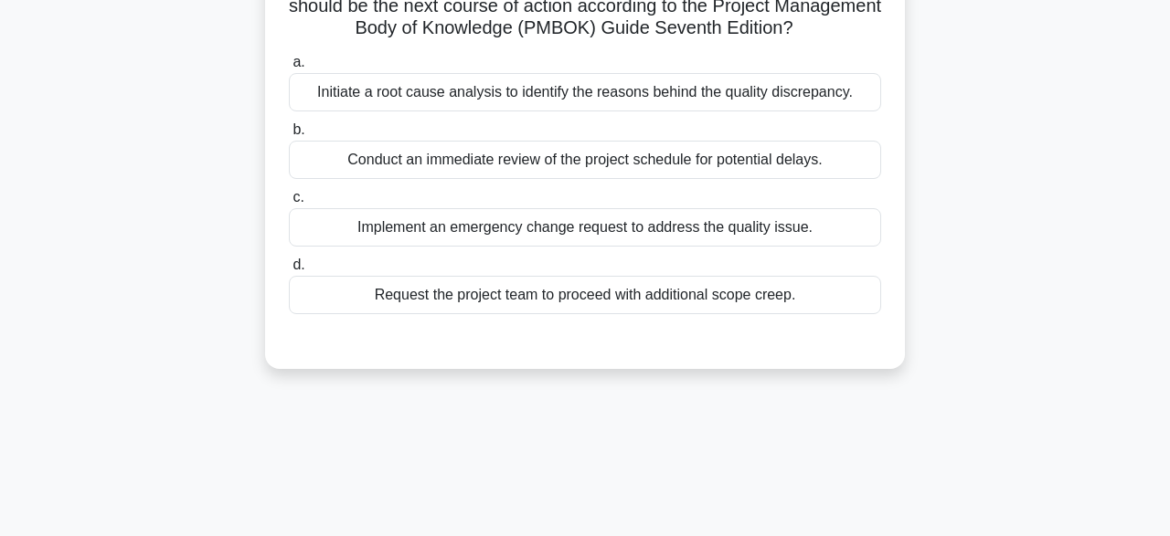
scroll to position [207, 0]
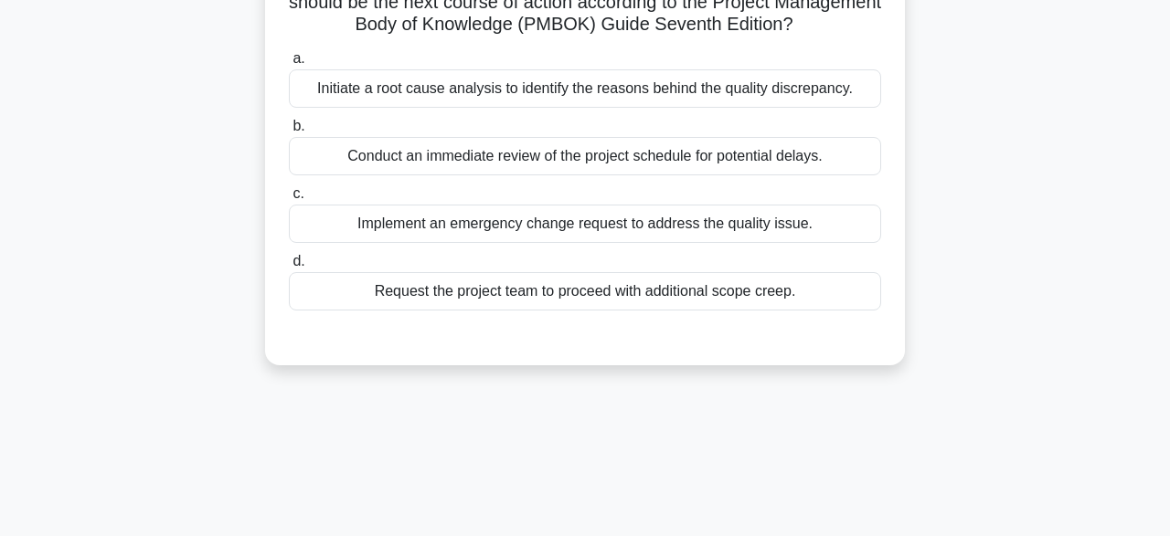
click at [674, 165] on div "Conduct an immediate review of the project schedule for potential delays." at bounding box center [585, 156] width 592 height 38
click at [289, 133] on input "b. Conduct an immediate review of the project schedule for potential delays." at bounding box center [289, 127] width 0 height 12
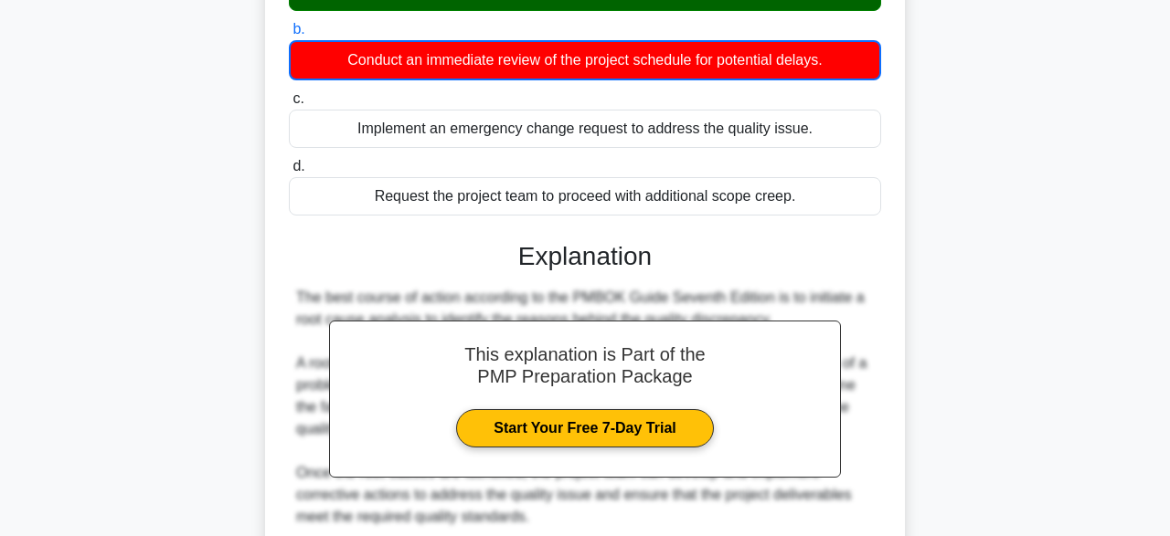
scroll to position [678, 0]
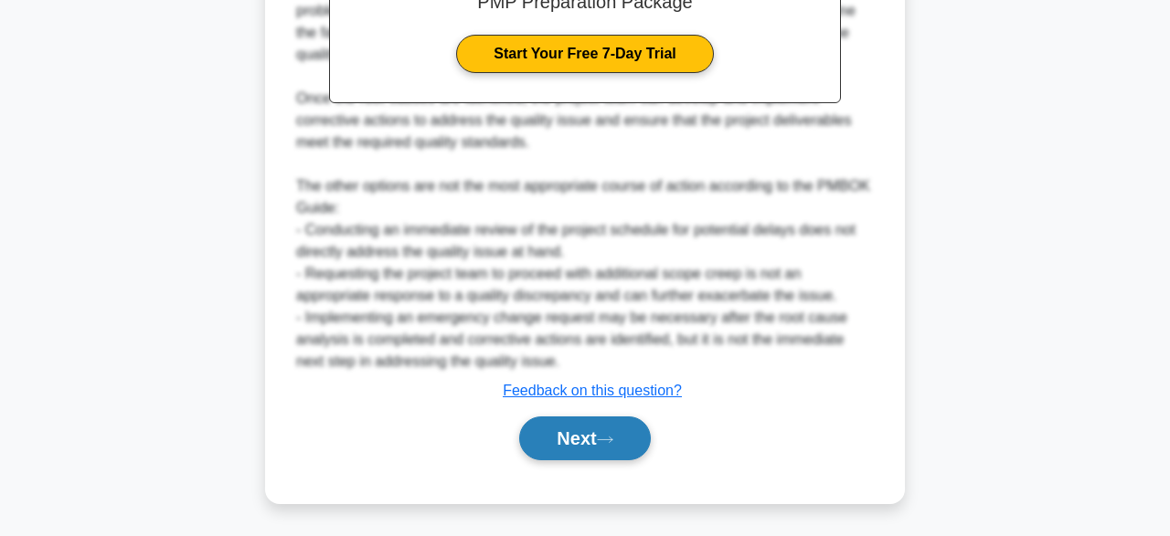
click at [566, 443] on button "Next" at bounding box center [584, 439] width 131 height 44
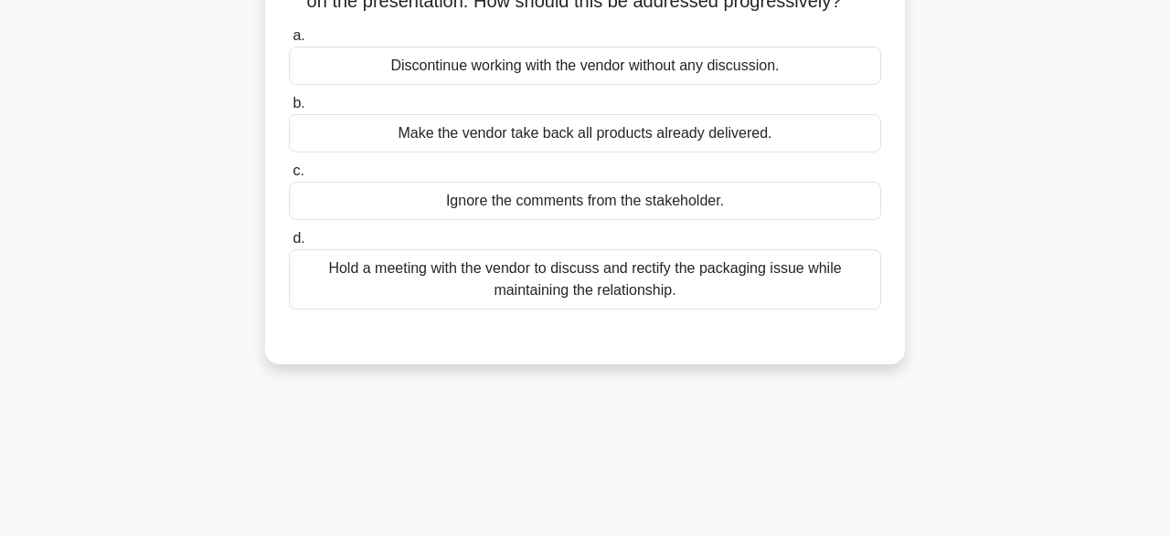
scroll to position [193, 0]
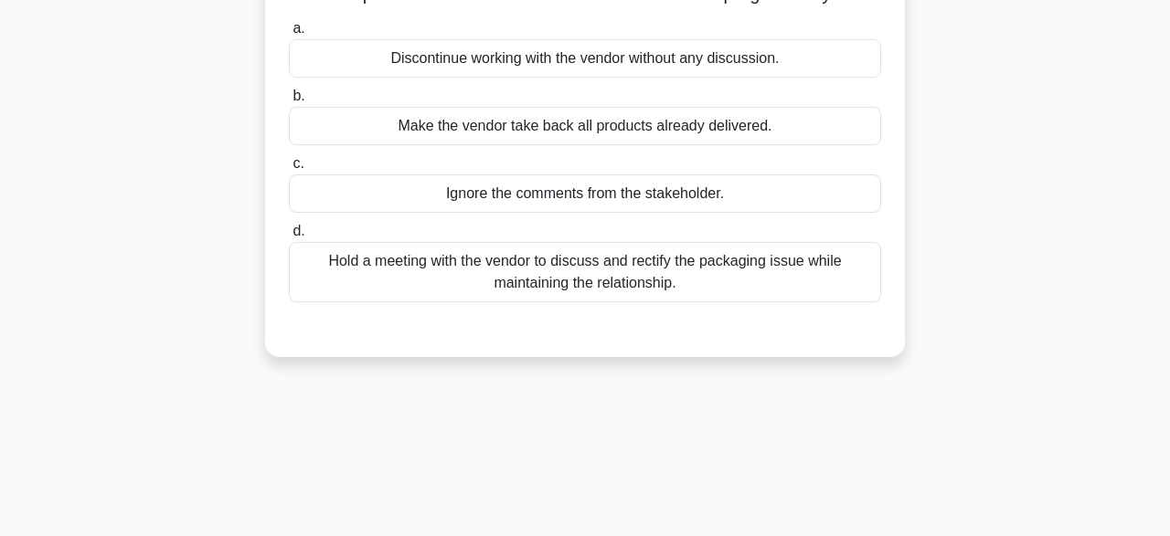
click at [751, 274] on div "Hold a meeting with the vendor to discuss and rectify the packaging issue while…" at bounding box center [585, 272] width 592 height 60
click at [289, 238] on input "d. Hold a meeting with the vendor to discuss and rectify the packaging issue wh…" at bounding box center [289, 232] width 0 height 12
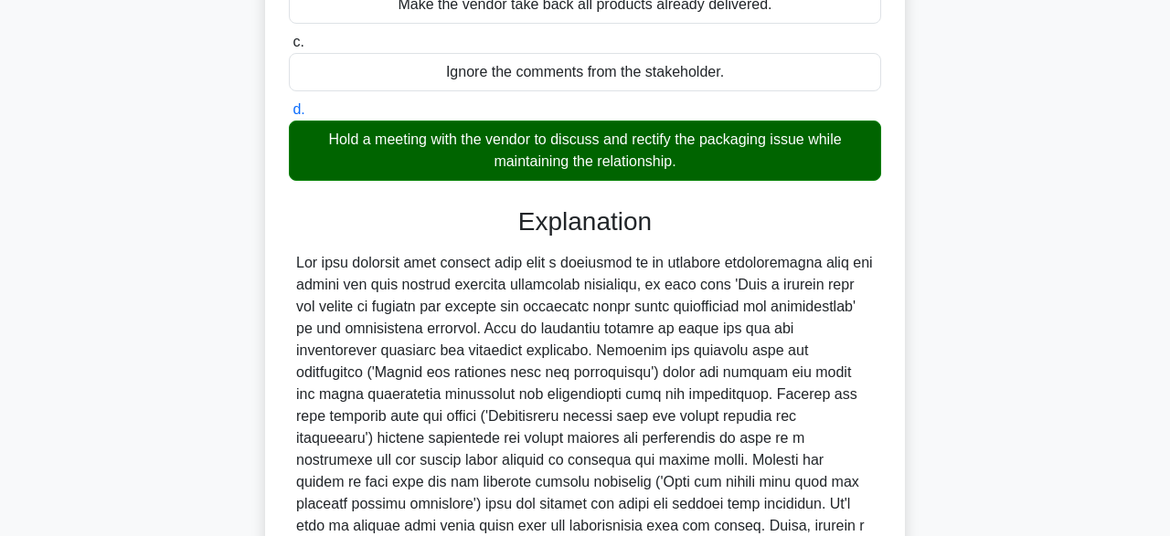
scroll to position [500, 0]
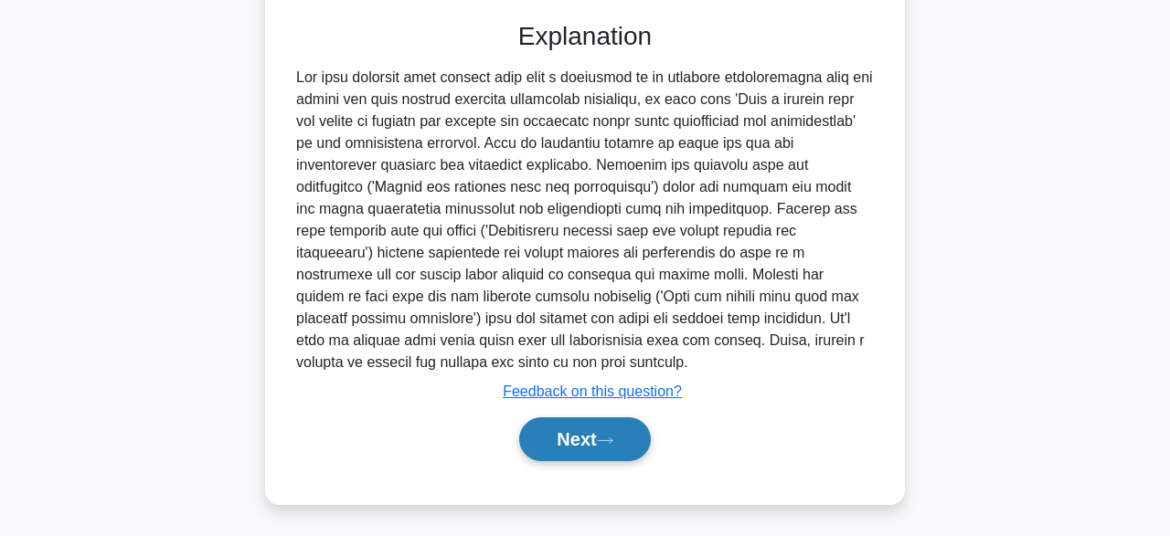
click at [608, 436] on icon at bounding box center [605, 441] width 16 height 10
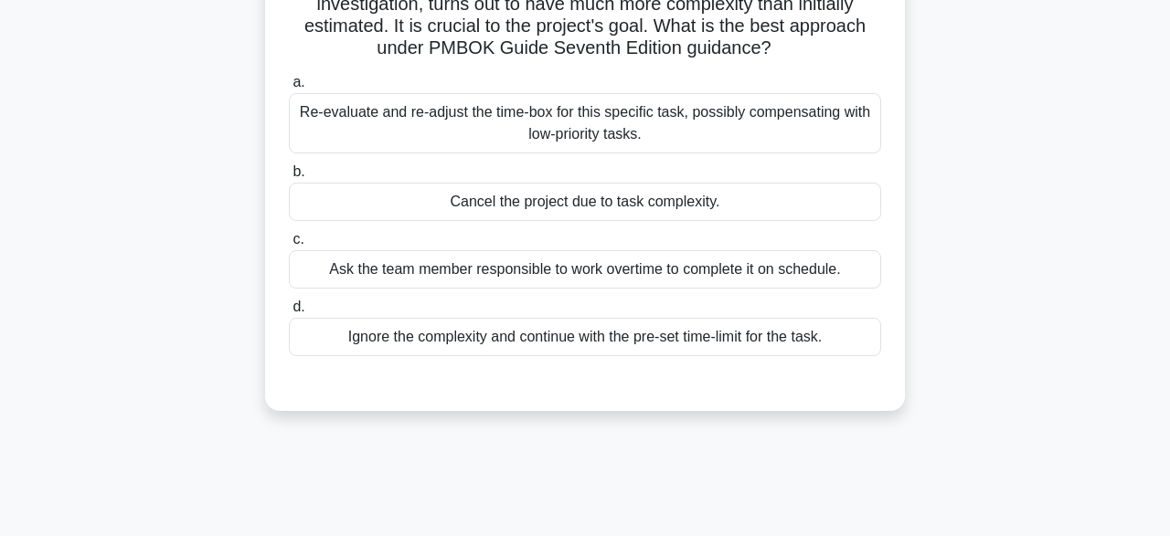
scroll to position [163, 0]
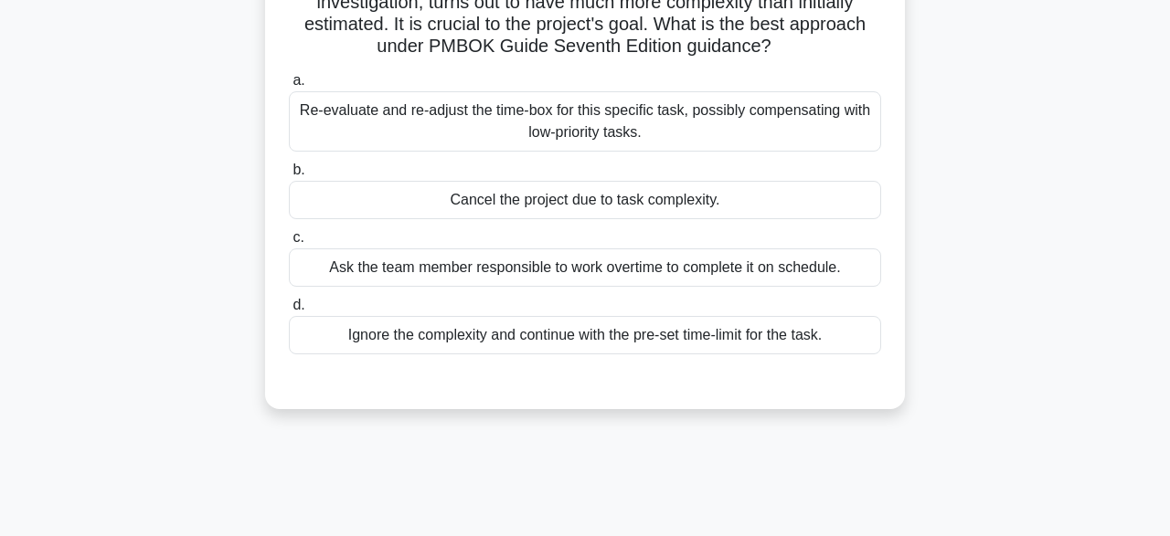
click at [520, 129] on div "Re-evaluate and re-adjust the time-box for this specific task, possibly compens…" at bounding box center [585, 121] width 592 height 60
click at [289, 87] on input "a. Re-evaluate and re-adjust the time-box for this specific task, possibly comp…" at bounding box center [289, 81] width 0 height 12
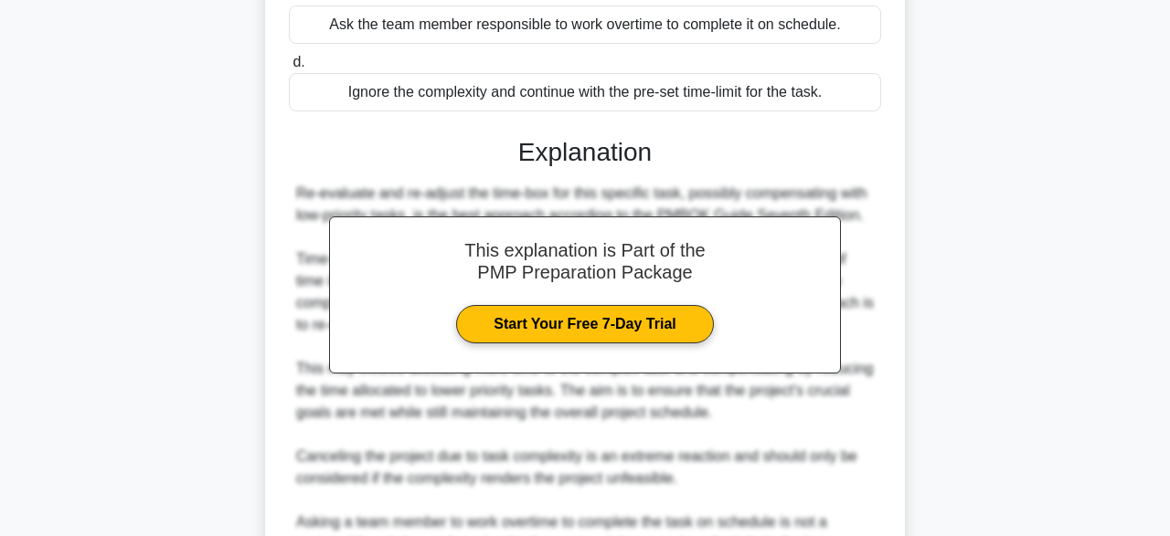
scroll to position [675, 0]
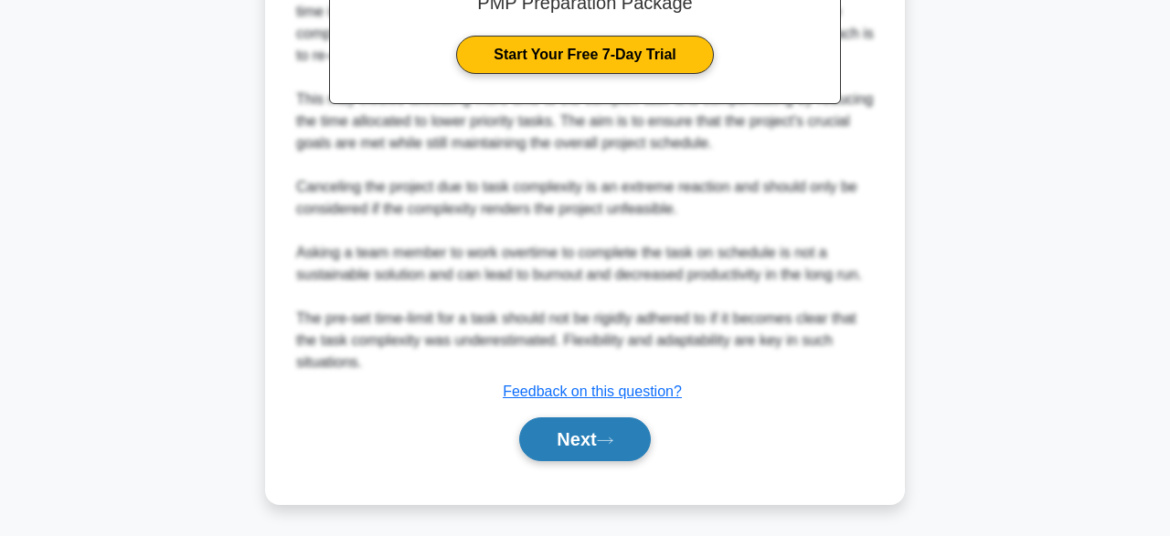
click at [552, 450] on button "Next" at bounding box center [584, 440] width 131 height 44
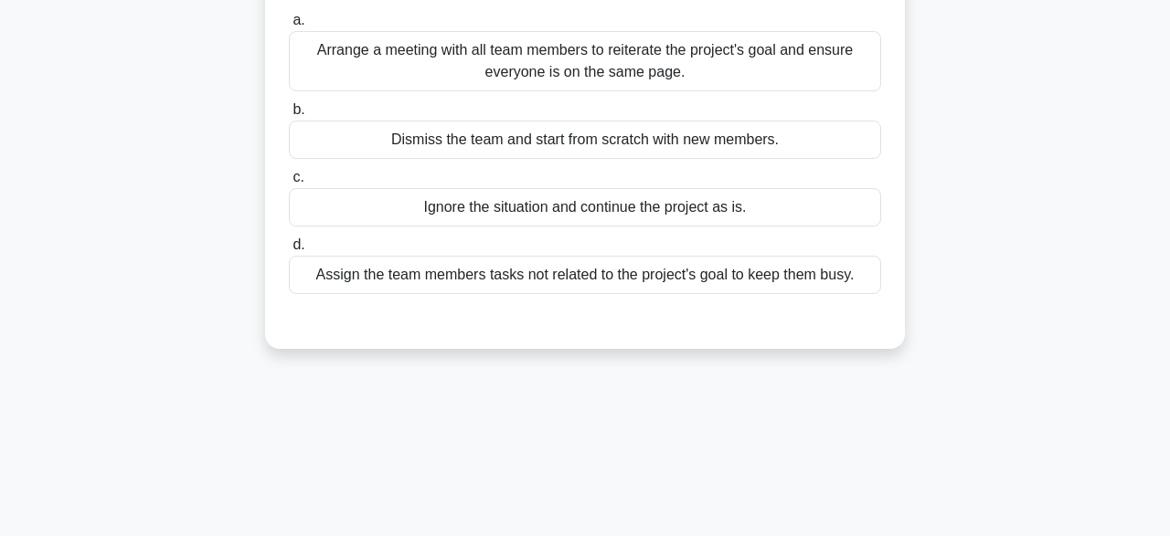
scroll to position [126, 0]
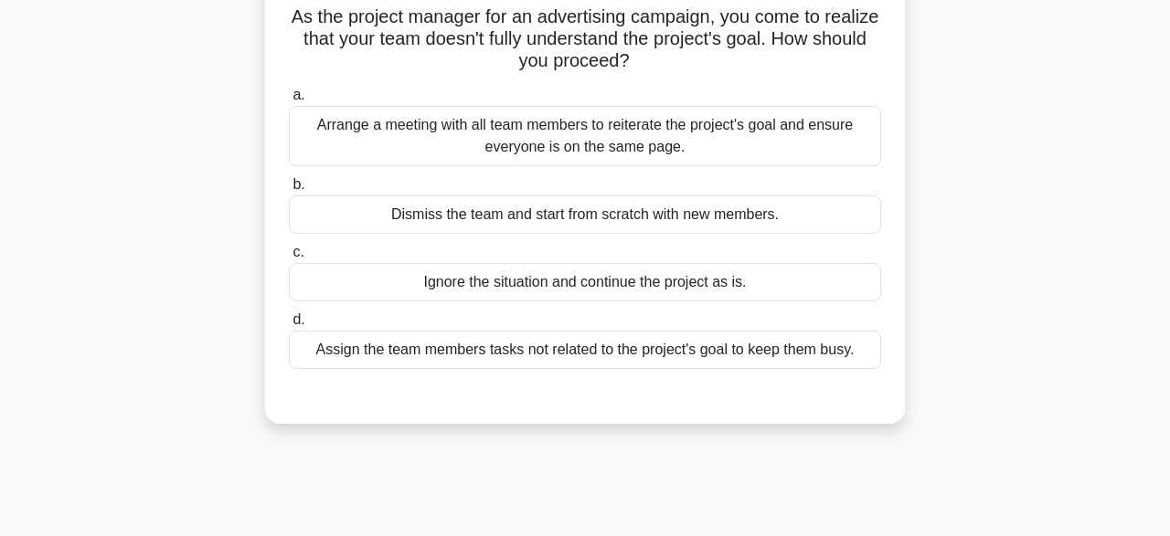
click at [504, 147] on div "Arrange a meeting with all team members to reiterate the project's goal and ens…" at bounding box center [585, 136] width 592 height 60
click at [289, 101] on input "a. Arrange a meeting with all team members to reiterate the project's goal and …" at bounding box center [289, 96] width 0 height 12
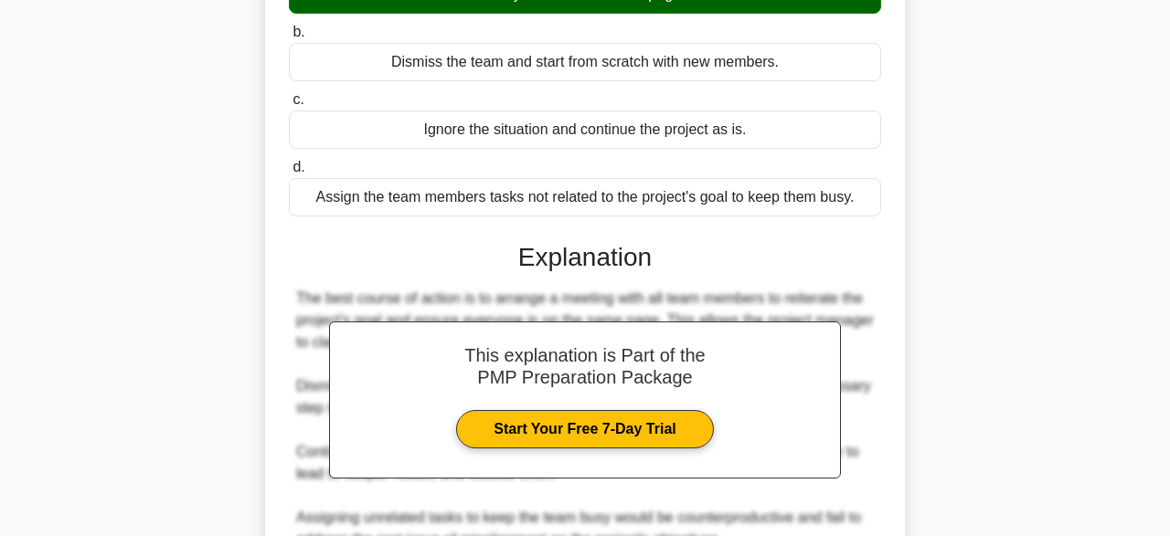
scroll to position [456, 0]
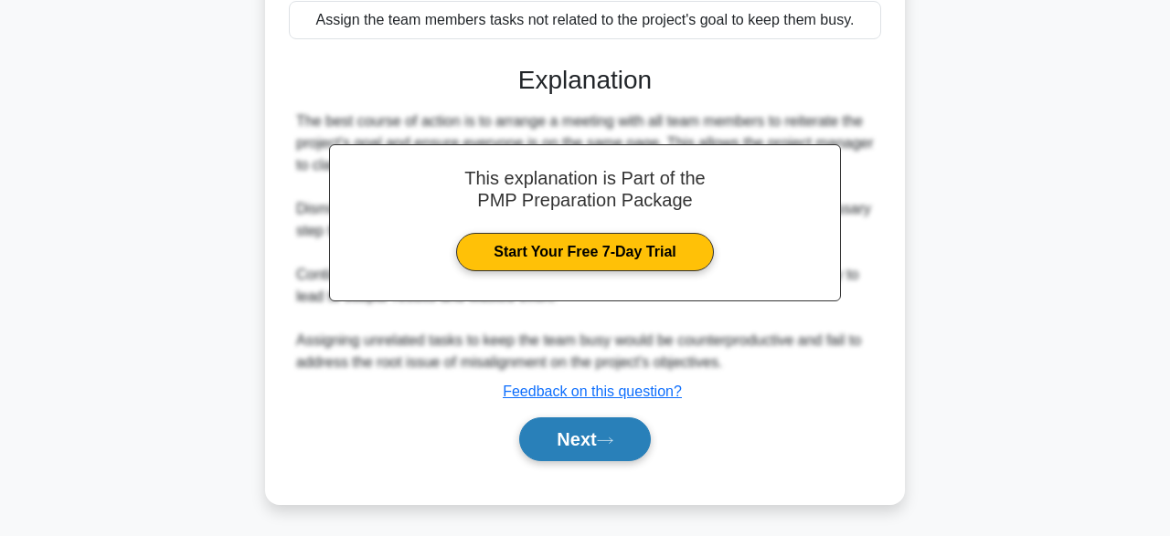
click at [556, 443] on button "Next" at bounding box center [584, 440] width 131 height 44
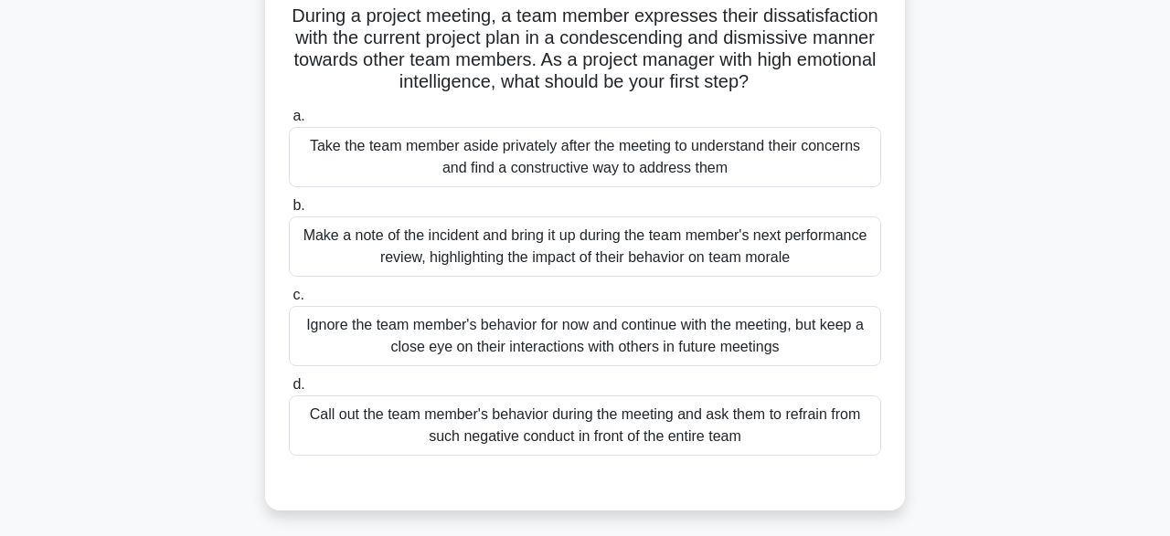
scroll to position [133, 0]
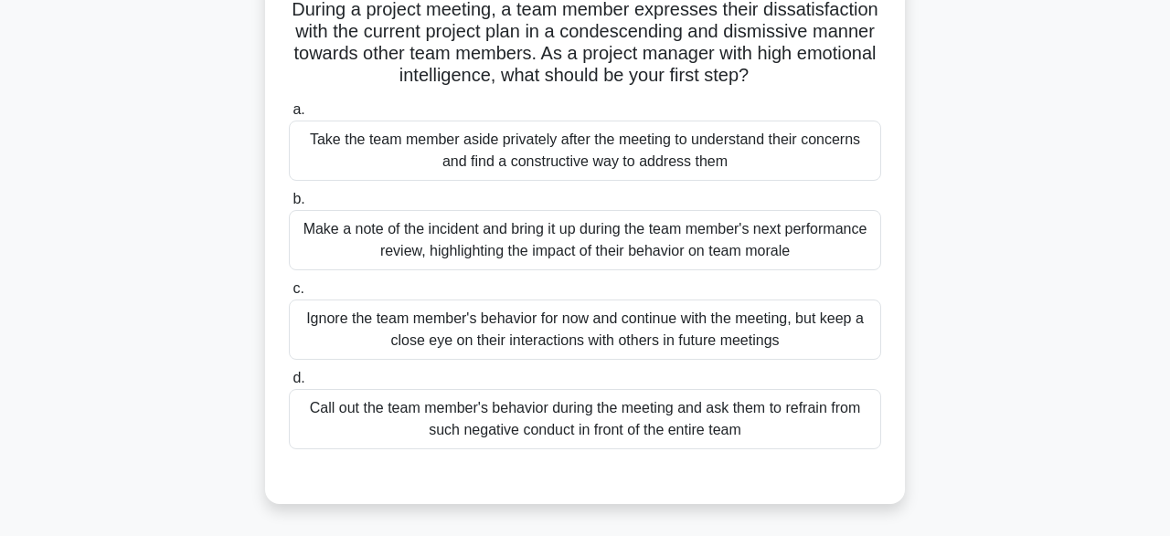
click at [633, 152] on div "Take the team member aside privately after the meeting to understand their conc…" at bounding box center [585, 151] width 592 height 60
click at [289, 116] on input "a. Take the team member aside privately after the meeting to understand their c…" at bounding box center [289, 110] width 0 height 12
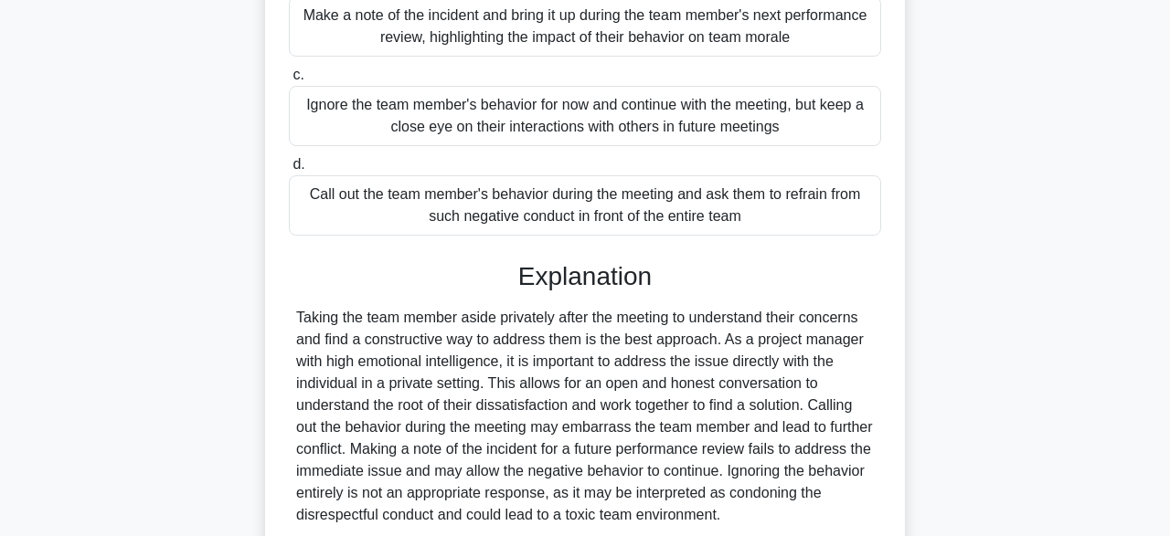
scroll to position [500, 0]
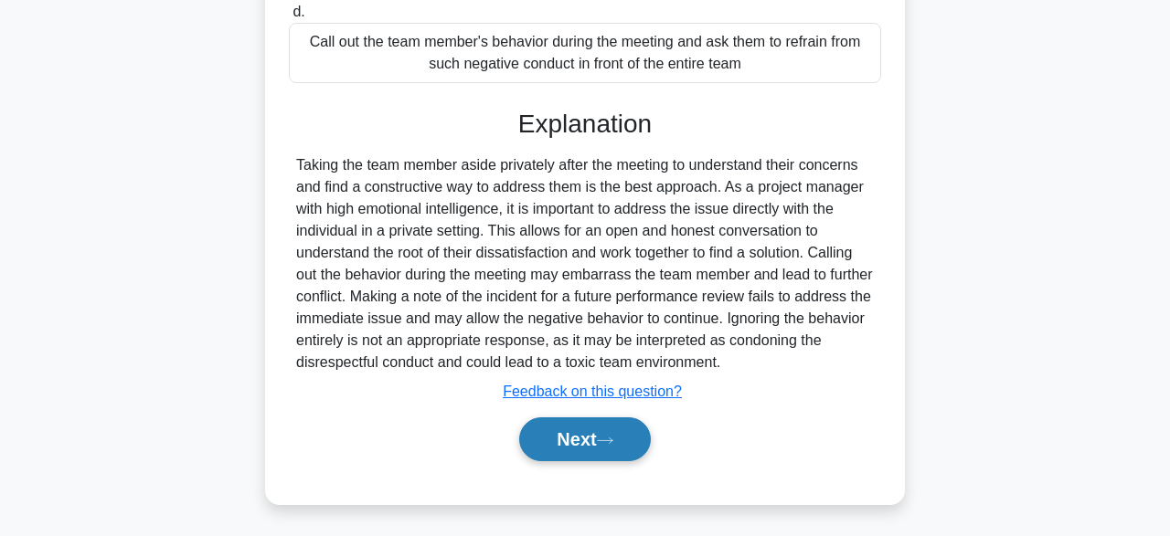
click at [594, 441] on button "Next" at bounding box center [584, 440] width 131 height 44
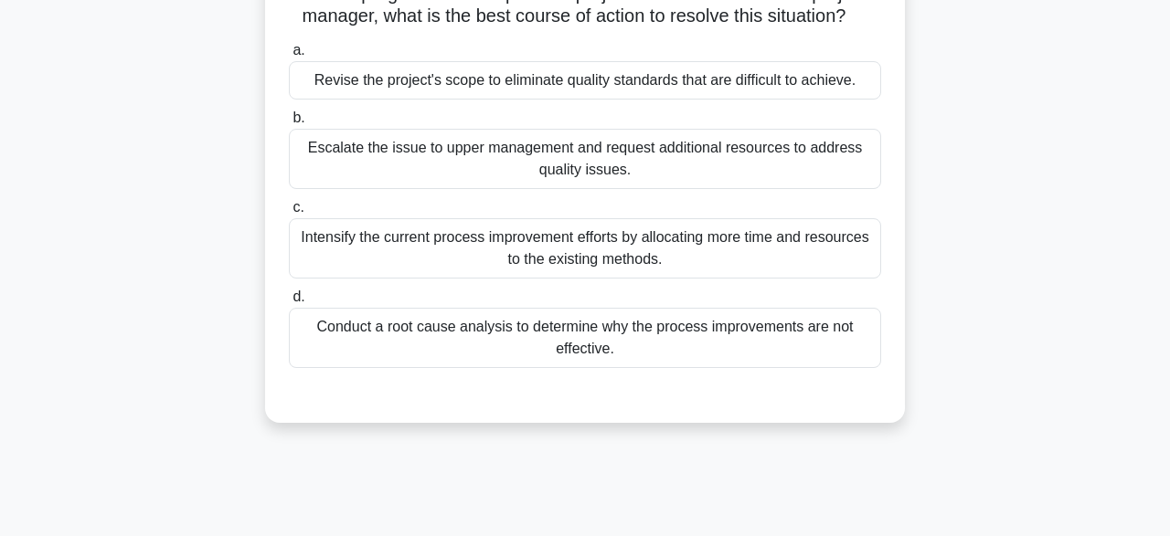
scroll to position [235, 0]
click at [473, 360] on div "Conduct a root cause analysis to determine why the process improvements are not…" at bounding box center [585, 340] width 592 height 60
click at [289, 305] on input "d. Conduct a root cause analysis to determine why the process improvements are …" at bounding box center [289, 299] width 0 height 12
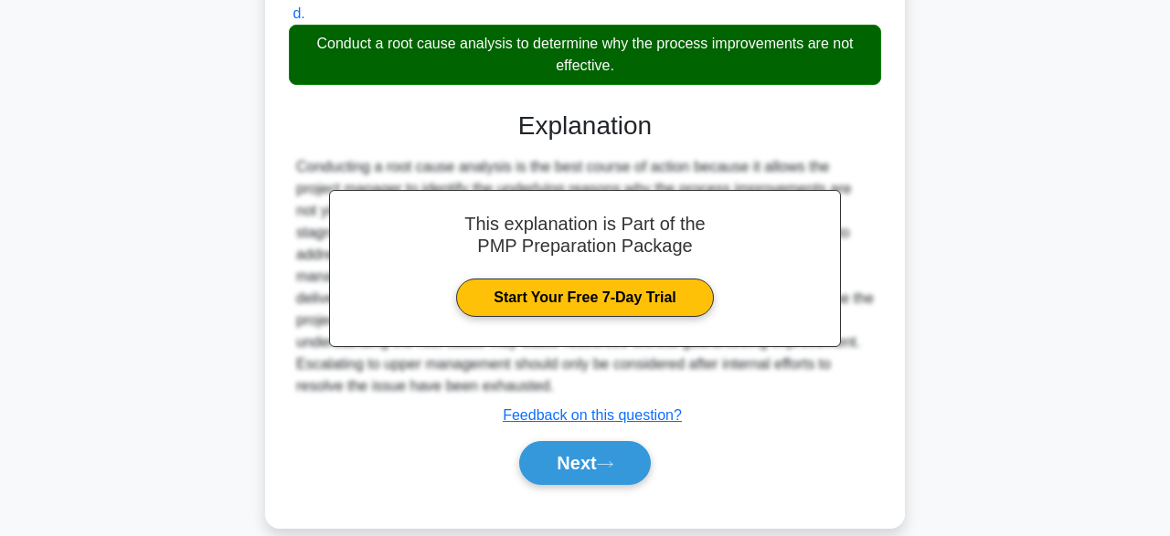
scroll to position [522, 0]
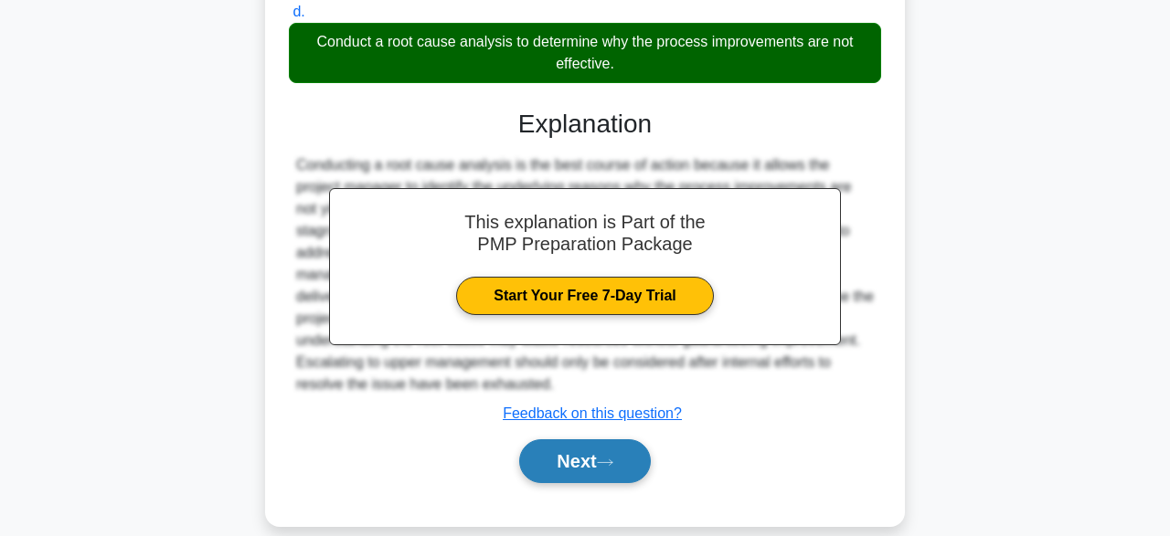
click at [596, 441] on button "Next" at bounding box center [584, 462] width 131 height 44
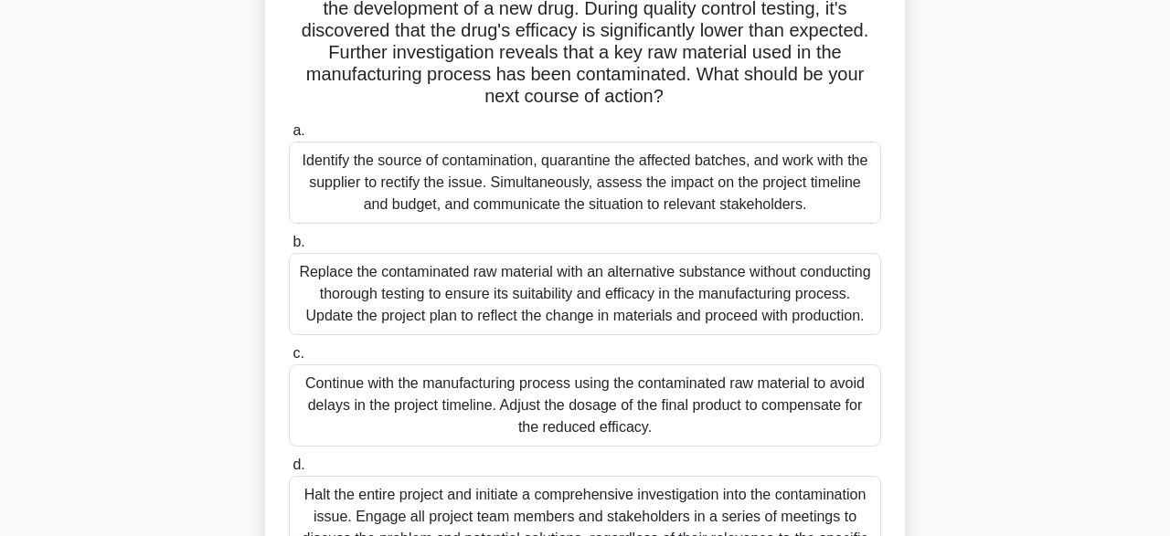
scroll to position [172, 0]
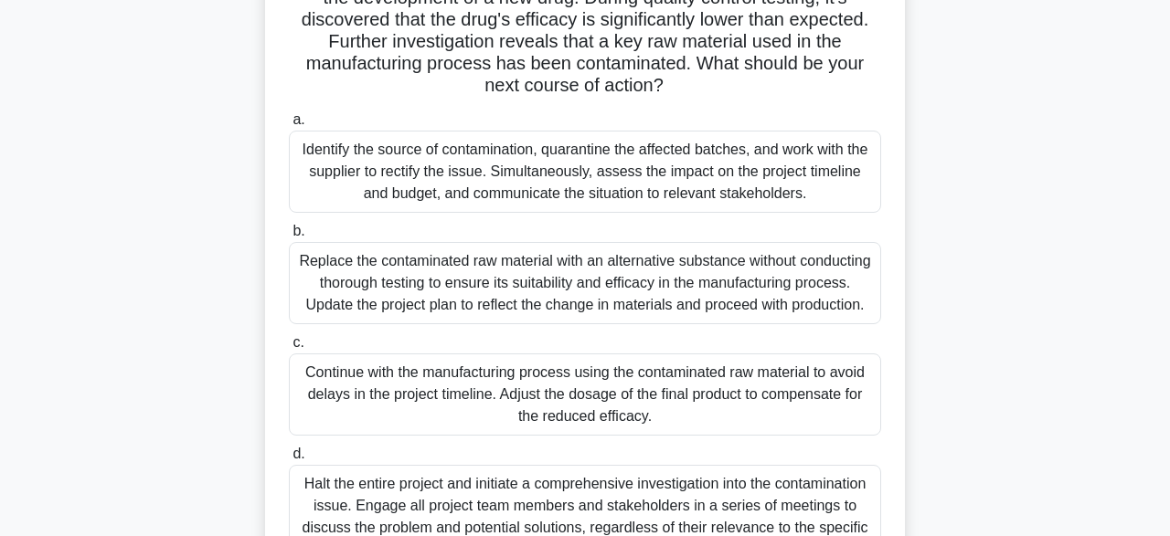
click at [186, 287] on div "As a project manager in a pharmaceutical company, you're overseeing the develop…" at bounding box center [585, 290] width 1042 height 711
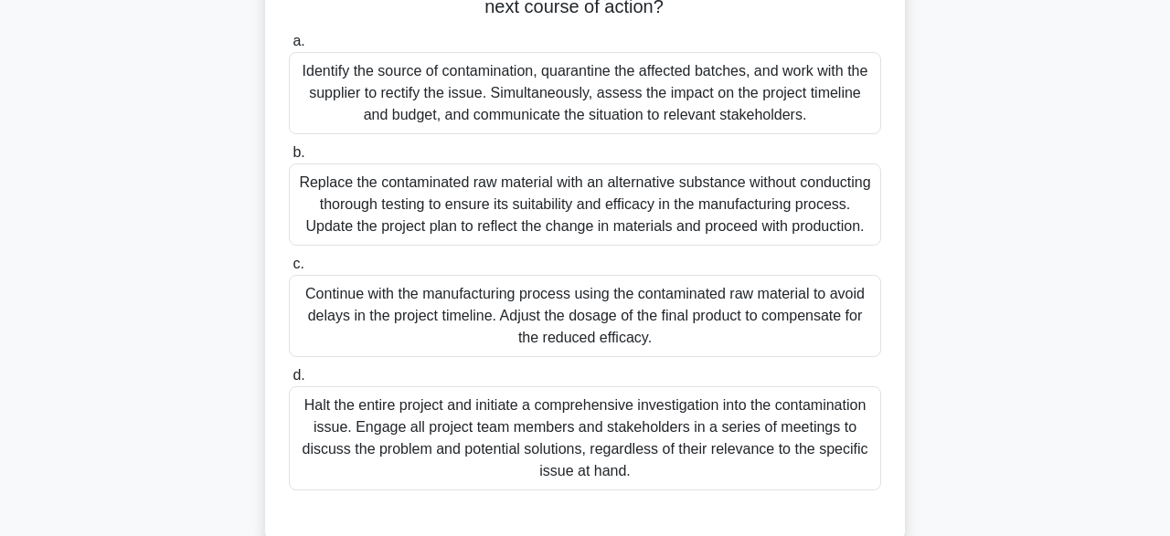
scroll to position [258, 0]
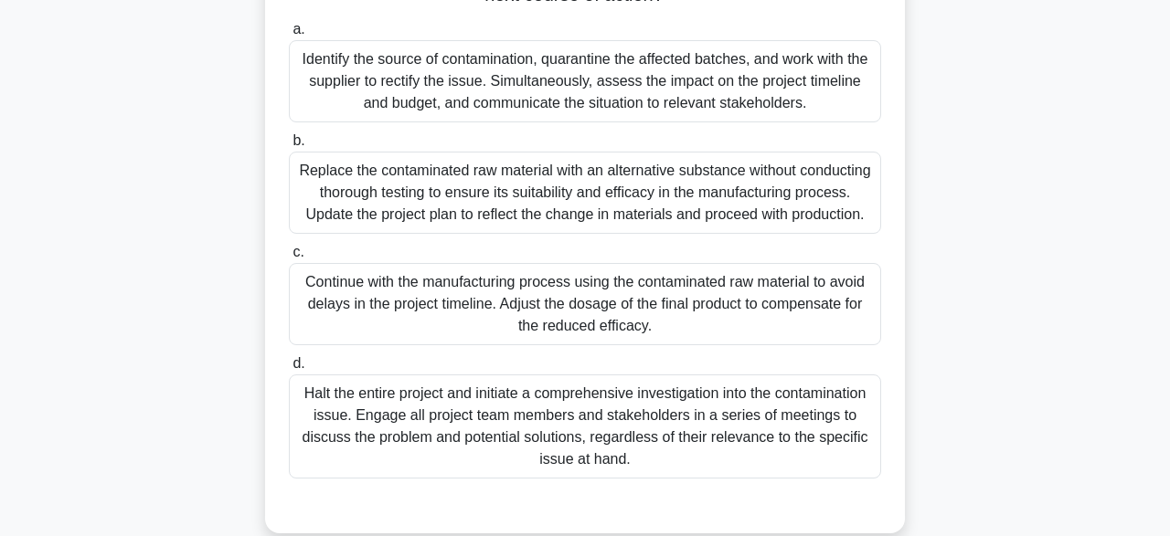
click at [622, 450] on div "Halt the entire project and initiate a comprehensive investigation into the con…" at bounding box center [585, 427] width 592 height 104
click at [289, 370] on input "d. Halt the entire project and initiate a comprehensive investigation into the …" at bounding box center [289, 364] width 0 height 12
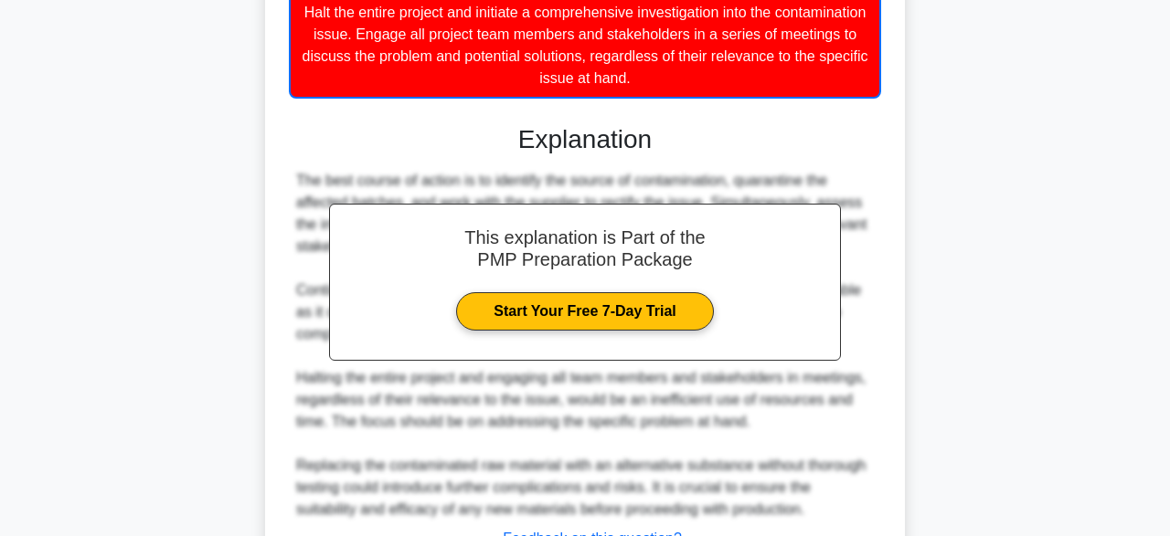
scroll to position [788, 0]
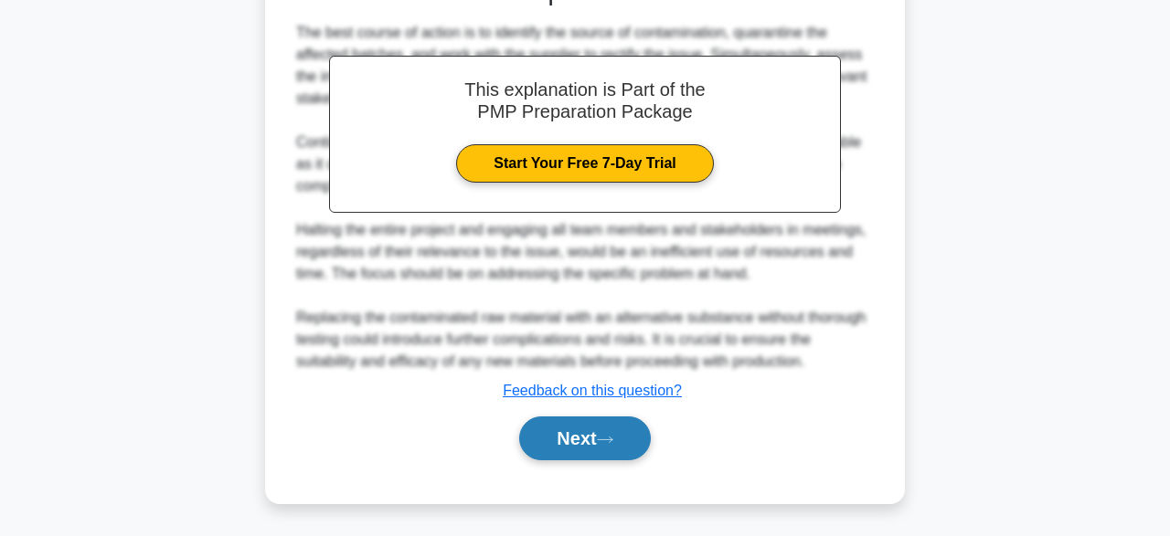
click at [591, 436] on button "Next" at bounding box center [584, 439] width 131 height 44
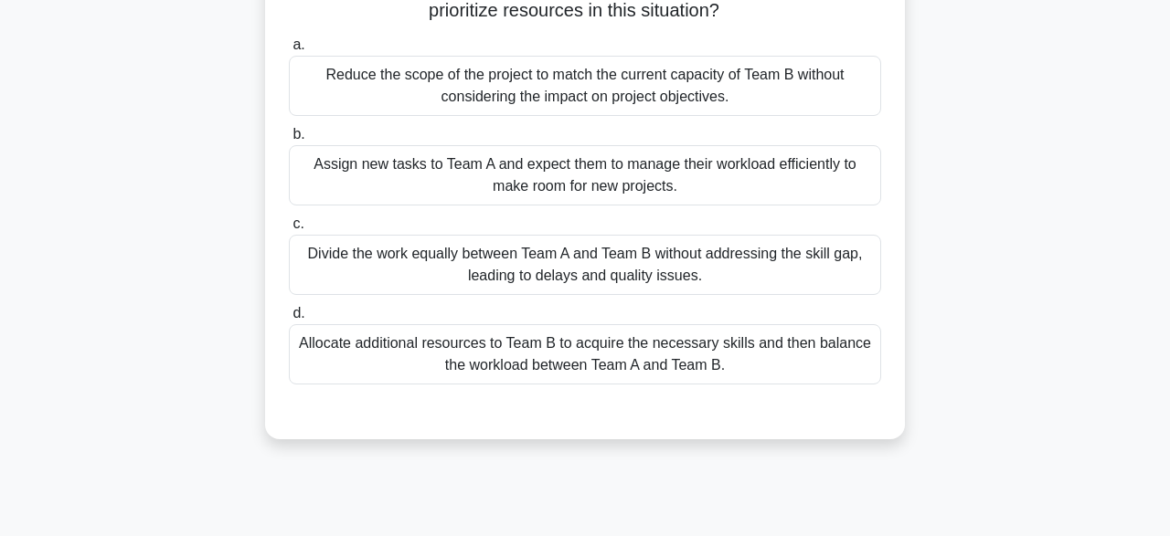
scroll to position [226, 0]
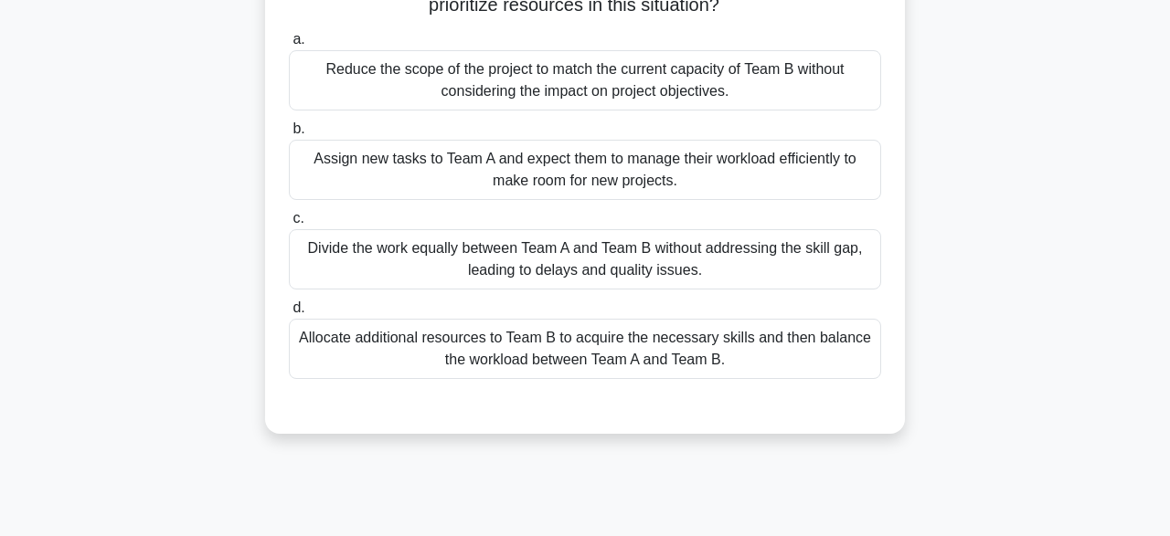
click at [774, 358] on div "Allocate additional resources to Team B to acquire the necessary skills and the…" at bounding box center [585, 349] width 592 height 60
click at [289, 314] on input "d. Allocate additional resources to Team B to acquire the necessary skills and …" at bounding box center [289, 309] width 0 height 12
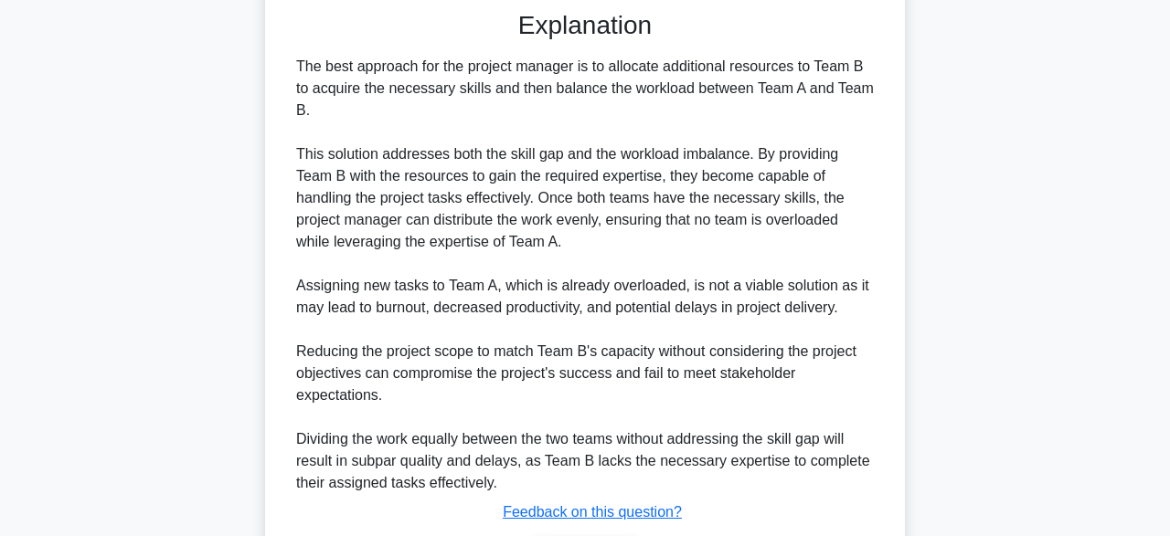
scroll to position [741, 0]
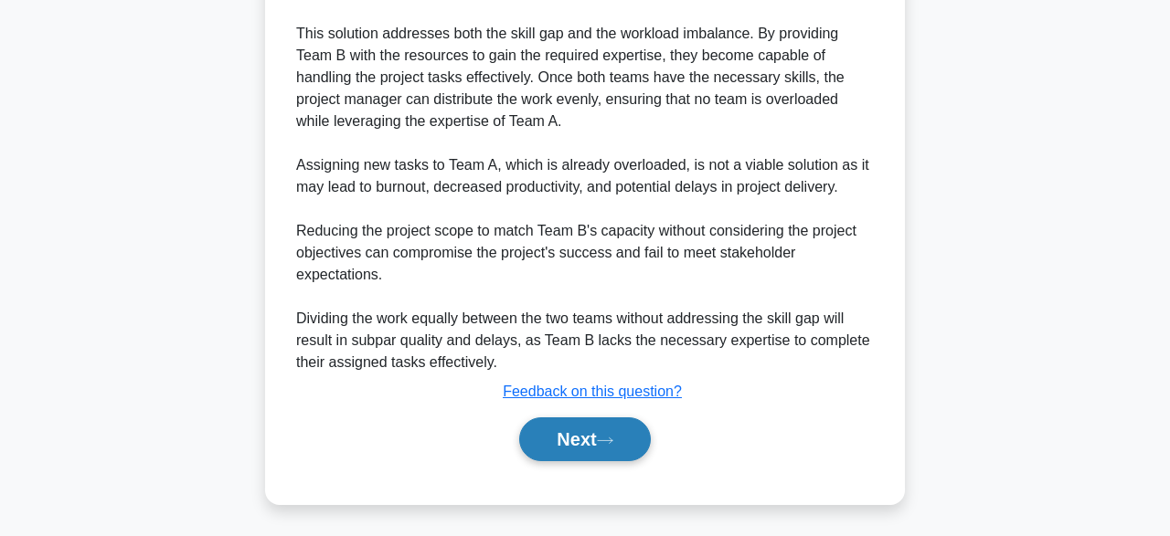
click at [613, 442] on icon at bounding box center [605, 441] width 16 height 10
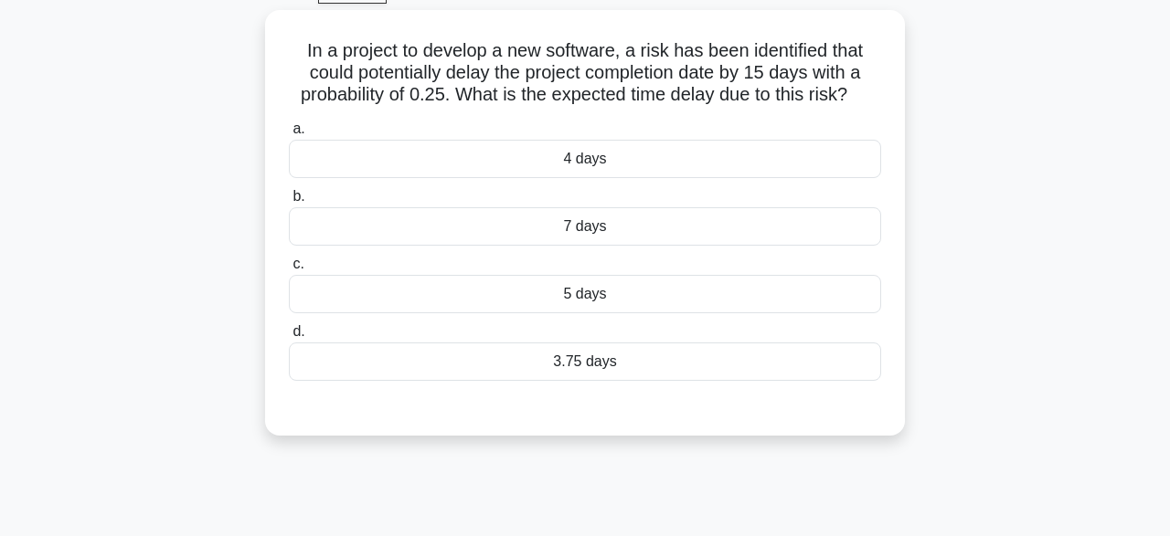
scroll to position [96, 0]
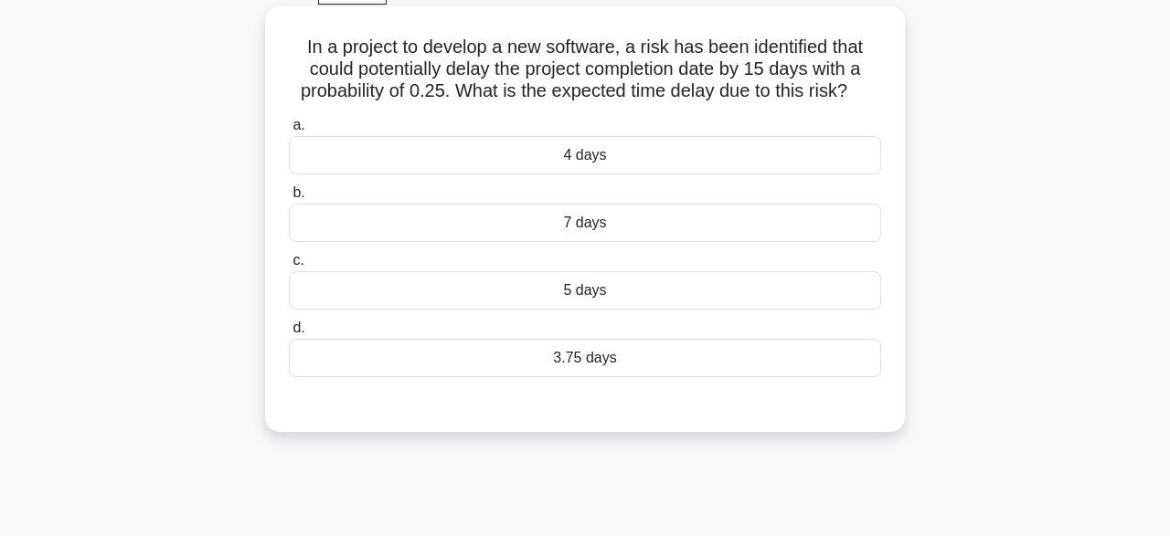
click at [642, 372] on div "3.75 days" at bounding box center [585, 358] width 592 height 38
click at [289, 334] on input "d. 3.75 days" at bounding box center [289, 329] width 0 height 12
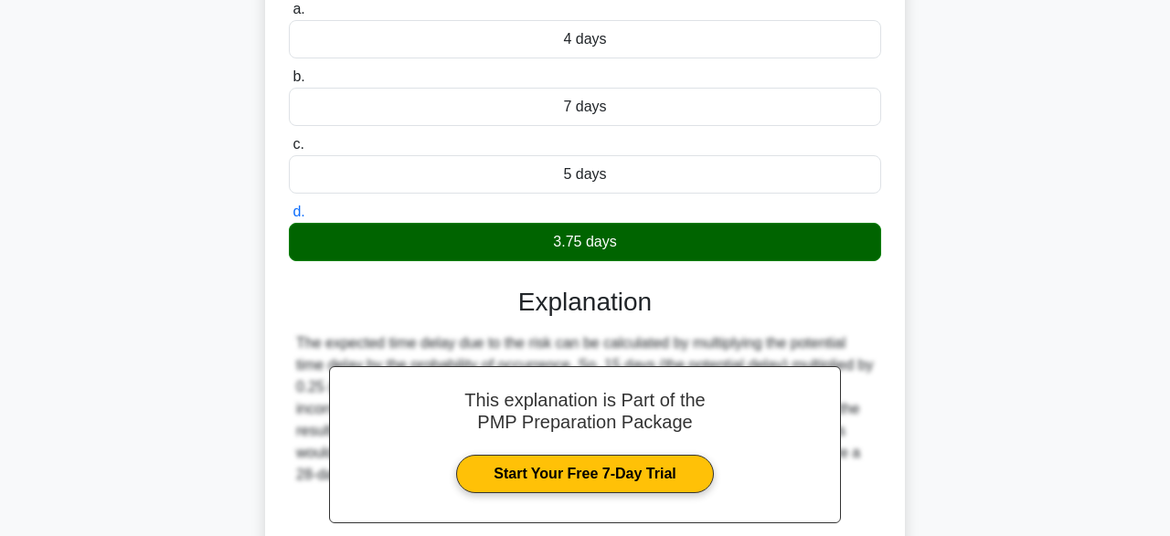
scroll to position [451, 0]
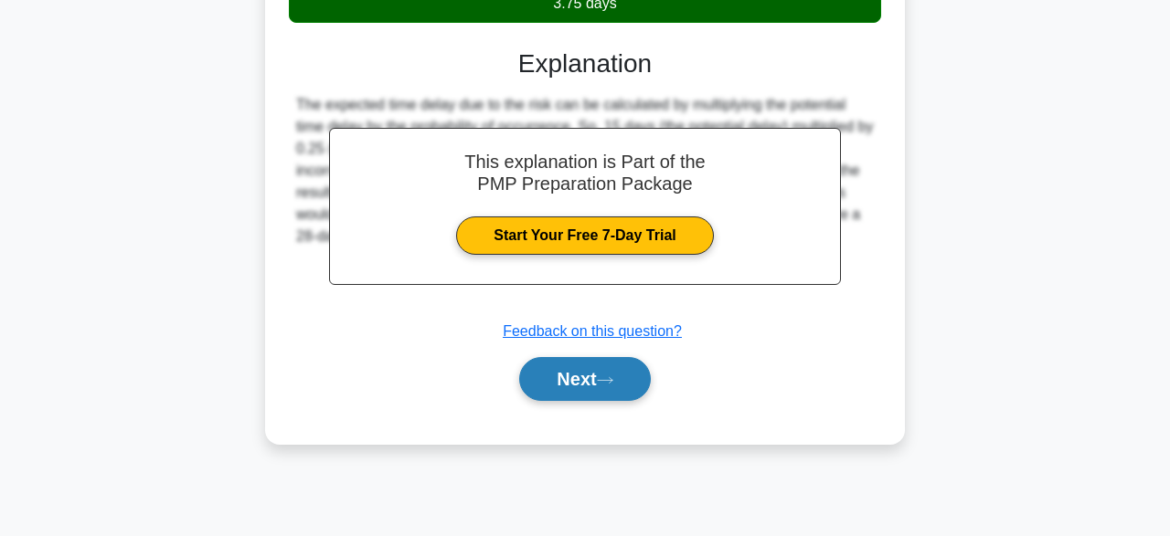
click at [617, 387] on button "Next" at bounding box center [584, 379] width 131 height 44
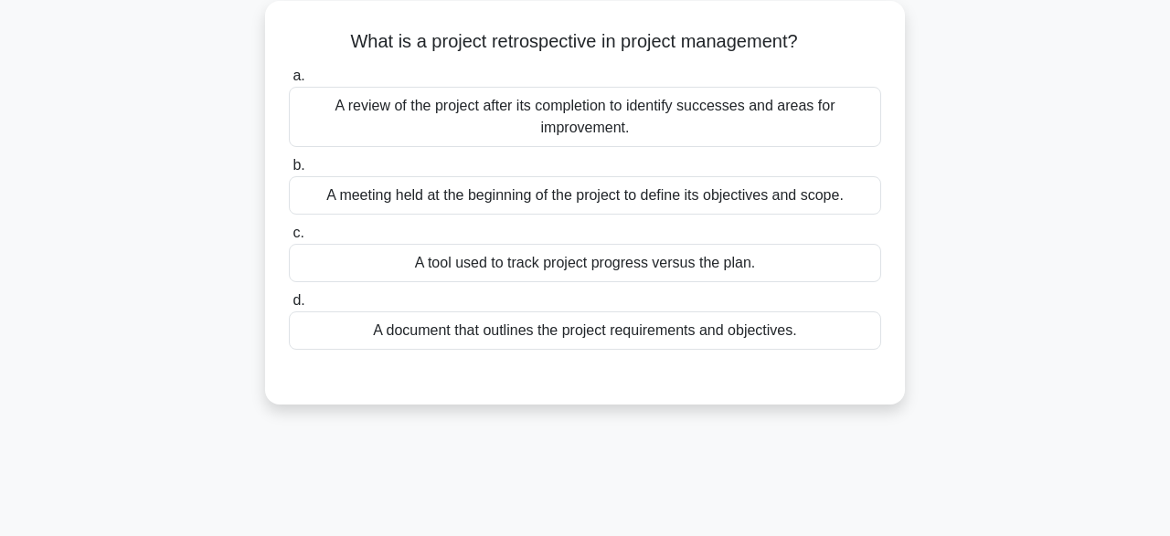
scroll to position [100, 0]
click at [642, 124] on div "A review of the project after its completion to identify successes and areas fo…" at bounding box center [585, 119] width 592 height 60
click at [289, 84] on input "a. A review of the project after its completion to identify successes and areas…" at bounding box center [289, 78] width 0 height 12
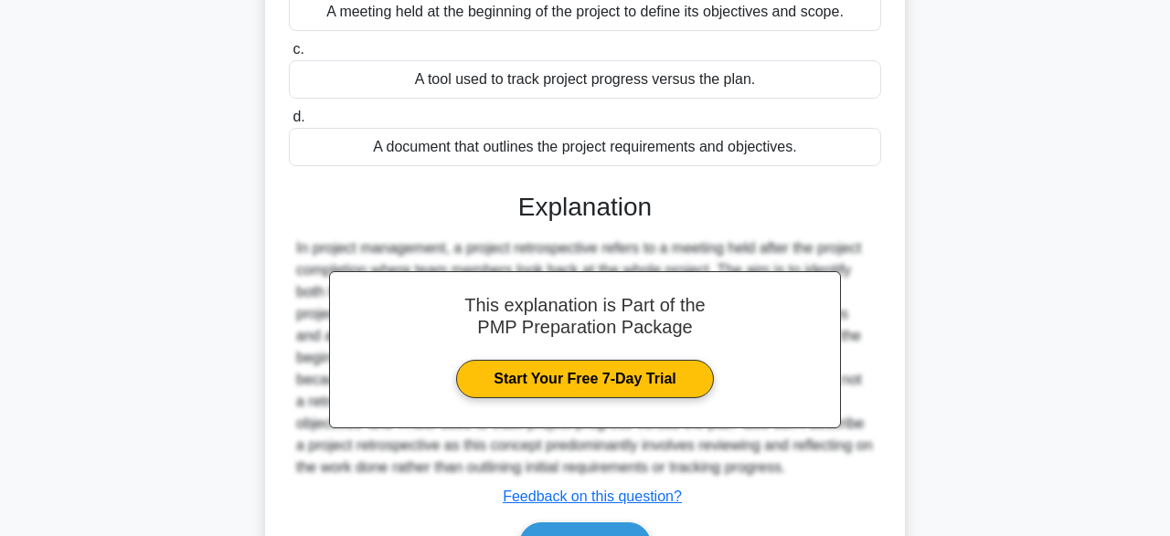
scroll to position [451, 0]
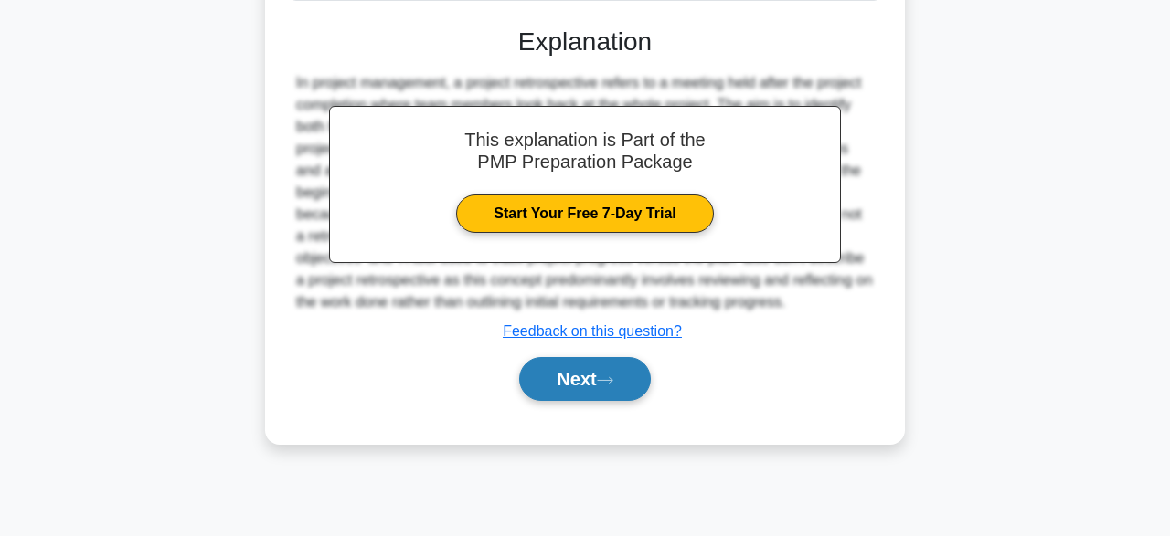
click at [602, 378] on button "Next" at bounding box center [584, 379] width 131 height 44
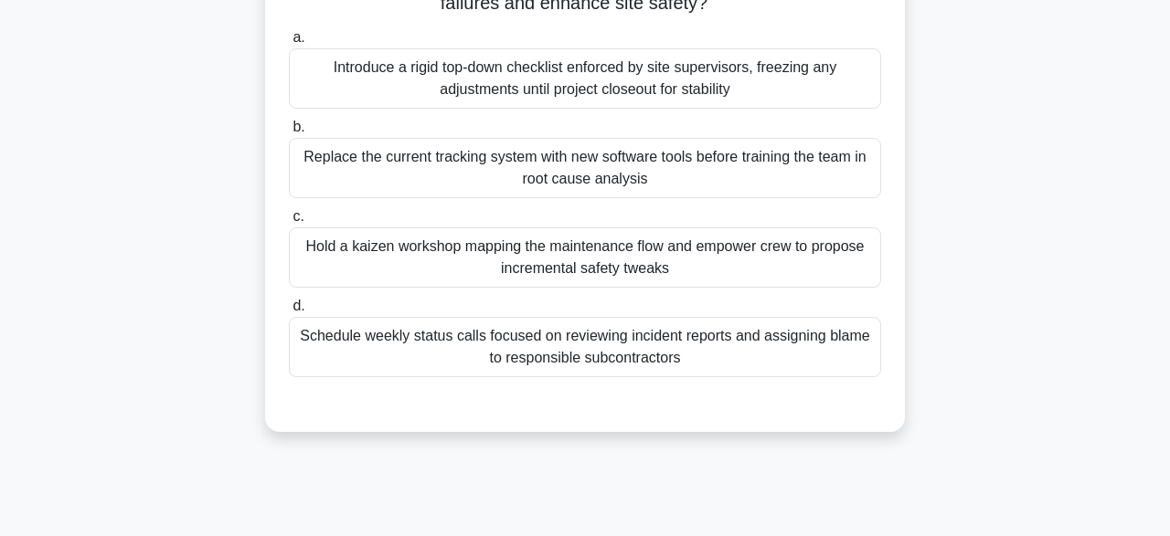
scroll to position [182, 0]
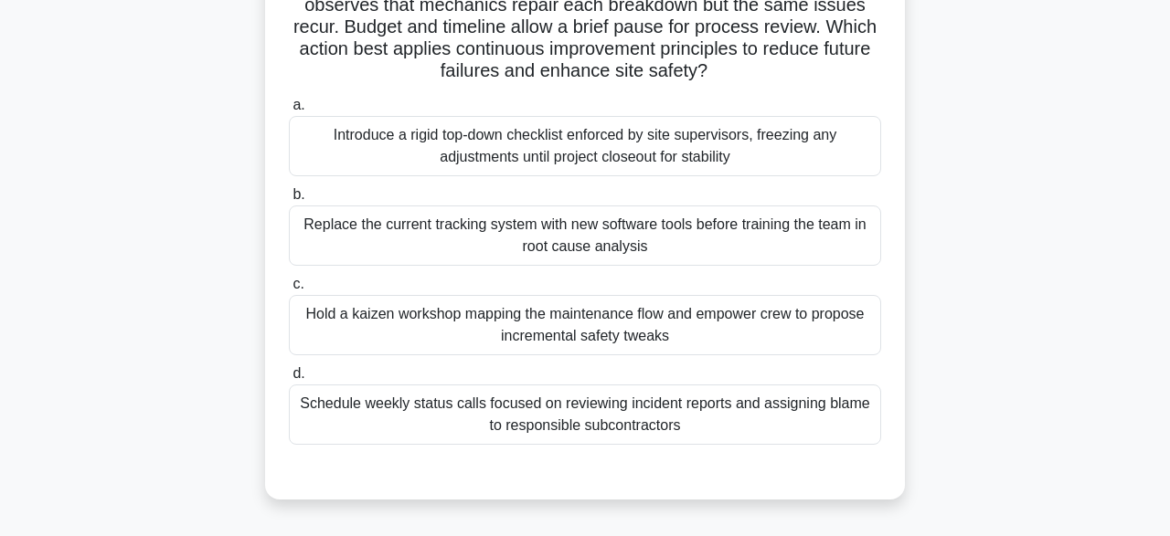
click at [648, 422] on div "Schedule weekly status calls focused on reviewing incident reports and assignin…" at bounding box center [585, 415] width 592 height 60
click at [289, 380] on input "d. Schedule weekly status calls focused on reviewing incident reports and assig…" at bounding box center [289, 374] width 0 height 12
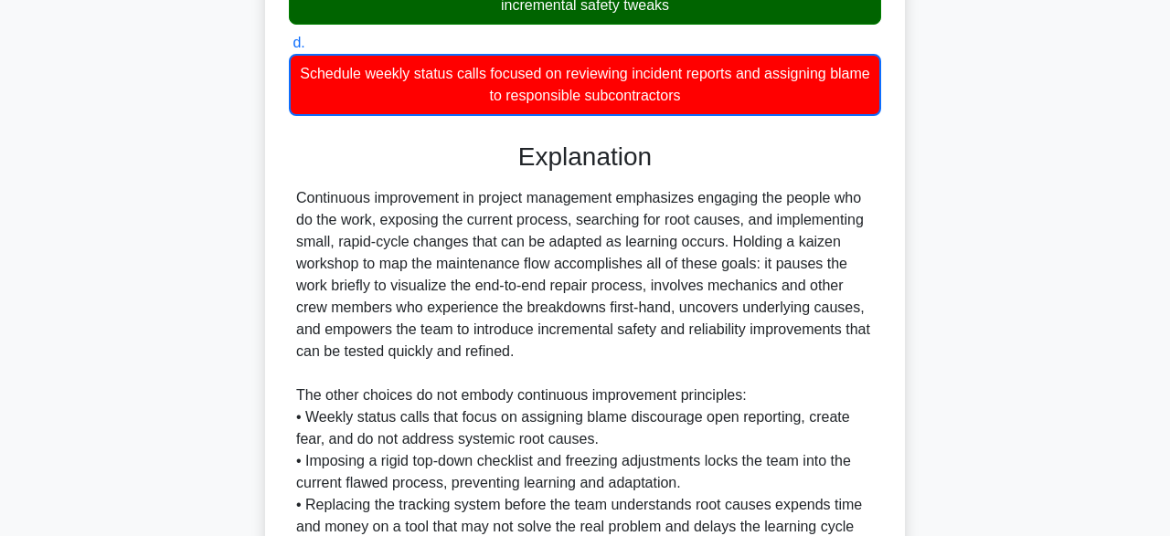
scroll to position [700, 0]
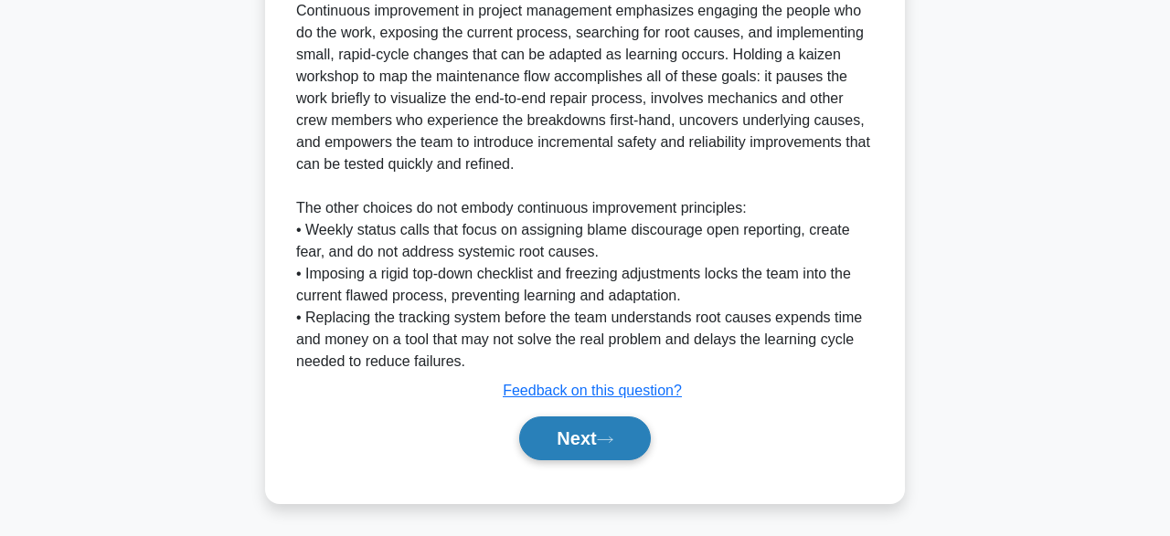
click at [607, 447] on button "Next" at bounding box center [584, 439] width 131 height 44
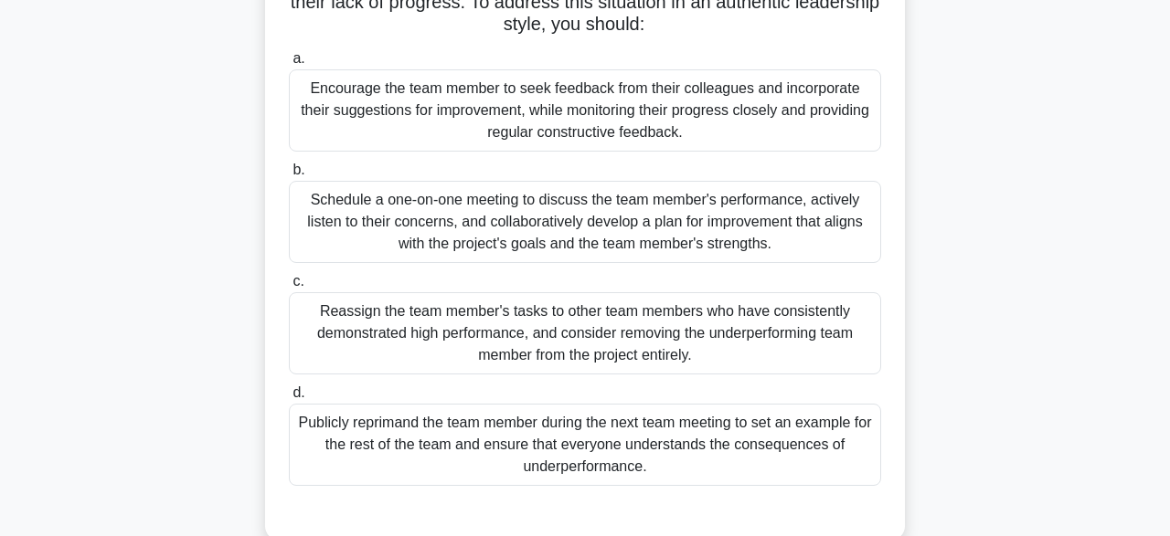
scroll to position [229, 0]
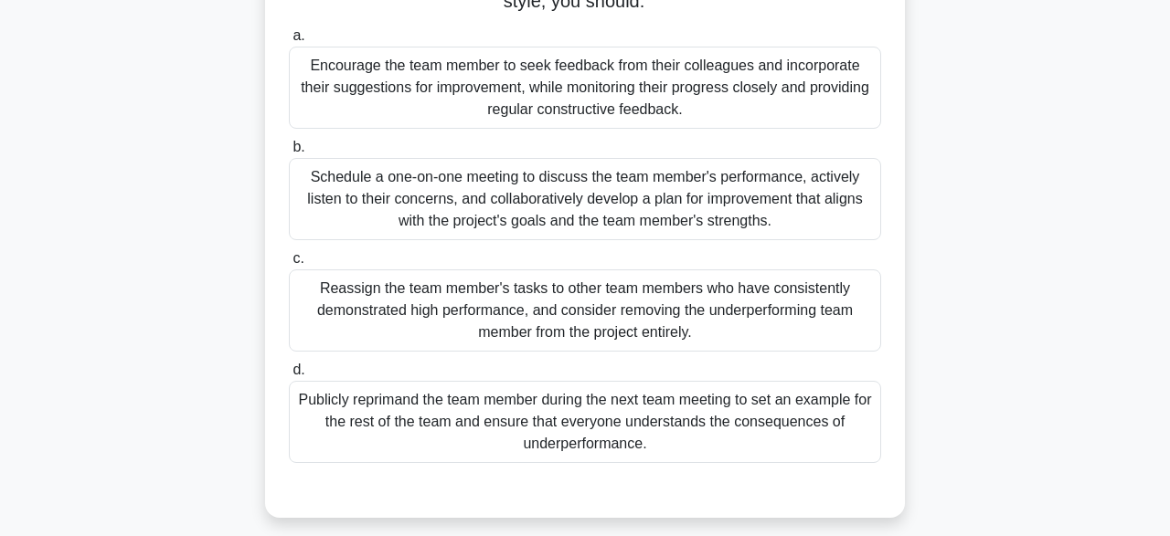
click at [505, 96] on div "Encourage the team member to seek feedback from their colleagues and incorporat…" at bounding box center [585, 88] width 592 height 82
click at [289, 42] on input "a. Encourage the team member to seek feedback from their colleagues and incorpo…" at bounding box center [289, 36] width 0 height 12
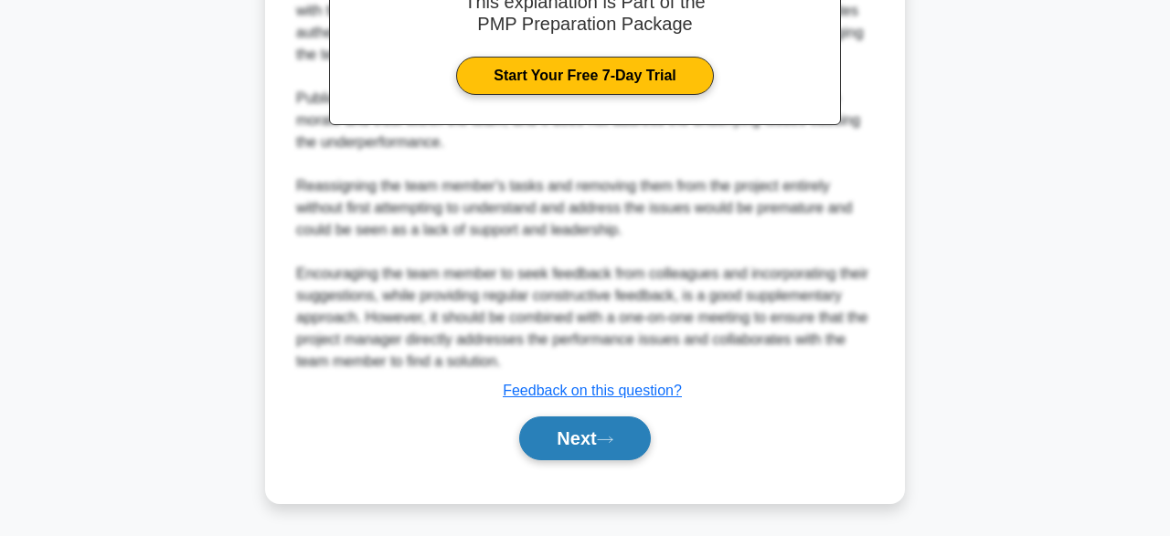
click at [551, 436] on button "Next" at bounding box center [584, 439] width 131 height 44
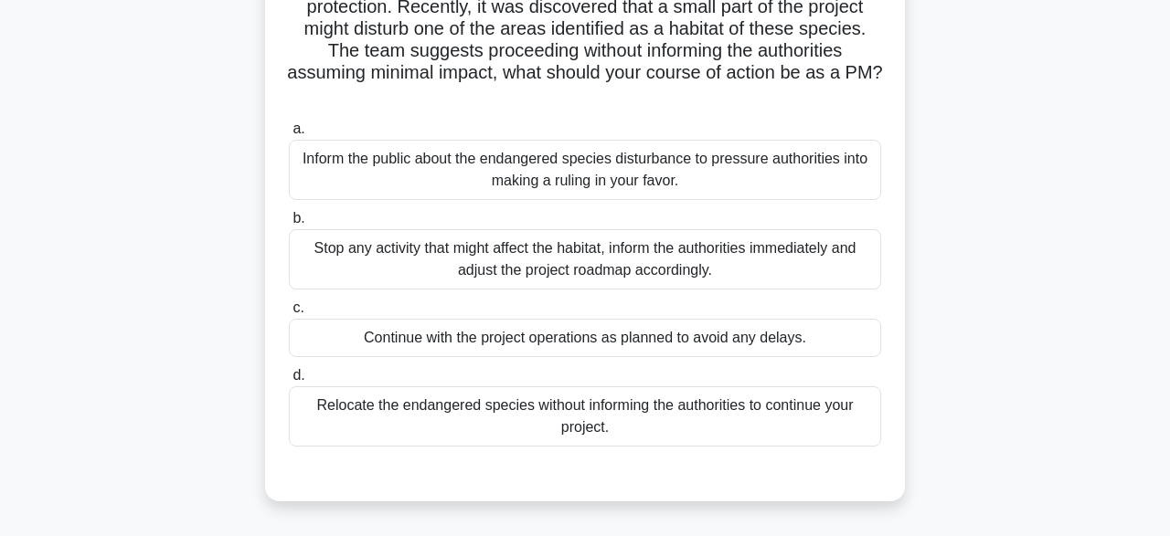
scroll to position [184, 0]
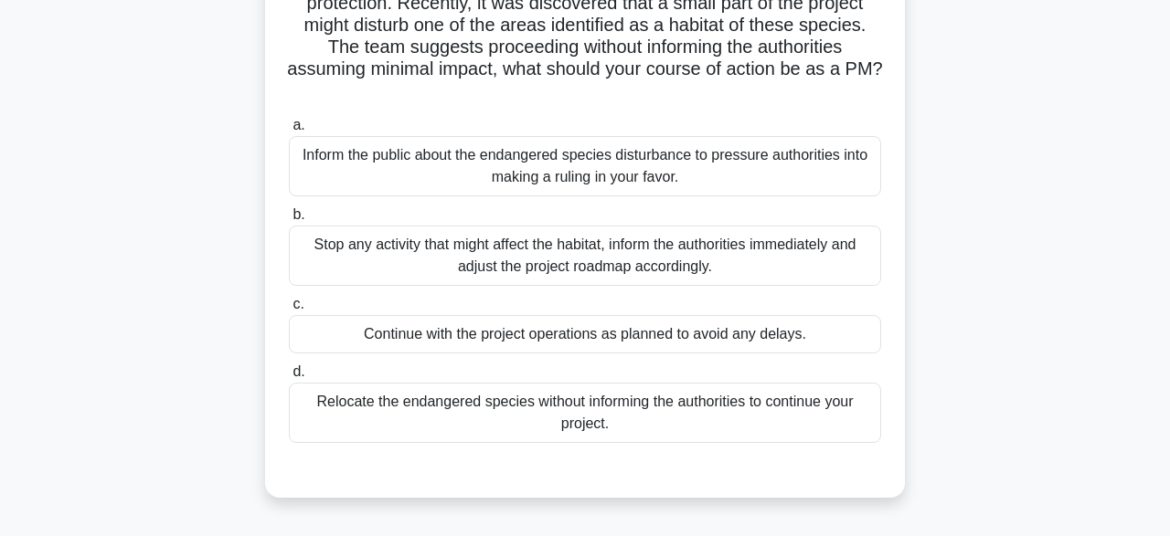
click at [739, 139] on div "Inform the public about the endangered species disturbance to pressure authorit…" at bounding box center [585, 166] width 592 height 60
click at [289, 132] on input "a. Inform the public about the endangered species disturbance to pressure autho…" at bounding box center [289, 126] width 0 height 12
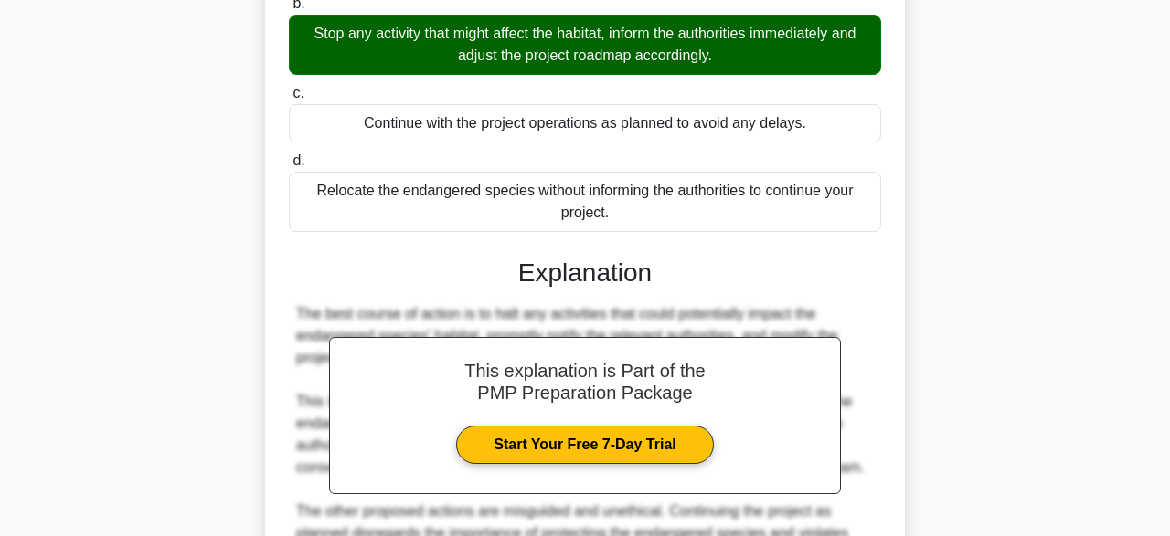
scroll to position [634, 0]
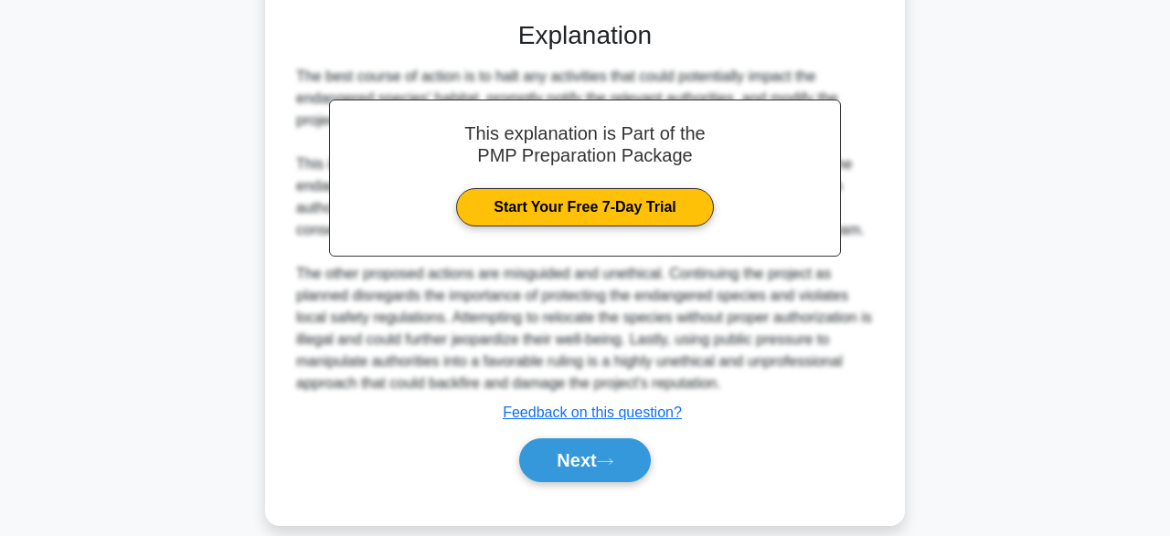
click at [563, 431] on div "Next" at bounding box center [585, 460] width 592 height 58
click at [567, 445] on button "Next" at bounding box center [584, 461] width 131 height 44
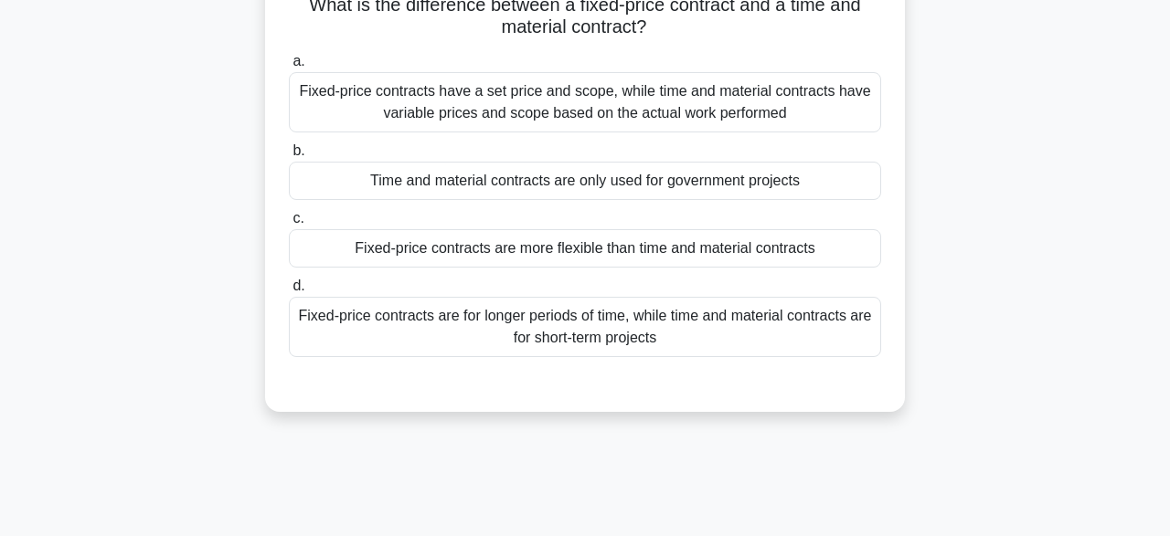
scroll to position [90, 0]
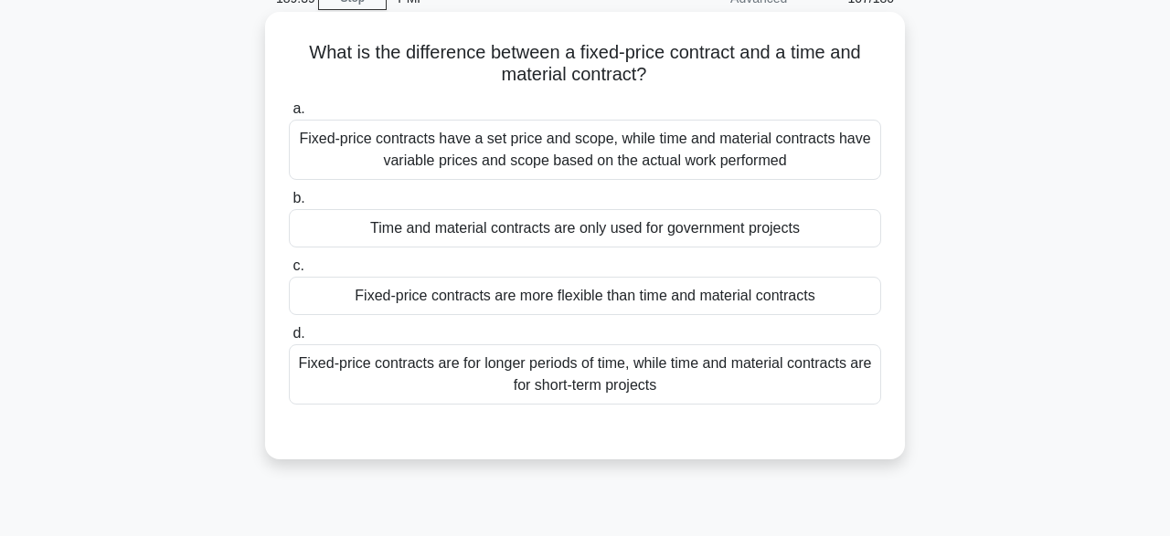
click at [630, 159] on div "Fixed-price contracts have a set price and scope, while time and material contr…" at bounding box center [585, 150] width 592 height 60
click at [289, 115] on input "a. Fixed-price contracts have a set price and scope, while time and material co…" at bounding box center [289, 109] width 0 height 12
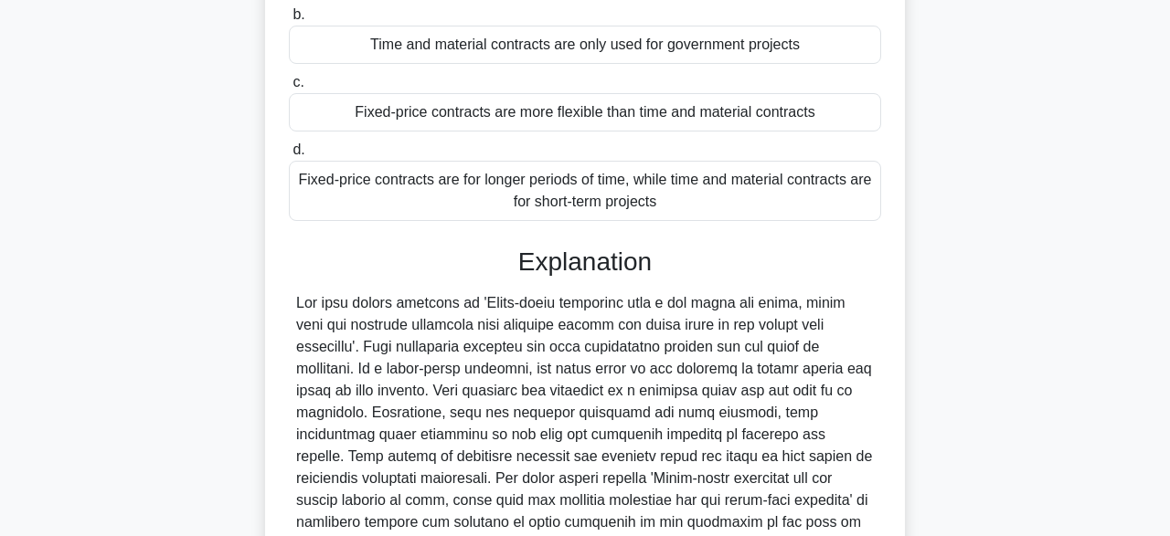
scroll to position [566, 0]
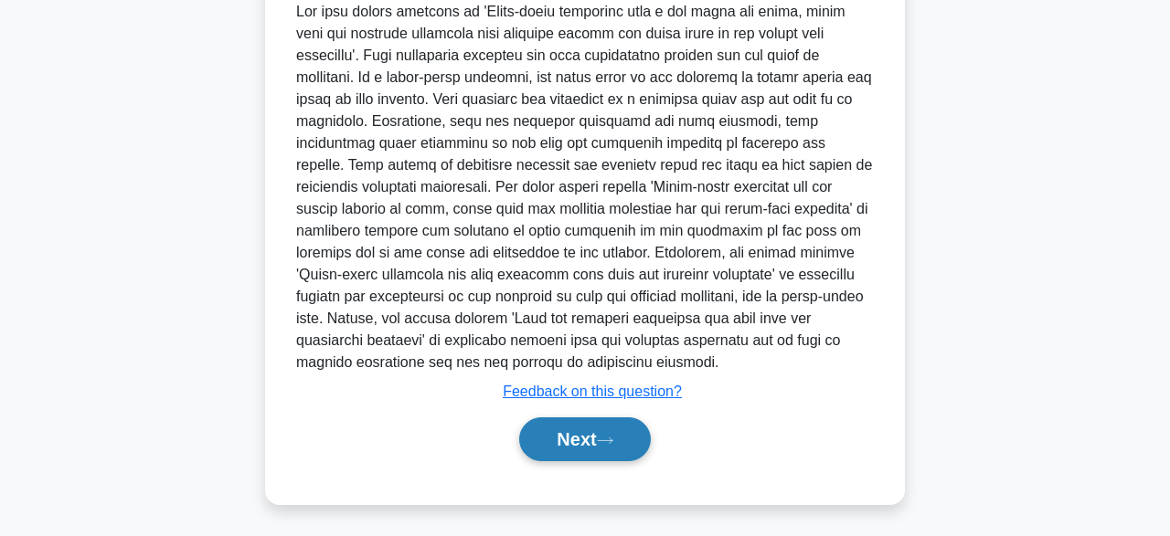
click at [624, 444] on button "Next" at bounding box center [584, 440] width 131 height 44
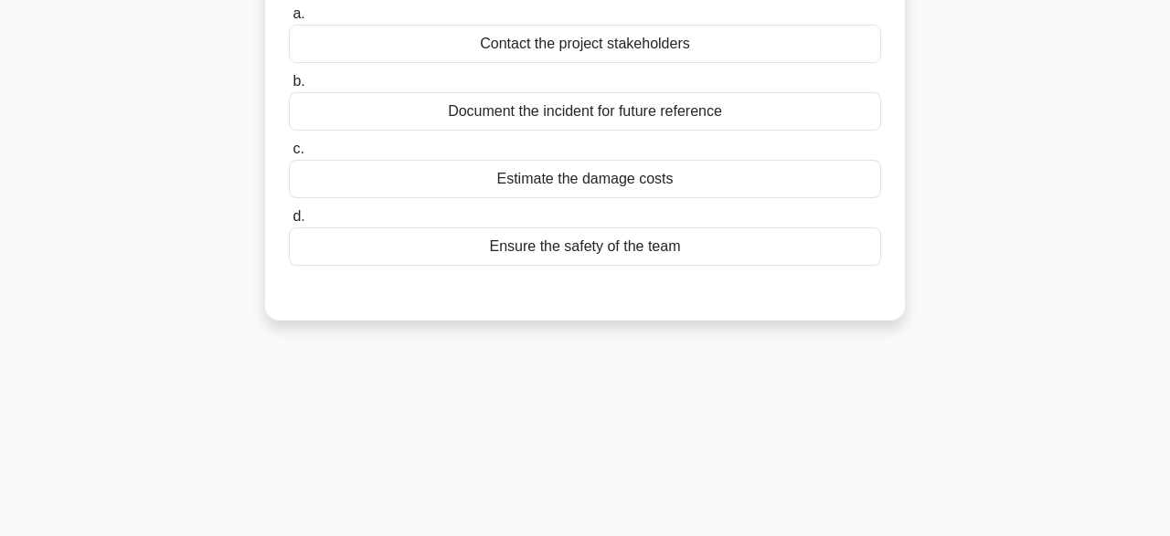
scroll to position [117, 0]
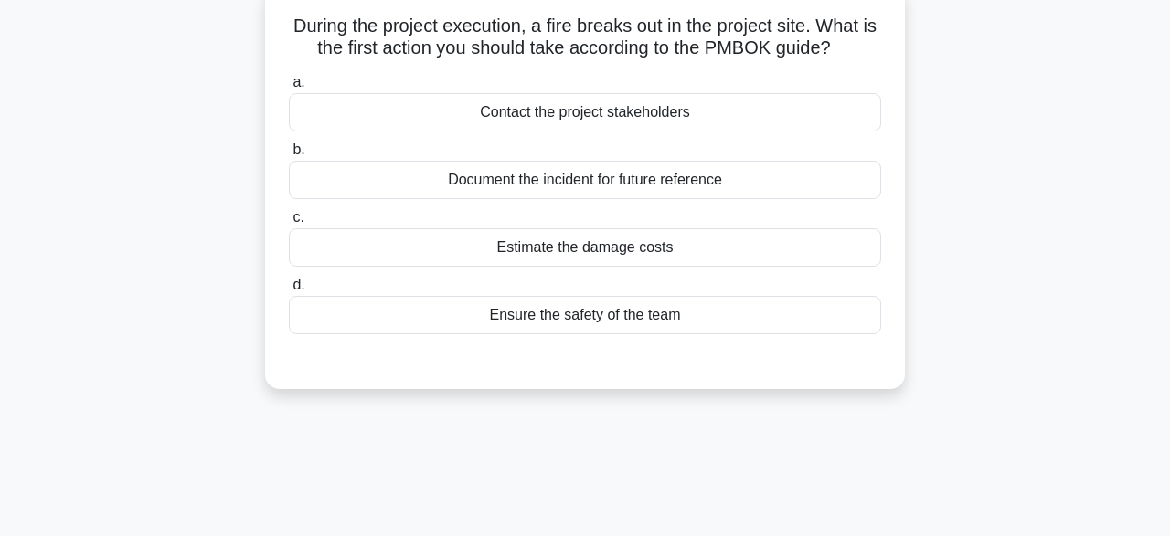
click at [563, 192] on div "Document the incident for future reference" at bounding box center [585, 180] width 592 height 38
click at [289, 156] on input "b. Document the incident for future reference" at bounding box center [289, 150] width 0 height 12
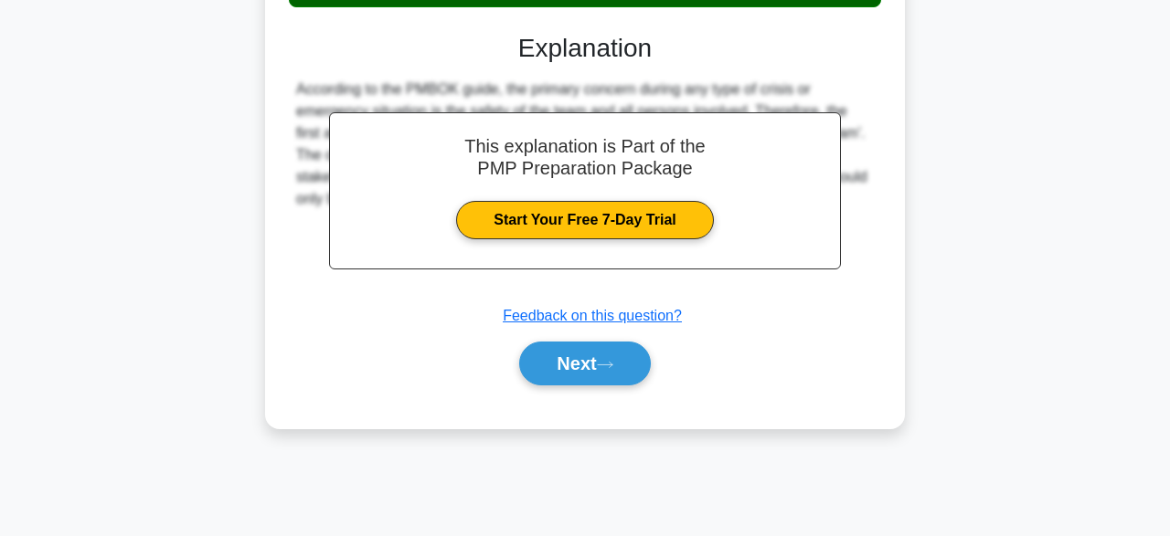
scroll to position [451, 0]
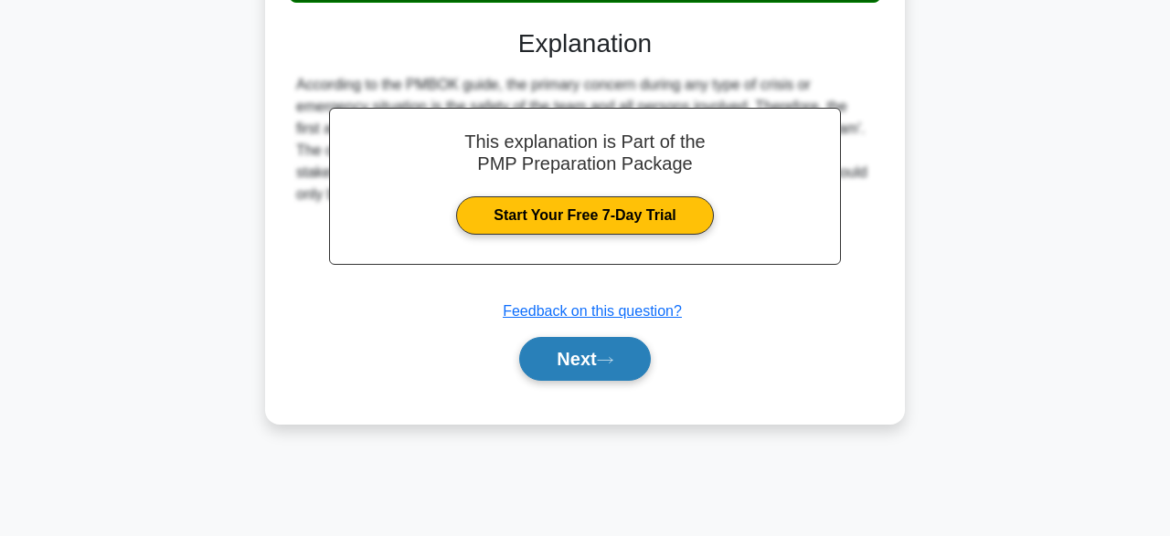
click at [589, 363] on button "Next" at bounding box center [584, 359] width 131 height 44
click at [586, 365] on button "Next" at bounding box center [584, 359] width 131 height 44
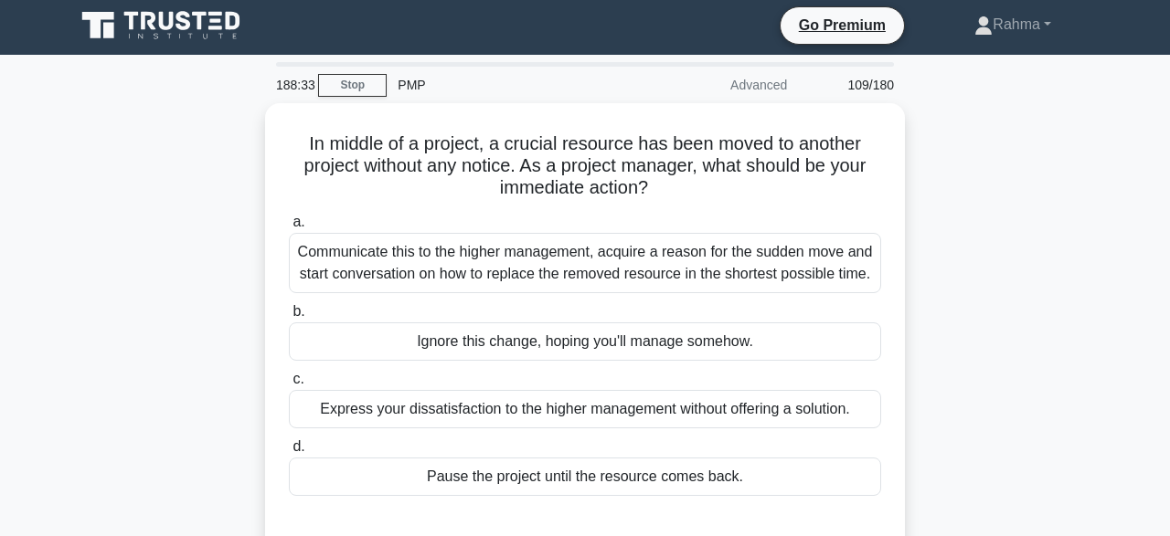
scroll to position [0, 0]
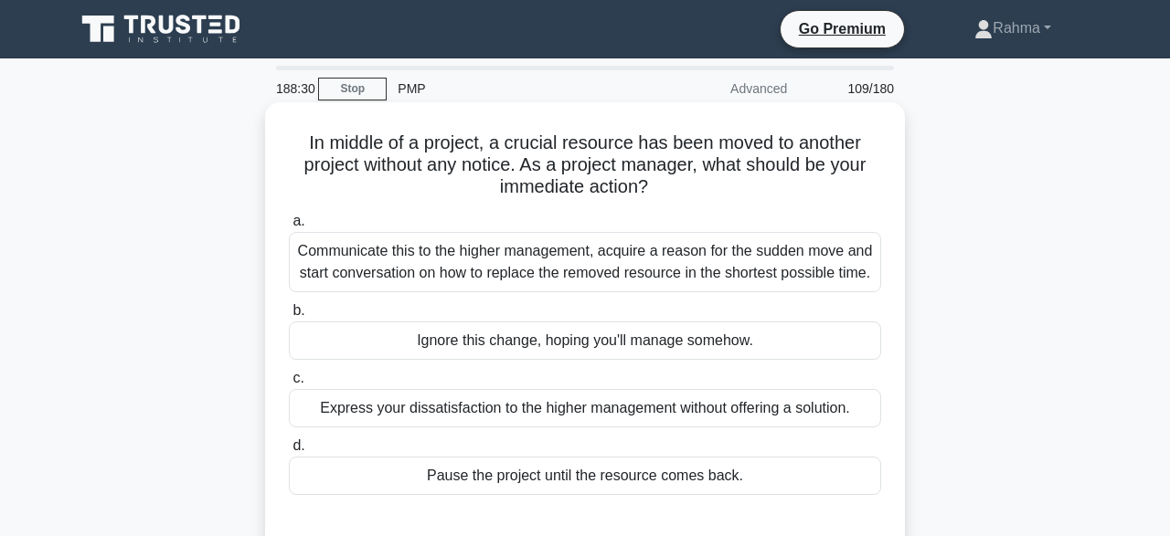
click at [798, 271] on div "Communicate this to the higher management, acquire a reason for the sudden move…" at bounding box center [585, 262] width 592 height 60
click at [289, 228] on input "a. Communicate this to the higher management, acquire a reason for the sudden m…" at bounding box center [289, 222] width 0 height 12
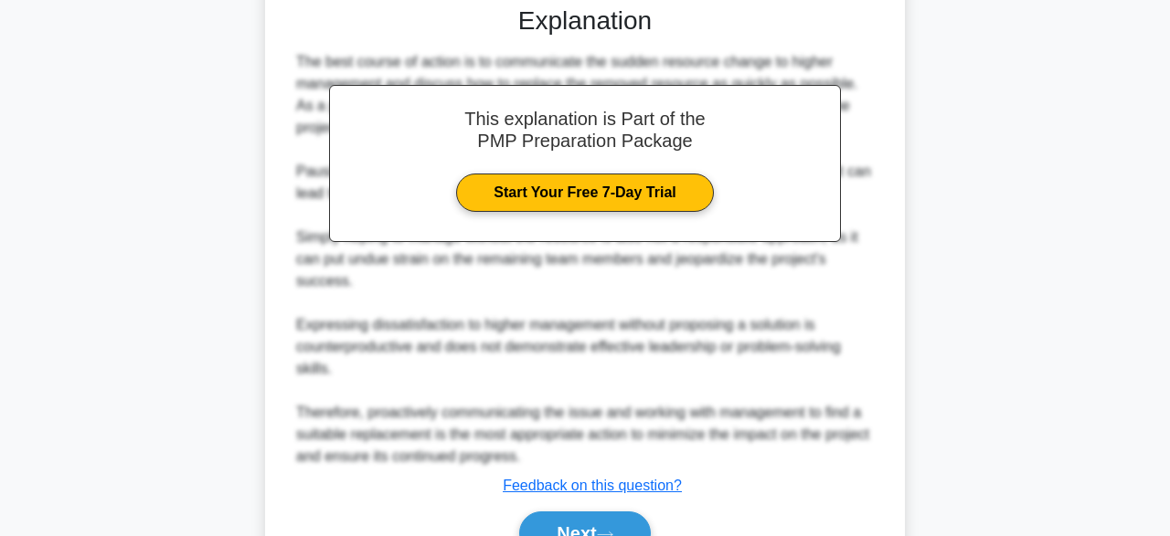
scroll to position [610, 0]
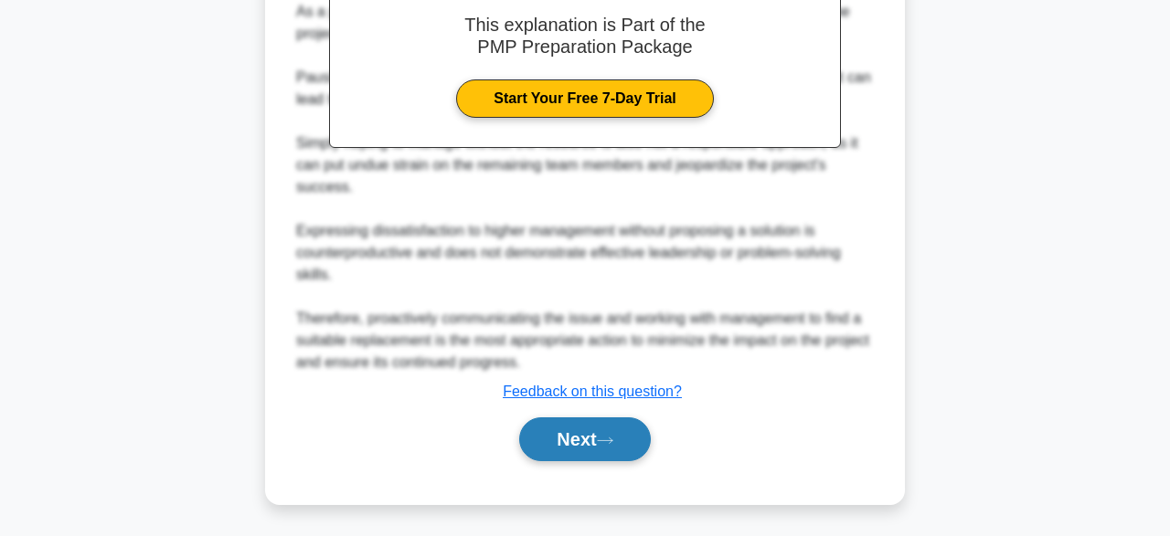
click at [603, 454] on button "Next" at bounding box center [584, 440] width 131 height 44
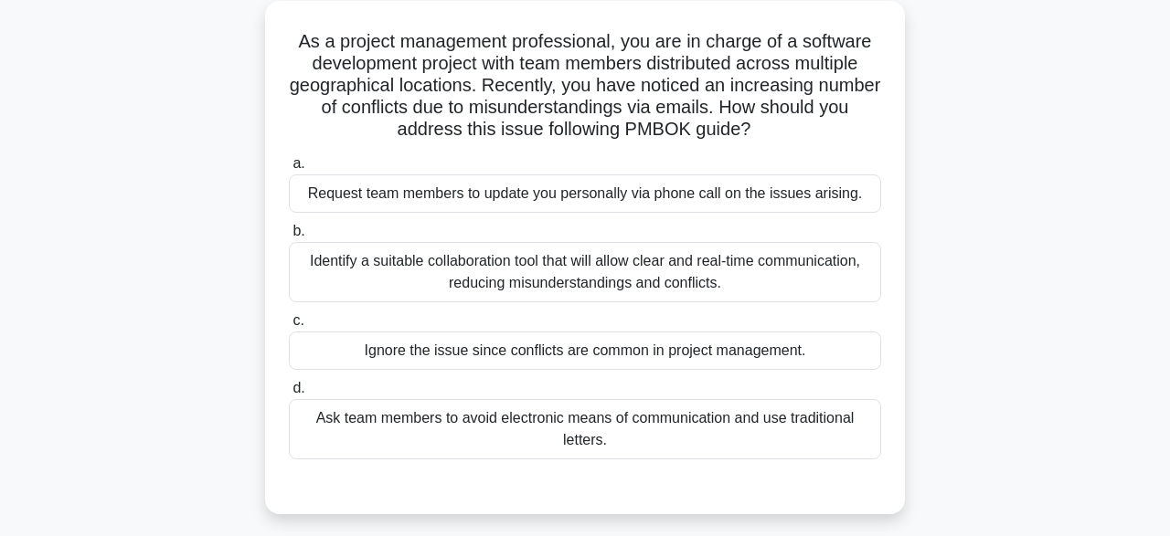
scroll to position [105, 0]
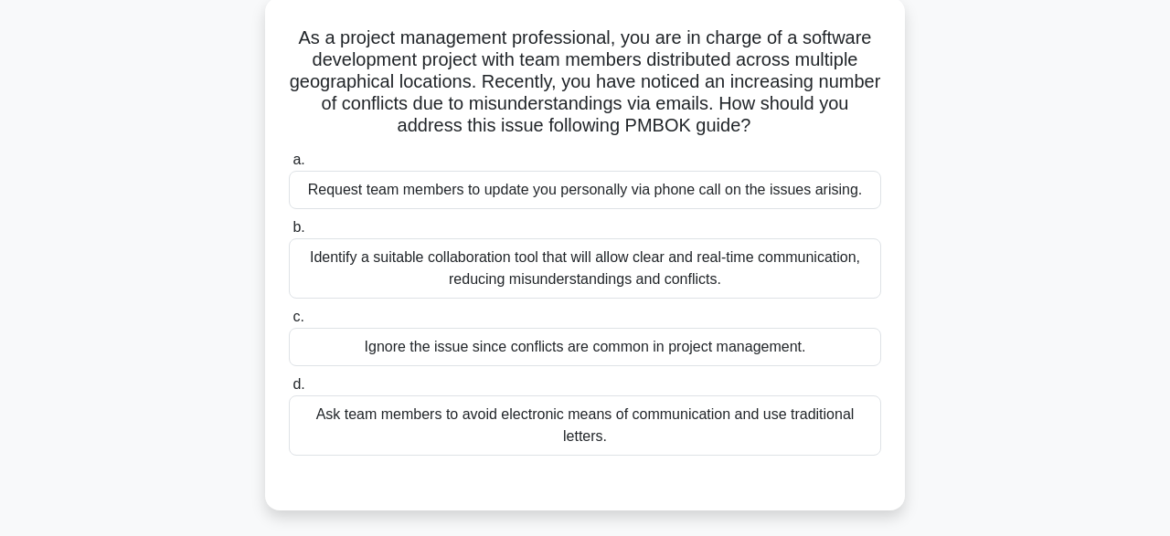
click at [647, 278] on div "Identify a suitable collaboration tool that will allow clear and real-time comm…" at bounding box center [585, 269] width 592 height 60
click at [289, 234] on input "b. Identify a suitable collaboration tool that will allow clear and real-time c…" at bounding box center [289, 228] width 0 height 12
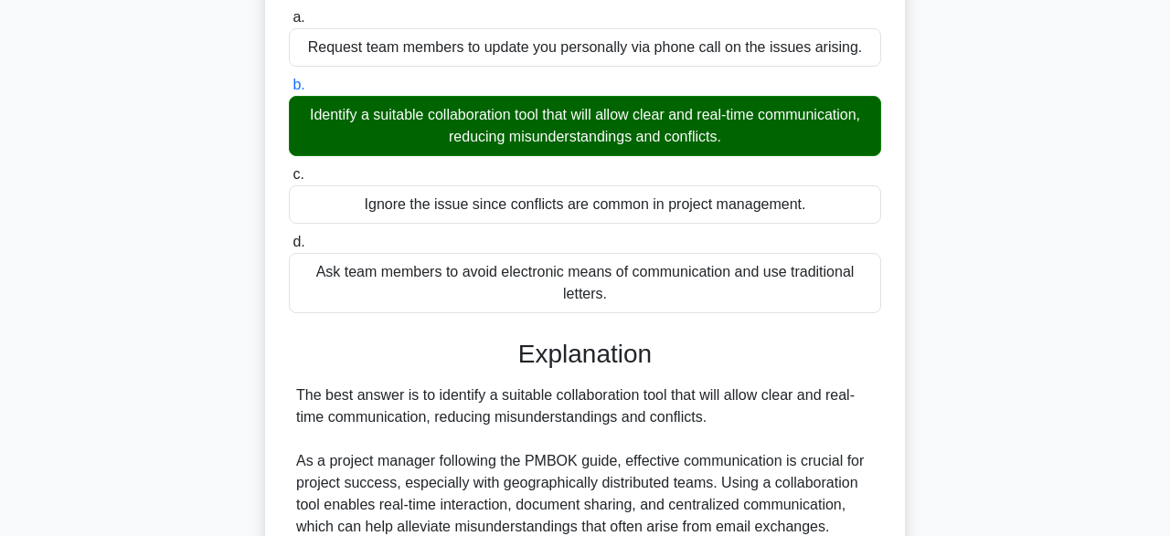
scroll to position [522, 0]
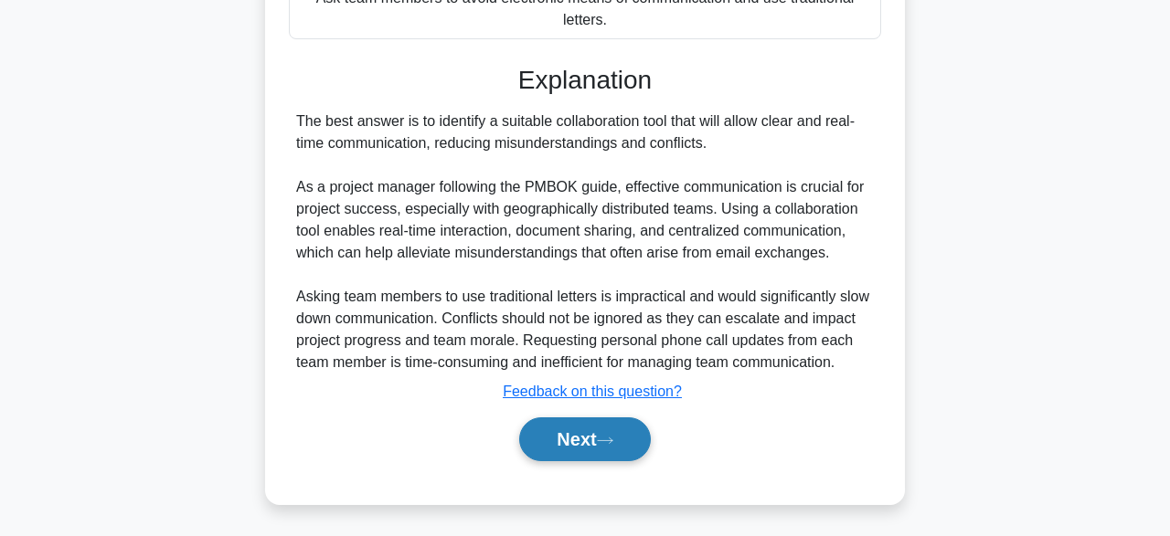
click at [613, 439] on icon at bounding box center [605, 441] width 16 height 10
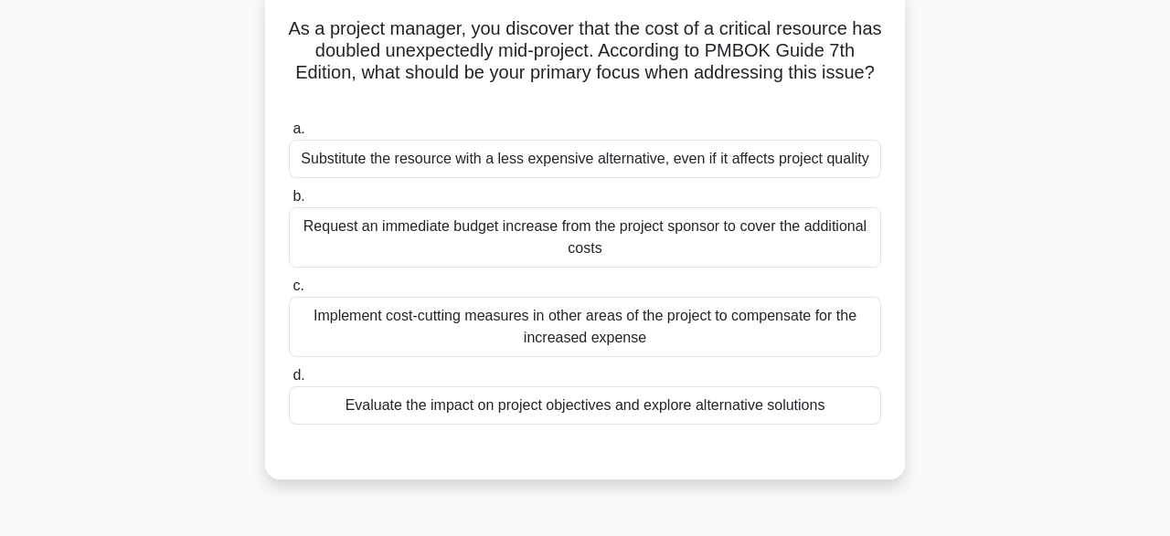
scroll to position [117, 0]
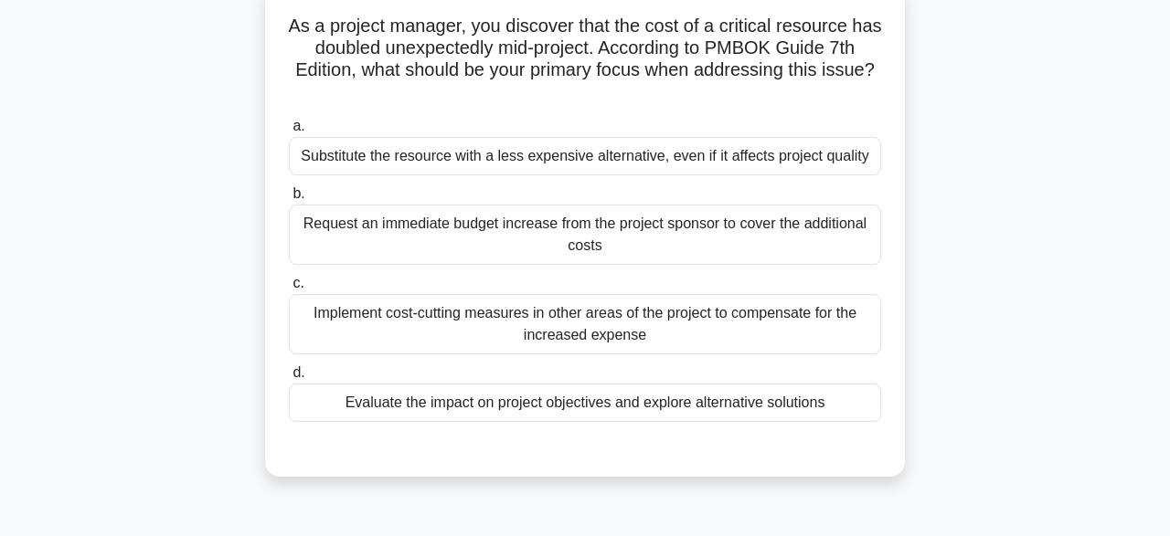
click at [315, 323] on div "Implement cost-cutting measures in other areas of the project to compensate for…" at bounding box center [585, 324] width 592 height 60
click at [289, 290] on input "c. Implement cost-cutting measures in other areas of the project to compensate …" at bounding box center [289, 284] width 0 height 12
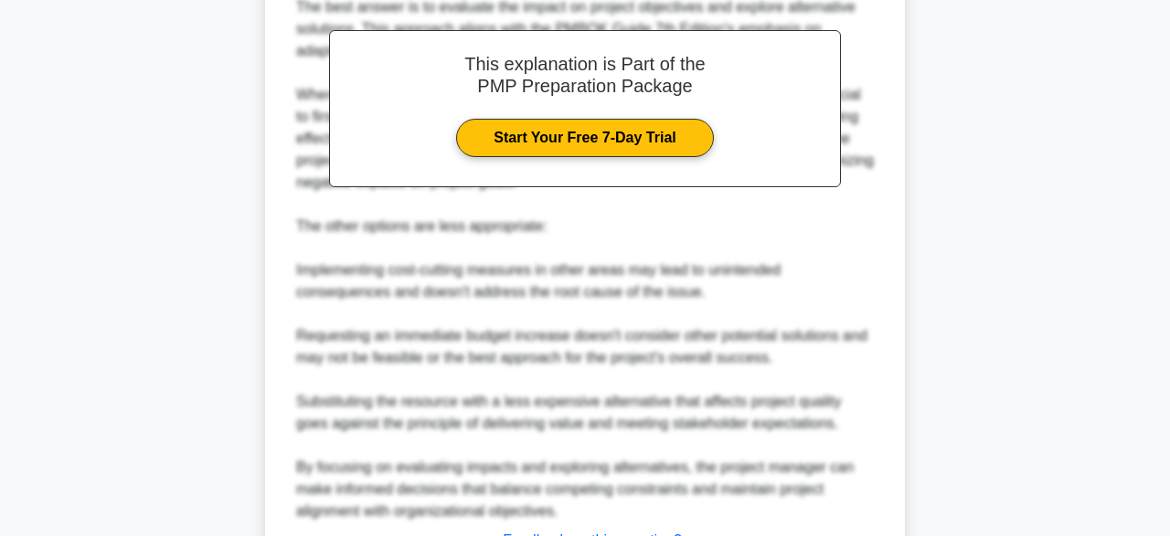
scroll to position [766, 0]
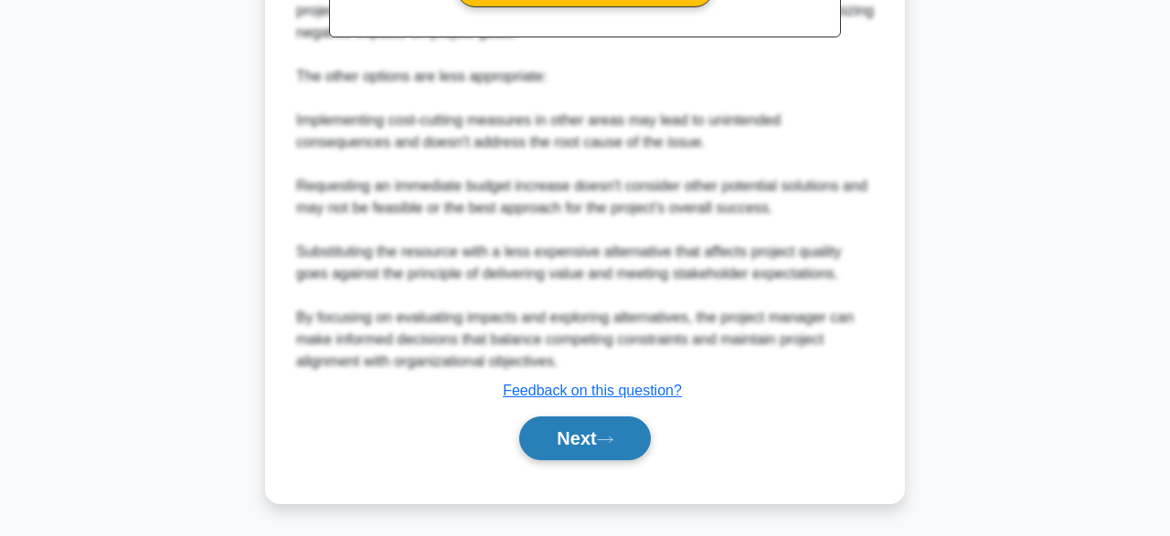
click at [611, 447] on button "Next" at bounding box center [584, 439] width 131 height 44
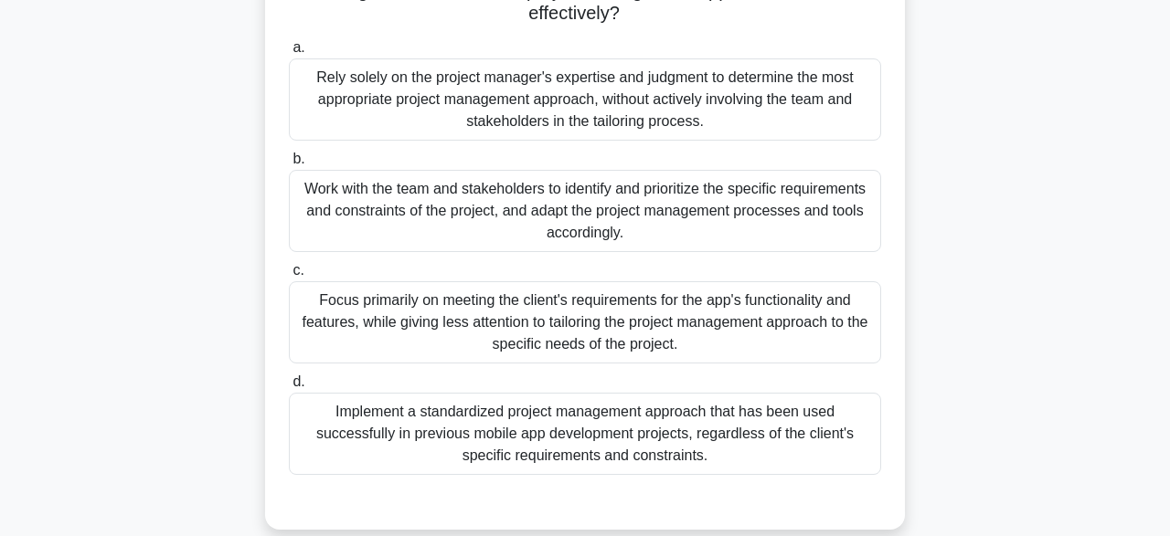
scroll to position [245, 0]
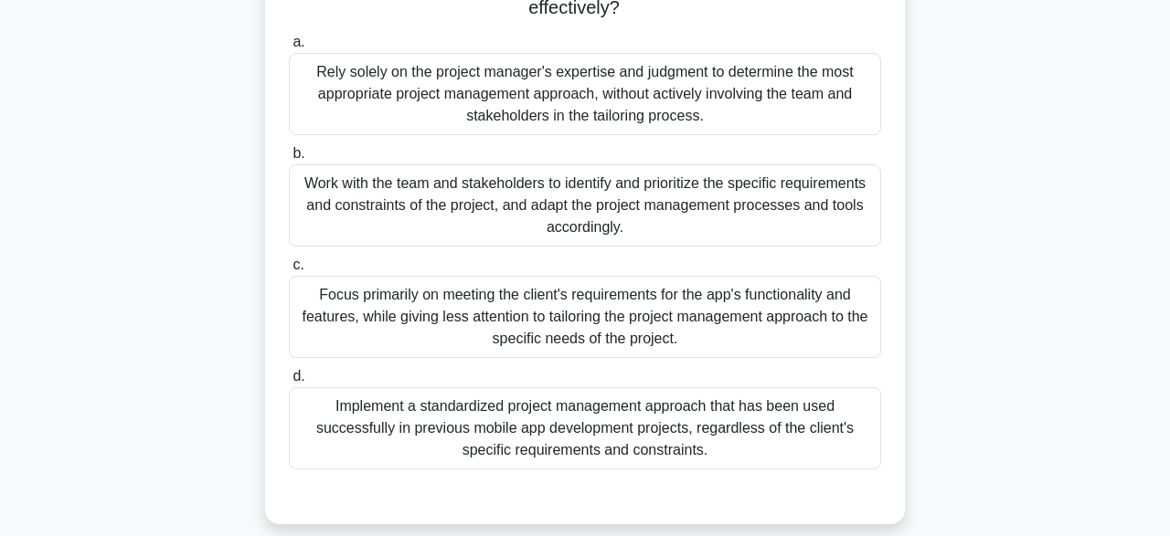
click at [829, 415] on div "Implement a standardized project management approach that has been used success…" at bounding box center [585, 429] width 592 height 82
click at [289, 383] on input "d. Implement a standardized project management approach that has been used succ…" at bounding box center [289, 377] width 0 height 12
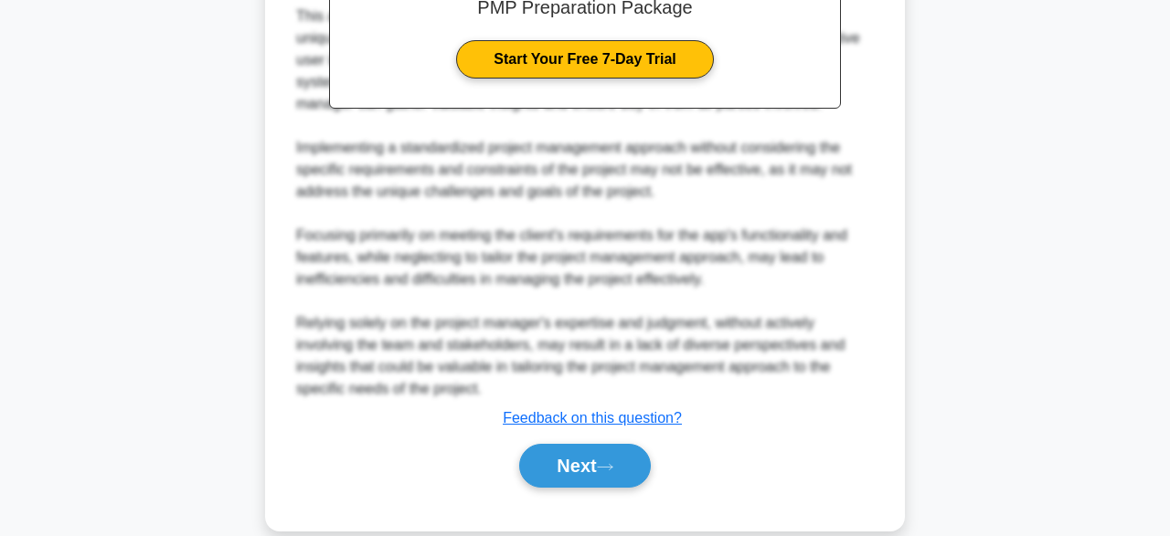
scroll to position [897, 0]
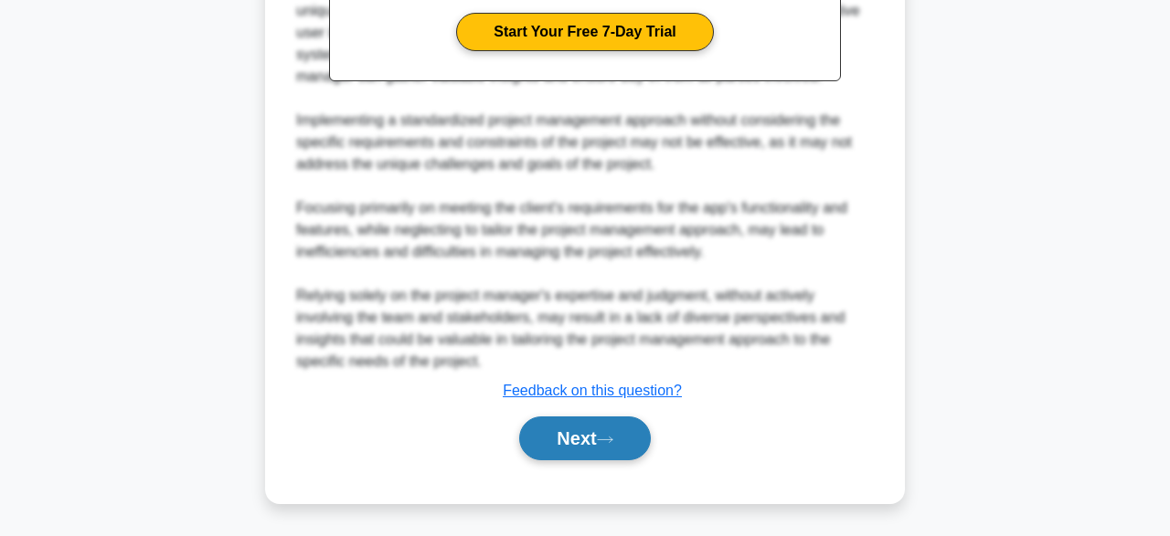
click at [591, 441] on button "Next" at bounding box center [584, 439] width 131 height 44
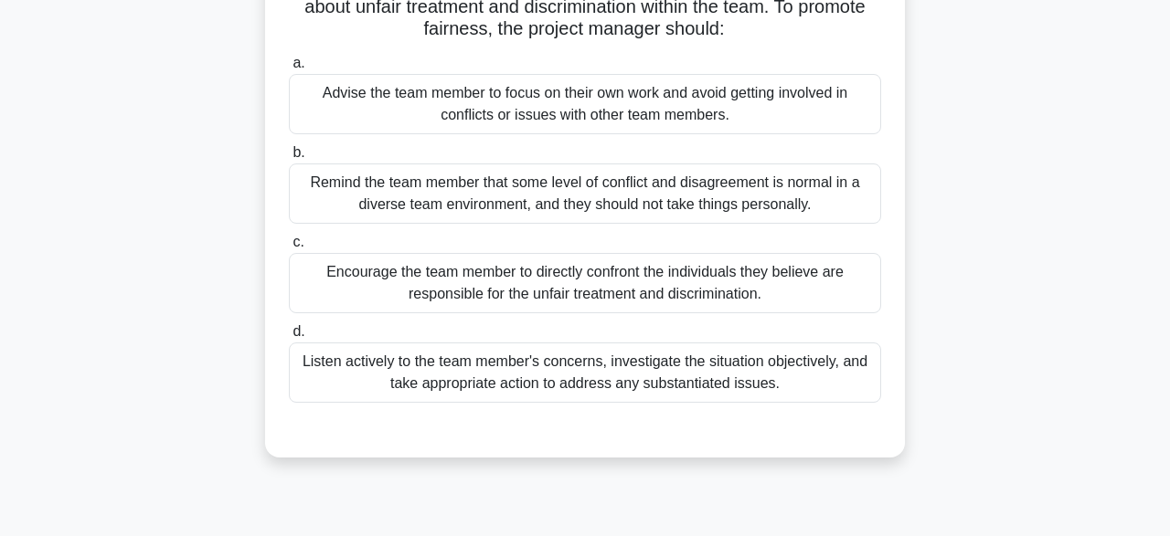
scroll to position [100, 0]
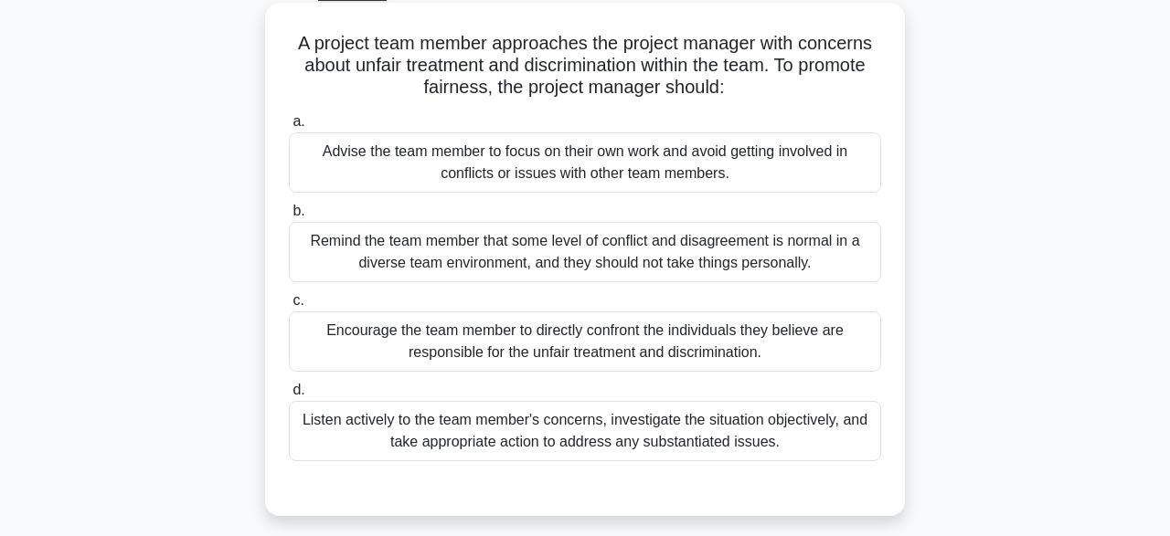
click at [781, 326] on div "Encourage the team member to directly confront the individuals they believe are…" at bounding box center [585, 342] width 592 height 60
click at [289, 307] on input "c. Encourage the team member to directly confront the individuals they believe …" at bounding box center [289, 301] width 0 height 12
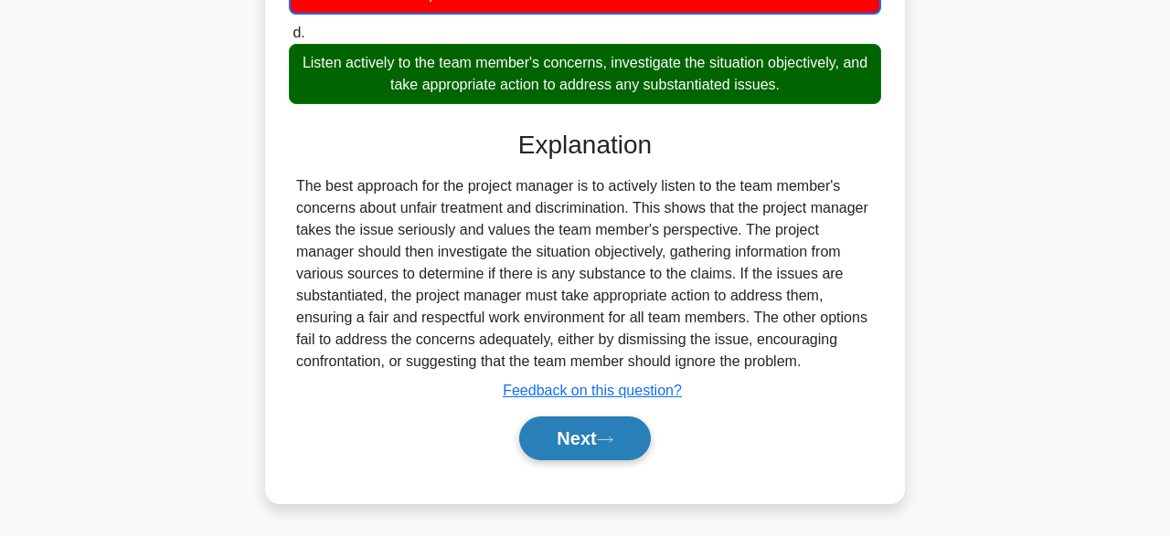
click at [622, 440] on button "Next" at bounding box center [584, 439] width 131 height 44
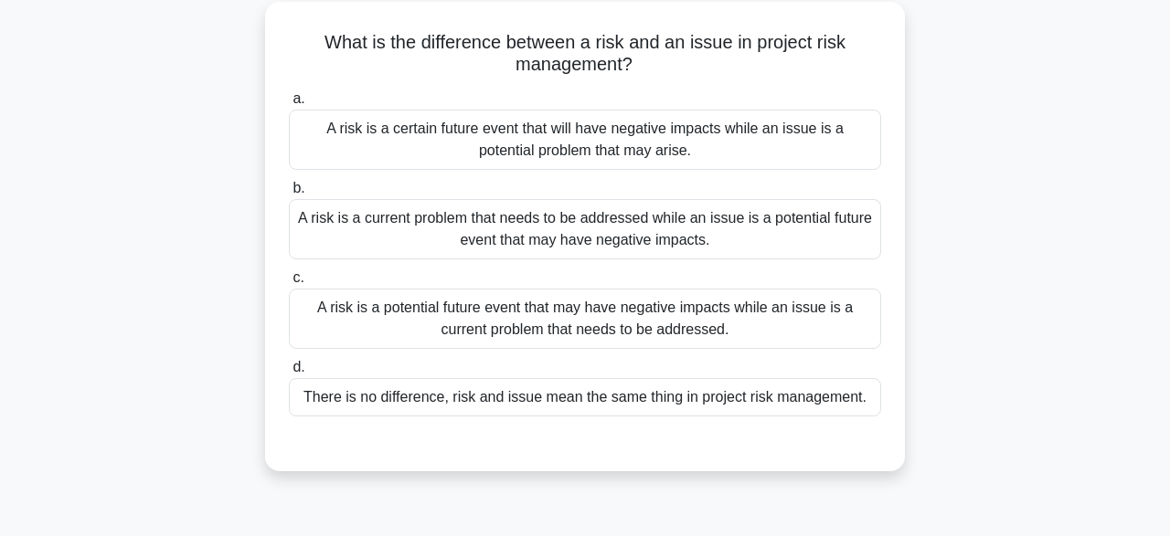
scroll to position [106, 0]
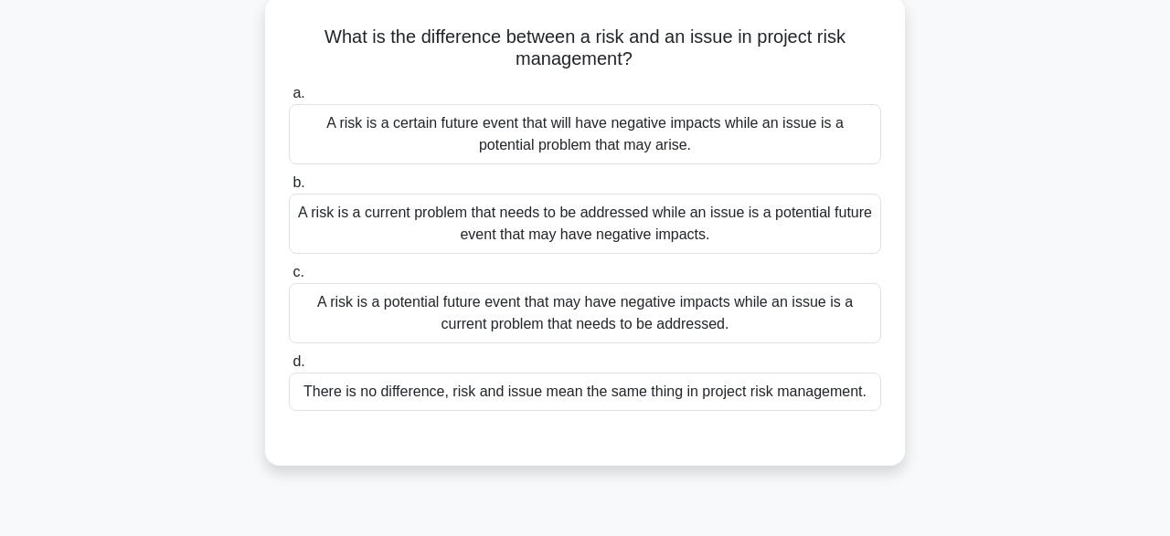
click at [796, 142] on div "A risk is a certain future event that will have negative impacts while an issue…" at bounding box center [585, 134] width 592 height 60
click at [289, 100] on input "a. A risk is a certain future event that will have negative impacts while an is…" at bounding box center [289, 94] width 0 height 12
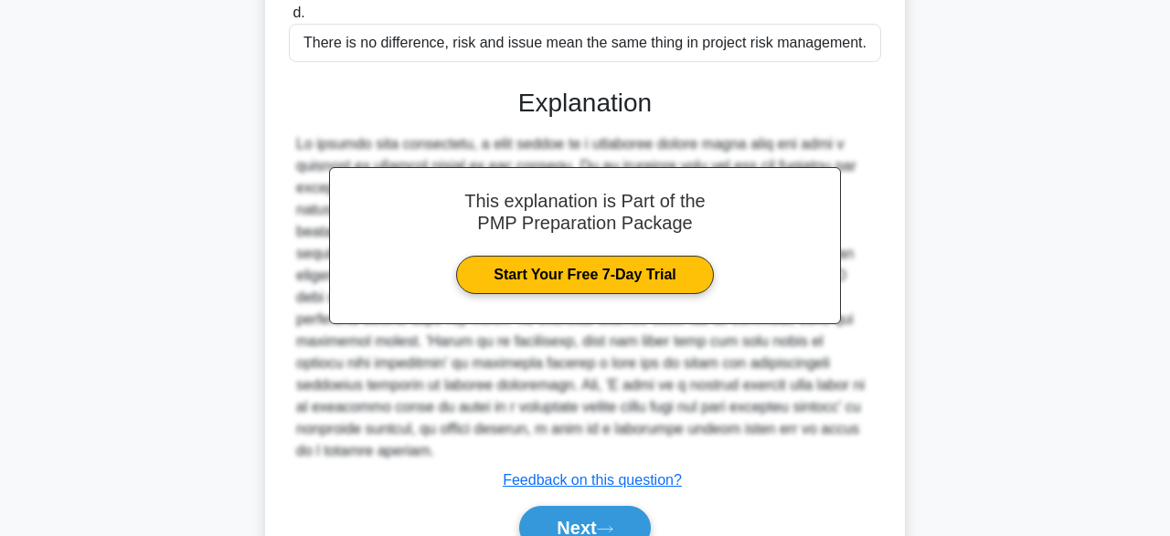
scroll to position [525, 0]
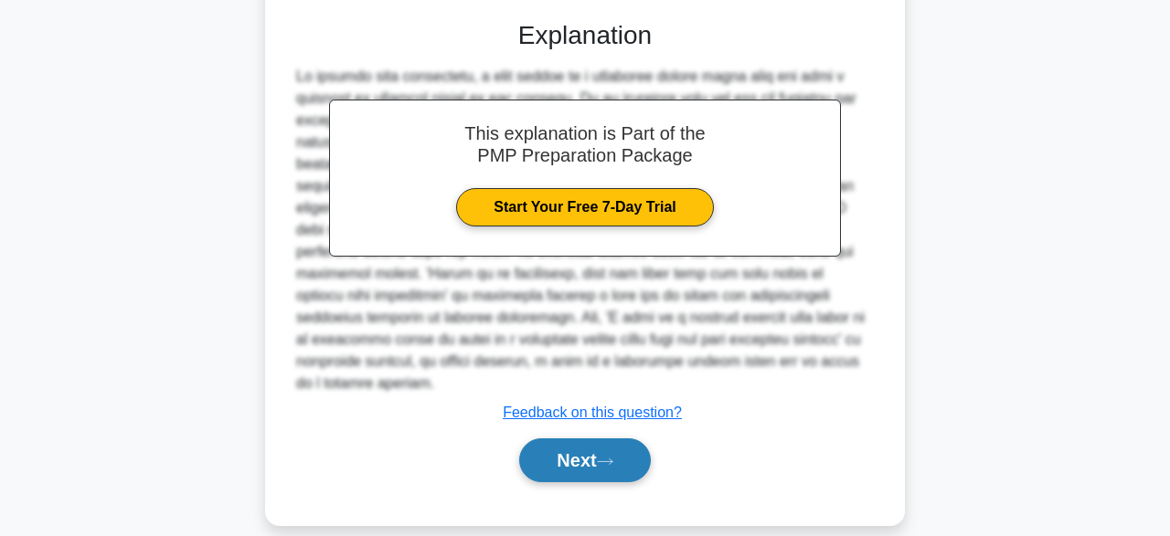
click at [583, 447] on button "Next" at bounding box center [584, 461] width 131 height 44
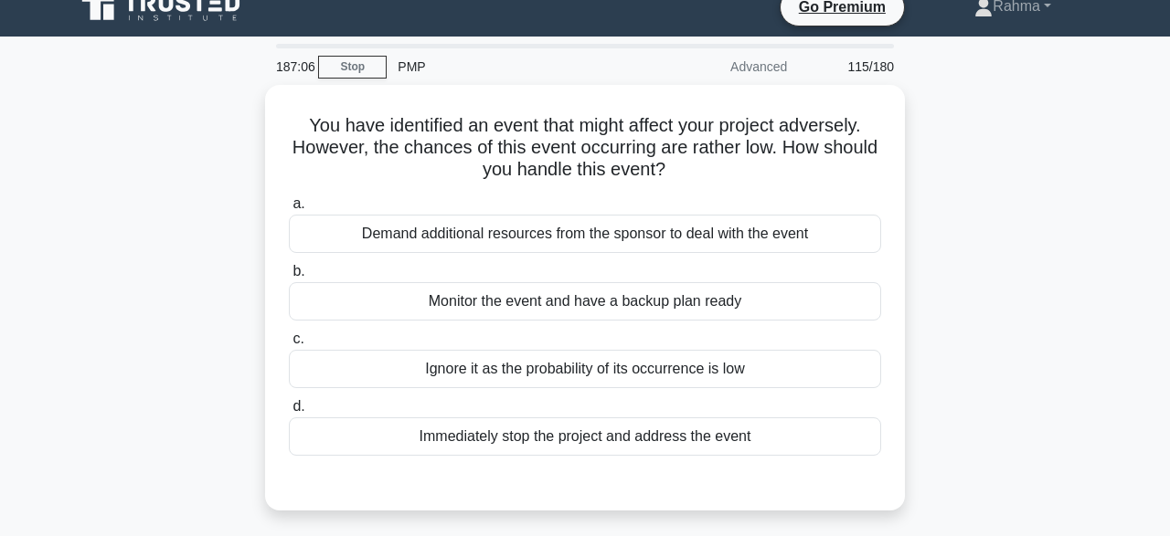
scroll to position [22, 0]
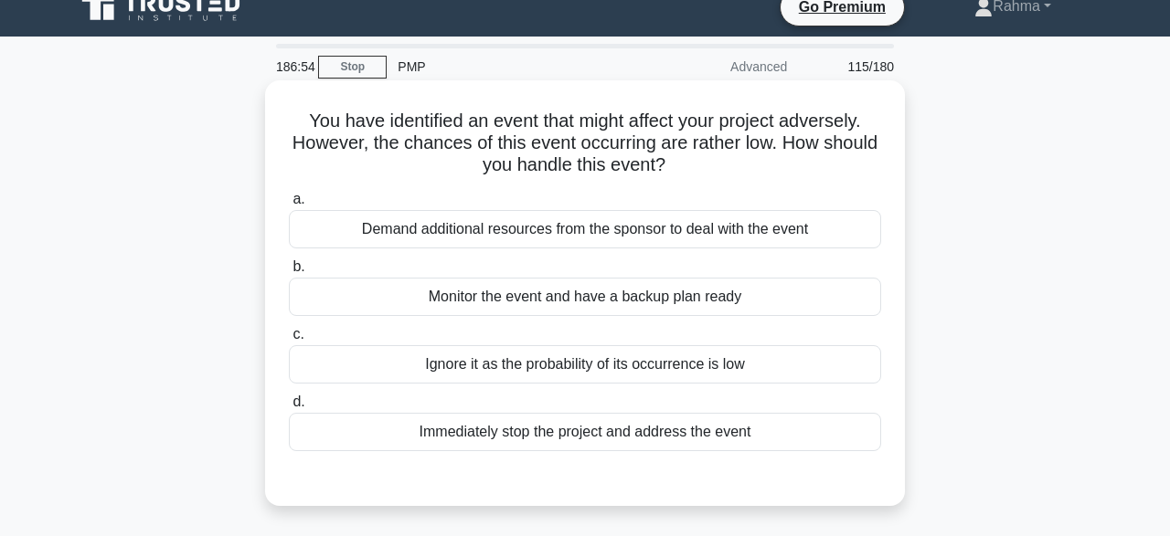
click at [634, 242] on div "Demand additional resources from the sponsor to deal with the event" at bounding box center [585, 229] width 592 height 38
click at [289, 206] on input "a. Demand additional resources from the sponsor to deal with the event" at bounding box center [289, 200] width 0 height 12
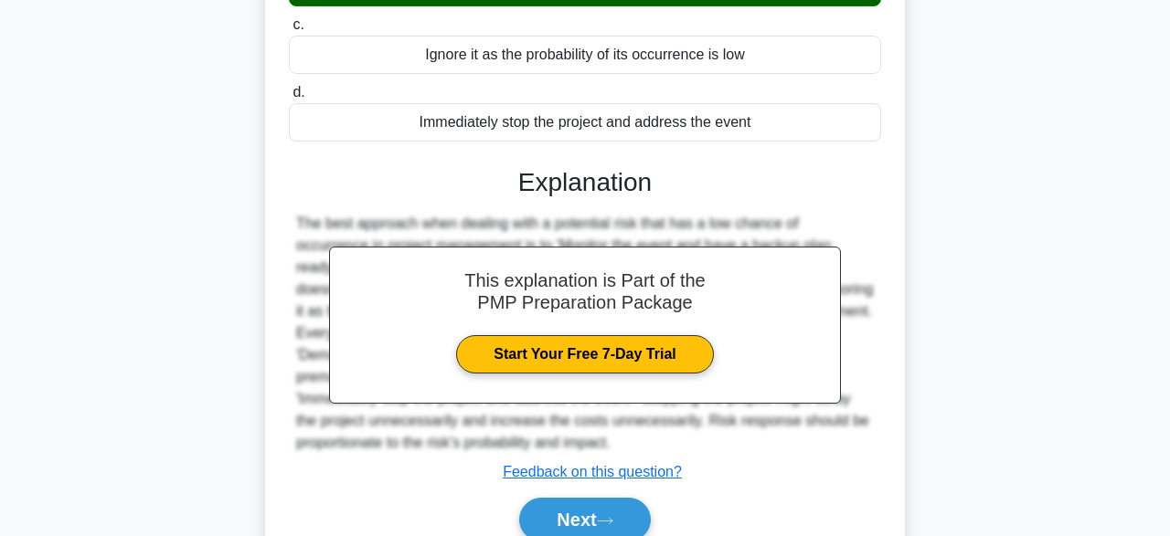
scroll to position [451, 0]
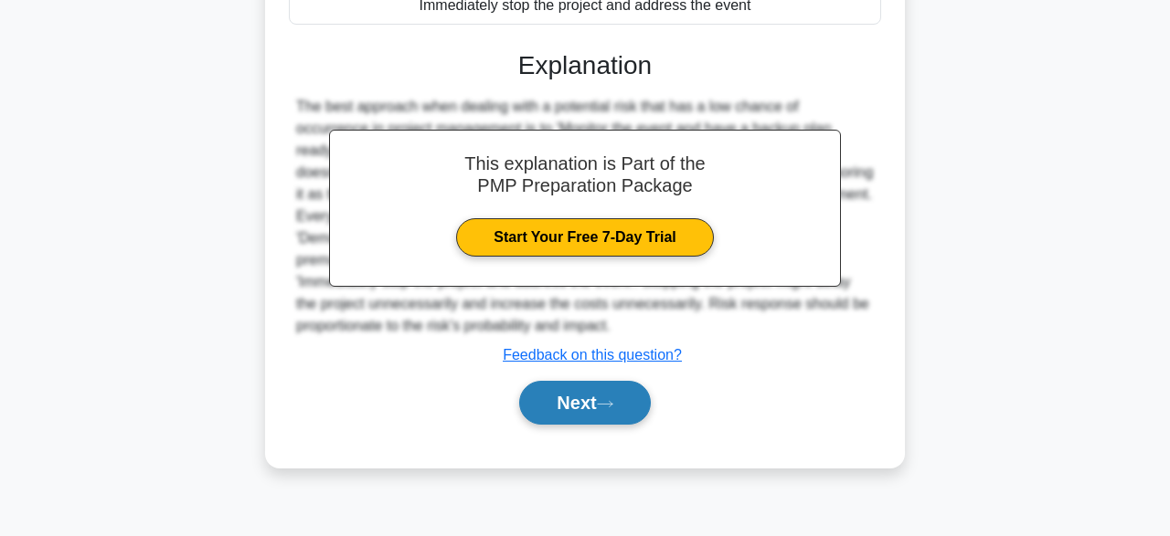
click at [628, 414] on button "Next" at bounding box center [584, 403] width 131 height 44
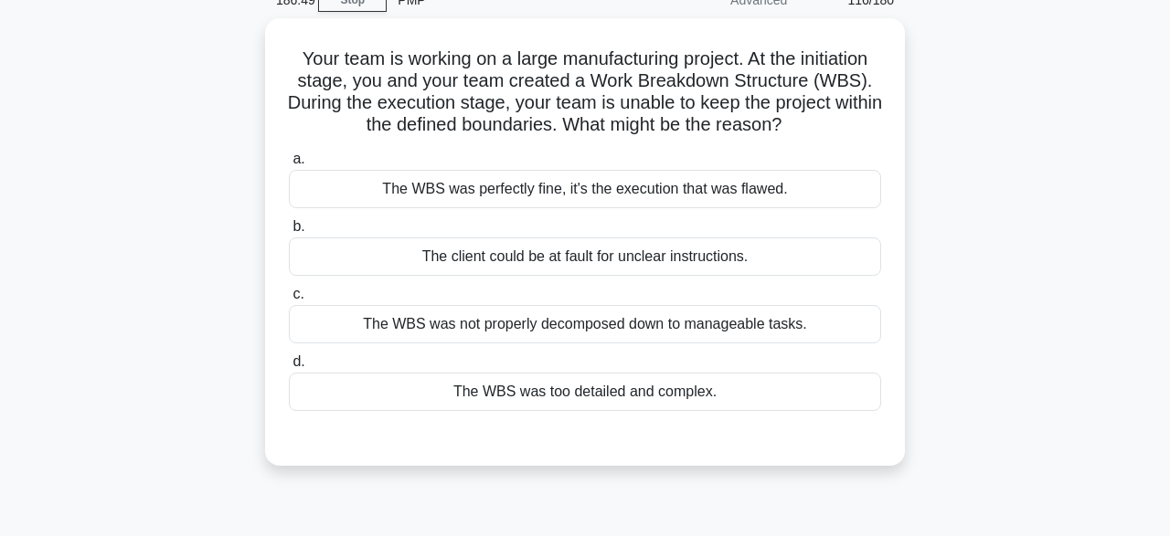
scroll to position [86, 0]
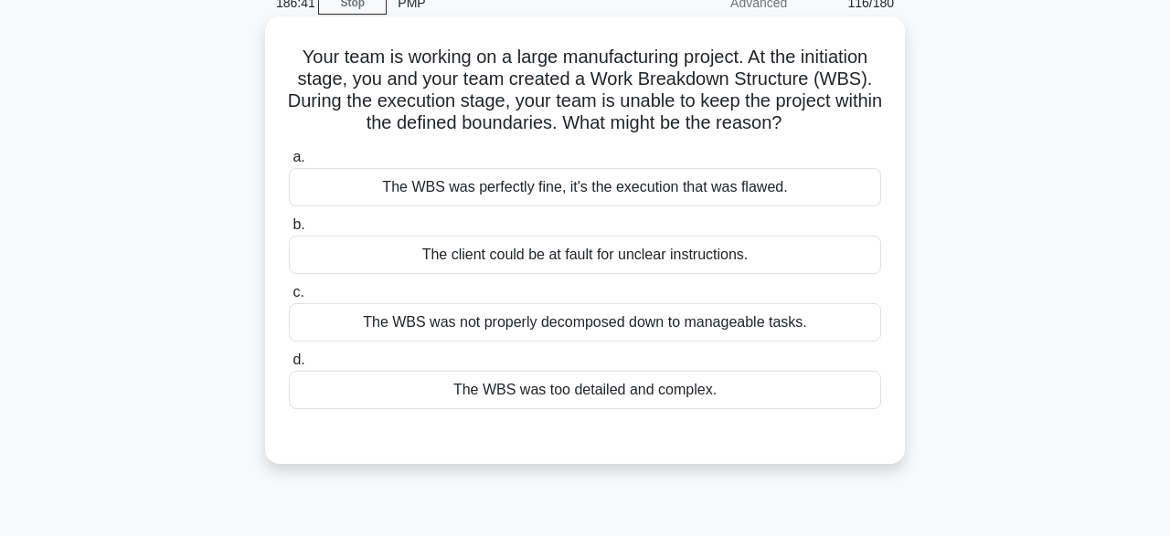
click at [538, 315] on div "The WBS was not properly decomposed down to manageable tasks." at bounding box center [585, 322] width 592 height 38
click at [289, 299] on input "c. The WBS was not properly decomposed down to manageable tasks." at bounding box center [289, 293] width 0 height 12
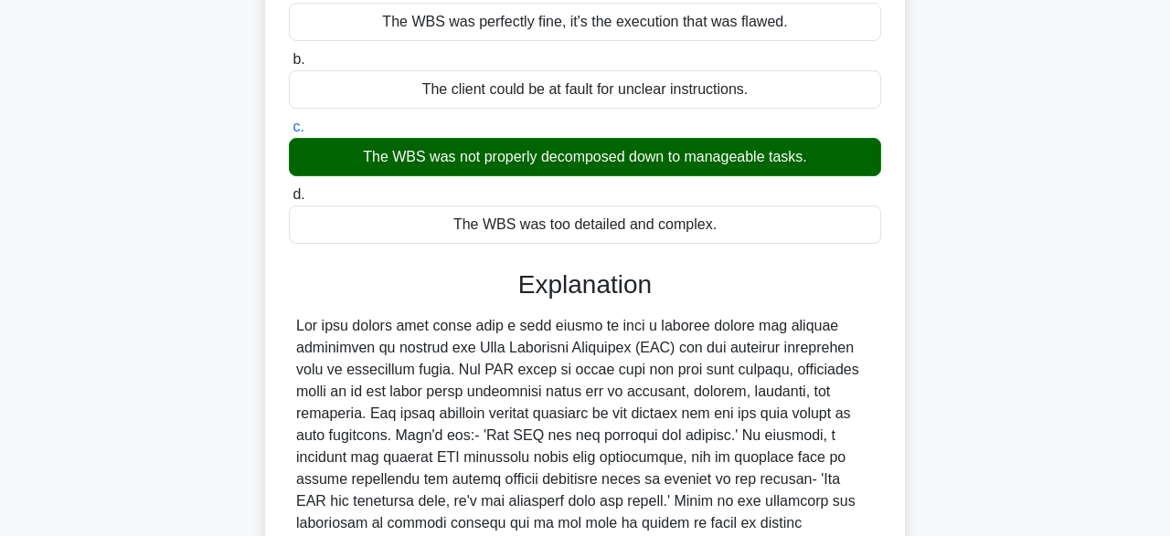
scroll to position [522, 0]
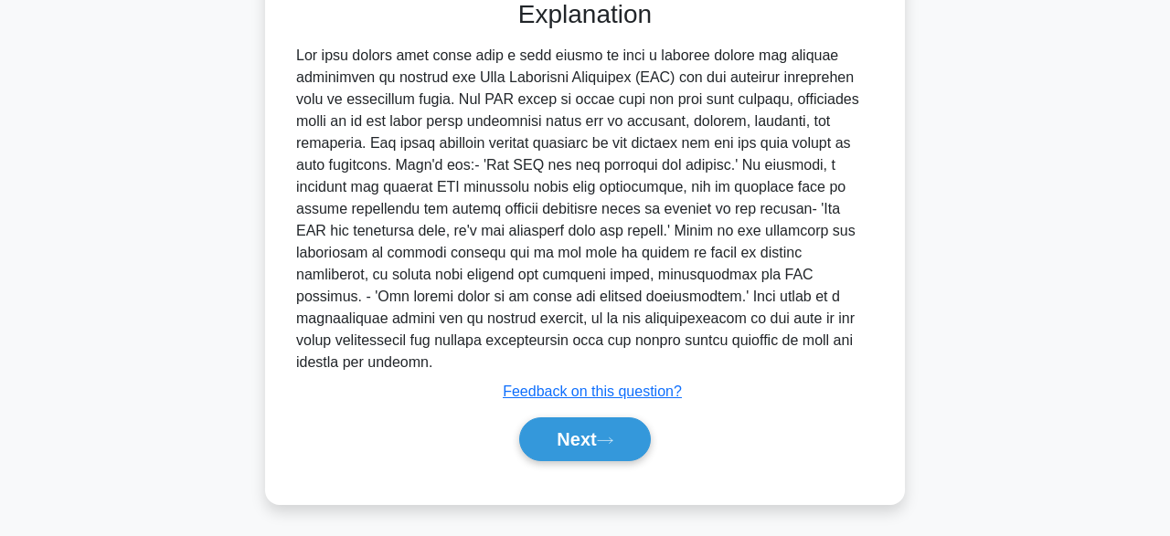
click at [655, 454] on div "Next" at bounding box center [585, 440] width 600 height 44
click at [541, 441] on button "Next" at bounding box center [584, 440] width 131 height 44
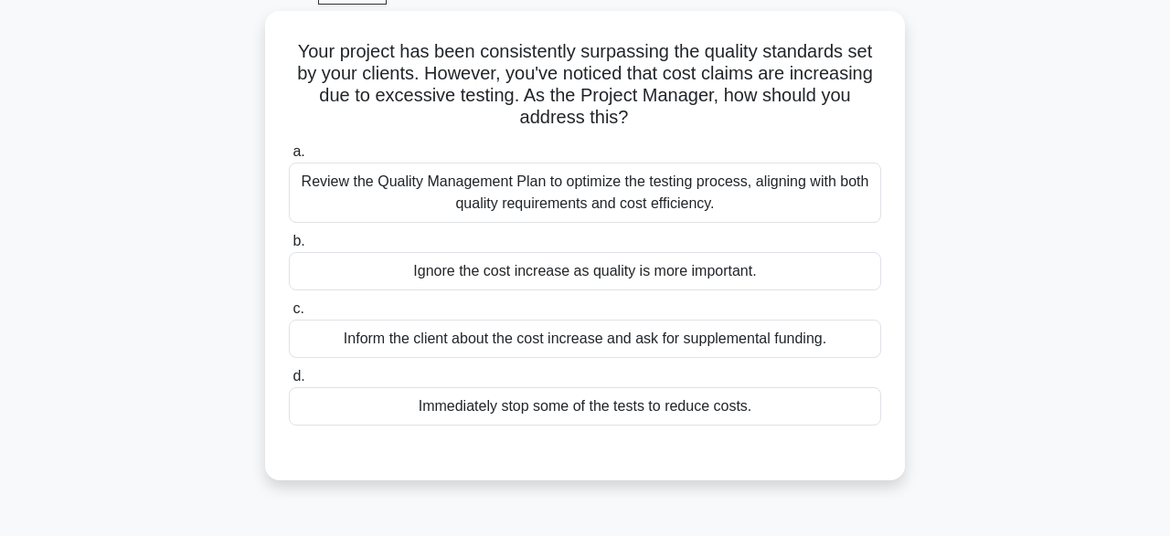
scroll to position [95, 0]
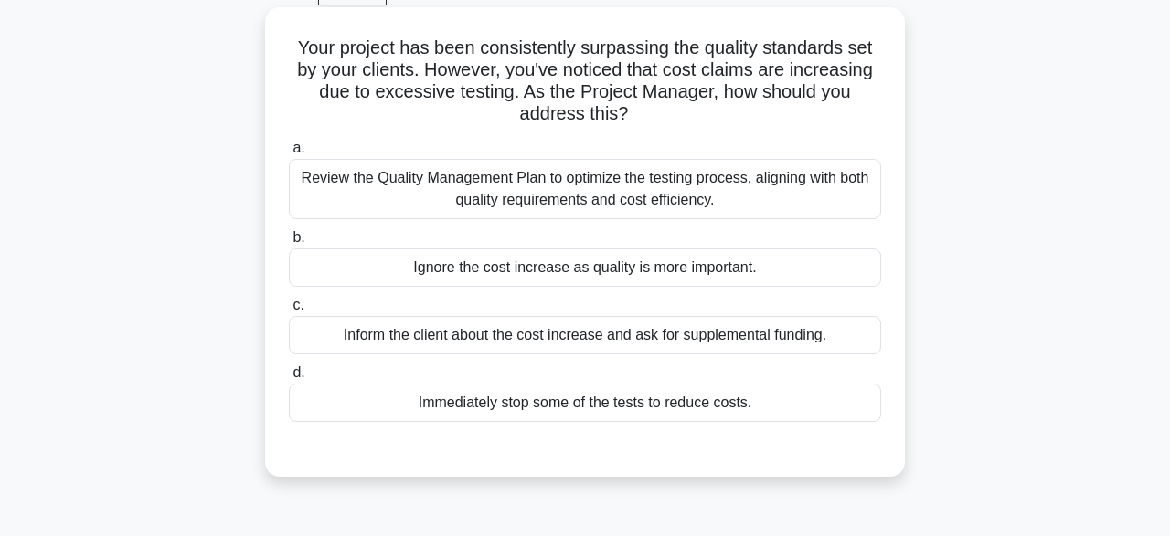
click at [571, 177] on div "Review the Quality Management Plan to optimize the testing process, aligning wi…" at bounding box center [585, 189] width 592 height 60
click at [289, 154] on input "a. Review the Quality Management Plan to optimize the testing process, aligning…" at bounding box center [289, 149] width 0 height 12
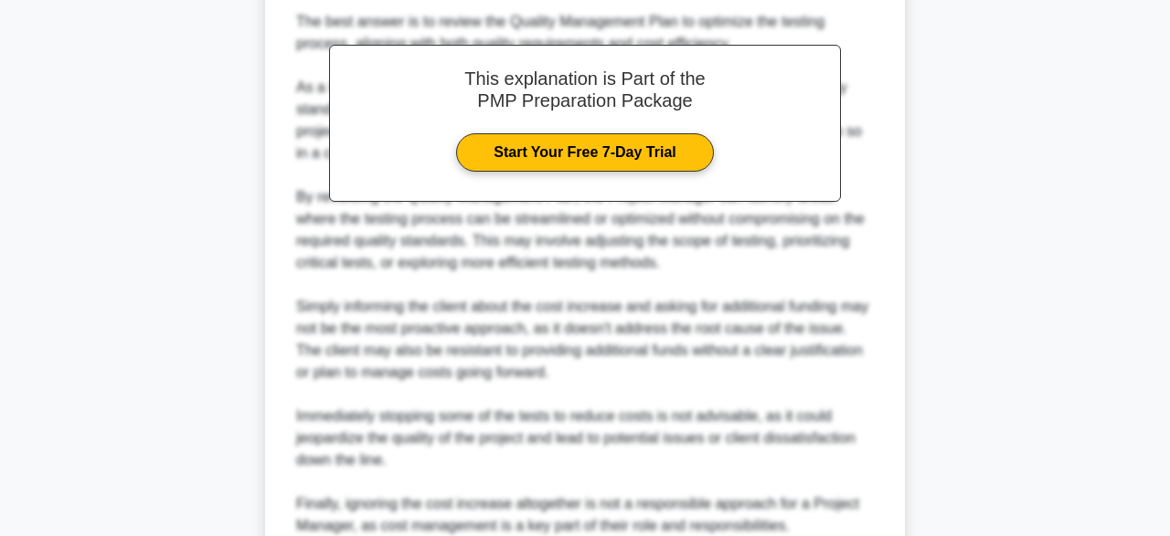
scroll to position [741, 0]
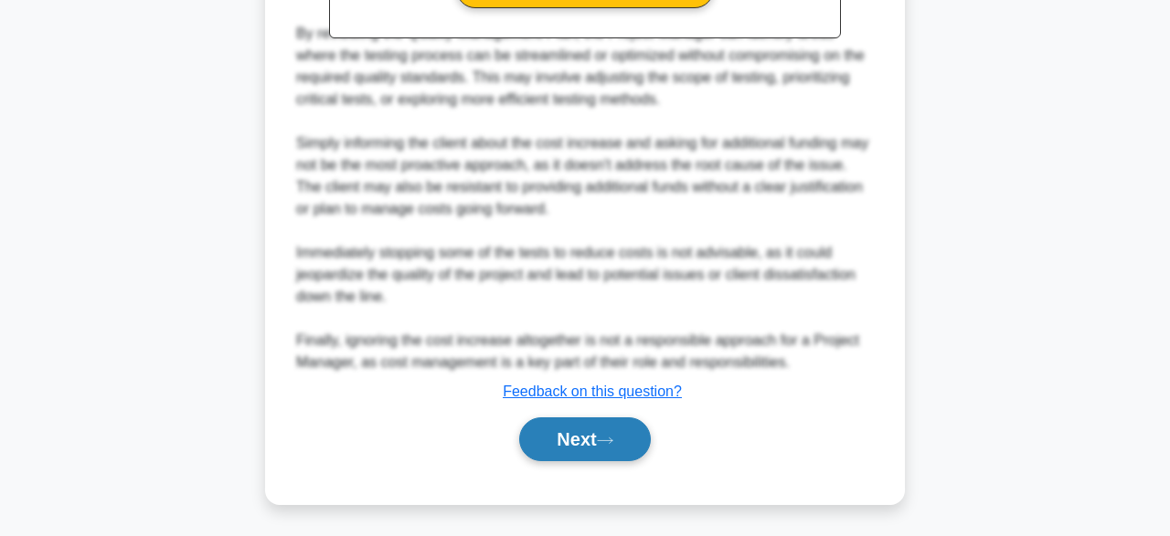
click at [579, 453] on button "Next" at bounding box center [584, 440] width 131 height 44
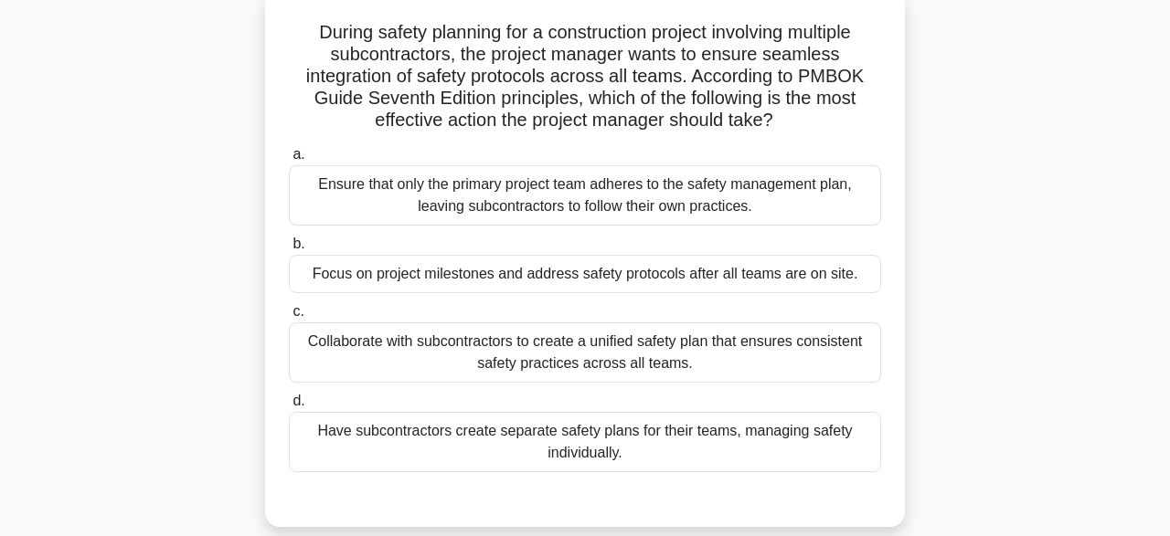
scroll to position [117, 0]
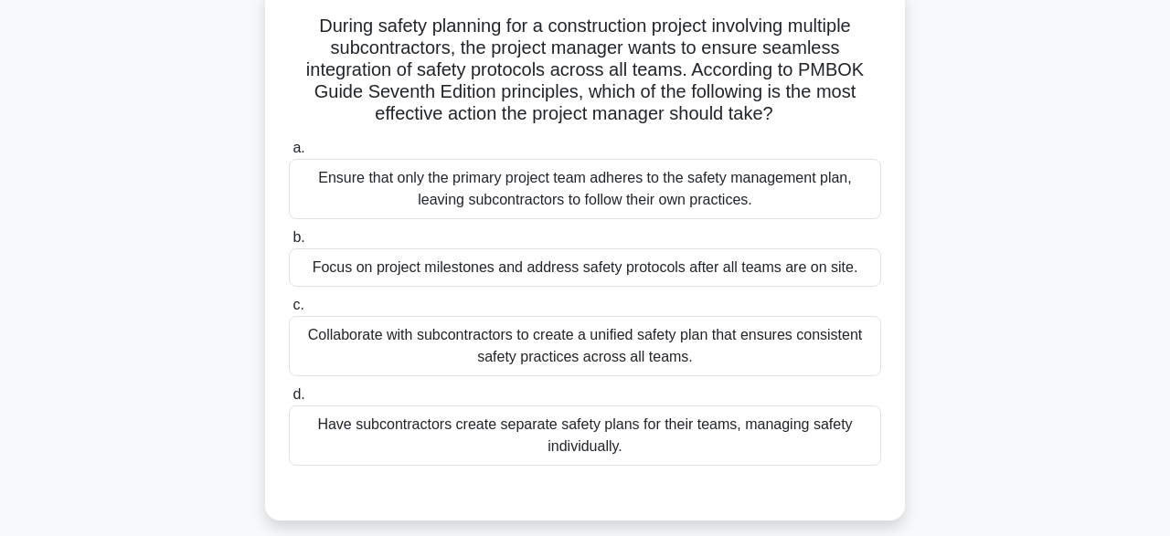
click at [469, 341] on div "Collaborate with subcontractors to create a unified safety plan that ensures co…" at bounding box center [585, 346] width 592 height 60
click at [289, 312] on input "c. Collaborate with subcontractors to create a unified safety plan that ensures…" at bounding box center [289, 306] width 0 height 12
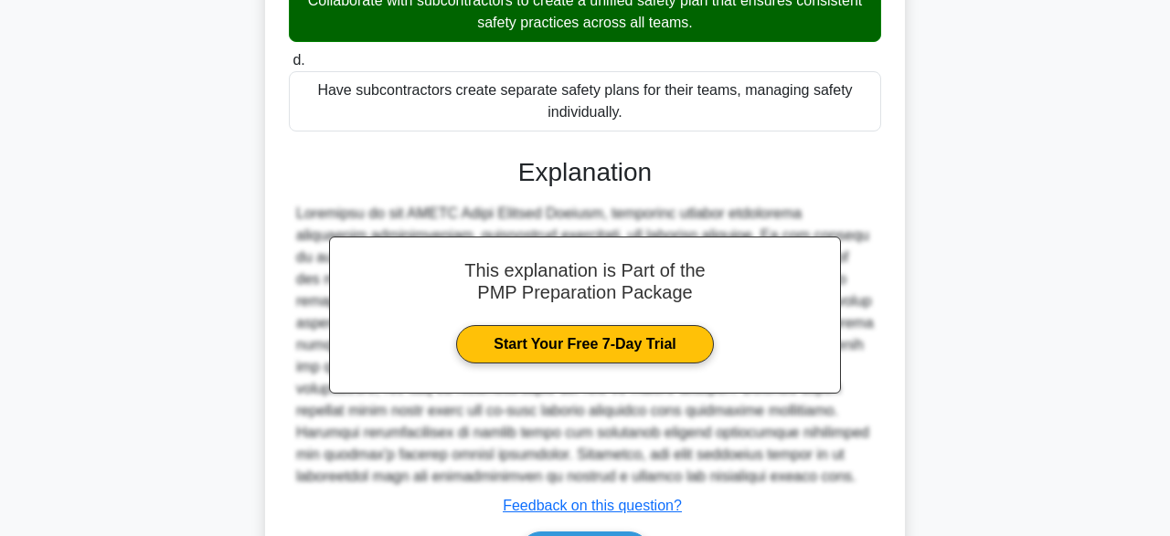
scroll to position [566, 0]
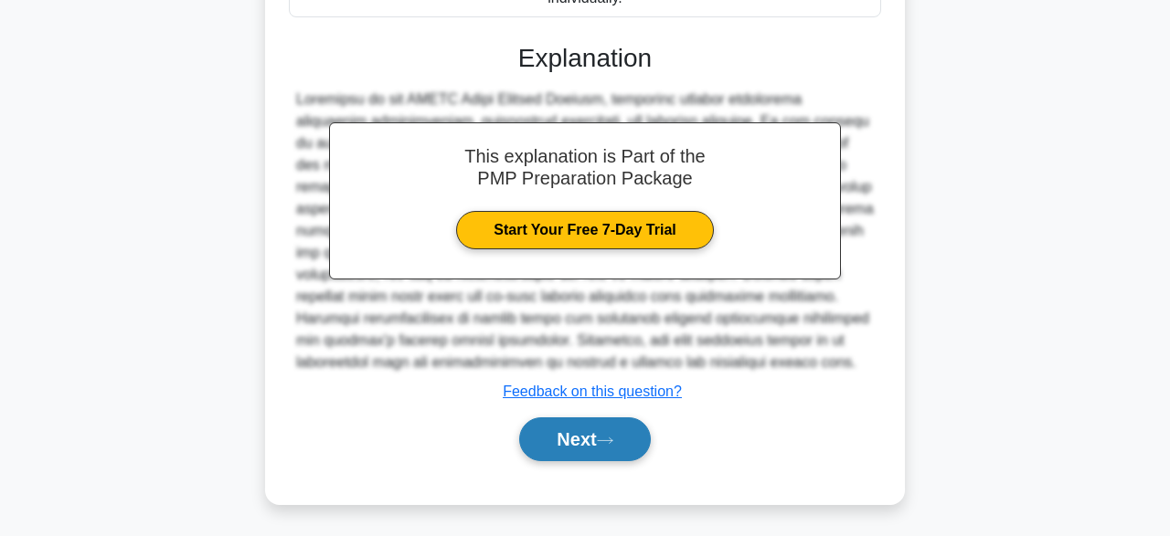
click at [604, 456] on button "Next" at bounding box center [584, 440] width 131 height 44
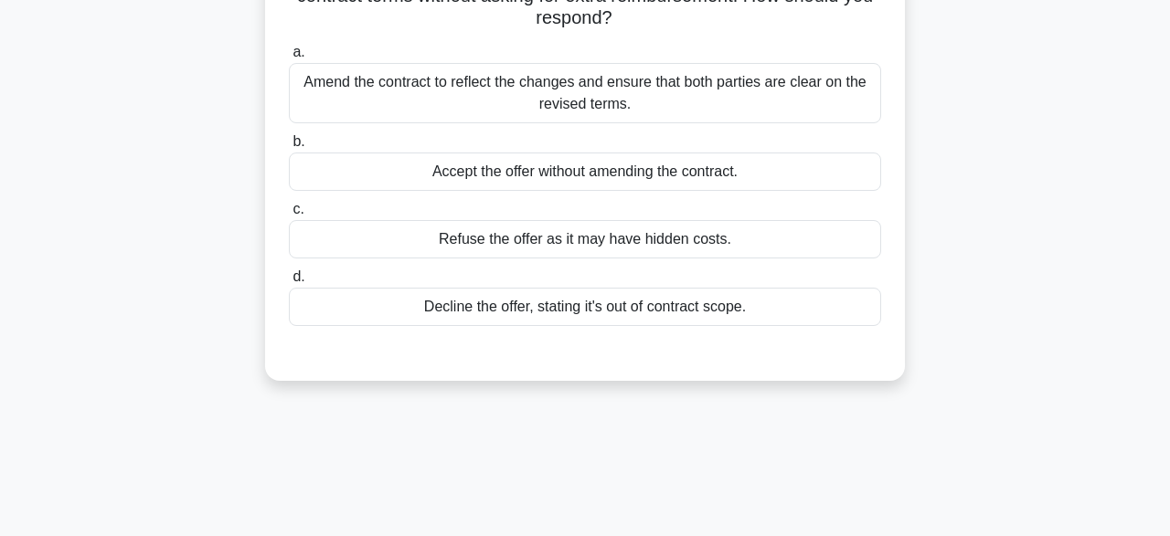
scroll to position [172, 0]
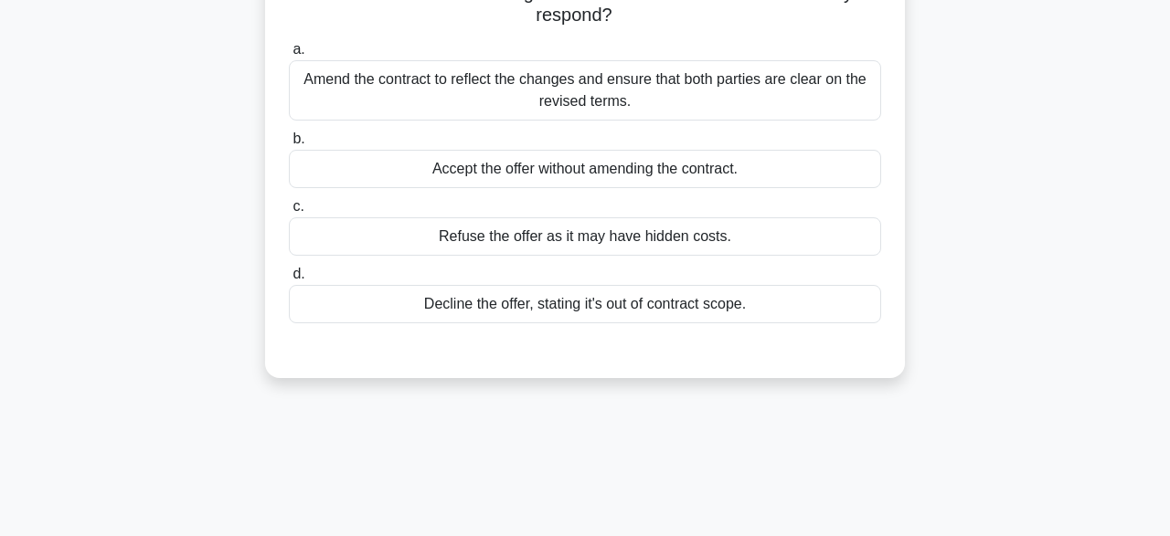
click at [382, 102] on div "Amend the contract to reflect the changes and ensure that both parties are clea…" at bounding box center [585, 90] width 592 height 60
click at [289, 56] on input "a. Amend the contract to reflect the changes and ensure that both parties are c…" at bounding box center [289, 50] width 0 height 12
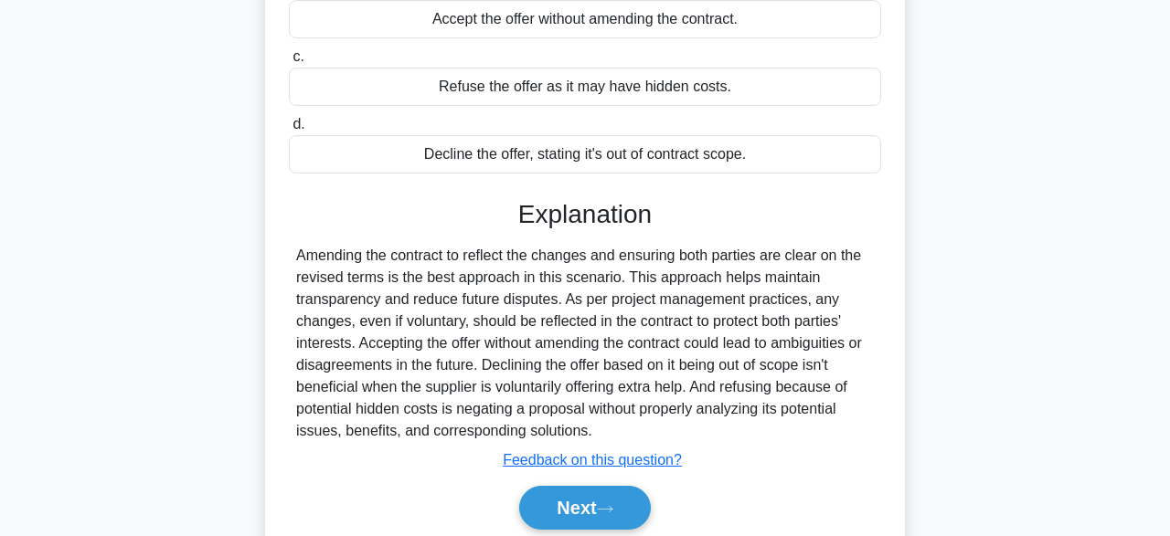
scroll to position [451, 0]
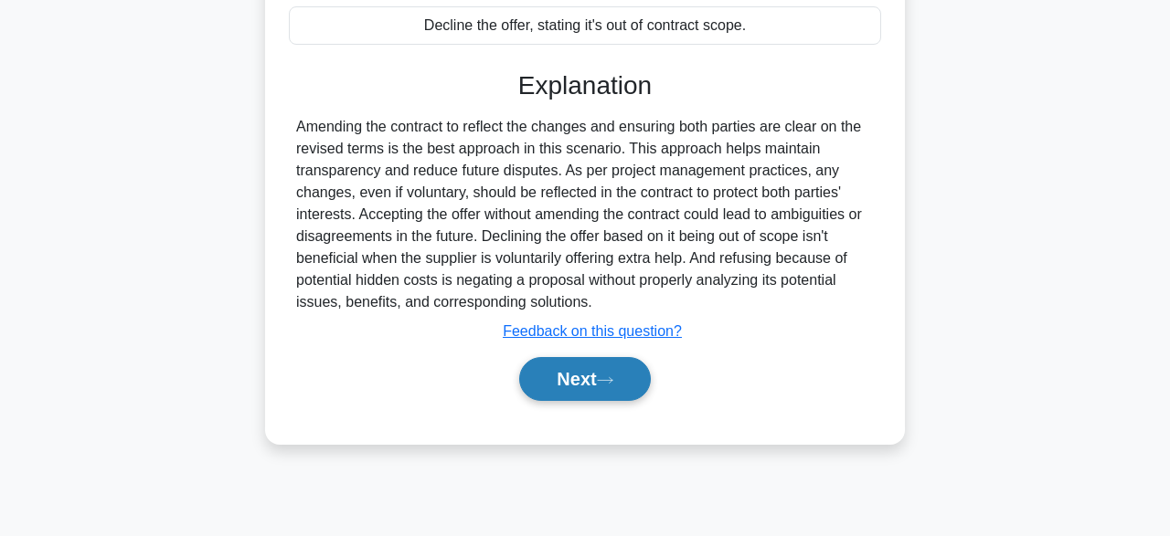
click at [624, 377] on button "Next" at bounding box center [584, 379] width 131 height 44
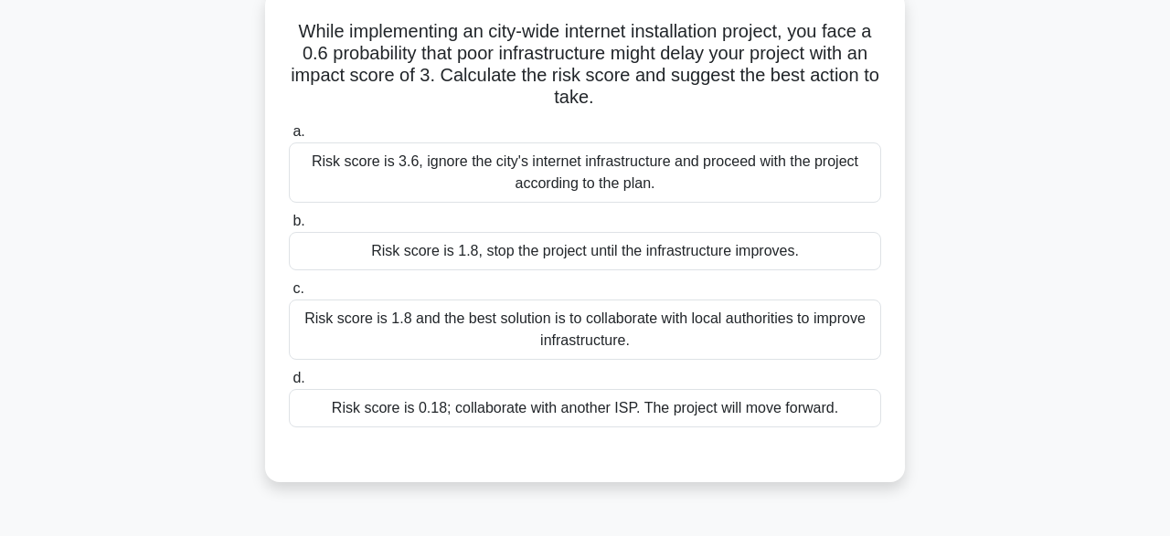
scroll to position [119, 0]
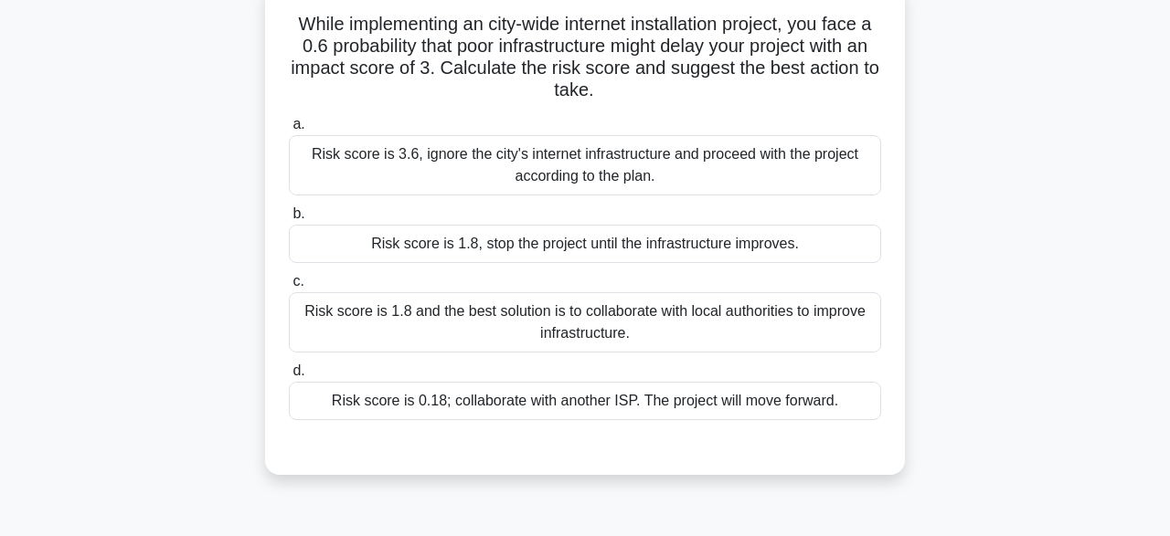
click at [593, 324] on div "Risk score is 1.8 and the best solution is to collaborate with local authoritie…" at bounding box center [585, 322] width 592 height 60
click at [289, 288] on input "c. Risk score is 1.8 and the best solution is to collaborate with local authori…" at bounding box center [289, 282] width 0 height 12
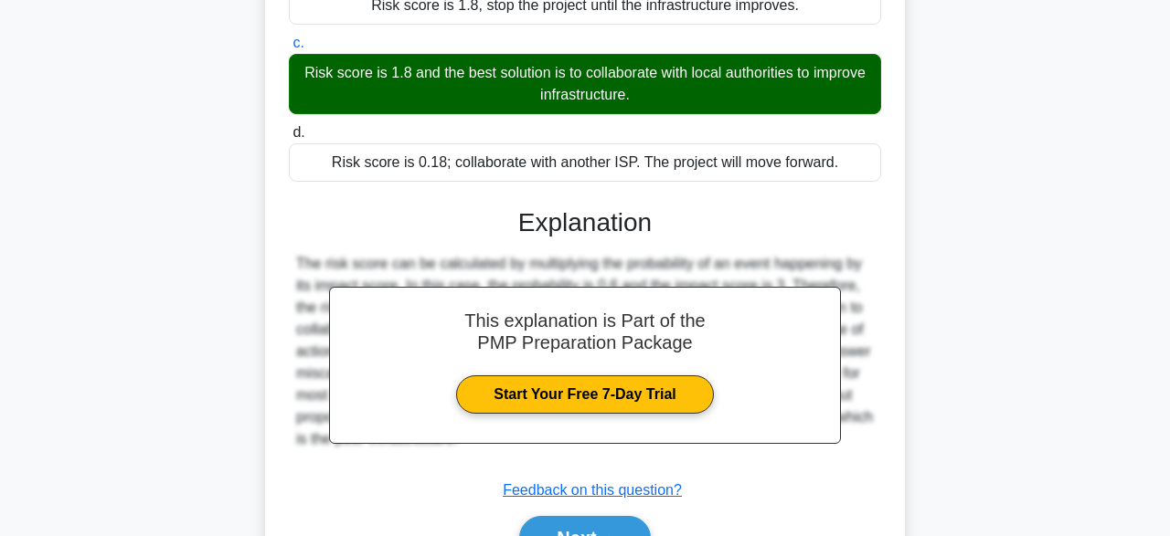
scroll to position [456, 0]
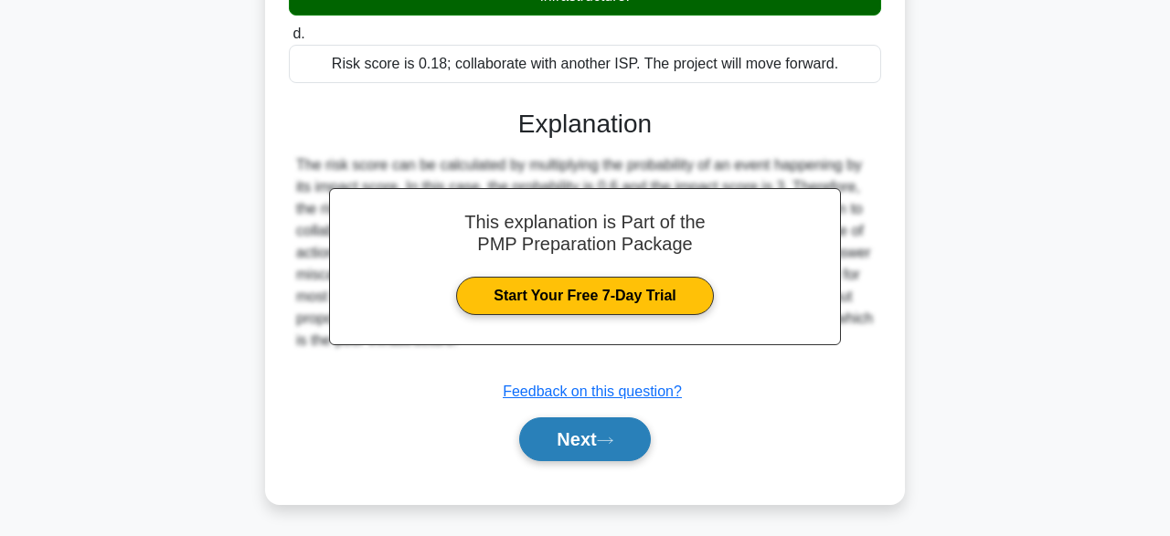
click at [616, 456] on button "Next" at bounding box center [584, 440] width 131 height 44
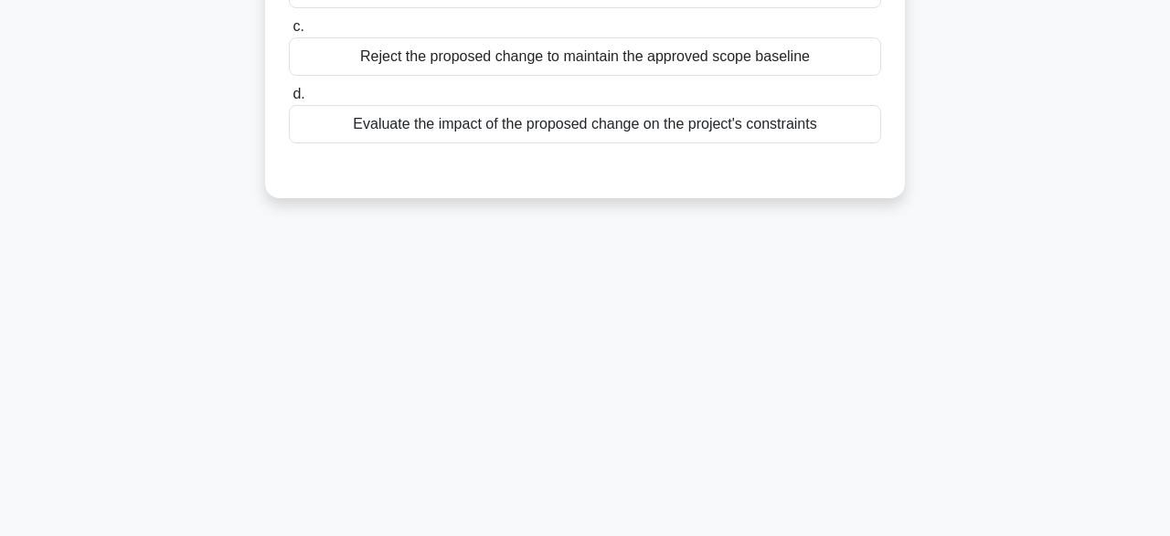
scroll to position [149, 0]
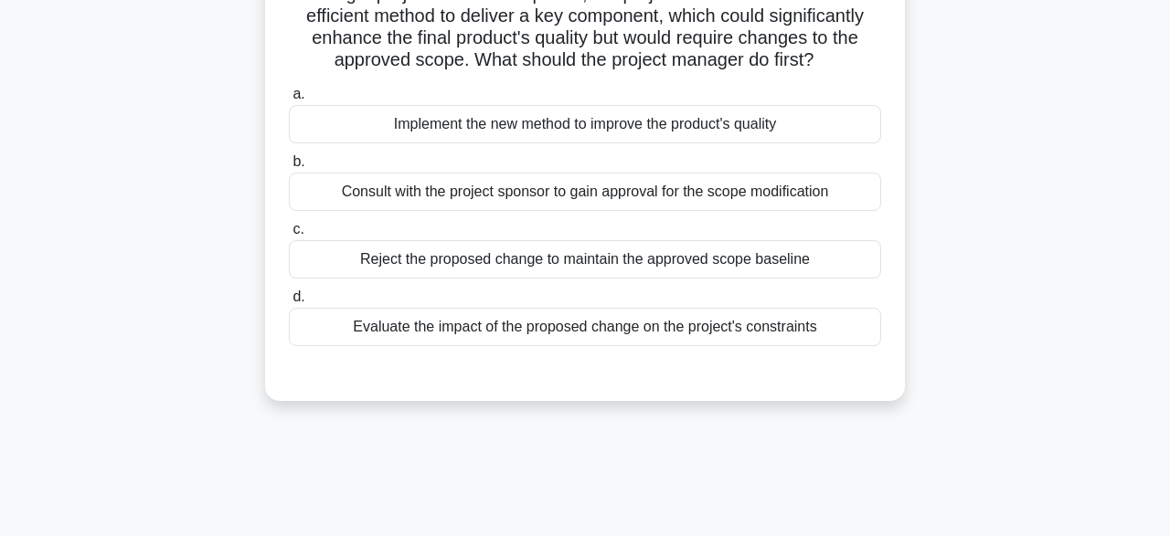
click at [831, 328] on div "Evaluate the impact of the proposed change on the project's constraints" at bounding box center [585, 327] width 592 height 38
click at [289, 303] on input "d. Evaluate the impact of the proposed change on the project's constraints" at bounding box center [289, 298] width 0 height 12
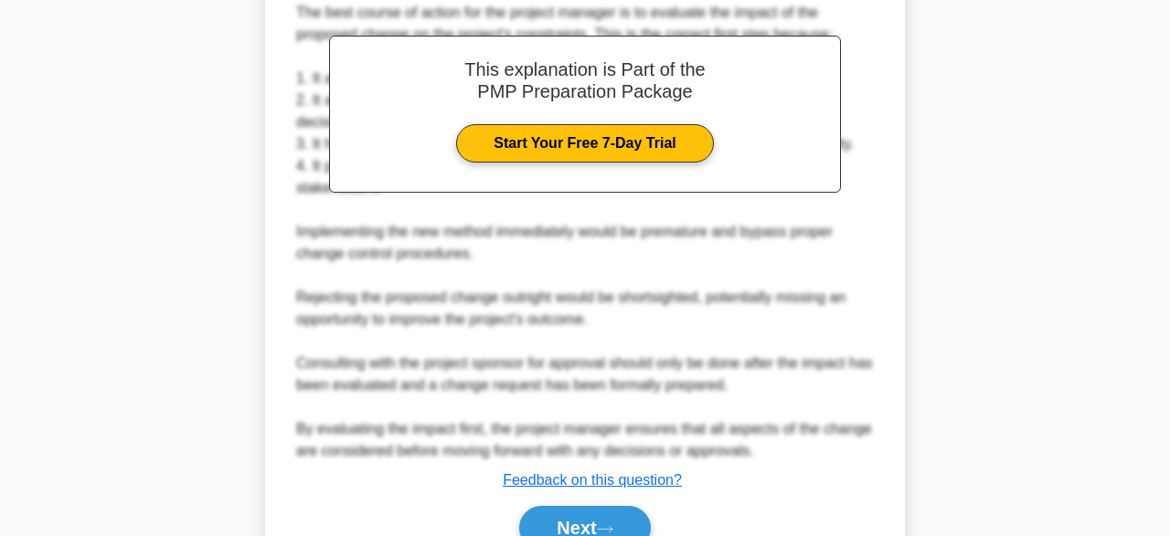
scroll to position [653, 0]
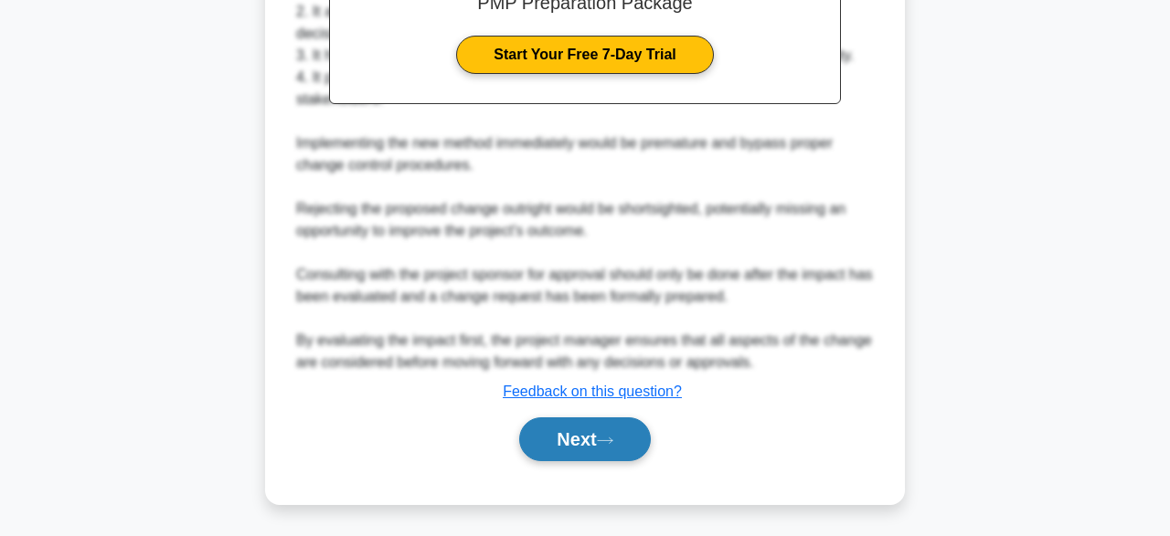
click at [612, 440] on icon at bounding box center [605, 440] width 15 height 5
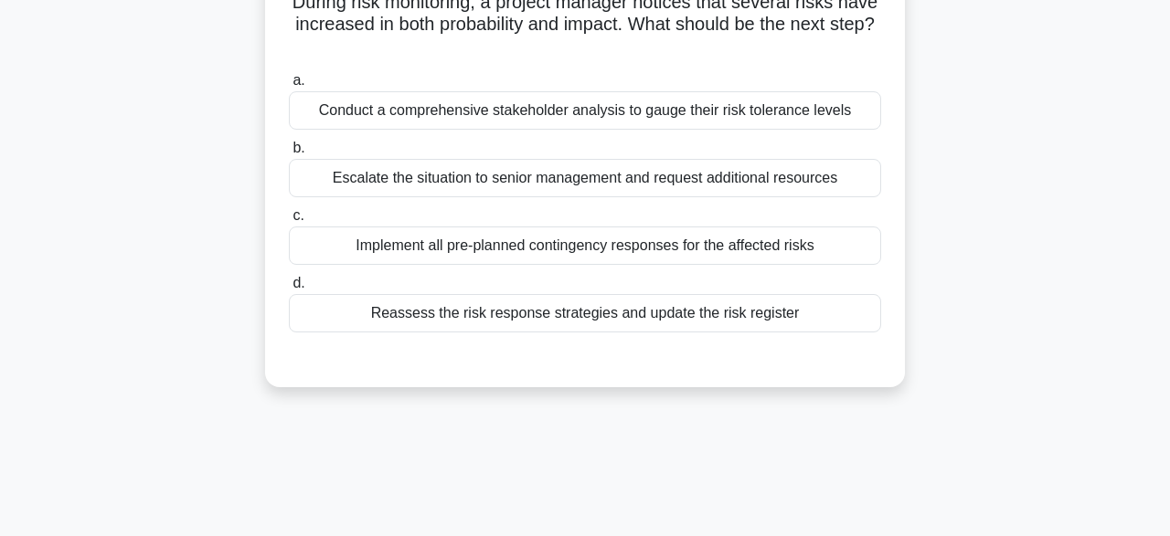
scroll to position [87, 0]
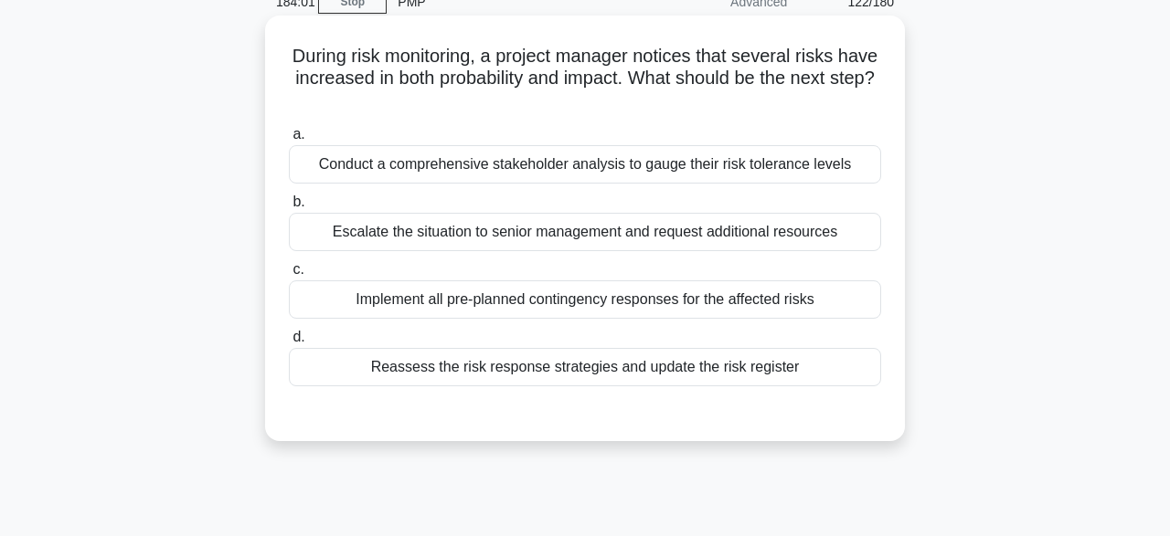
click at [791, 375] on div "Reassess the risk response strategies and update the risk register" at bounding box center [585, 367] width 592 height 38
click at [289, 344] on input "d. Reassess the risk response strategies and update the risk register" at bounding box center [289, 338] width 0 height 12
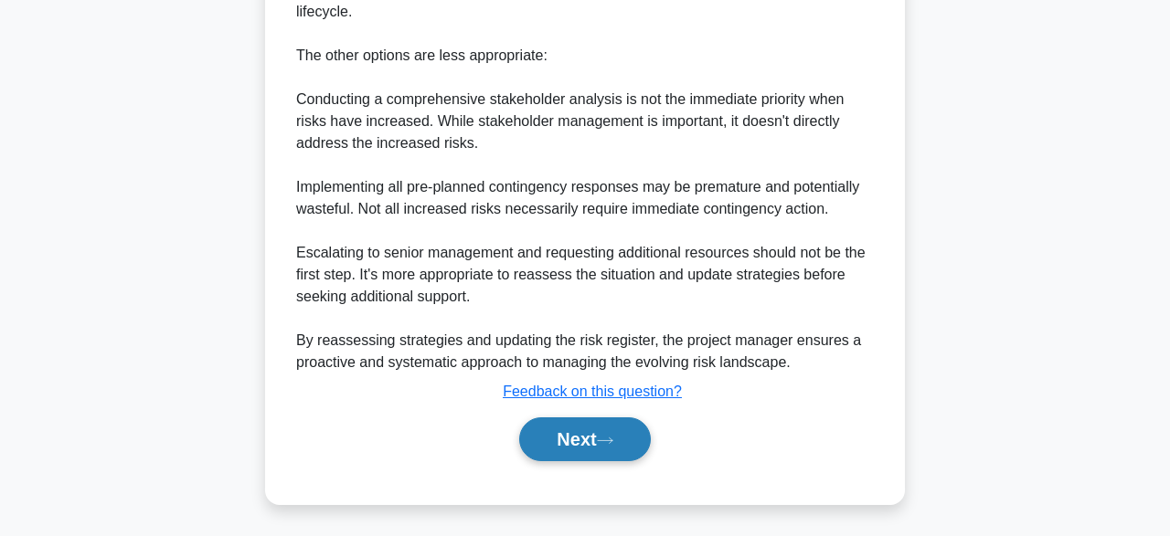
click at [606, 441] on icon at bounding box center [605, 441] width 16 height 10
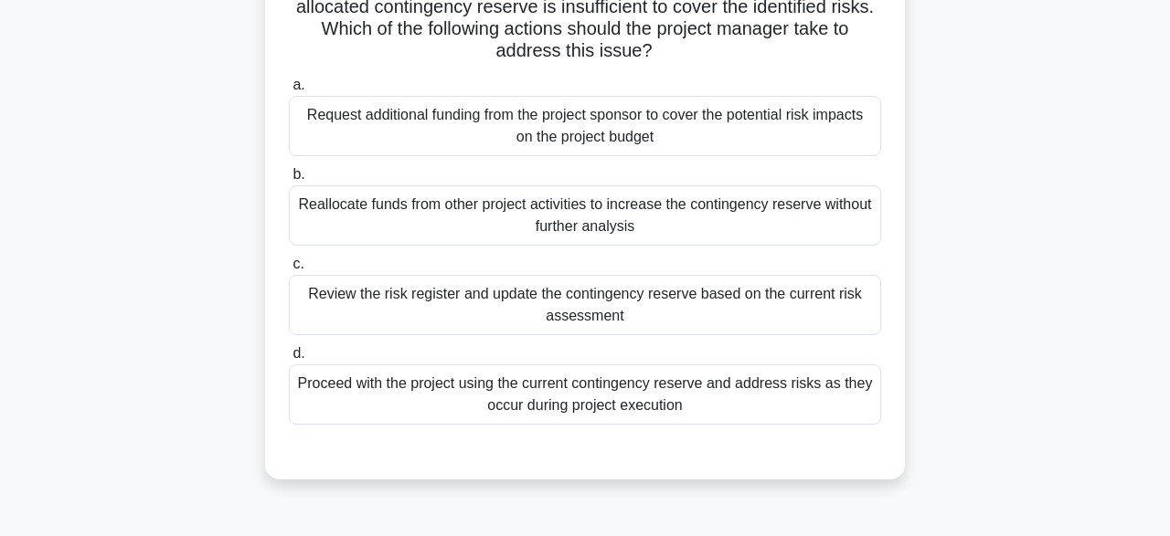
scroll to position [159, 0]
click at [775, 309] on div "Review the risk register and update the contingency reserve based on the curren…" at bounding box center [585, 304] width 592 height 60
click at [289, 270] on input "c. Review the risk register and update the contingency reserve based on the cur…" at bounding box center [289, 264] width 0 height 12
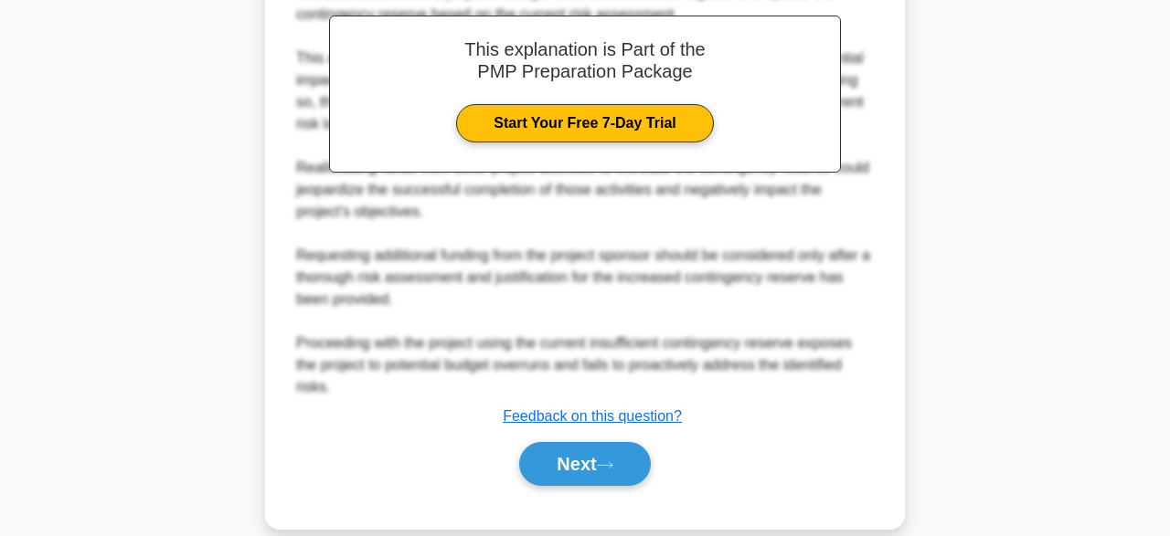
scroll to position [697, 0]
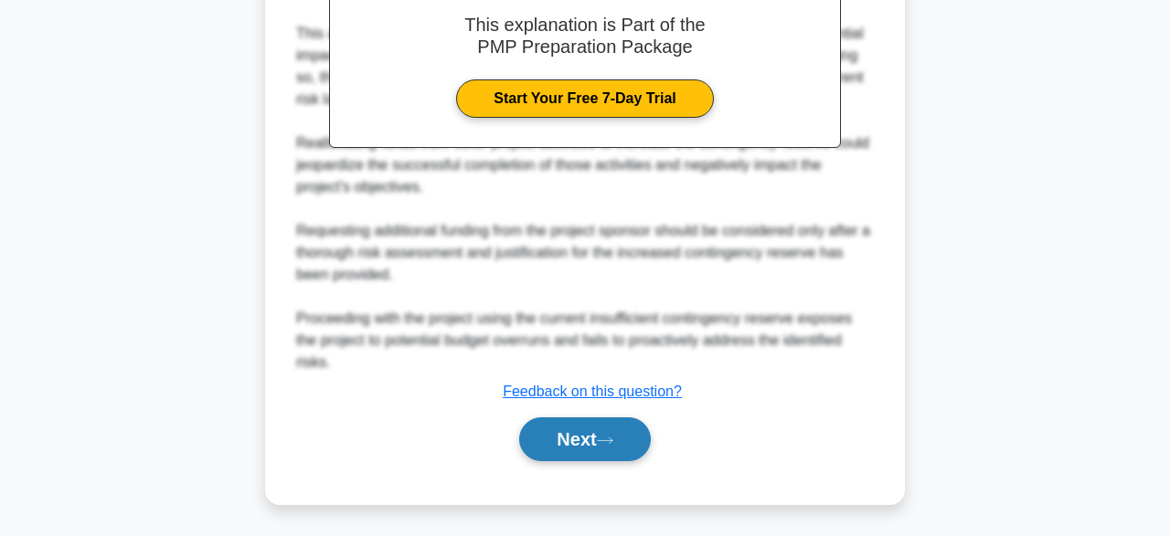
click at [621, 427] on button "Next" at bounding box center [584, 440] width 131 height 44
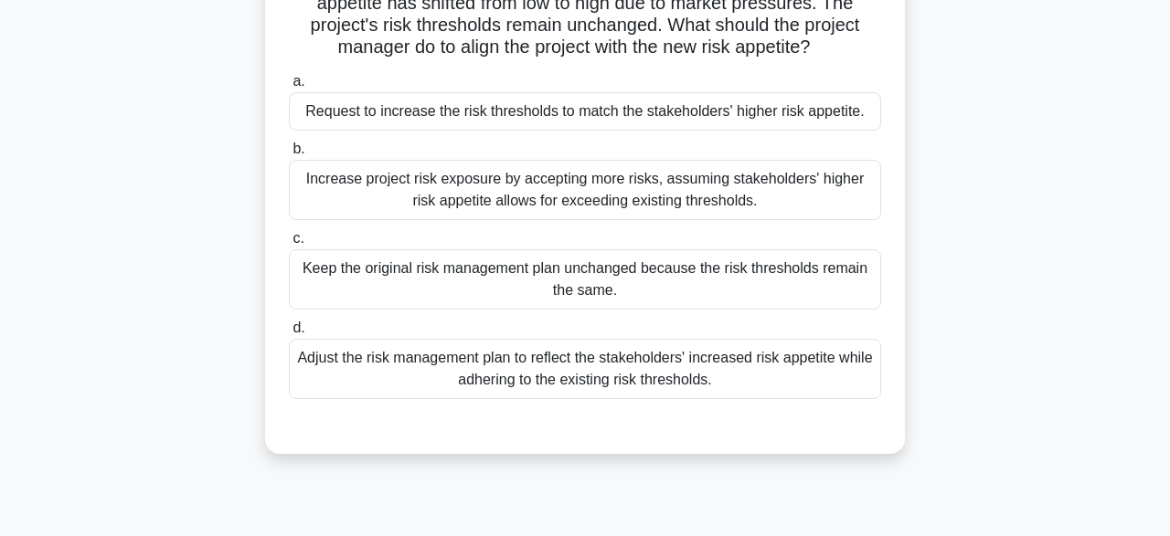
scroll to position [166, 0]
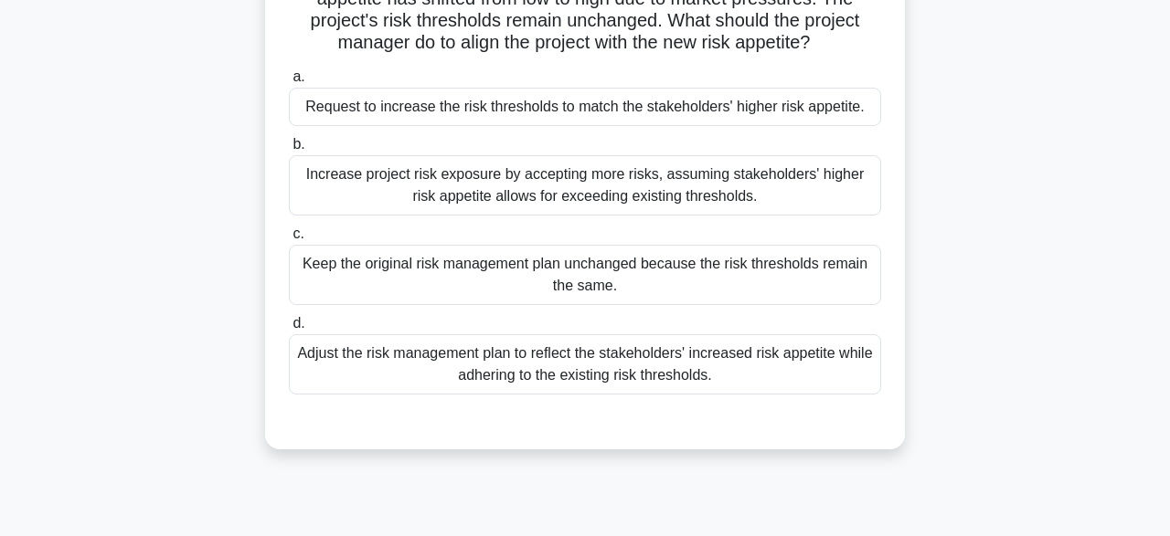
click at [706, 276] on div "Keep the original risk management plan unchanged because the risk thresholds re…" at bounding box center [585, 275] width 592 height 60
click at [289, 240] on input "c. Keep the original risk management plan unchanged because the risk thresholds…" at bounding box center [289, 234] width 0 height 12
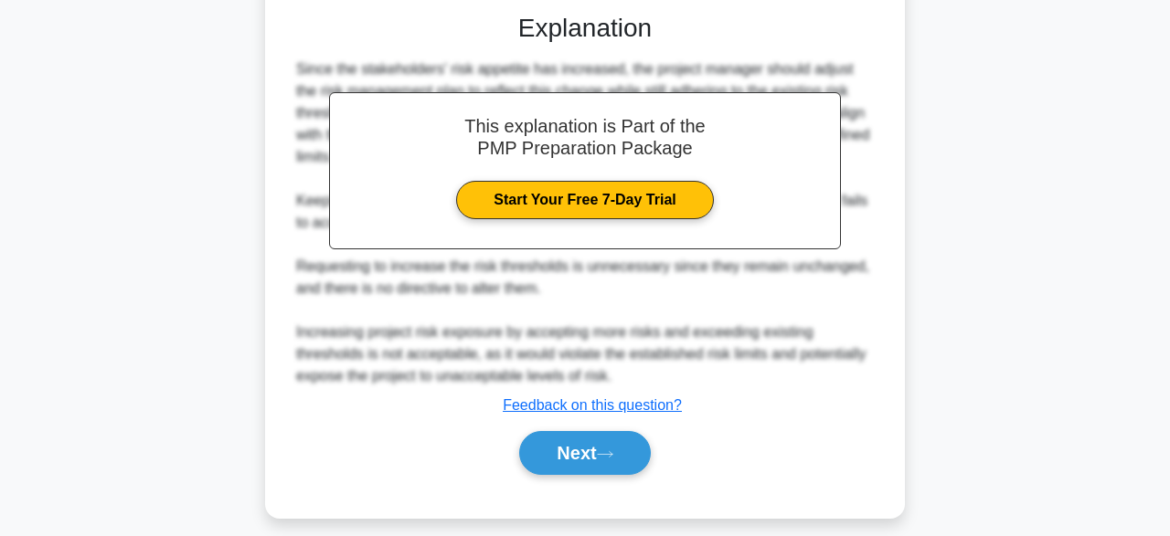
scroll to position [578, 0]
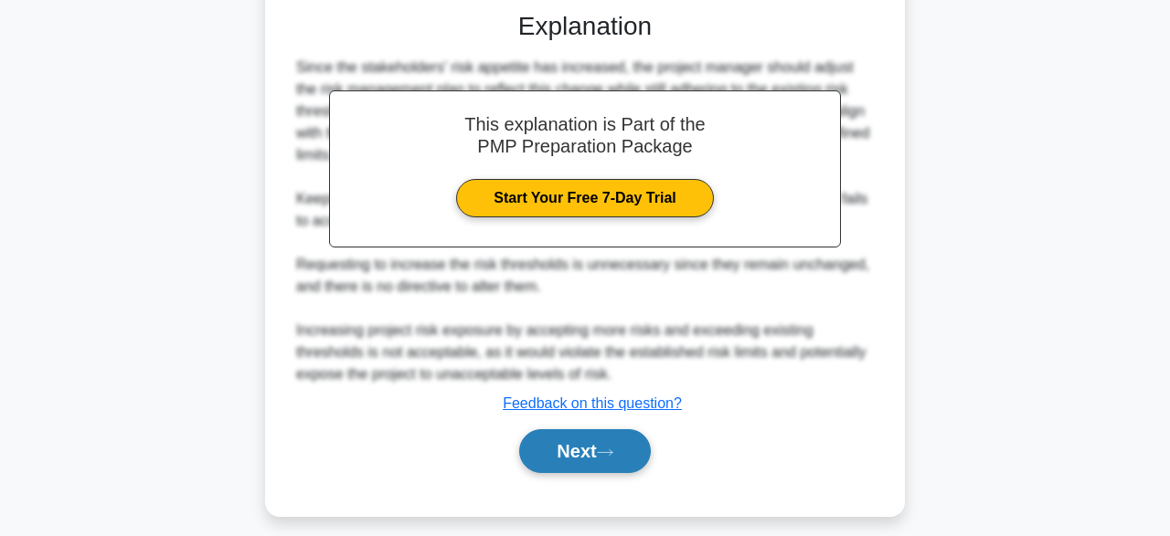
click at [598, 456] on button "Next" at bounding box center [584, 452] width 131 height 44
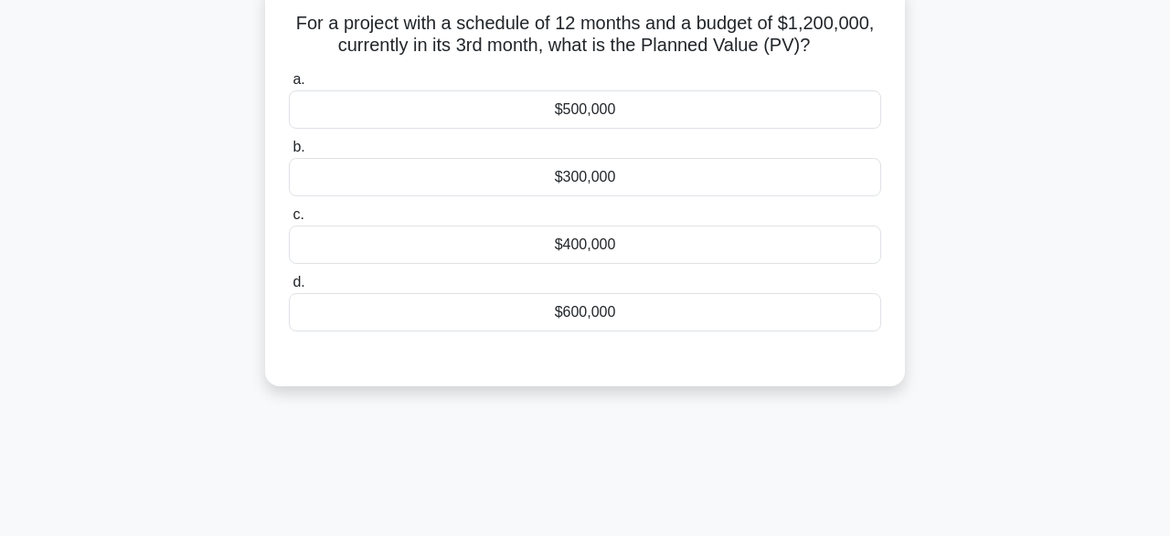
scroll to position [124, 0]
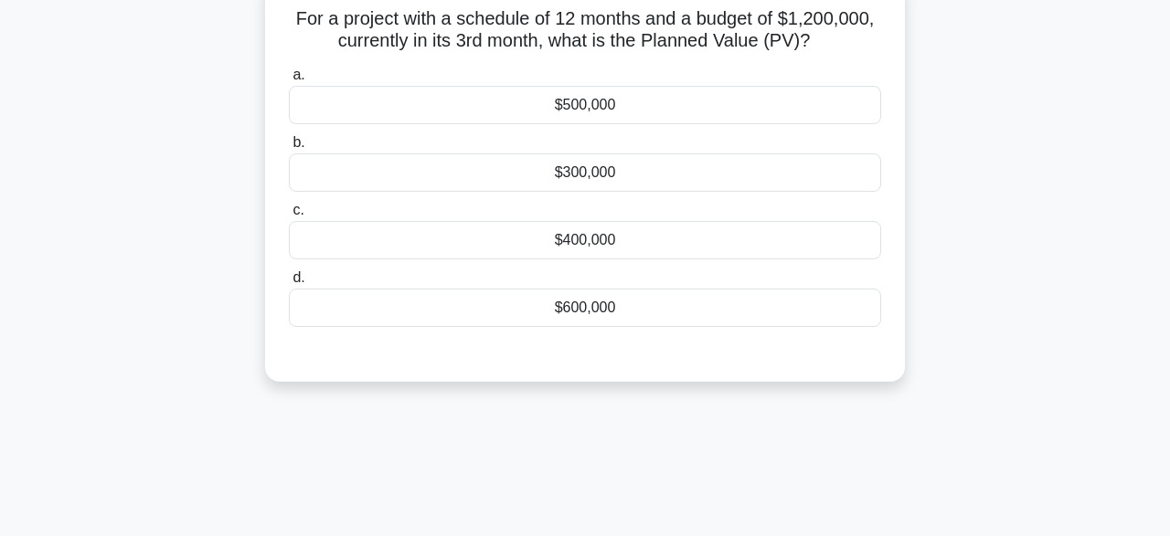
click at [552, 157] on label "b. $300,000" at bounding box center [585, 162] width 592 height 60
click at [289, 149] on input "b. $300,000" at bounding box center [289, 143] width 0 height 12
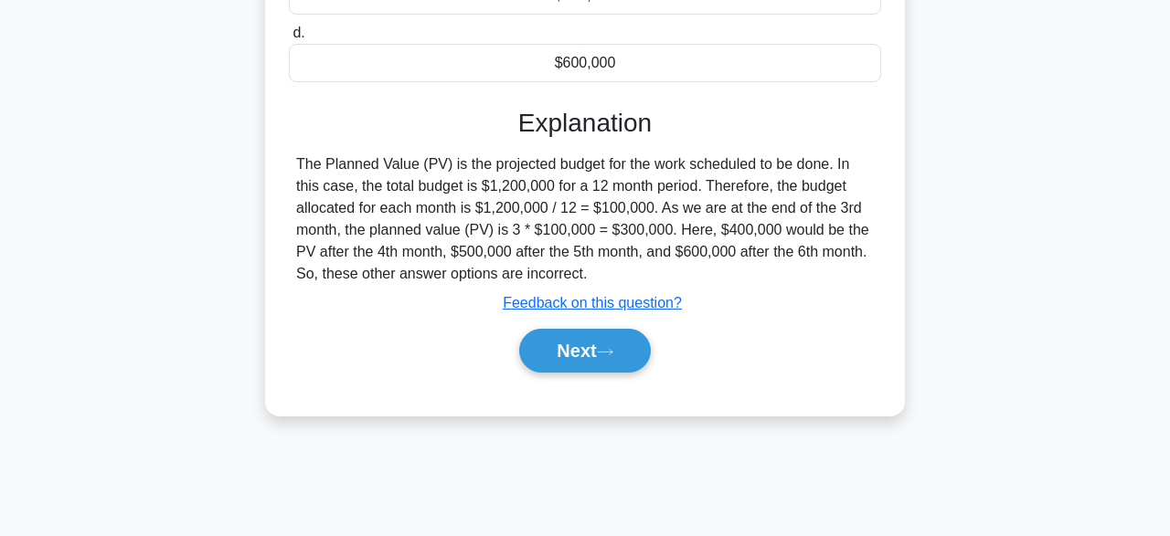
scroll to position [451, 0]
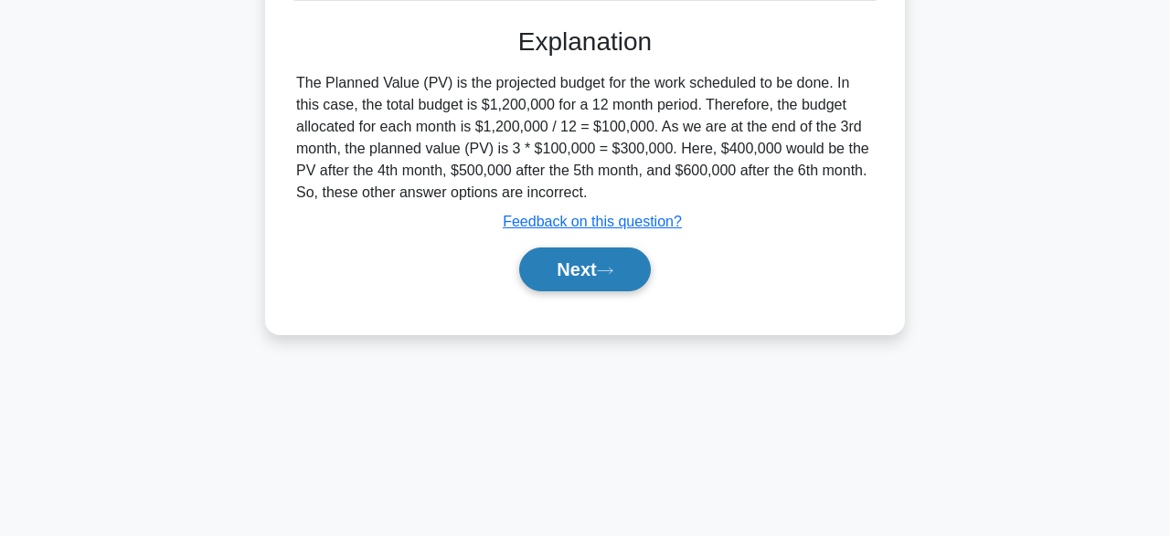
click at [547, 261] on button "Next" at bounding box center [584, 270] width 131 height 44
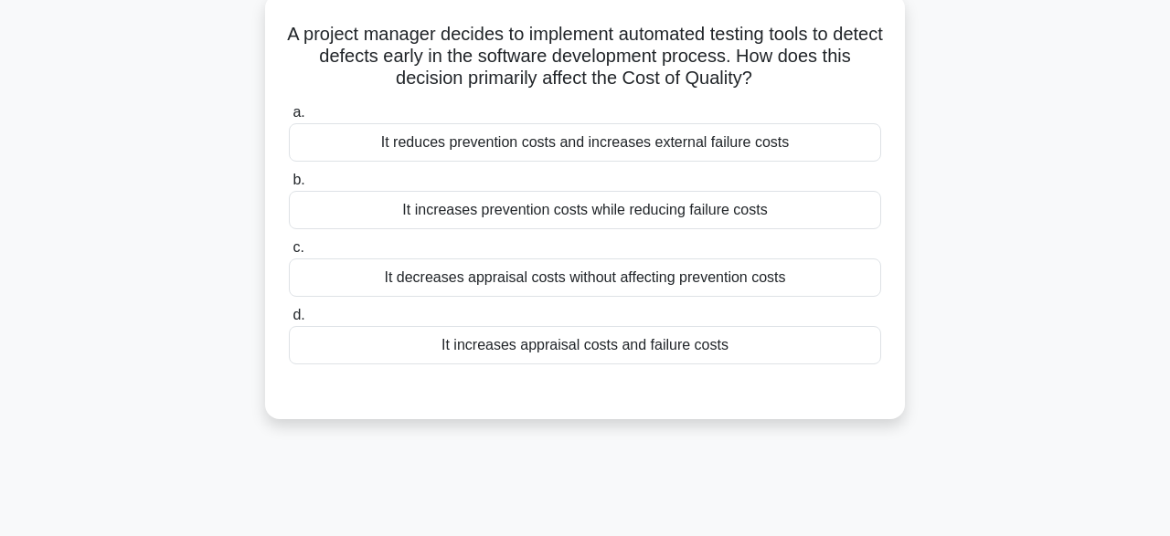
scroll to position [116, 0]
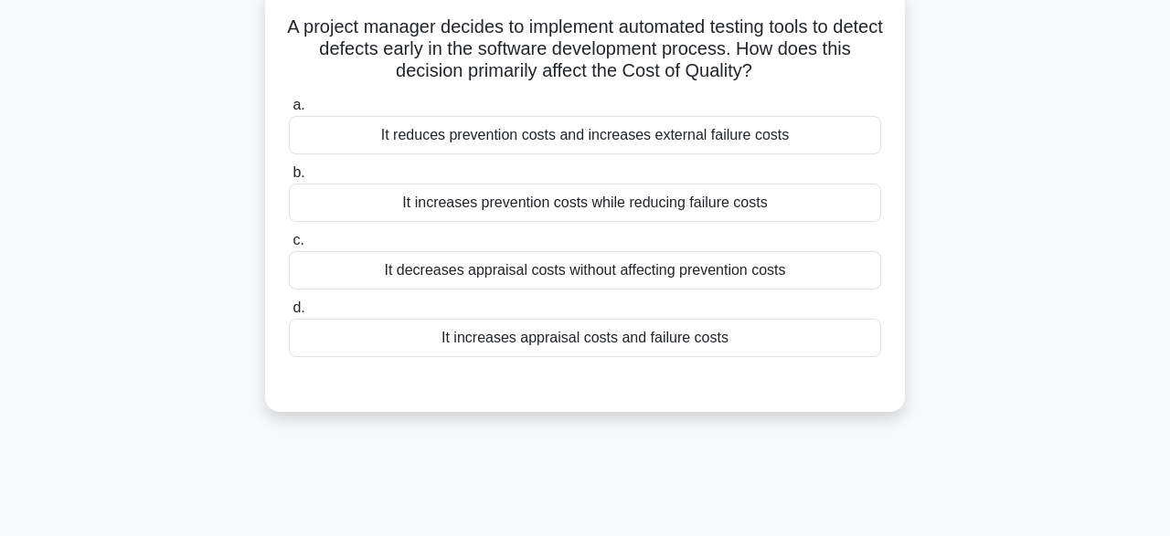
click at [511, 203] on div "It increases prevention costs while reducing failure costs" at bounding box center [585, 203] width 592 height 38
click at [289, 179] on input "b. It increases prevention costs while reducing failure costs" at bounding box center [289, 173] width 0 height 12
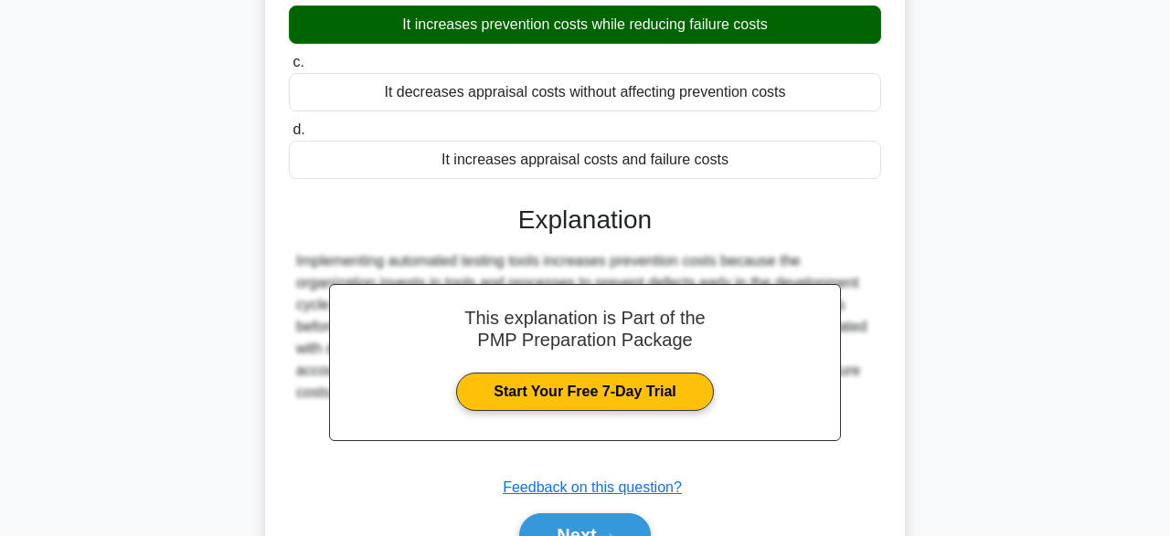
scroll to position [451, 0]
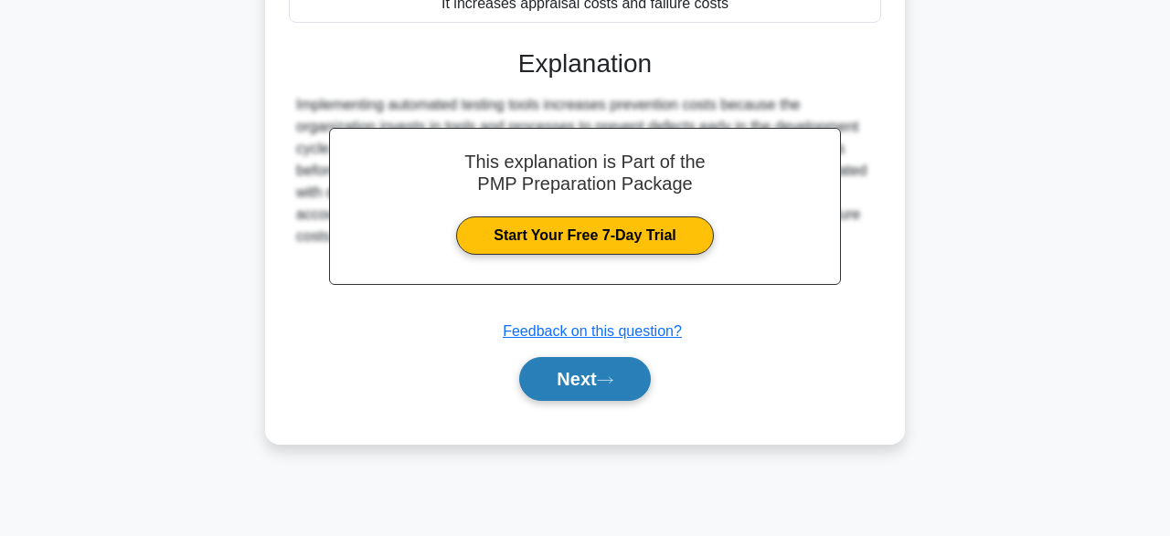
click at [549, 376] on button "Next" at bounding box center [584, 379] width 131 height 44
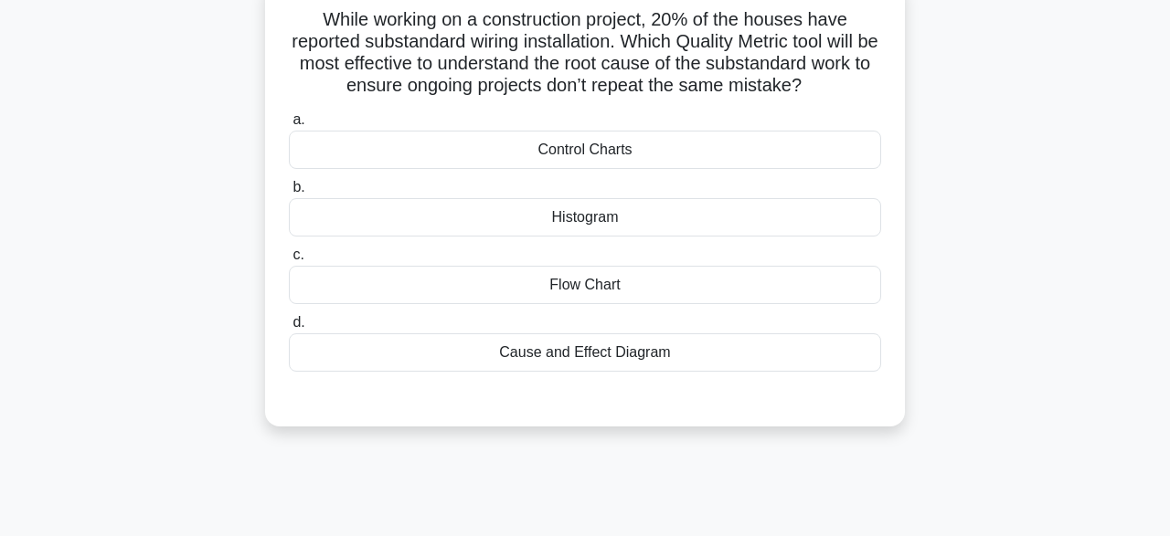
scroll to position [121, 0]
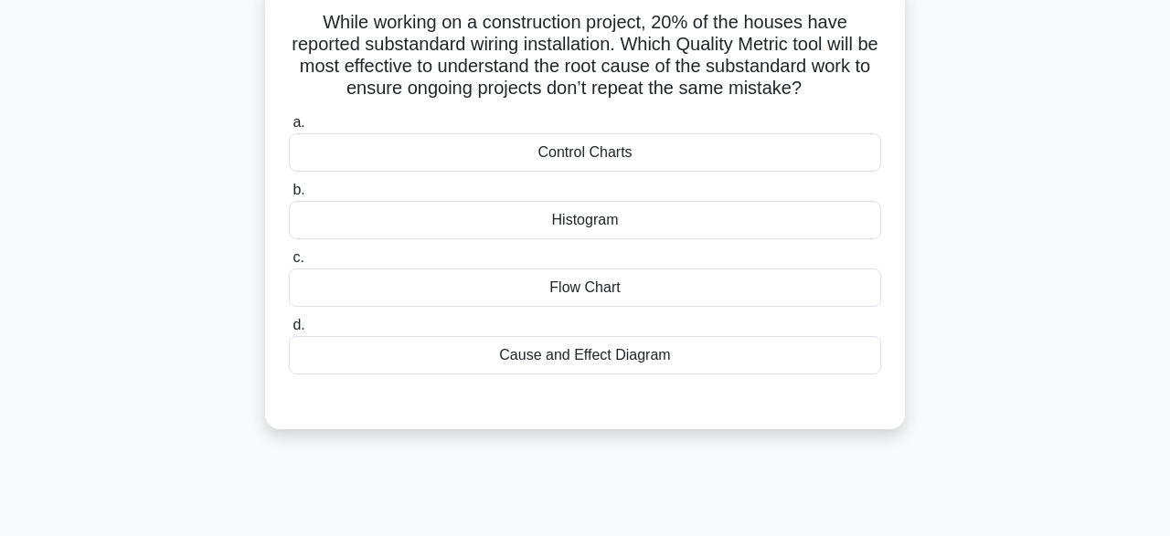
click at [600, 366] on div "Cause and Effect Diagram" at bounding box center [585, 355] width 592 height 38
click at [289, 332] on input "d. Cause and Effect Diagram" at bounding box center [289, 326] width 0 height 12
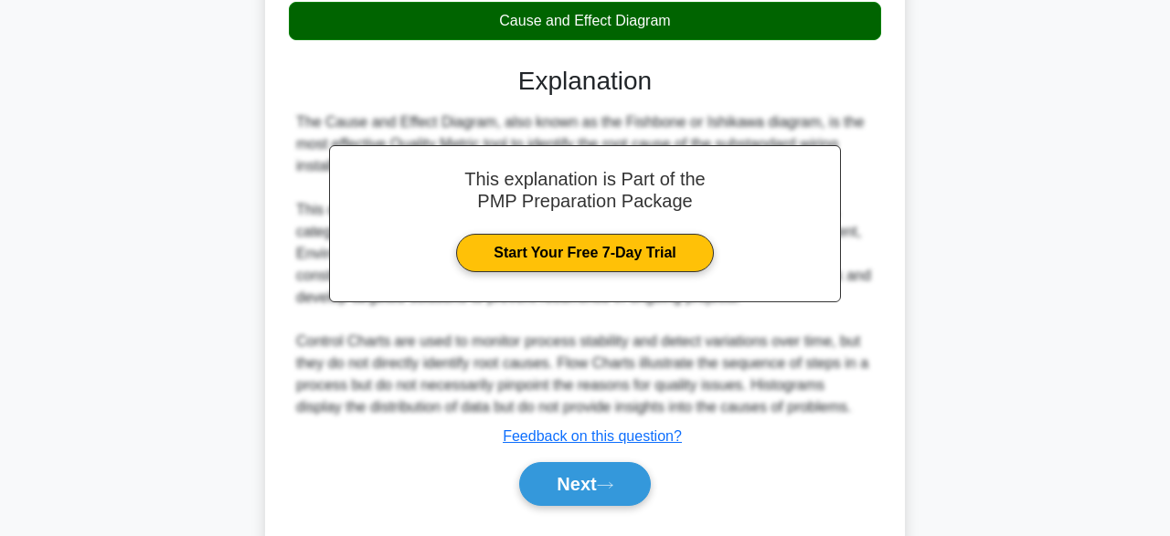
scroll to position [500, 0]
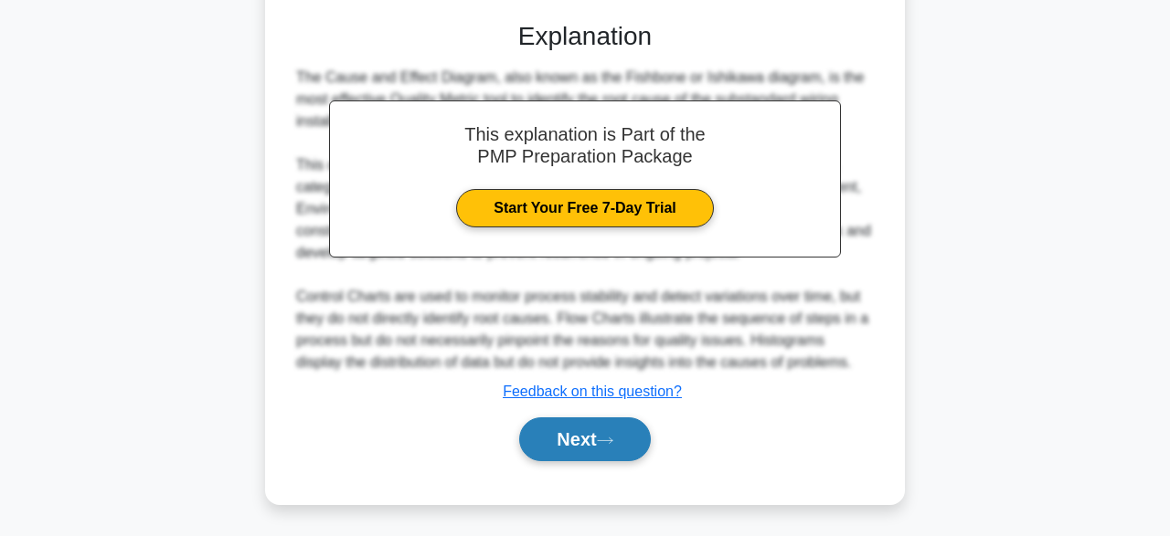
click at [589, 445] on button "Next" at bounding box center [584, 440] width 131 height 44
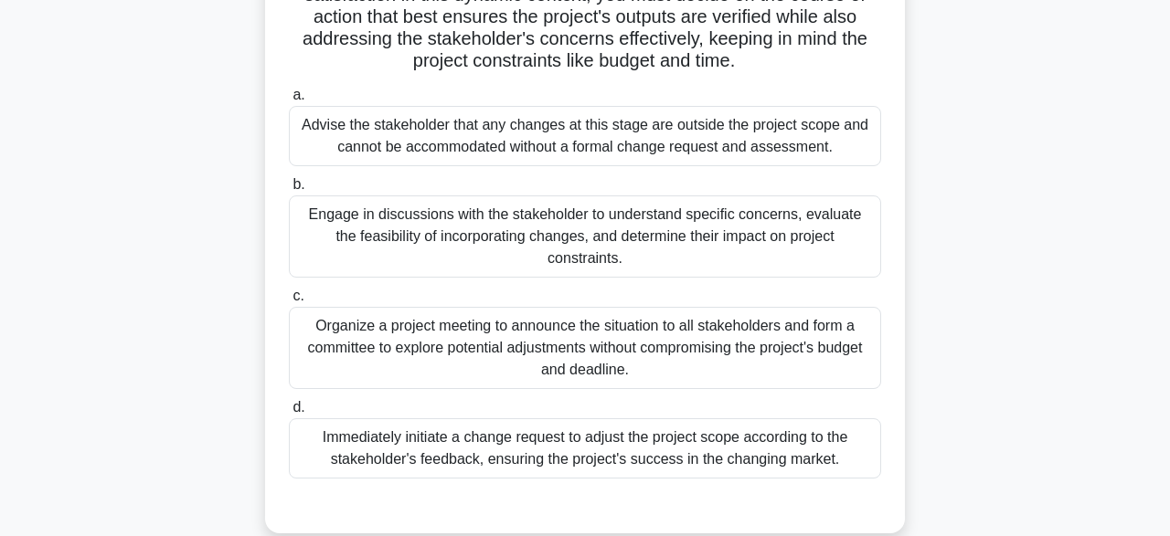
scroll to position [288, 0]
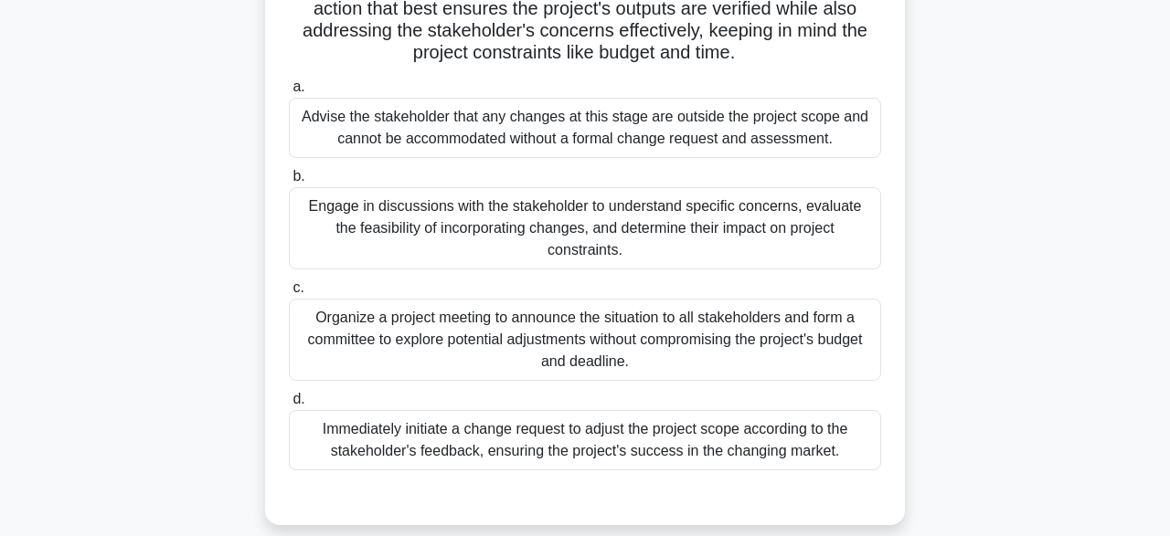
click at [756, 218] on div "Engage in discussions with the stakeholder to understand specific concerns, eva…" at bounding box center [585, 228] width 592 height 82
click at [289, 183] on input "b. Engage in discussions with the stakeholder to understand specific concerns, …" at bounding box center [289, 177] width 0 height 12
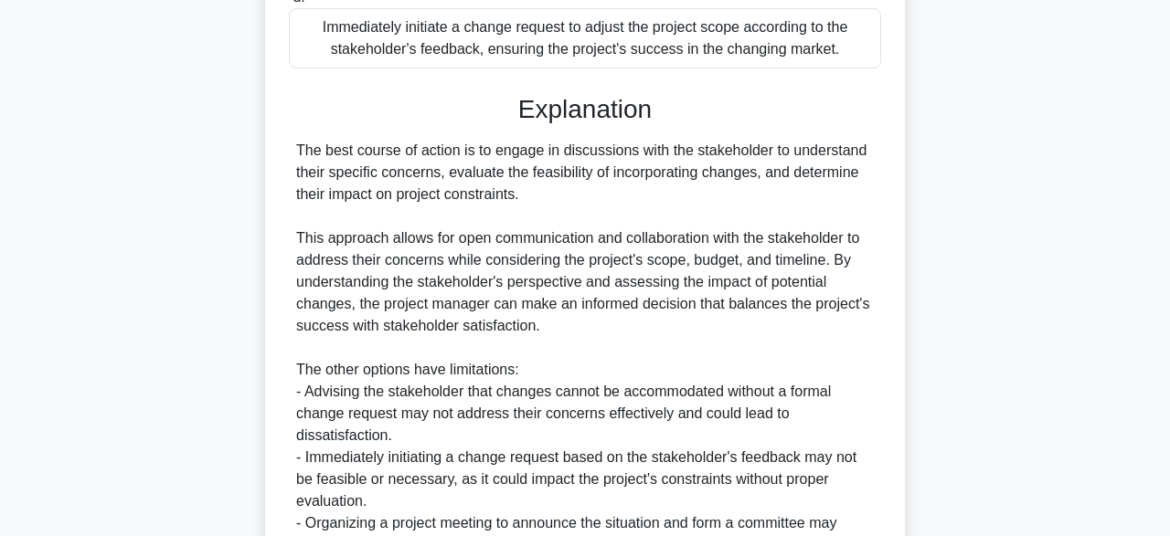
scroll to position [851, 0]
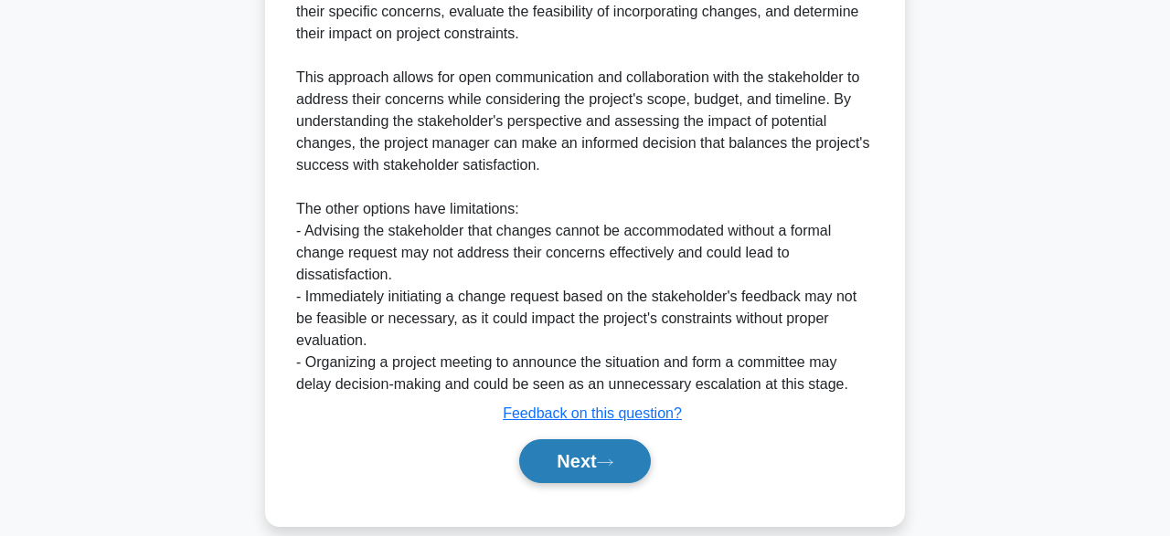
click at [591, 441] on button "Next" at bounding box center [584, 462] width 131 height 44
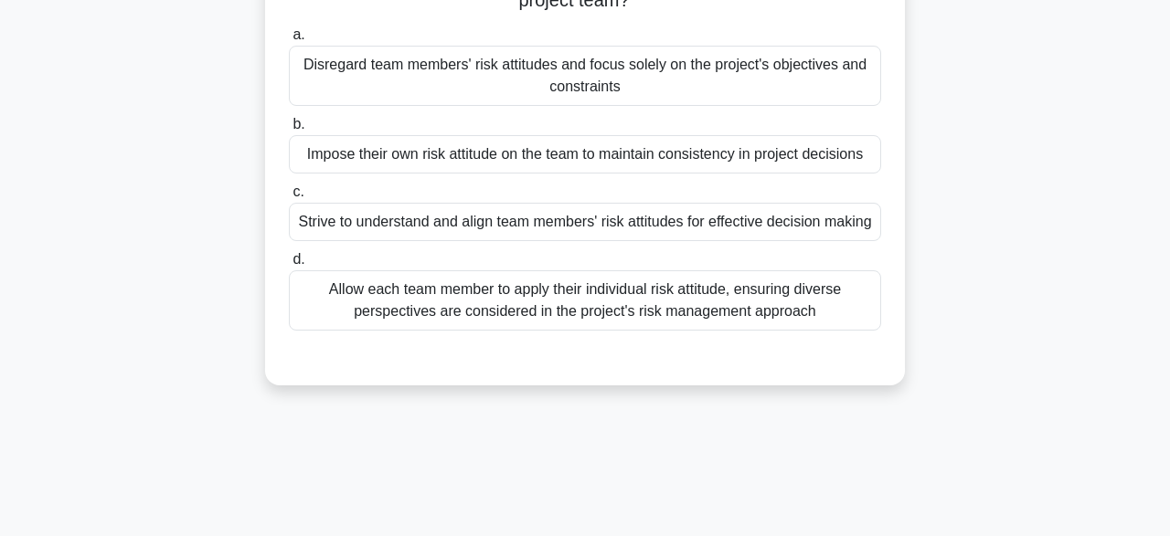
scroll to position [170, 0]
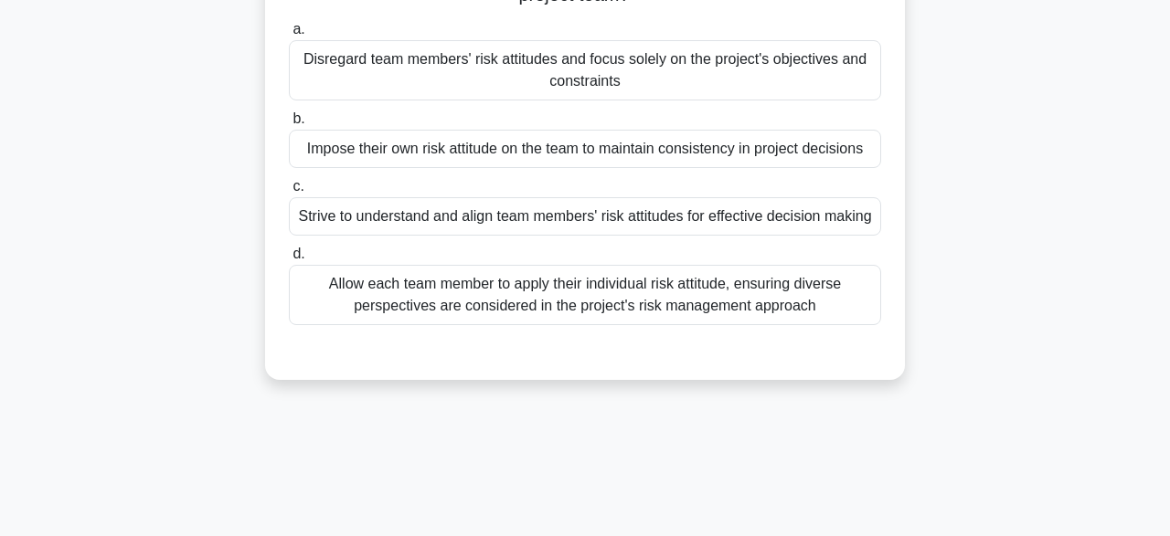
click at [659, 230] on div "Strive to understand and align team members' risk attitudes for effective decis…" at bounding box center [585, 216] width 592 height 38
click at [289, 193] on input "c. Strive to understand and align team members' risk attitudes for effective de…" at bounding box center [289, 187] width 0 height 12
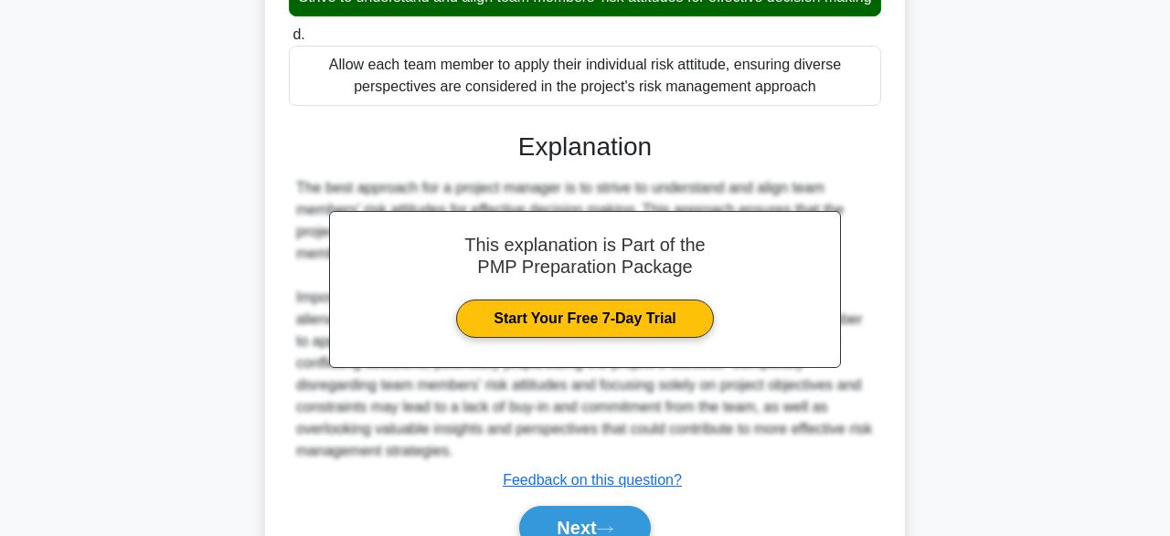
scroll to position [478, 0]
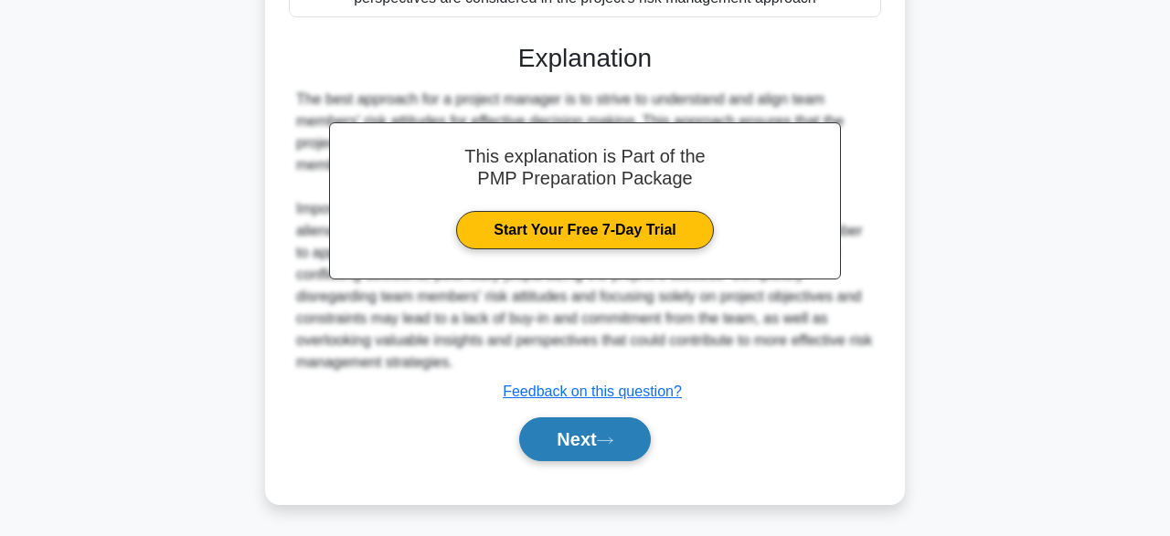
click at [599, 441] on button "Next" at bounding box center [584, 440] width 131 height 44
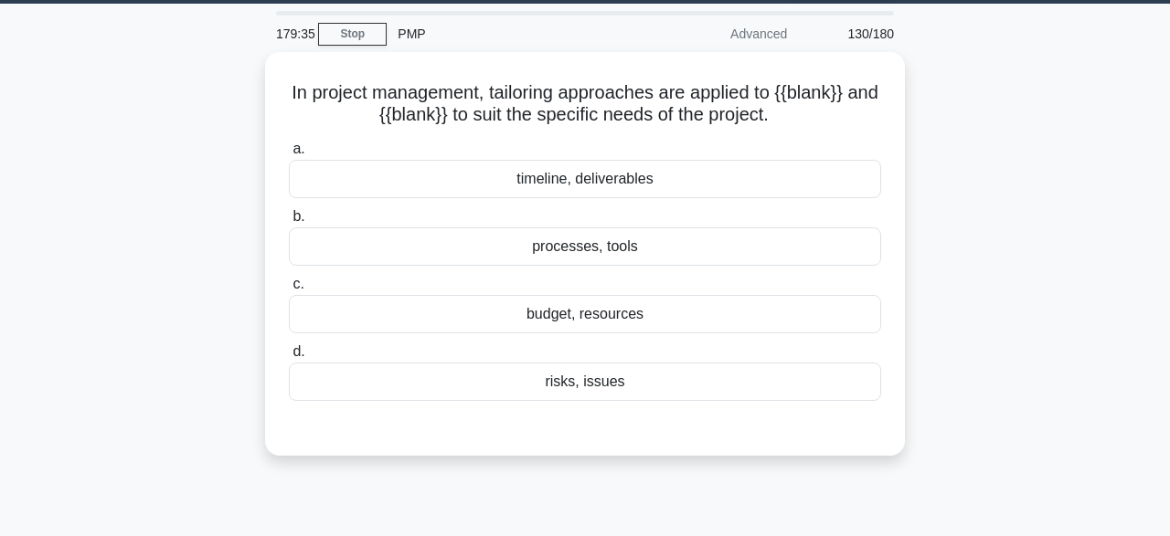
scroll to position [55, 0]
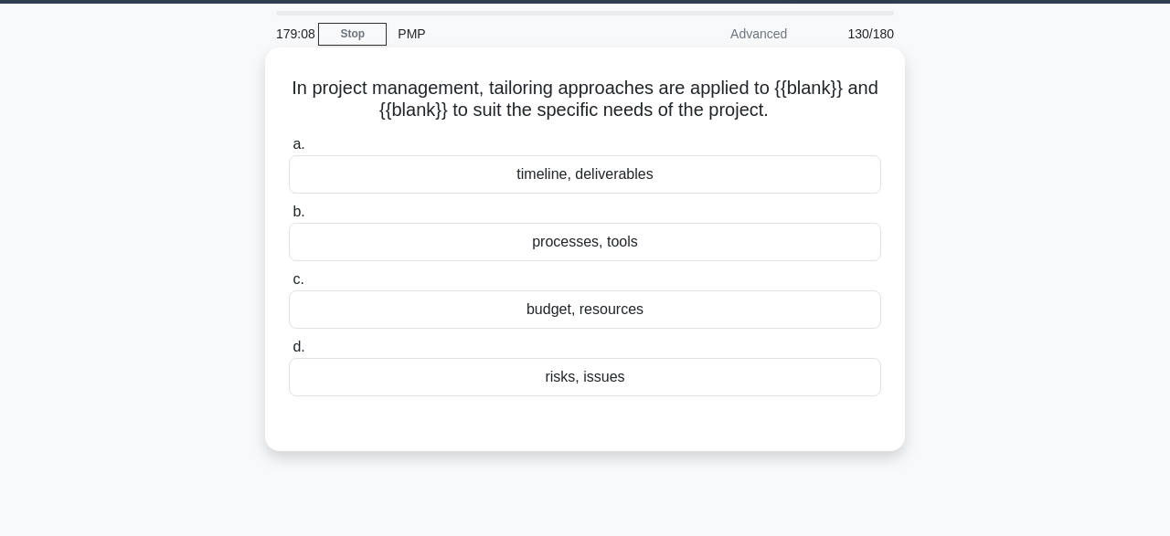
click at [579, 370] on div "risks, issues" at bounding box center [585, 377] width 592 height 38
click at [289, 354] on input "d. risks, issues" at bounding box center [289, 348] width 0 height 12
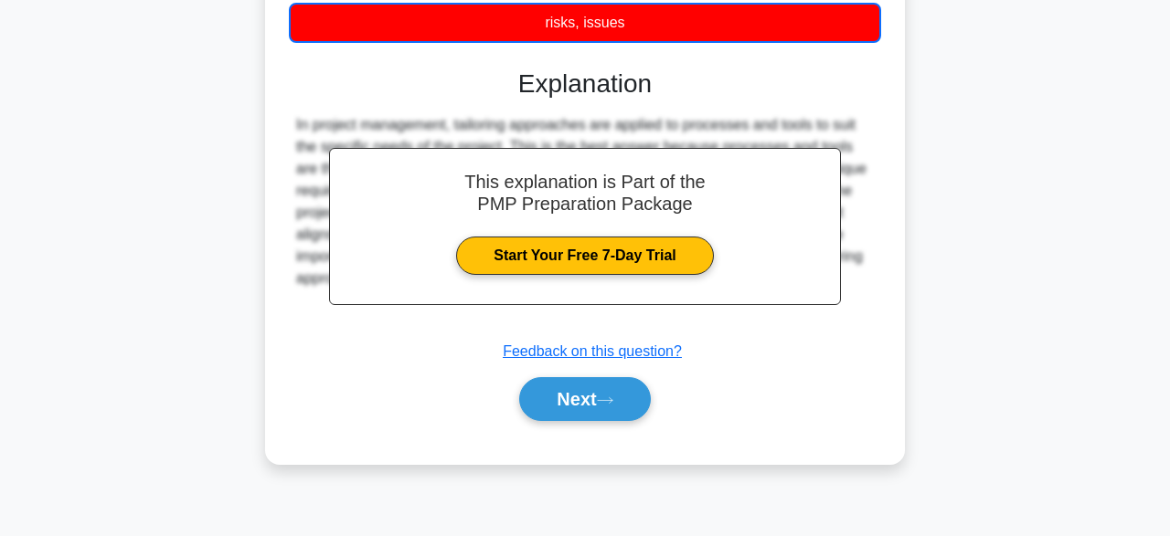
scroll to position [451, 0]
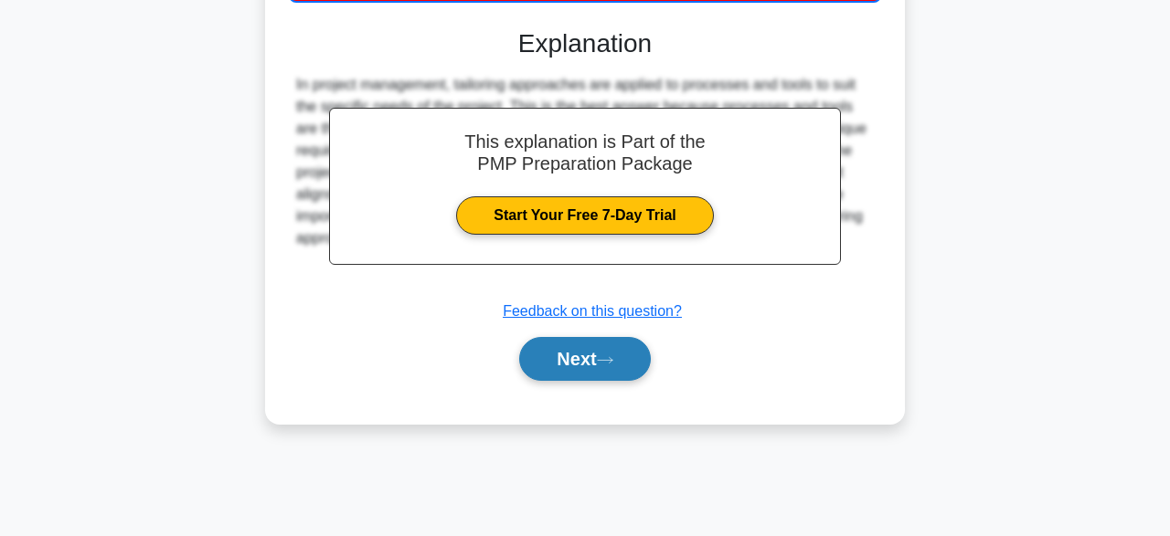
click at [586, 375] on button "Next" at bounding box center [584, 359] width 131 height 44
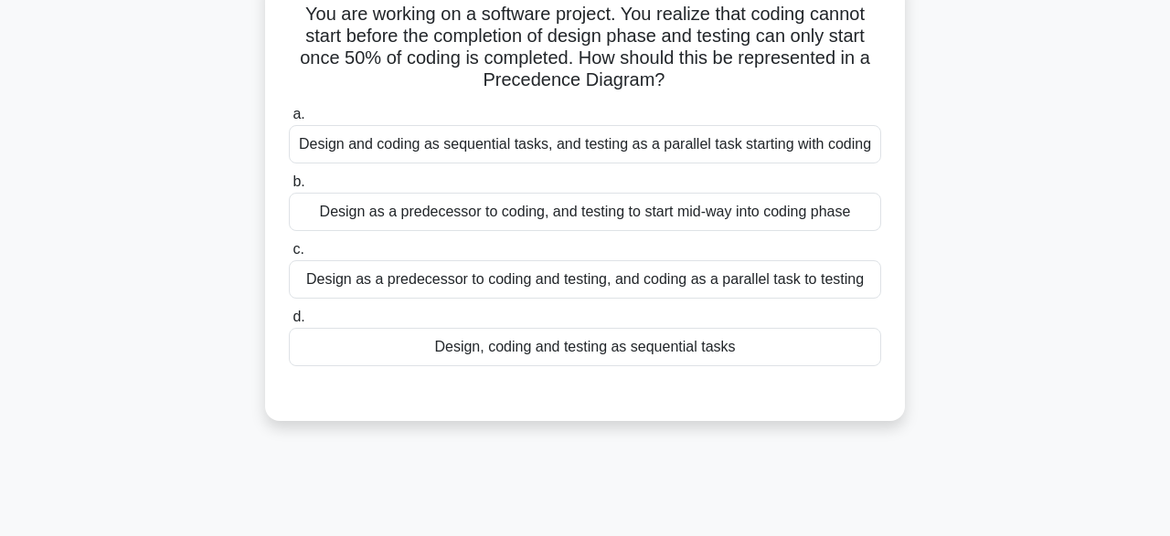
scroll to position [90, 0]
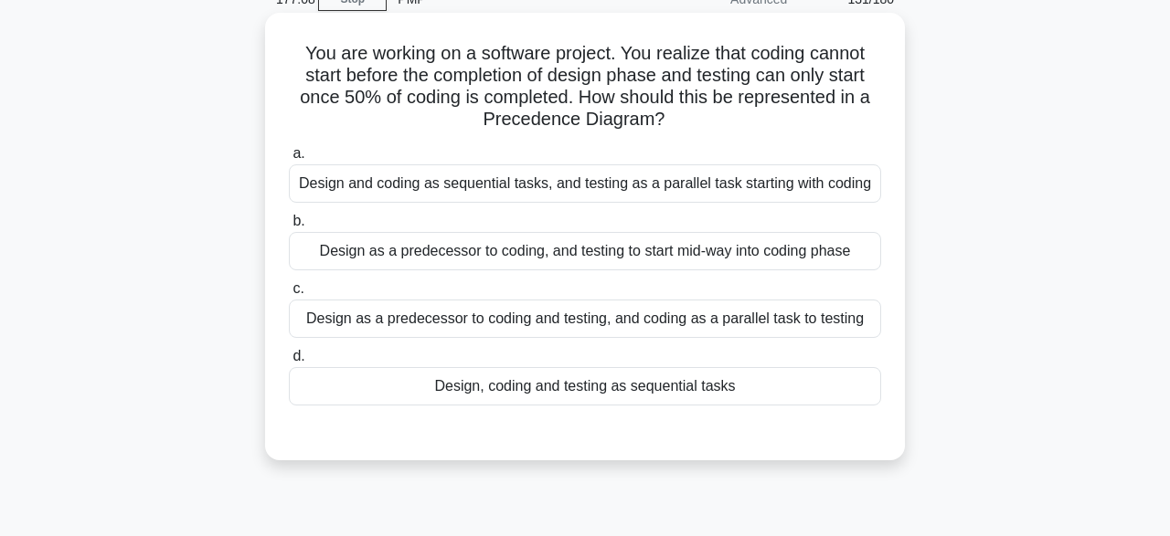
click at [621, 186] on div "Design and coding as sequential tasks, and testing as a parallel task starting …" at bounding box center [585, 184] width 592 height 38
click at [289, 160] on input "a. Design and coding as sequential tasks, and testing as a parallel task starti…" at bounding box center [289, 154] width 0 height 12
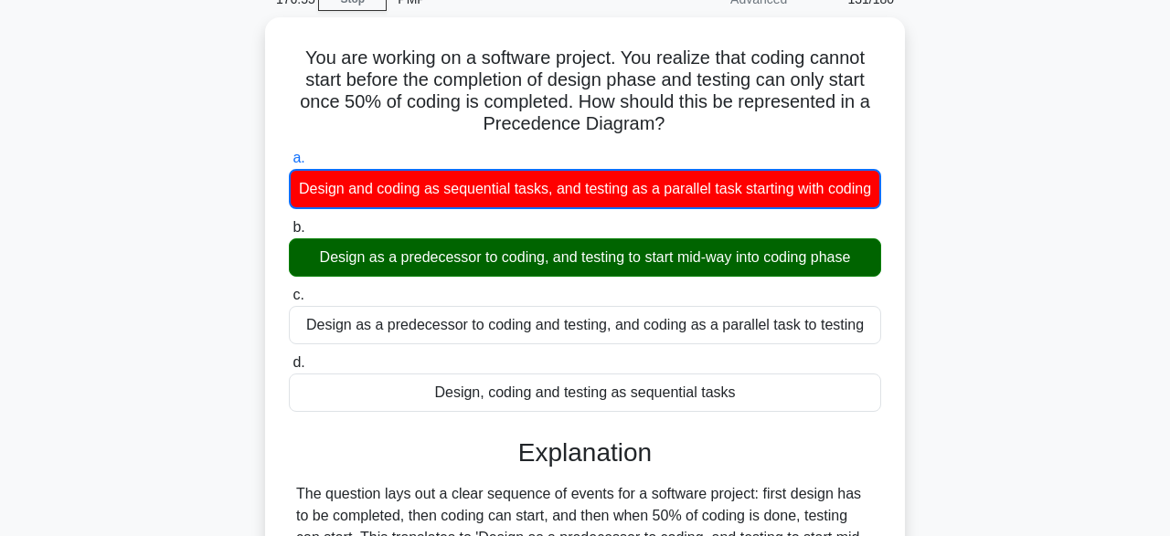
click at [1047, 461] on div "You are working on a software project. You realize that coding cannot start bef…" at bounding box center [585, 436] width 1042 height 838
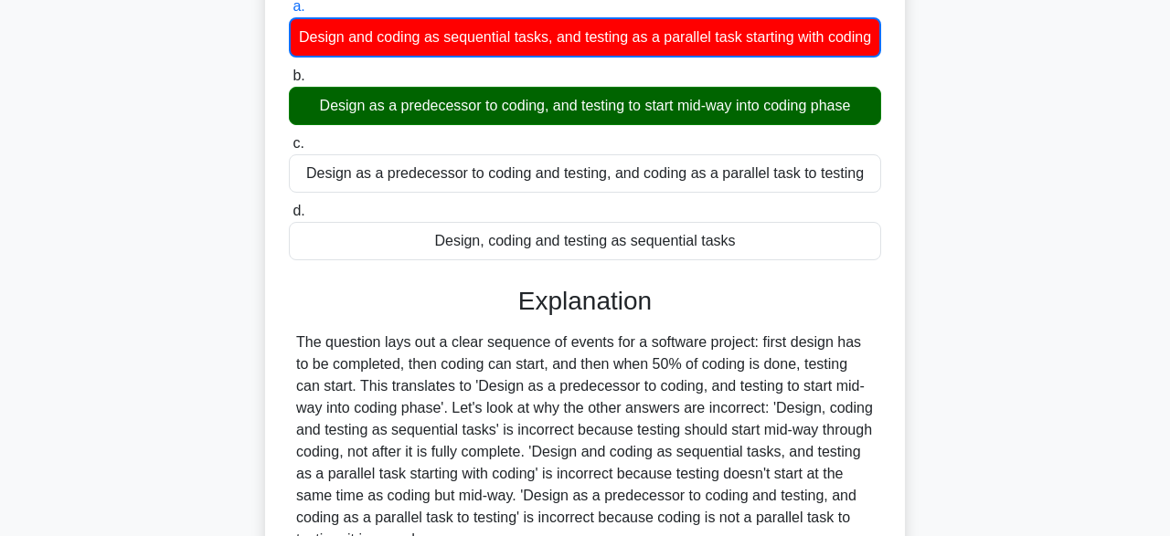
scroll to position [451, 0]
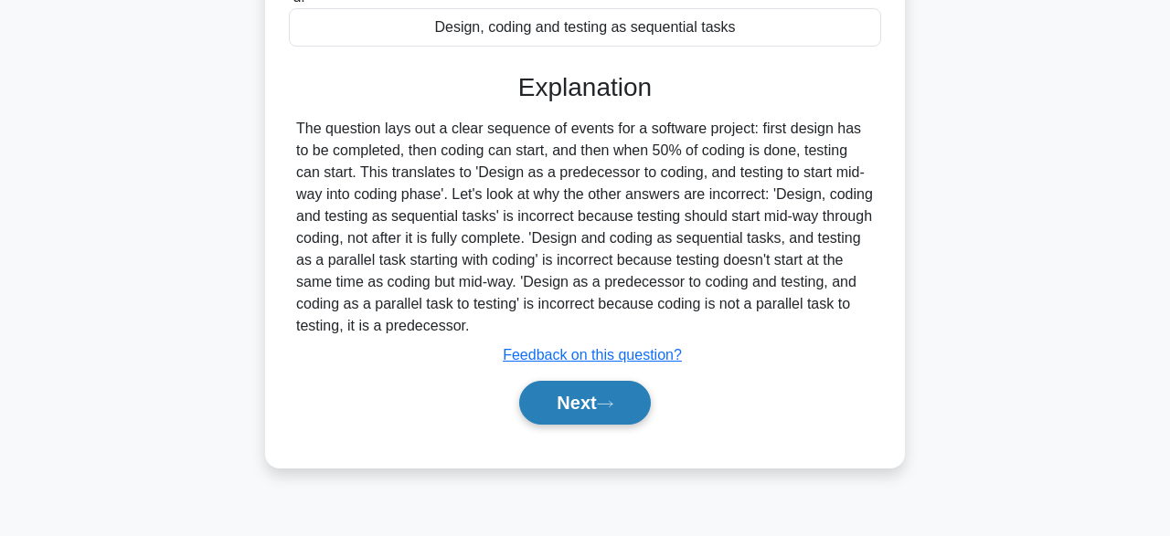
click at [584, 422] on button "Next" at bounding box center [584, 403] width 131 height 44
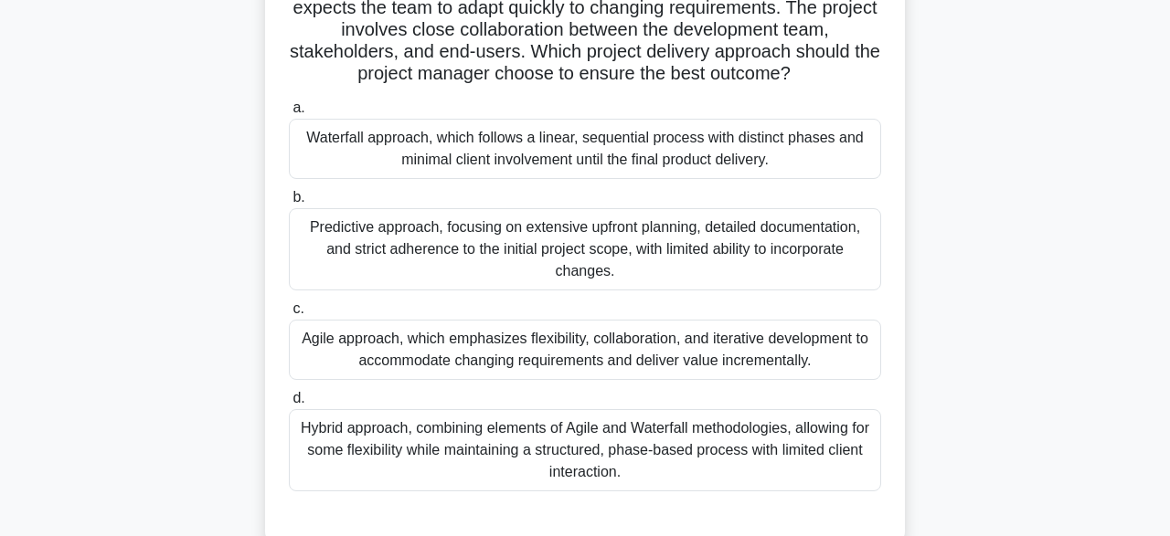
scroll to position [196, 0]
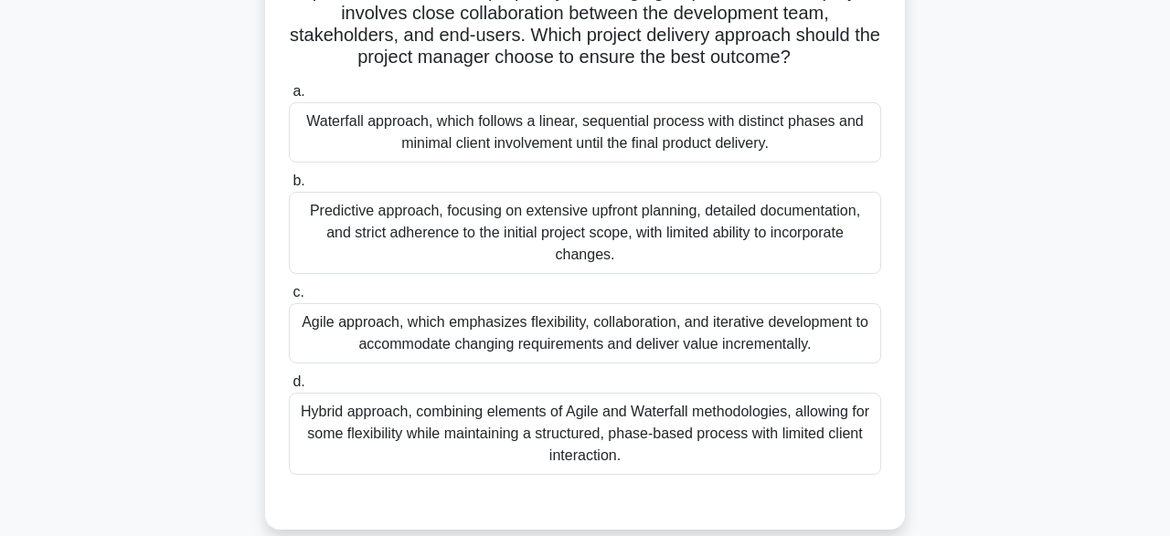
click at [804, 426] on div "Hybrid approach, combining elements of Agile and Waterfall methodologies, allow…" at bounding box center [585, 434] width 592 height 82
click at [289, 388] on input "d. Hybrid approach, combining elements of Agile and Waterfall methodologies, al…" at bounding box center [289, 383] width 0 height 12
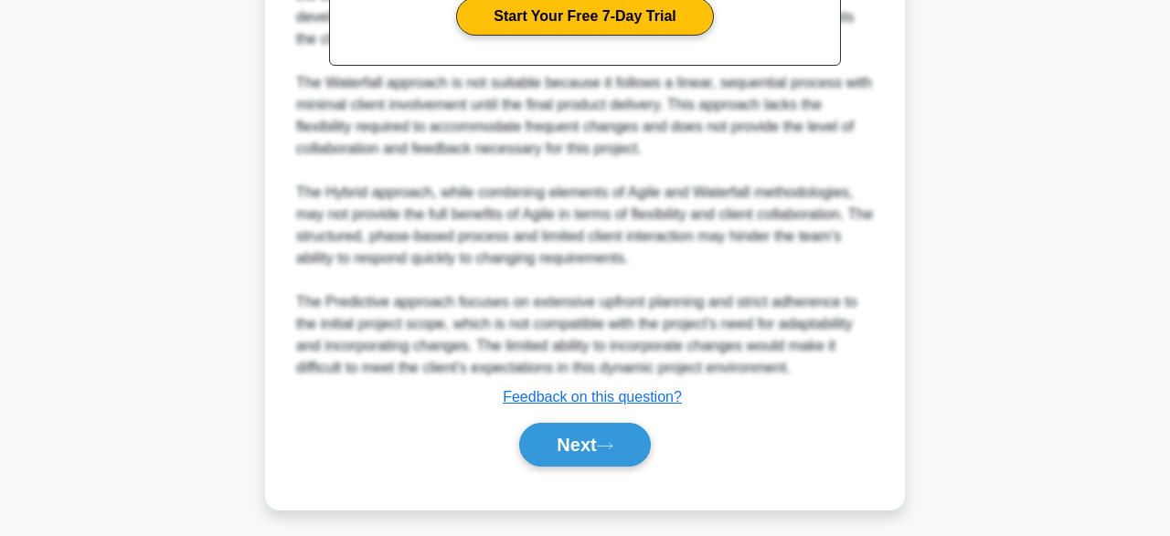
scroll to position [876, 0]
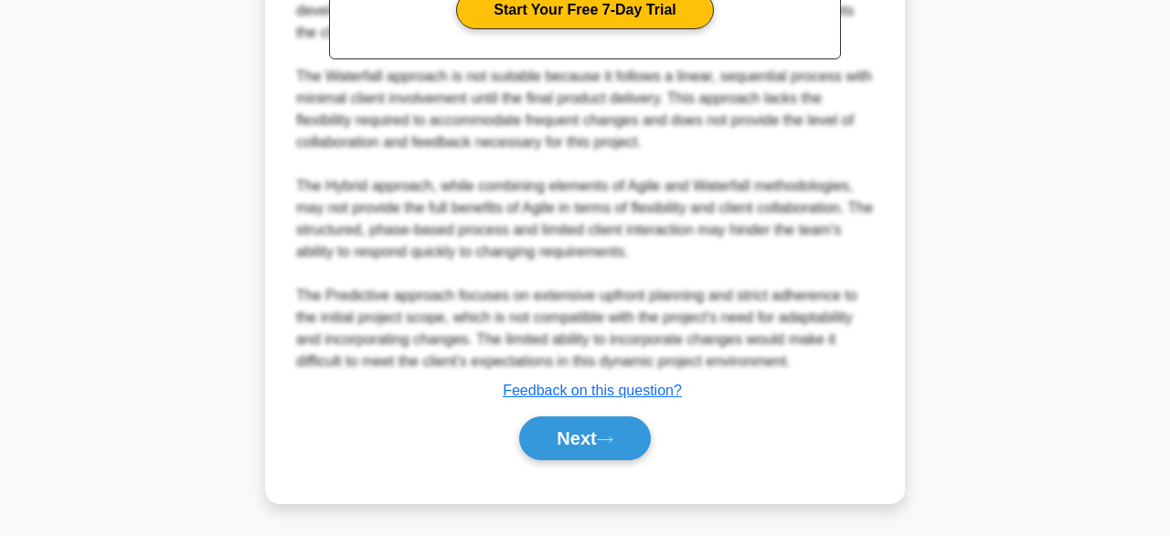
click at [588, 441] on button "Next" at bounding box center [584, 439] width 131 height 44
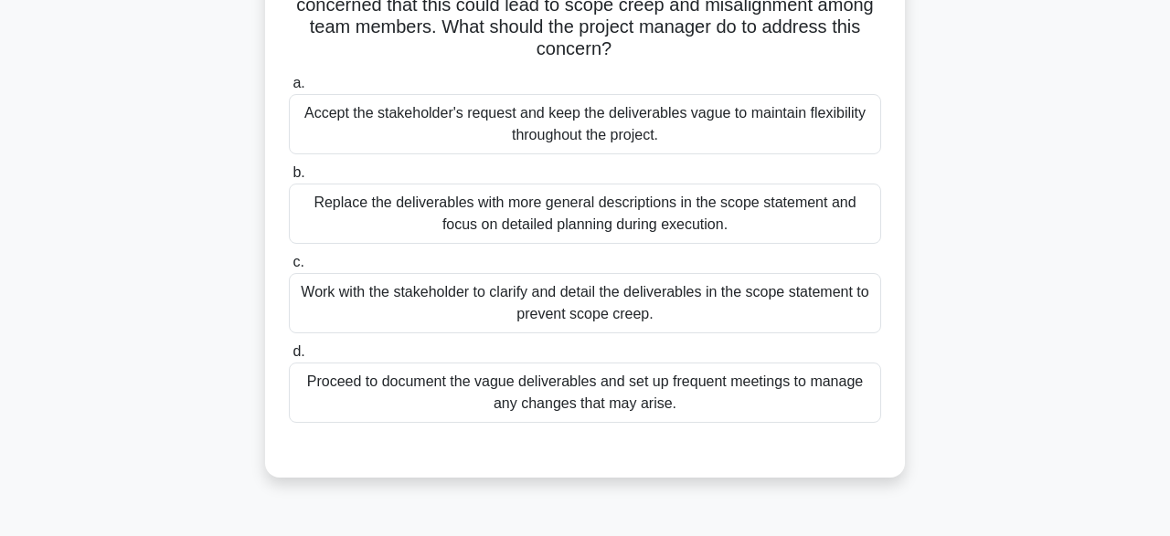
scroll to position [210, 0]
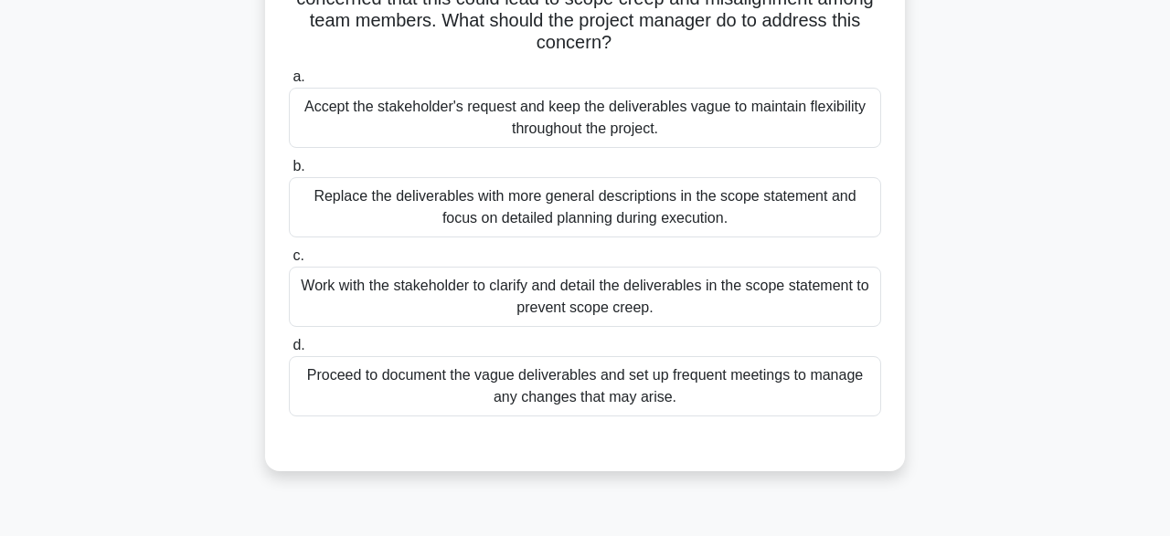
click at [737, 265] on label "c. Work with the stakeholder to clarify and detail the deliverables in the scop…" at bounding box center [585, 286] width 592 height 82
click at [289, 262] on input "c. Work with the stakeholder to clarify and detail the deliverables in the scop…" at bounding box center [289, 256] width 0 height 12
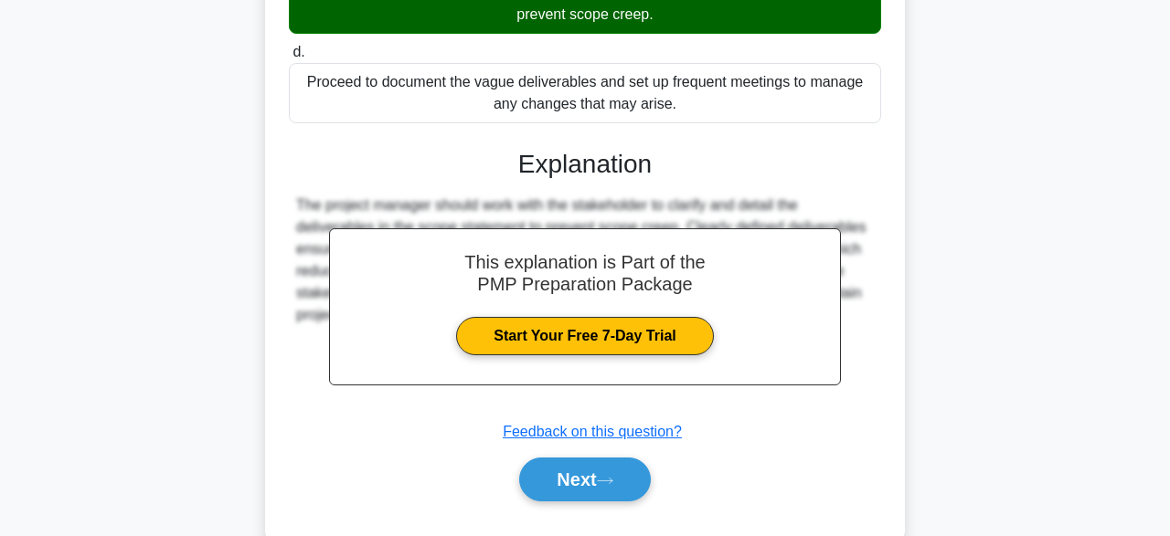
scroll to position [544, 0]
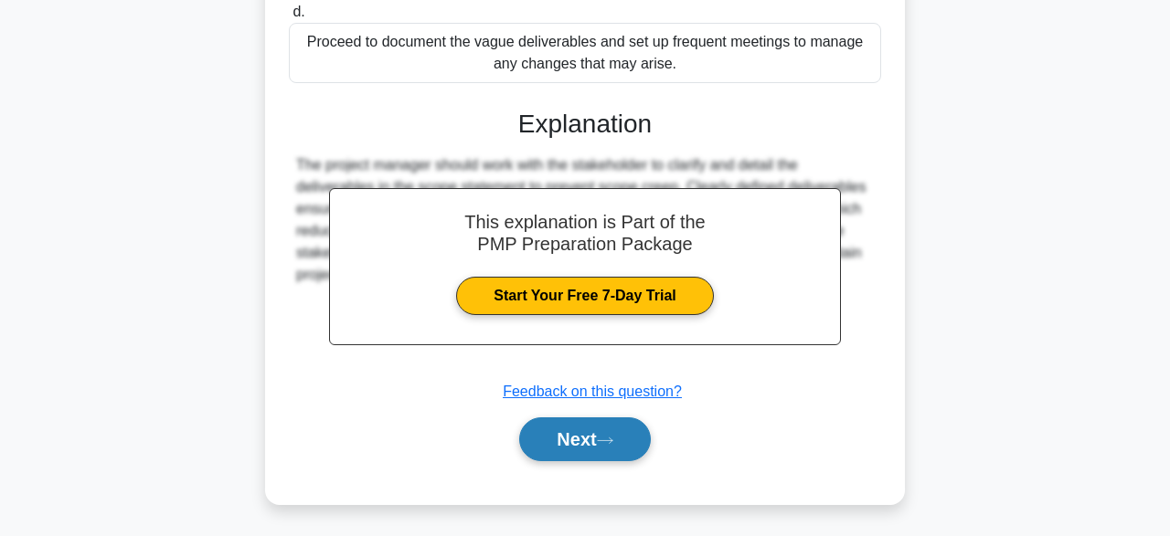
click at [608, 447] on button "Next" at bounding box center [584, 440] width 131 height 44
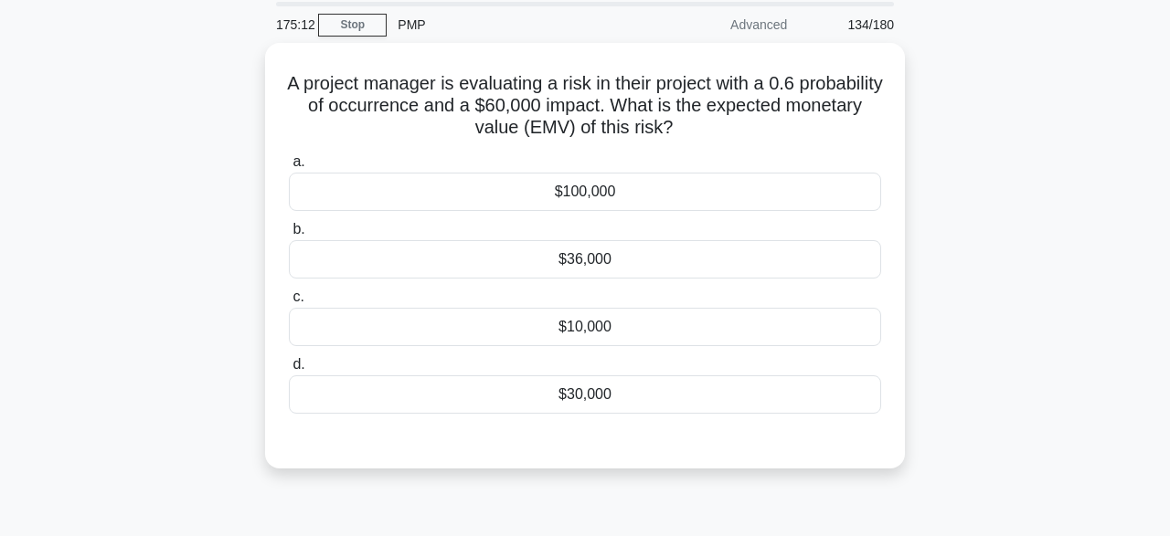
scroll to position [63, 0]
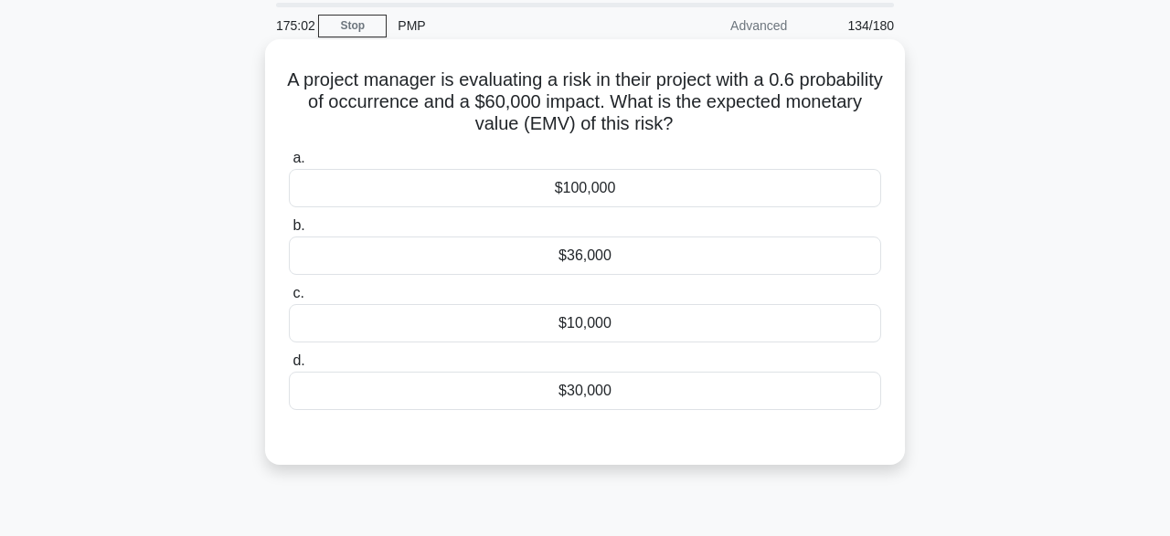
click at [661, 395] on div "$30,000" at bounding box center [585, 391] width 592 height 38
click at [289, 367] on input "d. $30,000" at bounding box center [289, 362] width 0 height 12
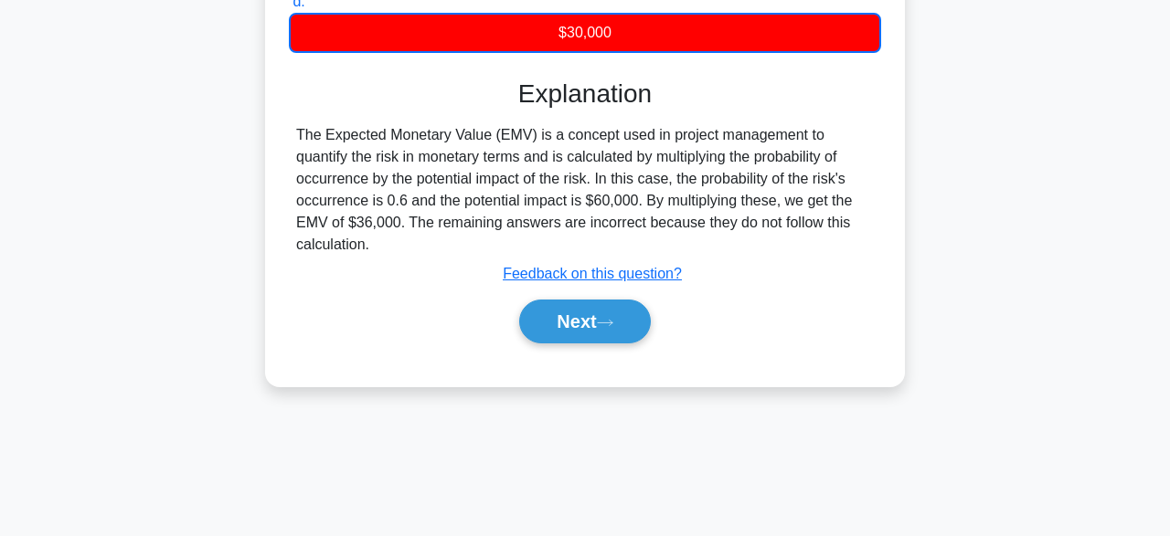
scroll to position [451, 0]
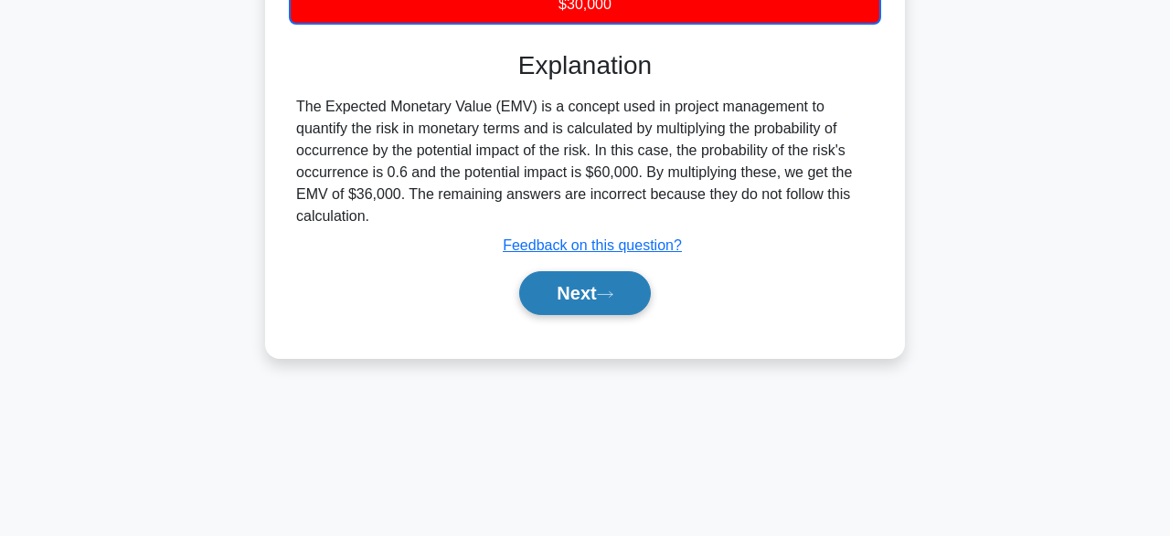
click at [605, 284] on button "Next" at bounding box center [584, 293] width 131 height 44
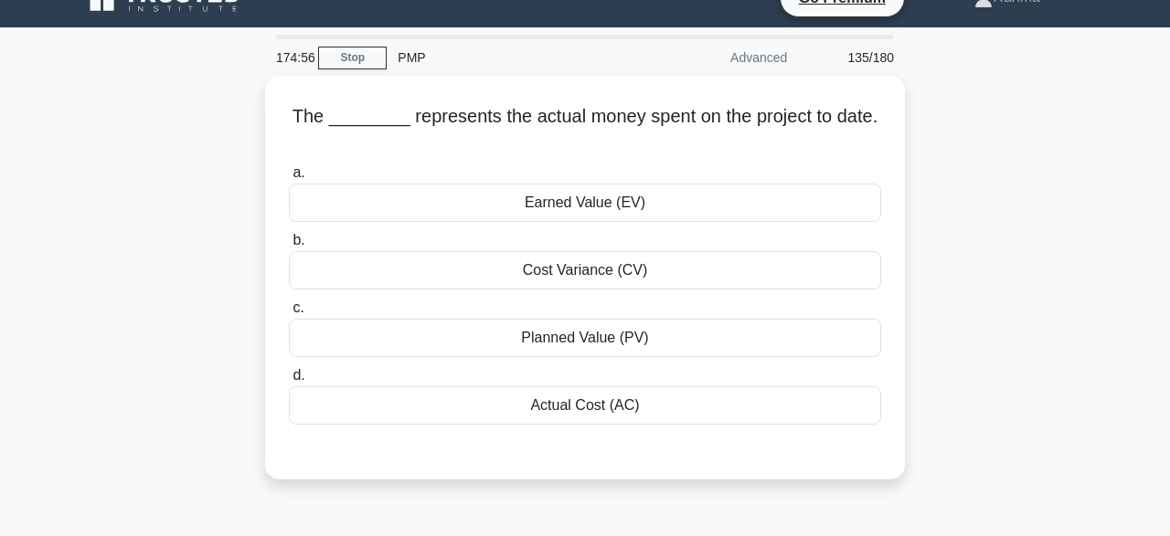
scroll to position [27, 0]
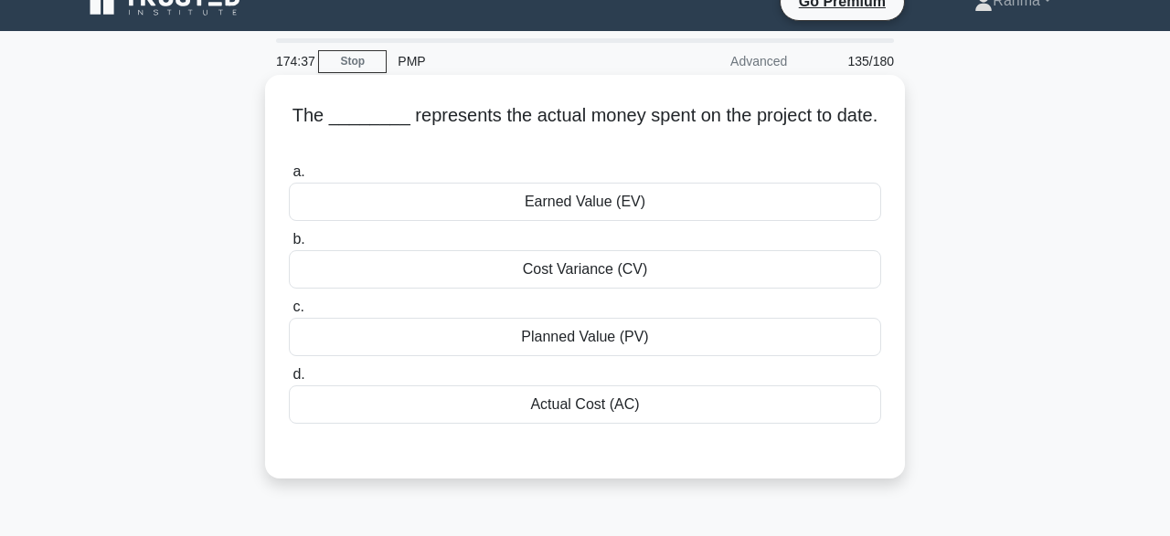
click at [728, 391] on div "Actual Cost (AC)" at bounding box center [585, 405] width 592 height 38
click at [289, 381] on input "d. Actual Cost (AC)" at bounding box center [289, 375] width 0 height 12
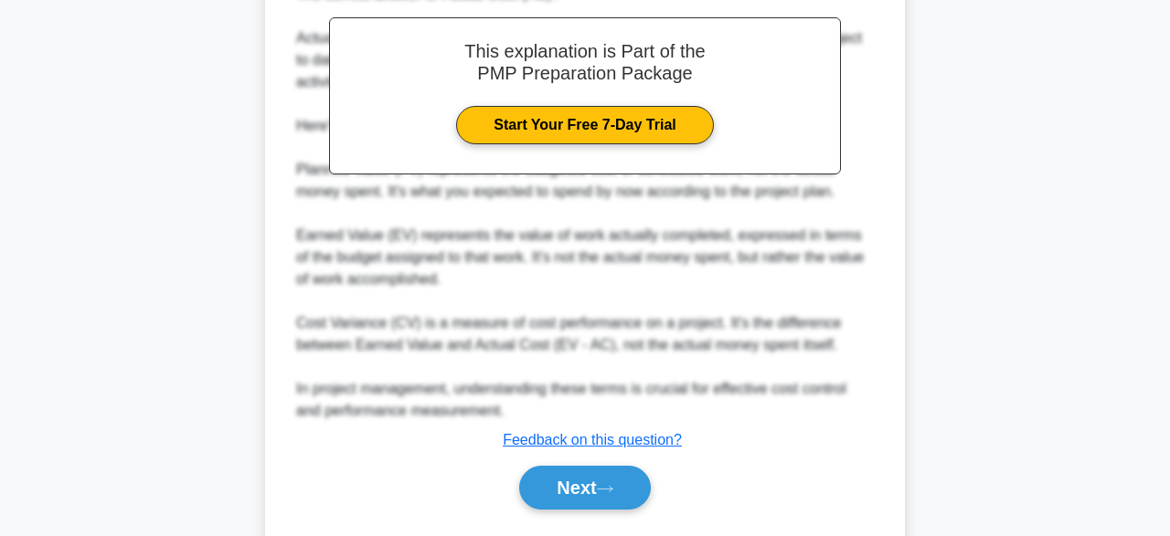
scroll to position [566, 0]
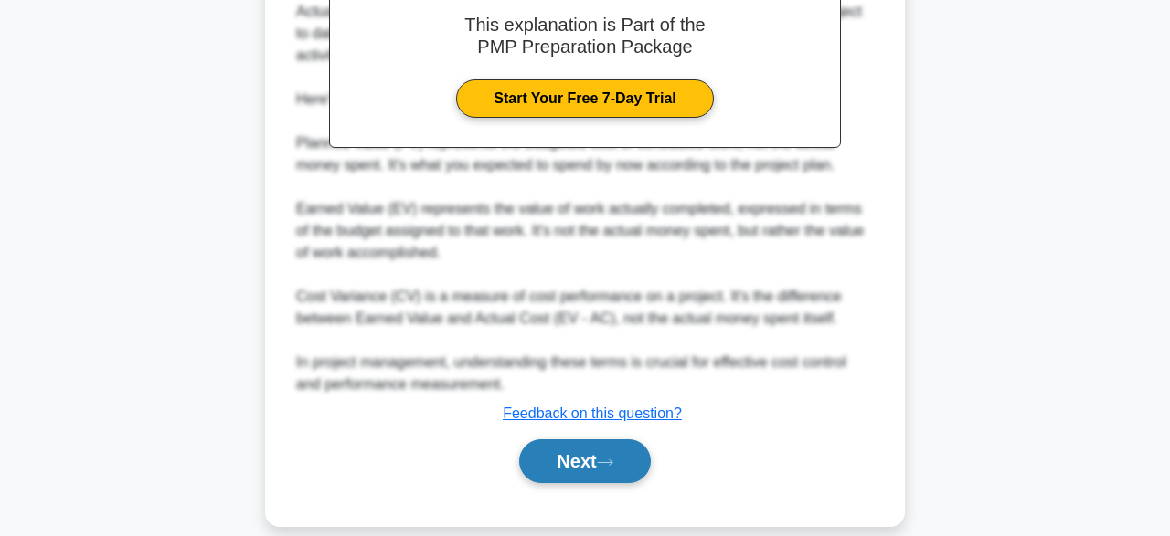
click at [600, 442] on button "Next" at bounding box center [584, 462] width 131 height 44
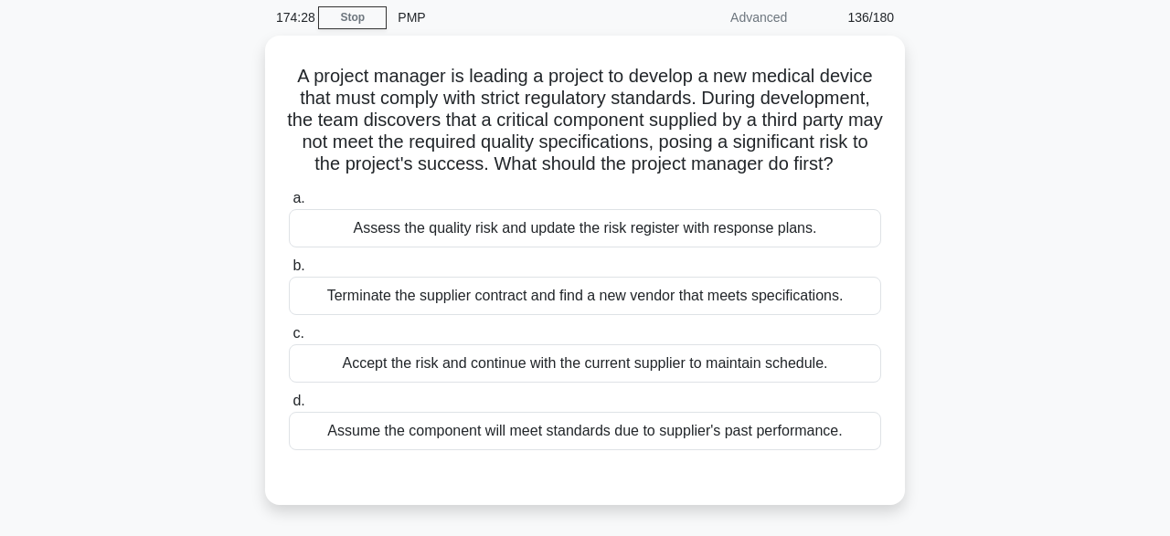
scroll to position [72, 0]
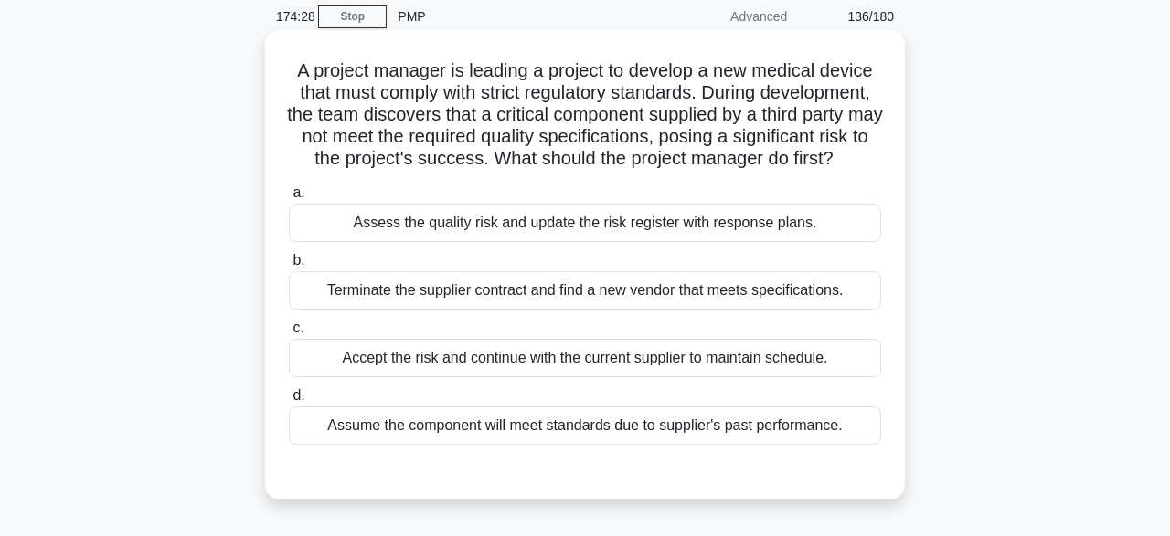
click at [672, 228] on div "Assess the quality risk and update the risk register with response plans." at bounding box center [585, 223] width 592 height 38
click at [289, 199] on input "a. Assess the quality risk and update the risk register with response plans." at bounding box center [289, 193] width 0 height 12
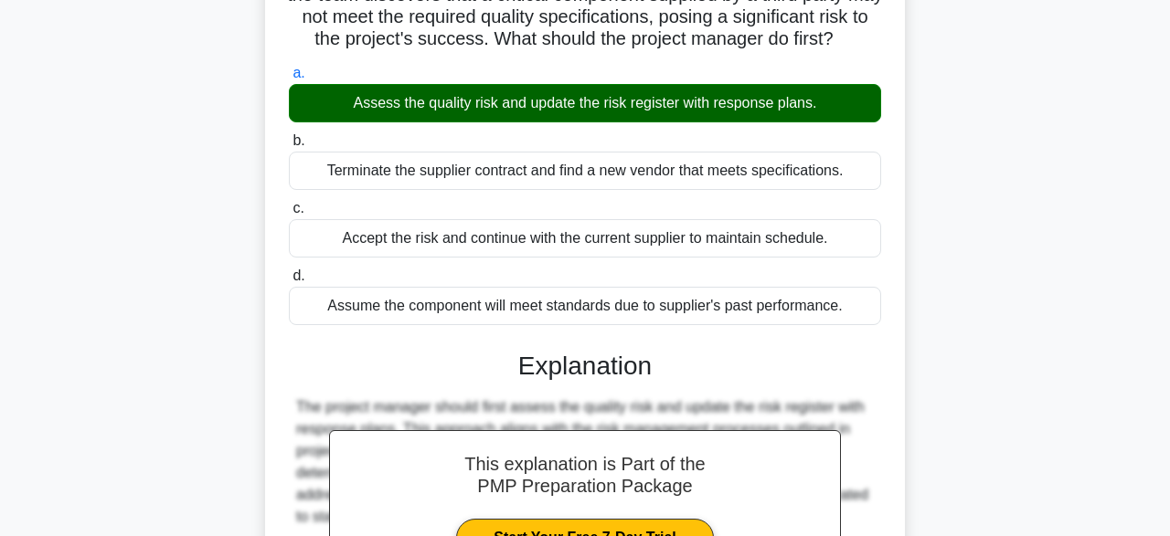
scroll to position [632, 0]
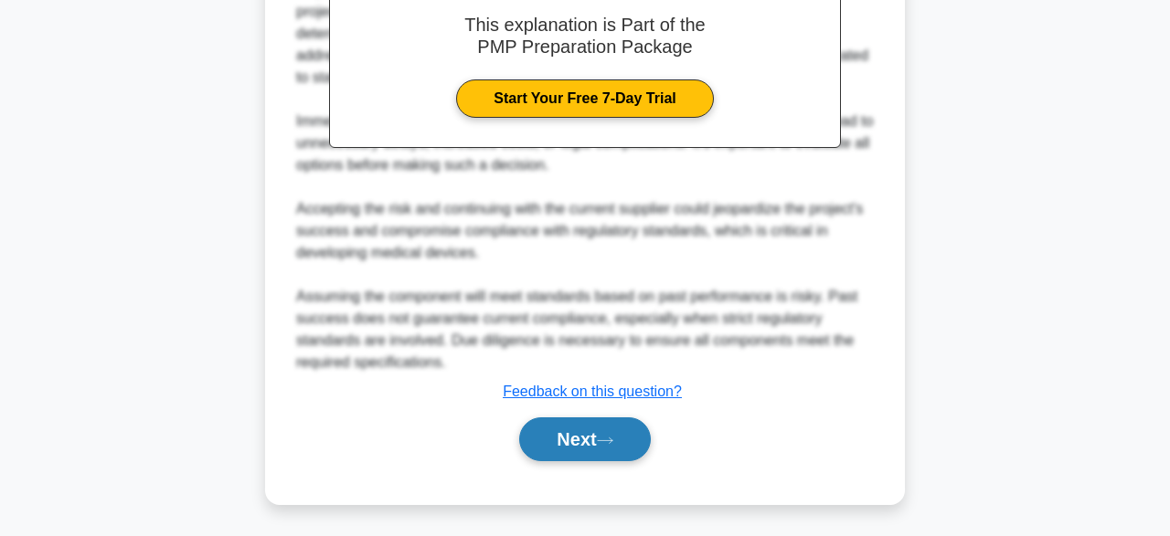
click at [617, 445] on button "Next" at bounding box center [584, 440] width 131 height 44
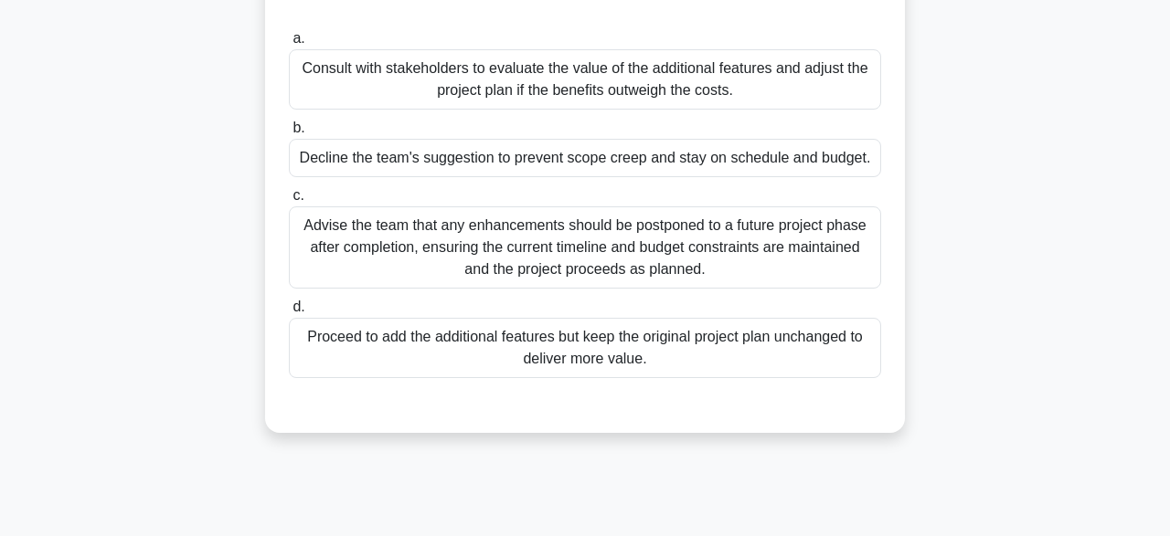
scroll to position [232, 0]
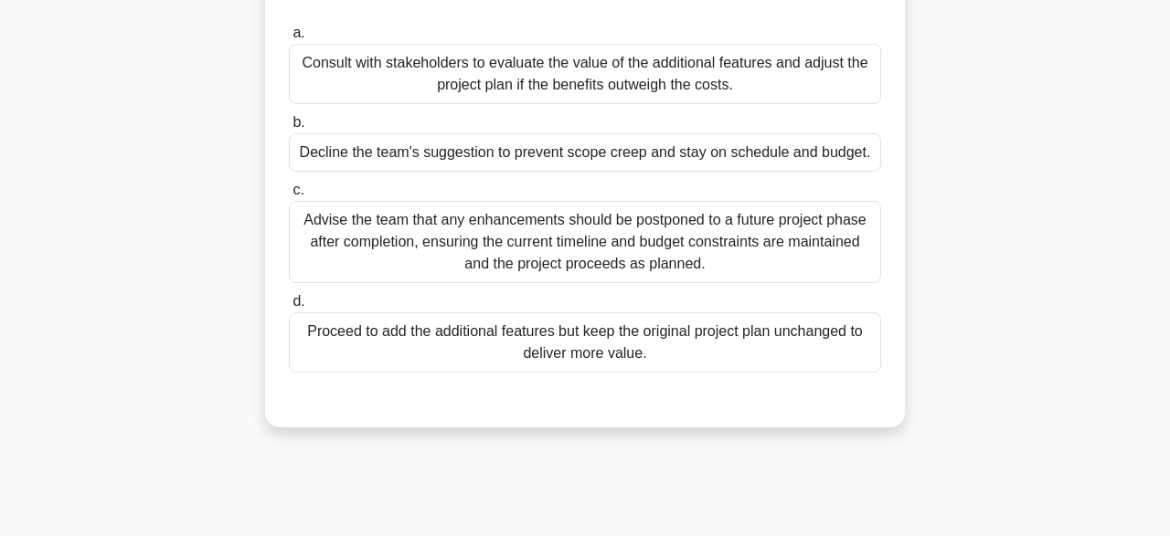
click at [681, 238] on div "Advise the team that any enhancements should be postponed to a future project p…" at bounding box center [585, 242] width 592 height 82
click at [289, 196] on input "c. Advise the team that any enhancements should be postponed to a future projec…" at bounding box center [289, 191] width 0 height 12
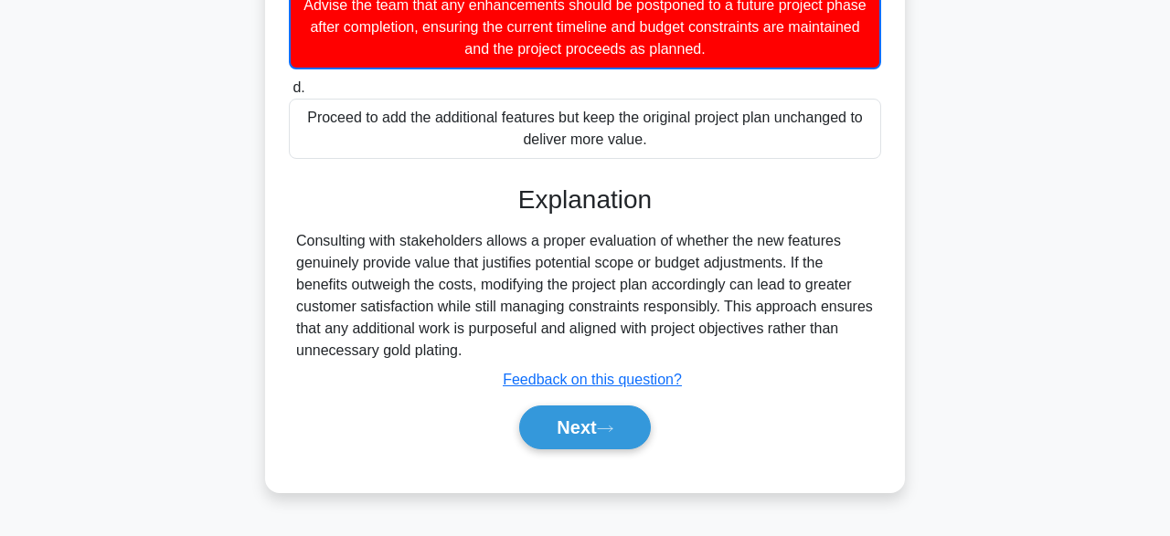
scroll to position [451, 0]
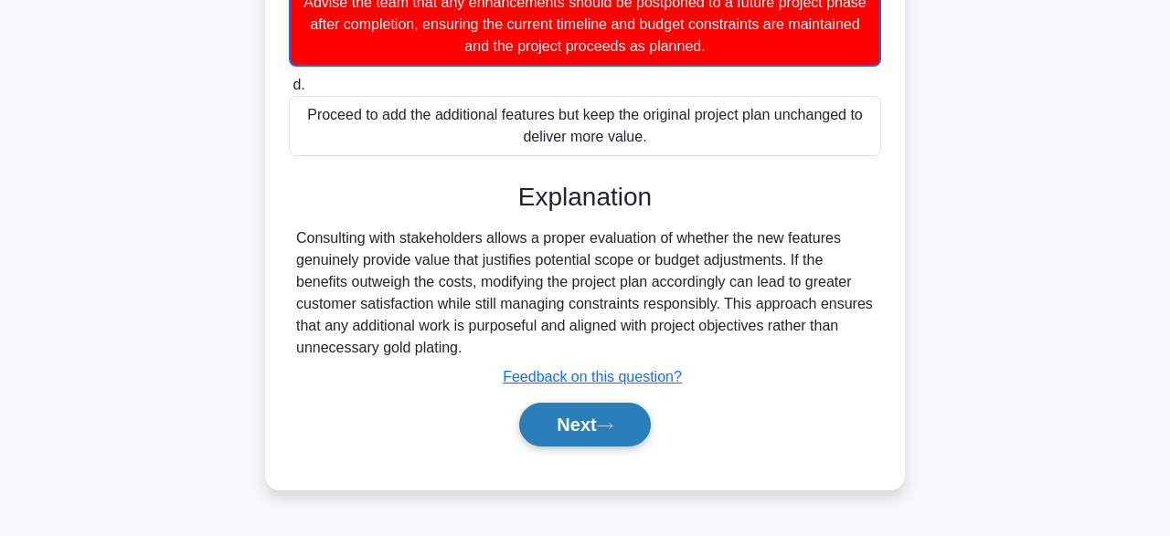
click at [600, 433] on button "Next" at bounding box center [584, 425] width 131 height 44
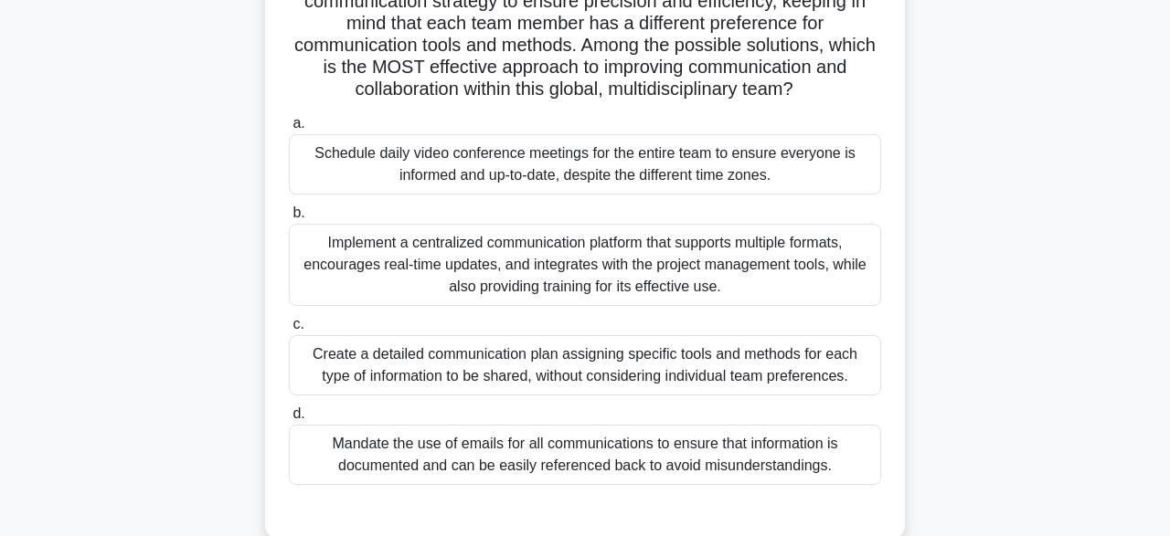
scroll to position [366, 0]
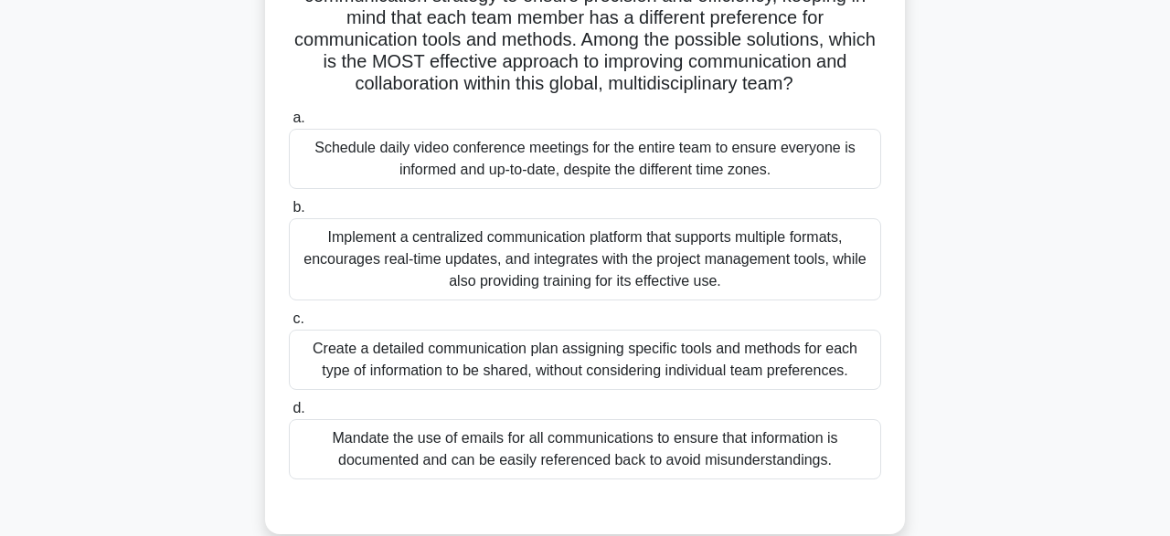
click at [731, 268] on div "Implement a centralized communication platform that supports multiple formats, …" at bounding box center [585, 259] width 592 height 82
click at [289, 214] on input "b. Implement a centralized communication platform that supports multiple format…" at bounding box center [289, 208] width 0 height 12
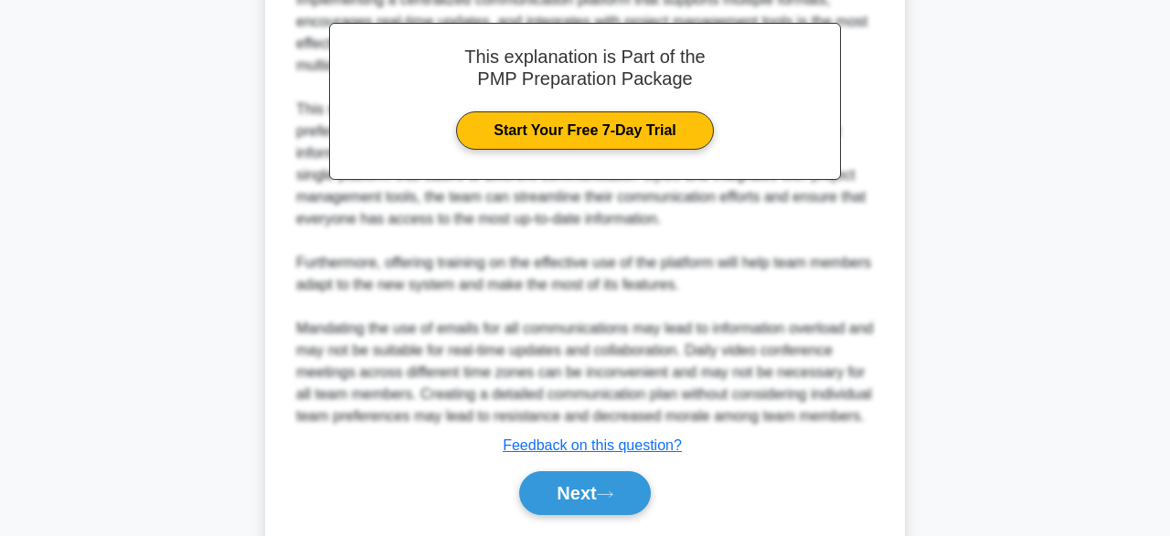
scroll to position [1004, 0]
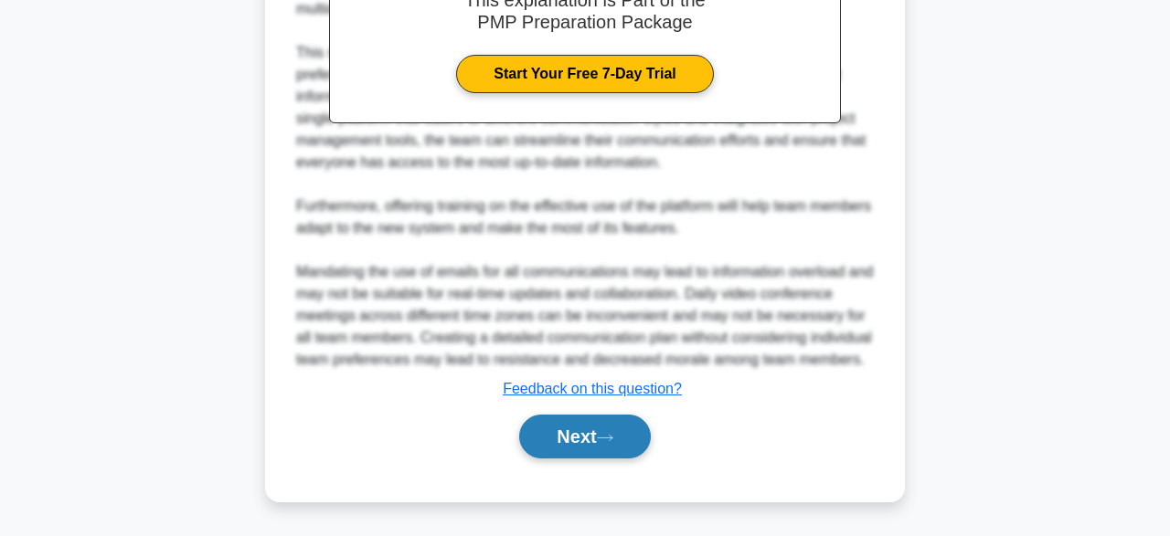
click at [621, 439] on button "Next" at bounding box center [584, 437] width 131 height 44
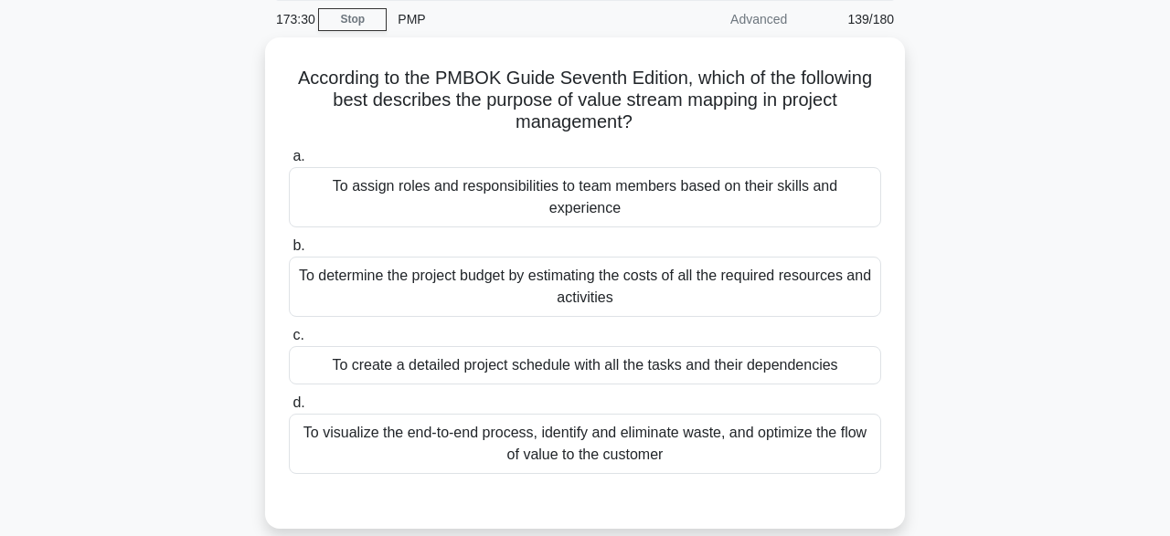
scroll to position [69, 0]
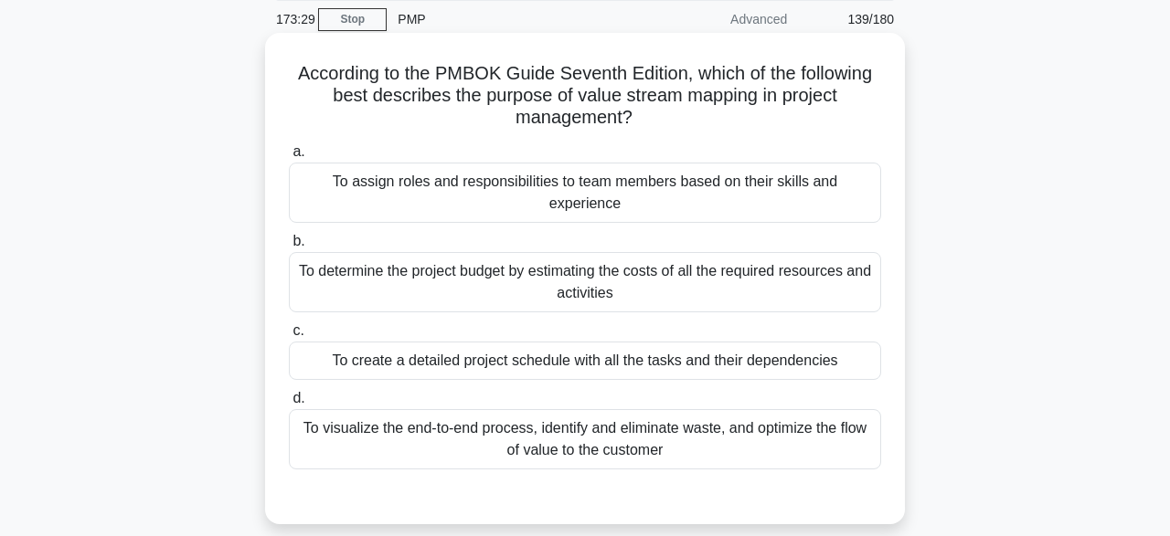
click at [849, 419] on div "To visualize the end-to-end process, identify and eliminate waste, and optimize…" at bounding box center [585, 439] width 592 height 60
click at [289, 405] on input "d. To visualize the end-to-end process, identify and eliminate waste, and optim…" at bounding box center [289, 399] width 0 height 12
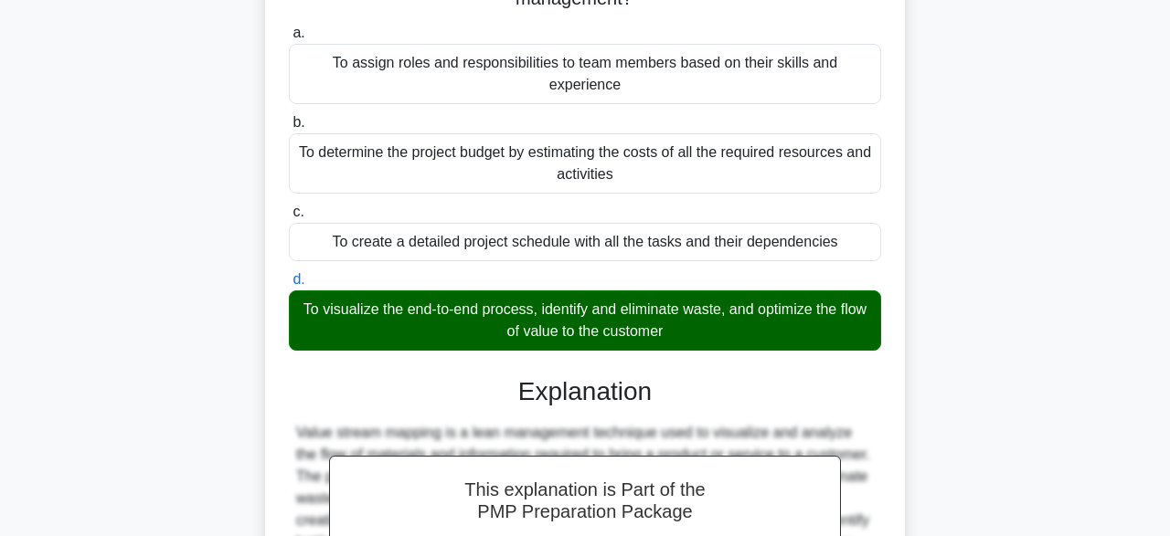
scroll to position [451, 0]
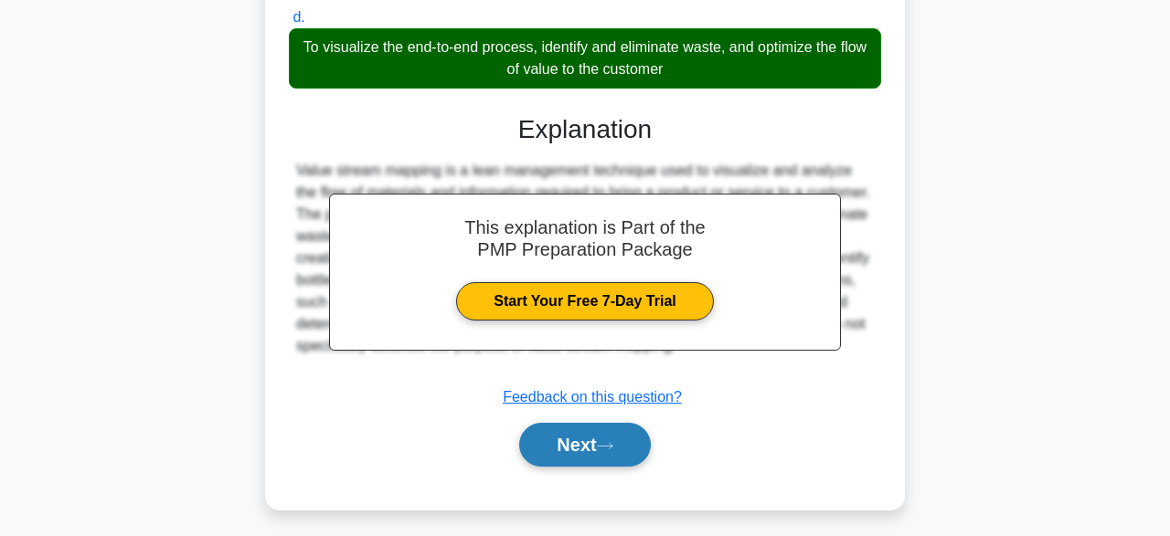
click at [628, 423] on button "Next" at bounding box center [584, 445] width 131 height 44
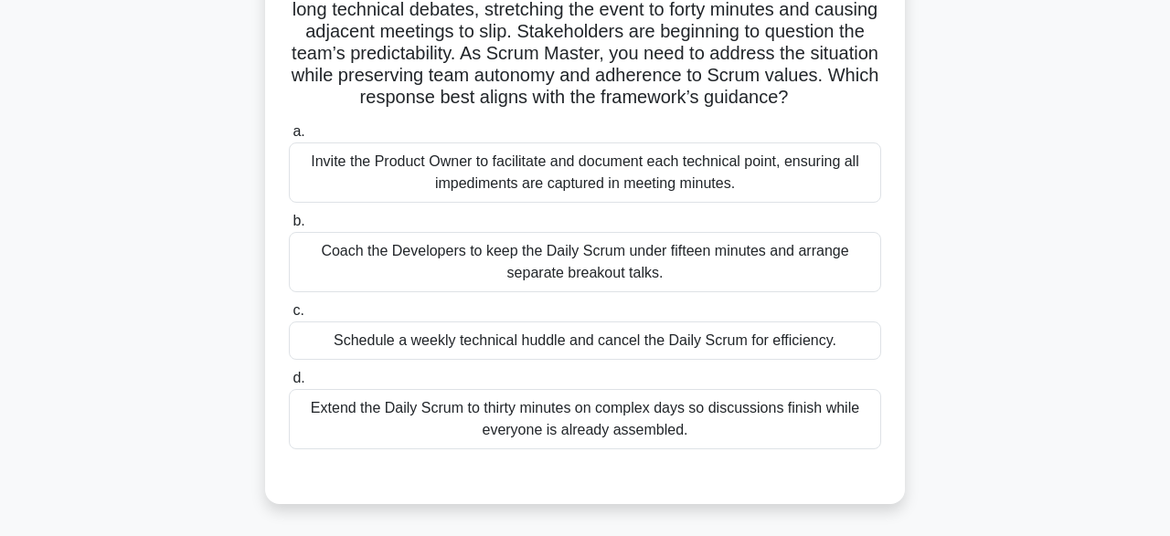
scroll to position [156, 0]
click at [671, 260] on div "Coach the Developers to keep the Daily Scrum under fifteen minutes and arrange …" at bounding box center [585, 261] width 592 height 60
click at [289, 227] on input "b. Coach the Developers to keep the Daily Scrum under fifteen minutes and arran…" at bounding box center [289, 221] width 0 height 12
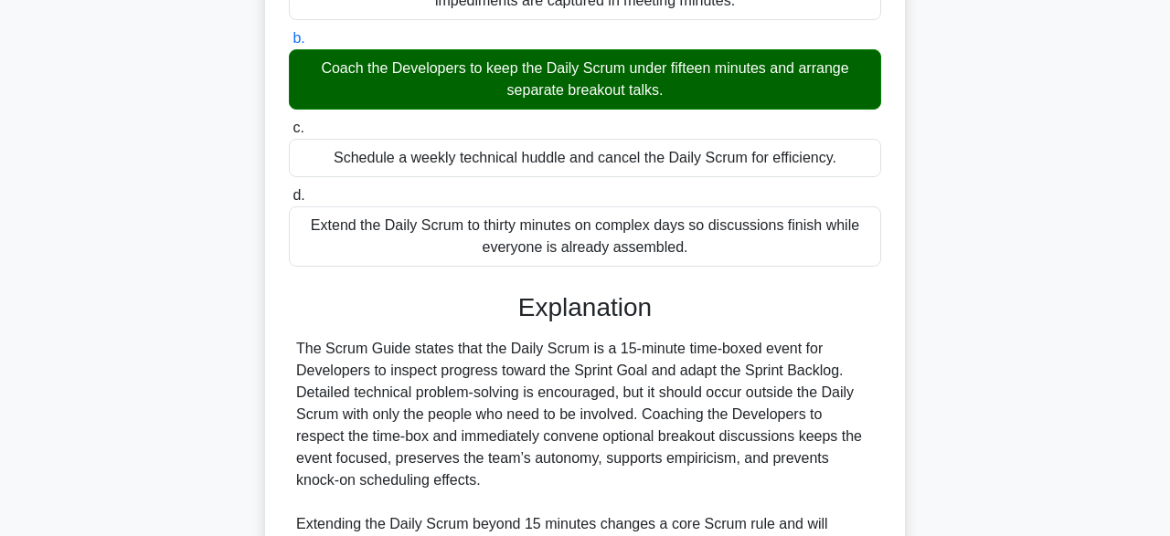
scroll to position [588, 0]
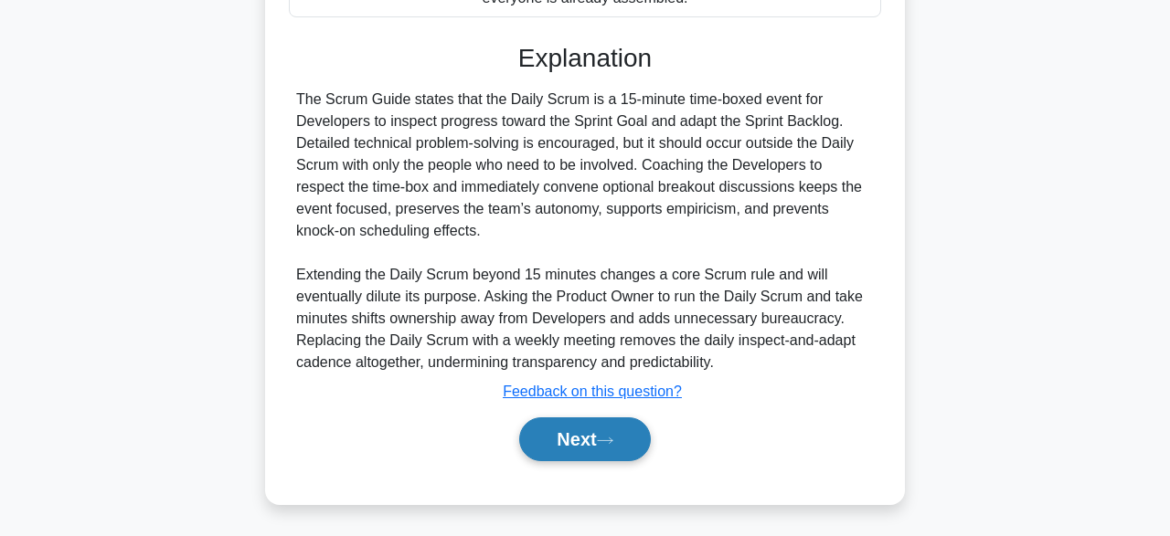
click at [608, 447] on button "Next" at bounding box center [584, 440] width 131 height 44
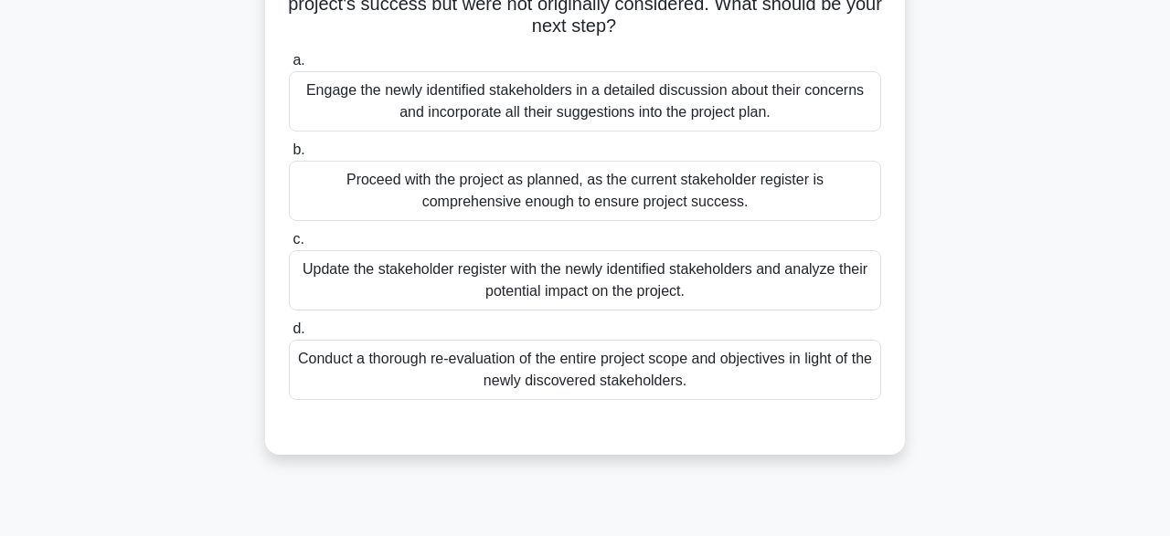
scroll to position [186, 0]
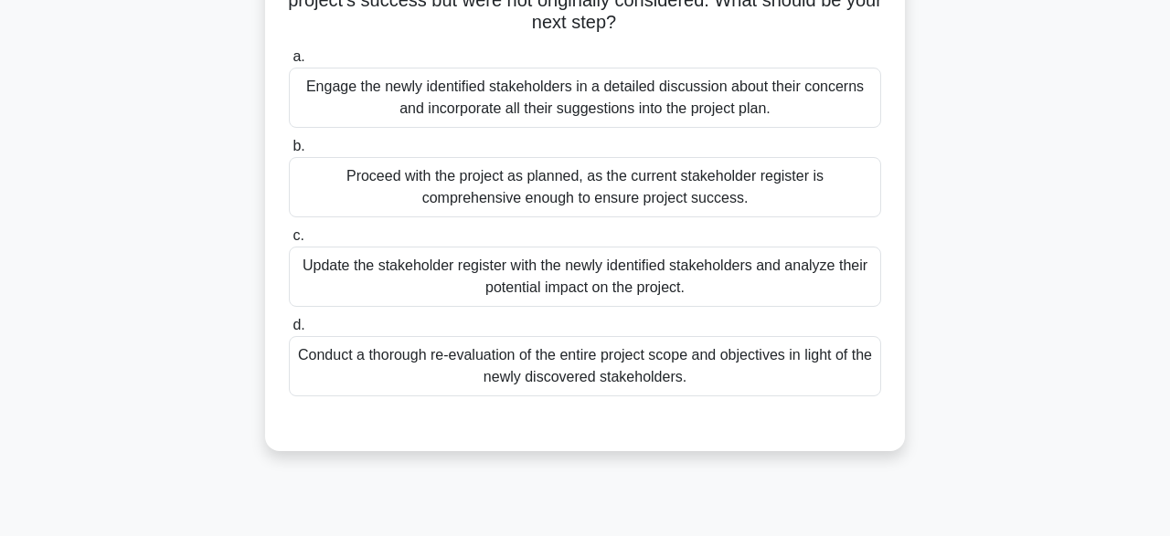
click at [785, 86] on div "Engage the newly identified stakeholders in a detailed discussion about their c…" at bounding box center [585, 98] width 592 height 60
click at [289, 63] on input "a. Engage the newly identified stakeholders in a detailed discussion about thei…" at bounding box center [289, 57] width 0 height 12
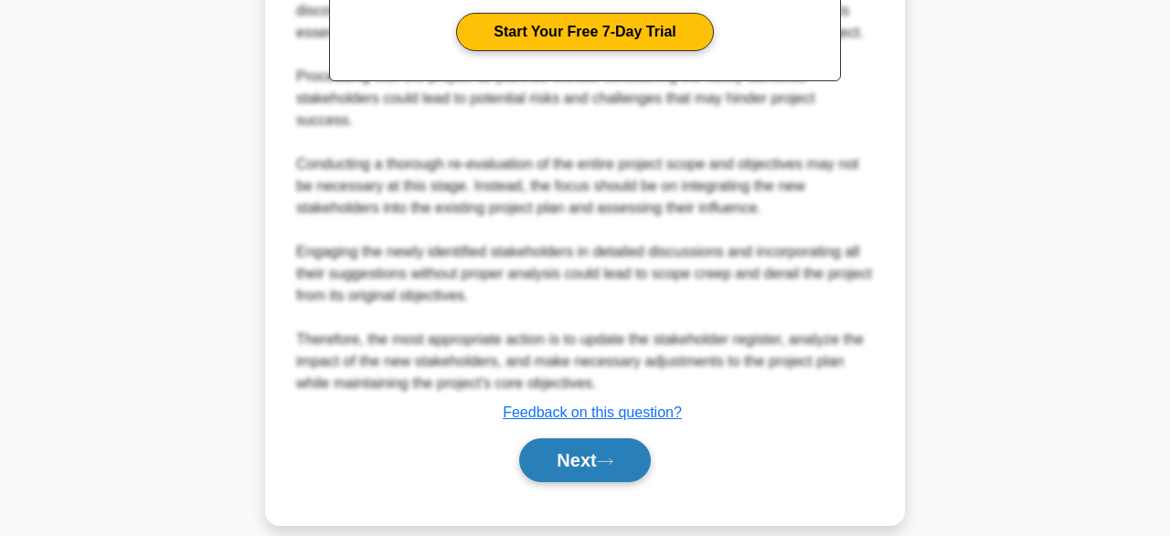
click at [582, 439] on button "Next" at bounding box center [584, 461] width 131 height 44
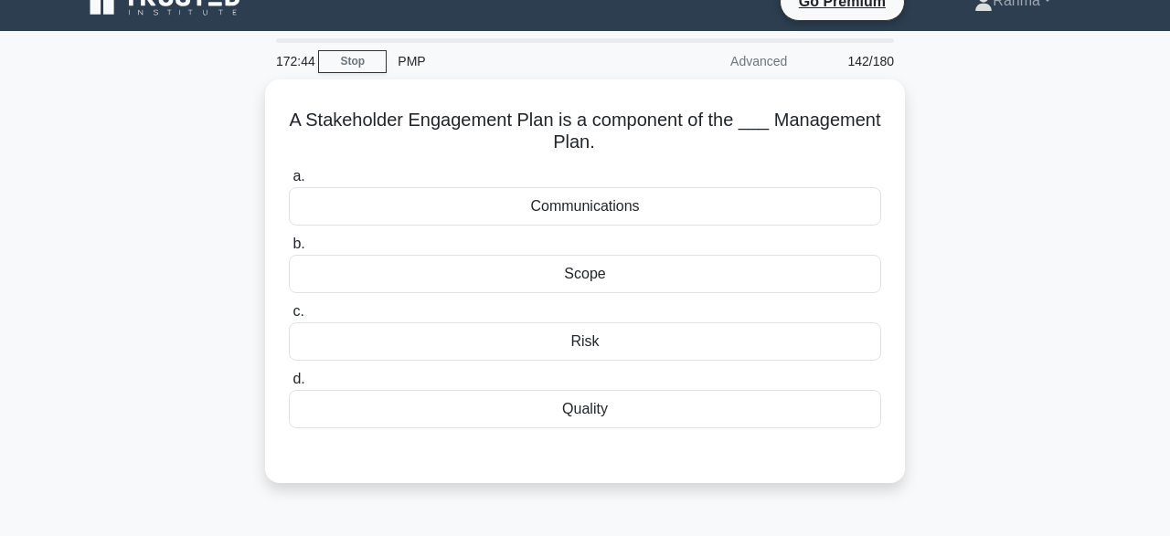
scroll to position [0, 0]
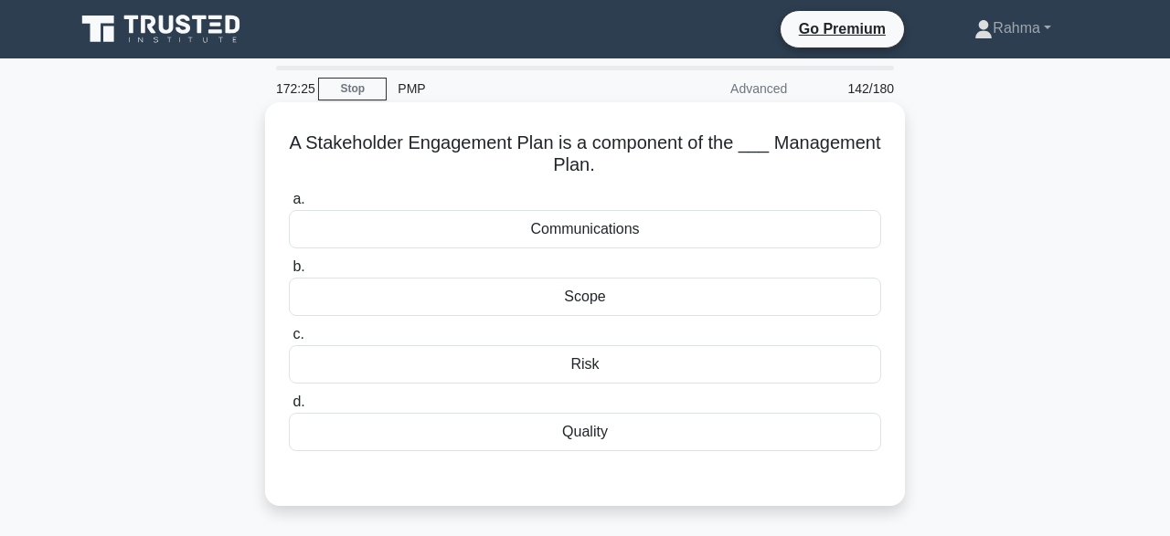
click at [844, 446] on div "Quality" at bounding box center [585, 432] width 592 height 38
click at [289, 409] on input "d. Quality" at bounding box center [289, 403] width 0 height 12
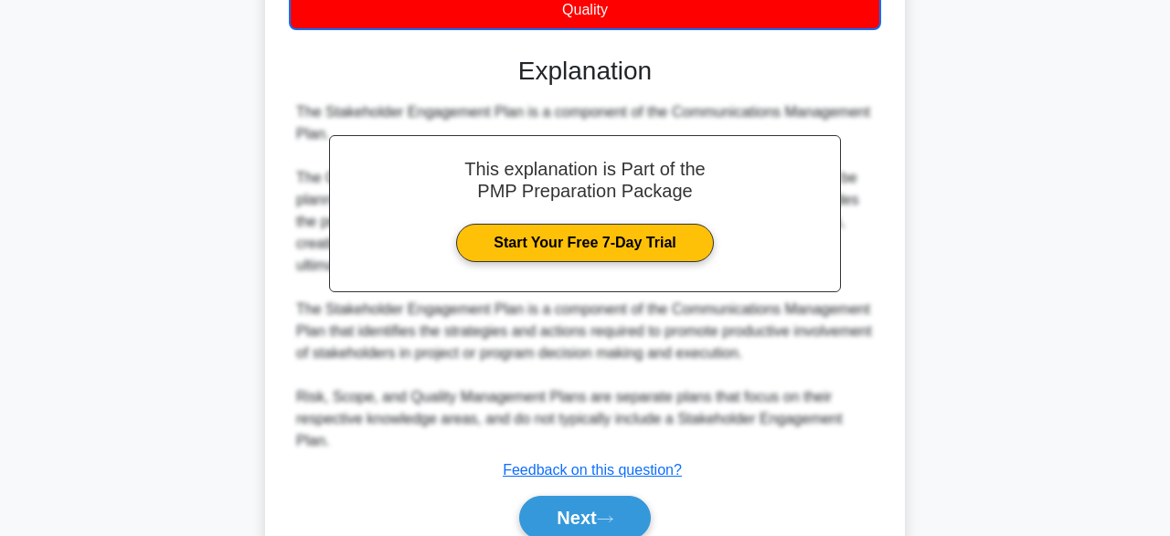
scroll to position [481, 0]
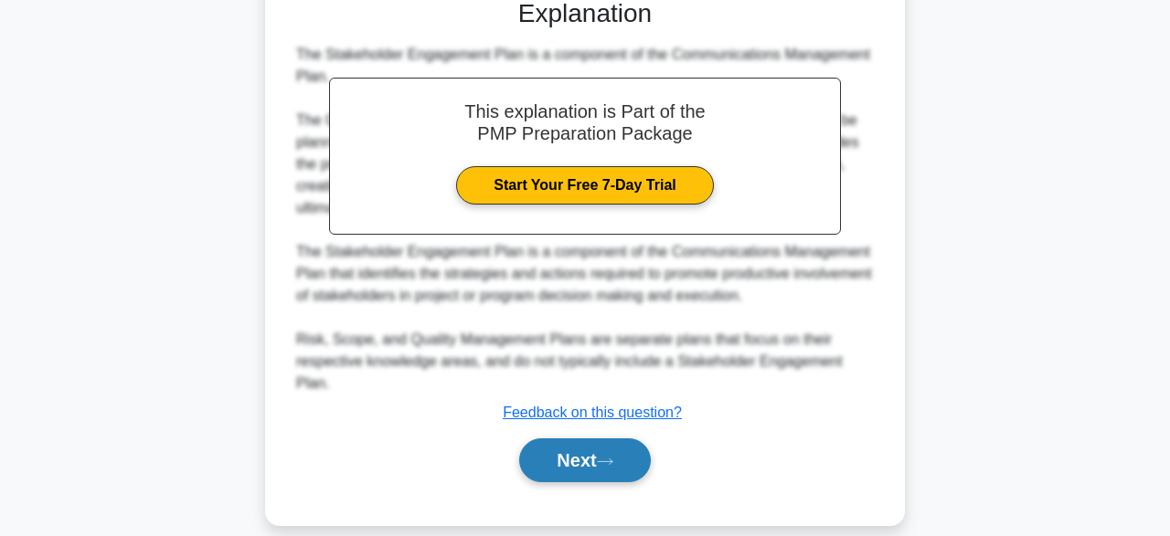
click at [603, 442] on button "Next" at bounding box center [584, 461] width 131 height 44
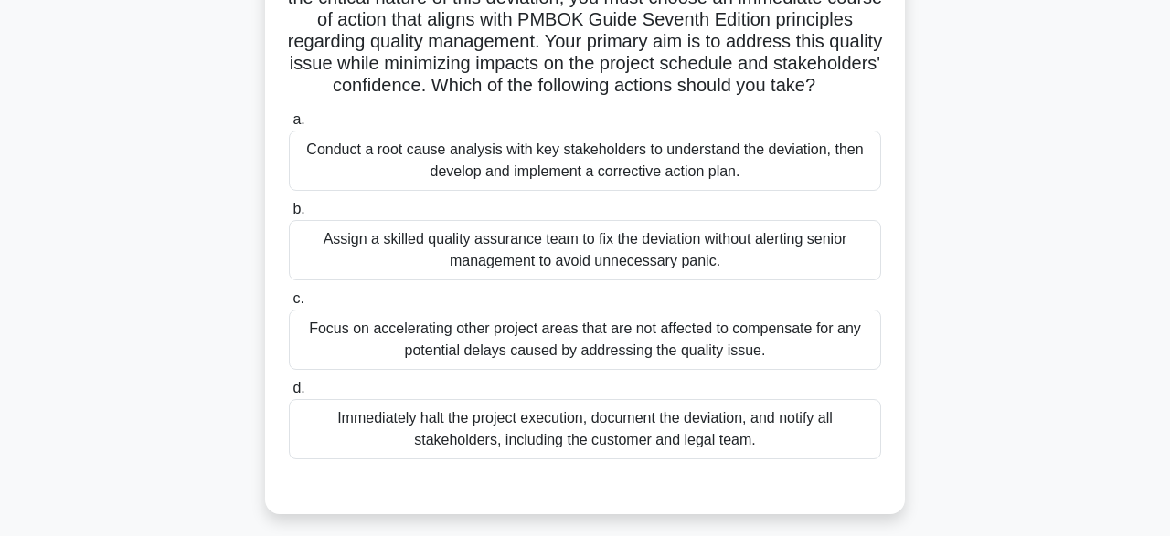
scroll to position [326, 0]
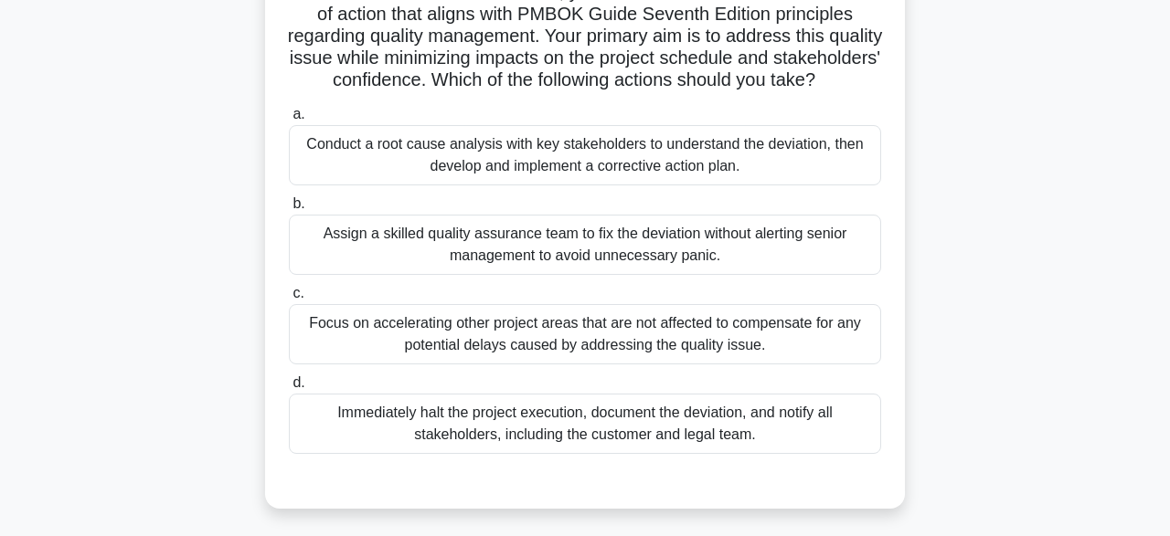
click at [697, 152] on div "Conduct a root cause analysis with key stakeholders to understand the deviation…" at bounding box center [585, 155] width 592 height 60
click at [289, 121] on input "a. Conduct a root cause analysis with key stakeholders to understand the deviat…" at bounding box center [289, 115] width 0 height 12
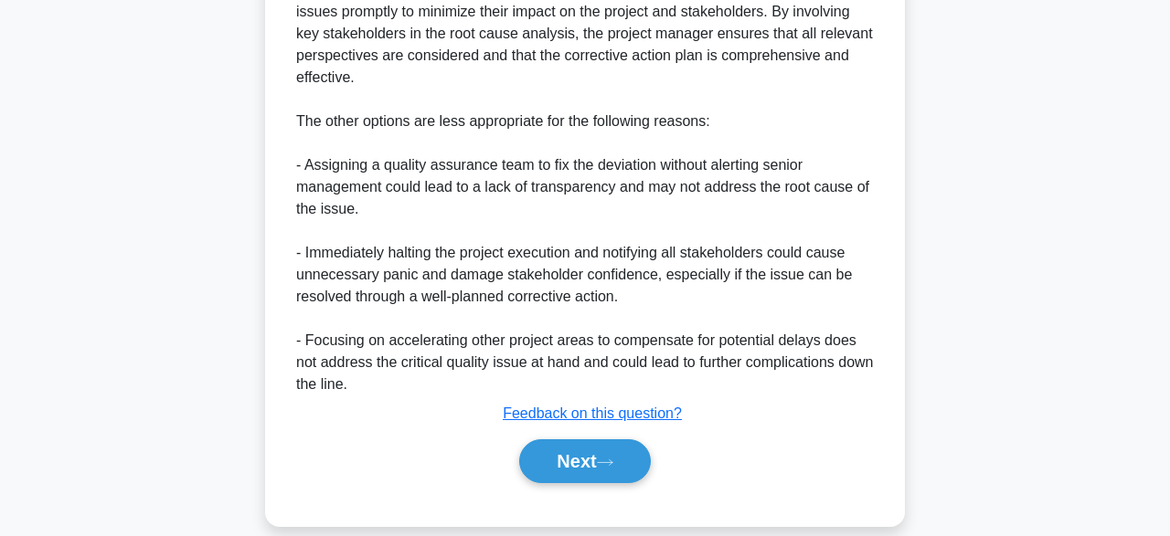
scroll to position [982, 0]
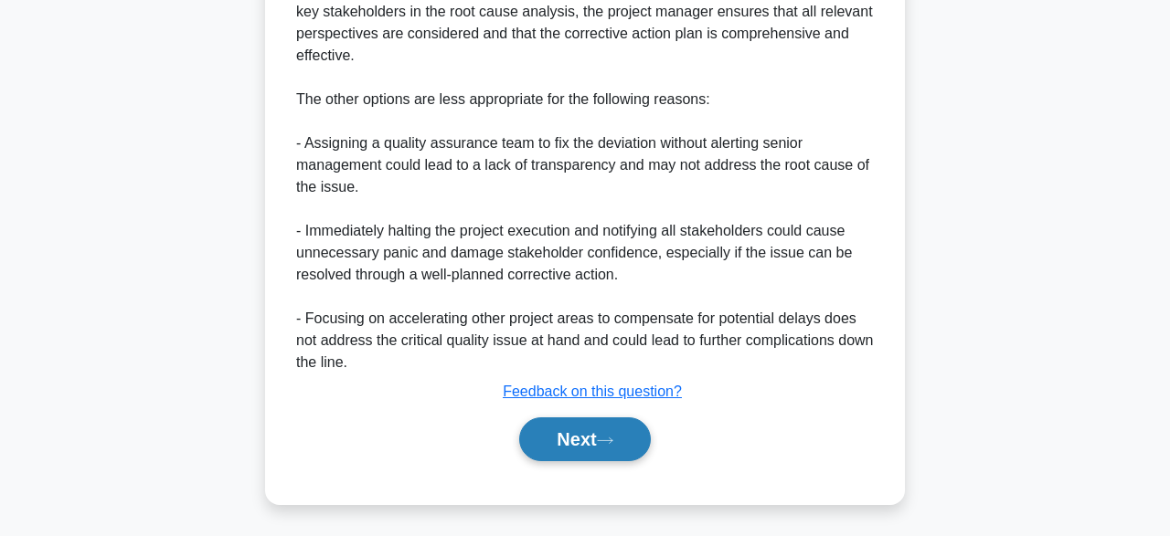
click at [607, 452] on button "Next" at bounding box center [584, 440] width 131 height 44
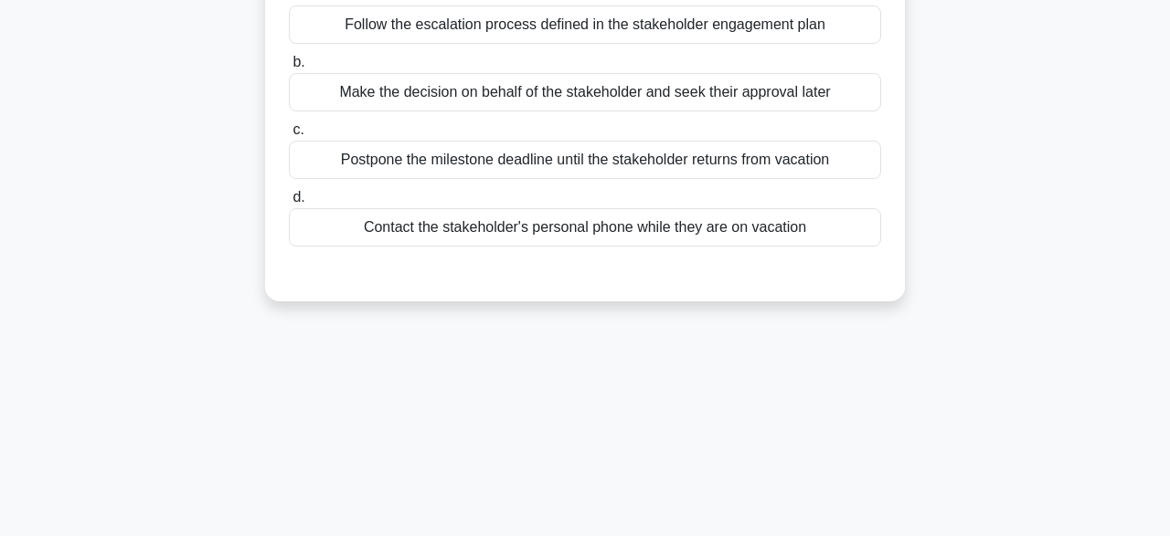
scroll to position [121, 0]
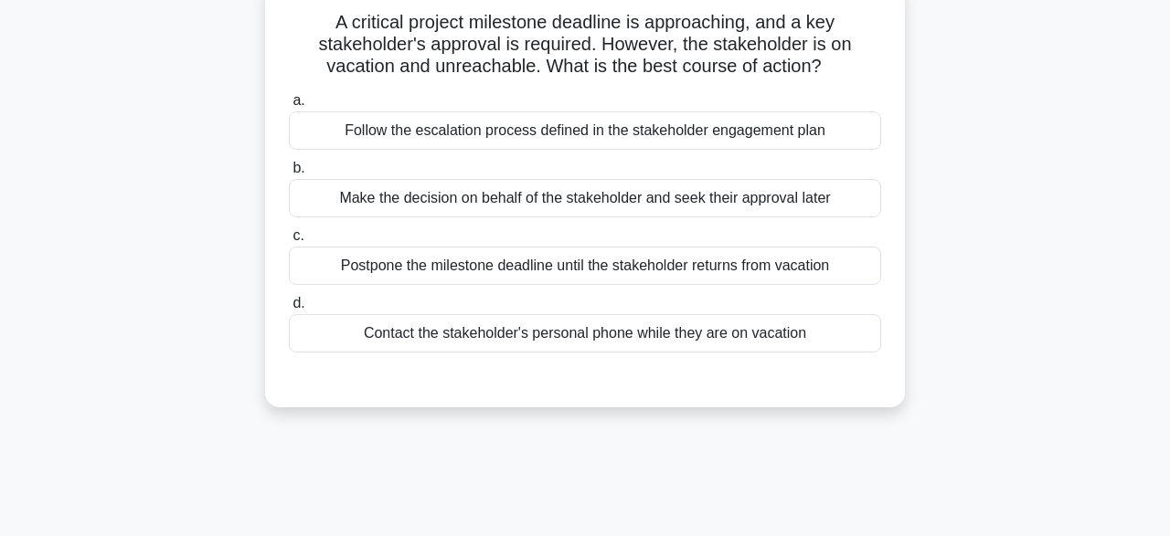
click at [803, 336] on div "Contact the stakeholder's personal phone while they are on vacation" at bounding box center [585, 333] width 592 height 38
click at [289, 310] on input "d. Contact the stakeholder's personal phone while they are on vacation" at bounding box center [289, 304] width 0 height 12
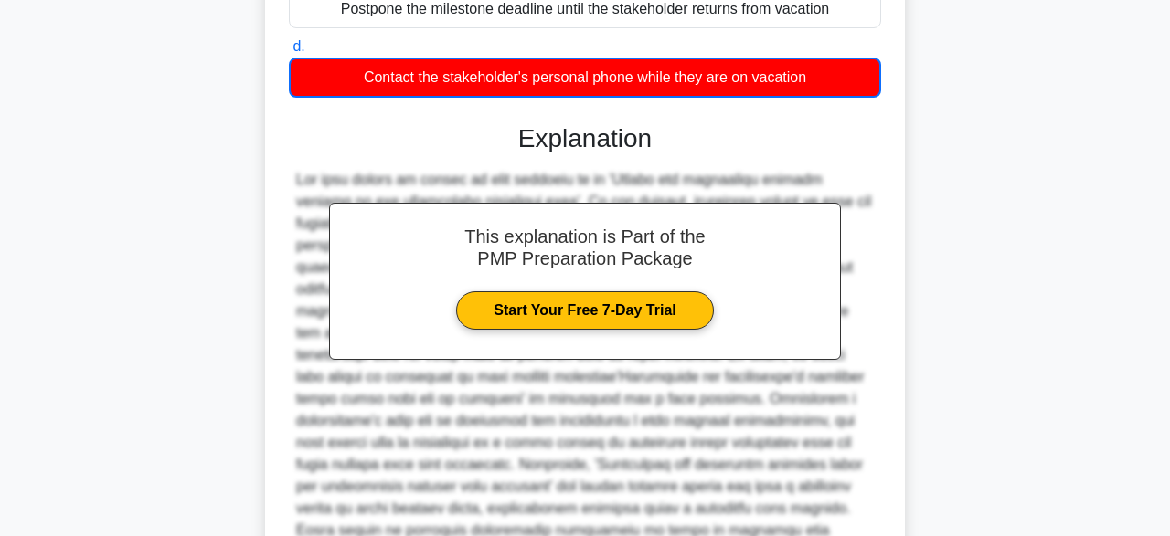
scroll to position [547, 0]
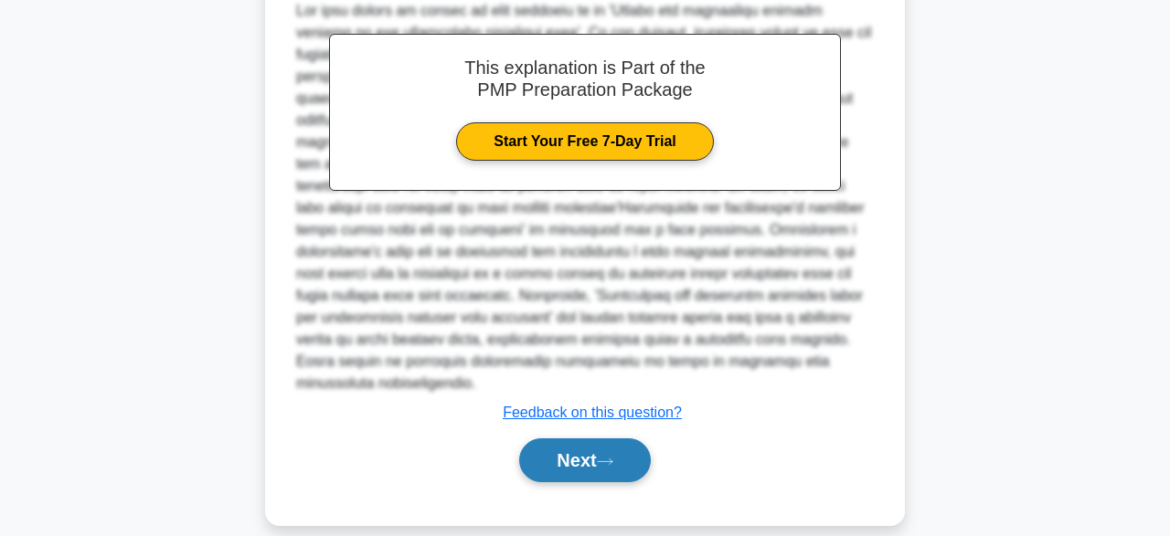
click at [587, 444] on button "Next" at bounding box center [584, 461] width 131 height 44
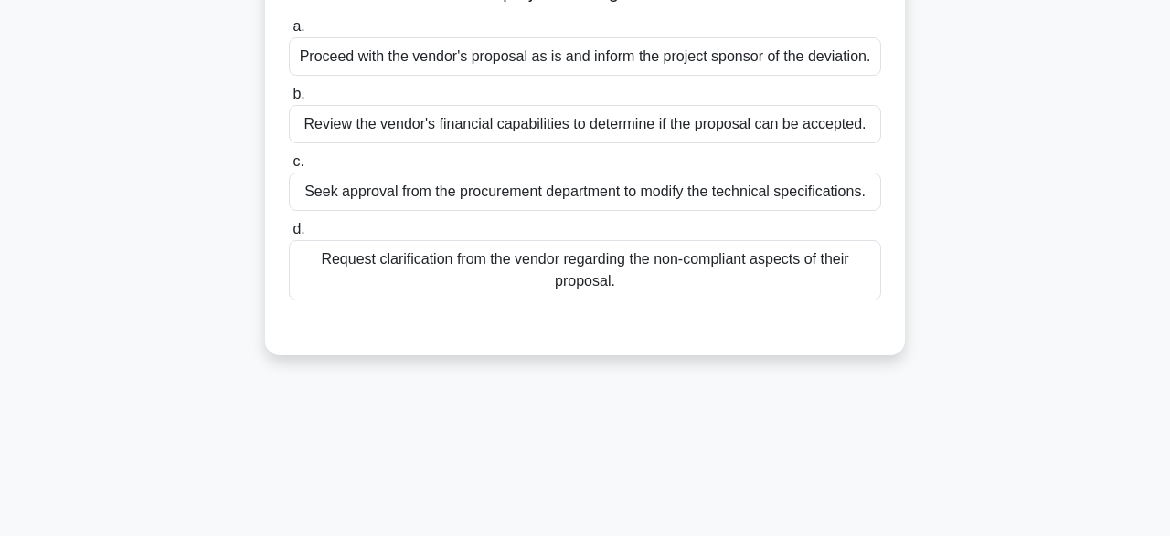
scroll to position [219, 0]
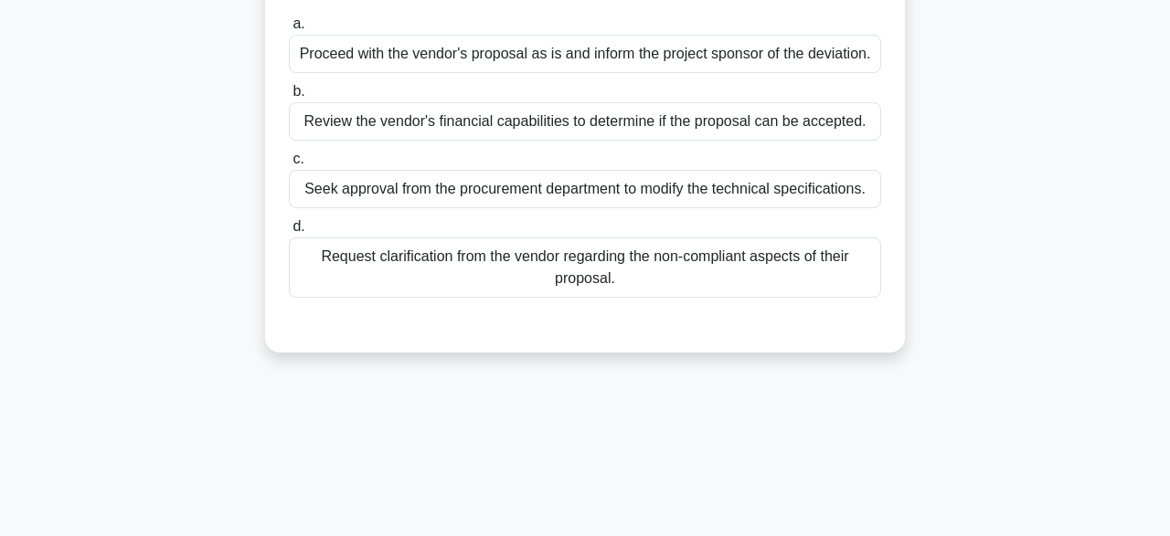
click at [698, 120] on div "Review the vendor's financial capabilities to determine if the proposal can be …" at bounding box center [585, 121] width 592 height 38
click at [289, 98] on input "b. Review the vendor's financial capabilities to determine if the proposal can …" at bounding box center [289, 92] width 0 height 12
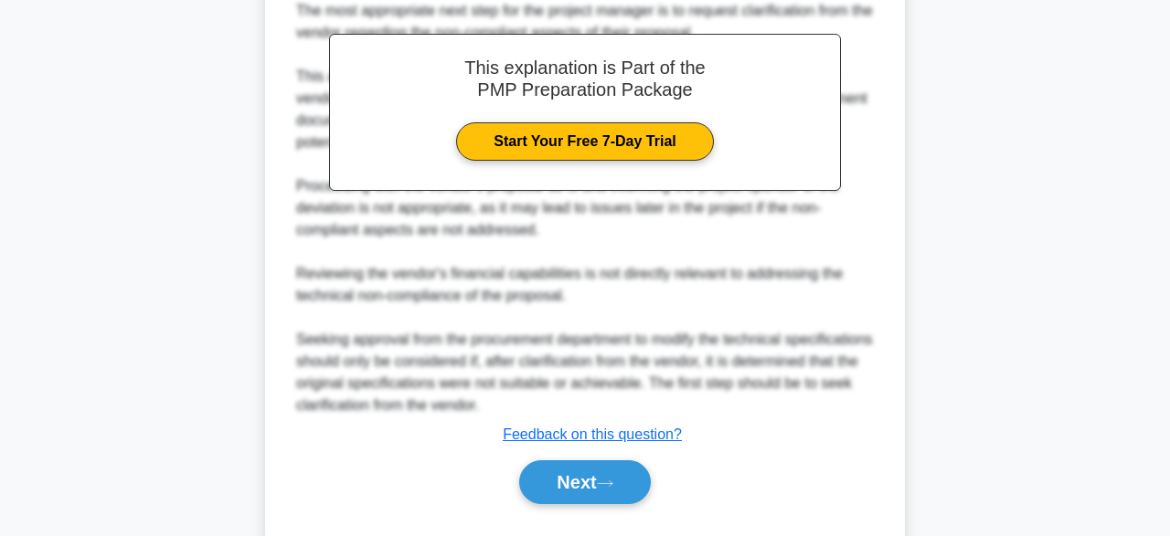
scroll to position [634, 0]
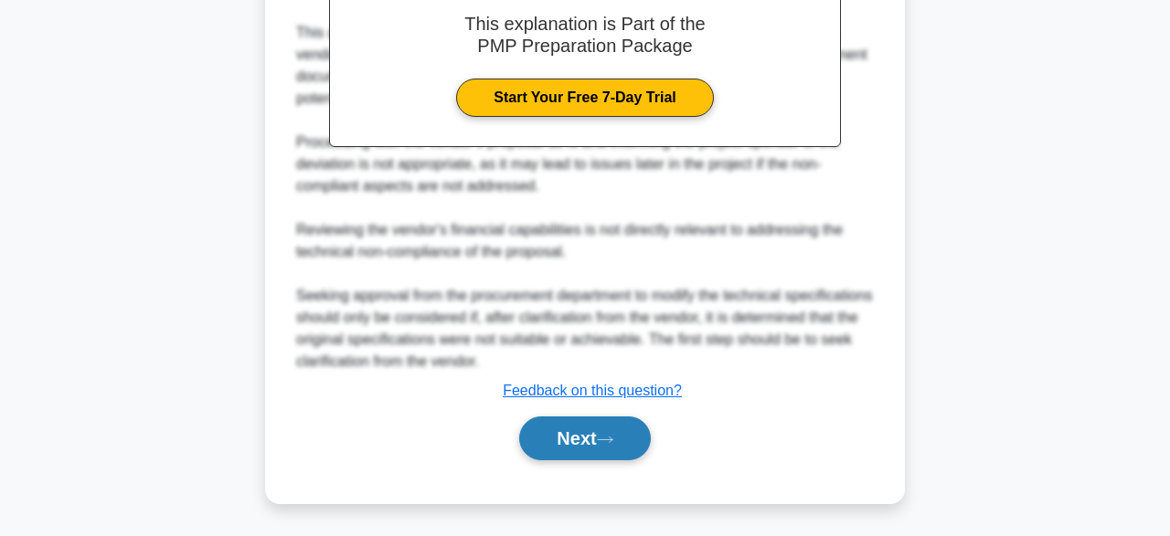
click at [626, 436] on button "Next" at bounding box center [584, 439] width 131 height 44
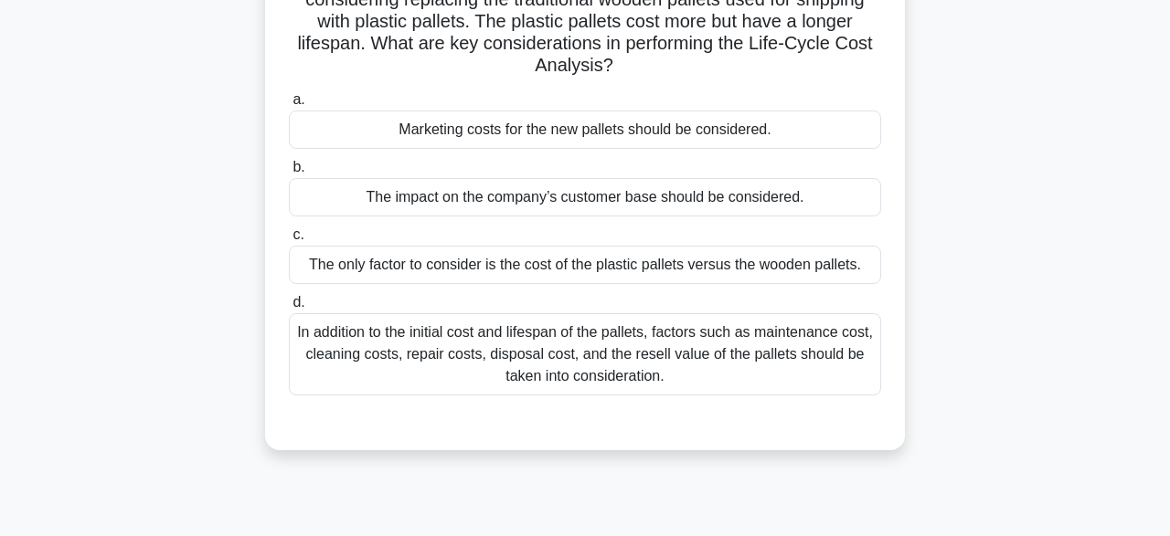
scroll to position [170, 0]
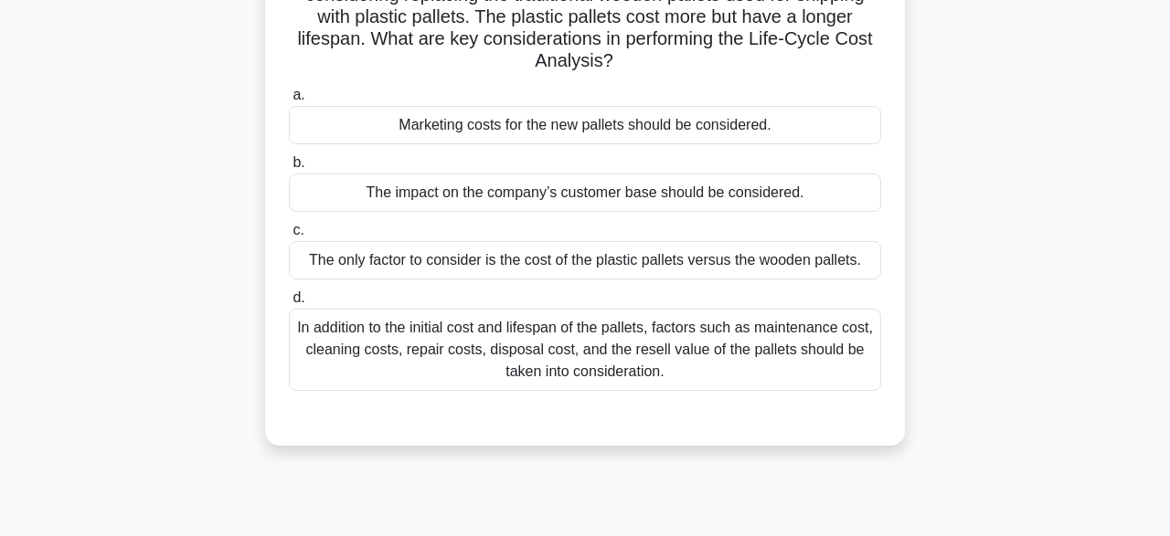
click at [415, 330] on div "In addition to the initial cost and lifespan of the pallets, factors such as ma…" at bounding box center [585, 350] width 592 height 82
click at [289, 304] on input "d. In addition to the initial cost and lifespan of the pallets, factors such as…" at bounding box center [289, 298] width 0 height 12
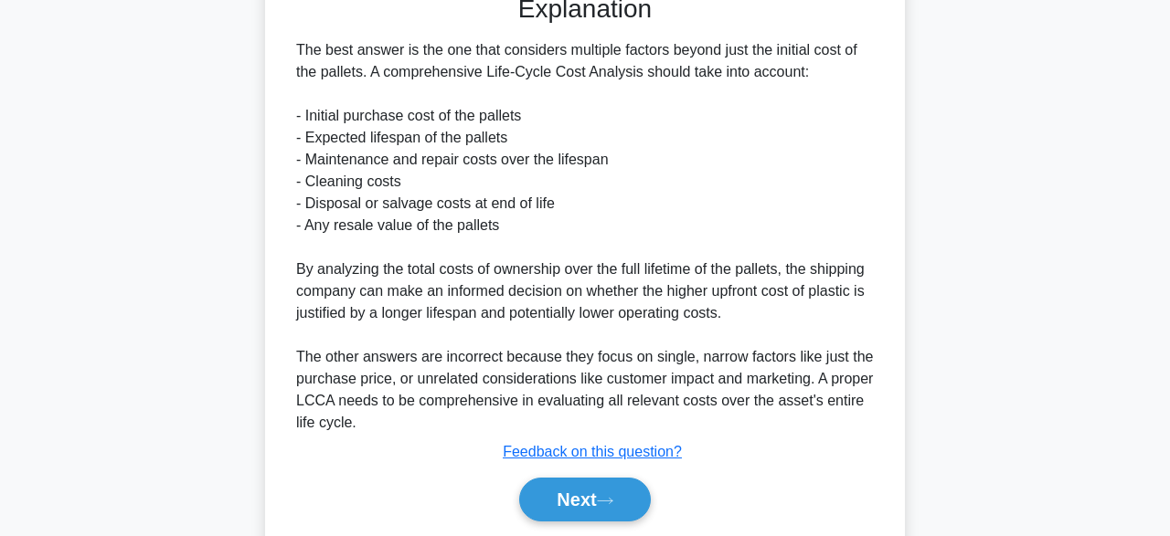
scroll to position [653, 0]
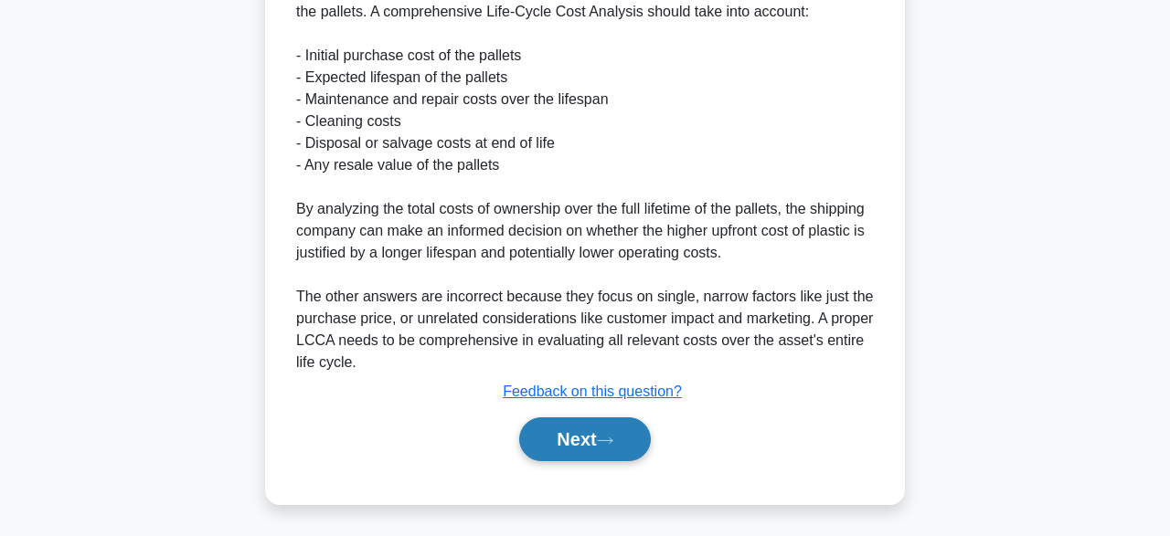
click at [579, 455] on button "Next" at bounding box center [584, 440] width 131 height 44
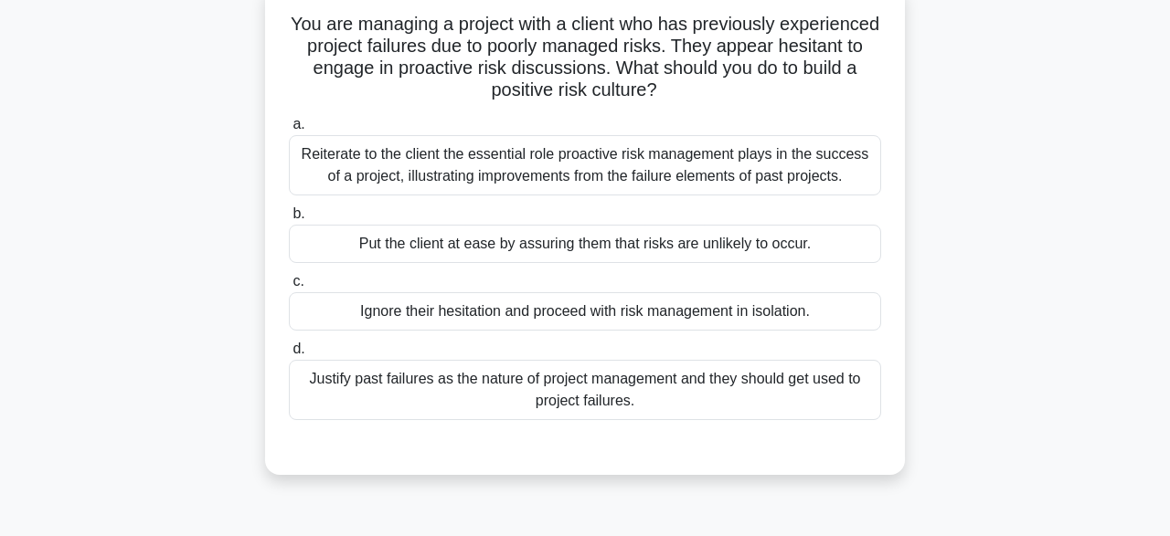
scroll to position [99, 0]
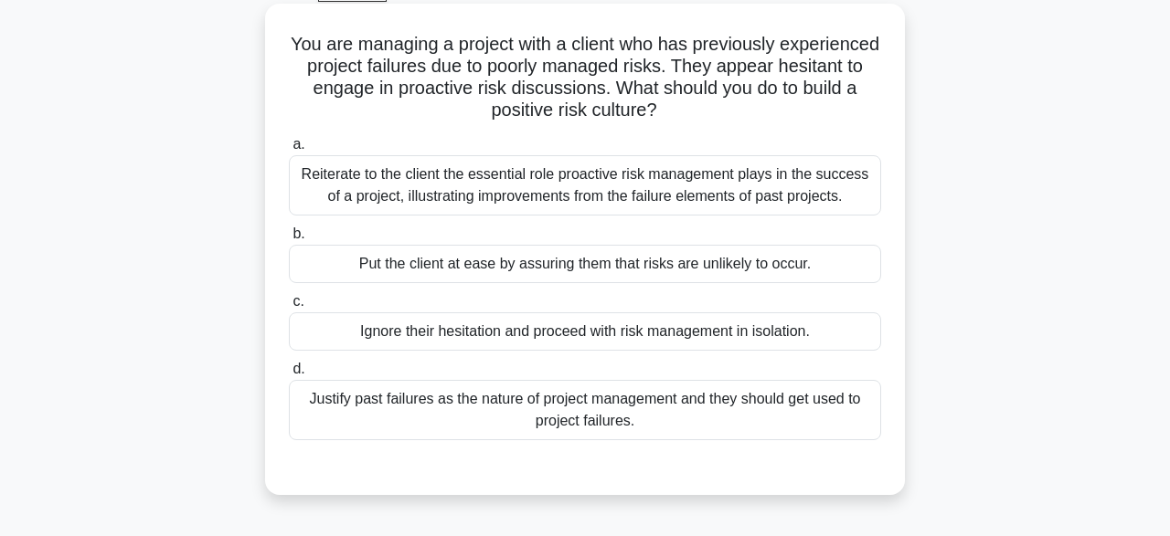
click at [408, 191] on div "Reiterate to the client the essential role proactive risk management plays in t…" at bounding box center [585, 185] width 592 height 60
click at [289, 151] on input "a. Reiterate to the client the essential role proactive risk management plays i…" at bounding box center [289, 145] width 0 height 12
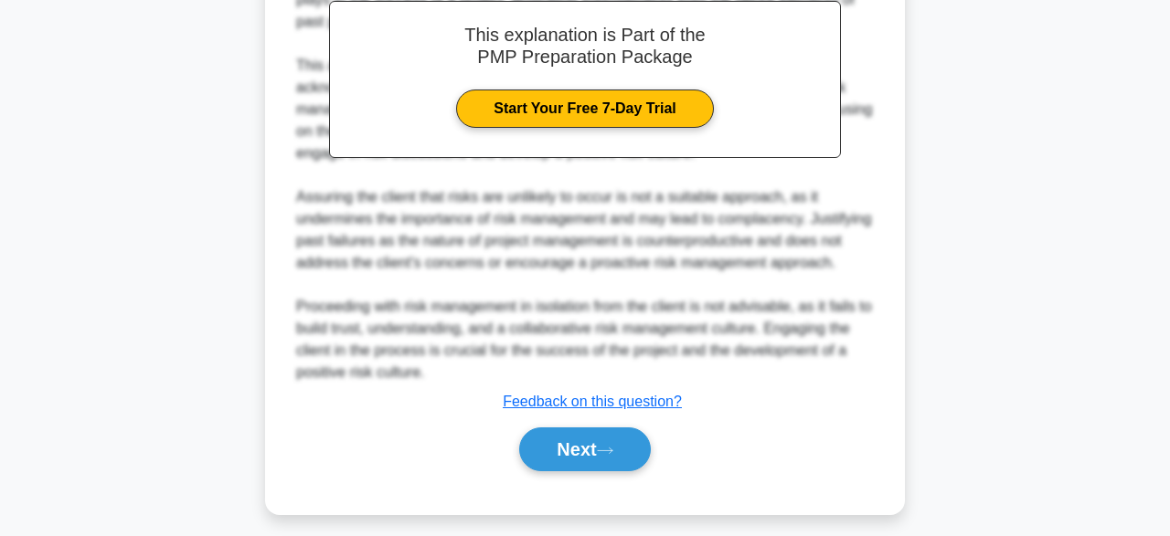
scroll to position [653, 0]
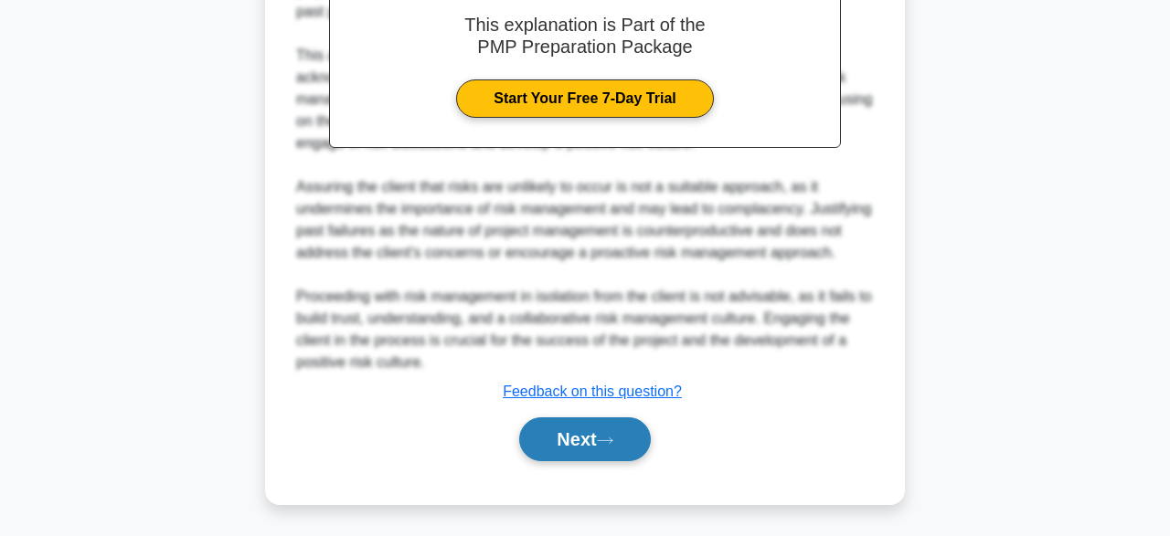
click at [596, 450] on button "Next" at bounding box center [584, 440] width 131 height 44
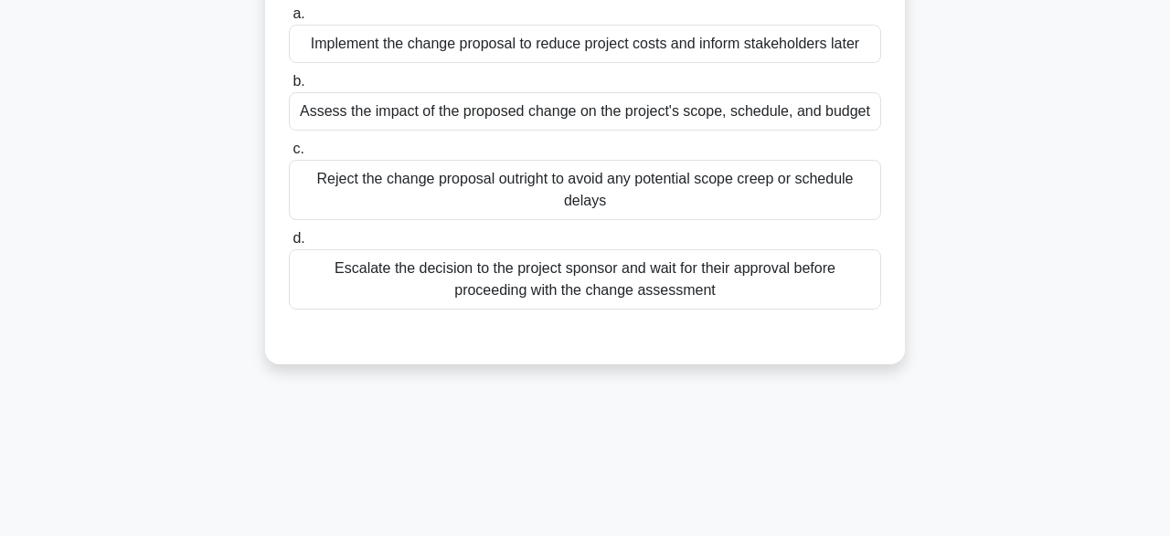
scroll to position [148, 0]
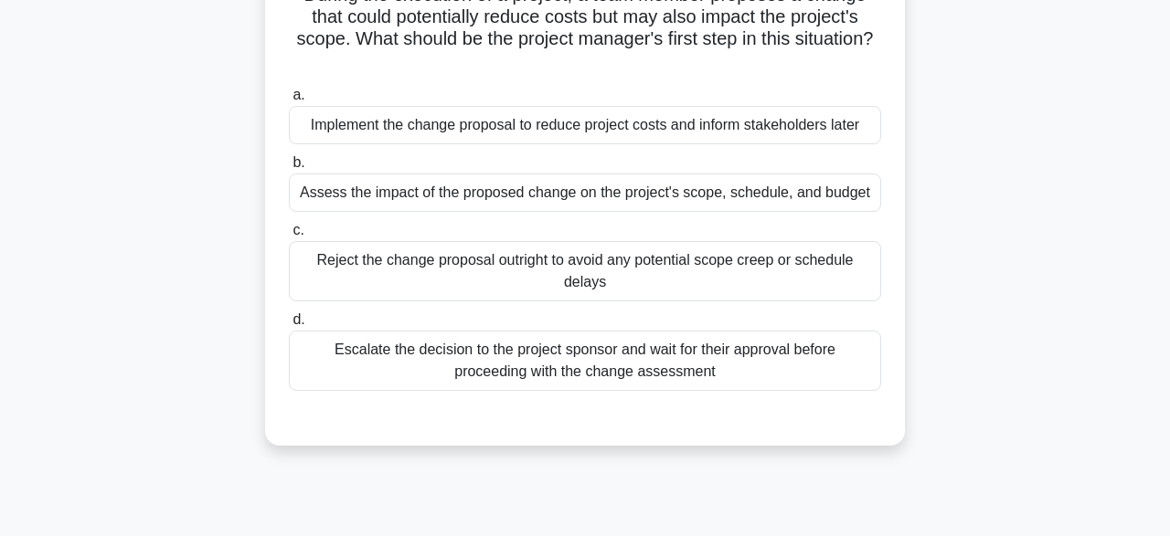
click at [357, 188] on div "Assess the impact of the proposed change on the project's scope, schedule, and …" at bounding box center [585, 193] width 592 height 38
click at [289, 169] on input "b. Assess the impact of the proposed change on the project's scope, schedule, a…" at bounding box center [289, 163] width 0 height 12
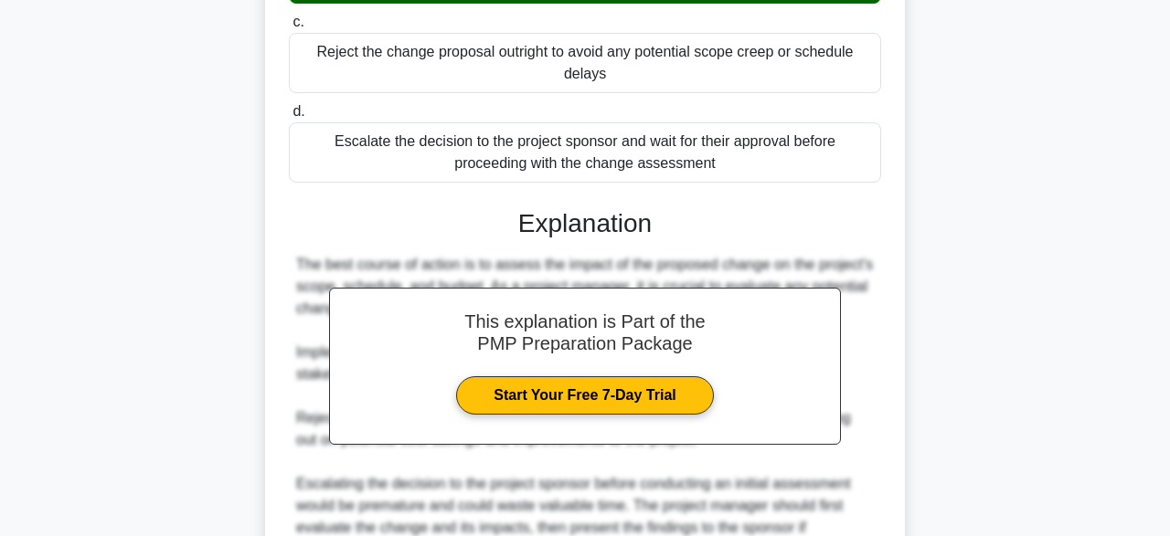
scroll to position [610, 0]
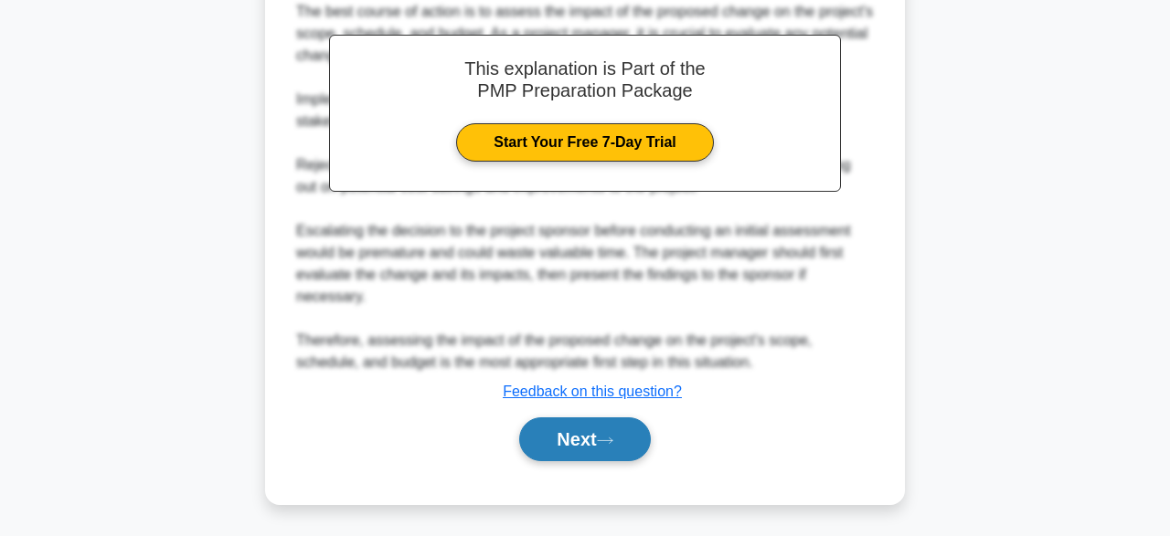
click at [577, 445] on button "Next" at bounding box center [584, 440] width 131 height 44
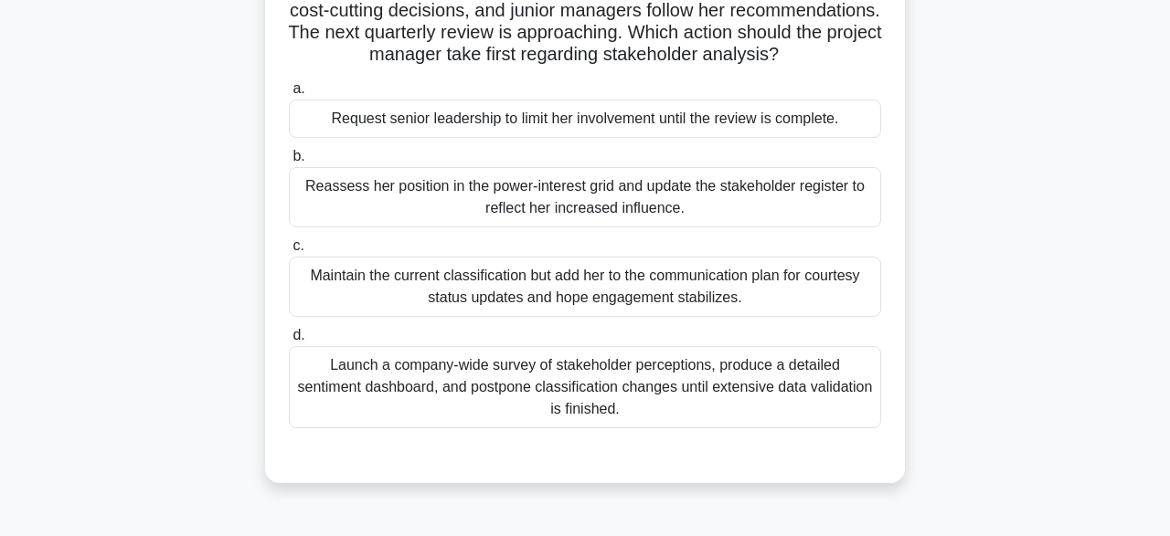
scroll to position [195, 0]
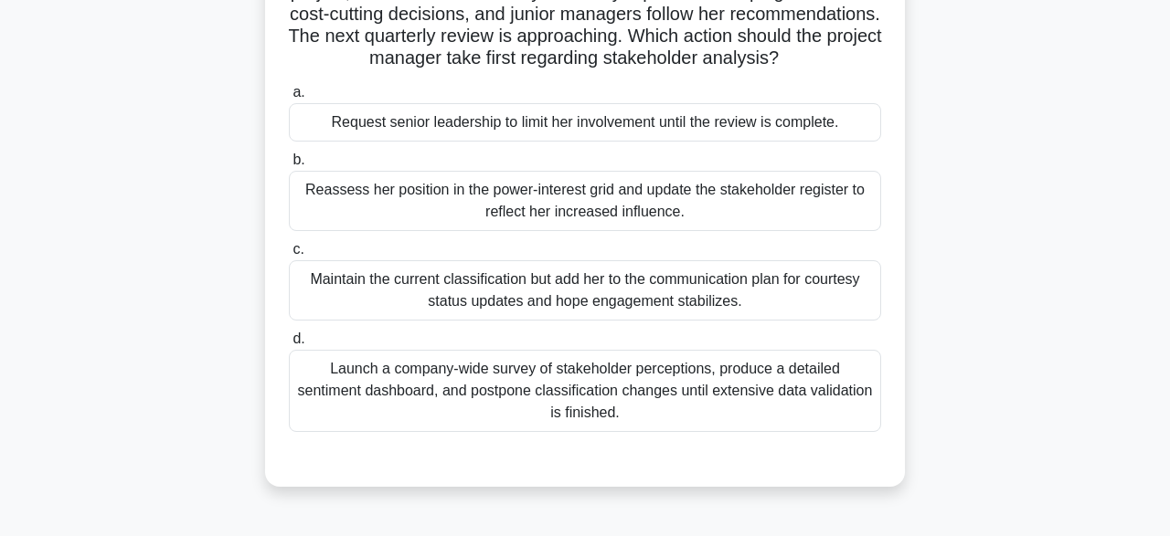
click at [535, 385] on div "Launch a company-wide survey of stakeholder perceptions, produce a detailed sen…" at bounding box center [585, 391] width 592 height 82
click at [289, 345] on input "d. Launch a company-wide survey of stakeholder perceptions, produce a detailed …" at bounding box center [289, 340] width 0 height 12
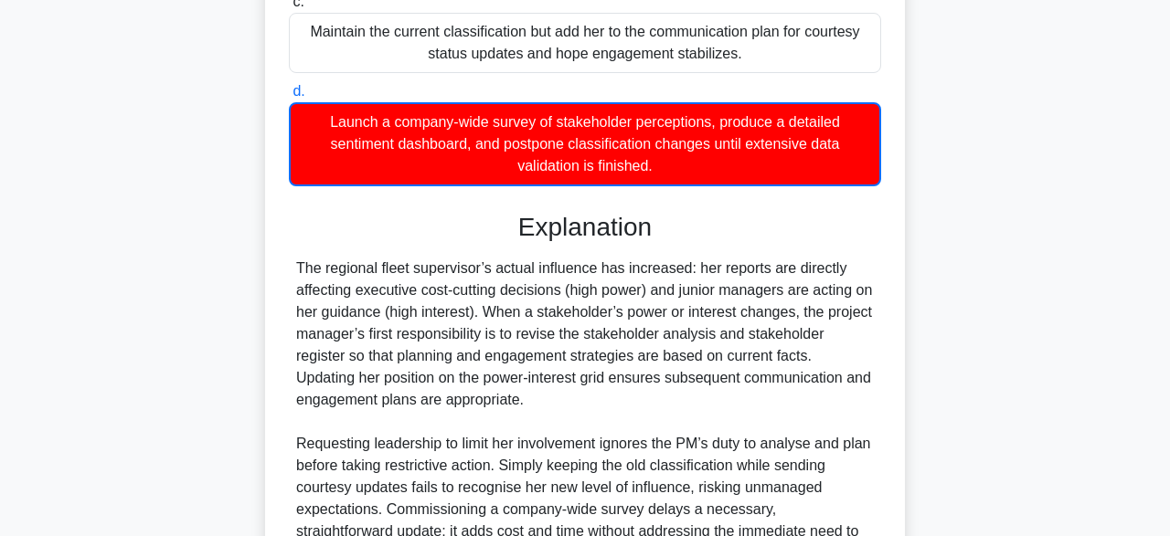
scroll to position [634, 0]
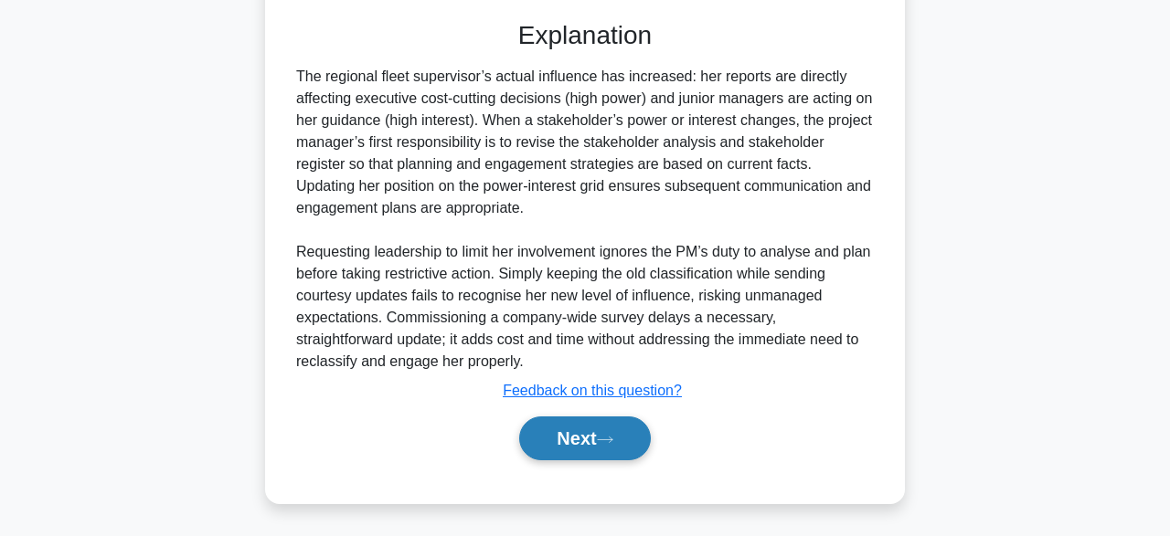
click at [592, 432] on button "Next" at bounding box center [584, 439] width 131 height 44
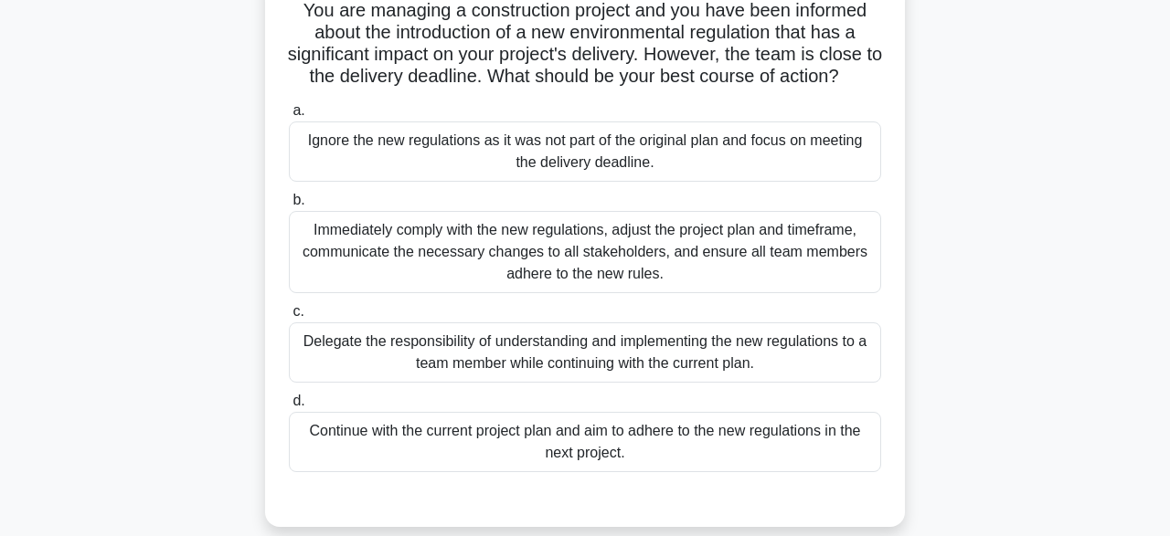
scroll to position [137, 0]
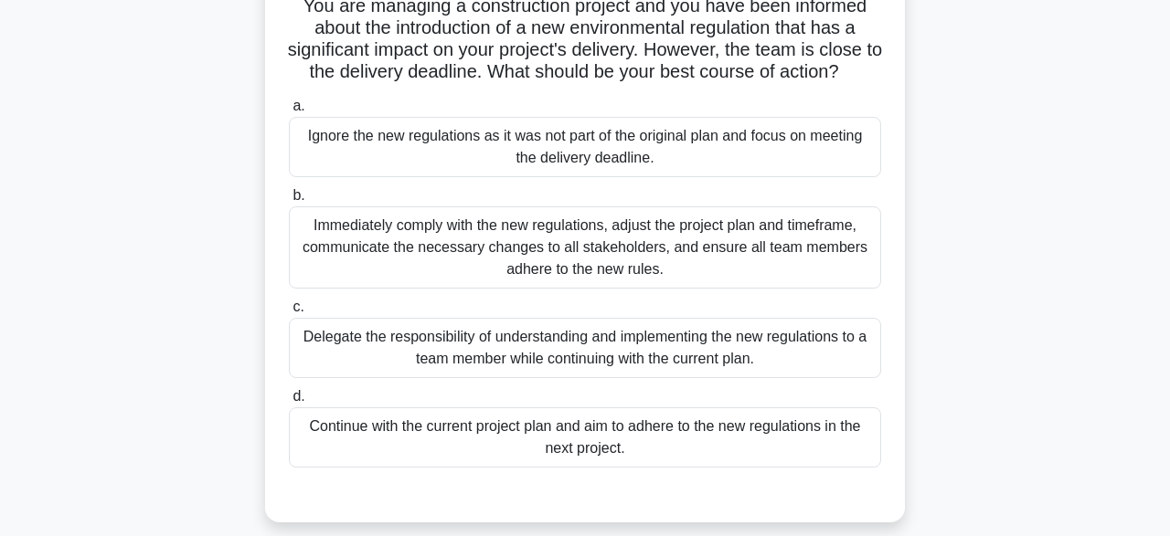
click at [536, 236] on div "Immediately comply with the new regulations, adjust the project plan and timefr…" at bounding box center [585, 248] width 592 height 82
click at [289, 202] on input "b. Immediately comply with the new regulations, adjust the project plan and tim…" at bounding box center [289, 196] width 0 height 12
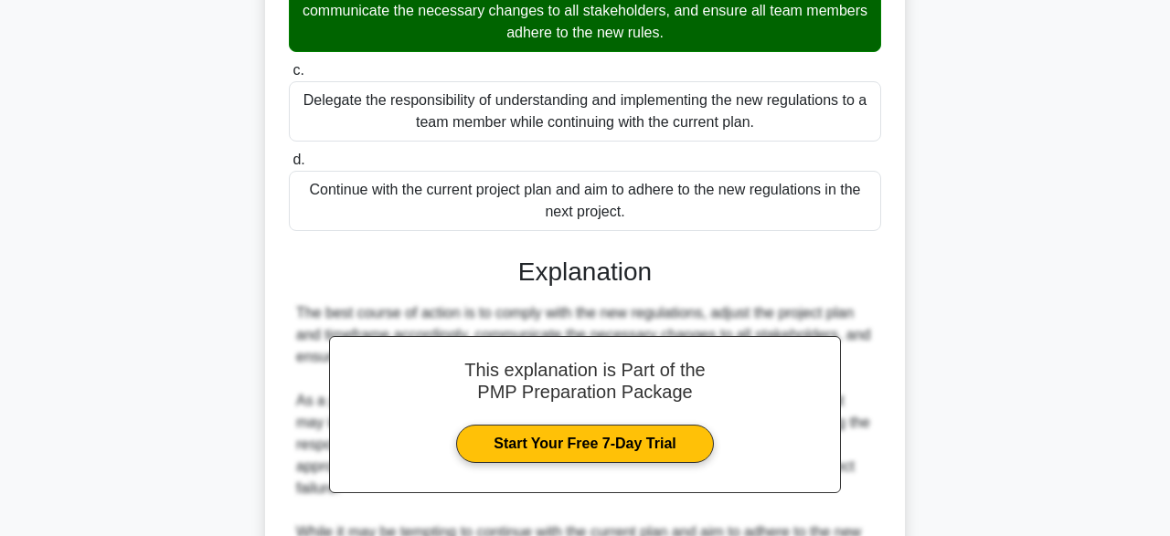
scroll to position [610, 0]
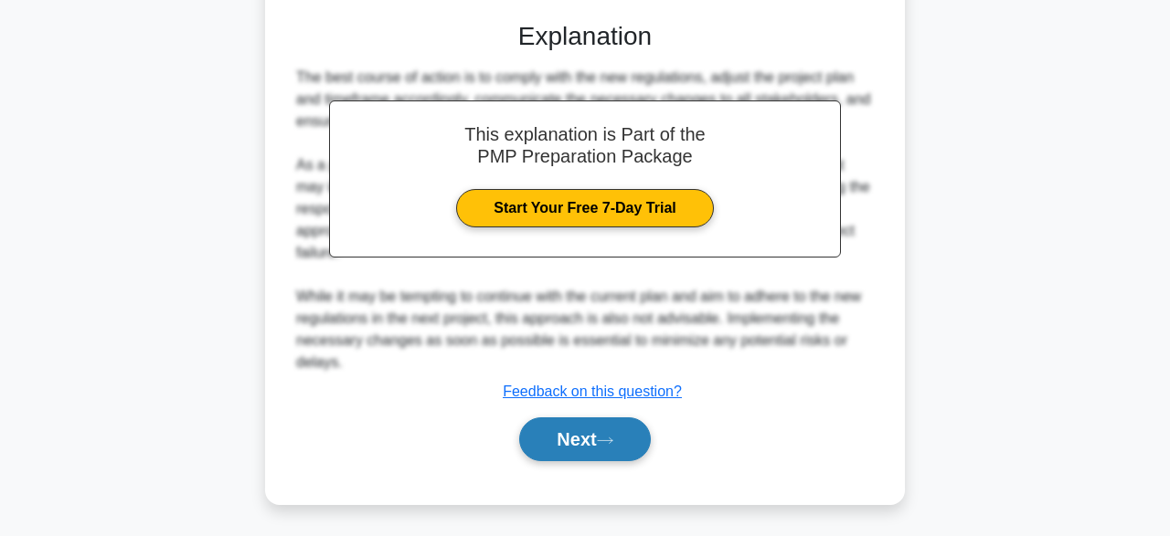
click at [589, 447] on button "Next" at bounding box center [584, 440] width 131 height 44
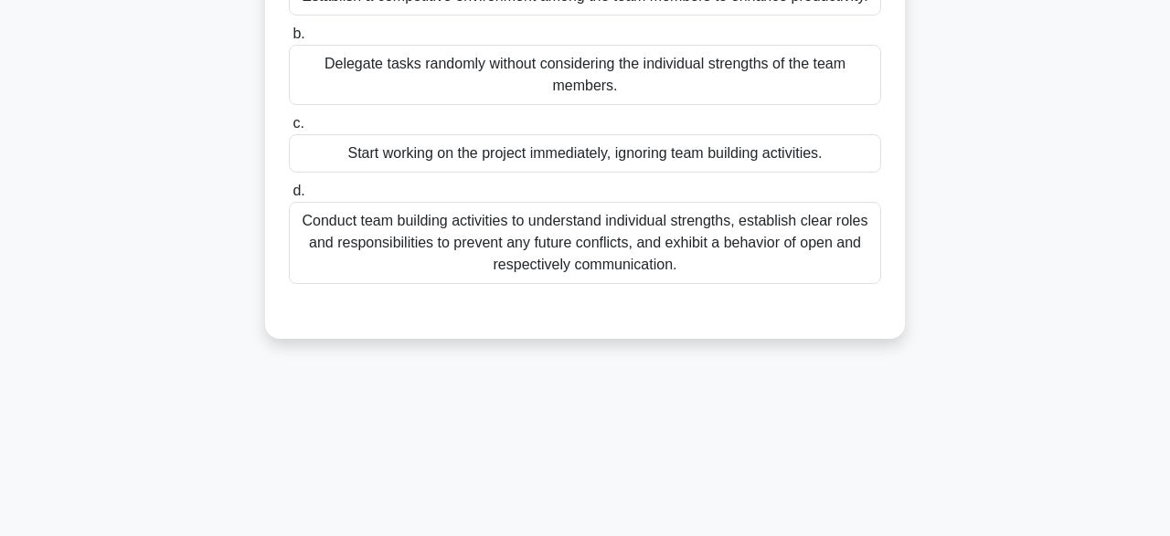
scroll to position [118, 0]
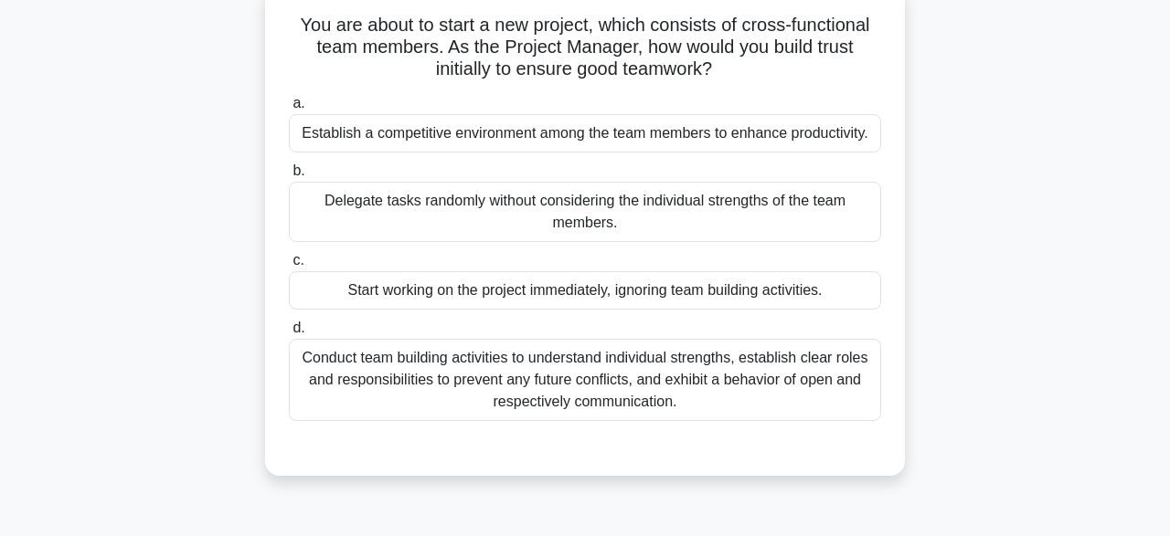
click at [582, 384] on div "Conduct team building activities to understand individual strengths, establish …" at bounding box center [585, 380] width 592 height 82
click at [289, 334] on input "d. Conduct team building activities to understand individual strengths, establi…" at bounding box center [289, 329] width 0 height 12
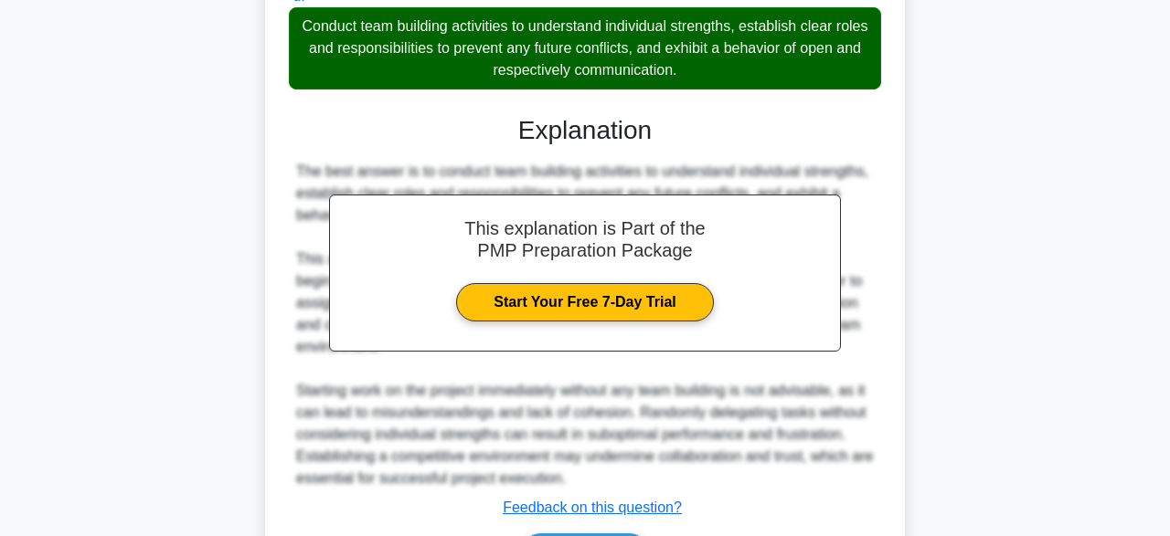
scroll to position [566, 0]
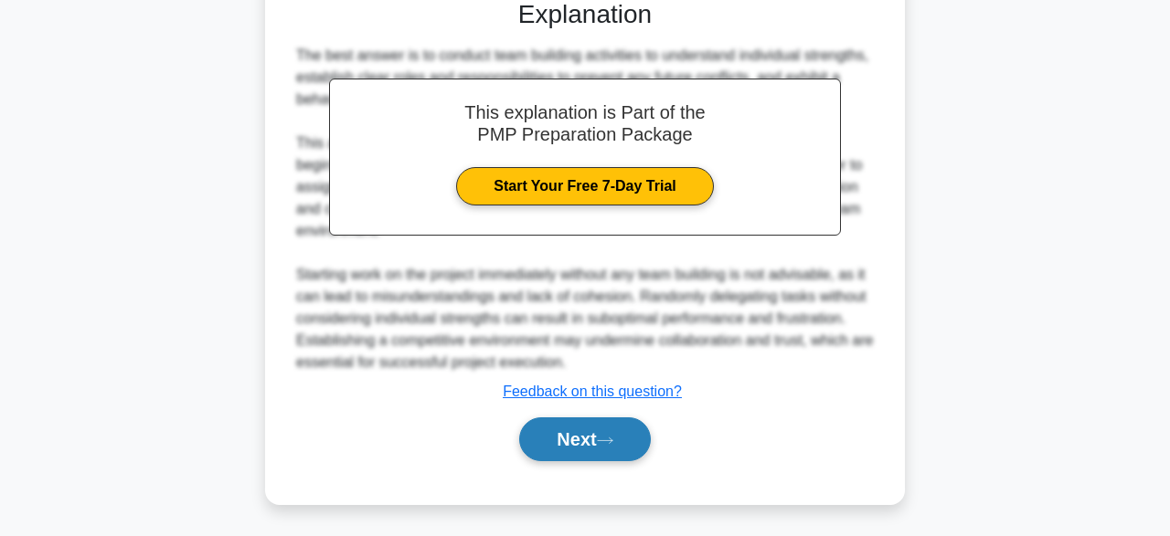
click at [612, 440] on icon at bounding box center [605, 440] width 15 height 5
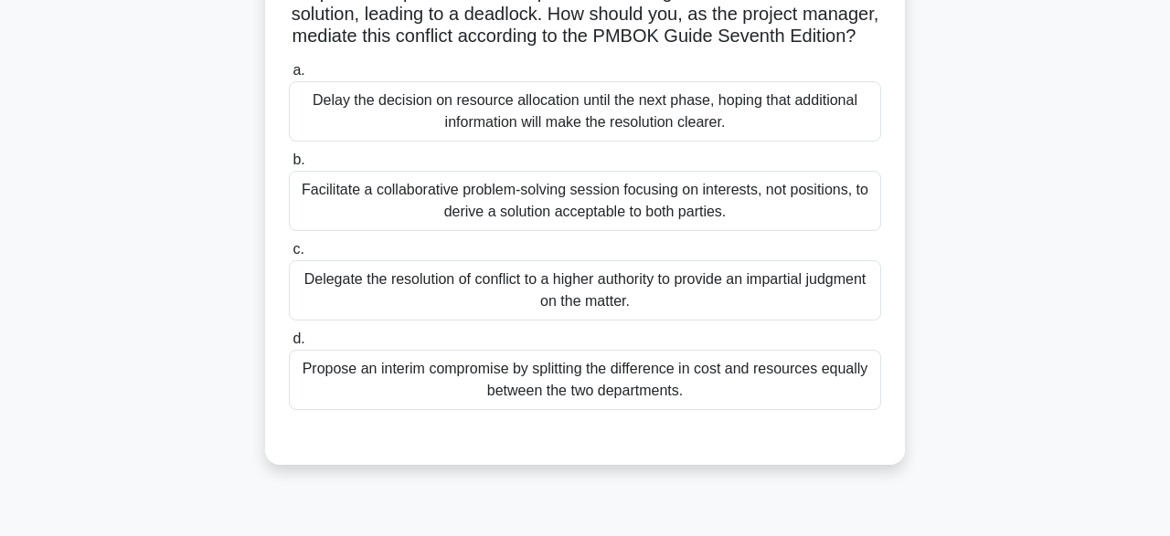
scroll to position [198, 0]
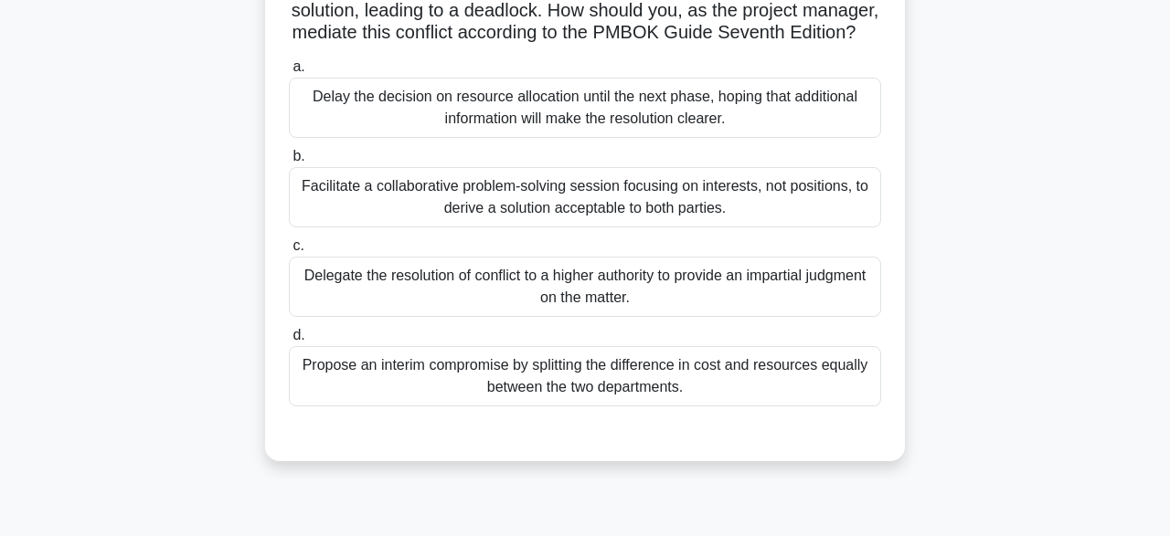
click at [634, 174] on div "Facilitate a collaborative problem-solving session focusing on interests, not p…" at bounding box center [585, 197] width 592 height 60
click at [289, 163] on input "b. Facilitate a collaborative problem-solving session focusing on interests, no…" at bounding box center [289, 157] width 0 height 12
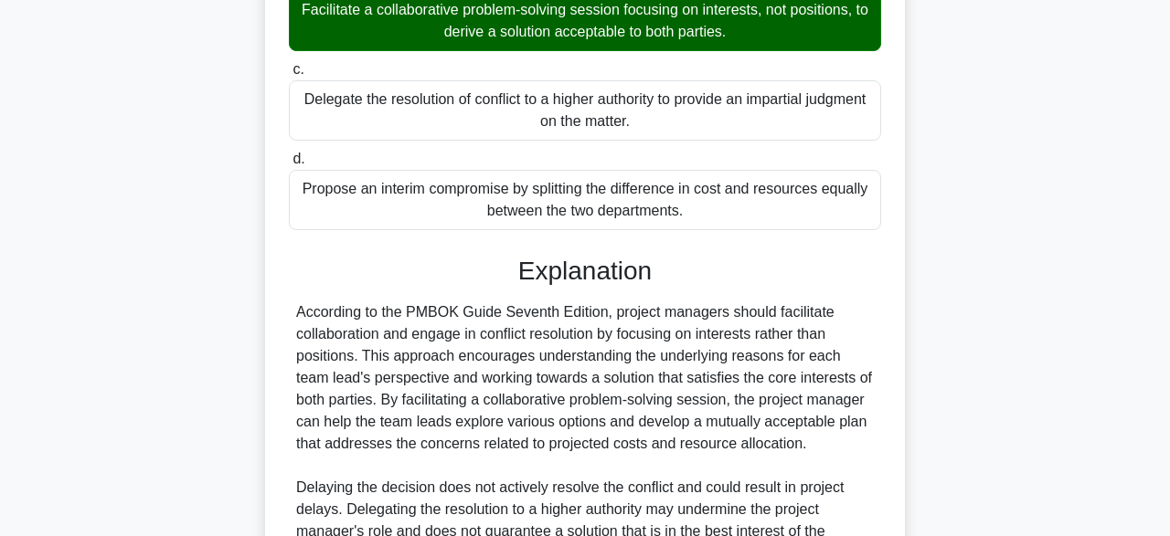
scroll to position [610, 0]
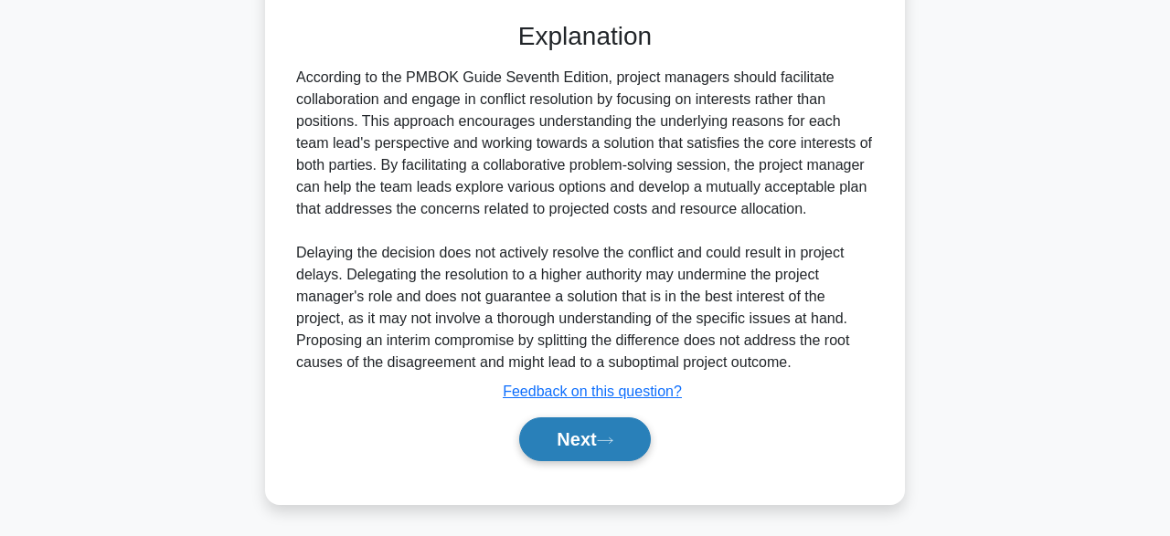
click at [583, 443] on button "Next" at bounding box center [584, 440] width 131 height 44
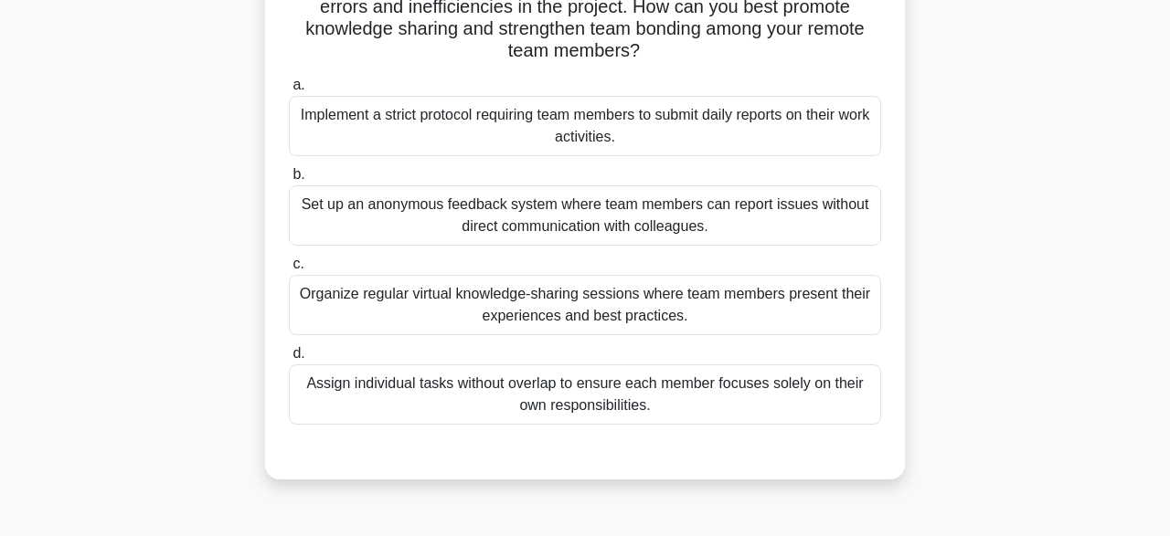
scroll to position [146, 0]
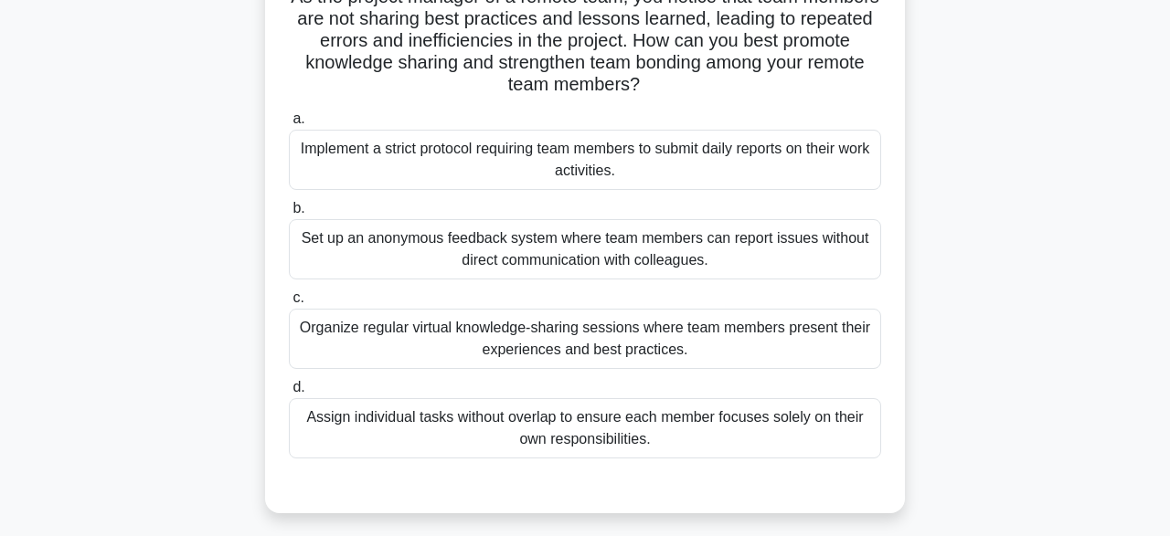
click at [427, 348] on div "Organize regular virtual knowledge-sharing sessions where team members present …" at bounding box center [585, 339] width 592 height 60
click at [289, 304] on input "c. Organize regular virtual knowledge-sharing sessions where team members prese…" at bounding box center [289, 298] width 0 height 12
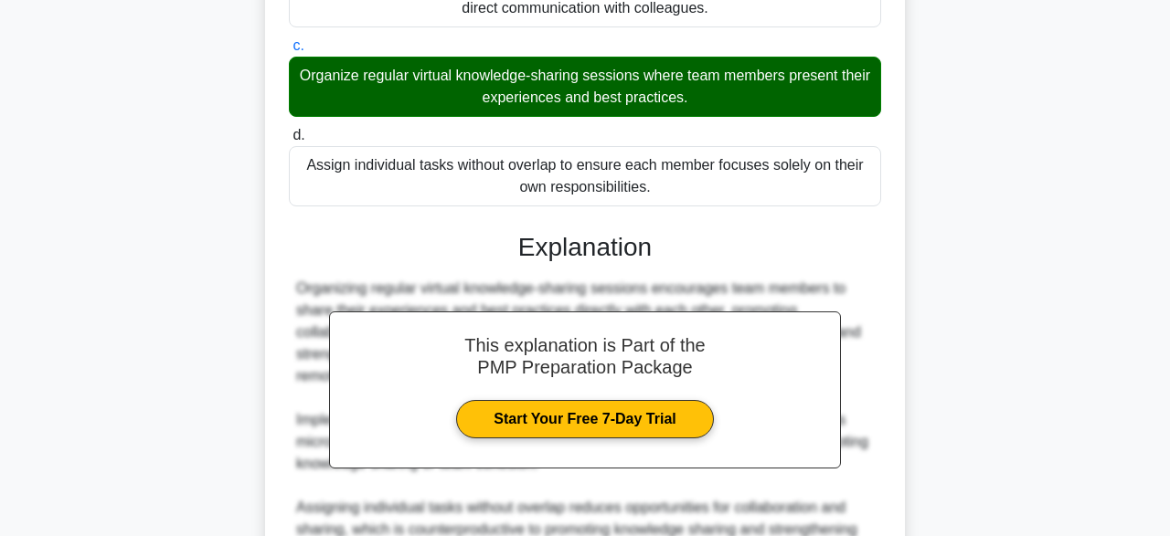
scroll to position [675, 0]
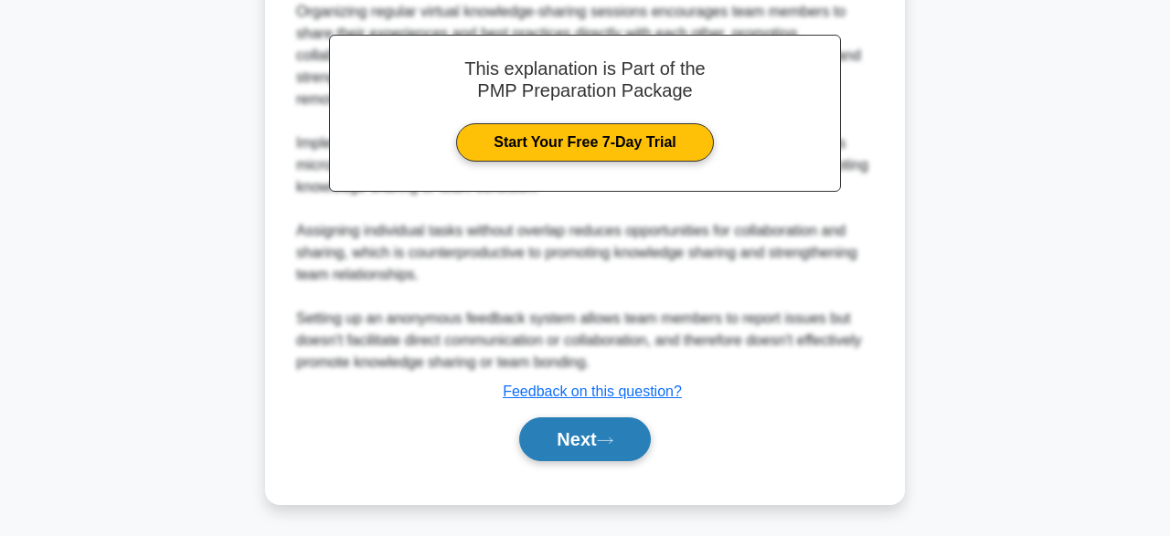
click at [607, 433] on button "Next" at bounding box center [584, 440] width 131 height 44
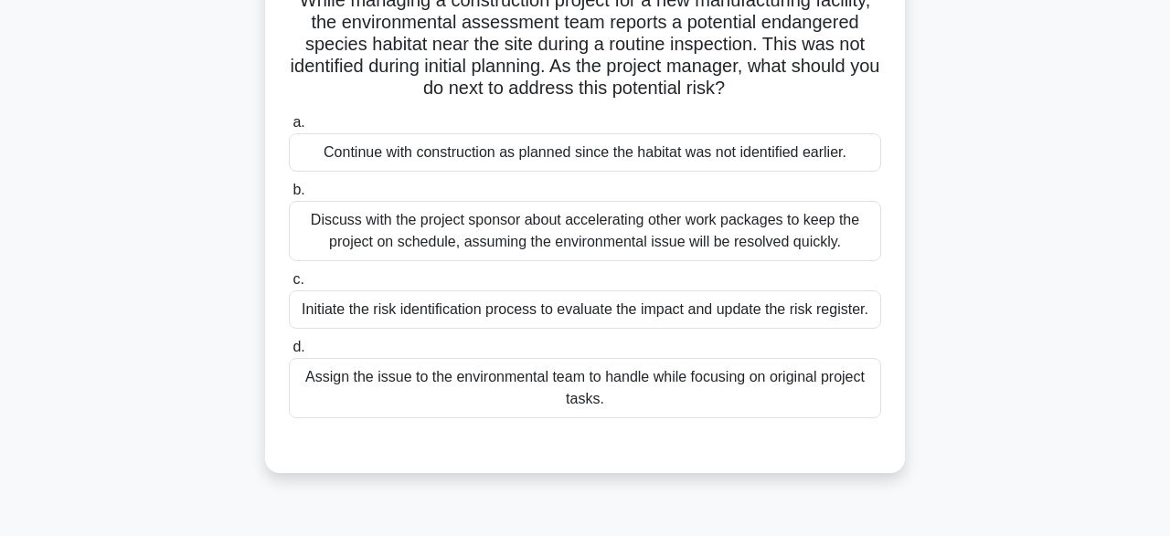
scroll to position [146, 0]
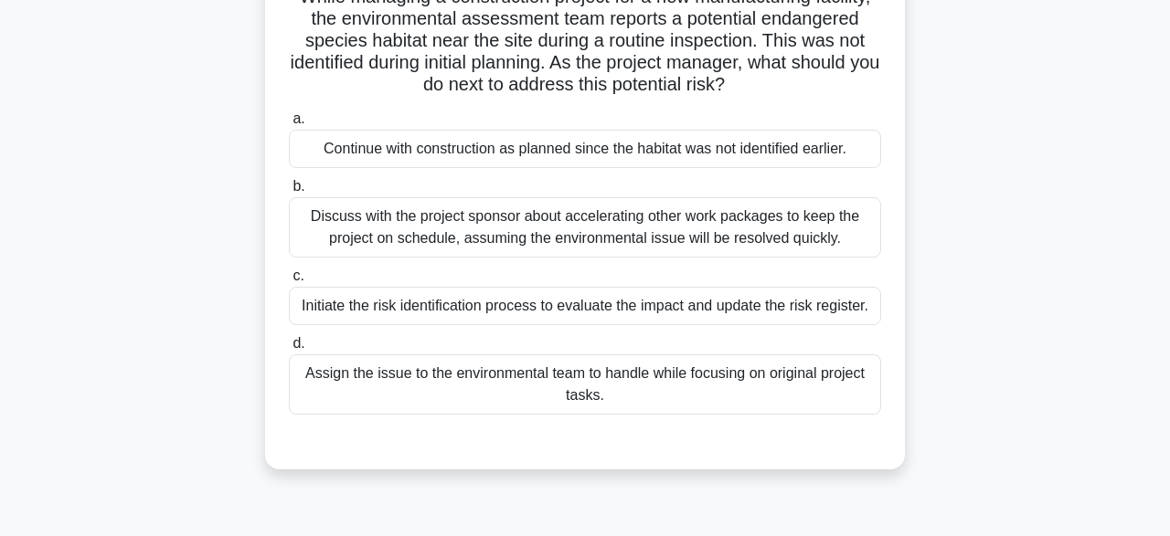
click at [441, 226] on div "Discuss with the project sponsor about accelerating other work packages to keep…" at bounding box center [585, 227] width 592 height 60
click at [289, 193] on input "b. Discuss with the project sponsor about accelerating other work packages to k…" at bounding box center [289, 187] width 0 height 12
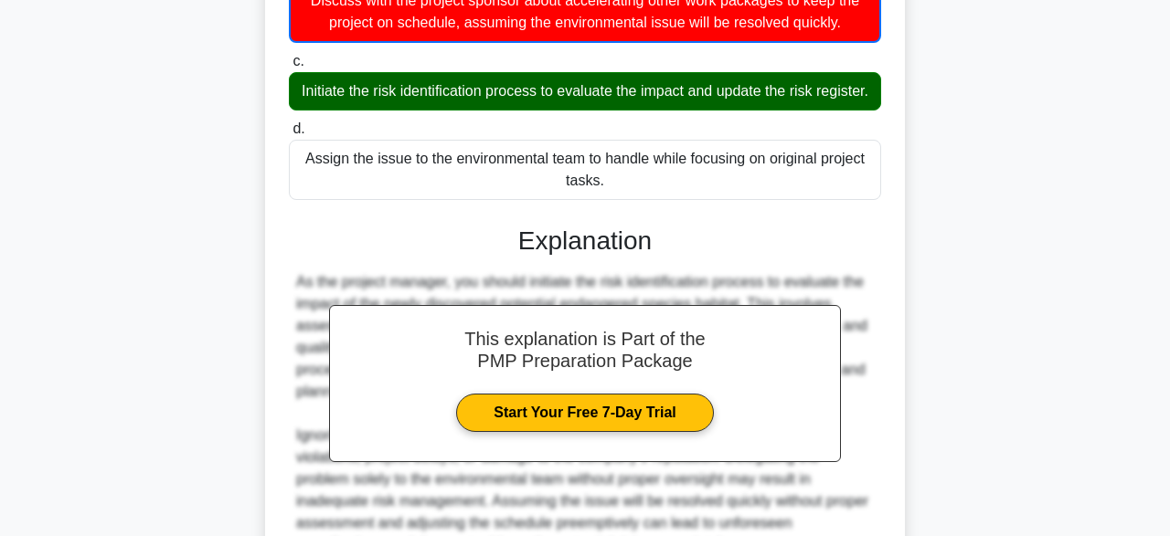
scroll to position [139, 0]
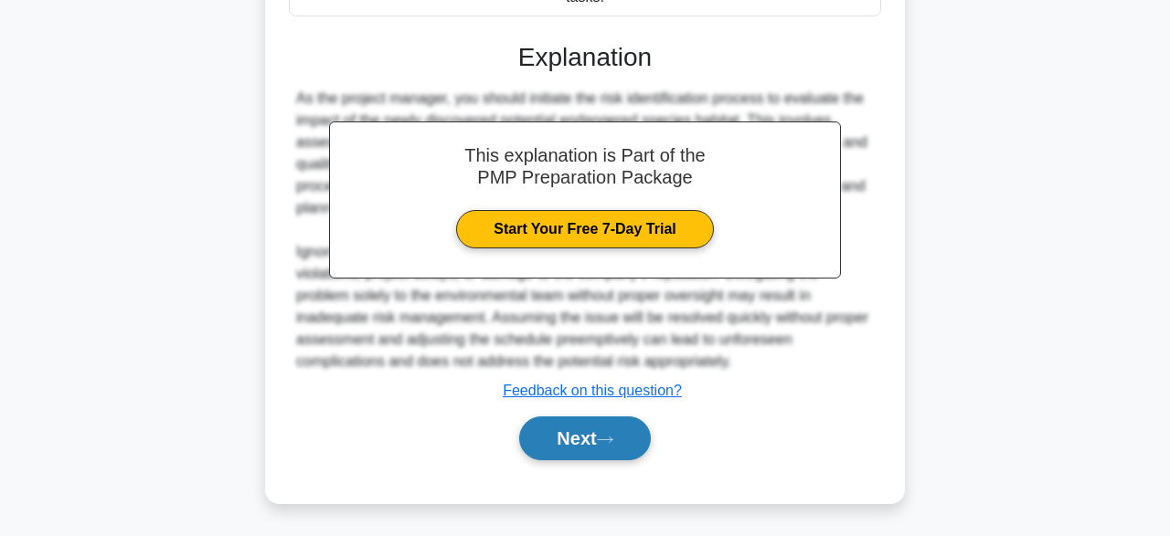
click at [579, 428] on button "Next" at bounding box center [584, 439] width 131 height 44
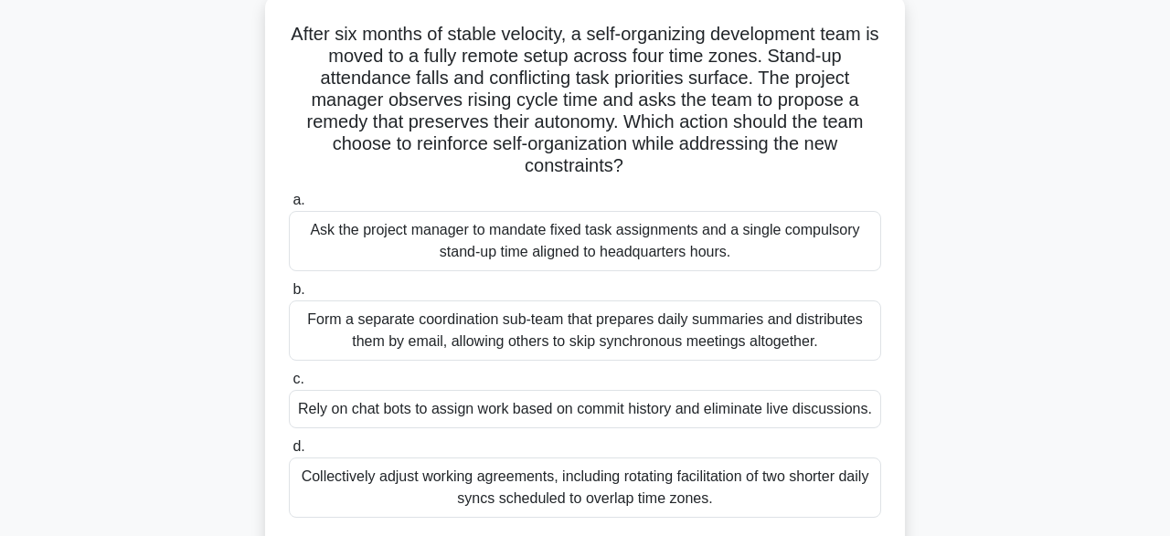
scroll to position [108, 0]
click at [814, 249] on div "Ask the project manager to mandate fixed task assignments and a single compulso…" at bounding box center [585, 242] width 592 height 60
click at [289, 207] on input "a. Ask the project manager to mandate fixed task assignments and a single compu…" at bounding box center [289, 202] width 0 height 12
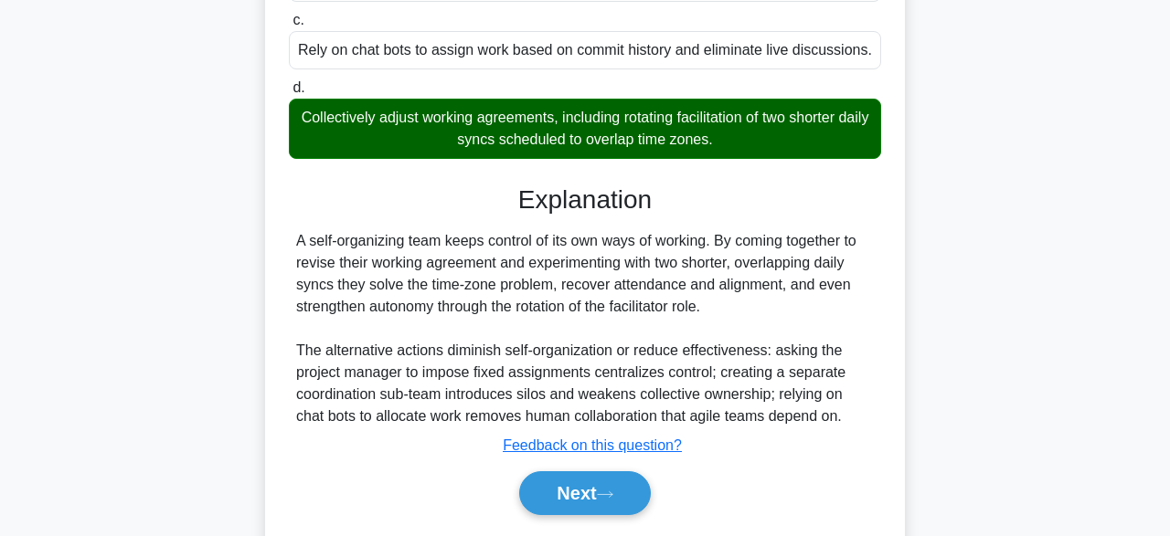
scroll to position [525, 0]
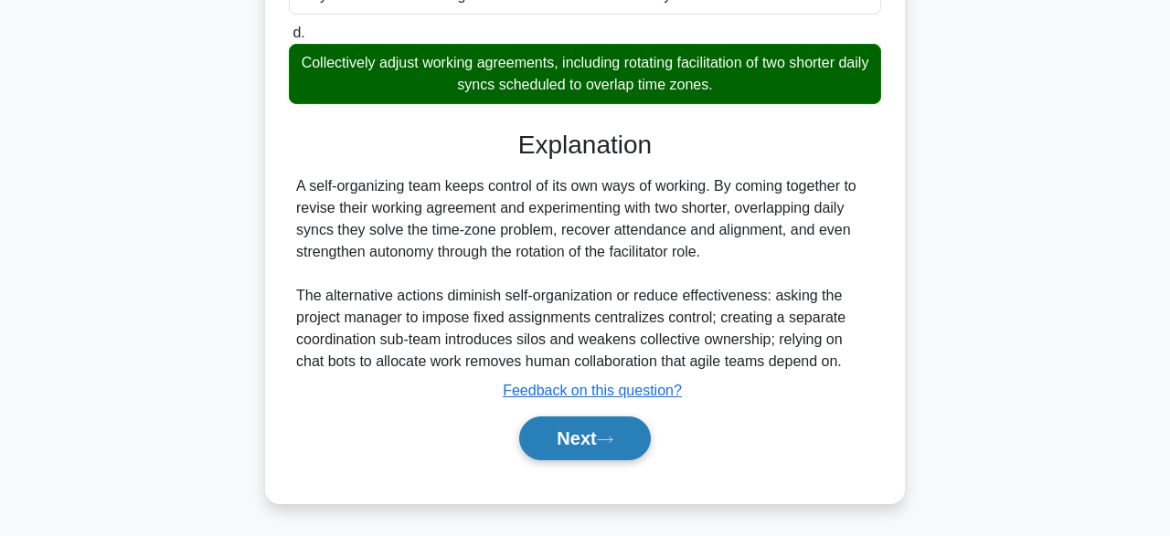
click at [588, 429] on button "Next" at bounding box center [584, 439] width 131 height 44
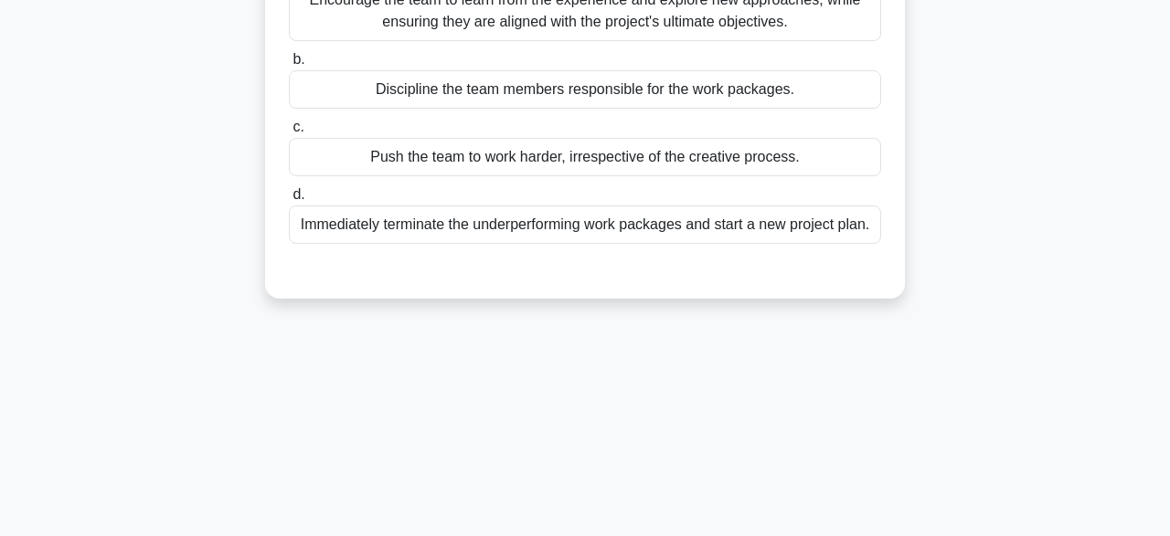
scroll to position [148, 0]
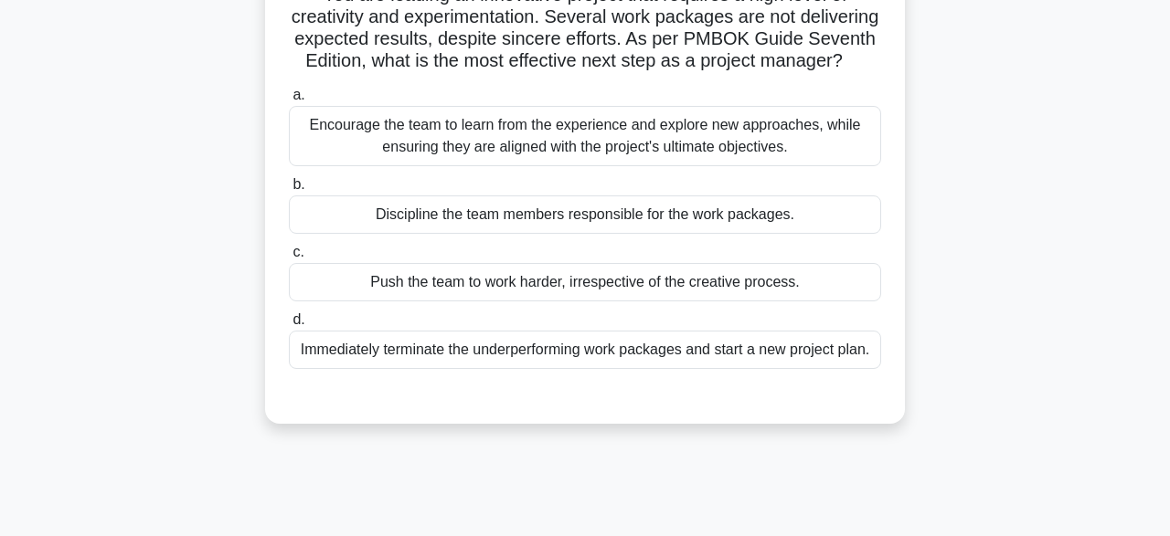
click at [694, 148] on div "Encourage the team to learn from the experience and explore new approaches, whi…" at bounding box center [585, 136] width 592 height 60
click at [289, 101] on input "a. Encourage the team to learn from the experience and explore new approaches, …" at bounding box center [289, 96] width 0 height 12
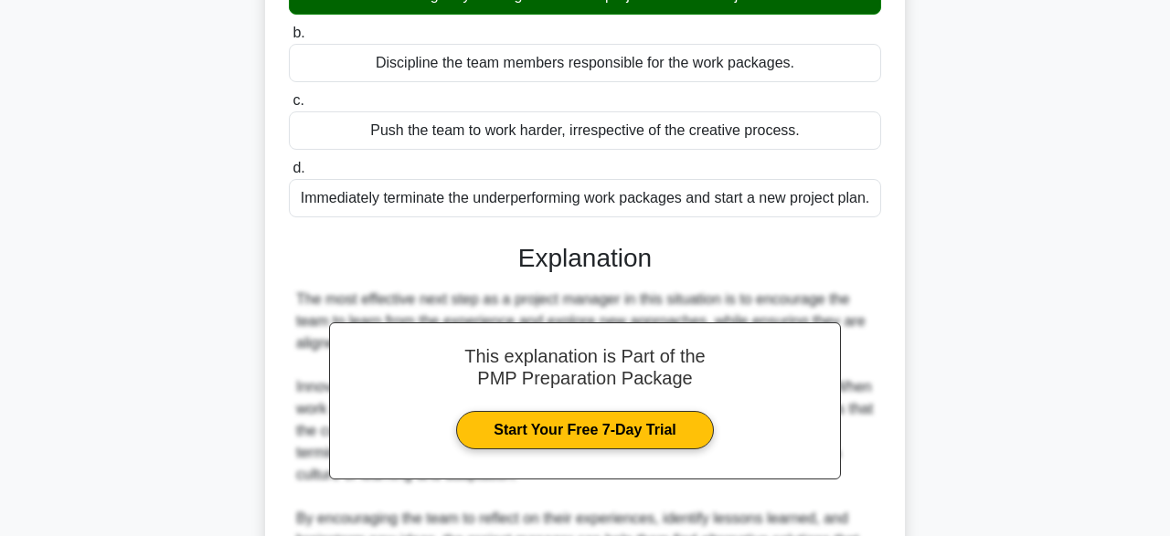
scroll to position [653, 0]
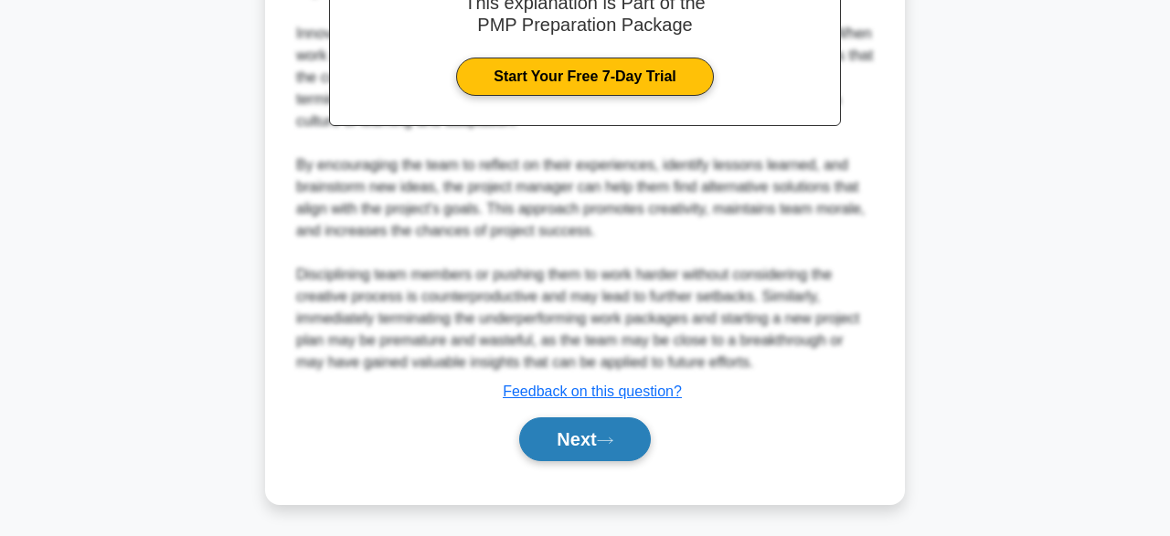
click at [612, 440] on icon at bounding box center [605, 440] width 15 height 5
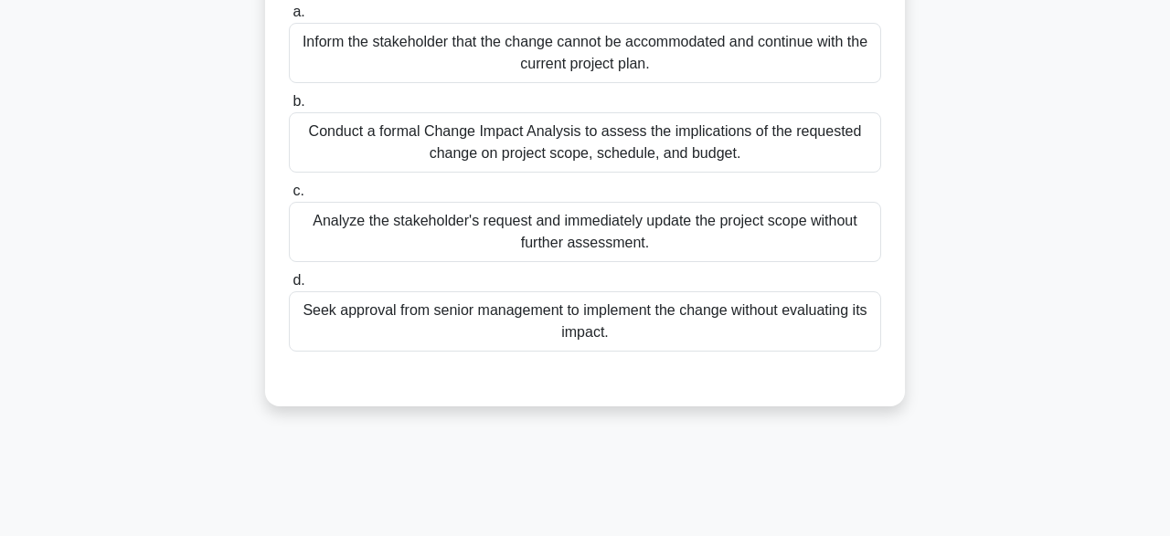
scroll to position [236, 0]
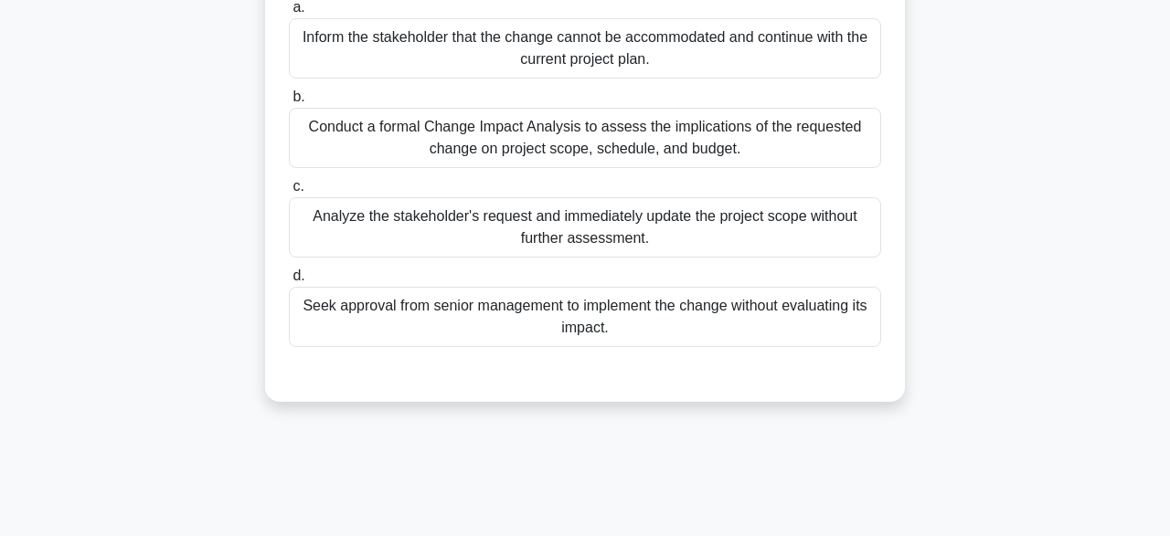
click at [464, 147] on div "Conduct a formal Change Impact Analysis to assess the implications of the reque…" at bounding box center [585, 138] width 592 height 60
click at [289, 103] on input "b. Conduct a formal Change Impact Analysis to assess the implications of the re…" at bounding box center [289, 97] width 0 height 12
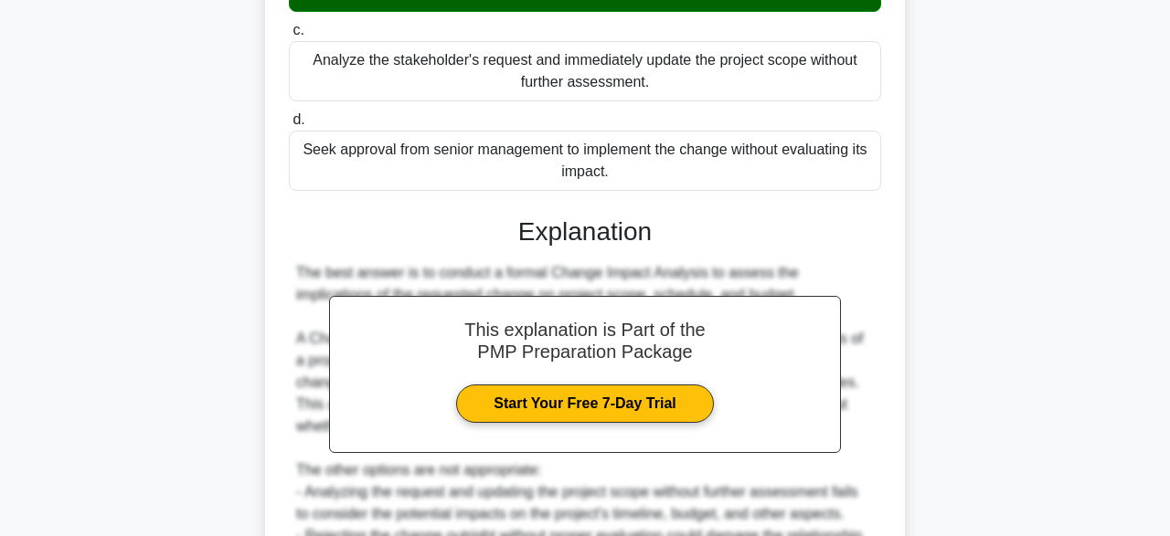
scroll to position [697, 0]
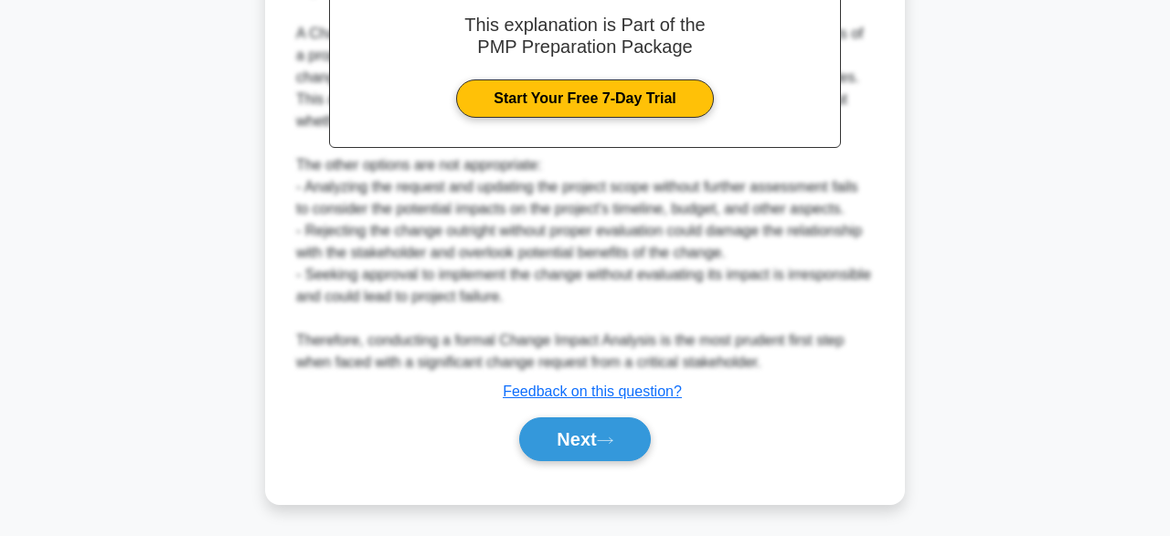
click at [595, 466] on div "Next" at bounding box center [585, 439] width 592 height 58
click at [601, 442] on button "Next" at bounding box center [584, 440] width 131 height 44
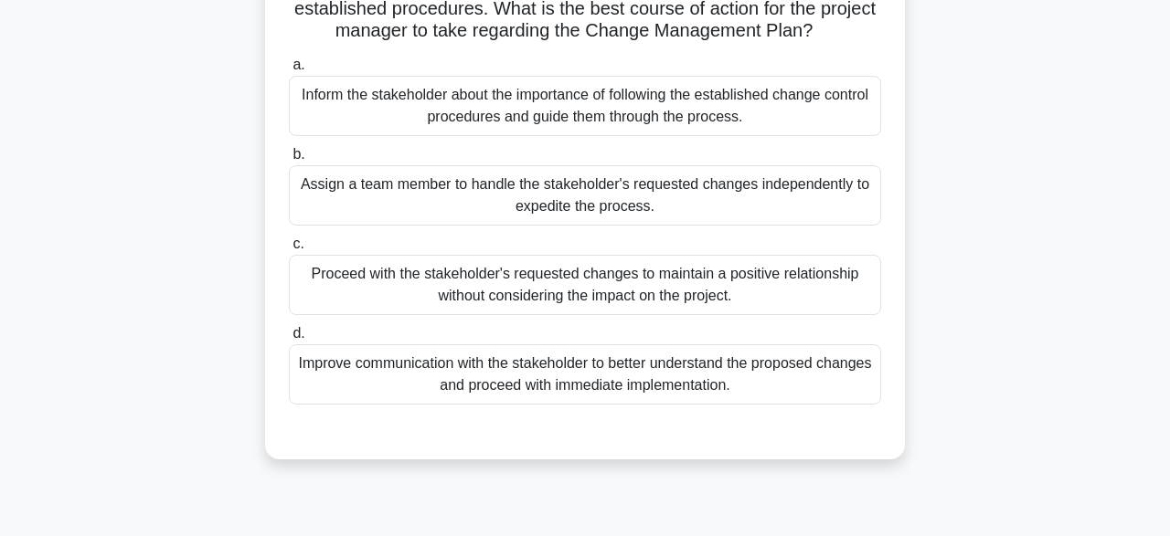
scroll to position [180, 0]
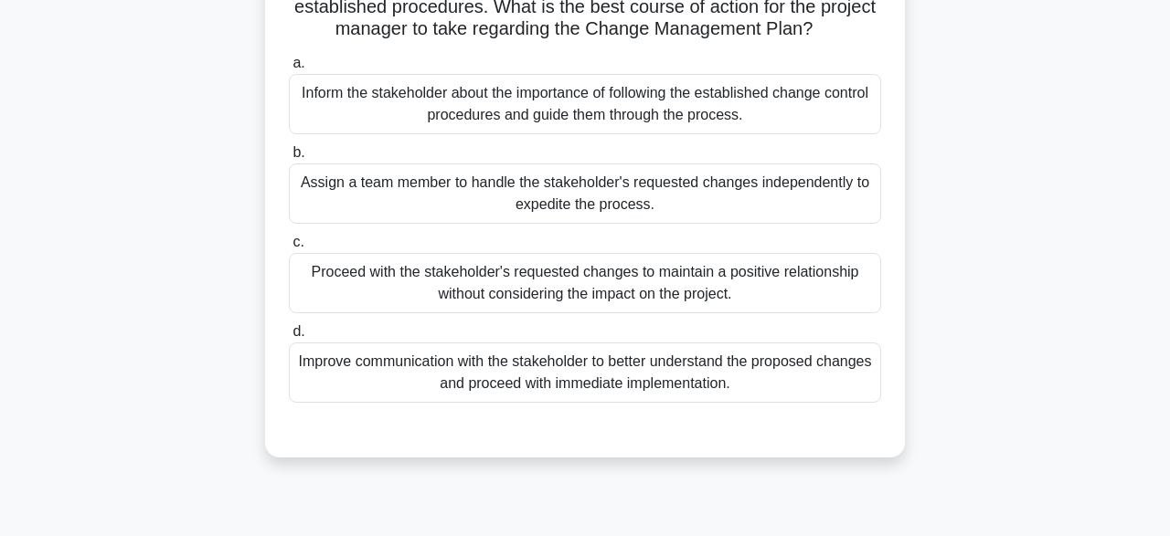
click at [876, 119] on div "Inform the stakeholder about the importance of following the established change…" at bounding box center [585, 104] width 592 height 60
click at [289, 69] on input "a. Inform the stakeholder about the importance of following the established cha…" at bounding box center [289, 64] width 0 height 12
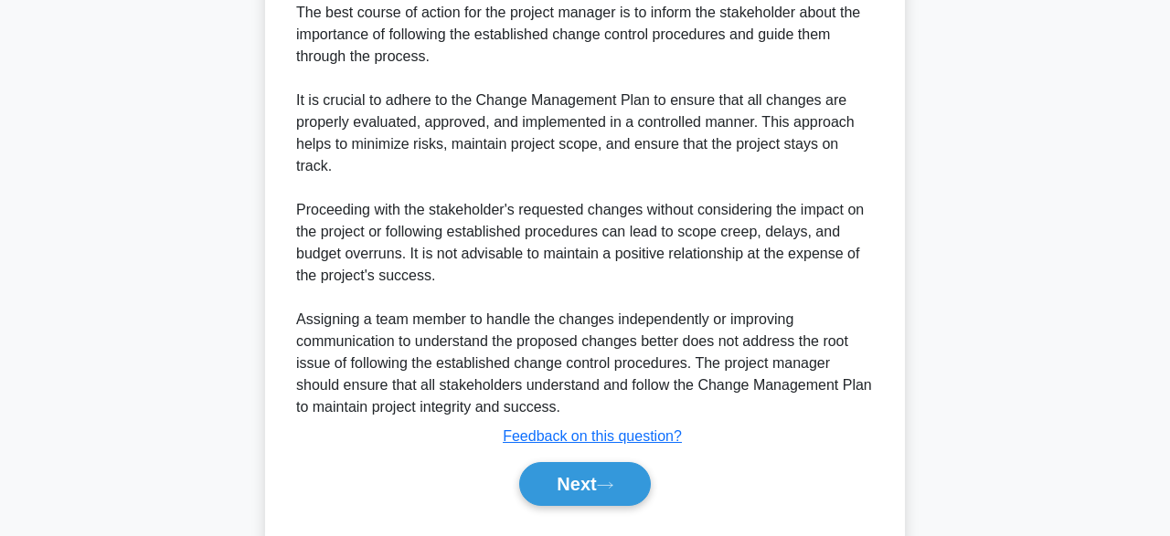
scroll to position [697, 0]
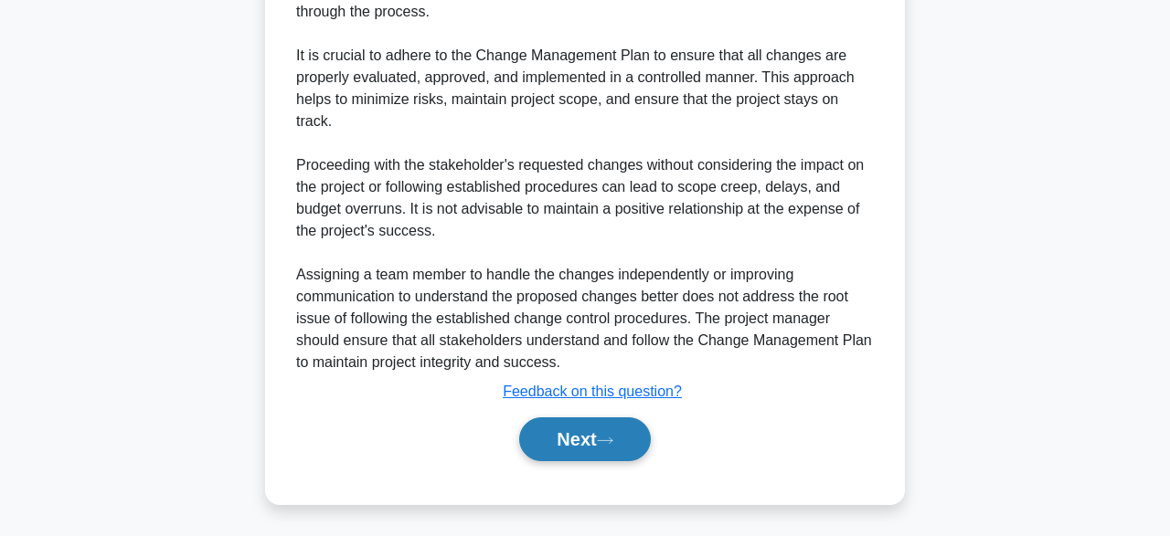
click at [605, 440] on icon at bounding box center [605, 441] width 16 height 10
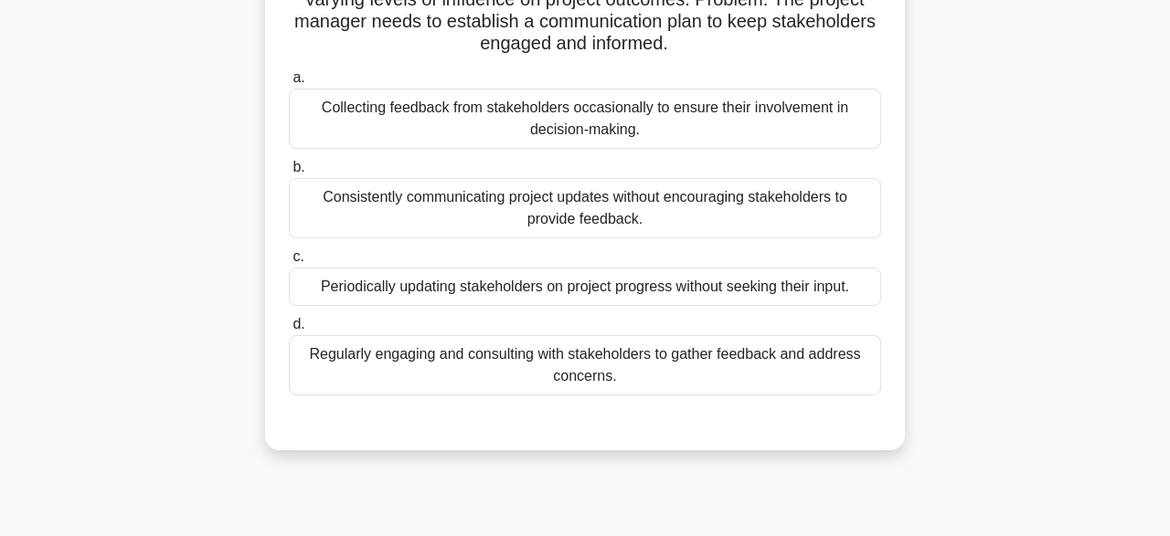
scroll to position [237, 0]
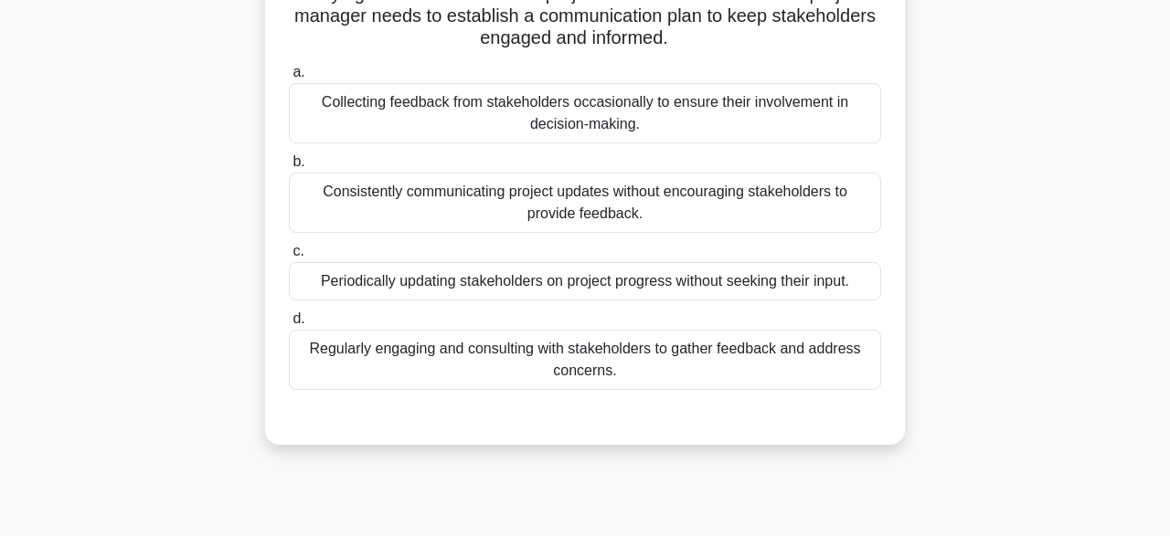
click at [854, 357] on div "Regularly engaging and consulting with stakeholders to gather feedback and addr…" at bounding box center [585, 360] width 592 height 60
click at [289, 325] on input "d. Regularly engaging and consulting with stakeholders to gather feedback and a…" at bounding box center [289, 319] width 0 height 12
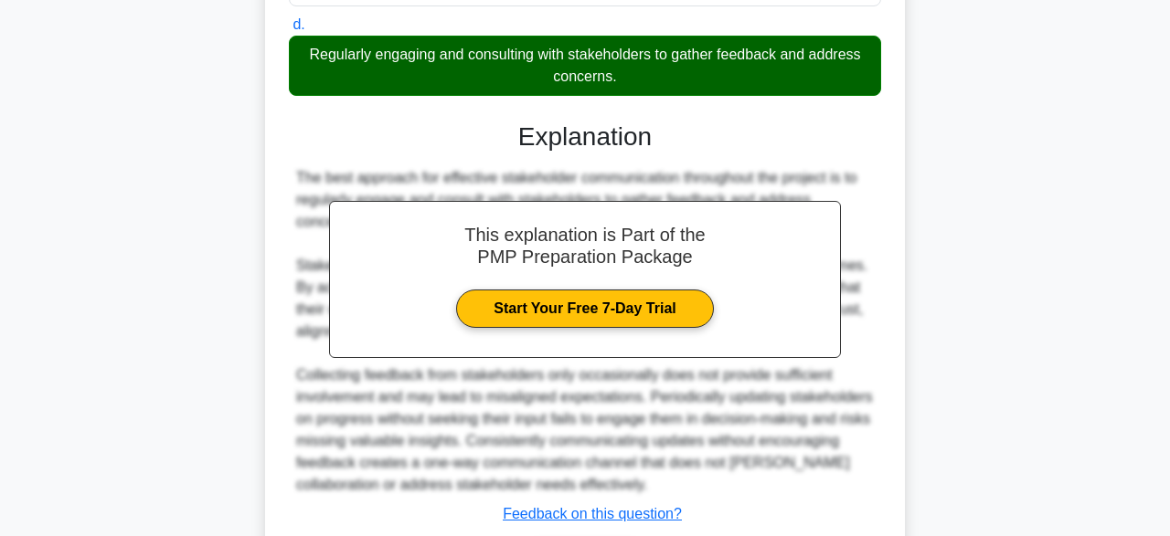
scroll to position [632, 0]
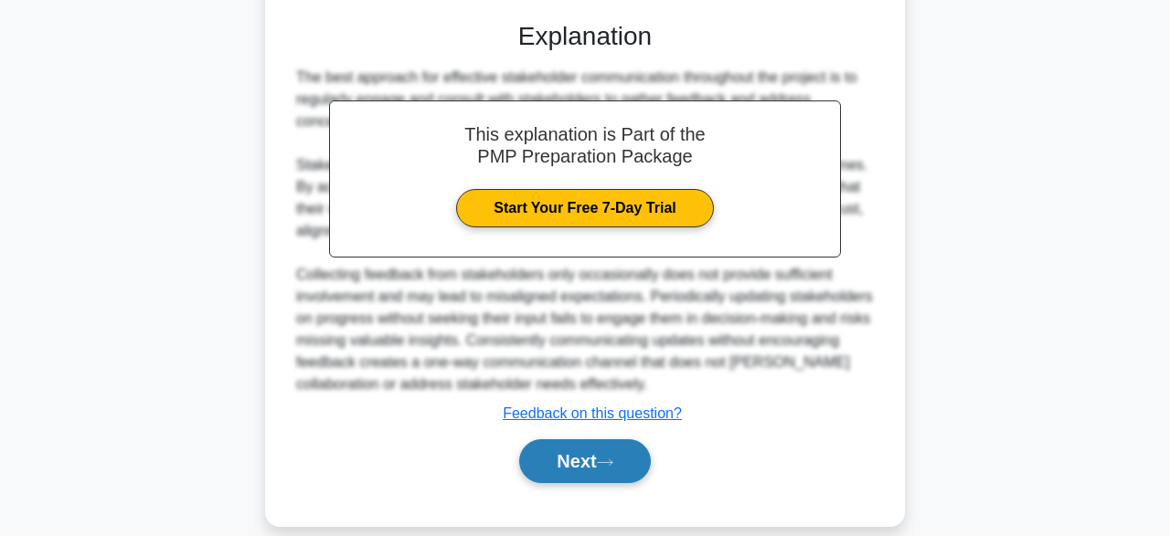
click at [613, 457] on button "Next" at bounding box center [584, 462] width 131 height 44
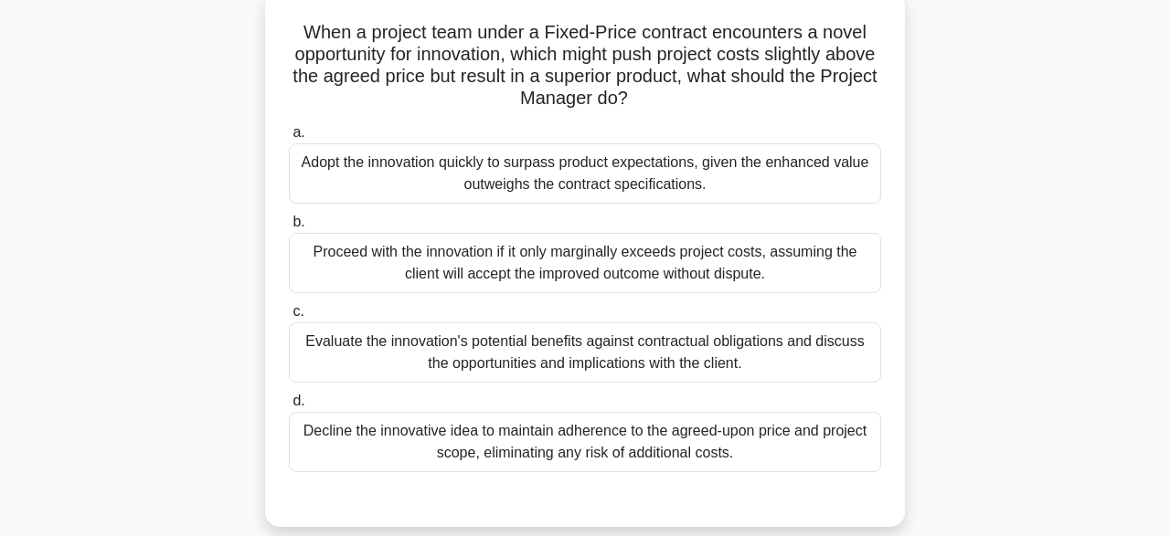
scroll to position [122, 0]
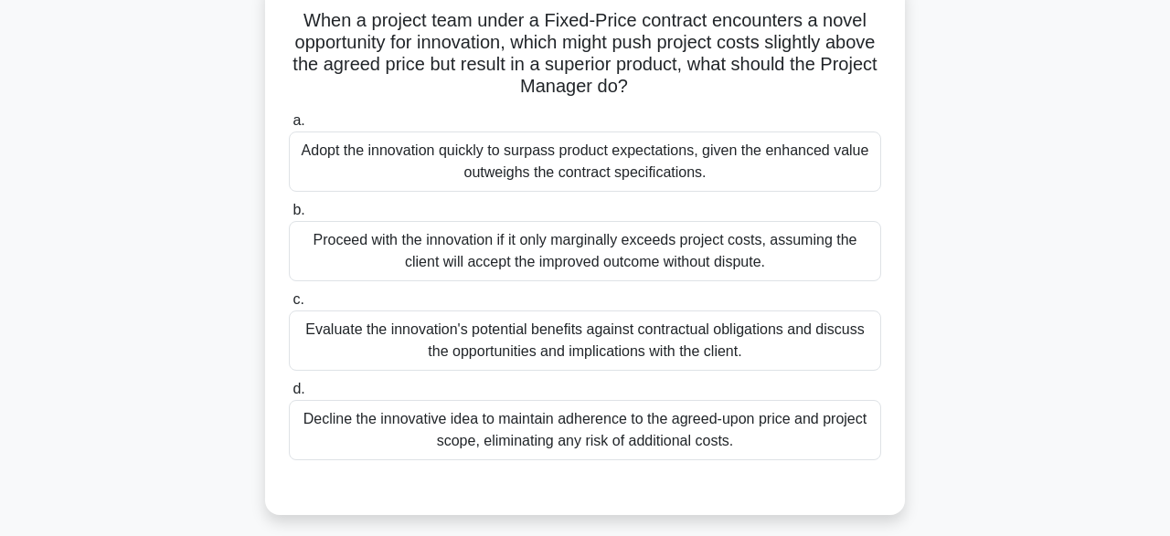
click at [350, 352] on div "Evaluate the innovation's potential benefits against contractual obligations an…" at bounding box center [585, 341] width 592 height 60
click at [289, 306] on input "c. Evaluate the innovation's potential benefits against contractual obligations…" at bounding box center [289, 300] width 0 height 12
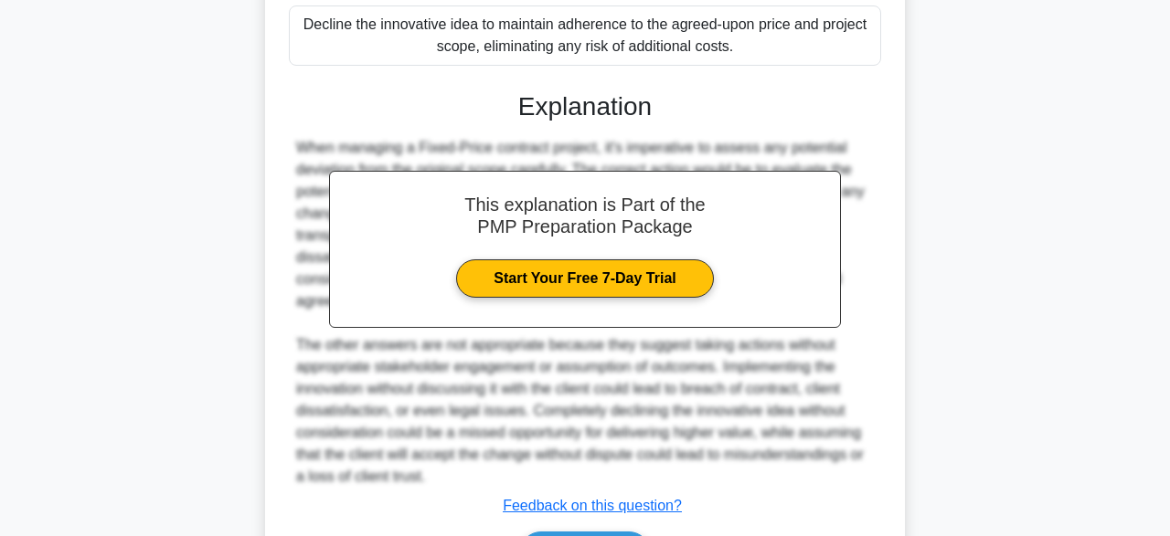
scroll to position [632, 0]
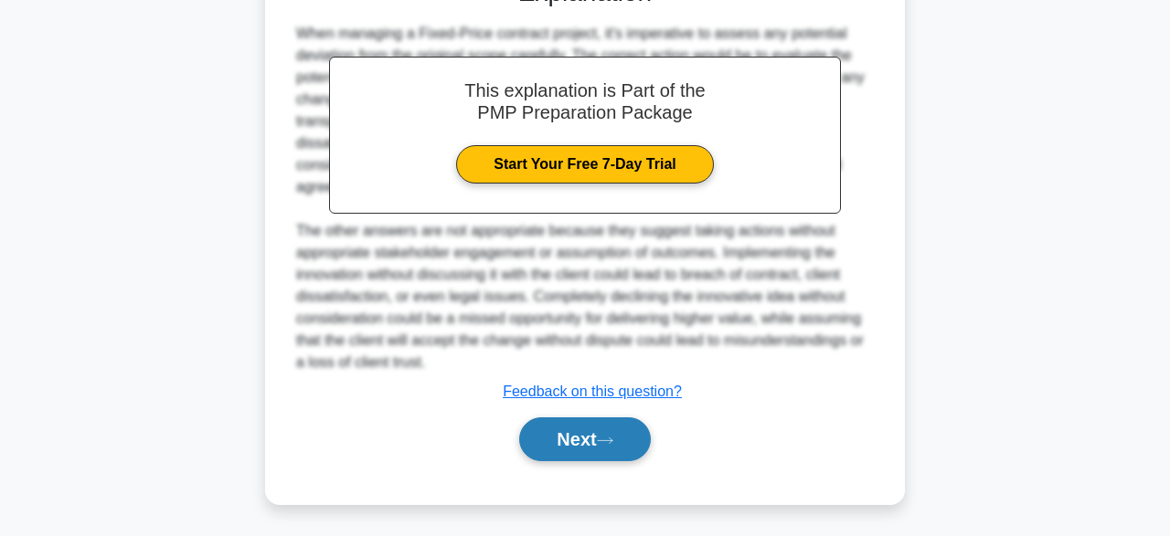
click at [607, 439] on icon at bounding box center [605, 441] width 16 height 10
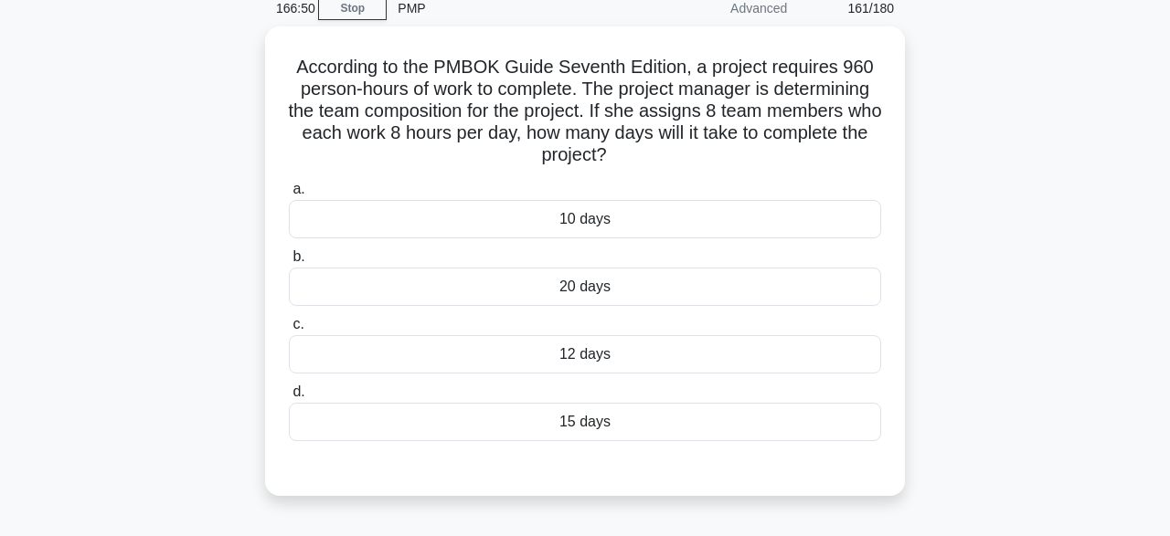
scroll to position [67, 0]
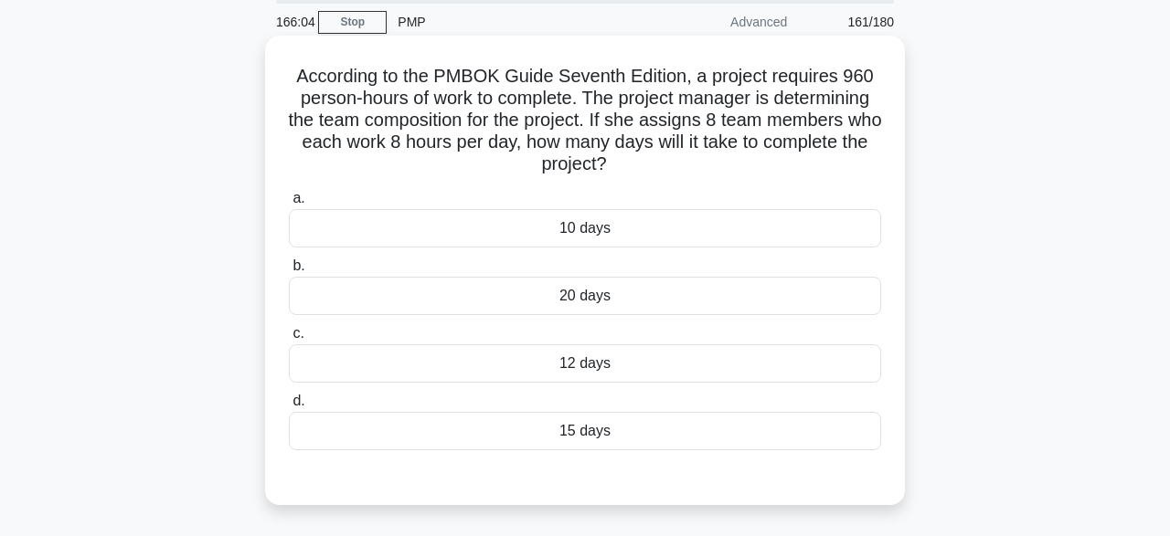
click at [581, 295] on div "20 days" at bounding box center [585, 296] width 592 height 38
click at [289, 272] on input "b. 20 days" at bounding box center [289, 266] width 0 height 12
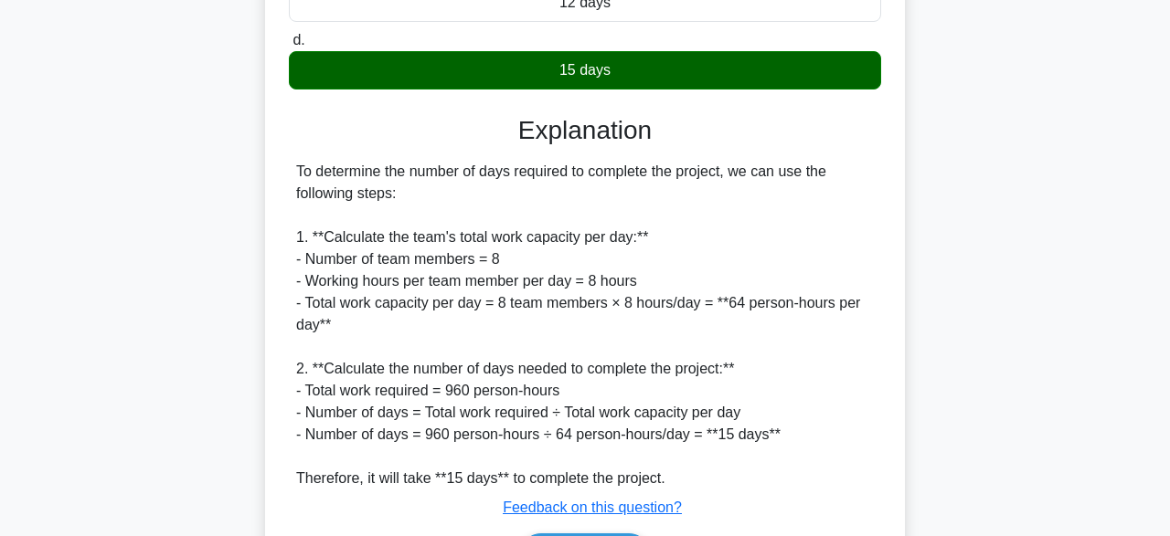
scroll to position [547, 0]
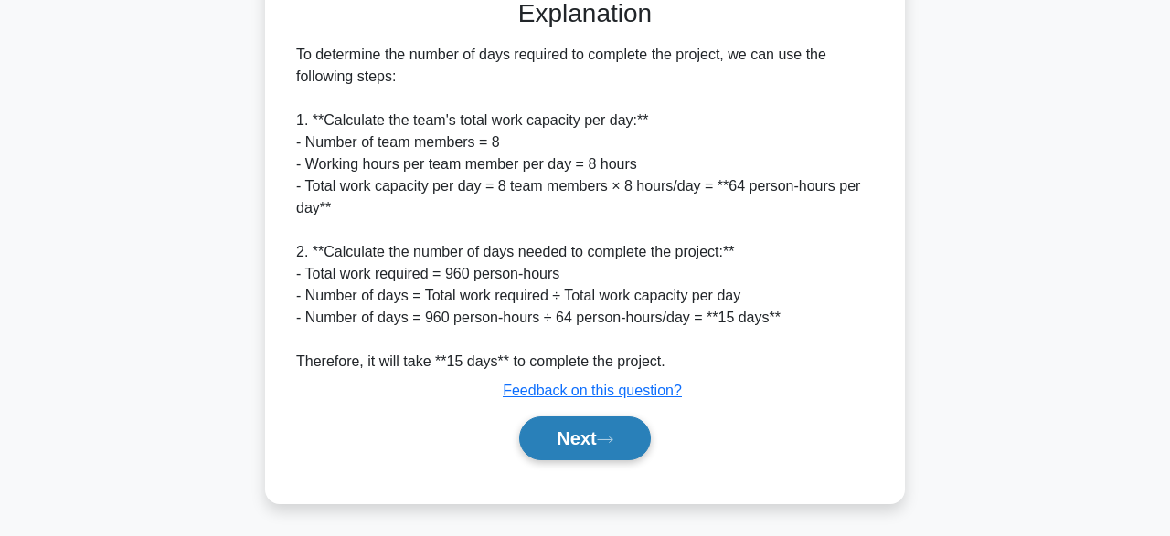
click at [609, 449] on button "Next" at bounding box center [584, 439] width 131 height 44
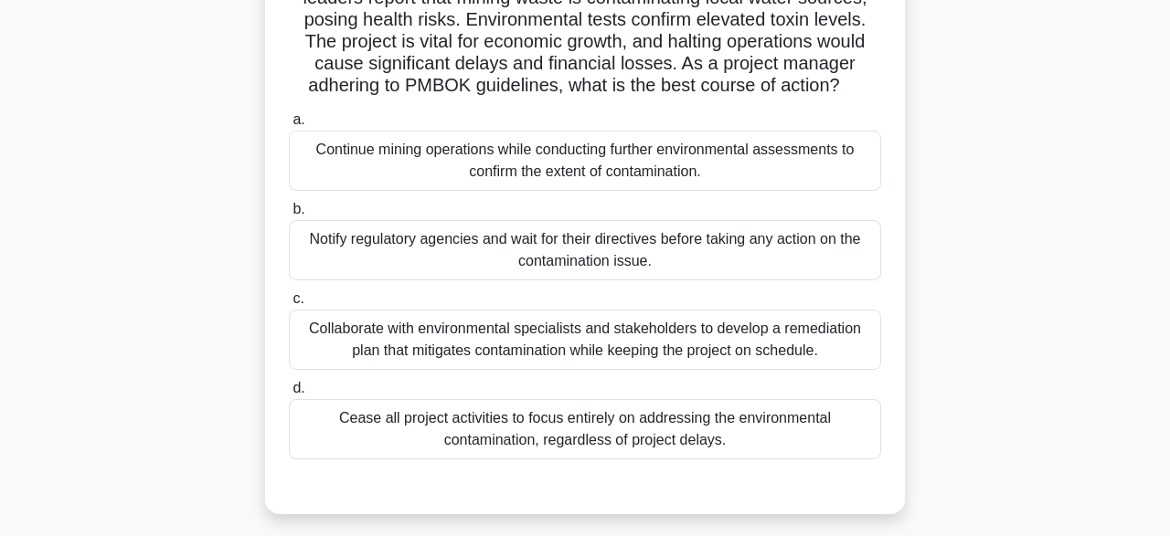
scroll to position [173, 0]
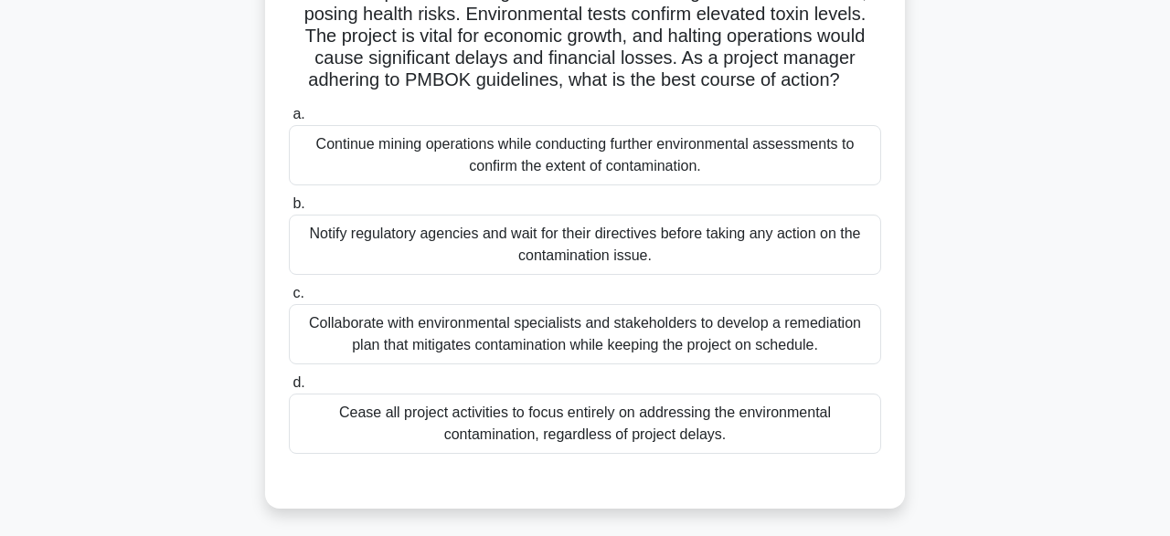
click at [701, 307] on label "c. Collaborate with environmental specialists and stakeholders to develop a rem…" at bounding box center [585, 323] width 592 height 82
click at [289, 300] on input "c. Collaborate with environmental specialists and stakeholders to develop a rem…" at bounding box center [289, 294] width 0 height 12
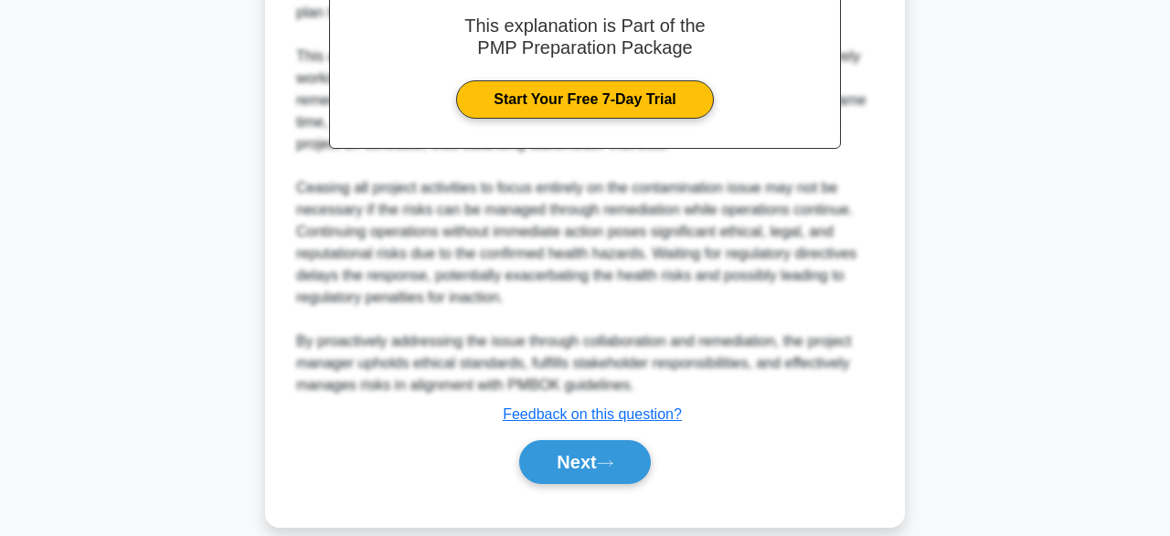
scroll to position [763, 0]
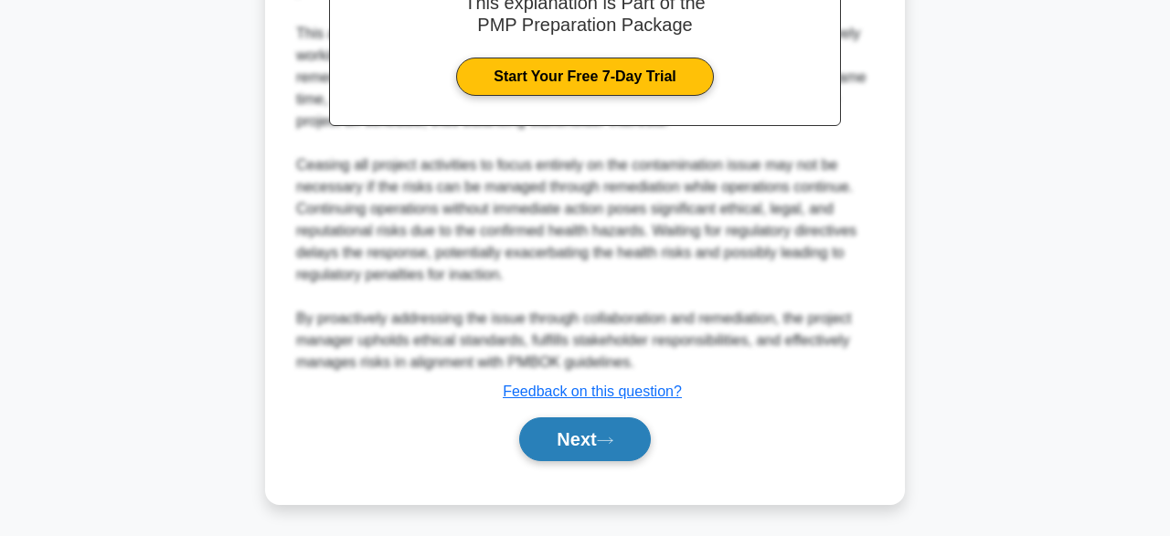
click at [579, 444] on button "Next" at bounding box center [584, 440] width 131 height 44
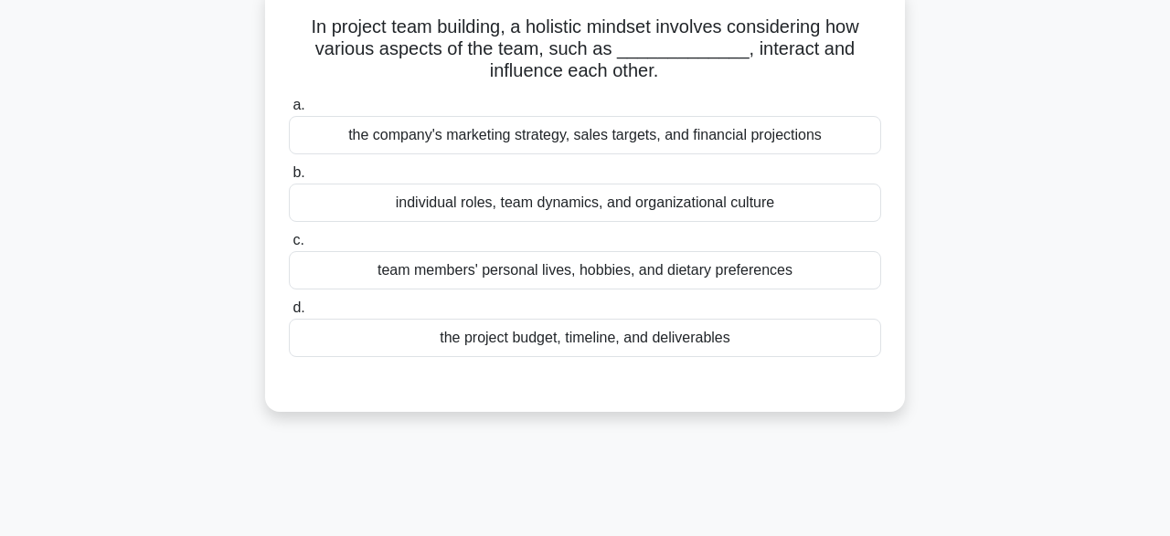
scroll to position [122, 0]
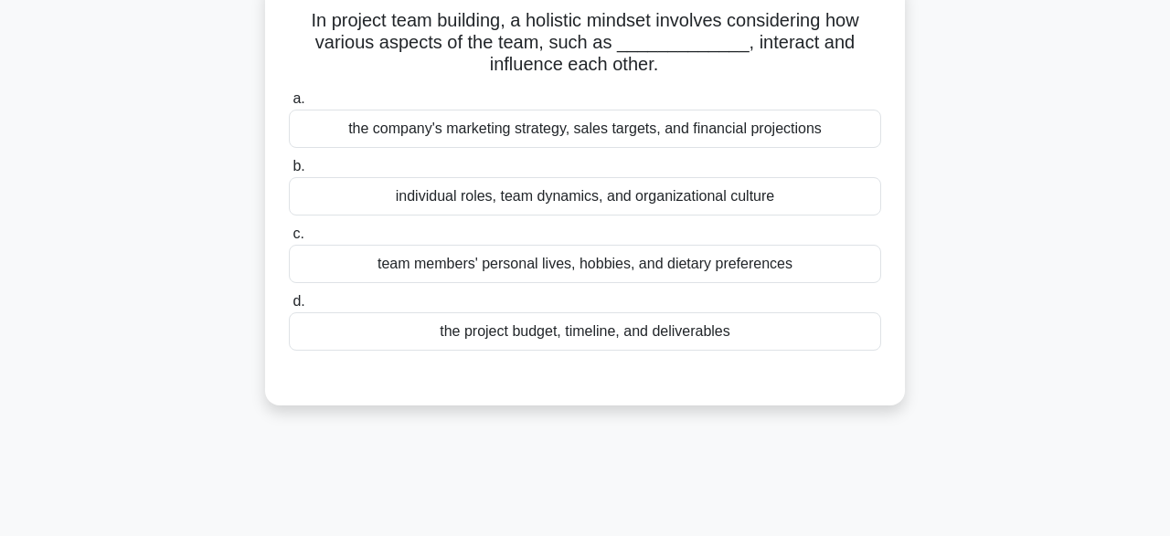
click at [802, 339] on div "the project budget, timeline, and deliverables" at bounding box center [585, 332] width 592 height 38
click at [289, 308] on input "d. the project budget, timeline, and deliverables" at bounding box center [289, 302] width 0 height 12
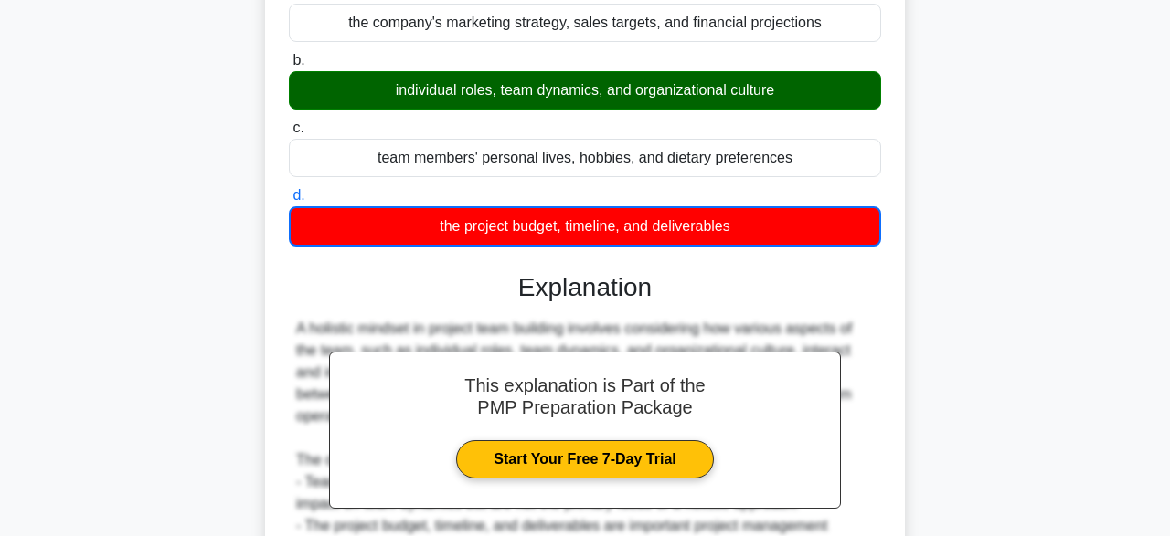
scroll to position [451, 0]
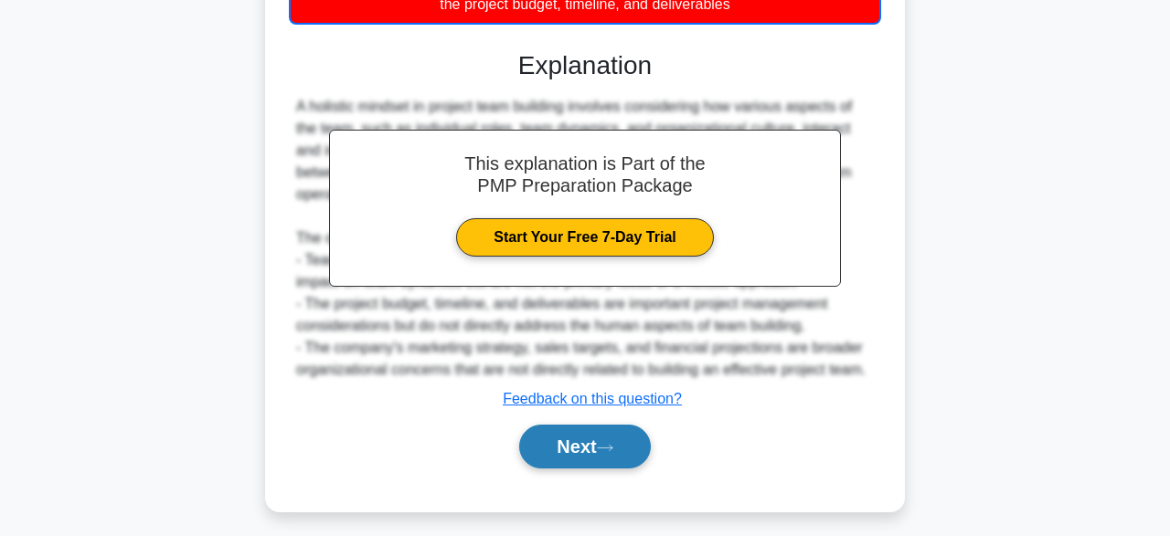
click at [599, 440] on button "Next" at bounding box center [584, 447] width 131 height 44
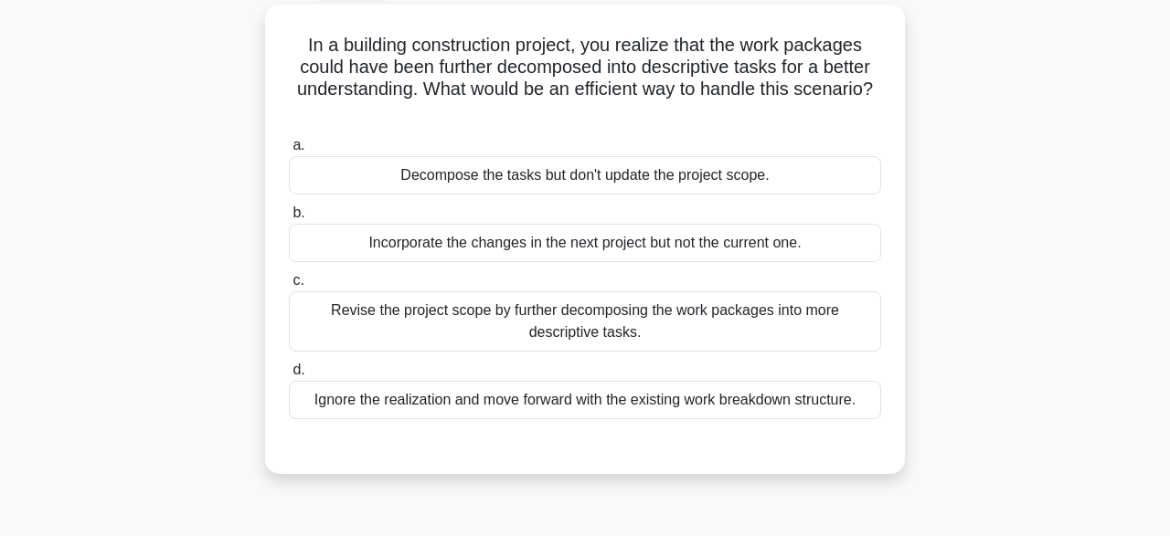
scroll to position [102, 0]
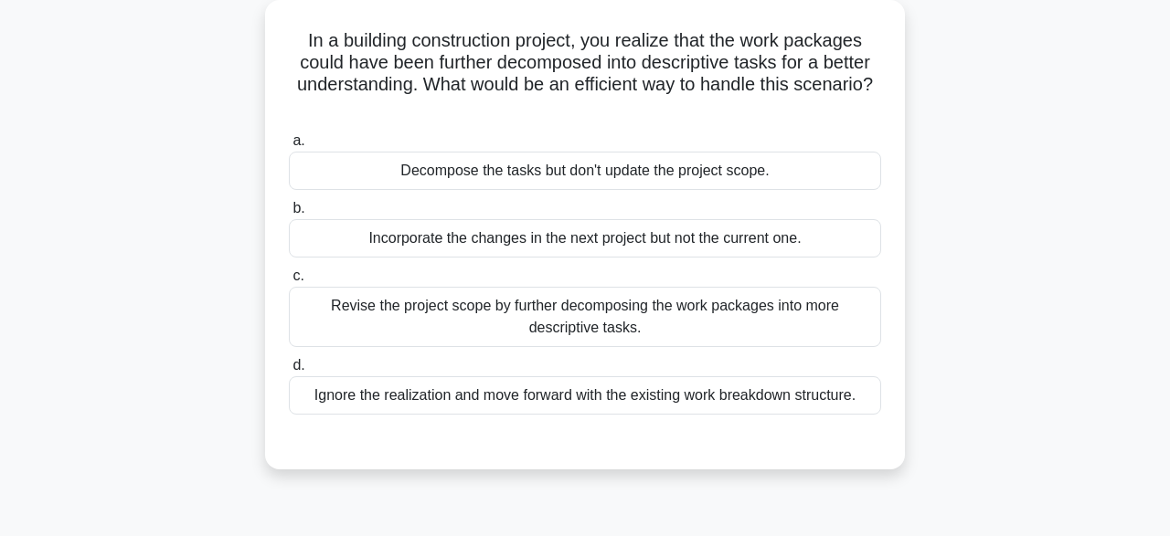
click at [803, 178] on div "Decompose the tasks but don't update the project scope." at bounding box center [585, 171] width 592 height 38
click at [289, 147] on input "a. Decompose the tasks but don't update the project scope." at bounding box center [289, 141] width 0 height 12
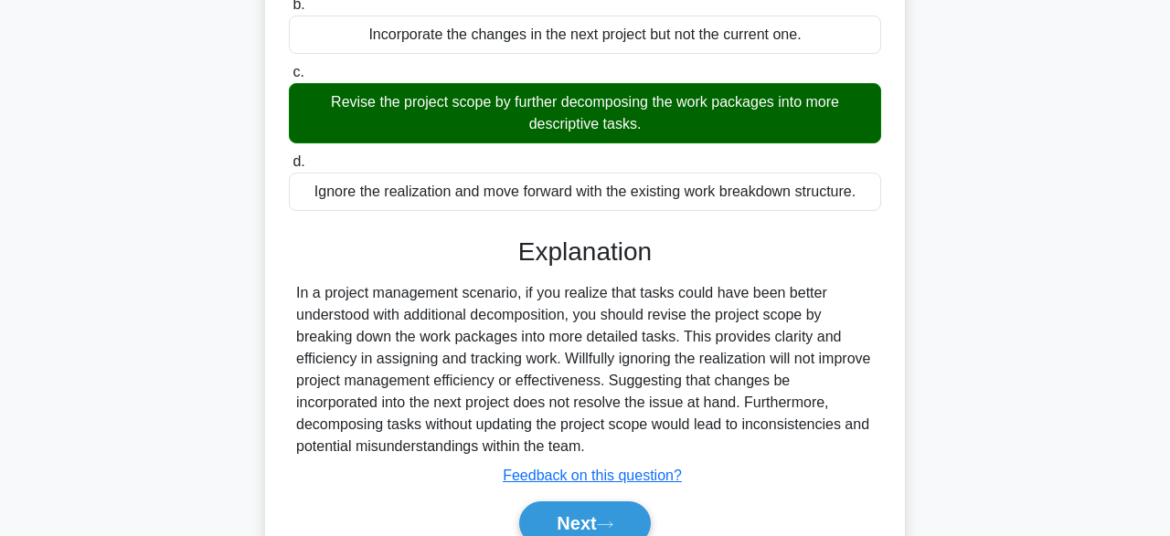
scroll to position [451, 0]
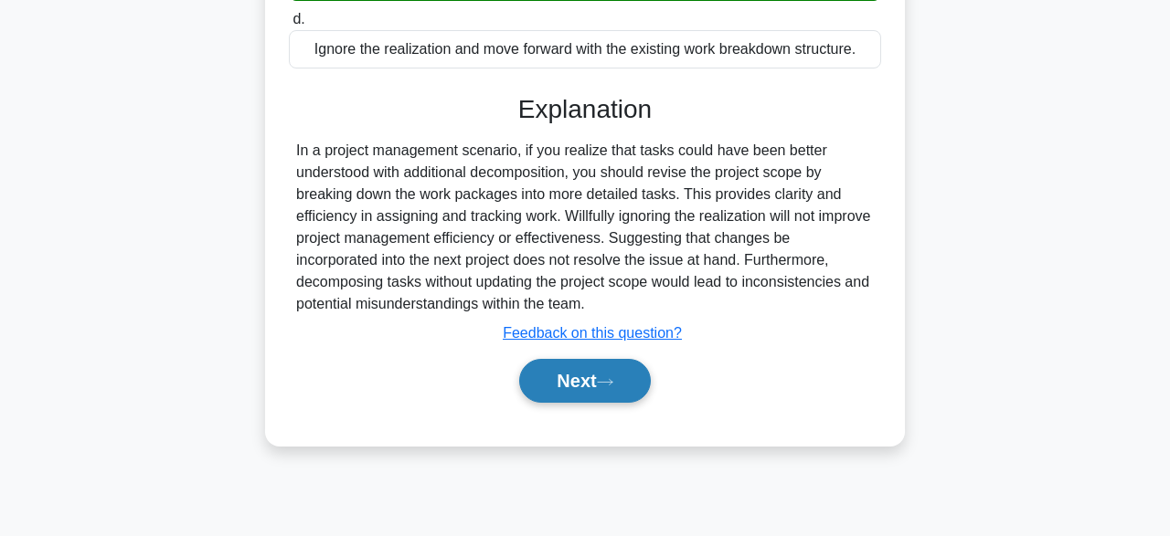
click at [606, 381] on icon at bounding box center [605, 382] width 16 height 10
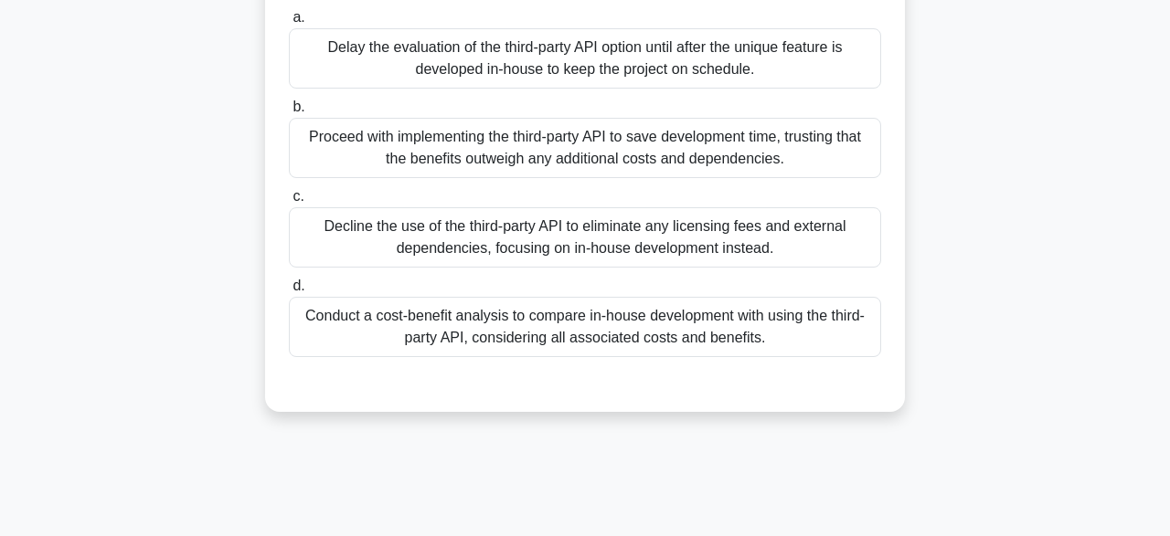
scroll to position [203, 0]
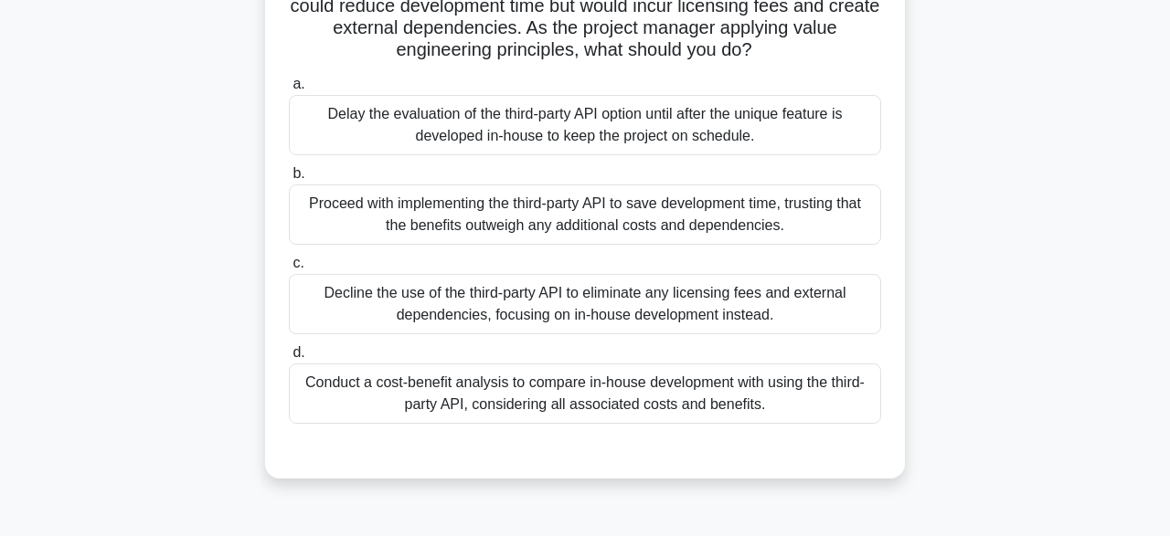
click at [827, 395] on div "Conduct a cost-benefit analysis to compare in-house development with using the …" at bounding box center [585, 394] width 592 height 60
click at [289, 359] on input "d. Conduct a cost-benefit analysis to compare in-house development with using t…" at bounding box center [289, 353] width 0 height 12
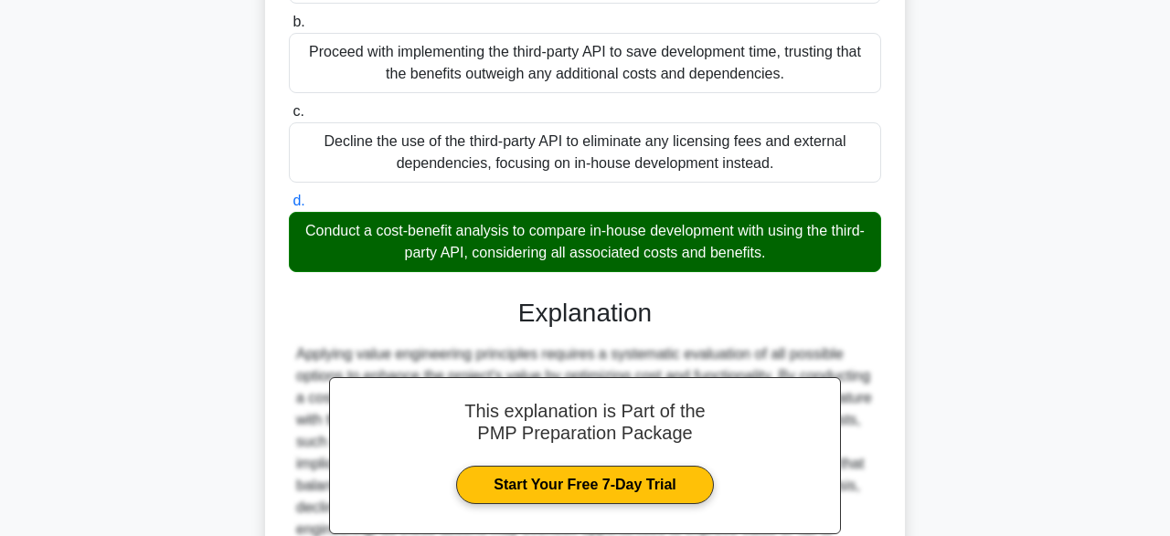
scroll to position [544, 0]
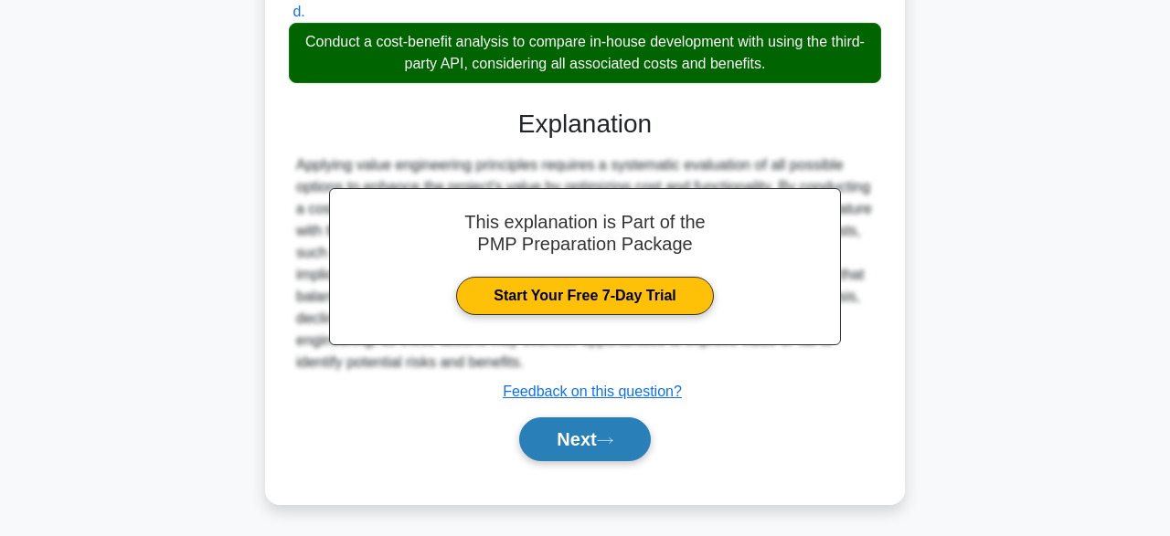
click at [581, 440] on button "Next" at bounding box center [584, 440] width 131 height 44
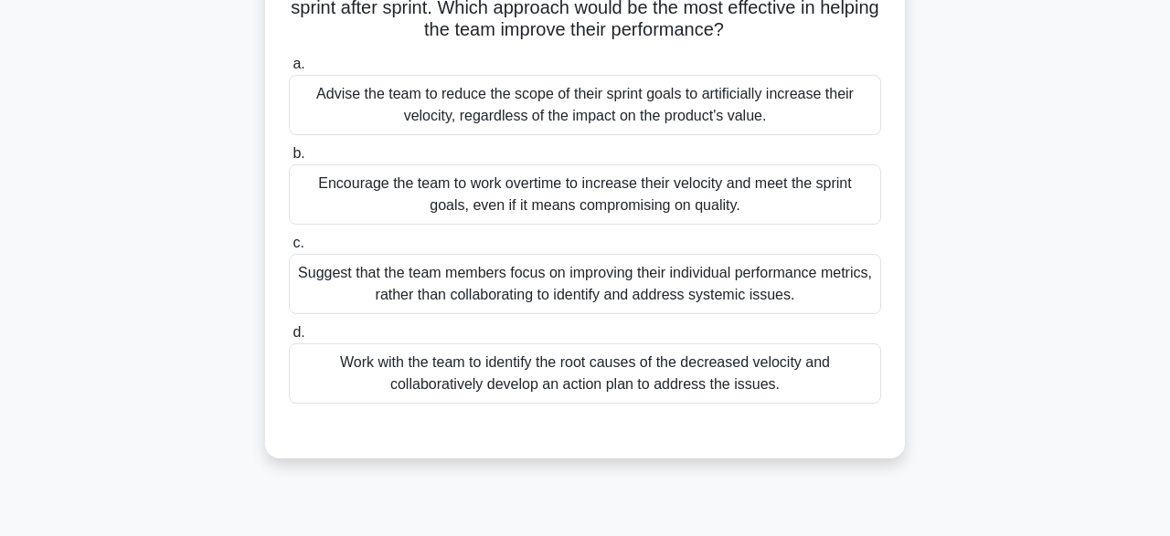
scroll to position [161, 0]
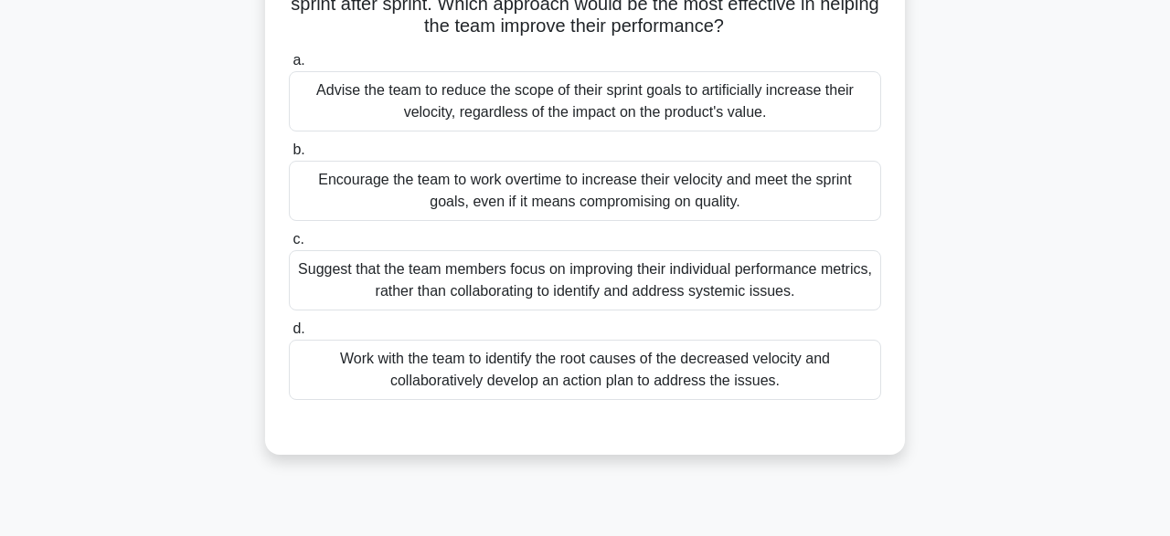
click at [810, 201] on div "Encourage the team to work overtime to increase their velocity and meet the spr…" at bounding box center [585, 191] width 592 height 60
click at [289, 156] on input "b. Encourage the team to work overtime to increase their velocity and meet the …" at bounding box center [289, 150] width 0 height 12
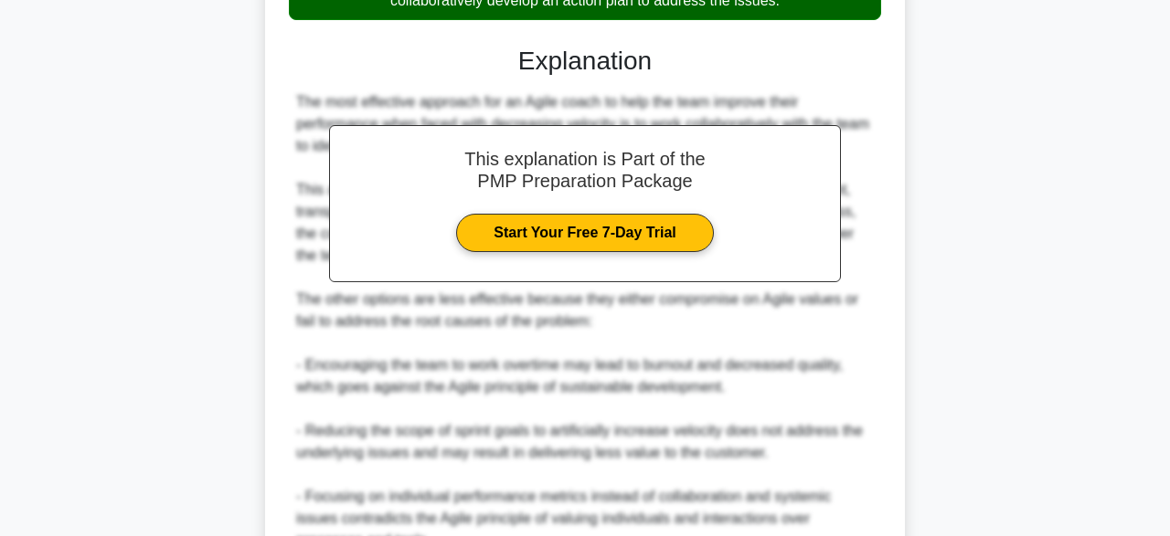
scroll to position [722, 0]
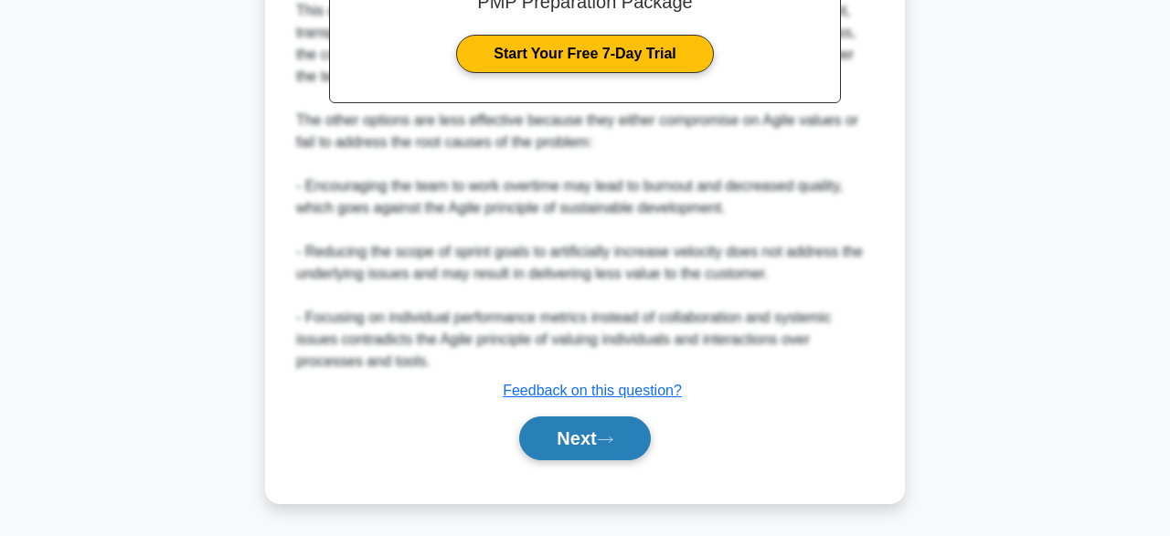
click at [595, 439] on button "Next" at bounding box center [584, 439] width 131 height 44
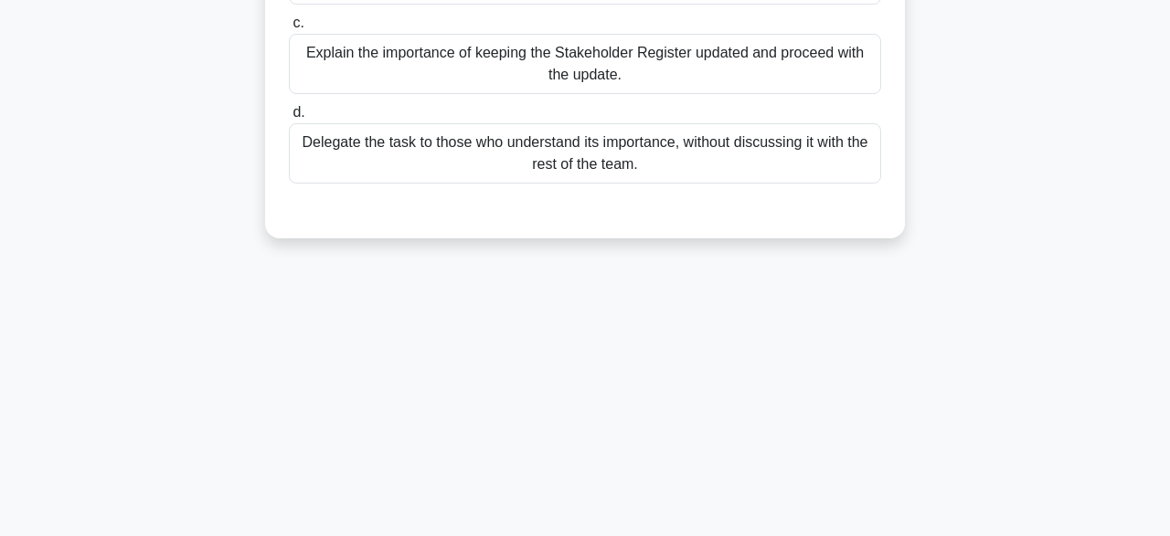
scroll to position [194, 0]
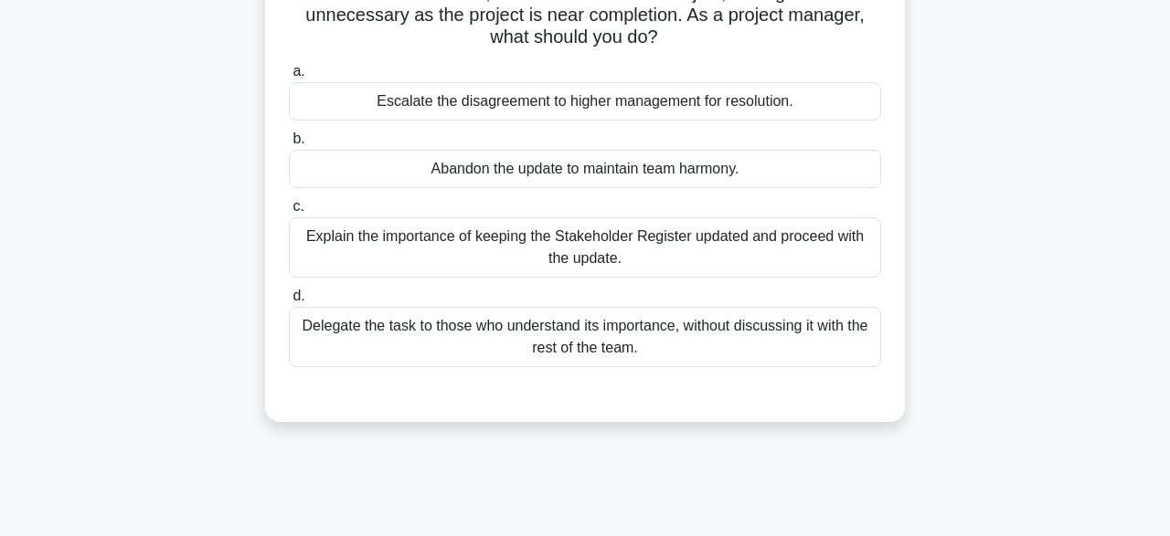
click at [844, 245] on div "Explain the importance of keeping the Stakeholder Register updated and proceed …" at bounding box center [585, 248] width 592 height 60
click at [289, 213] on input "c. Explain the importance of keeping the Stakeholder Register updated and proce…" at bounding box center [289, 207] width 0 height 12
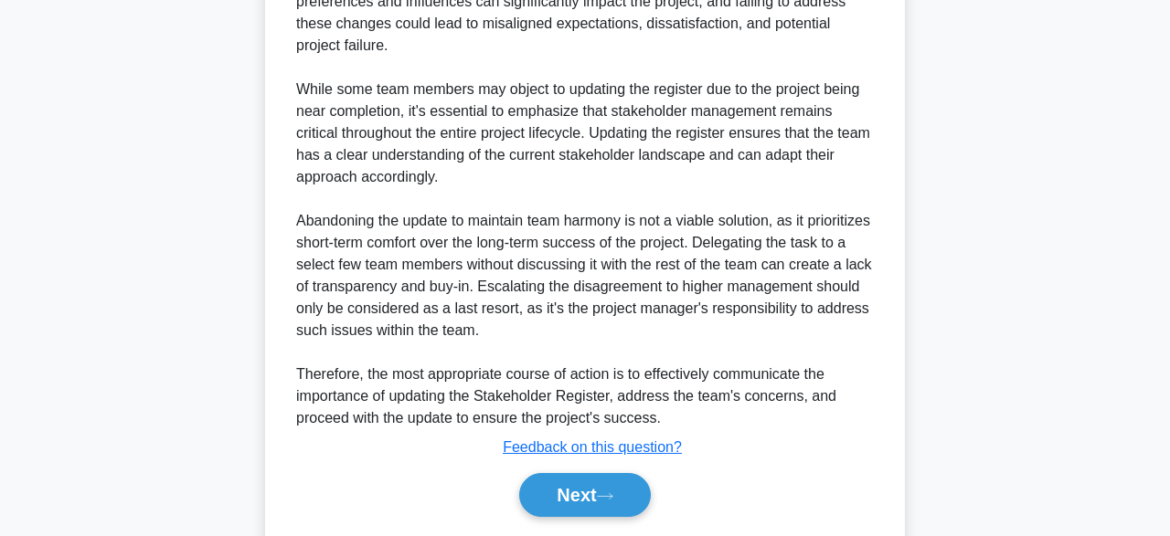
scroll to position [785, 0]
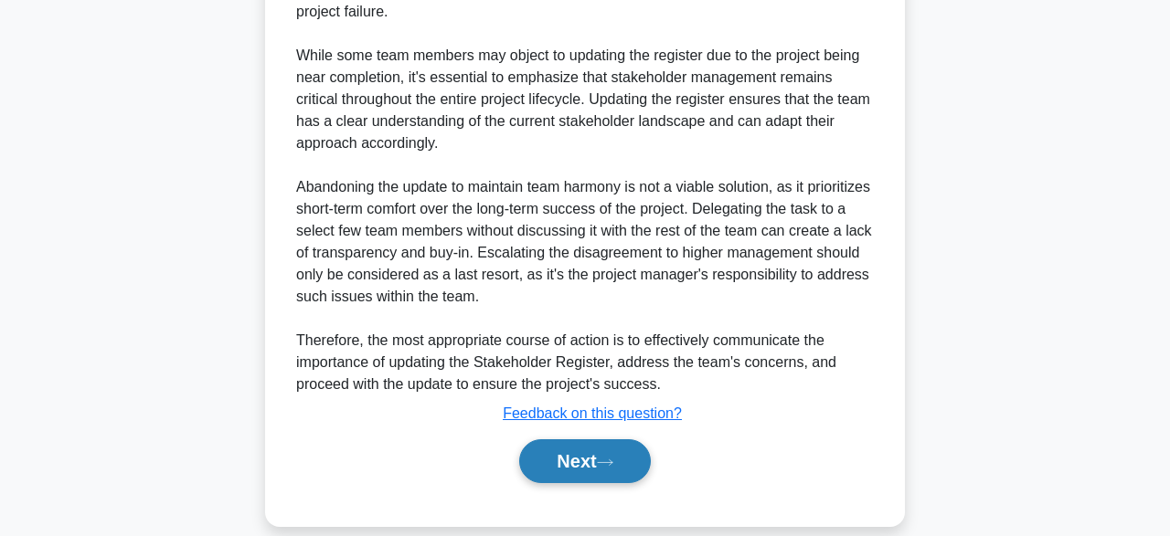
click at [592, 441] on button "Next" at bounding box center [584, 462] width 131 height 44
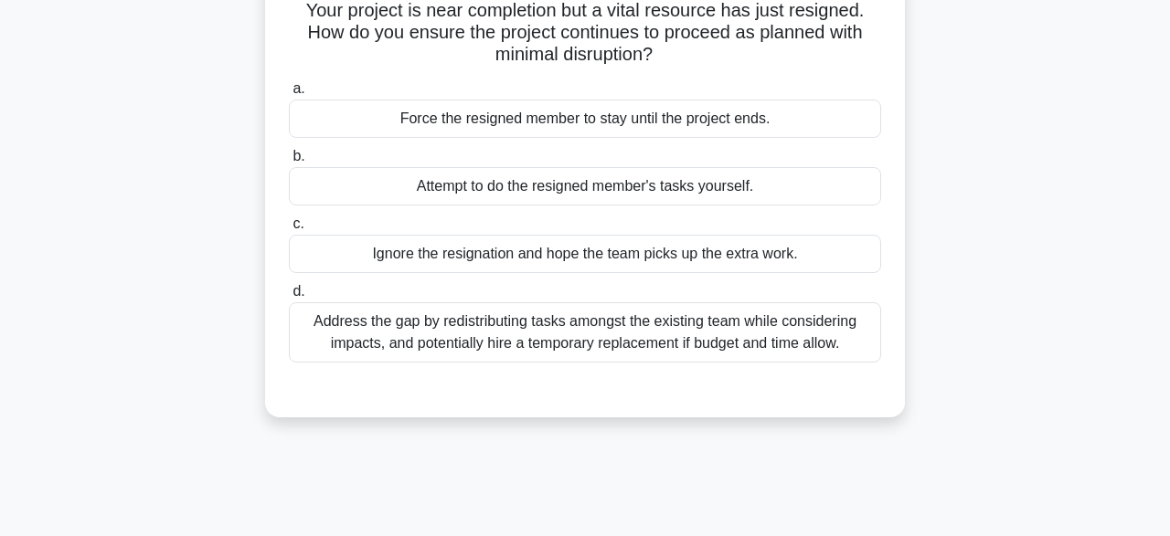
scroll to position [136, 0]
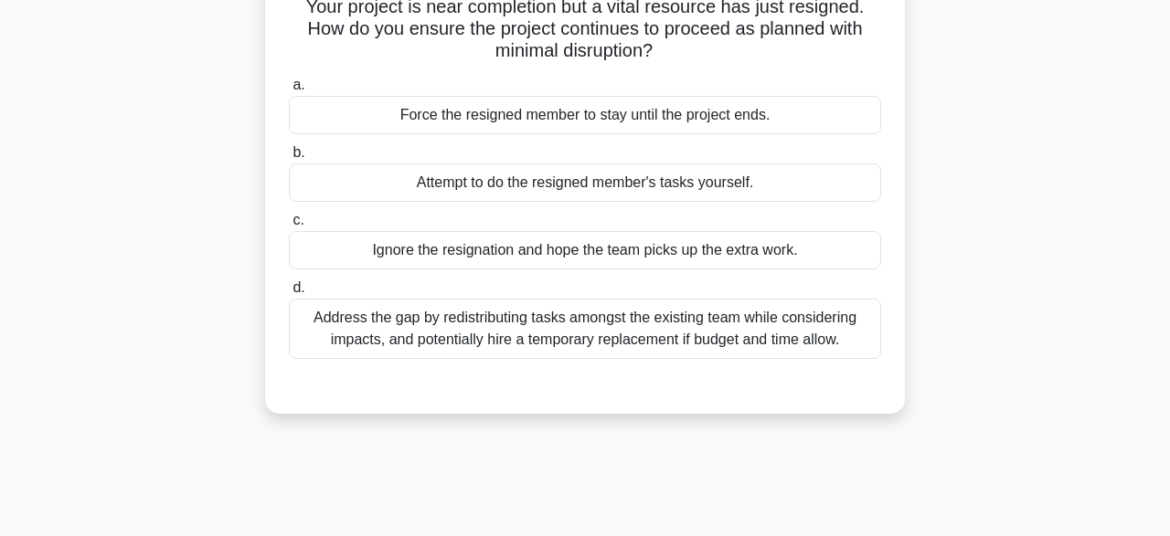
click at [796, 343] on div "Address the gap by redistributing tasks amongst the existing team while conside…" at bounding box center [585, 329] width 592 height 60
click at [289, 294] on input "d. Address the gap by redistributing tasks amongst the existing team while cons…" at bounding box center [289, 288] width 0 height 12
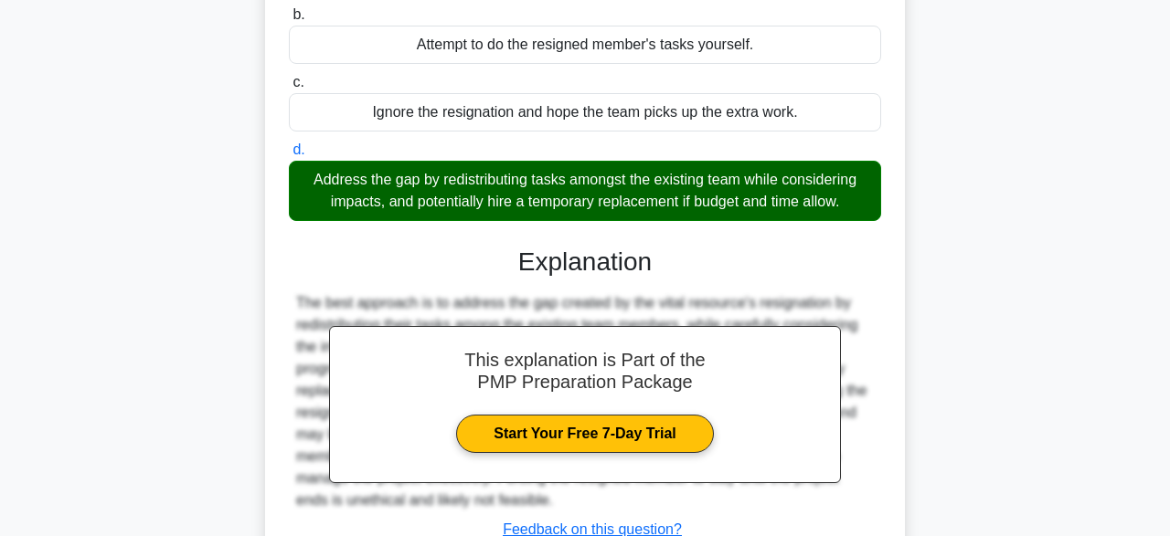
scroll to position [451, 0]
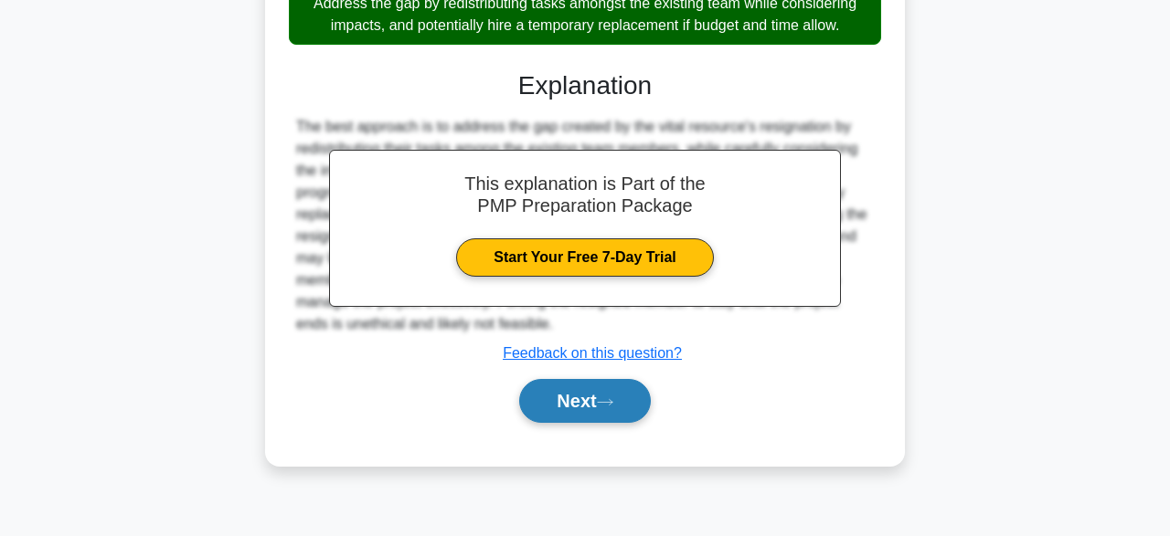
click at [582, 403] on button "Next" at bounding box center [584, 401] width 131 height 44
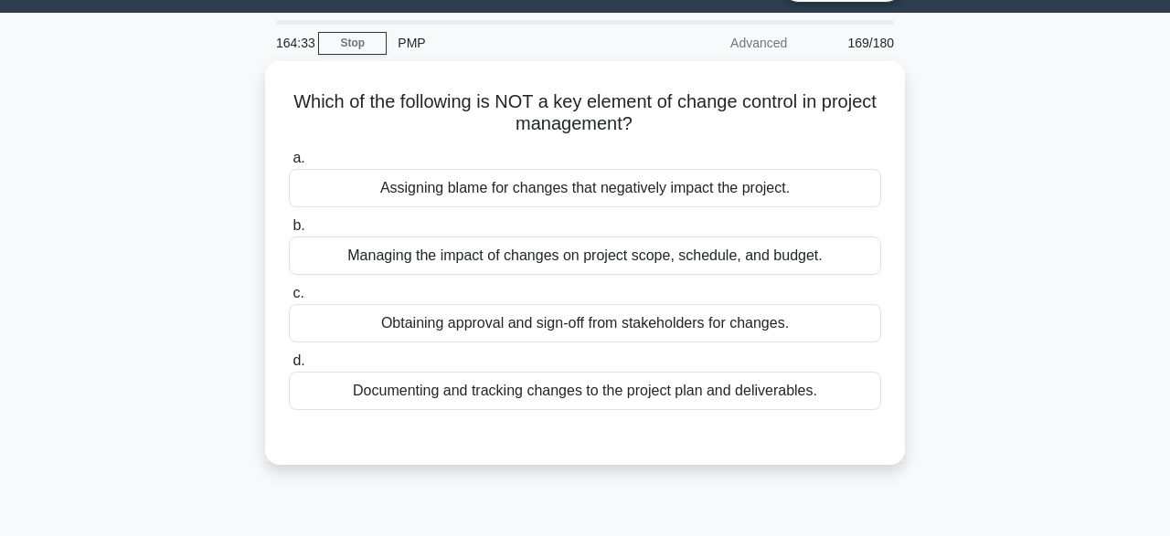
scroll to position [45, 0]
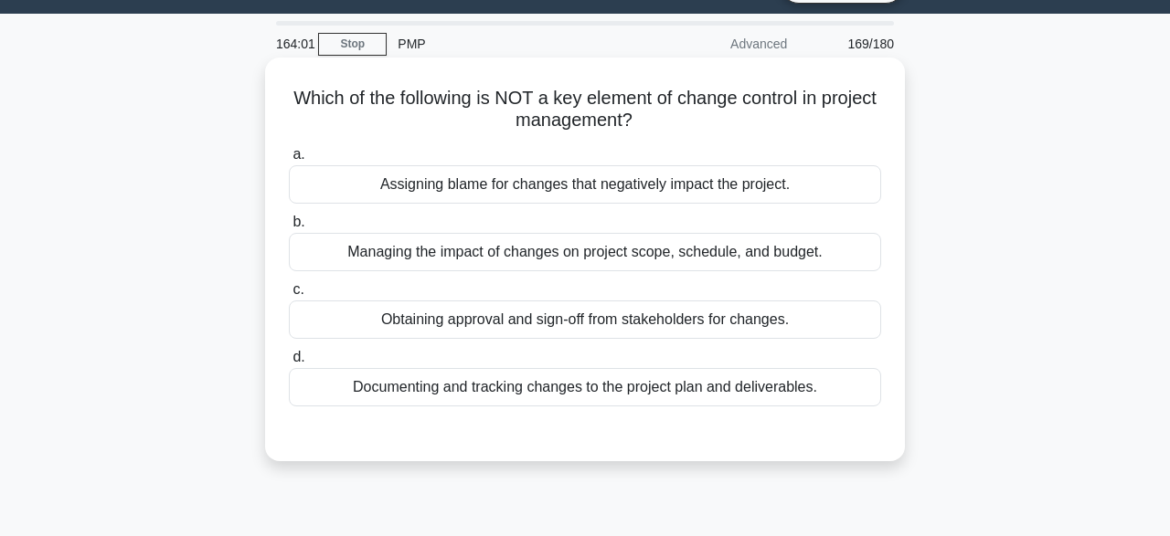
click at [704, 165] on label "a. Assigning blame for changes that negatively impact the project." at bounding box center [585, 173] width 592 height 60
click at [289, 161] on input "a. Assigning blame for changes that negatively impact the project." at bounding box center [289, 155] width 0 height 12
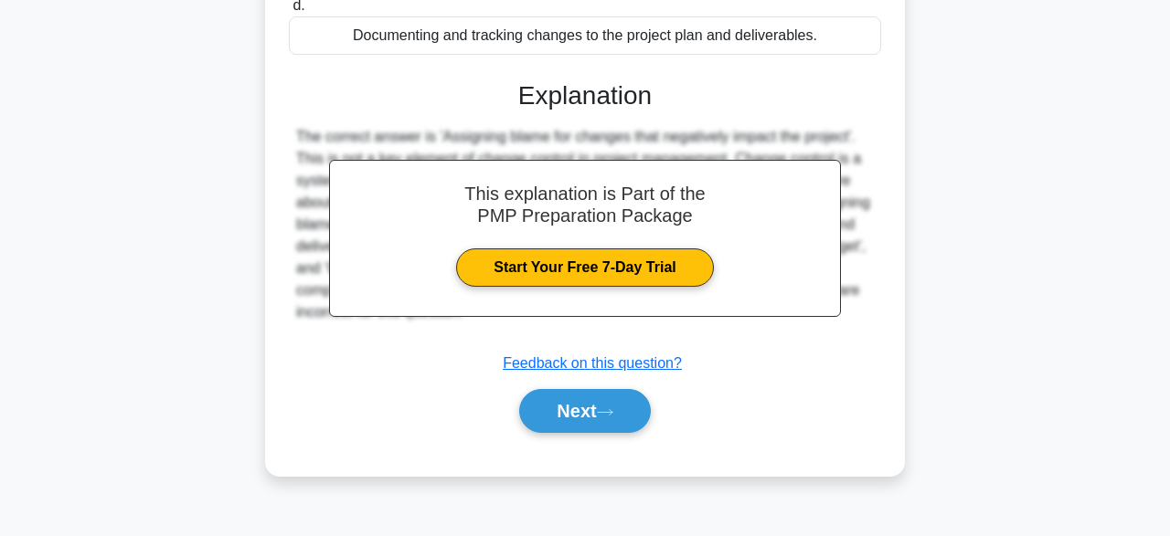
scroll to position [451, 0]
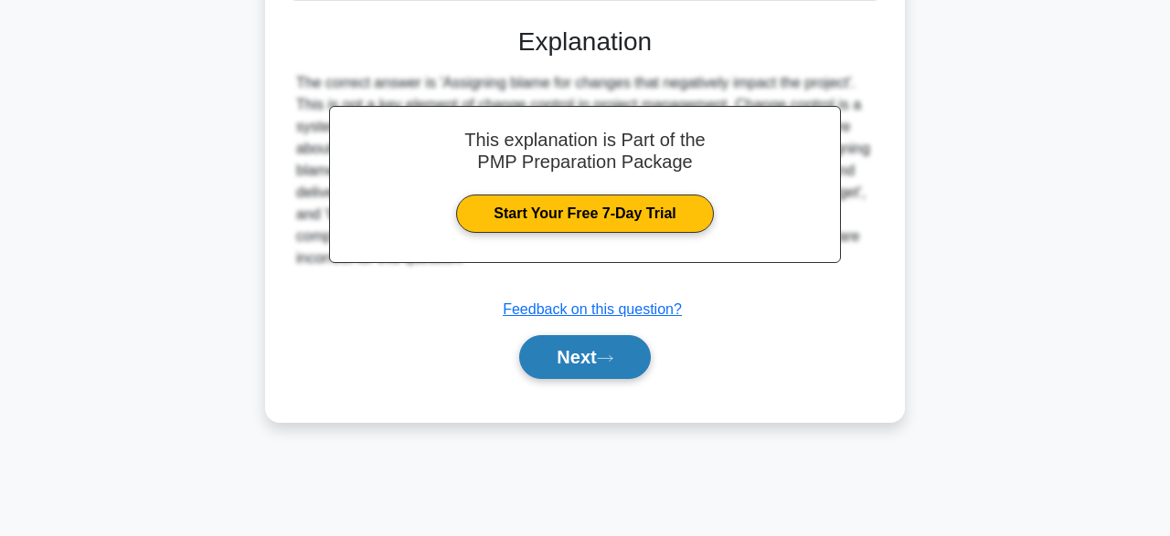
click at [588, 366] on button "Next" at bounding box center [584, 357] width 131 height 44
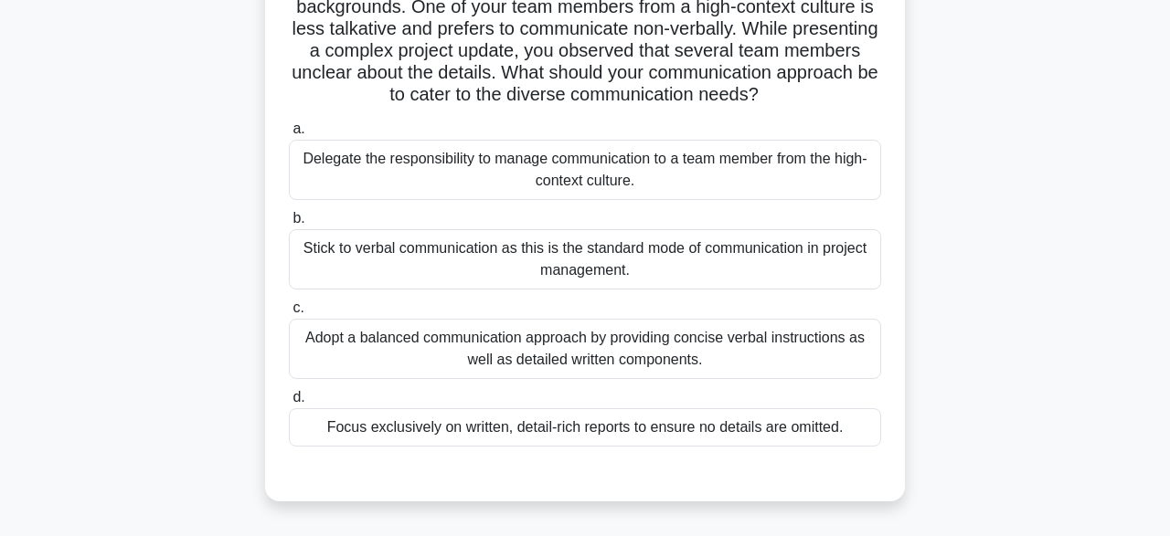
scroll to position [163, 0]
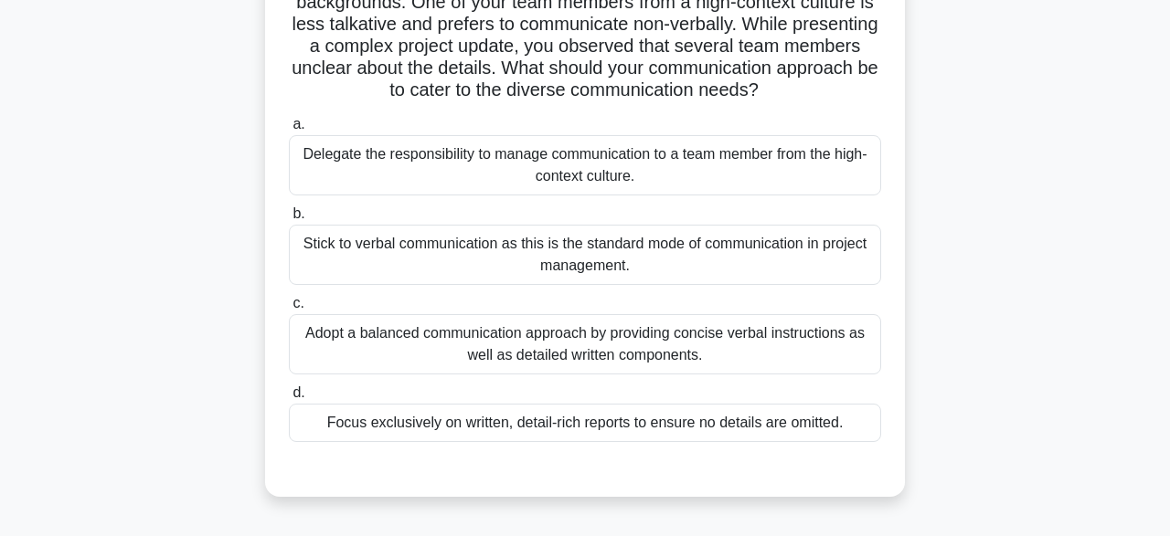
click at [529, 337] on div "Adopt a balanced communication approach by providing concise verbal instruction…" at bounding box center [585, 344] width 592 height 60
click at [289, 310] on input "c. Adopt a balanced communication approach by providing concise verbal instruct…" at bounding box center [289, 304] width 0 height 12
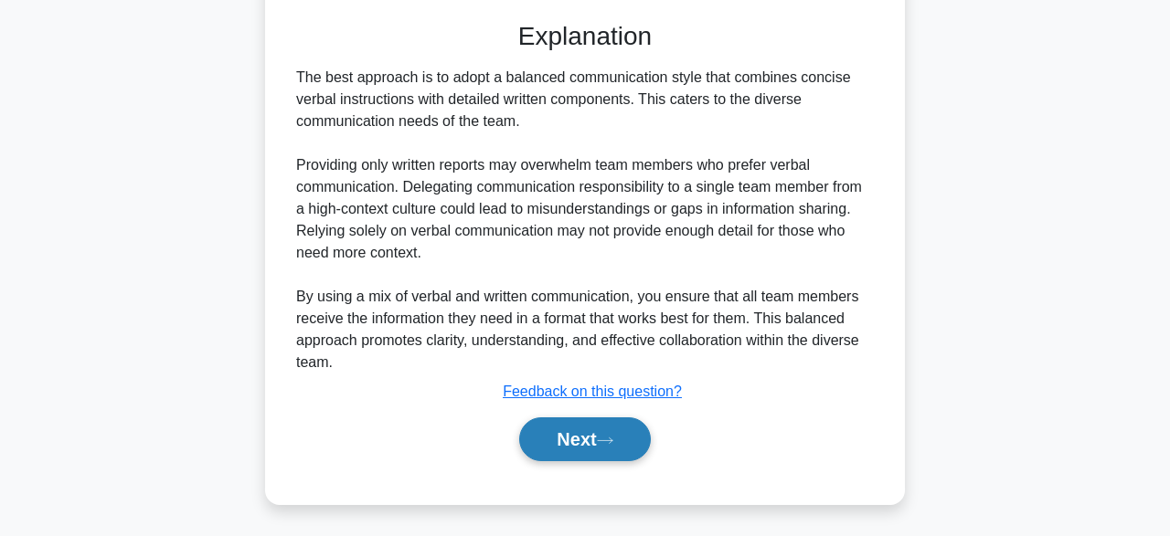
click at [580, 436] on button "Next" at bounding box center [584, 440] width 131 height 44
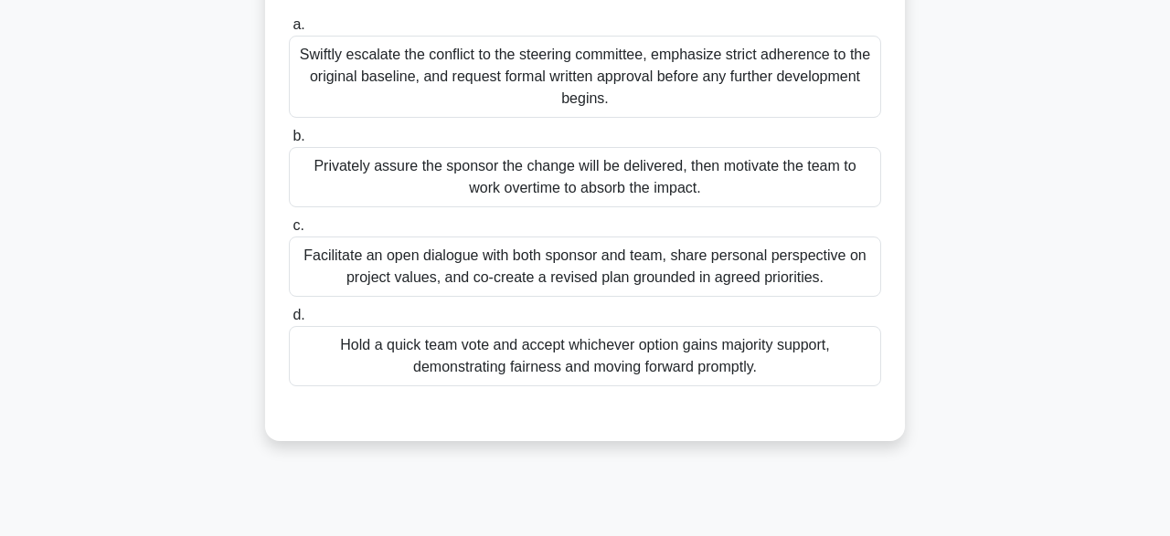
scroll to position [262, 0]
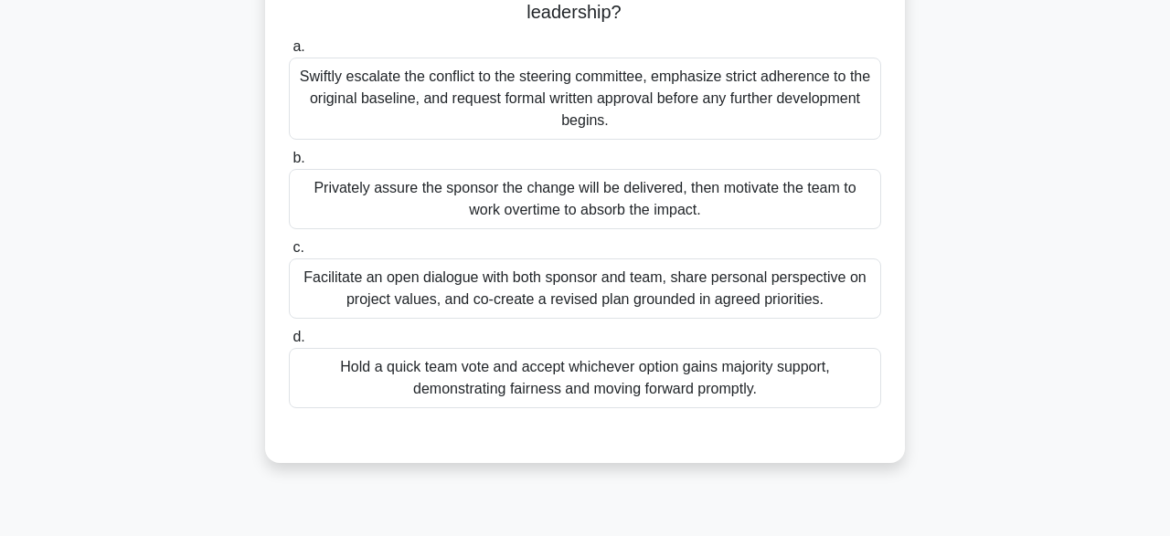
click at [352, 298] on div "Facilitate an open dialogue with both sponsor and team, share personal perspect…" at bounding box center [585, 289] width 592 height 60
click at [289, 254] on input "c. Facilitate an open dialogue with both sponsor and team, share personal persp…" at bounding box center [289, 248] width 0 height 12
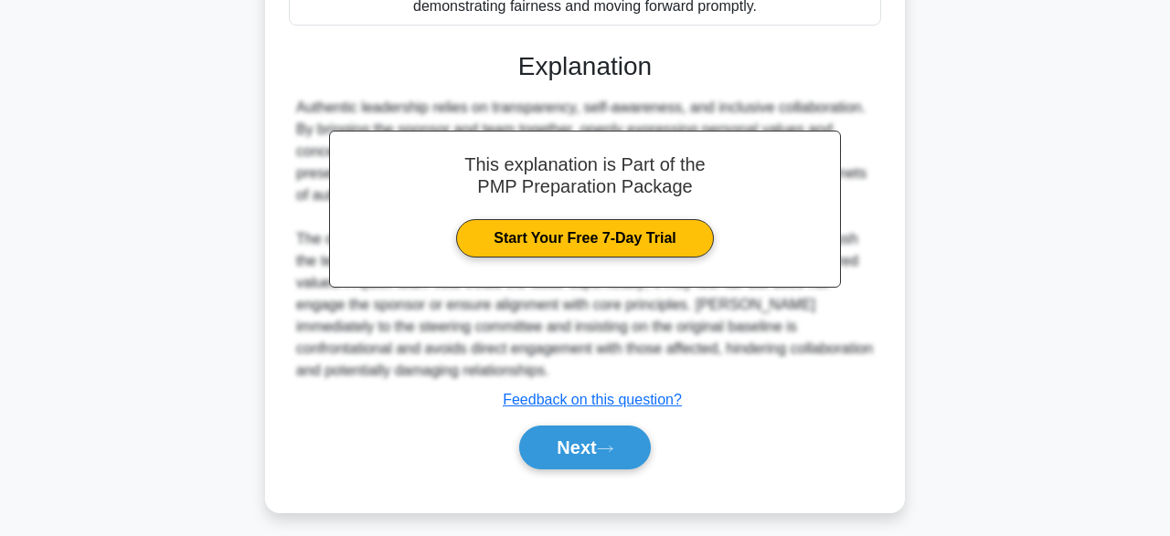
scroll to position [653, 0]
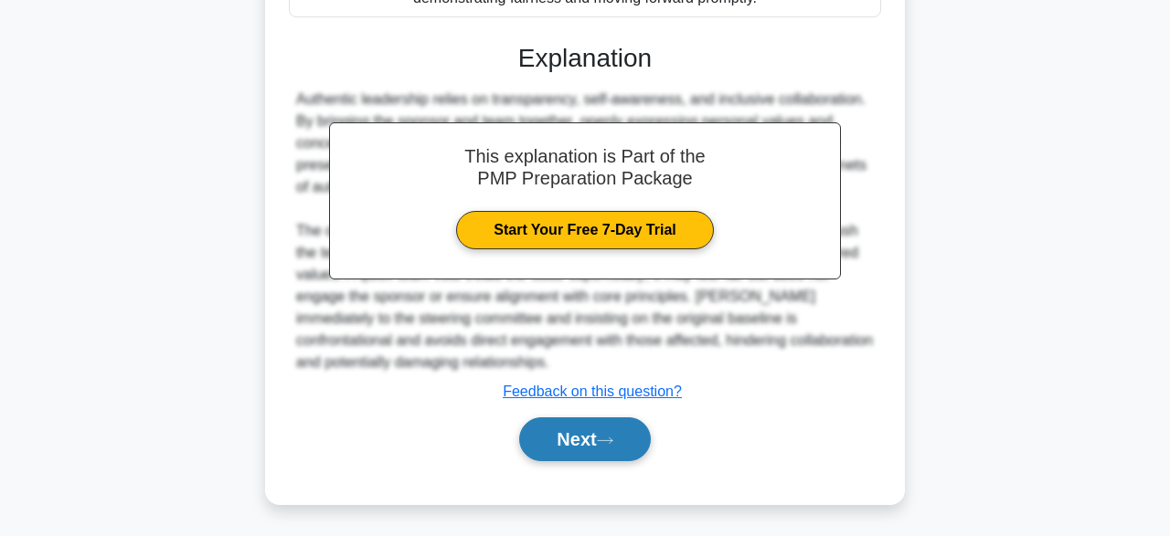
click at [569, 441] on button "Next" at bounding box center [584, 440] width 131 height 44
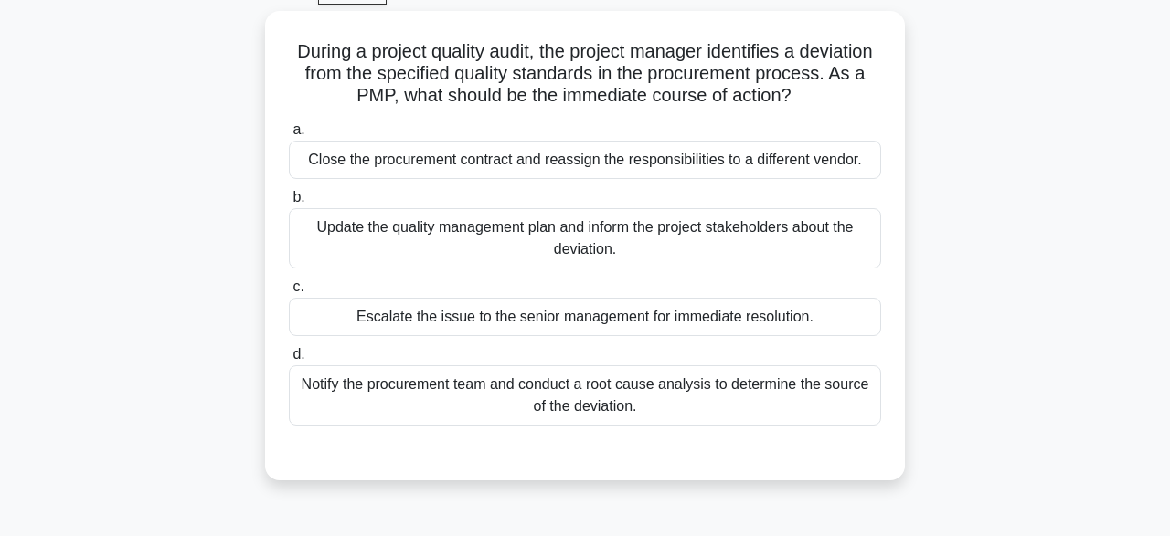
scroll to position [93, 0]
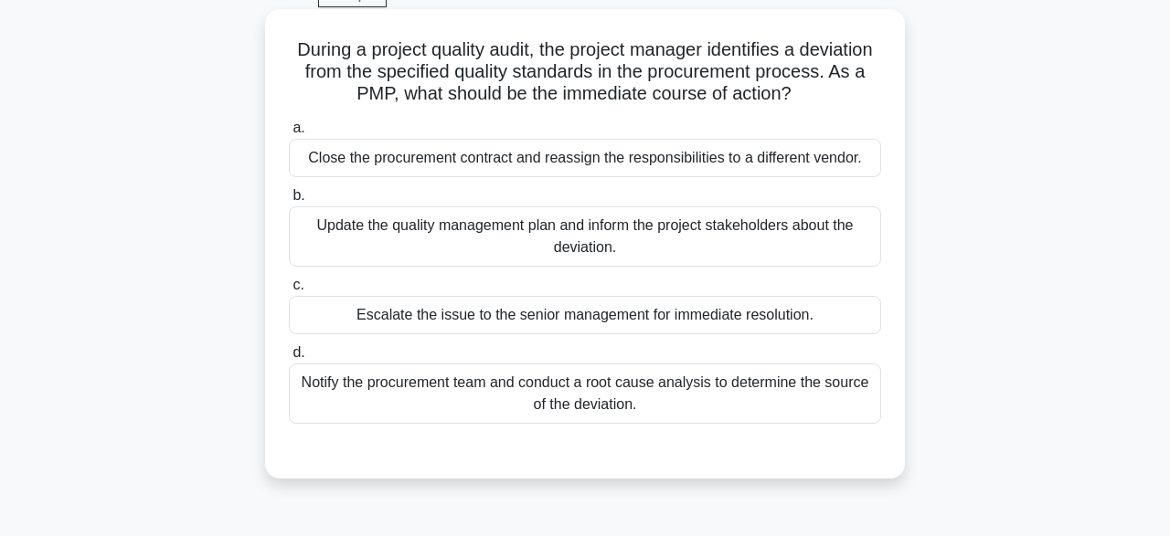
click at [603, 407] on div "Notify the procurement team and conduct a root cause analysis to determine the …" at bounding box center [585, 394] width 592 height 60
click at [289, 359] on input "d. Notify the procurement team and conduct a root cause analysis to determine t…" at bounding box center [289, 353] width 0 height 12
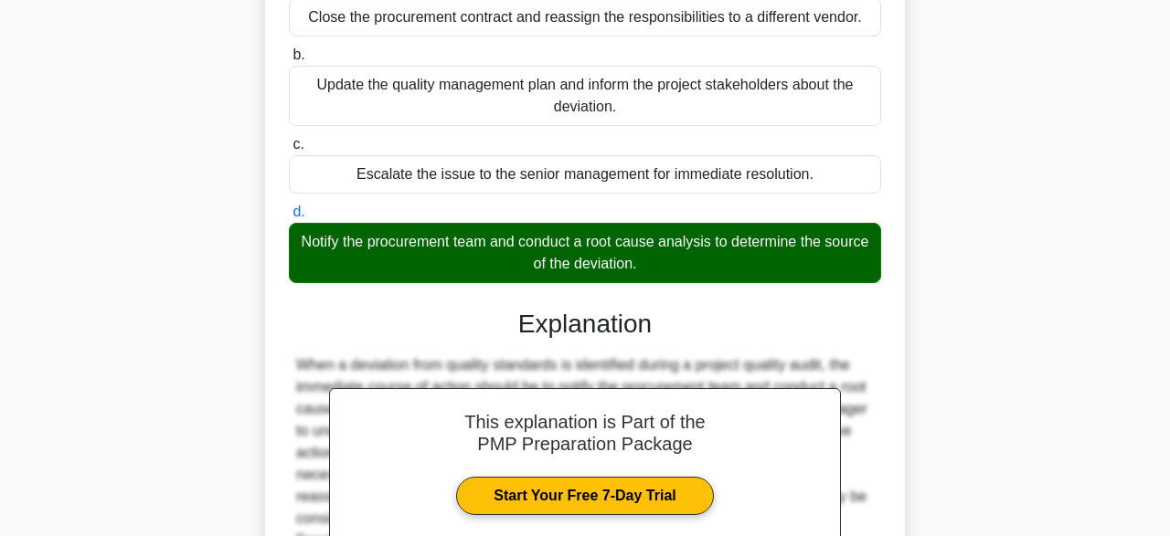
scroll to position [456, 0]
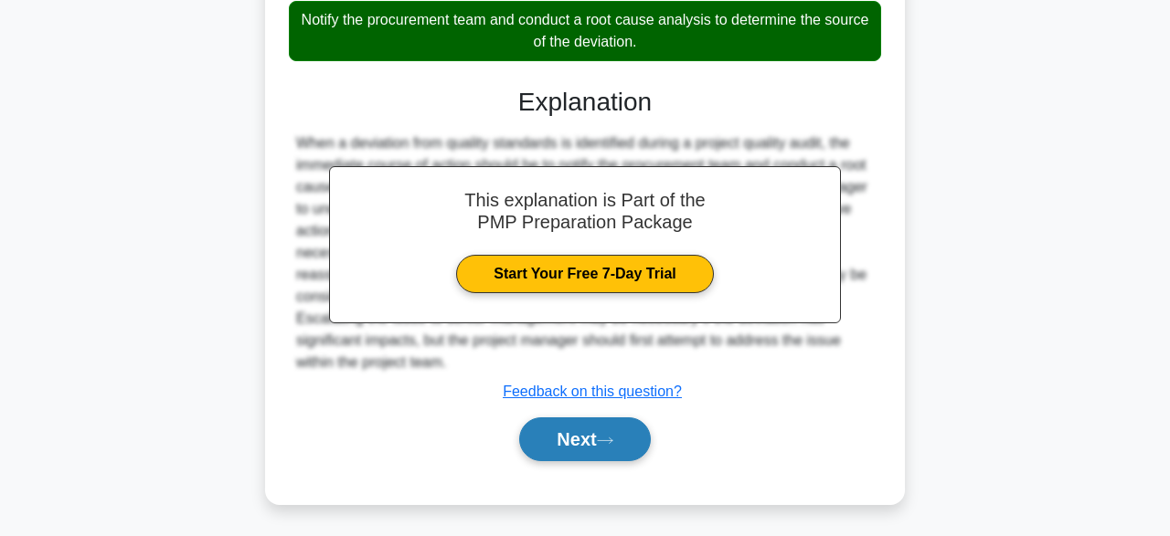
click at [613, 439] on icon at bounding box center [605, 441] width 16 height 10
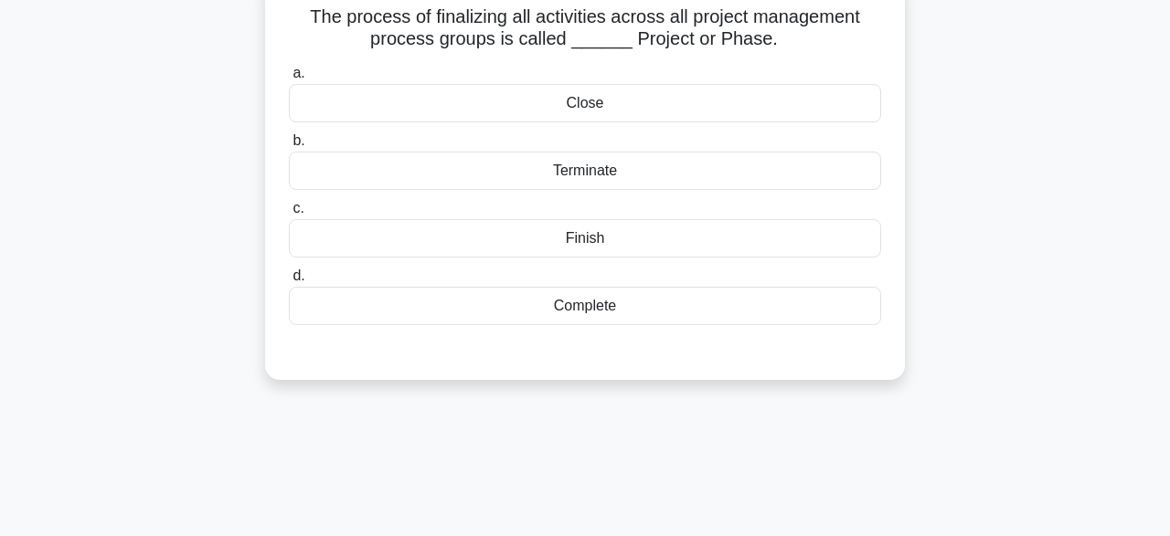
scroll to position [55, 0]
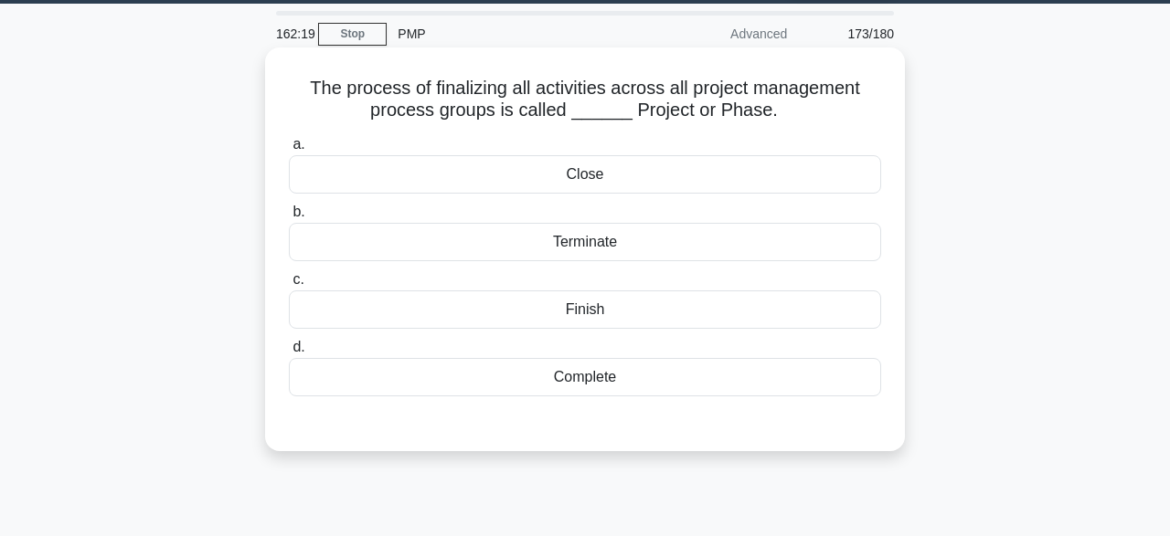
click at [635, 375] on div "Complete" at bounding box center [585, 377] width 592 height 38
click at [289, 354] on input "d. Complete" at bounding box center [289, 348] width 0 height 12
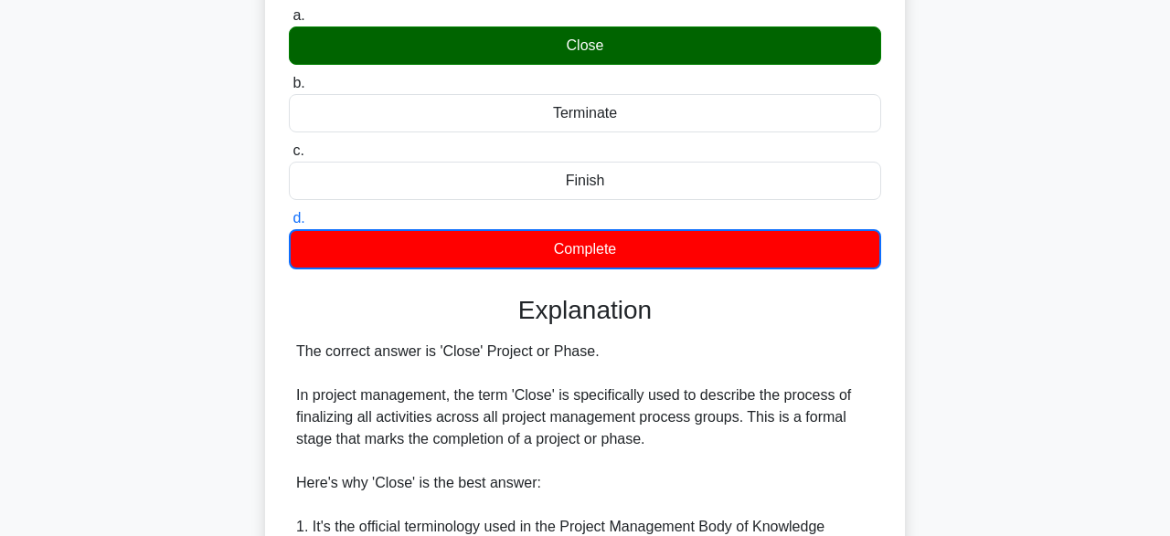
scroll to position [700, 0]
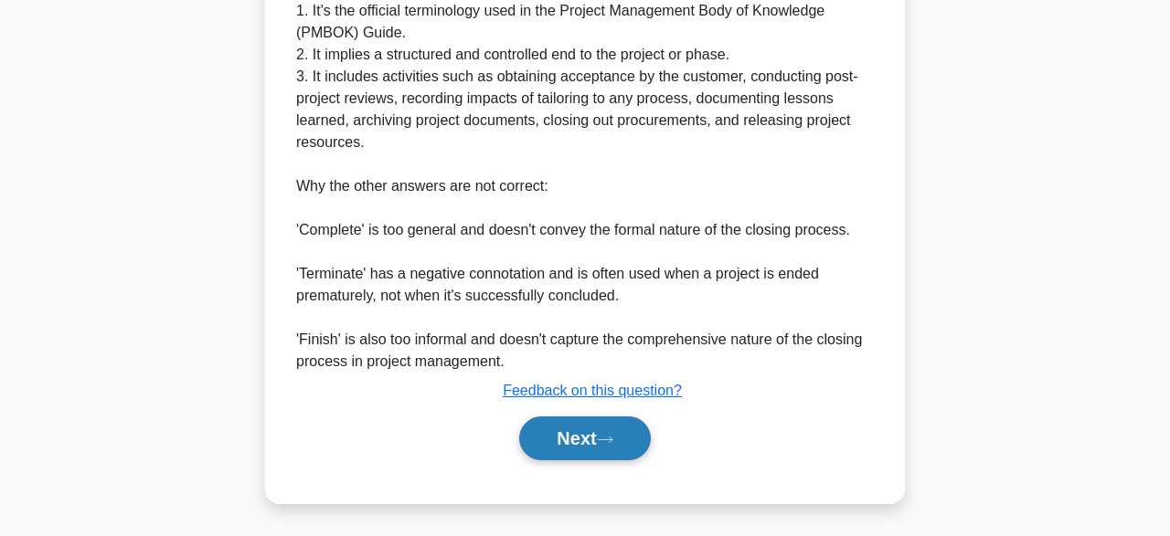
click at [600, 434] on button "Next" at bounding box center [584, 439] width 131 height 44
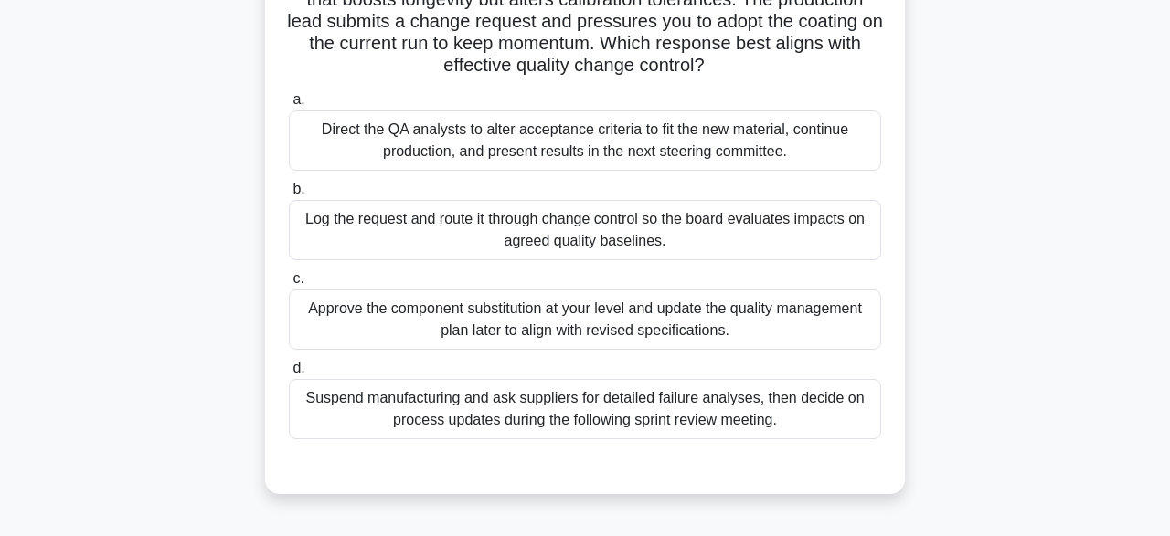
scroll to position [196, 0]
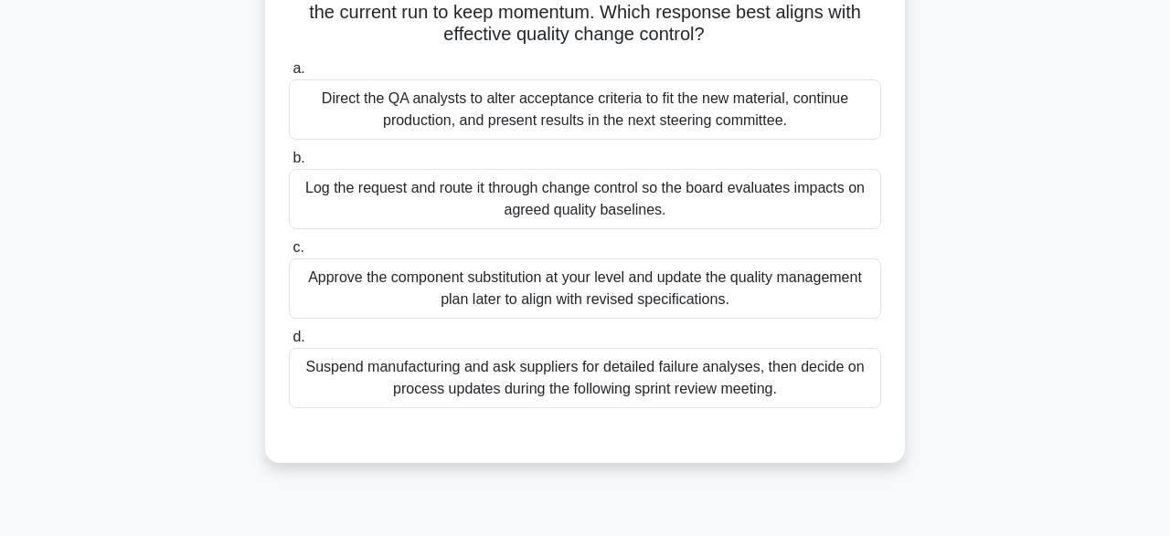
click at [714, 229] on div "Log the request and route it through change control so the board evaluates impa…" at bounding box center [585, 199] width 592 height 60
click at [289, 165] on input "b. Log the request and route it through change control so the board evaluates i…" at bounding box center [289, 159] width 0 height 12
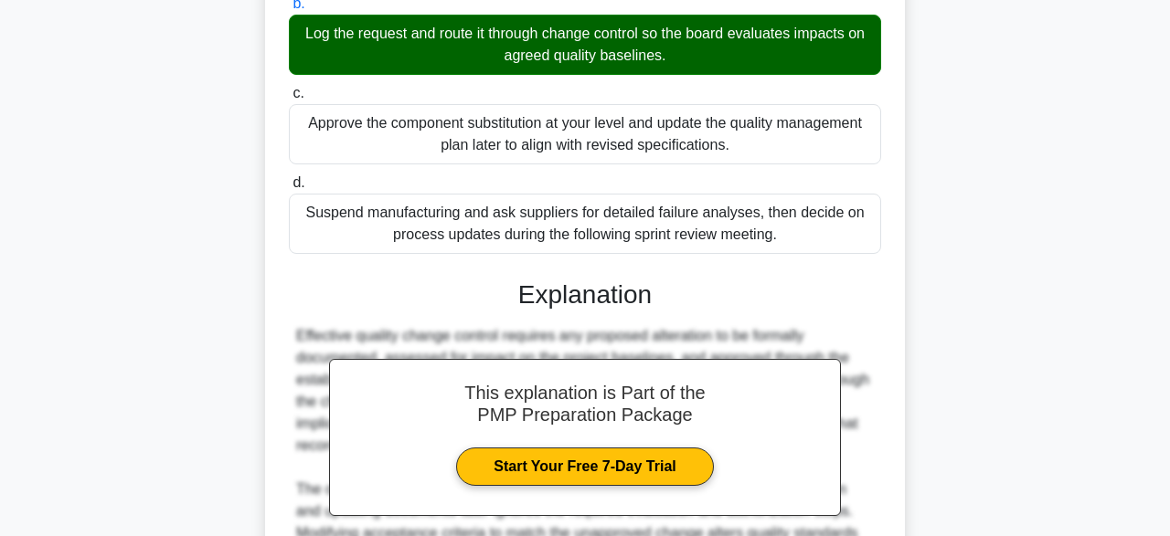
scroll to position [610, 0]
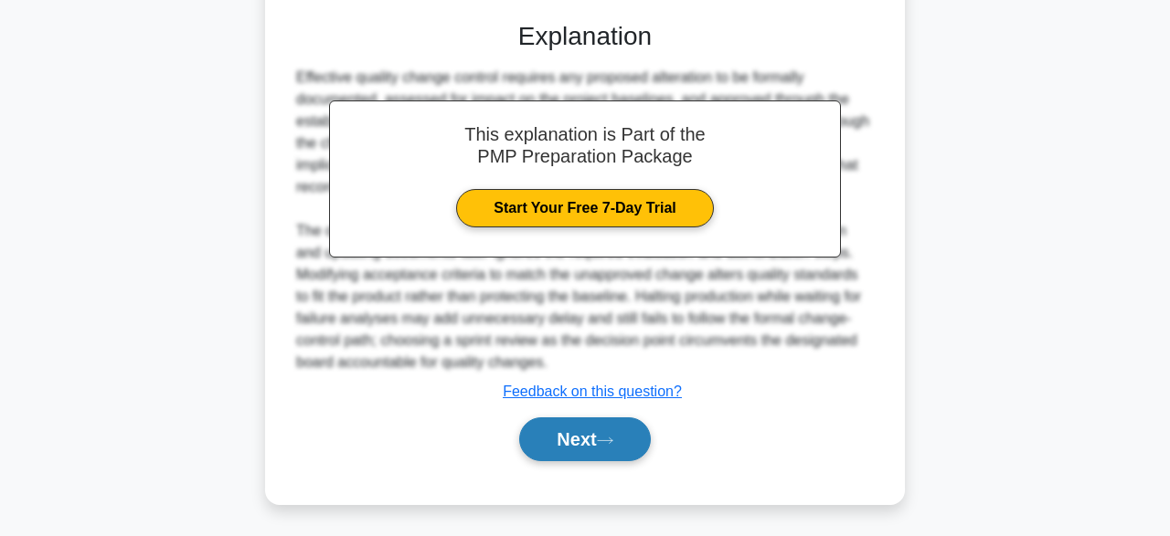
click at [613, 443] on icon at bounding box center [605, 441] width 16 height 10
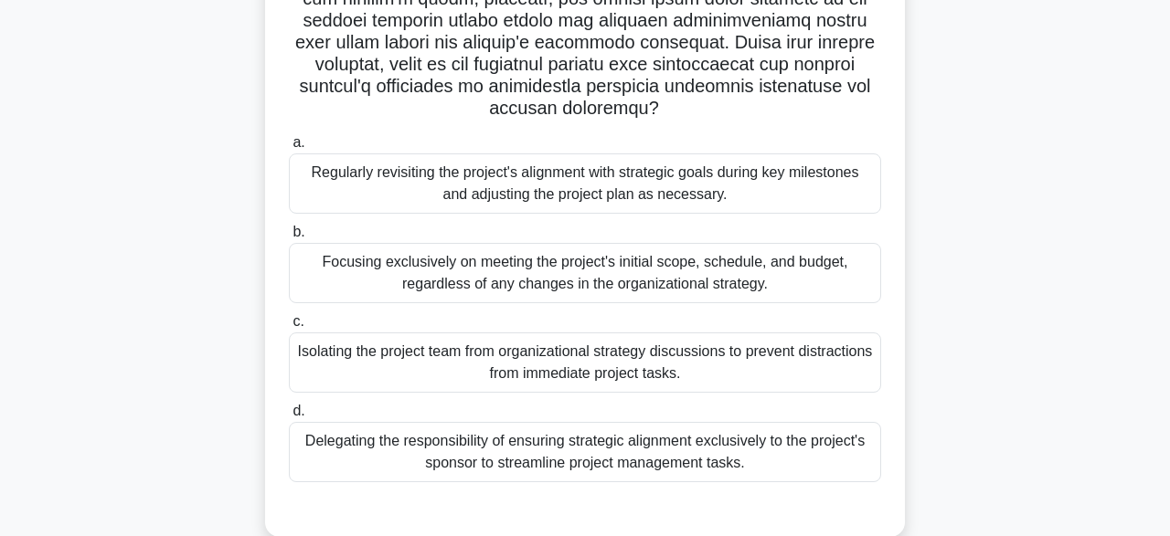
scroll to position [419, 0]
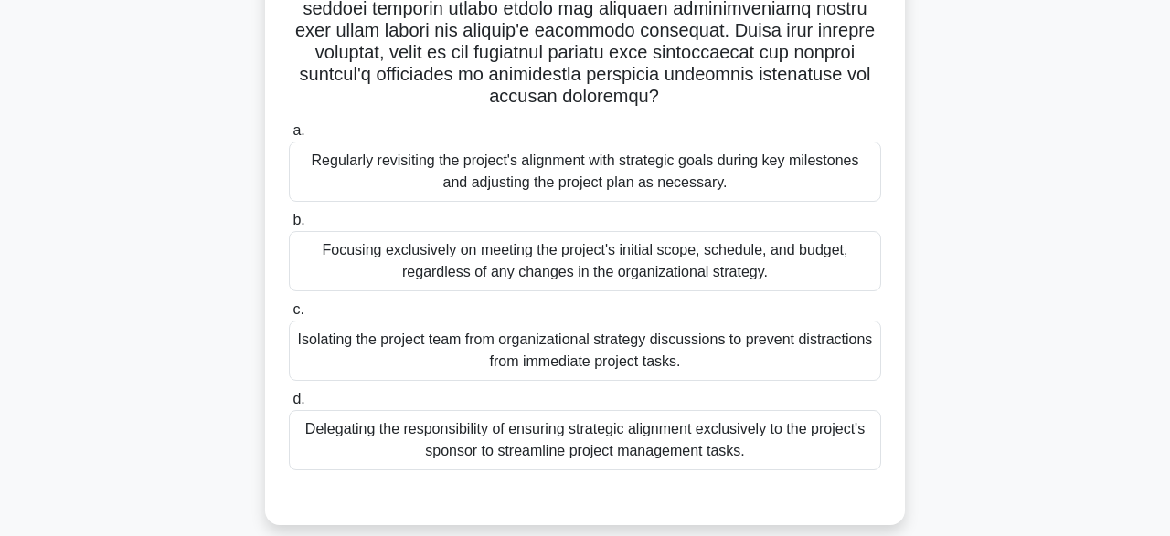
click at [633, 175] on div "Regularly revisiting the project's alignment with strategic goals during key mi…" at bounding box center [585, 172] width 592 height 60
click at [289, 137] on input "a. Regularly revisiting the project's alignment with strategic goals during key…" at bounding box center [289, 131] width 0 height 12
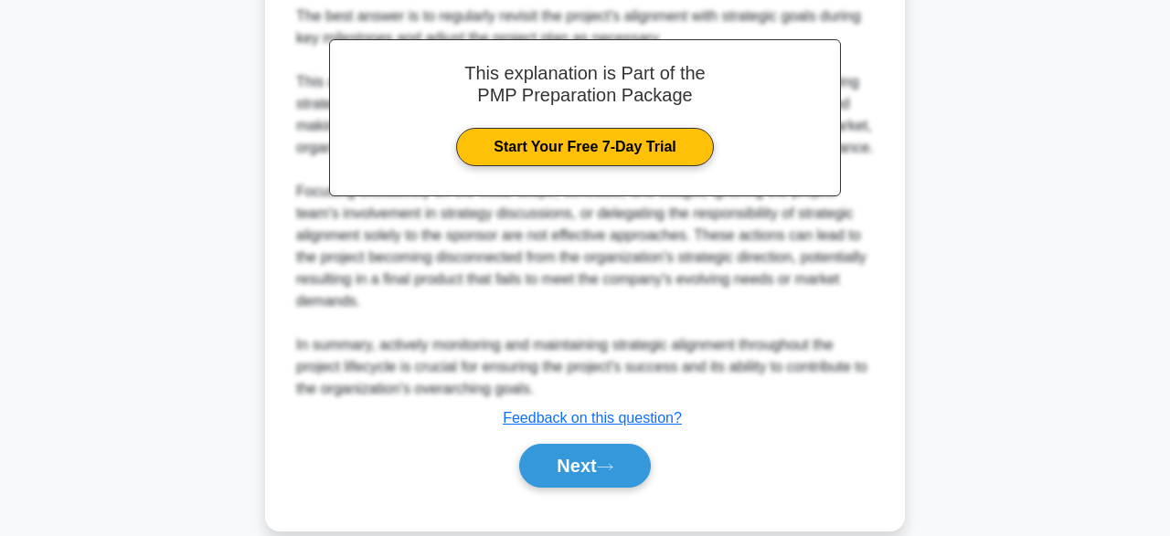
scroll to position [982, 0]
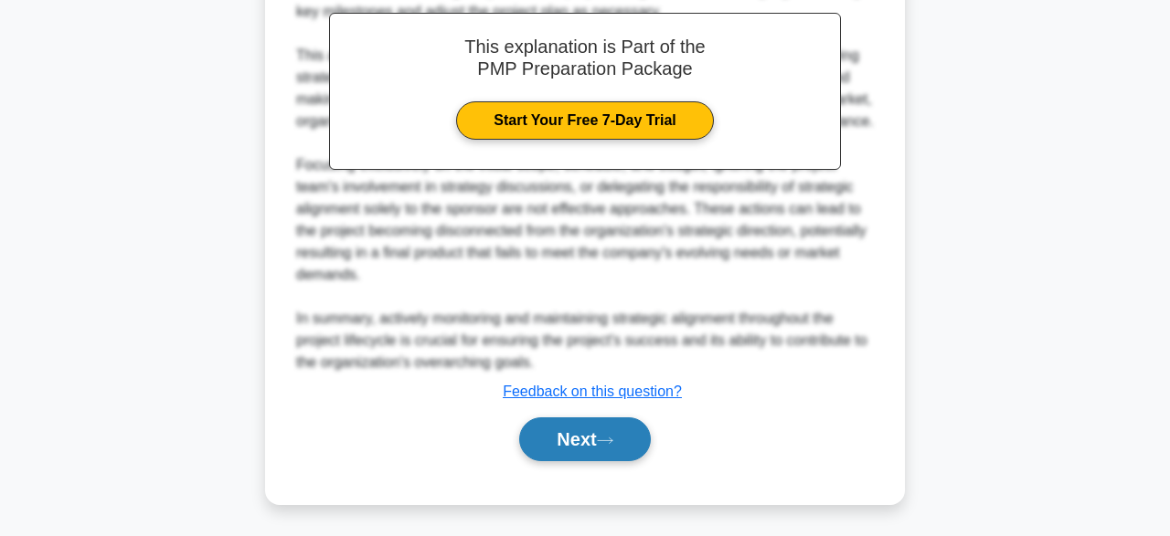
click at [574, 444] on button "Next" at bounding box center [584, 440] width 131 height 44
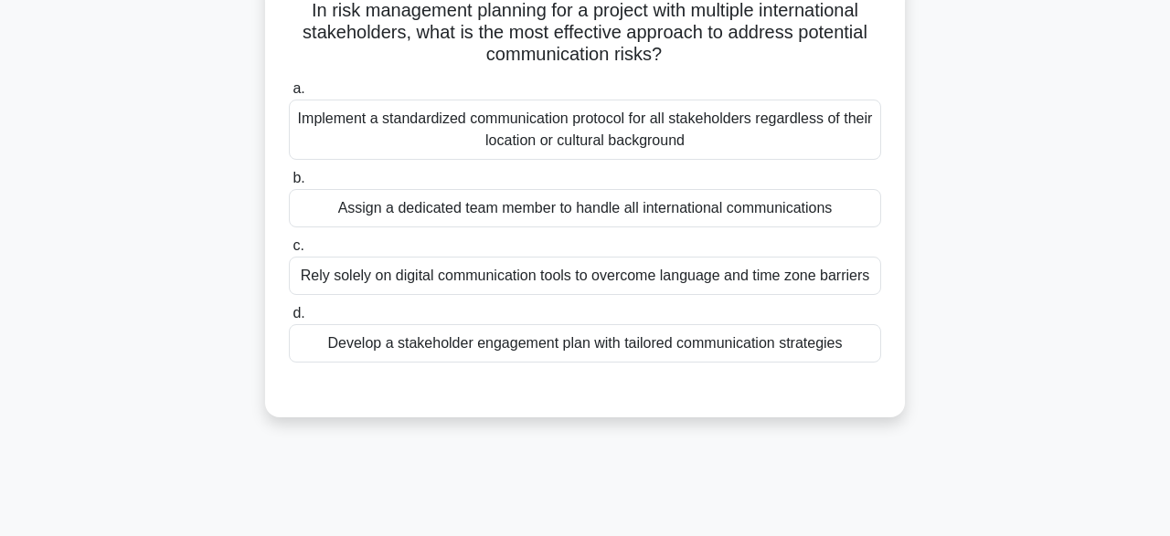
scroll to position [136, 0]
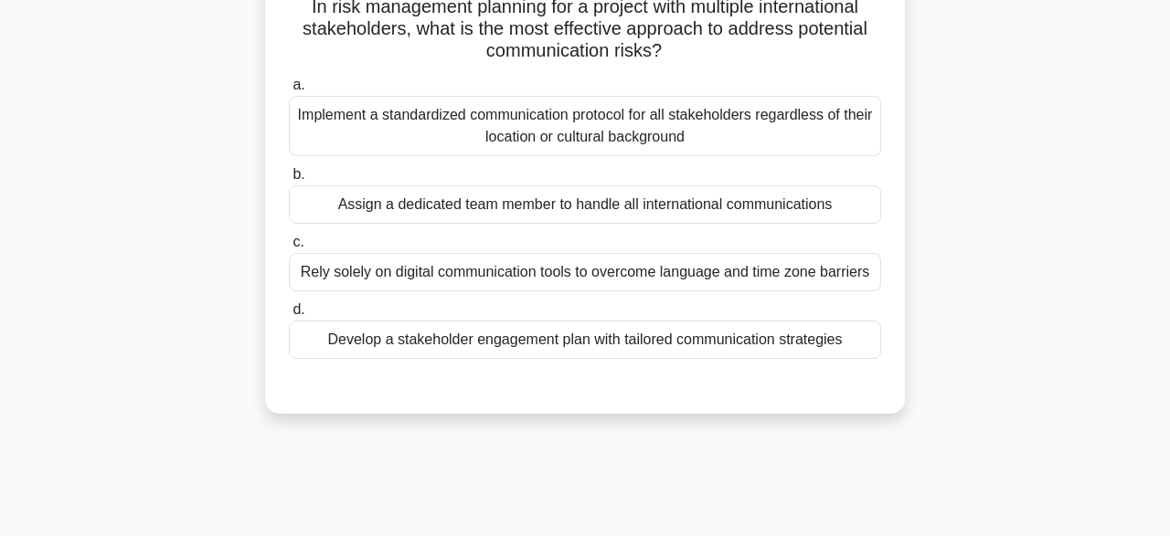
click at [683, 138] on div "Implement a standardized communication protocol for all stakeholders regardless…" at bounding box center [585, 126] width 592 height 60
click at [289, 91] on input "a. Implement a standardized communication protocol for all stakeholders regardl…" at bounding box center [289, 86] width 0 height 12
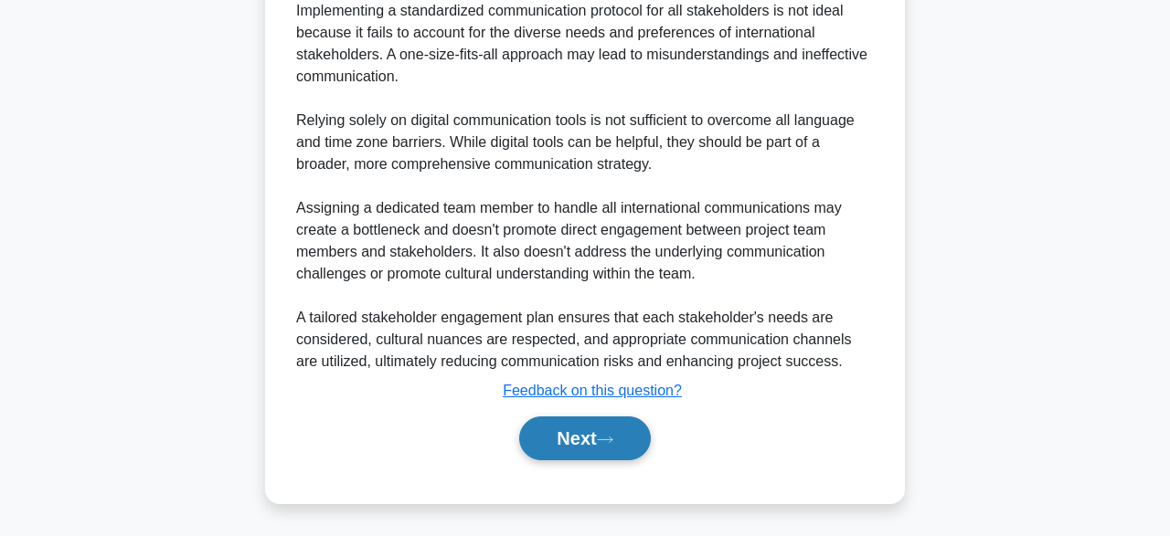
click at [577, 441] on button "Next" at bounding box center [584, 439] width 131 height 44
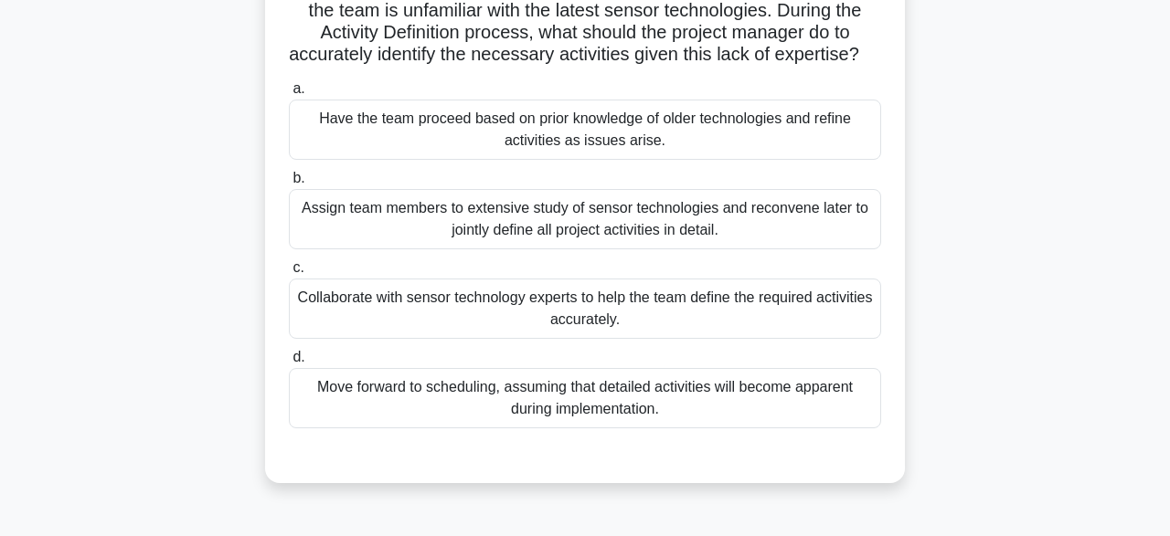
scroll to position [169, 0]
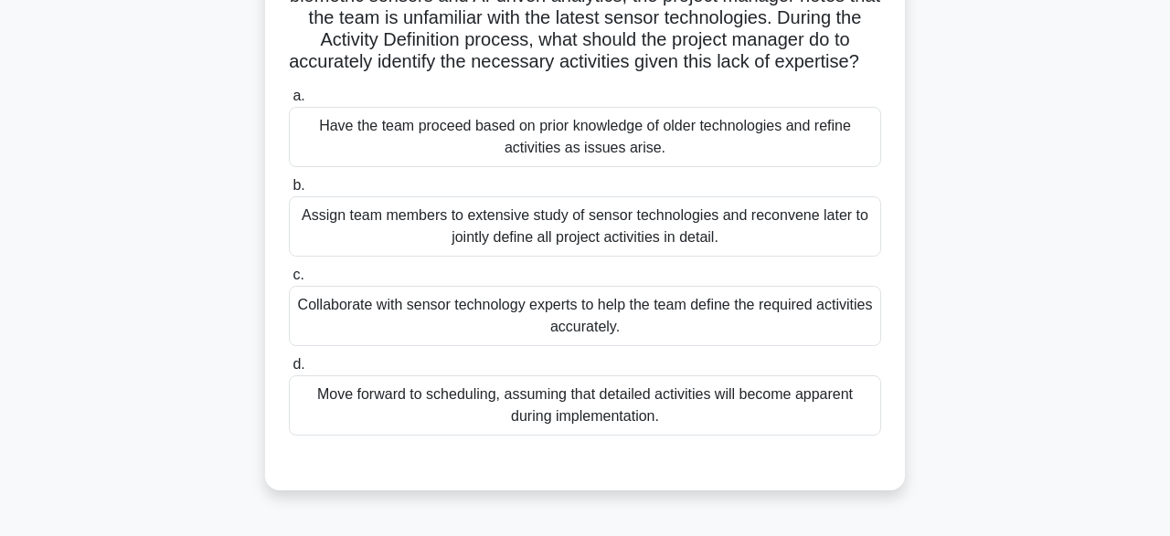
click at [550, 326] on div "Collaborate with sensor technology experts to help the team define the required…" at bounding box center [585, 316] width 592 height 60
click at [289, 281] on input "c. Collaborate with sensor technology experts to help the team define the requi…" at bounding box center [289, 276] width 0 height 12
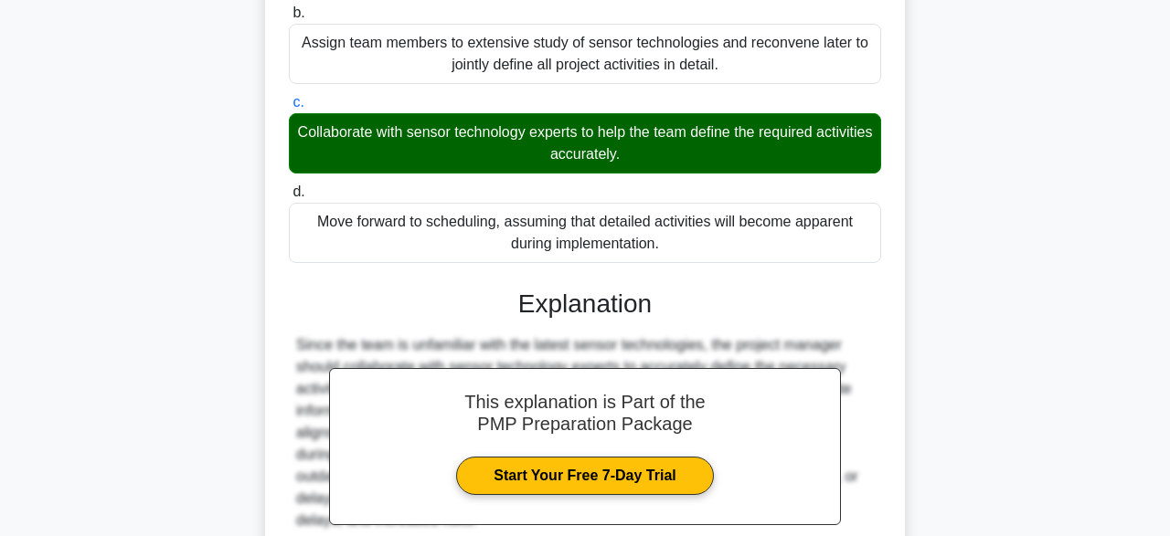
scroll to position [522, 0]
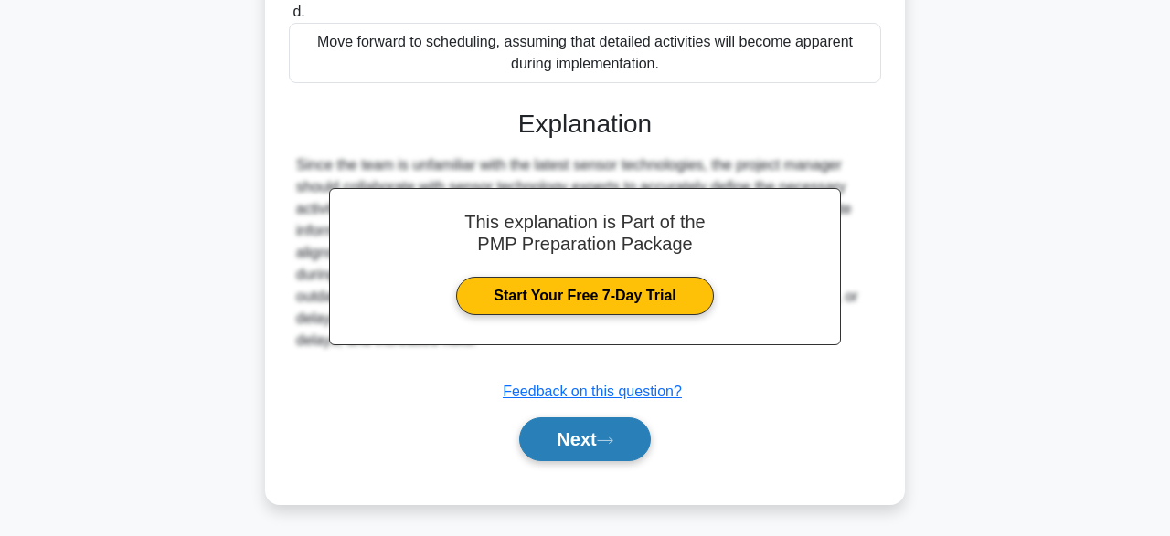
click at [573, 431] on button "Next" at bounding box center [584, 440] width 131 height 44
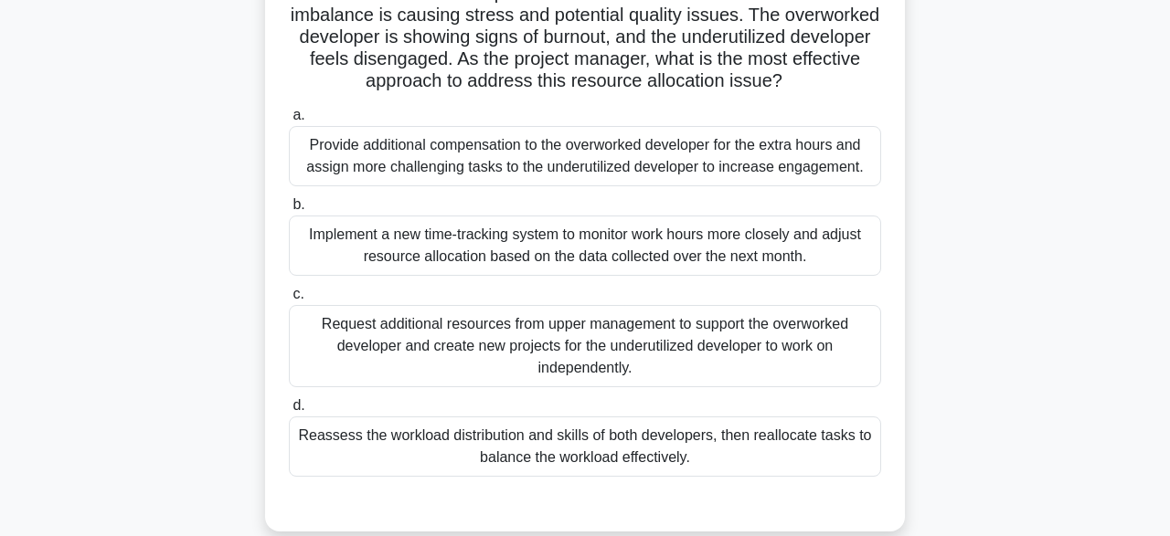
scroll to position [221, 0]
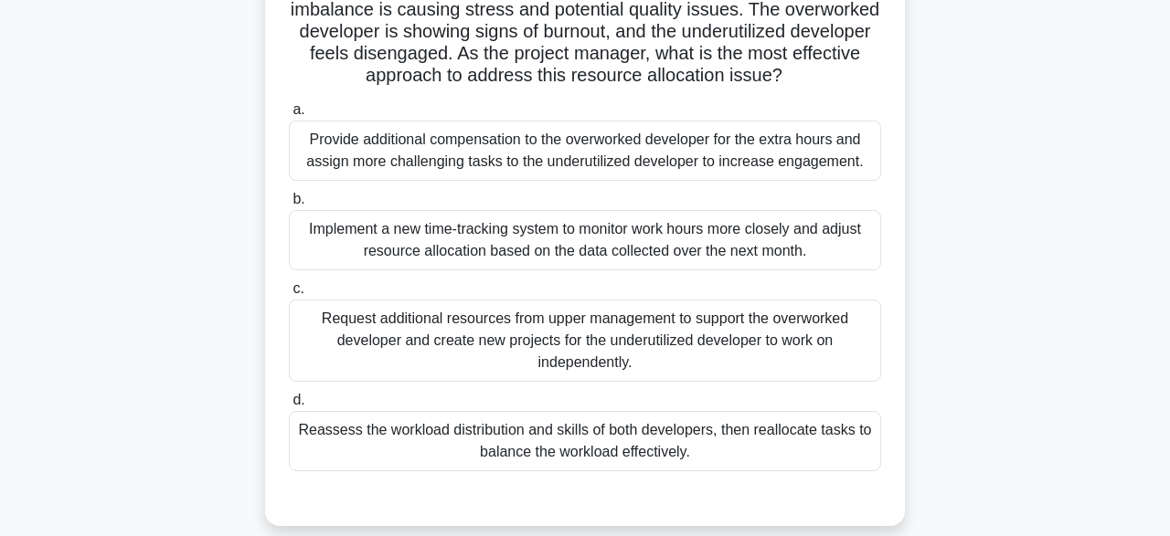
click at [551, 237] on div "Implement a new time-tracking system to monitor work hours more closely and adj…" at bounding box center [585, 240] width 592 height 60
click at [289, 206] on input "b. Implement a new time-tracking system to monitor work hours more closely and …" at bounding box center [289, 200] width 0 height 12
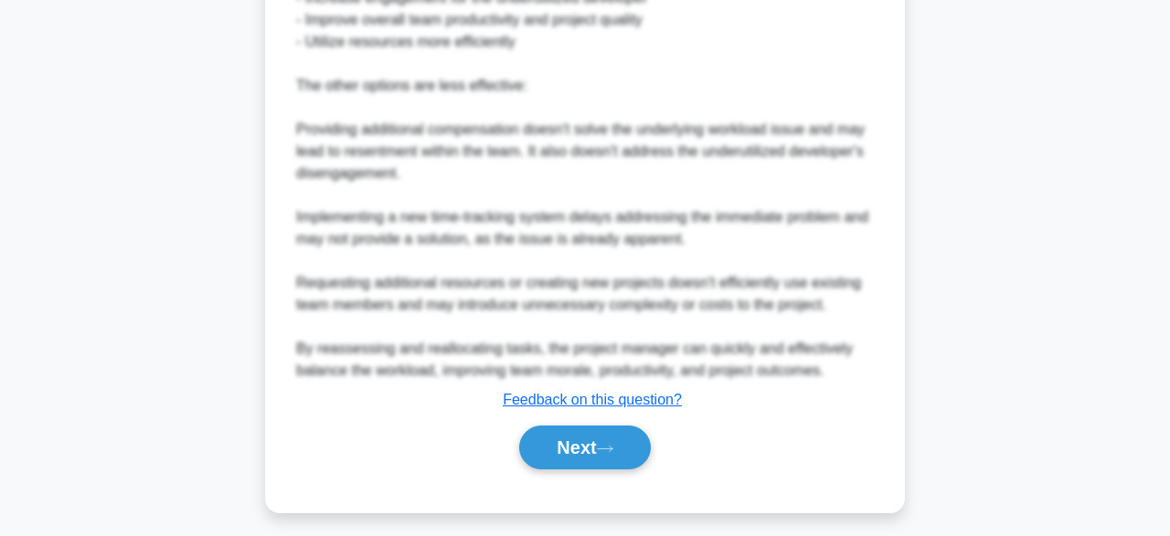
scroll to position [1007, 0]
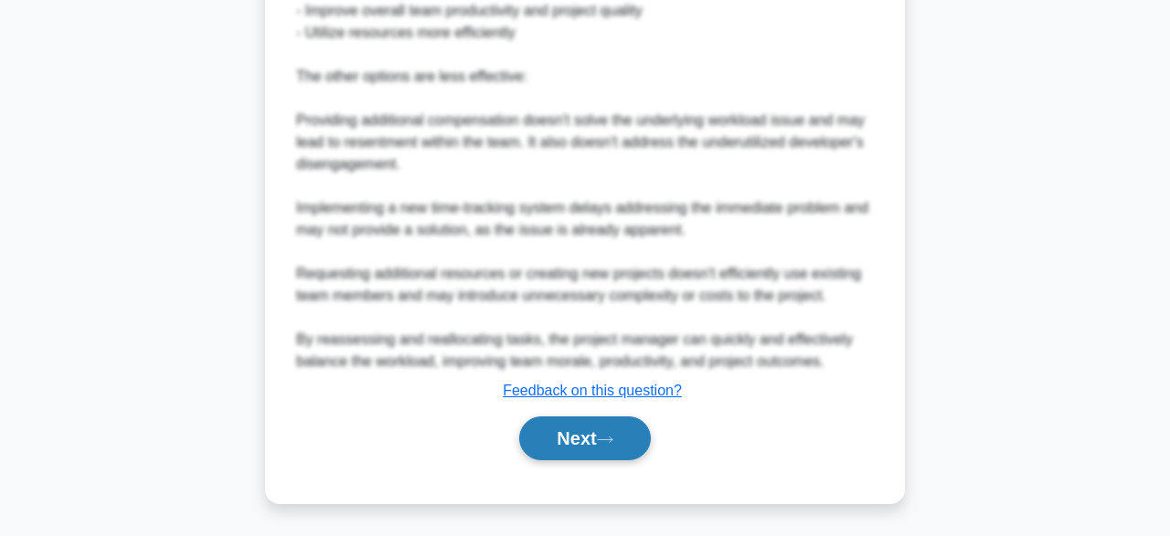
click at [555, 447] on button "Next" at bounding box center [584, 439] width 131 height 44
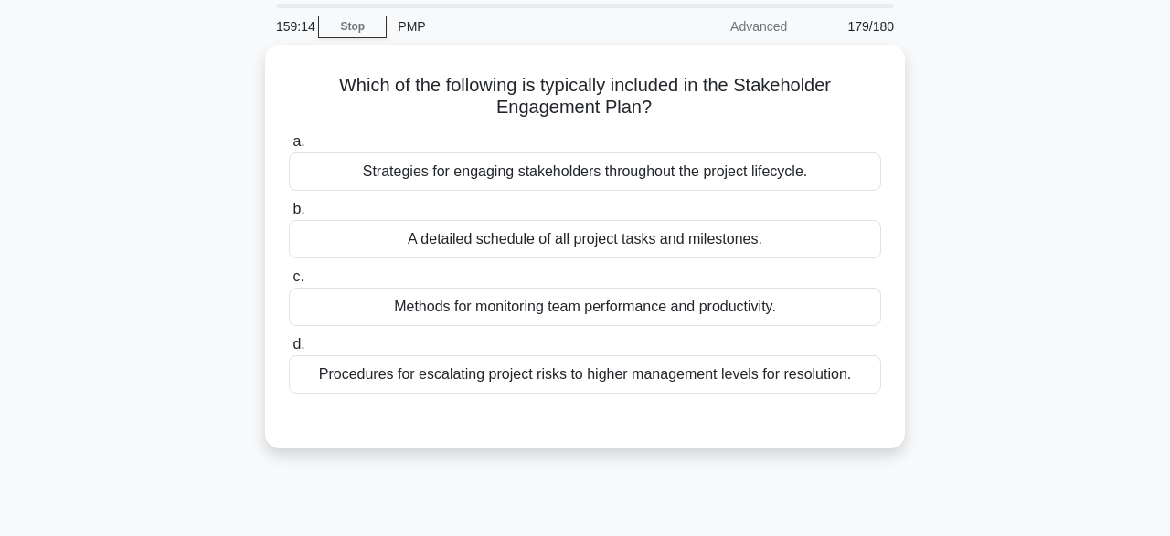
scroll to position [61, 0]
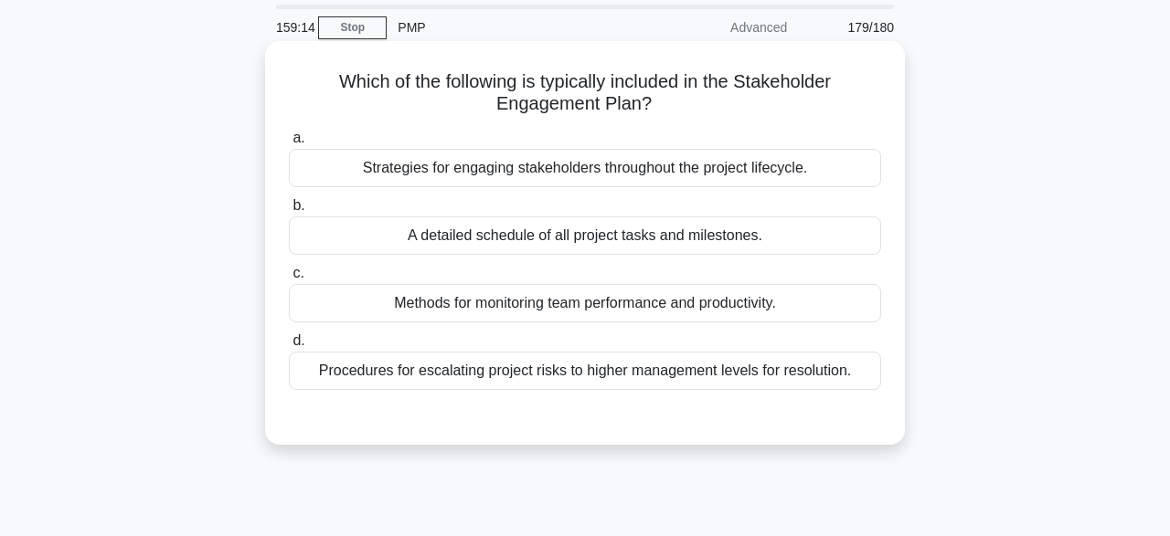
click at [726, 171] on div "Strategies for engaging stakeholders throughout the project lifecycle." at bounding box center [585, 168] width 592 height 38
click at [289, 144] on input "a. Strategies for engaging stakeholders throughout the project lifecycle." at bounding box center [289, 139] width 0 height 12
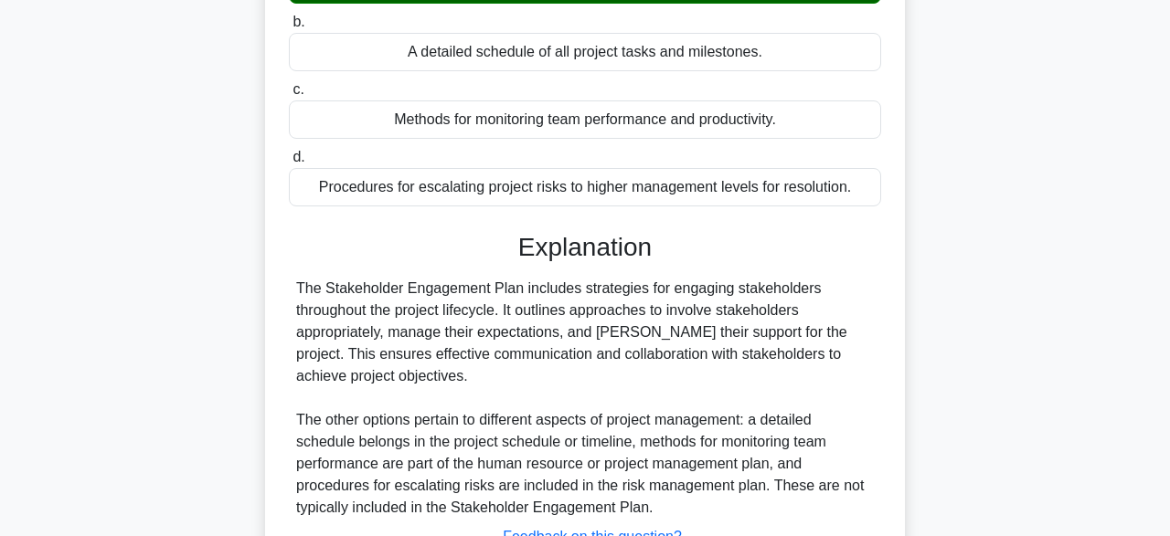
scroll to position [451, 0]
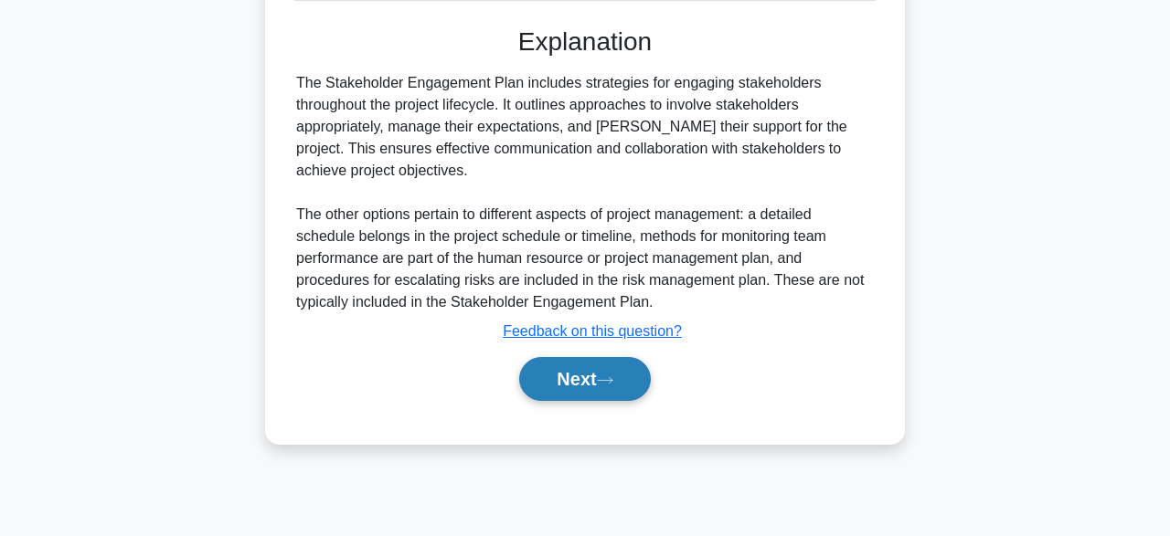
click at [560, 378] on button "Next" at bounding box center [584, 379] width 131 height 44
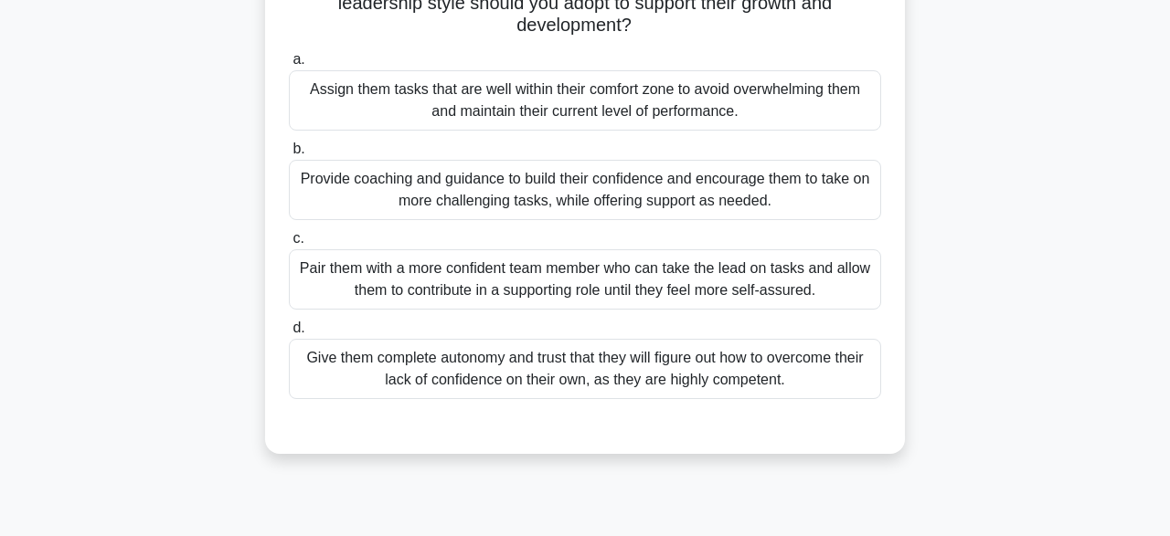
scroll to position [210, 0]
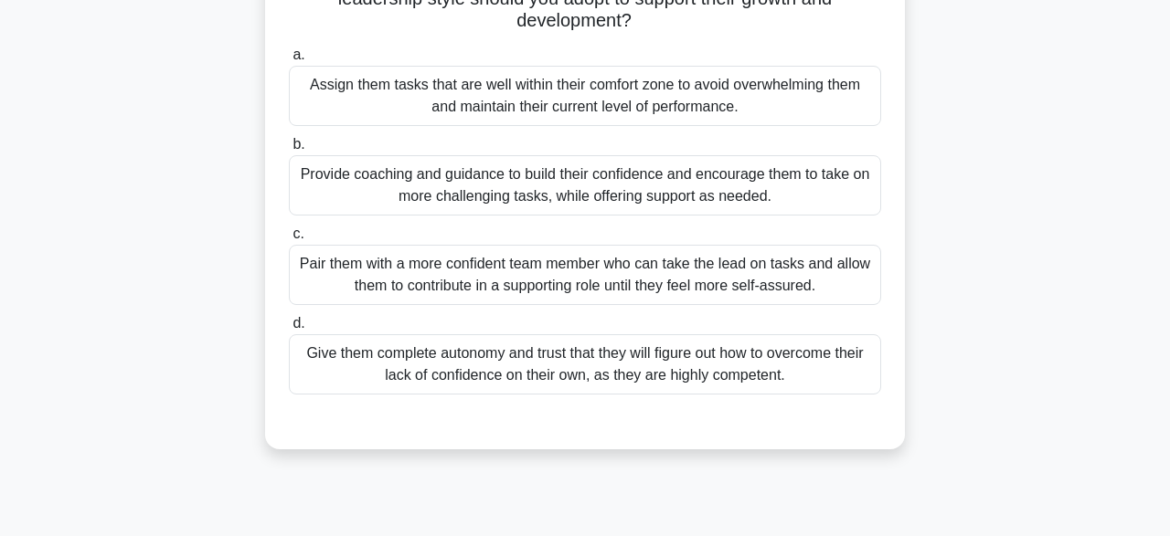
click at [792, 186] on div "Provide coaching and guidance to build their confidence and encourage them to t…" at bounding box center [585, 185] width 592 height 60
click at [289, 151] on input "b. Provide coaching and guidance to build their confidence and encourage them t…" at bounding box center [289, 145] width 0 height 12
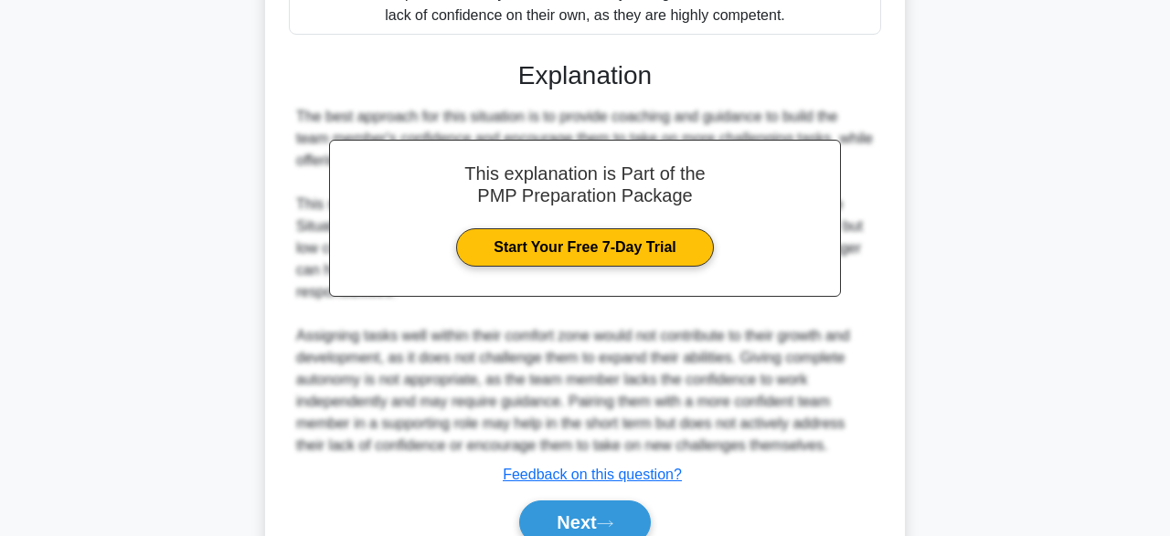
scroll to position [653, 0]
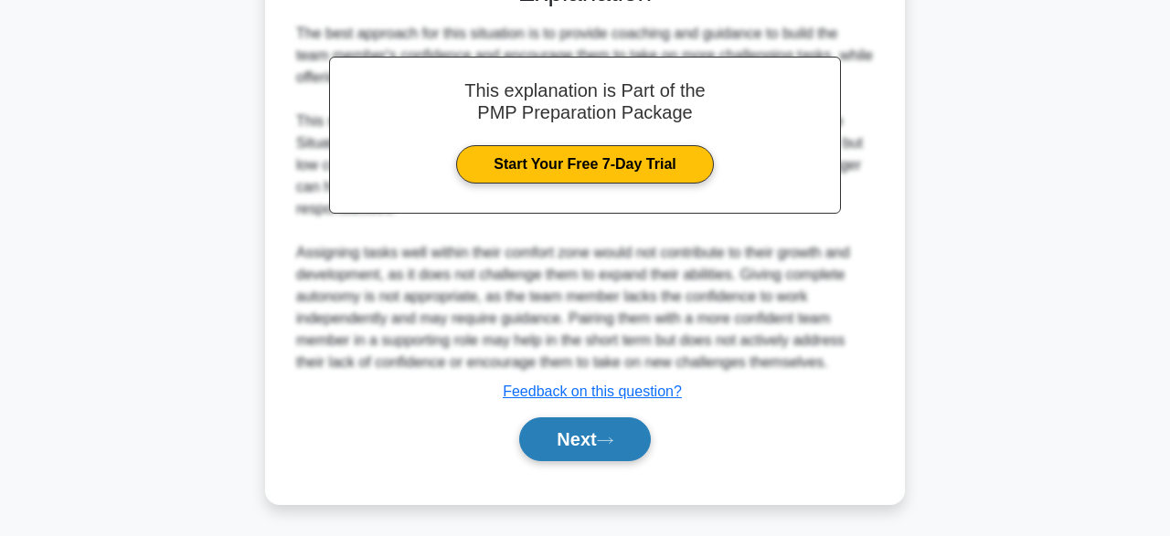
click at [625, 436] on button "Next" at bounding box center [584, 440] width 131 height 44
click at [634, 423] on button "Next" at bounding box center [584, 440] width 131 height 44
click at [609, 447] on button "Next" at bounding box center [584, 440] width 131 height 44
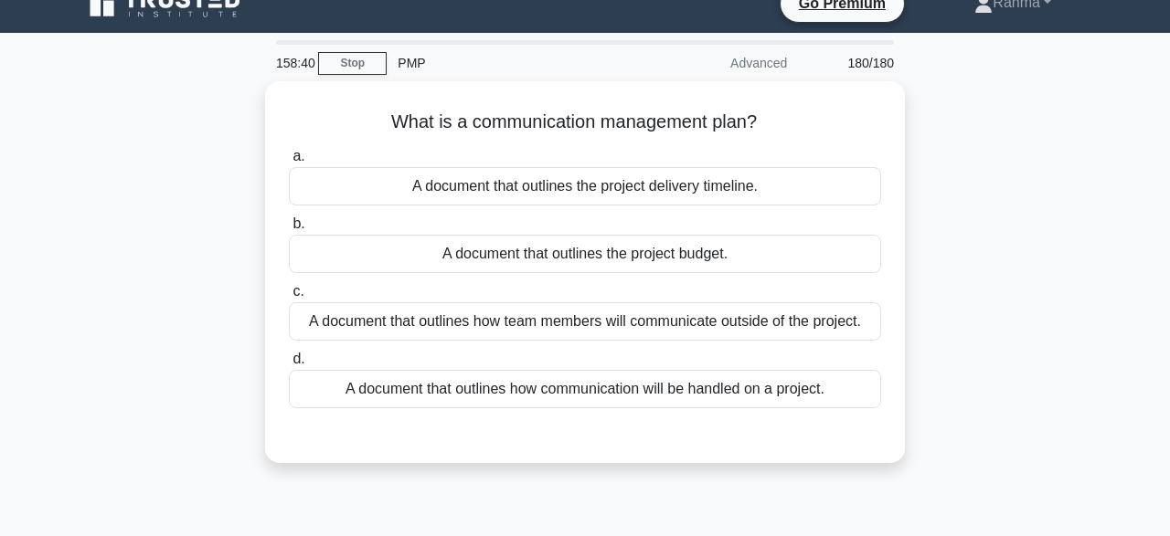
scroll to position [0, 0]
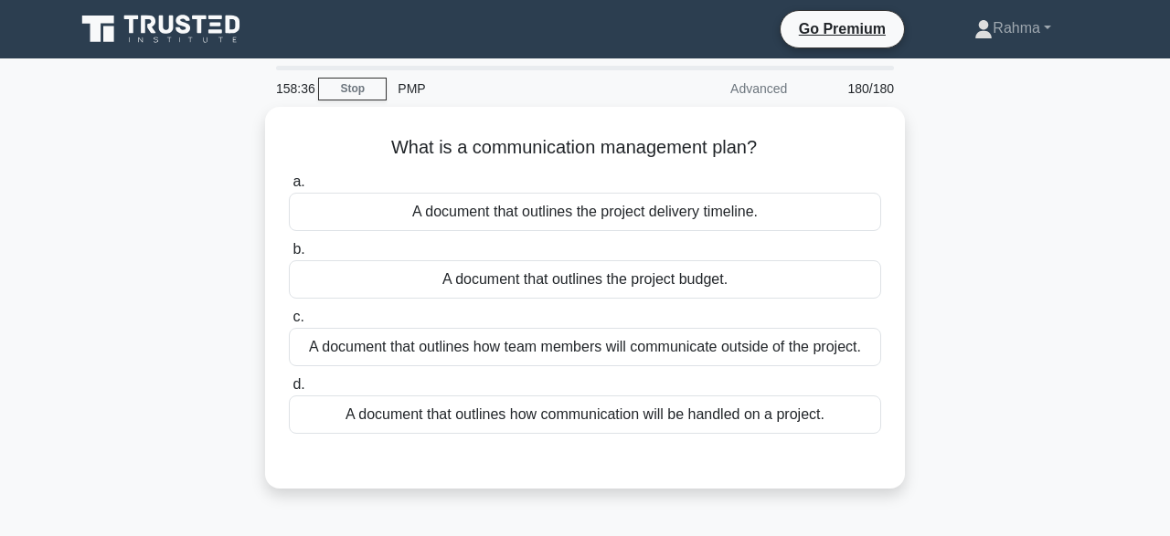
click at [0, 492] on main "158:36 Stop PMP Advanced 180/180" at bounding box center [585, 522] width 1170 height 929
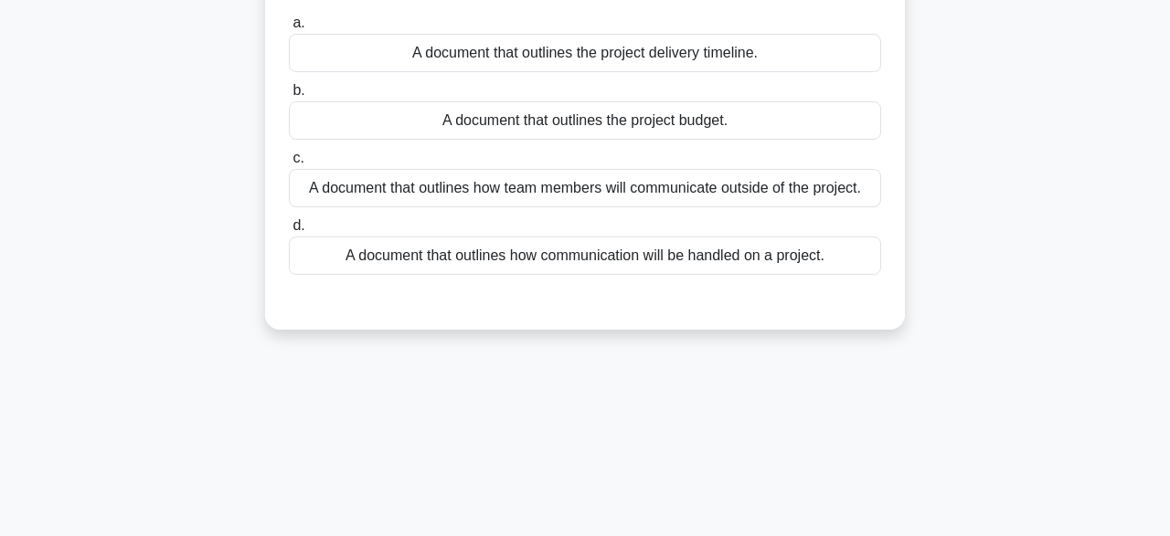
scroll to position [58, 0]
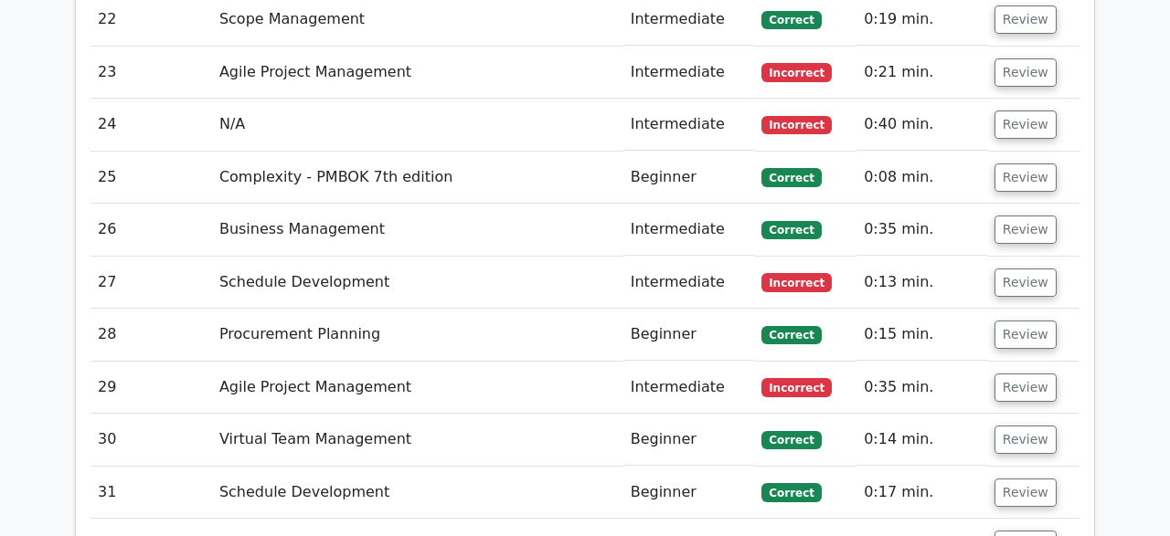
scroll to position [5500, 0]
